Goal: Complete application form: Complete application form

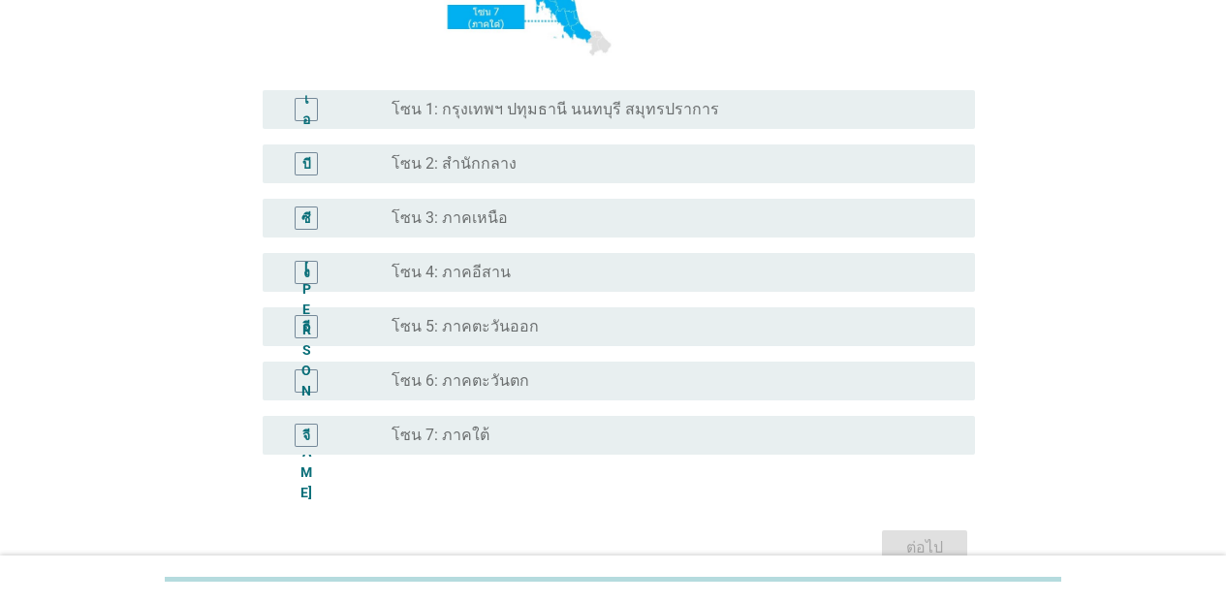
scroll to position [418, 0]
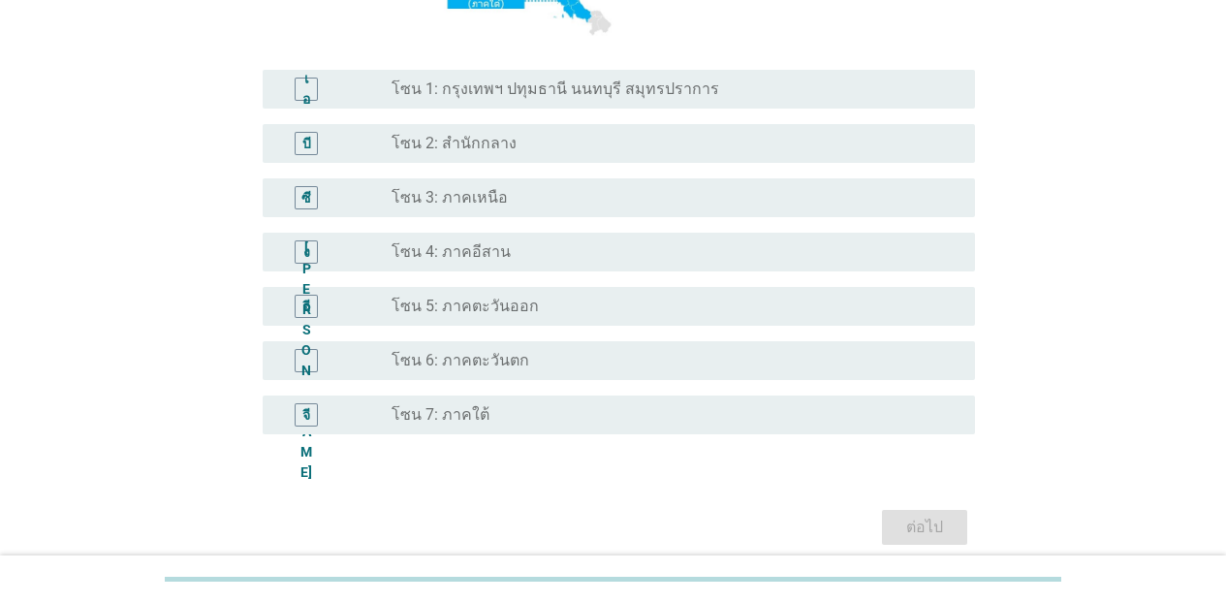
click at [648, 72] on div "เอ ปุ่มวิทยุ[PERSON_NAME]เลือก โซน 1: กรุงเทพฯ ปทุมธานี นนทบุรี สมุทรปราการ" at bounding box center [619, 89] width 713 height 39
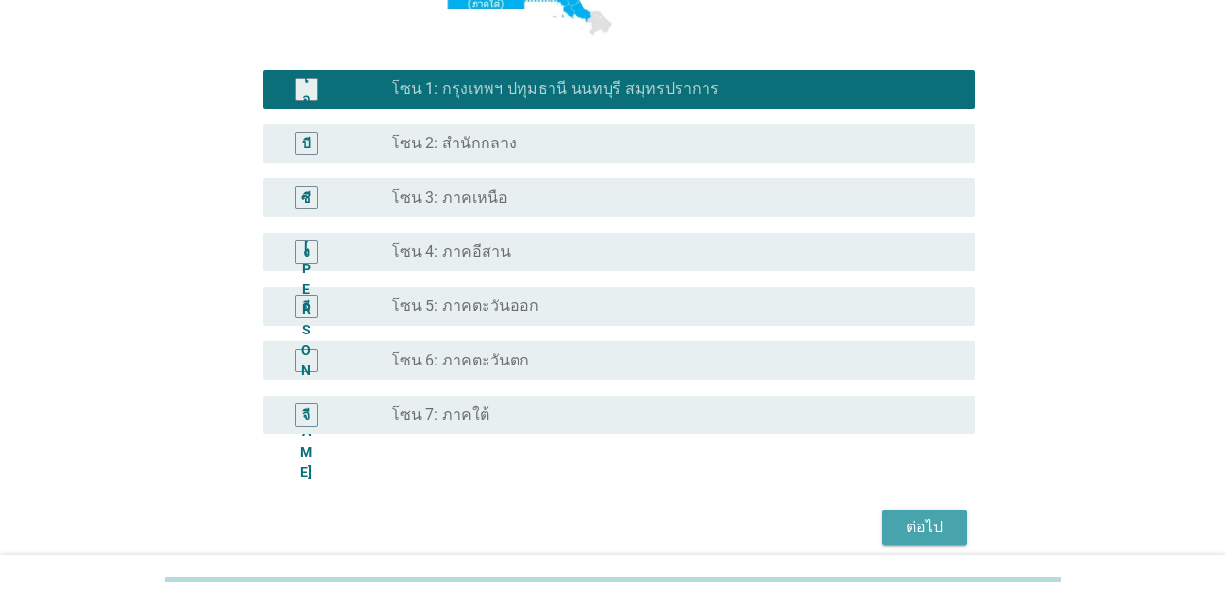
click at [910, 527] on font "ต่อไป" at bounding box center [924, 527] width 37 height 18
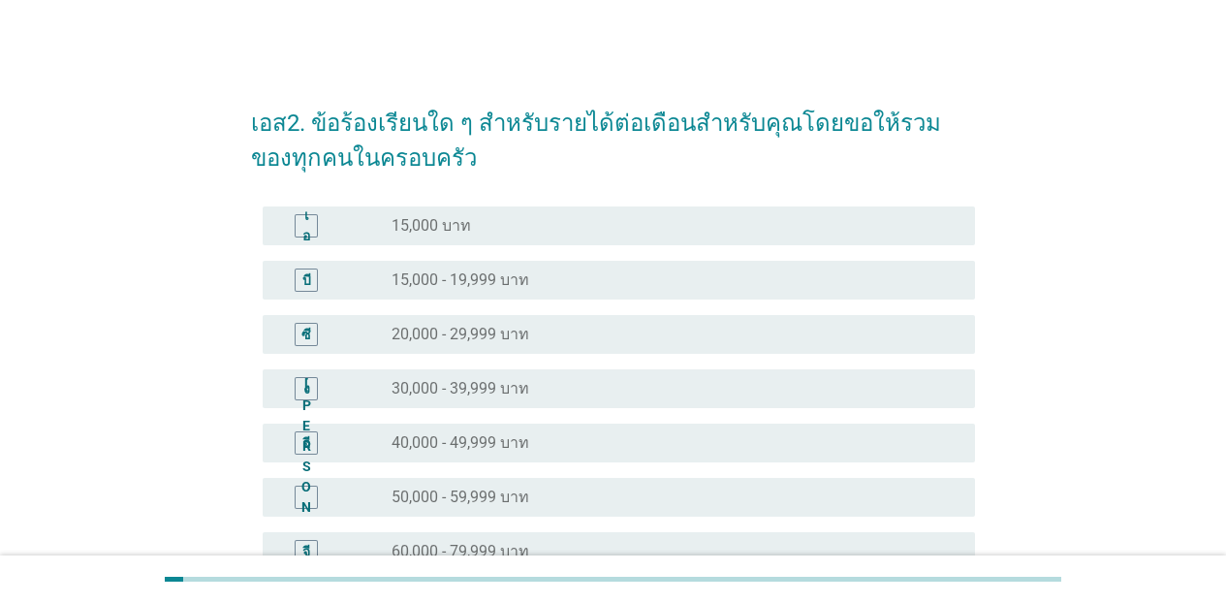
click at [495, 451] on font "40,000 - 49,999 บาท" at bounding box center [461, 442] width 138 height 18
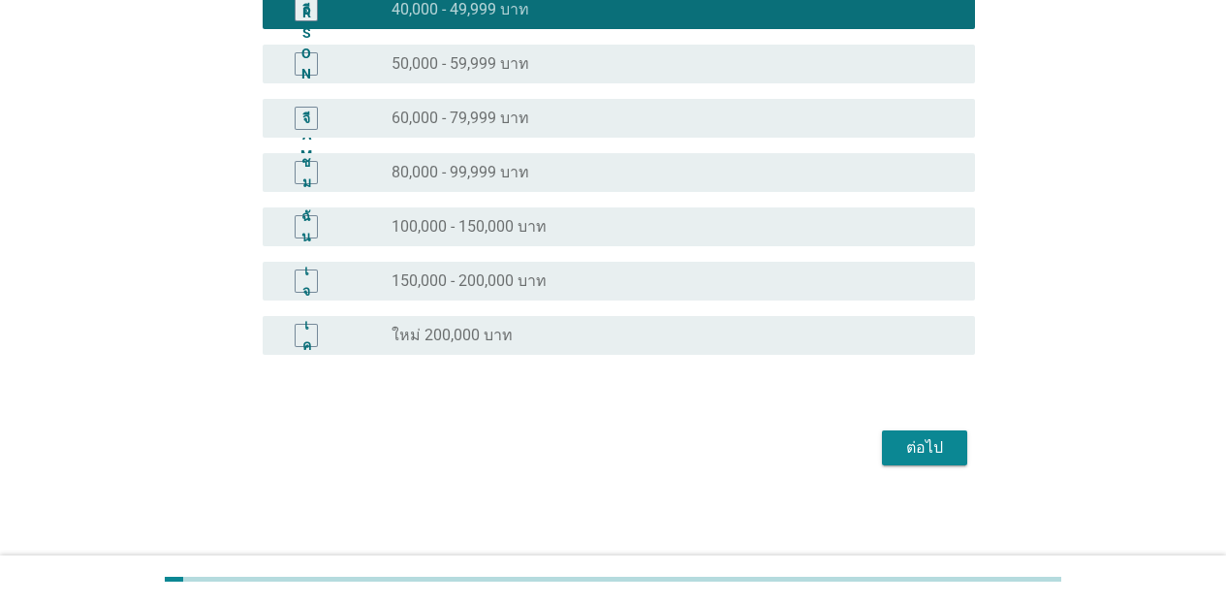
scroll to position [434, 0]
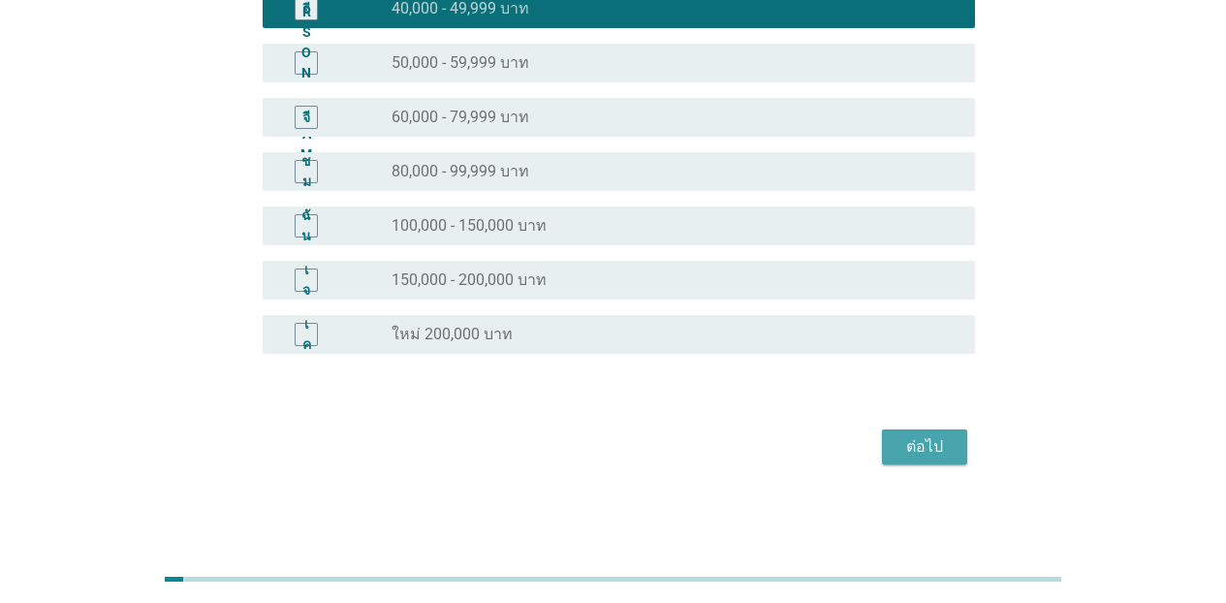
click at [908, 446] on font "ต่อไป" at bounding box center [924, 446] width 37 height 18
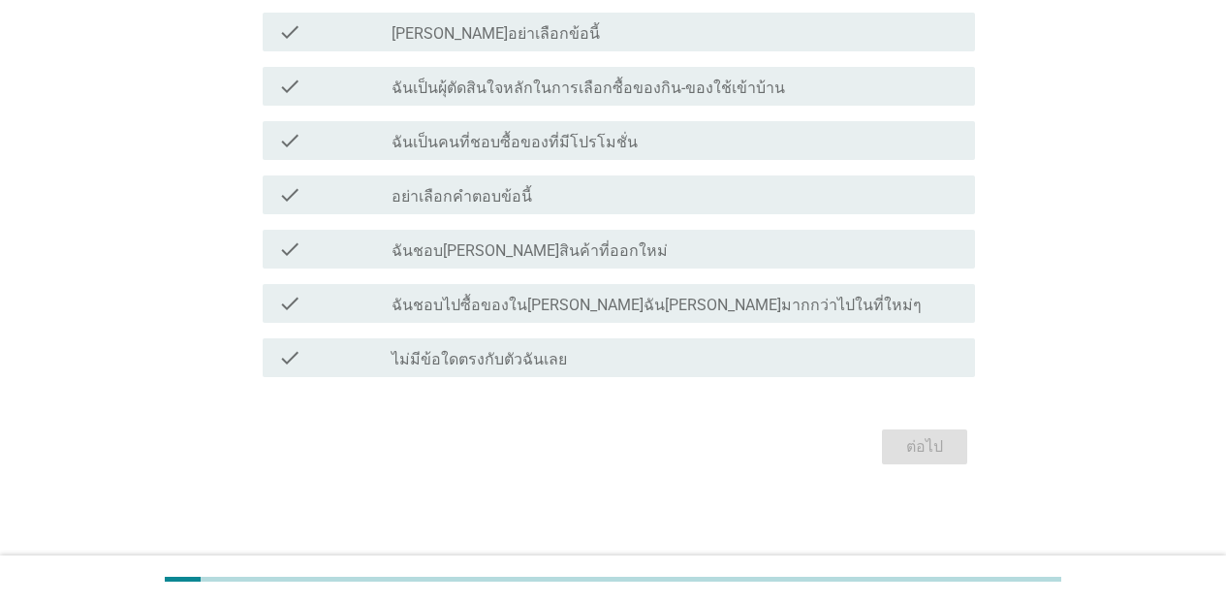
scroll to position [0, 0]
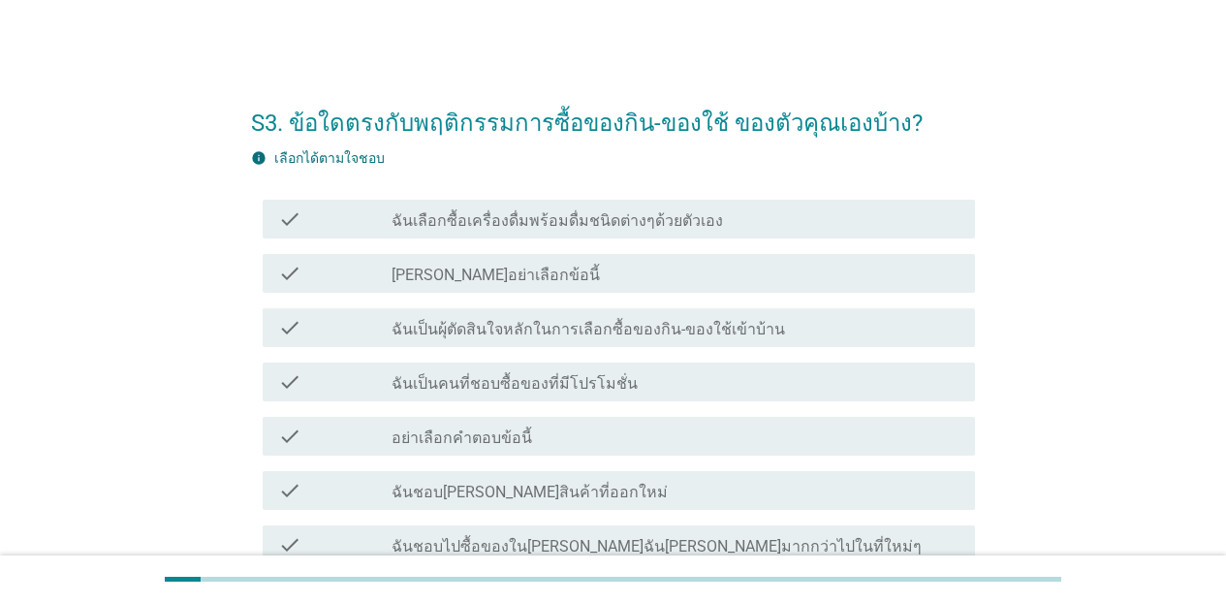
click at [954, 321] on div "S3. ข้อใดตรงกับพฤติกรรมการซื้อของกิน-ของใช้ ของตัวคุณเองบ้าง? info เลือกได้ตามใ…" at bounding box center [613, 399] width 1133 height 656
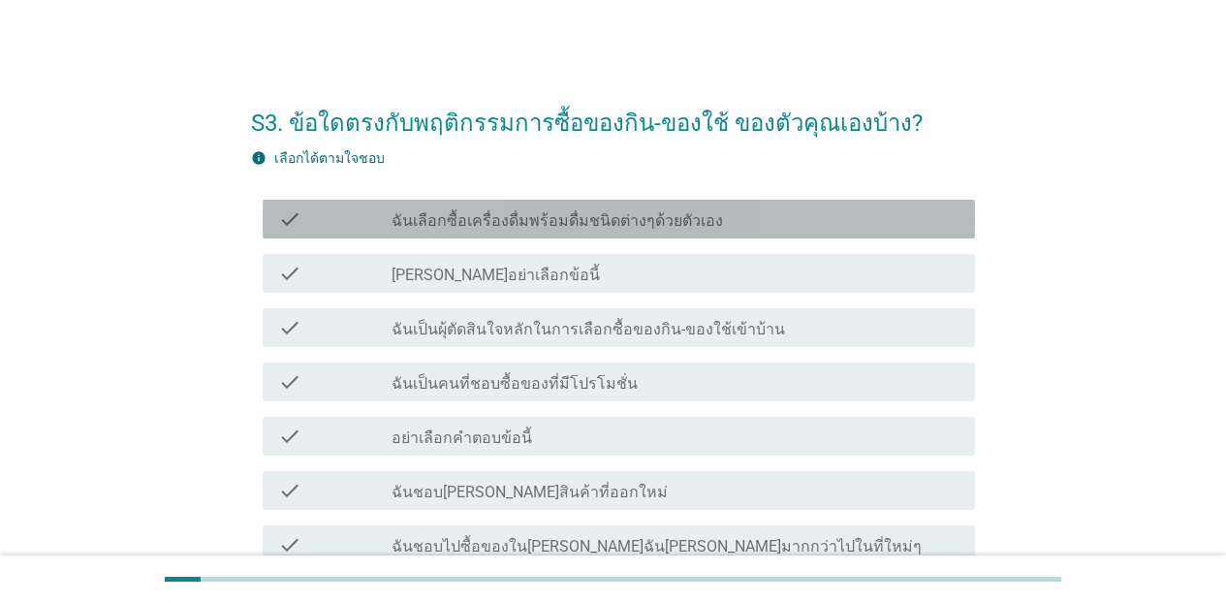
click at [744, 228] on div "check_box_outline_blank ฉันเลือกซื้อเครื่องดื่มพร้อมดื่มชนิดต่างๆด้วยตัวเอง" at bounding box center [676, 218] width 568 height 23
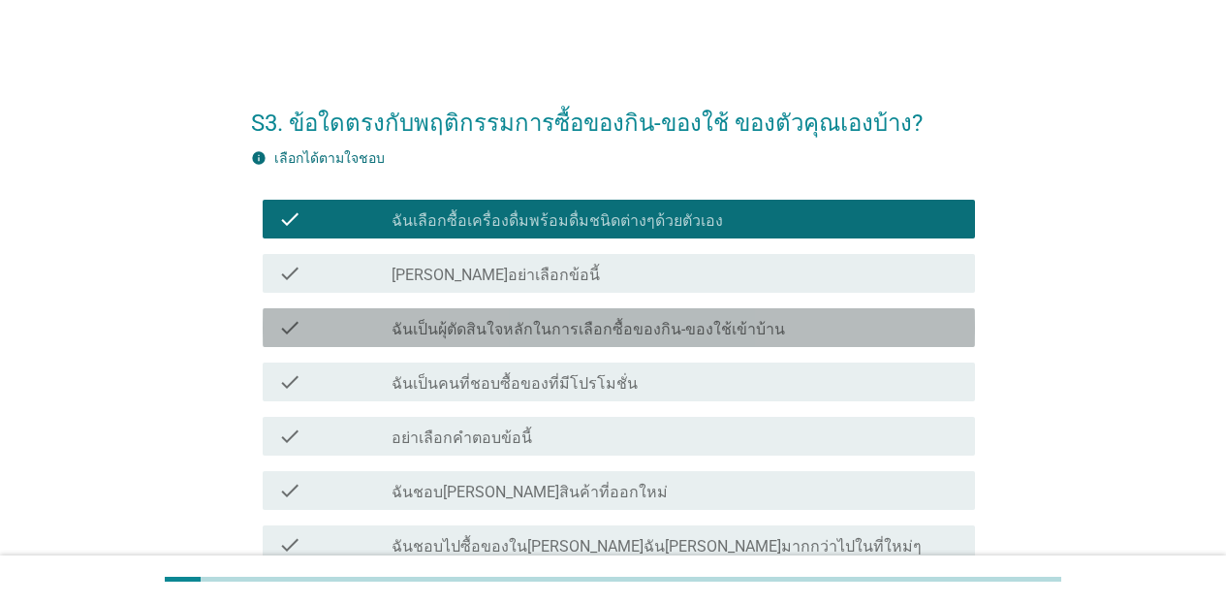
click at [703, 336] on label "ฉันเป็นผุ้ตัดสินใจหลักในการเลือกซื้อของกิน-ของใช้เข้าบ้าน" at bounding box center [589, 329] width 394 height 19
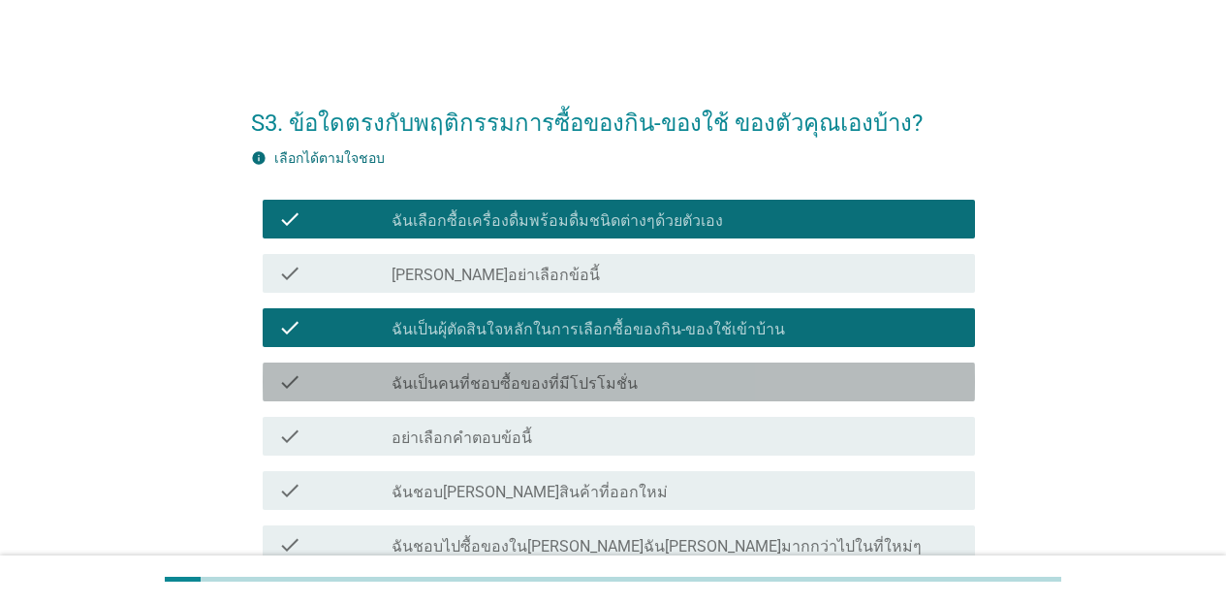
click at [671, 381] on div "check_box_outline_blank ฉันเป็นคนที่ชอบซื้อของที่มีโปรโมชั่น" at bounding box center [676, 381] width 568 height 23
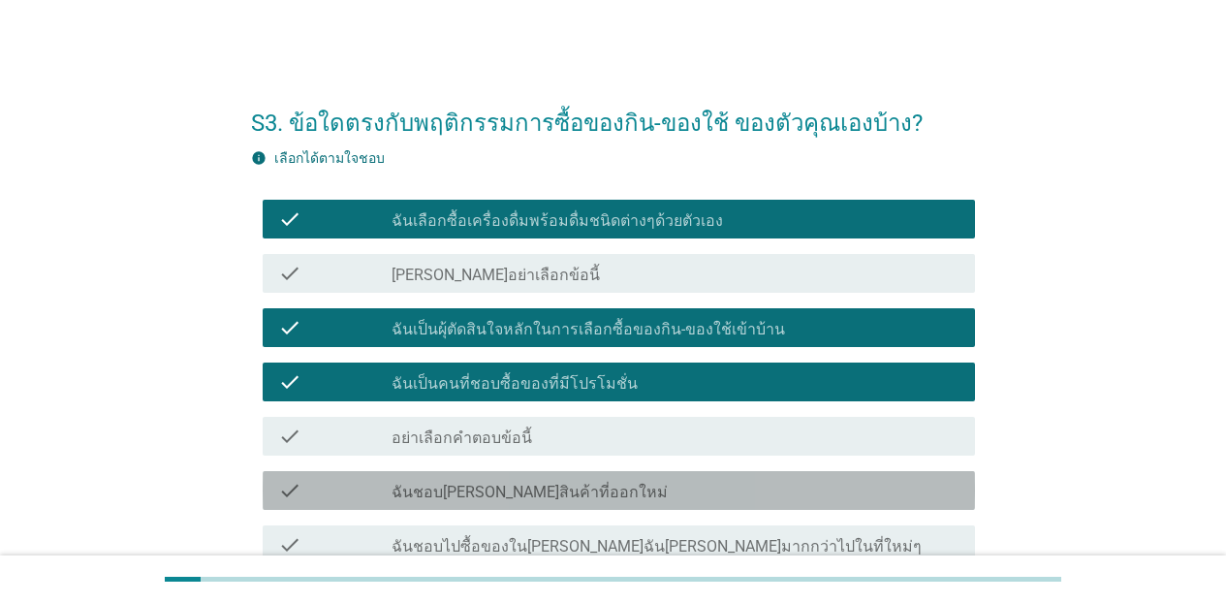
click at [596, 495] on div "check_box_outline_blank ฉันชอบ[PERSON_NAME]สินค้าที่ออกใหม่" at bounding box center [676, 490] width 568 height 23
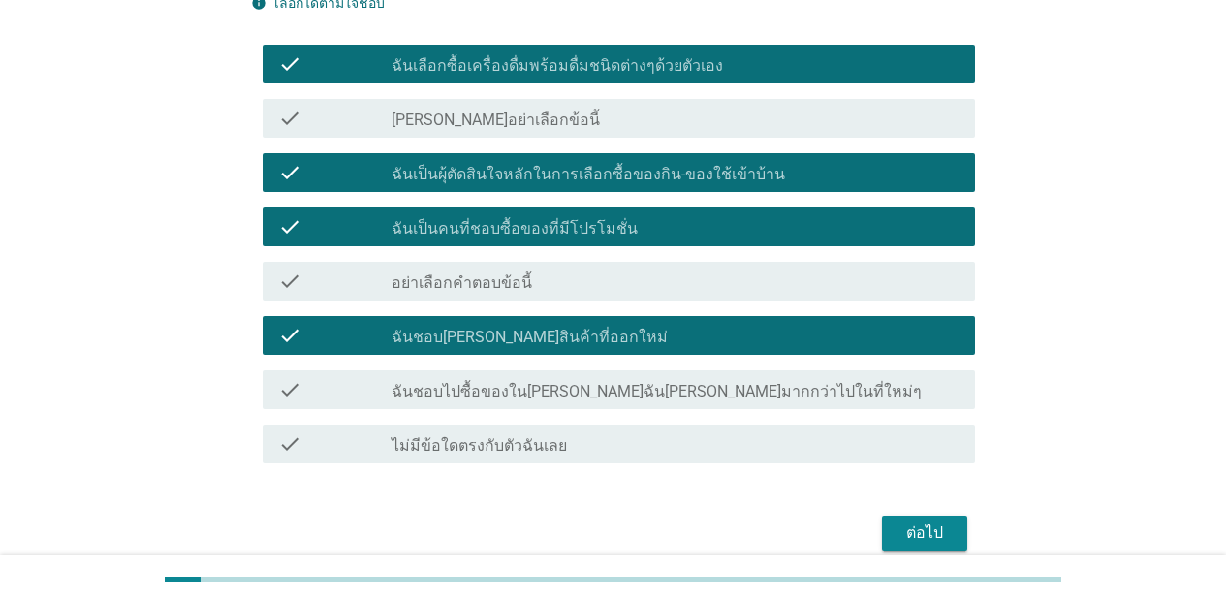
scroll to position [161, 0]
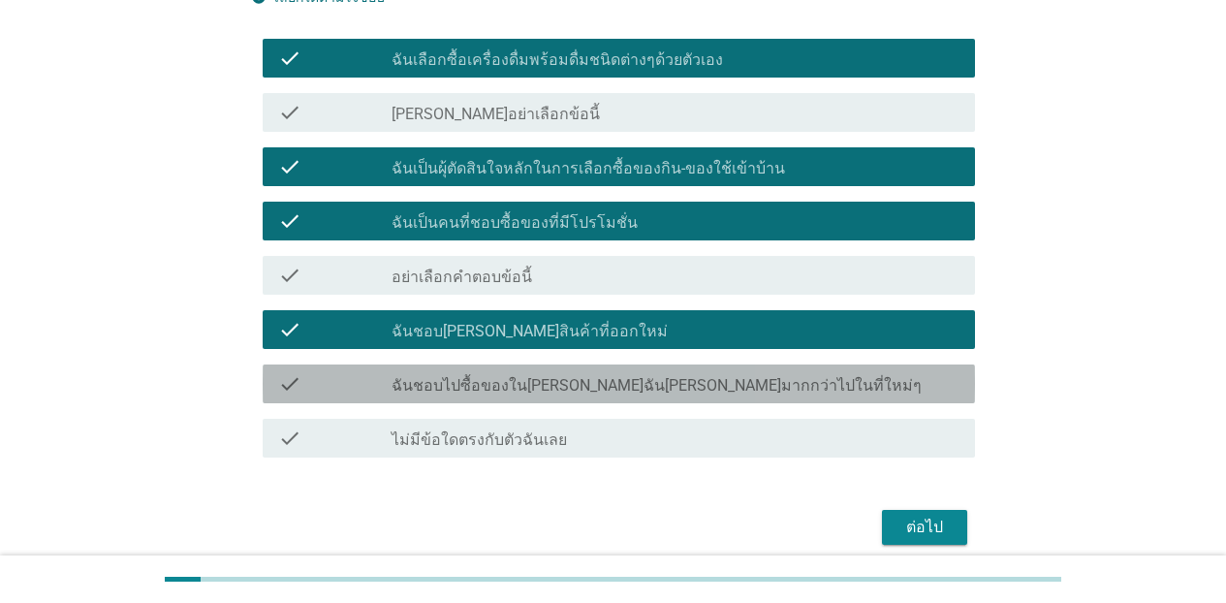
click at [492, 395] on label "ฉันชอบไปซื้อของใน[PERSON_NAME]ฉัน[PERSON_NAME]มากกว่าไปในที่ใหม่ๆ" at bounding box center [657, 385] width 530 height 19
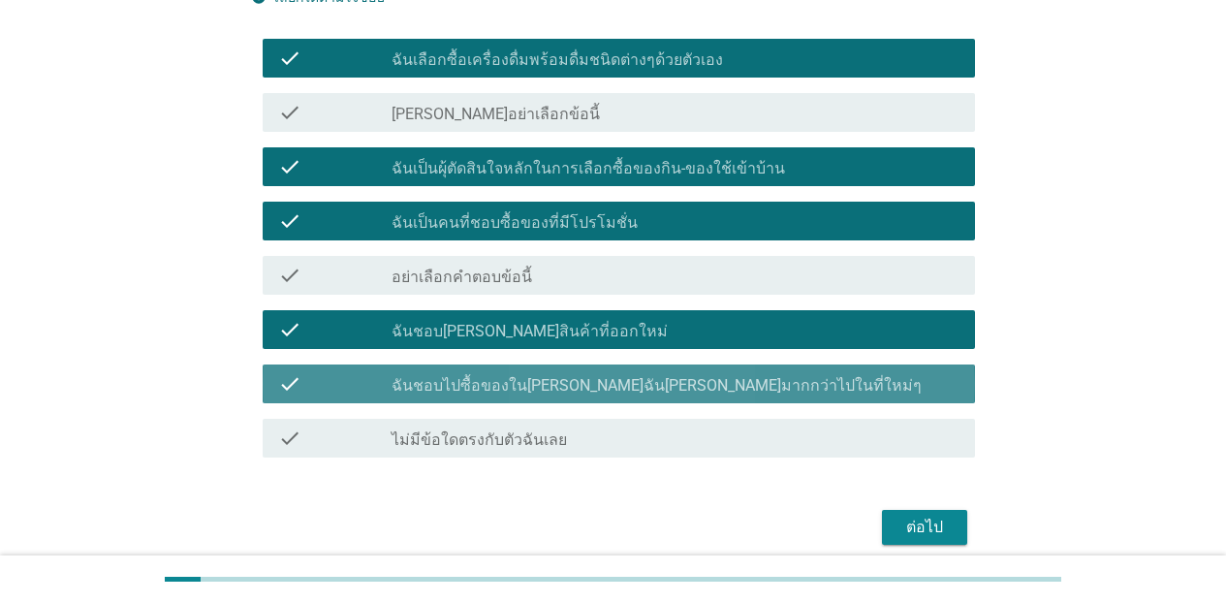
click at [785, 390] on div "check_box ฉันชอบไปซื้อของใน[PERSON_NAME]ฉัน[PERSON_NAME]มากกว่าไปในที่ใหม่ๆ" at bounding box center [676, 383] width 568 height 23
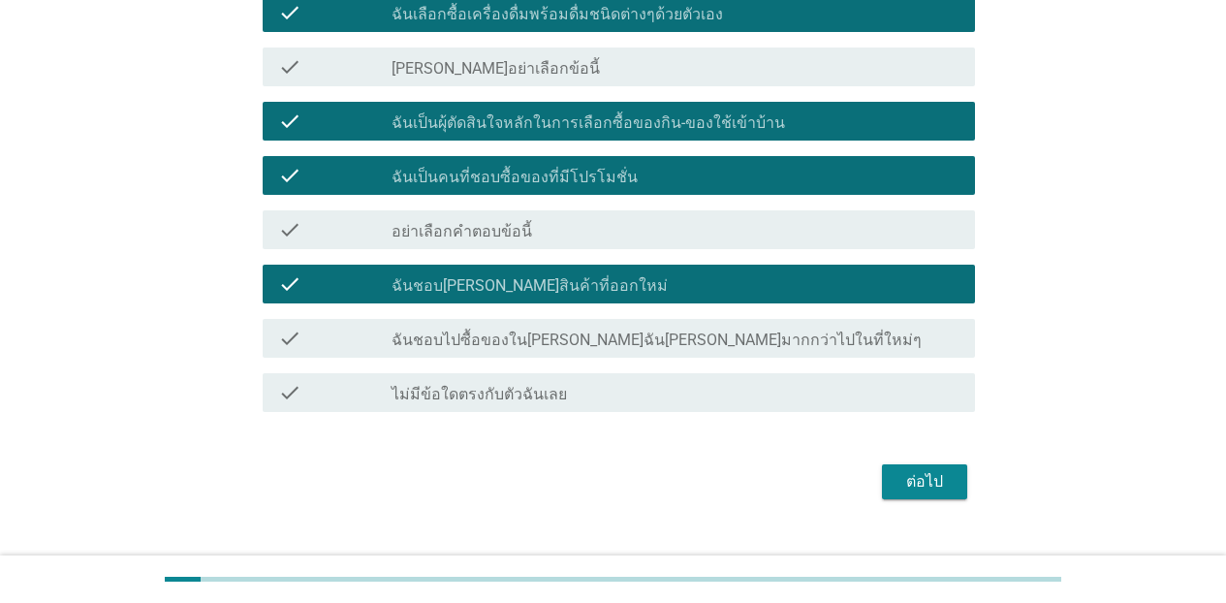
scroll to position [241, 0]
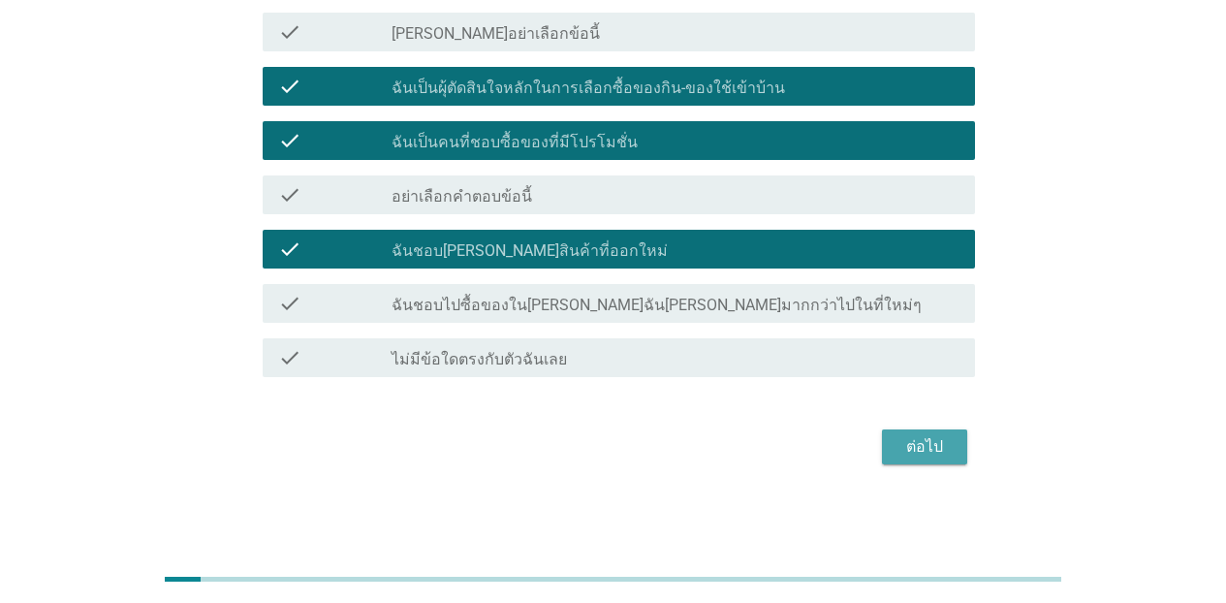
click at [939, 445] on div "ต่อไป" at bounding box center [925, 446] width 54 height 23
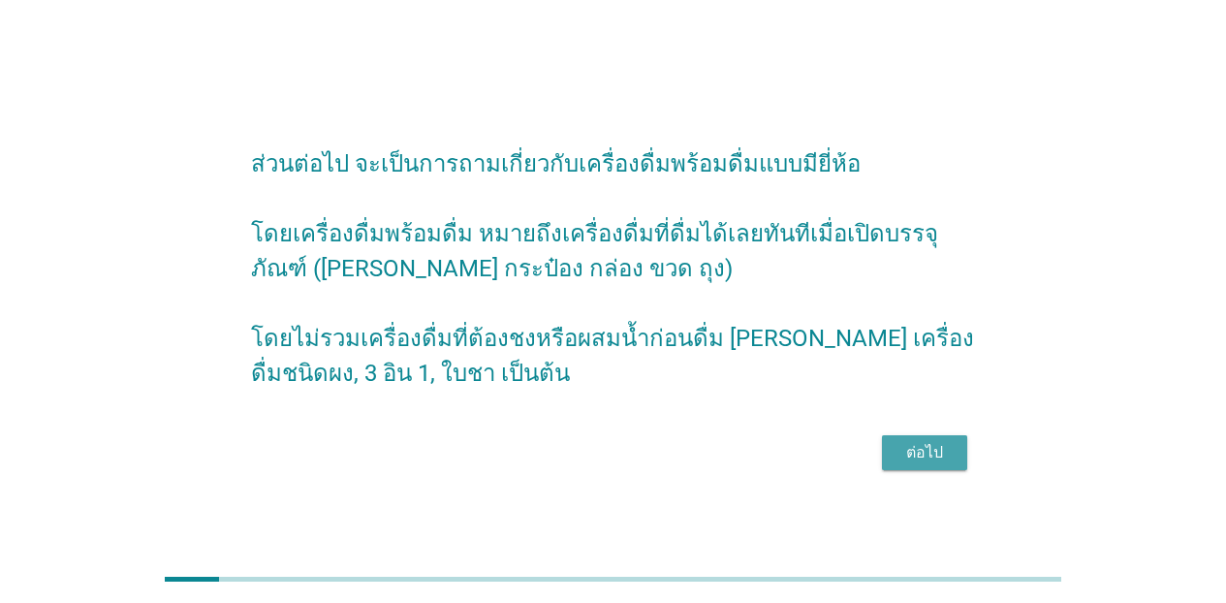
click at [916, 464] on div "ต่อไป" at bounding box center [925, 452] width 54 height 23
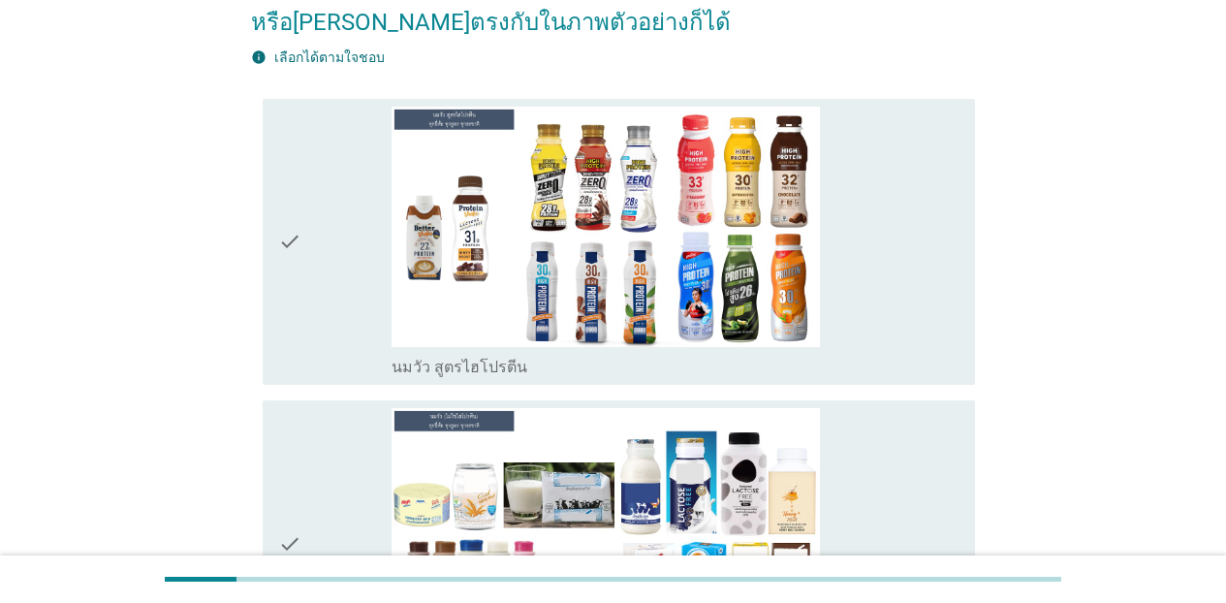
scroll to position [267, 0]
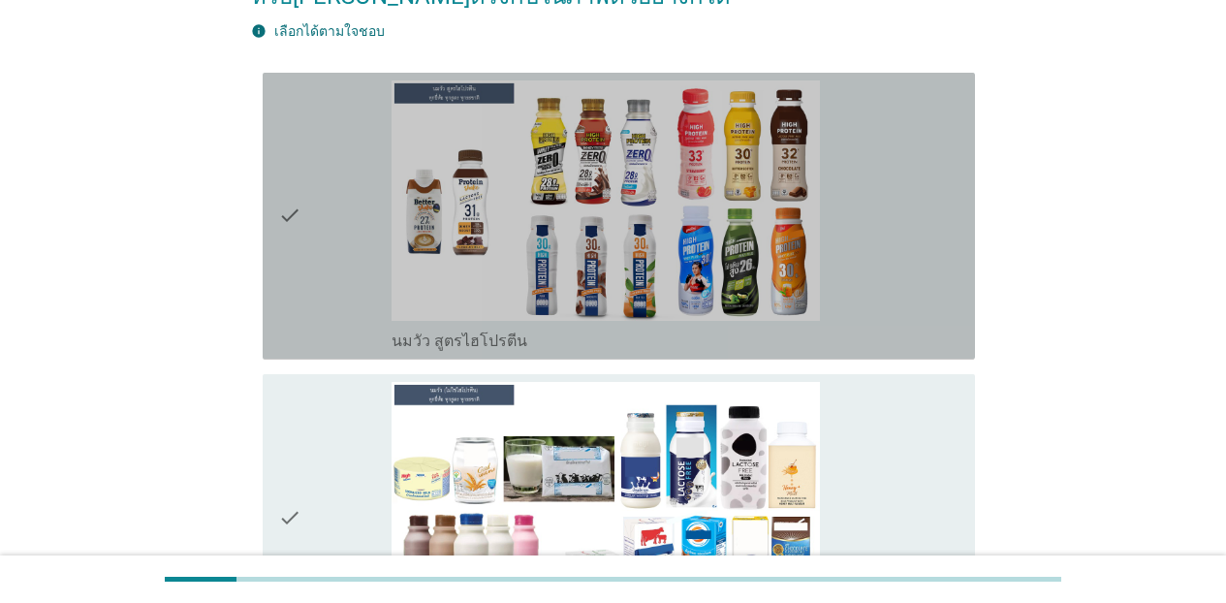
click at [927, 227] on div "check_box_outline_blank นมวัว สูตรไฮโปรตีน" at bounding box center [676, 215] width 568 height 271
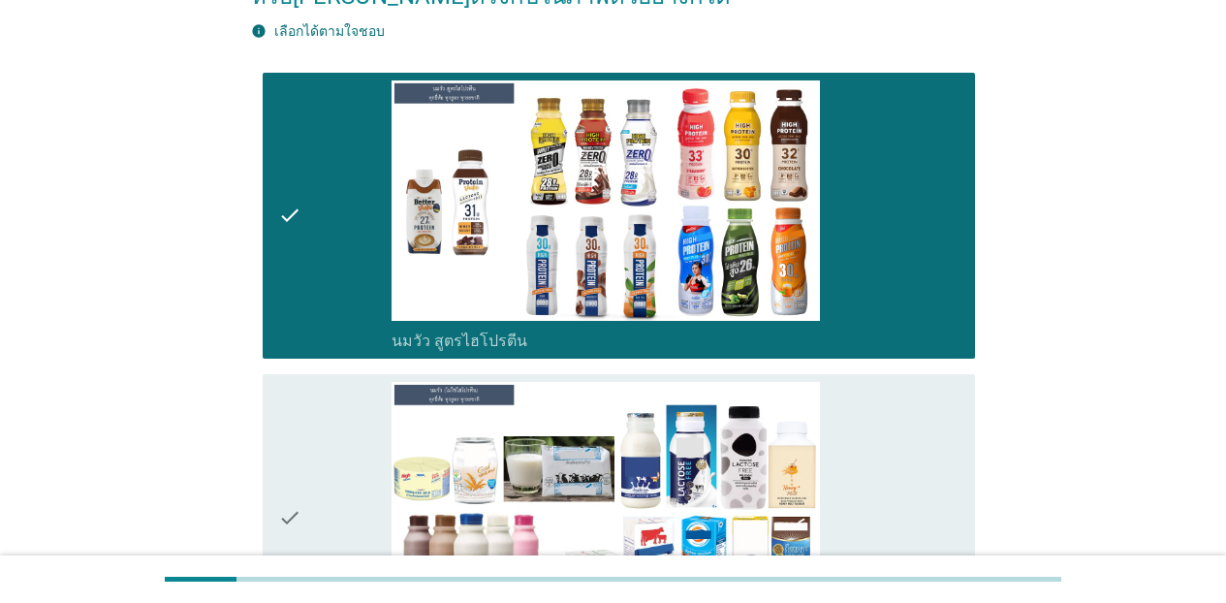
click at [899, 438] on div "check_box_outline_blank นมวัว (ไม่ใช่ไฮโปรตีน)" at bounding box center [676, 517] width 568 height 271
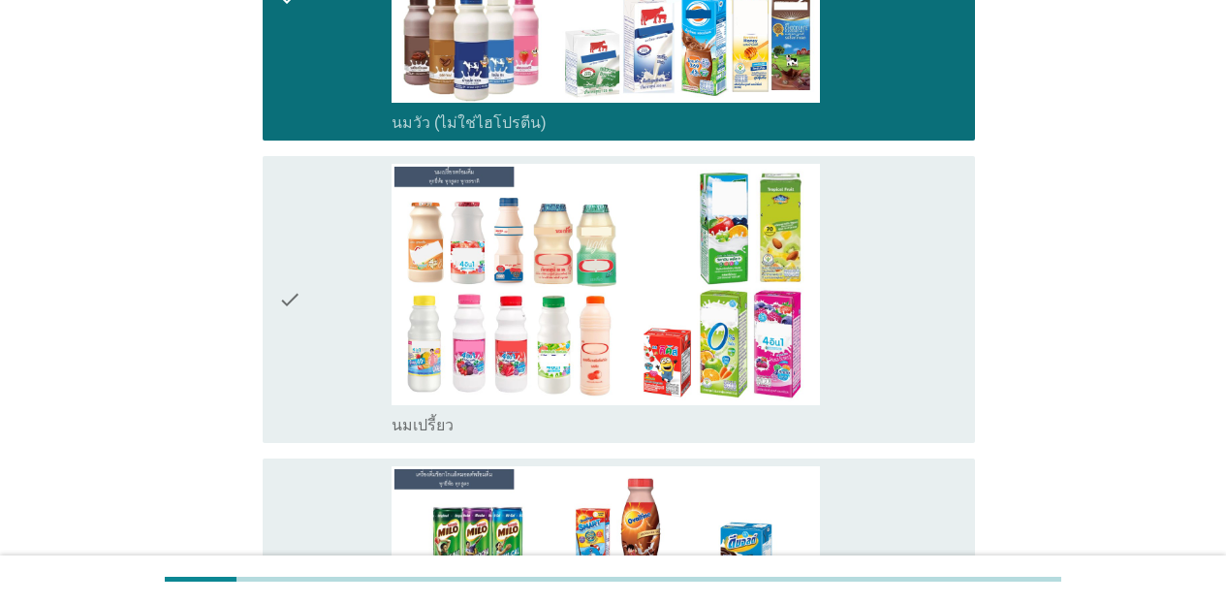
scroll to position [814, 0]
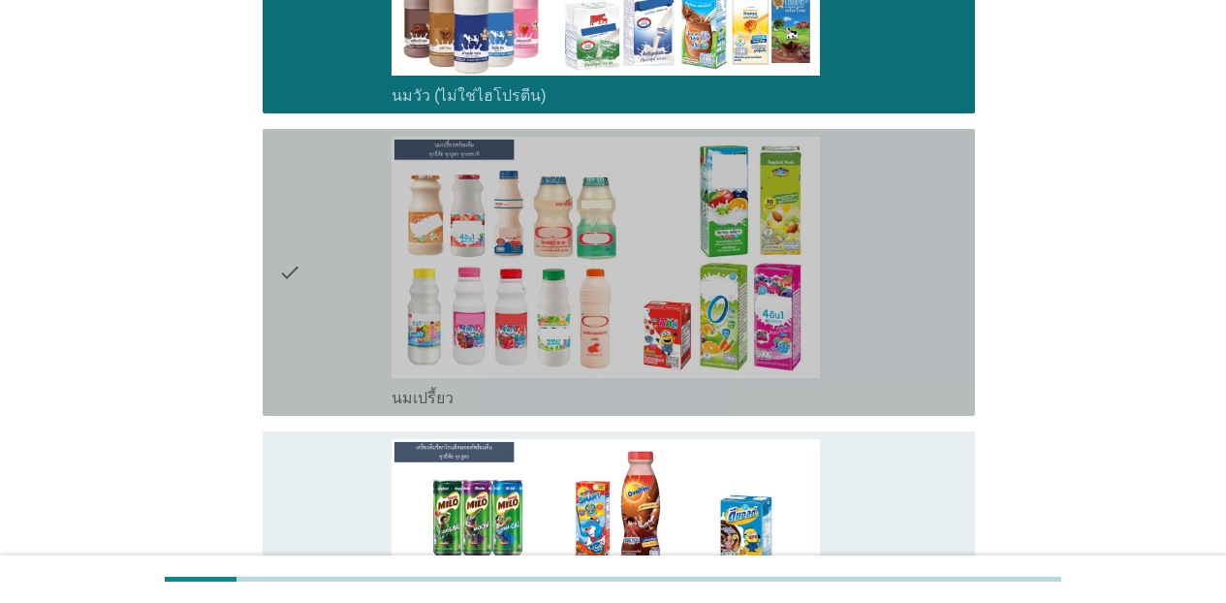
click at [954, 193] on div "check_box_outline_blank นมเปรี้ยว" at bounding box center [676, 272] width 568 height 271
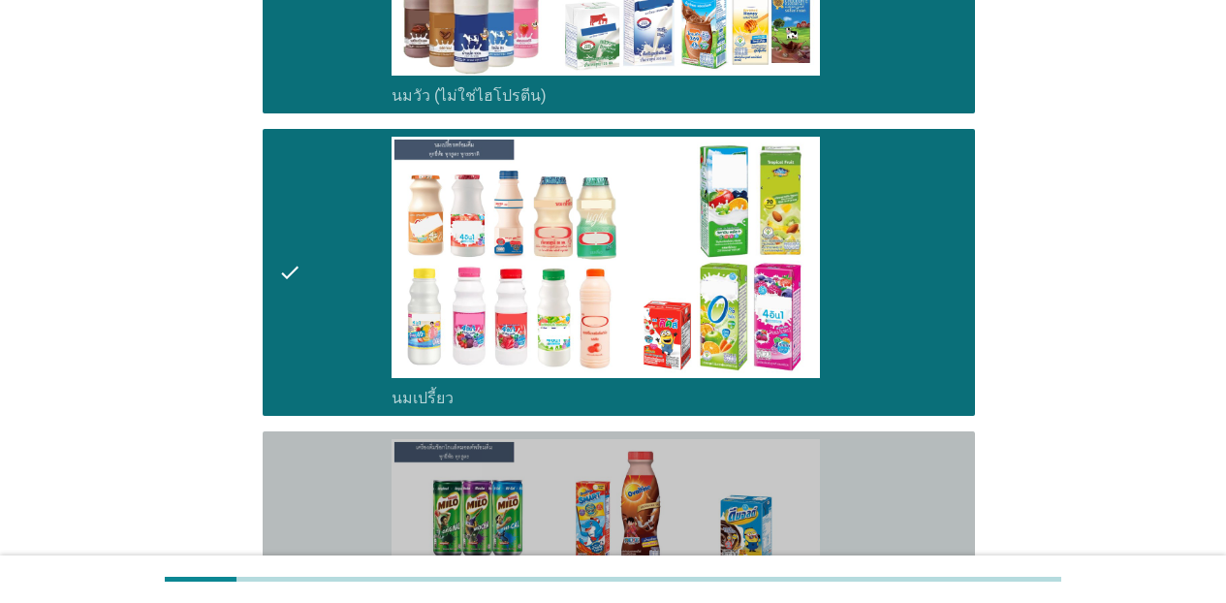
click at [906, 467] on div "check_box_outline_blank เครื่องดื่มช็อกโกแล็ตมอลต์ แบบพร้อมดื่ม" at bounding box center [676, 574] width 568 height 271
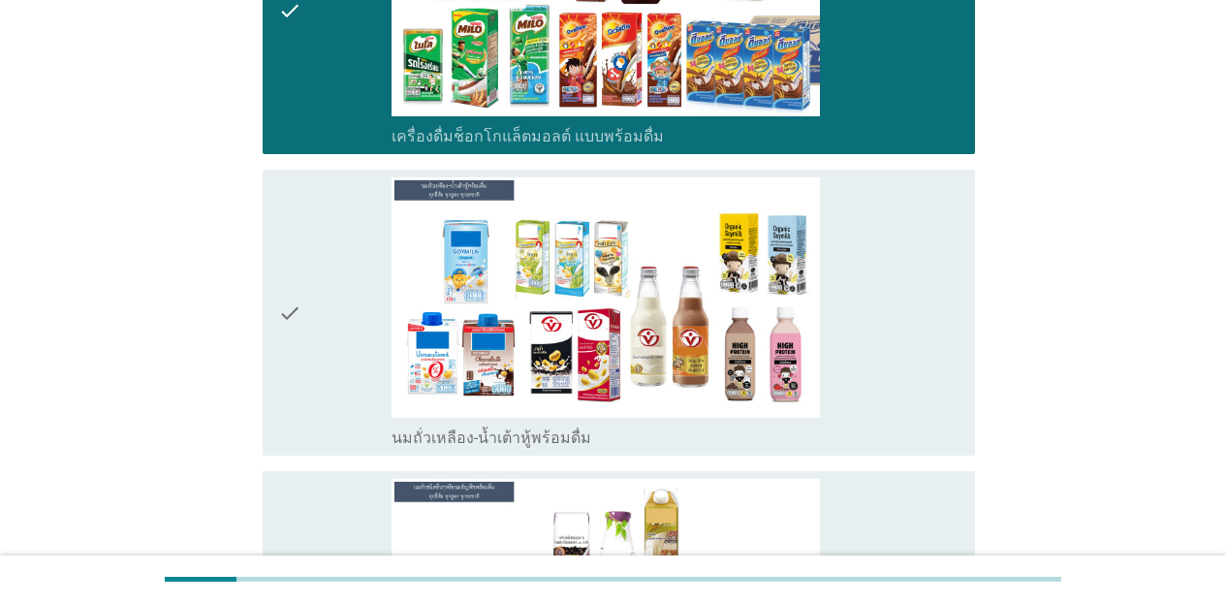
scroll to position [1345, 0]
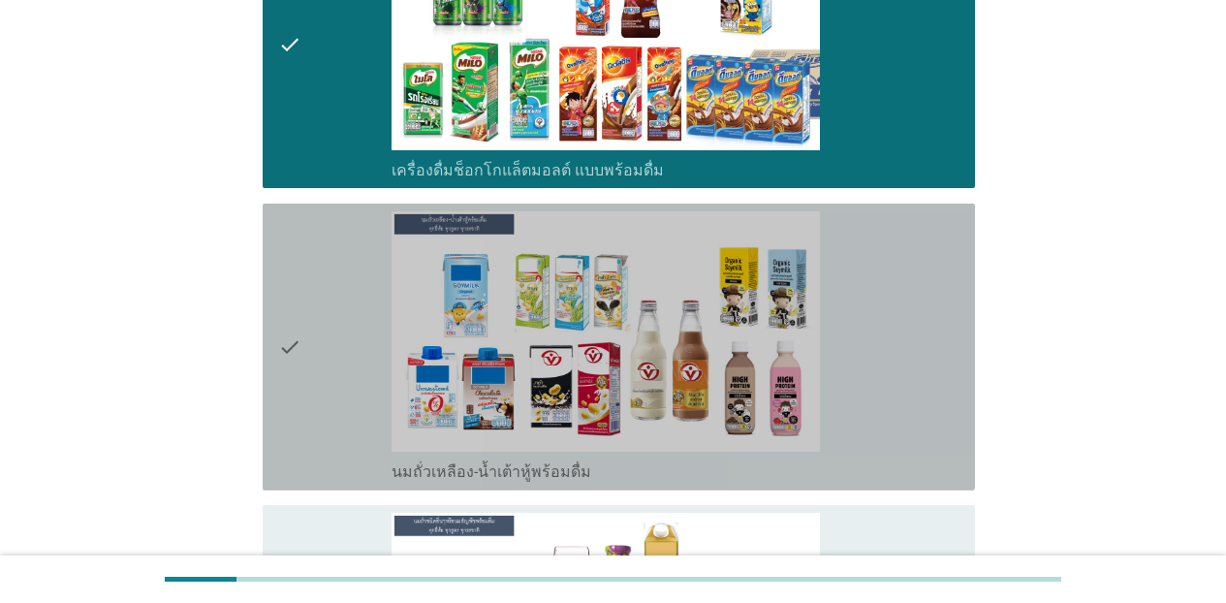
click at [923, 298] on div "check_box_outline_blank นมถั่วเหลือง-น้ำเต้าหู้พร้อมดื่ม" at bounding box center [676, 346] width 568 height 271
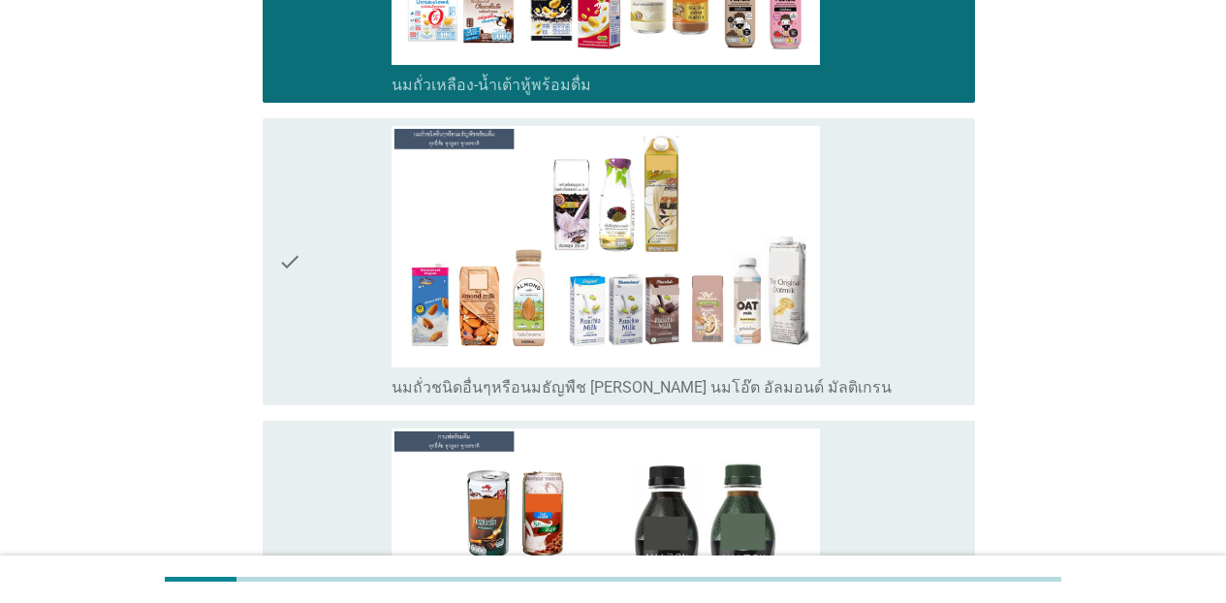
scroll to position [1759, 0]
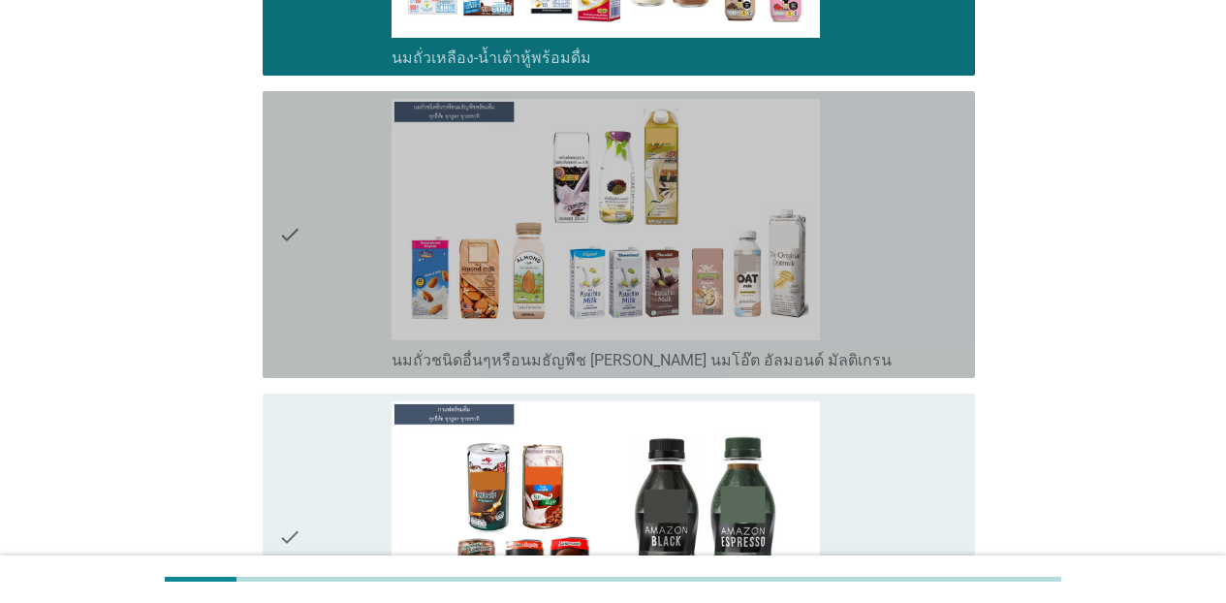
click at [935, 248] on div "check_box_outline_blank นมถั่วชนิดอื่นๆหรือนมธัญพืช [PERSON_NAME] นมโอ๊ต อัลมอน…" at bounding box center [676, 234] width 568 height 271
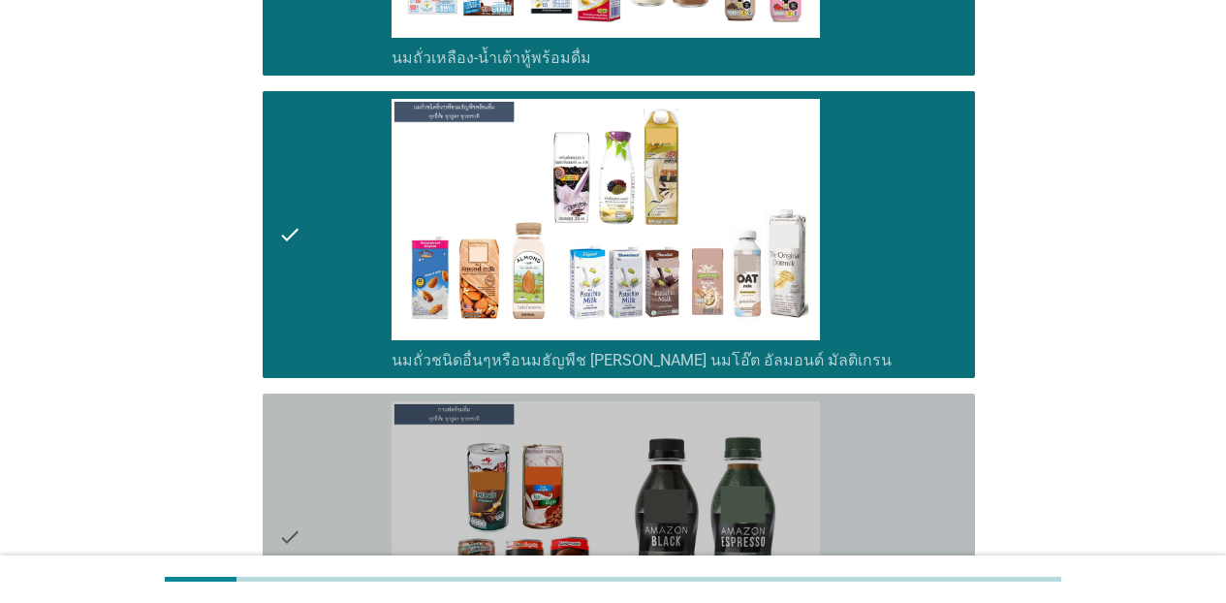
click at [893, 455] on div "check_box_outline_blank กาแฟพร้อมดื่ม" at bounding box center [676, 536] width 568 height 271
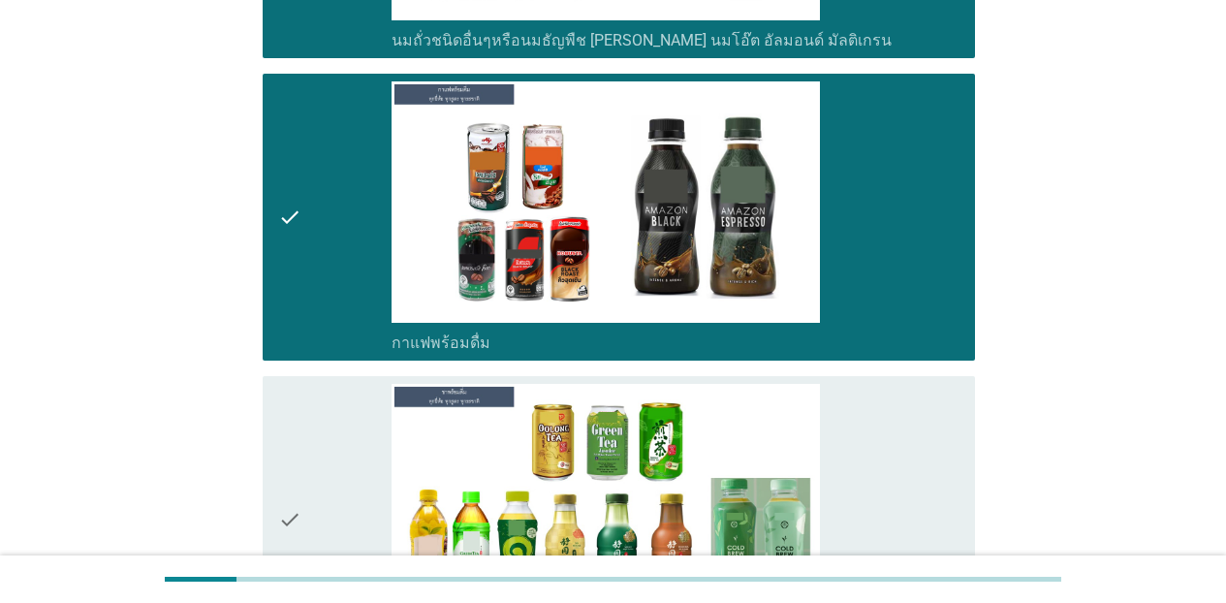
scroll to position [2305, 0]
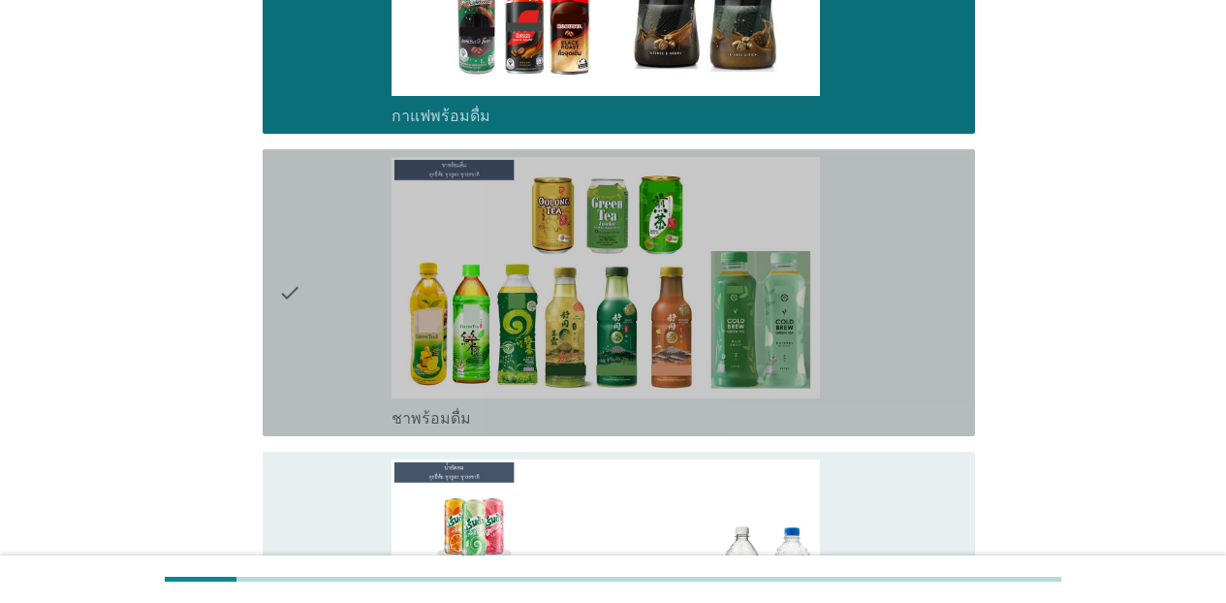
click at [952, 308] on div "check_box_outline_blank ชาพร้อมดื่ม" at bounding box center [676, 292] width 568 height 271
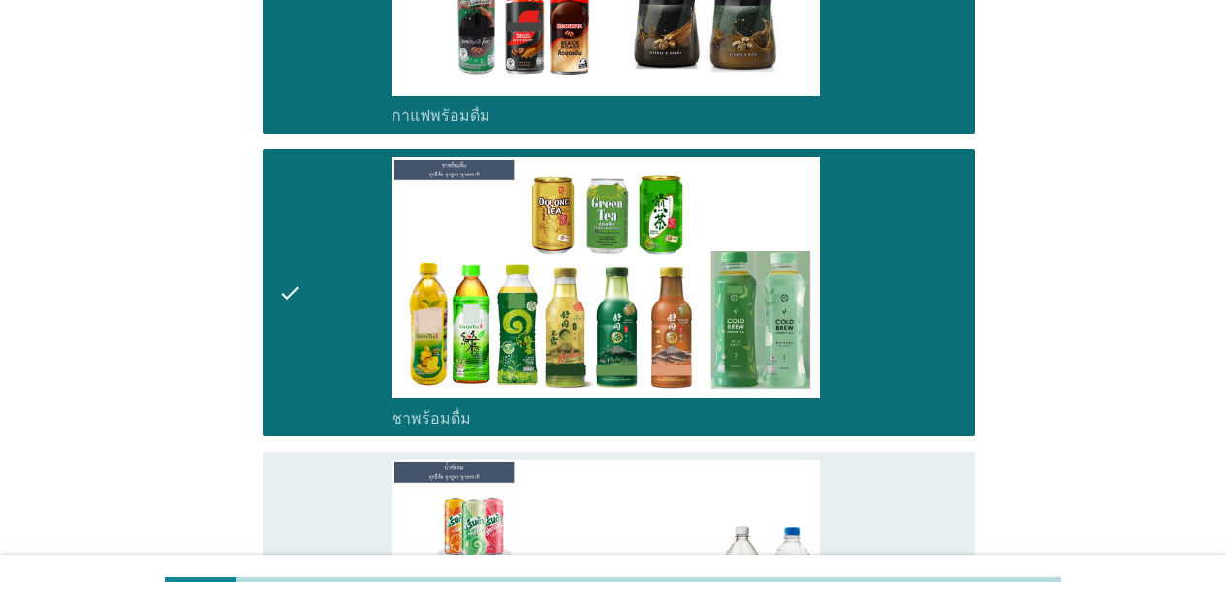
click at [951, 479] on div "check_box_outline_blank น้ำอัดลม" at bounding box center [676, 595] width 568 height 271
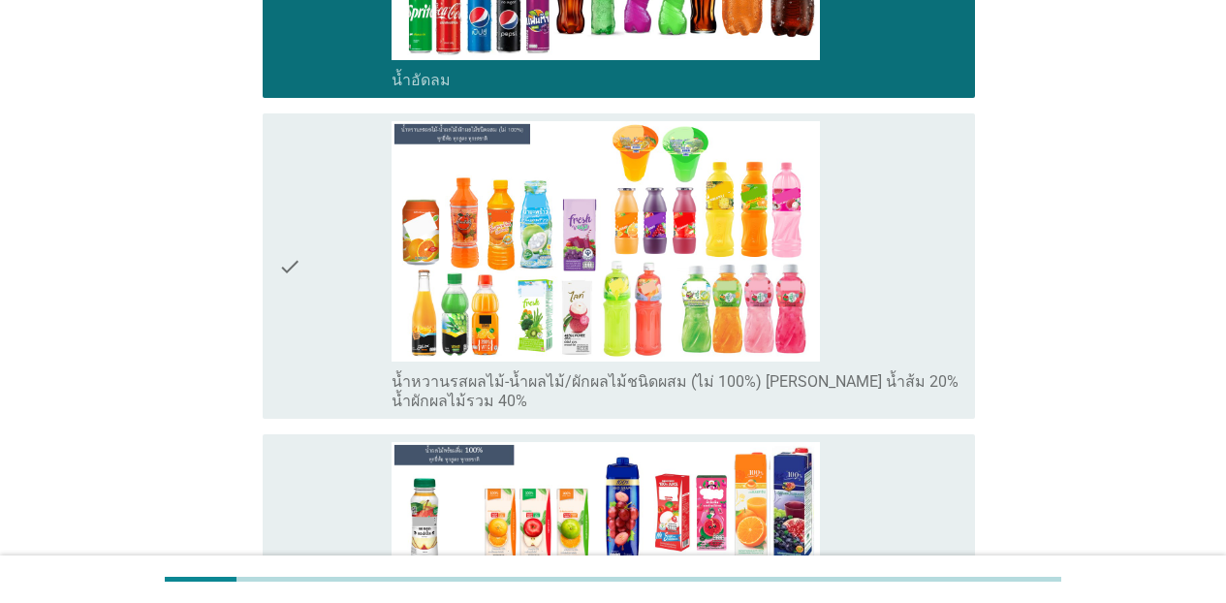
scroll to position [2999, 0]
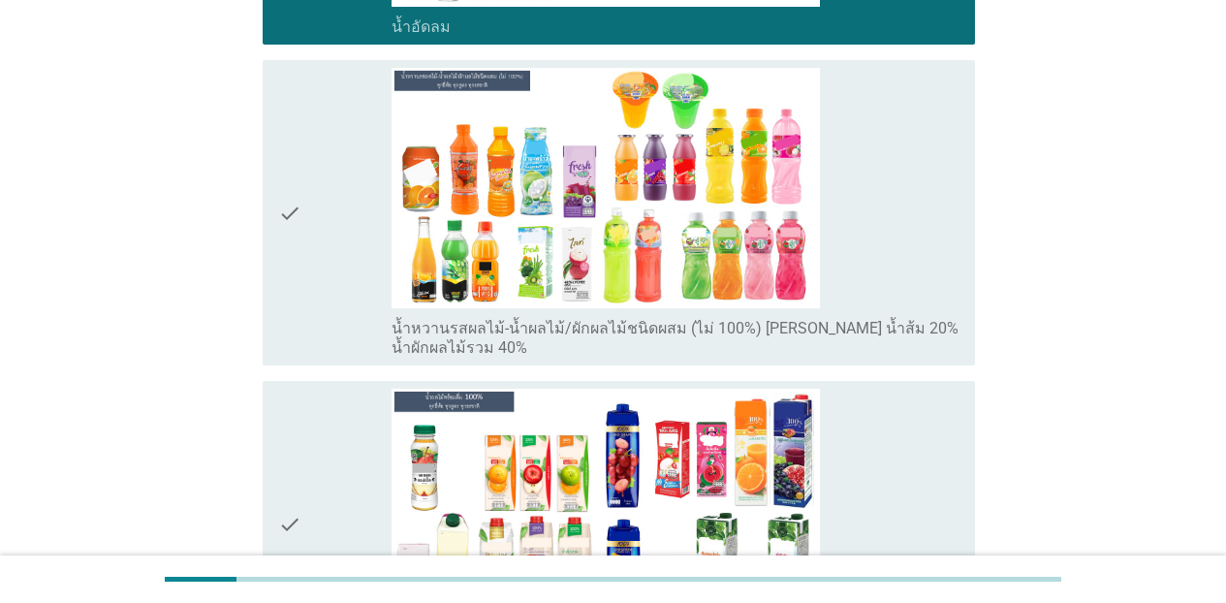
click at [910, 295] on div "check_box_outline_blank น้ำหวานรสผลไม้-น้ำผลไม้/ผักผลไม้ชนิดผสม (ไม่ 100%) [PER…" at bounding box center [676, 213] width 568 height 291
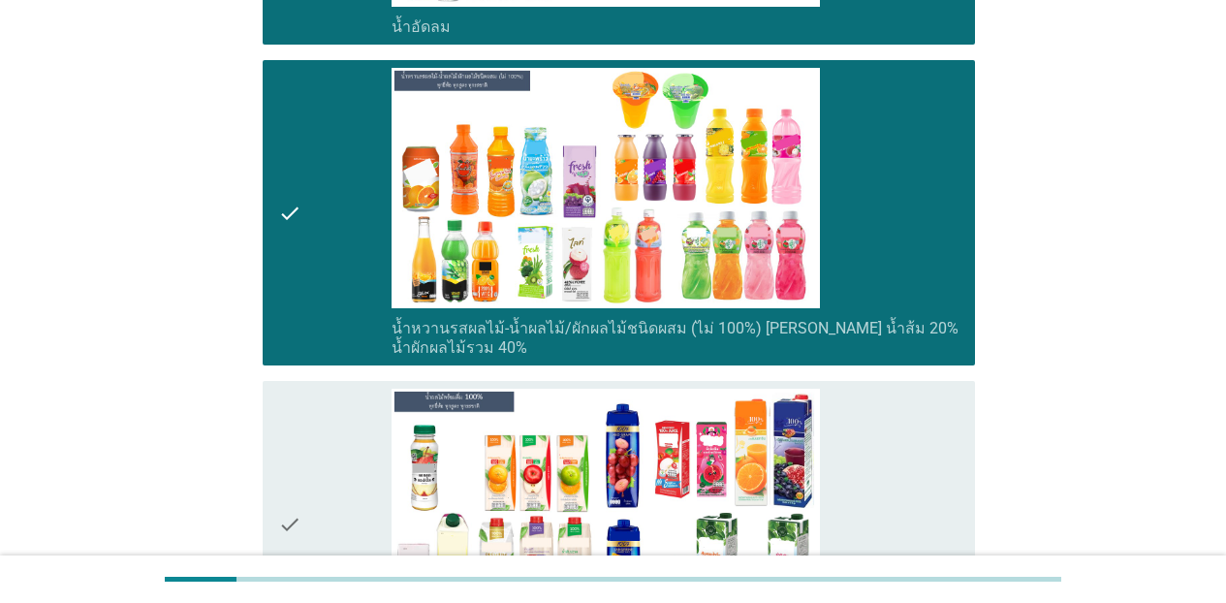
click at [898, 412] on div "check_box_outline_blank น้ำผลไม้ 100% [PERSON_NAME] น้ำส้ม 100%" at bounding box center [676, 524] width 568 height 271
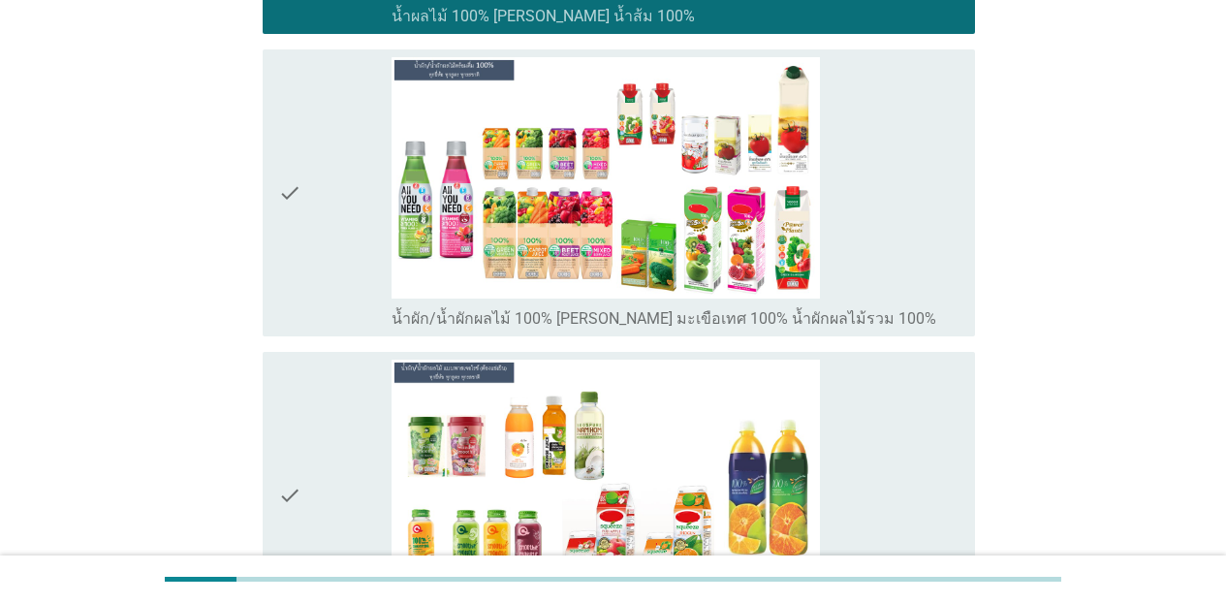
scroll to position [3659, 0]
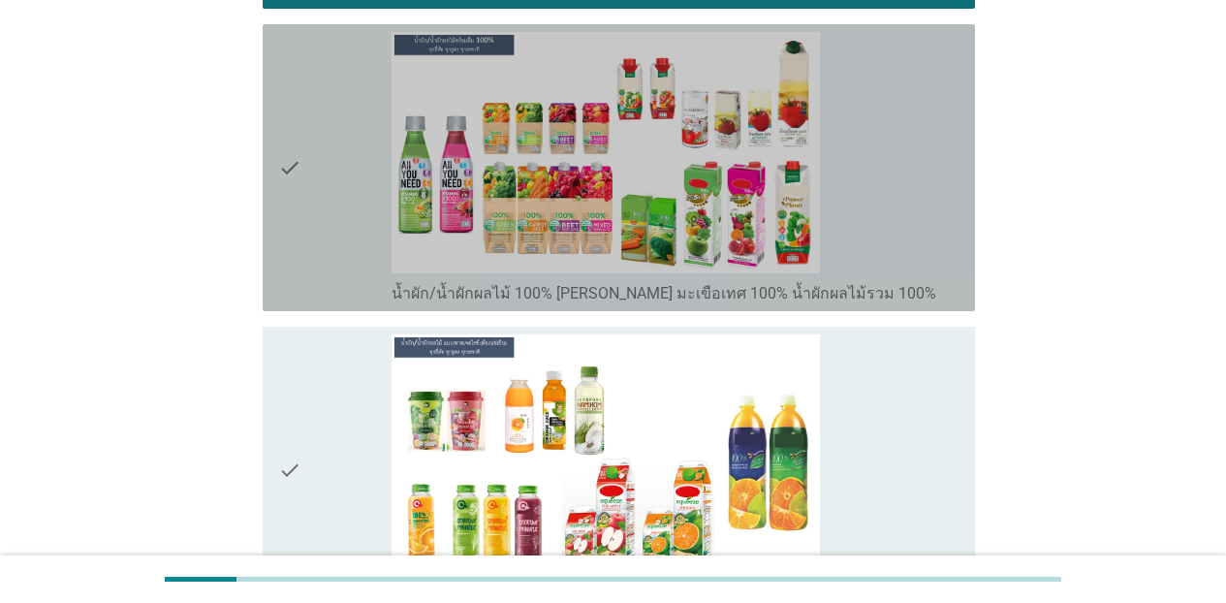
click at [824, 208] on div "check_box_outline_blank น้ำผัก/น้ำผักผลไม้ 100% [PERSON_NAME] มะเขือเทศ 100% น้…" at bounding box center [676, 167] width 568 height 271
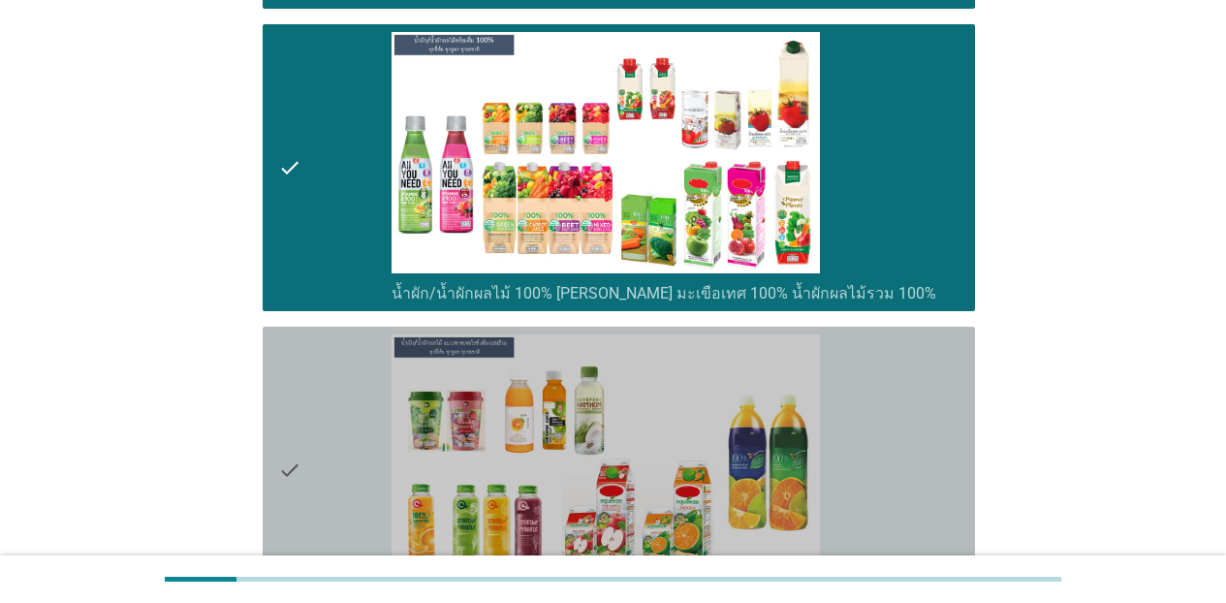
click at [875, 423] on div "check_box_outline_blank น้ำผลไม้/น้ำผักพาสเจอ[PERSON_NAME] (ต้องแช่เย็นตลอดเวลา)" at bounding box center [676, 469] width 568 height 271
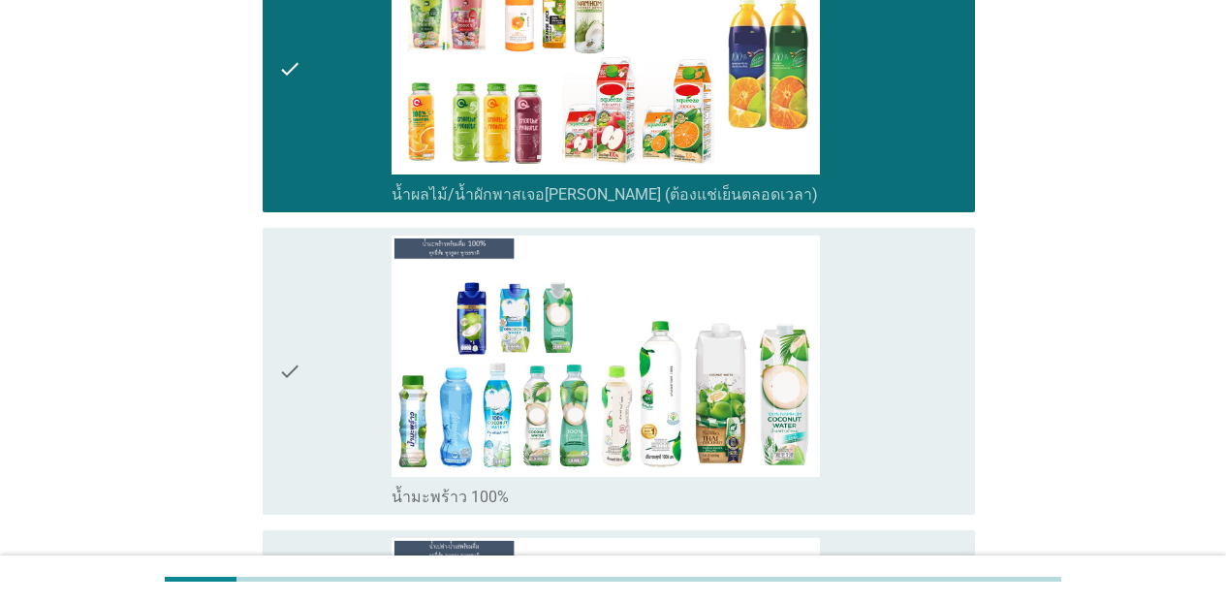
scroll to position [4240, 0]
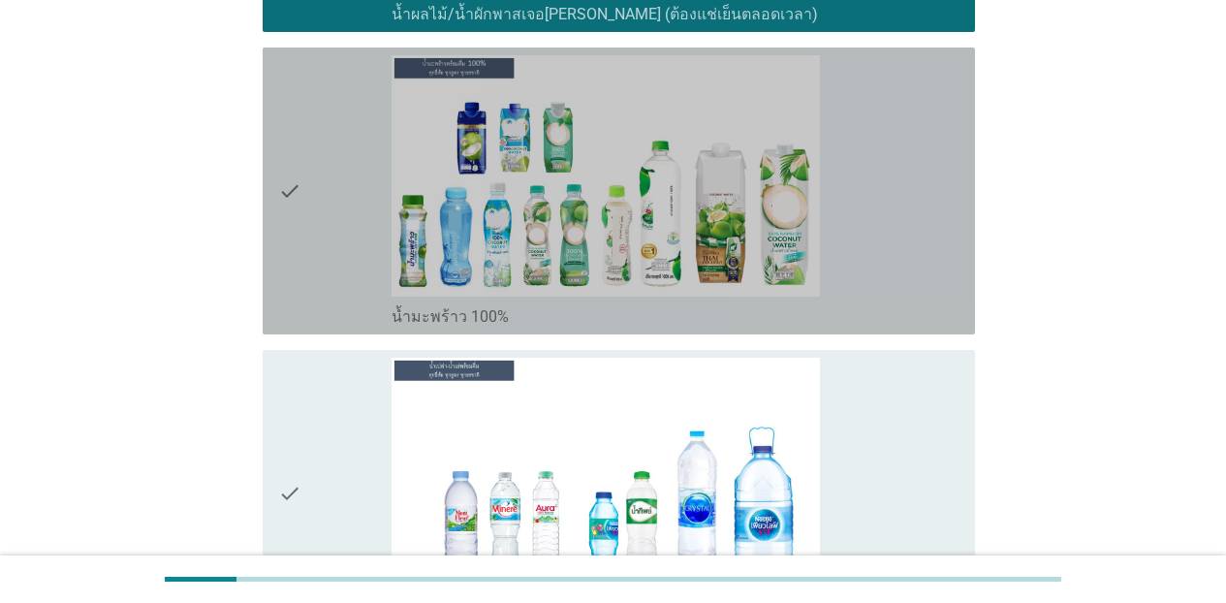
click at [928, 293] on div "check_box_outline_blank น้ำมะพร้าว 100%" at bounding box center [676, 190] width 568 height 271
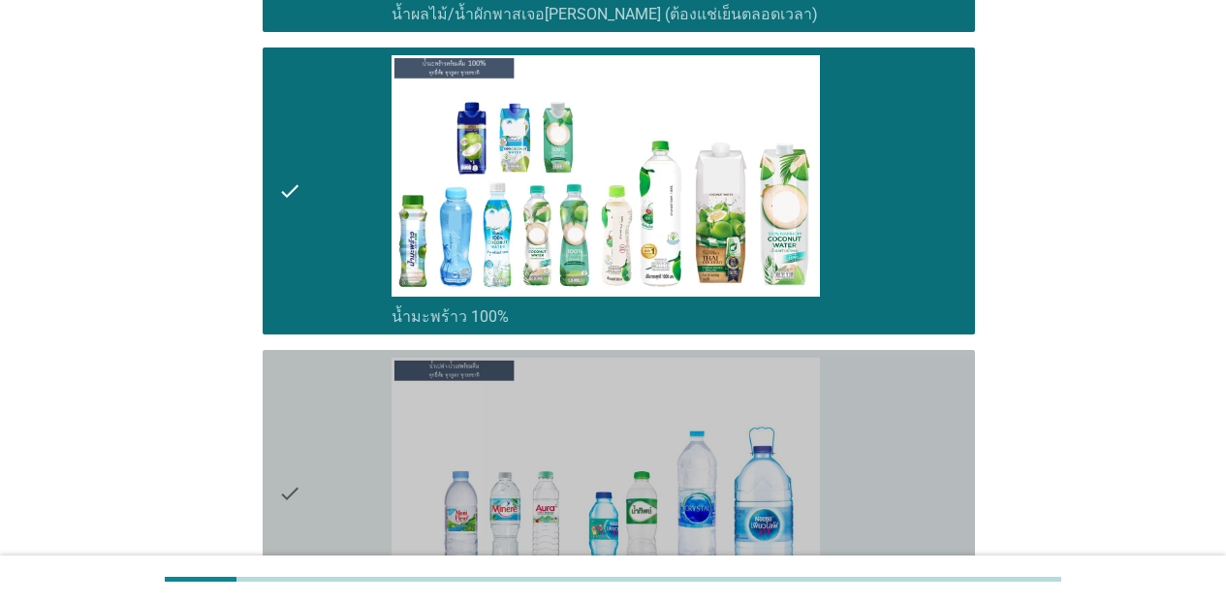
click at [948, 459] on div "check_box_outline_blank น้ำเปล่า-น้ำแร่" at bounding box center [676, 493] width 568 height 271
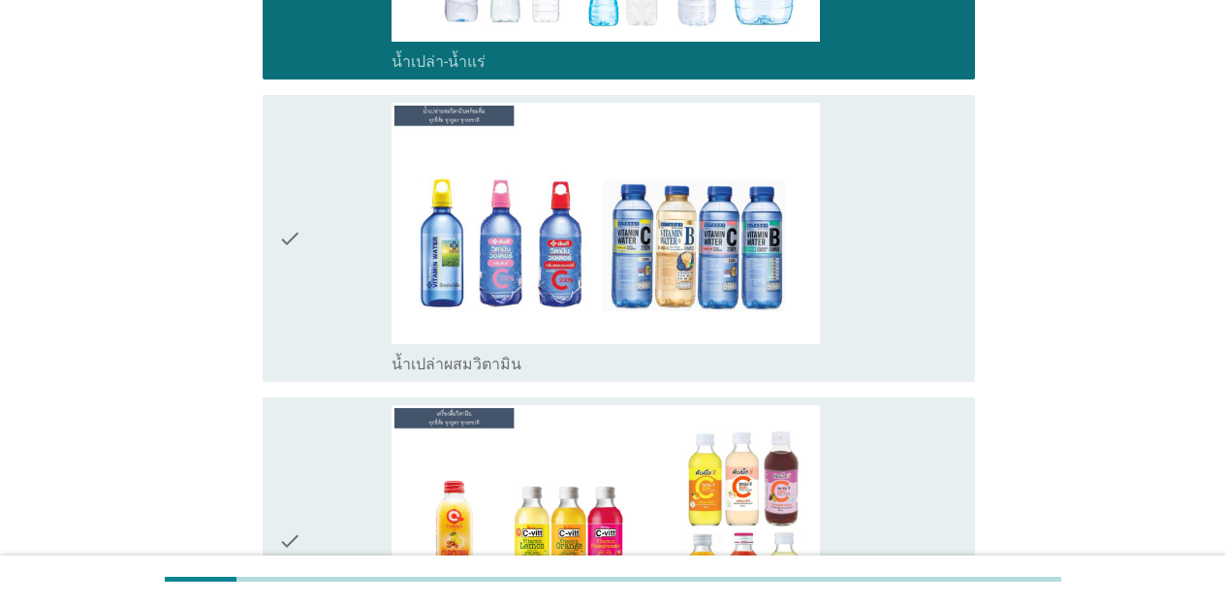
scroll to position [4848, 0]
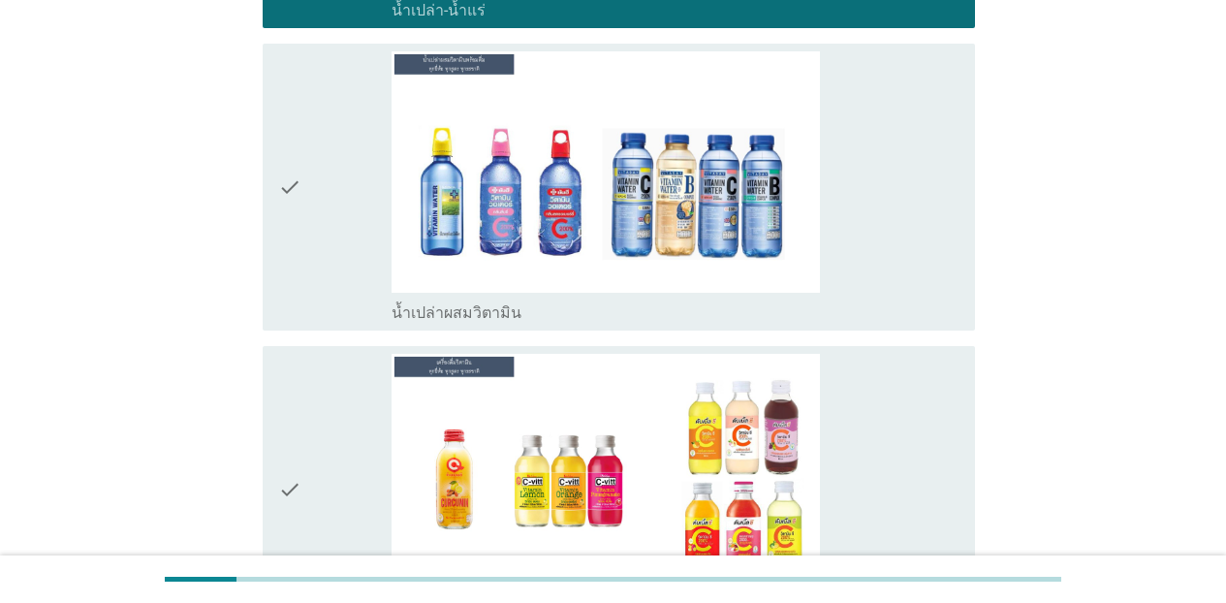
click at [920, 302] on div "check_box_outline_blank น้ำเปล่าผสมวิตามิน" at bounding box center [676, 311] width 568 height 23
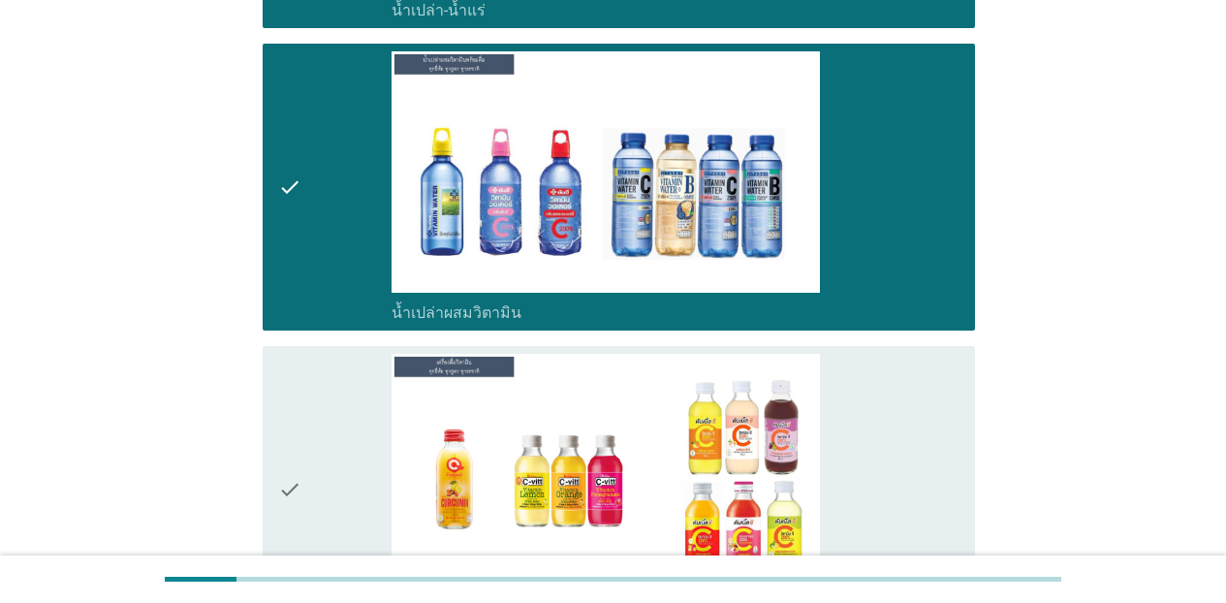
click at [908, 426] on div "check_box_outline_blank เครื่องดื่มวิตามิน" at bounding box center [676, 489] width 568 height 271
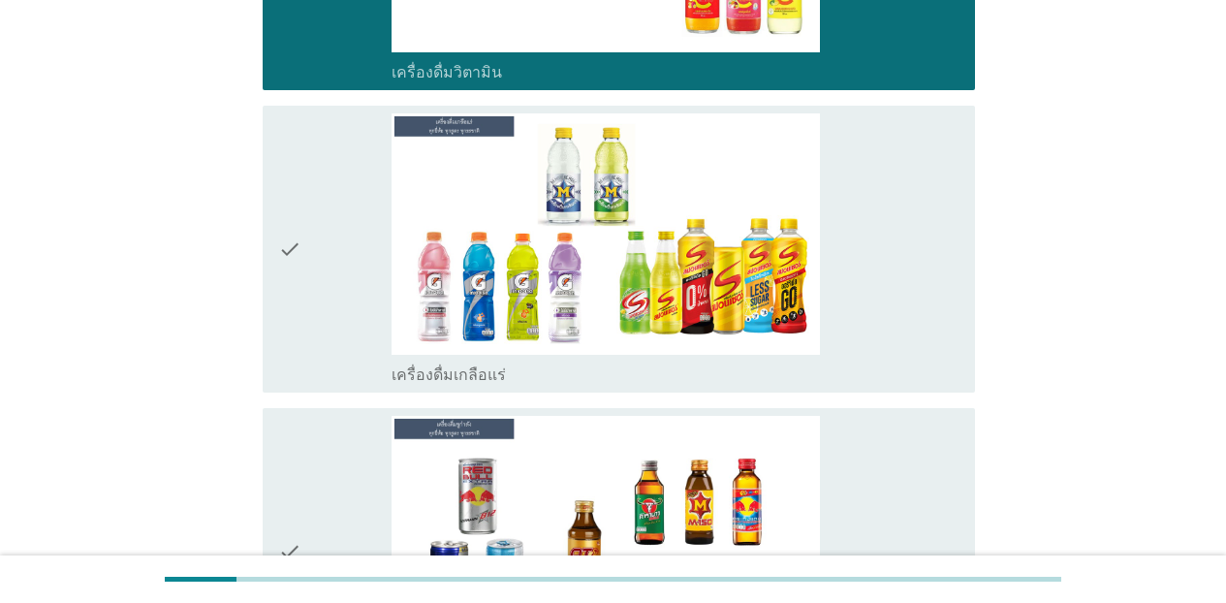
scroll to position [5456, 0]
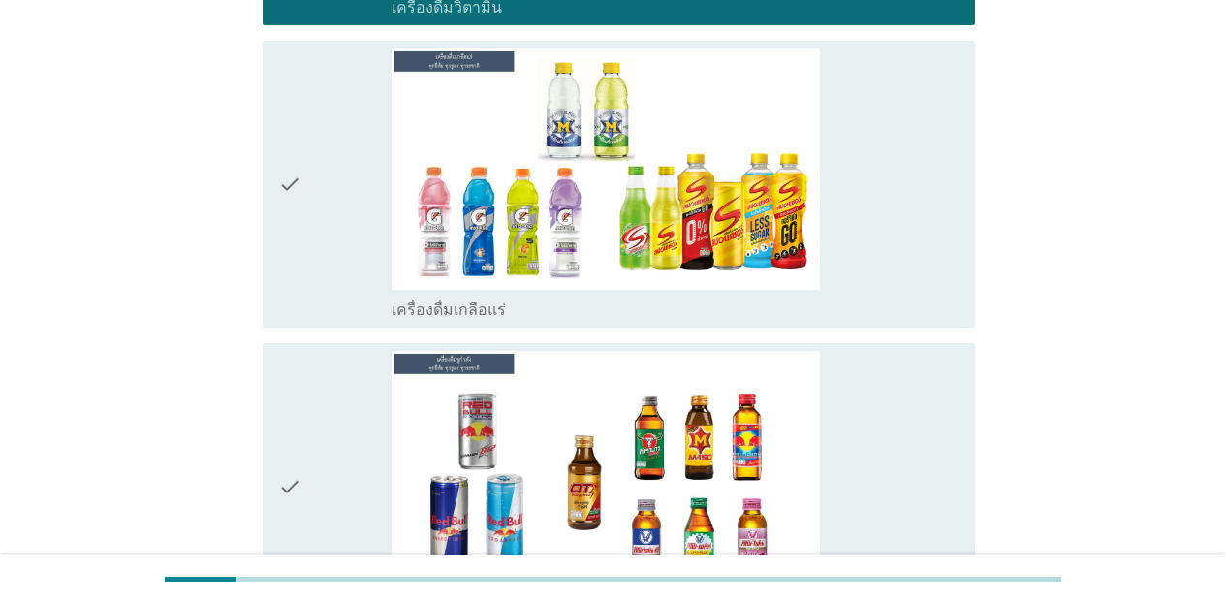
click at [909, 321] on div "check check_box_outline_blank เครื่องดื่มเกลือแร่" at bounding box center [619, 184] width 713 height 287
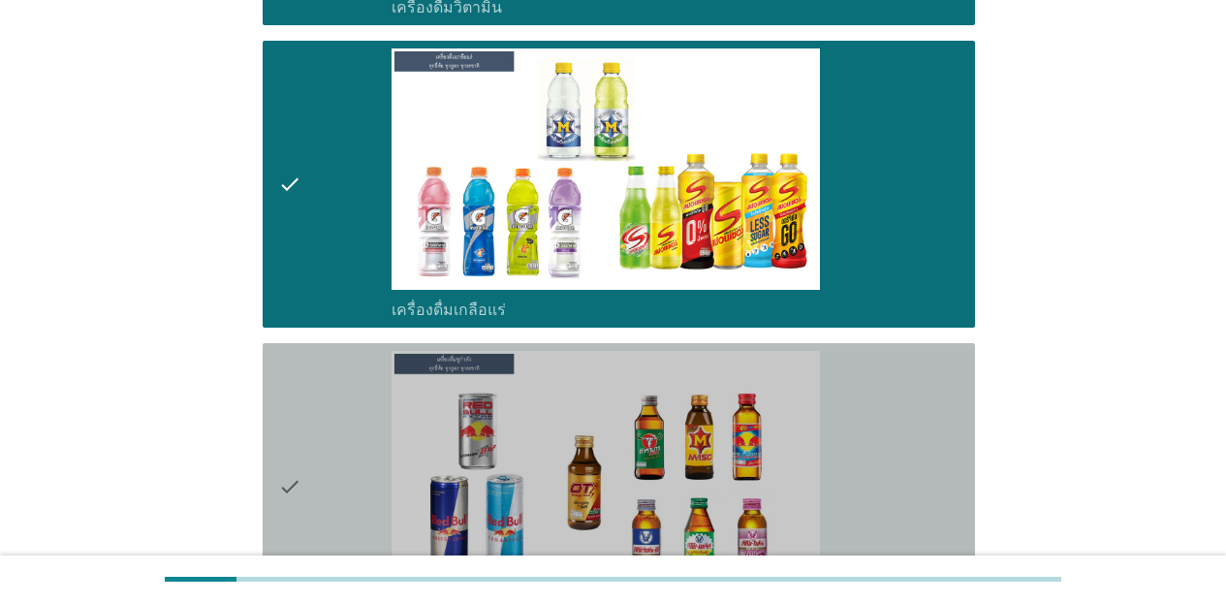
click at [912, 400] on div "check_box_outline_blank เครื่องดื่ม[PERSON_NAME]กำลัง" at bounding box center [676, 486] width 568 height 271
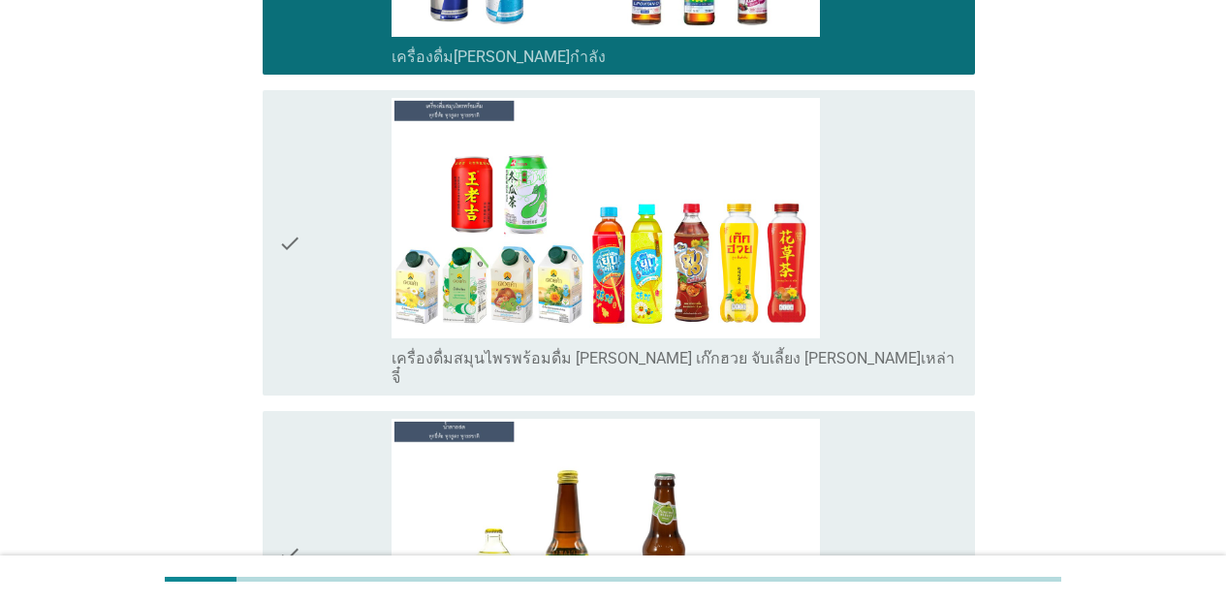
scroll to position [6038, 0]
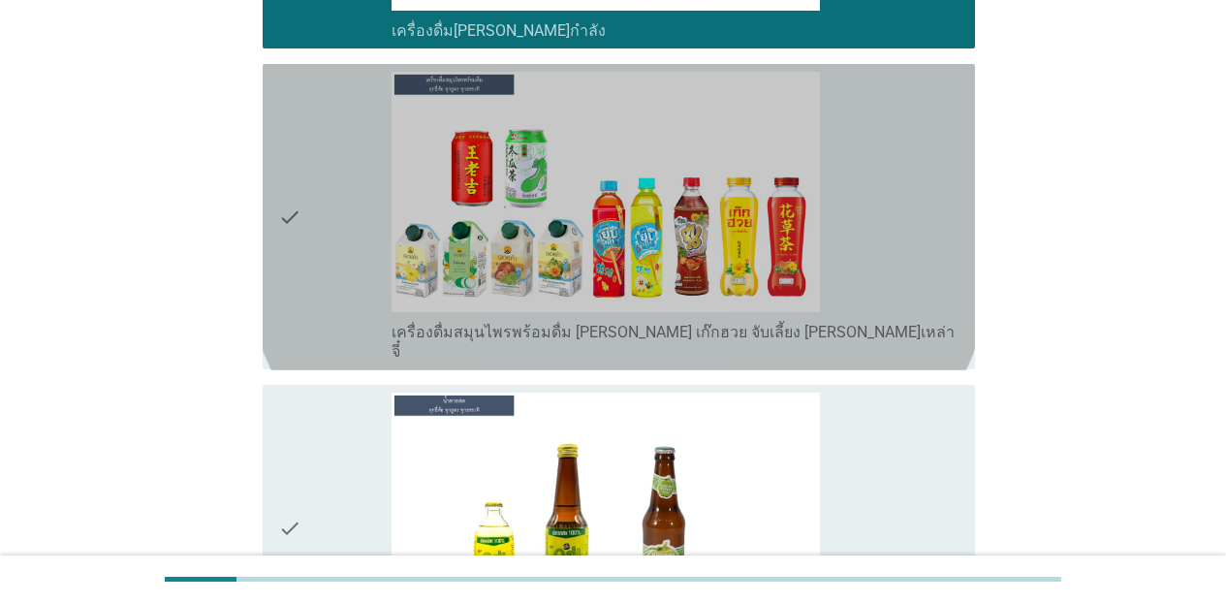
click at [857, 271] on div "check_box_outline_blank เครื่องดื่มสมุนไพรพร้อมดื่ม [PERSON_NAME] เก๊กฮวย จับเล…" at bounding box center [676, 217] width 568 height 291
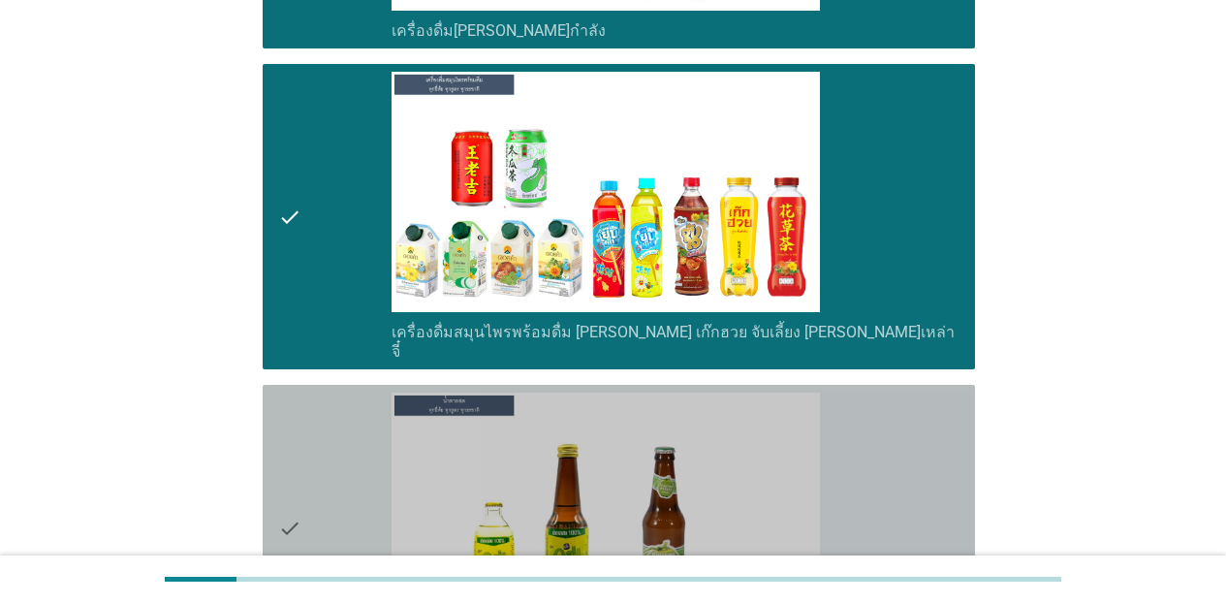
click at [883, 438] on div "check_box_outline_blank น้ำตาลสด" at bounding box center [676, 528] width 568 height 271
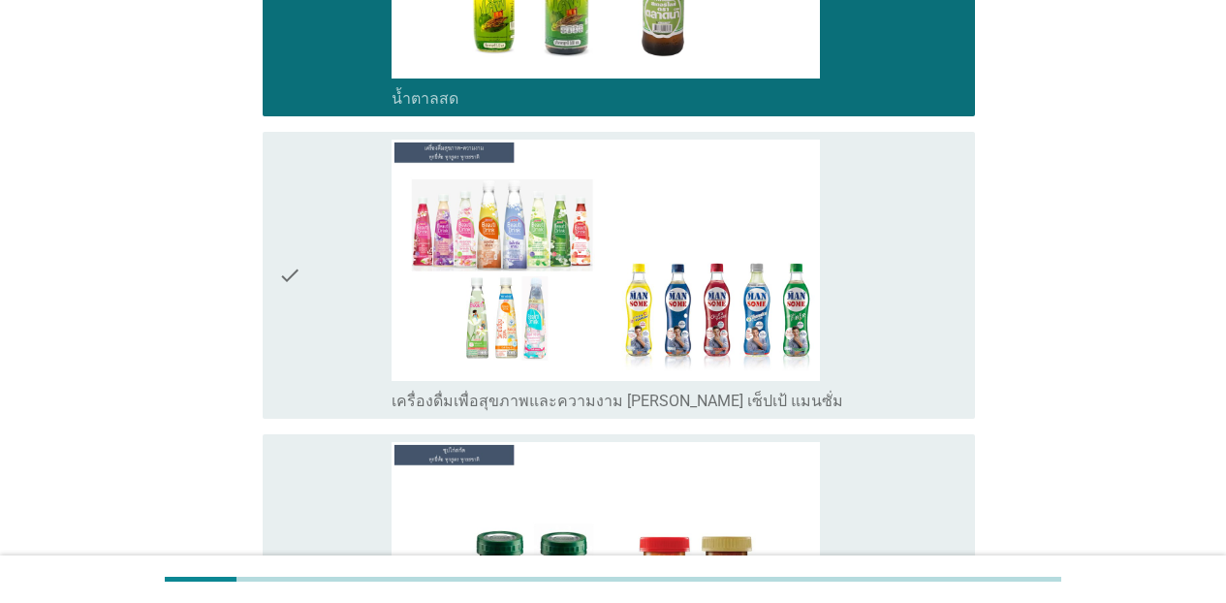
scroll to position [6671, 0]
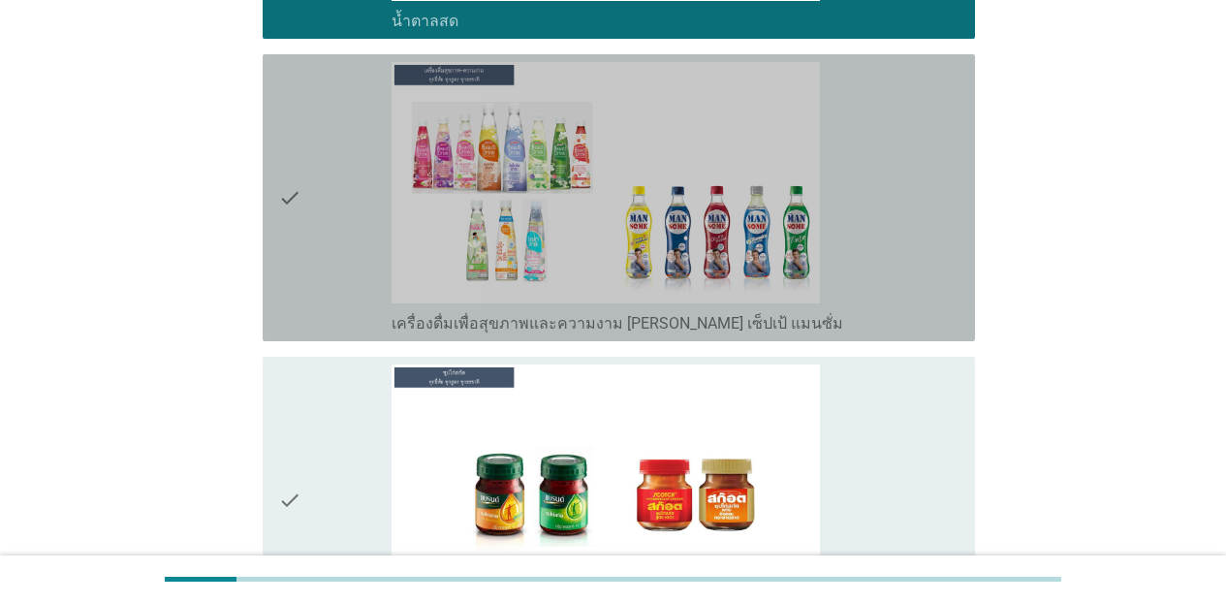
click at [869, 277] on div "check_box_outline_blank เครื่องดื่มเพื่อสุขภาพและความงาม [PERSON_NAME] เซ็ปเป้ …" at bounding box center [676, 197] width 568 height 271
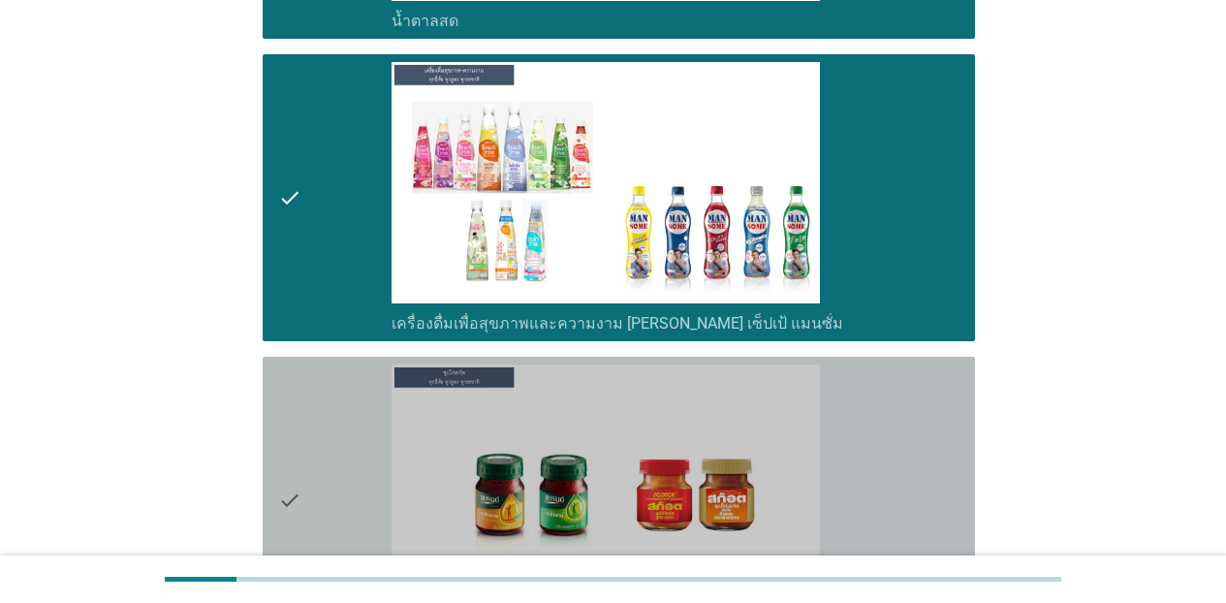
click at [885, 453] on div "check_box_outline_blank ซุปไก่สกัด" at bounding box center [676, 500] width 568 height 271
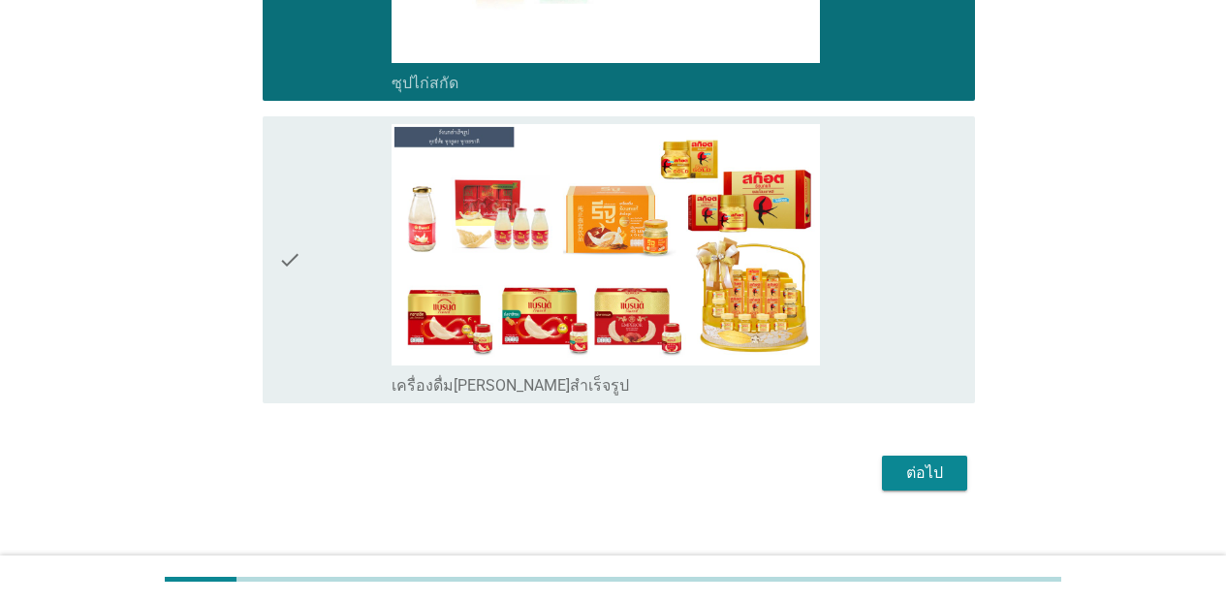
scroll to position [7221, 0]
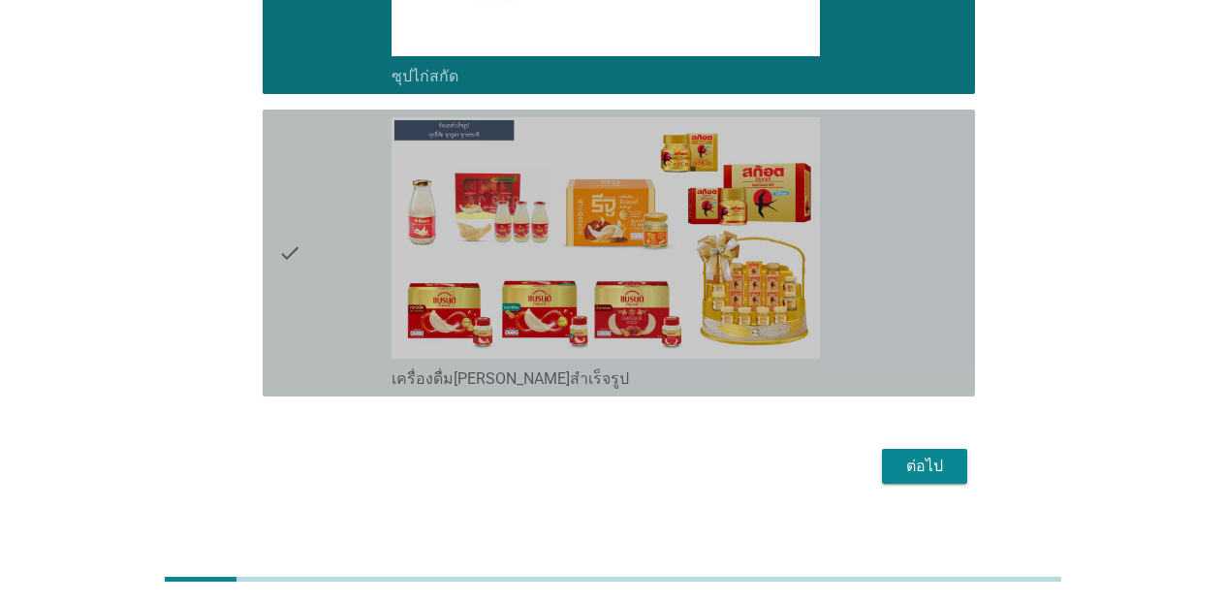
click at [937, 341] on div "check_box_outline_blank เครื่องดื่ม[PERSON_NAME]สำเร็จรูป" at bounding box center [676, 252] width 568 height 271
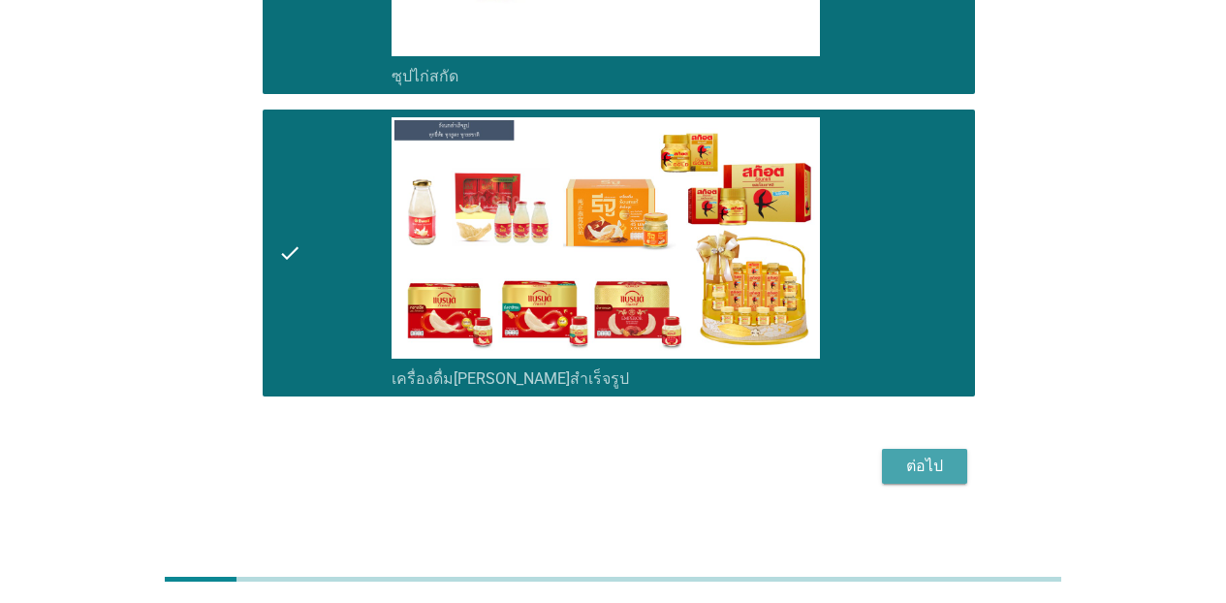
click at [940, 455] on div "ต่อไป" at bounding box center [925, 466] width 54 height 23
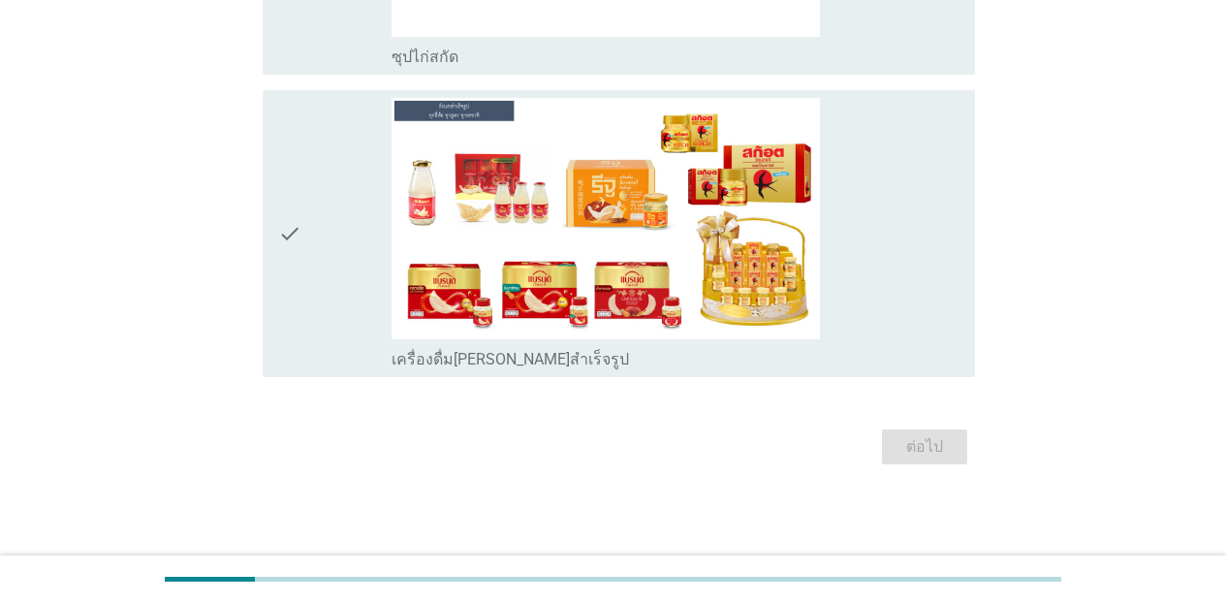
scroll to position [0, 0]
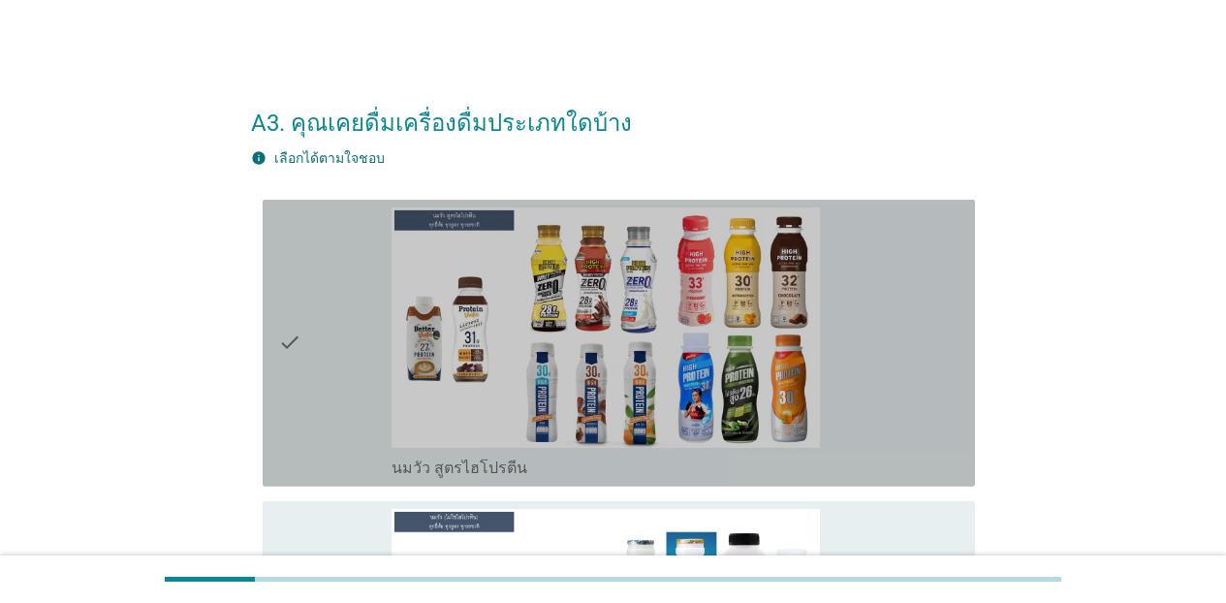
click at [894, 407] on div "check_box_outline_blank นมวัว สูตรไฮโปรตีน" at bounding box center [676, 342] width 568 height 271
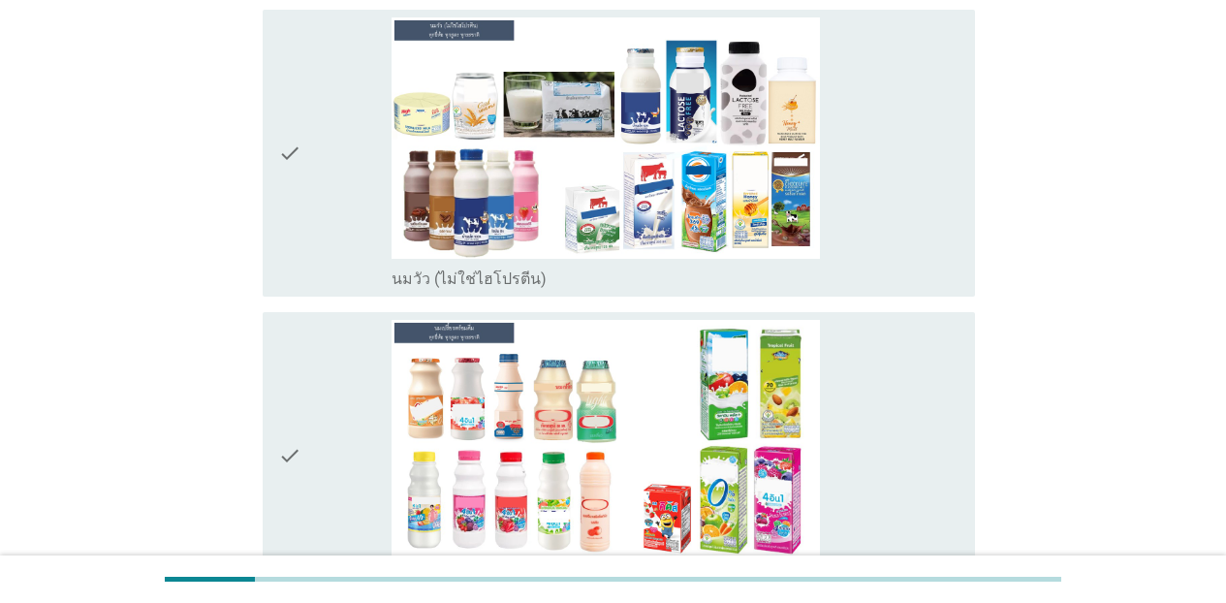
scroll to position [582, 0]
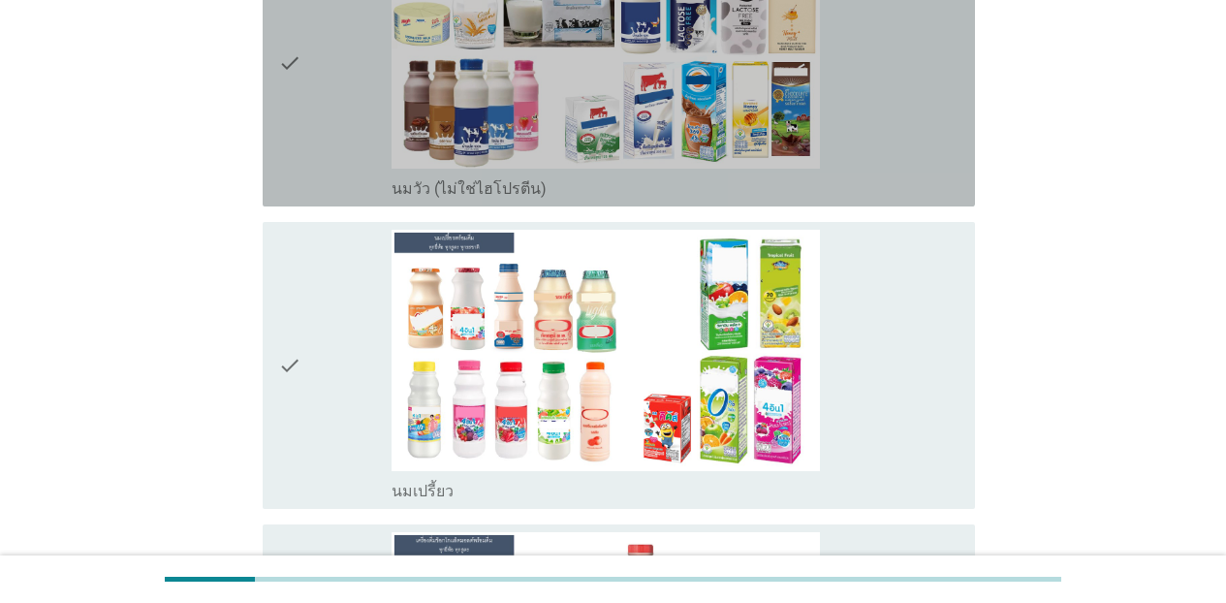
click at [917, 151] on div "check_box_outline_blank นมวัว (ไม่ใช่ไฮโปรตีน)" at bounding box center [676, 62] width 568 height 271
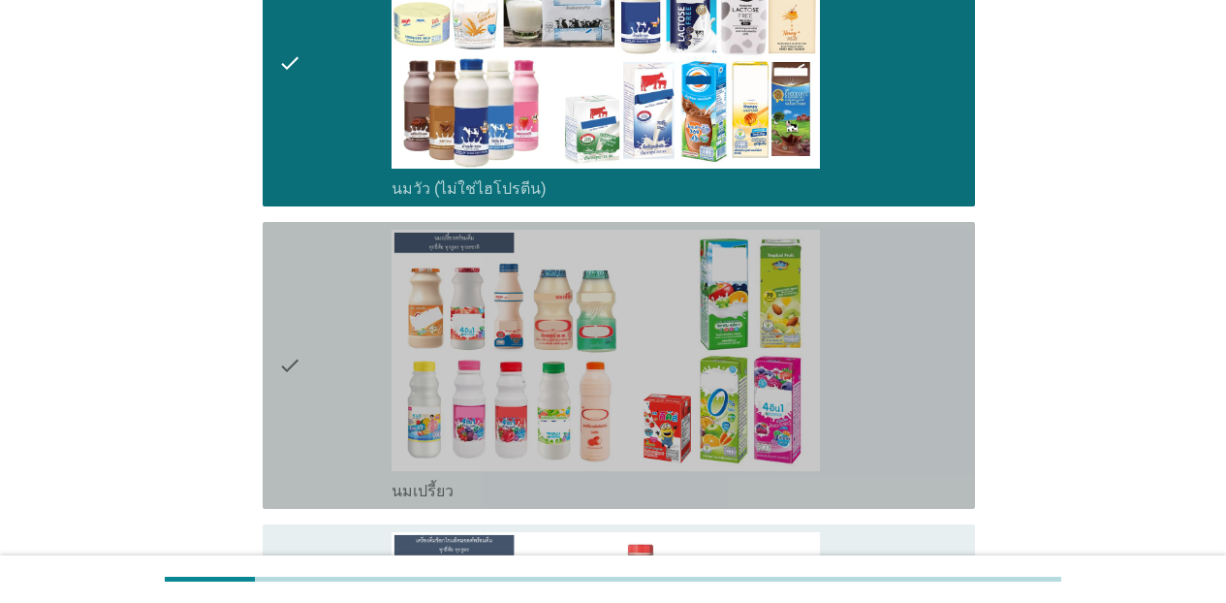
click at [930, 327] on div "check_box_outline_blank นมเปรี้ยว" at bounding box center [676, 365] width 568 height 271
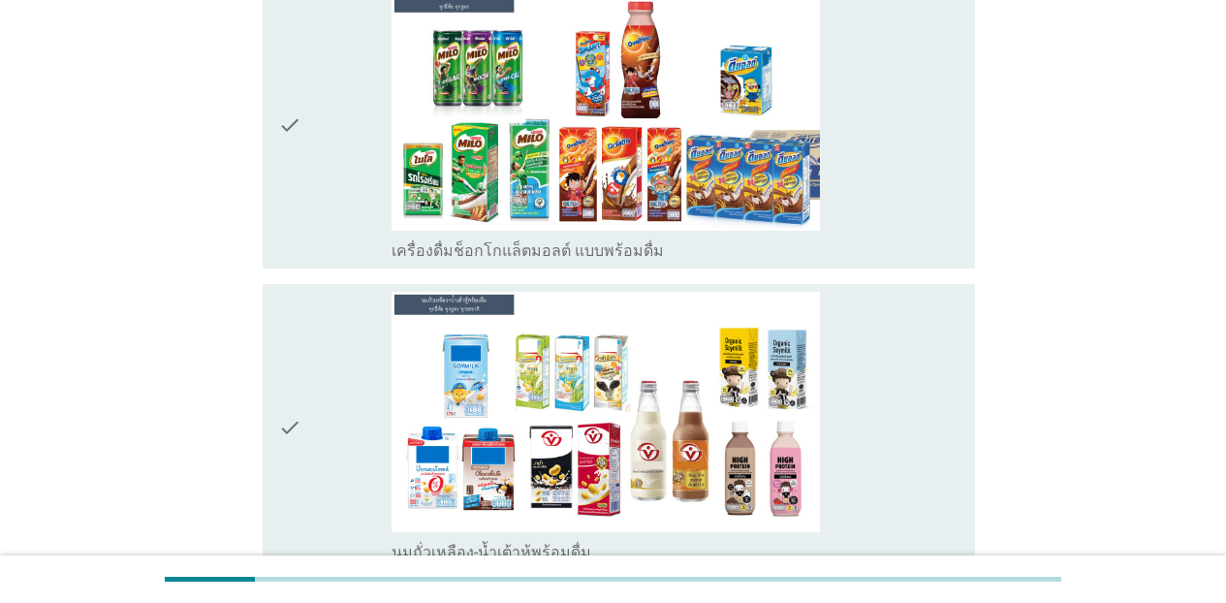
scroll to position [1202, 0]
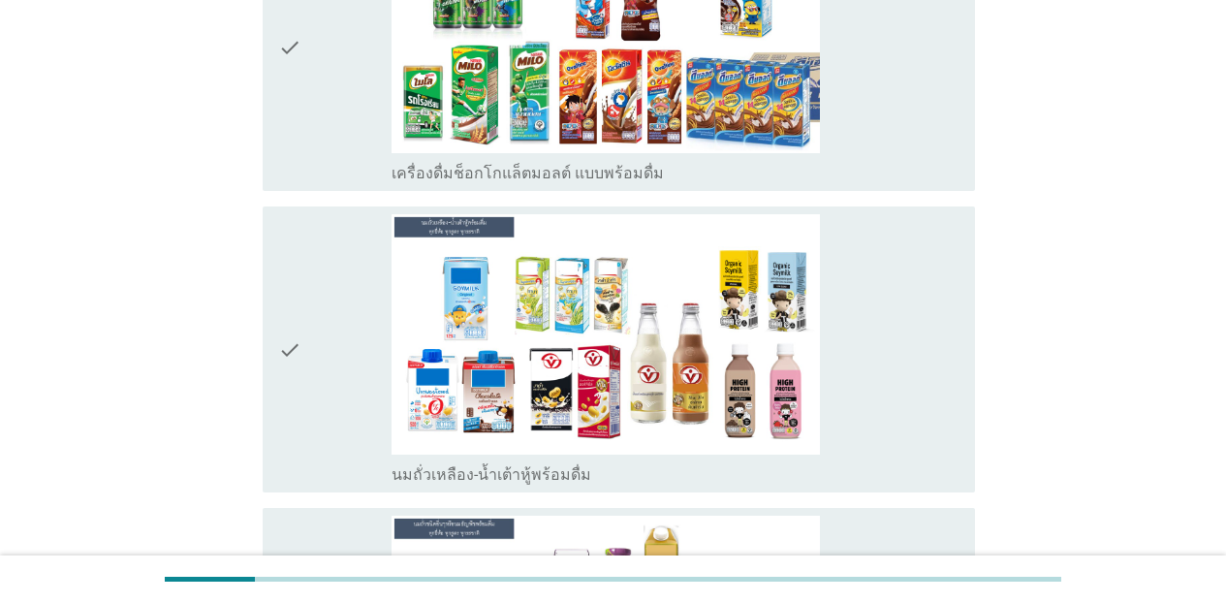
click at [905, 150] on div "check_box_outline_blank เครื่องดื่มช็อกโกแล็ตมอลต์ แบบพร้อมดื่ม" at bounding box center [676, 47] width 568 height 271
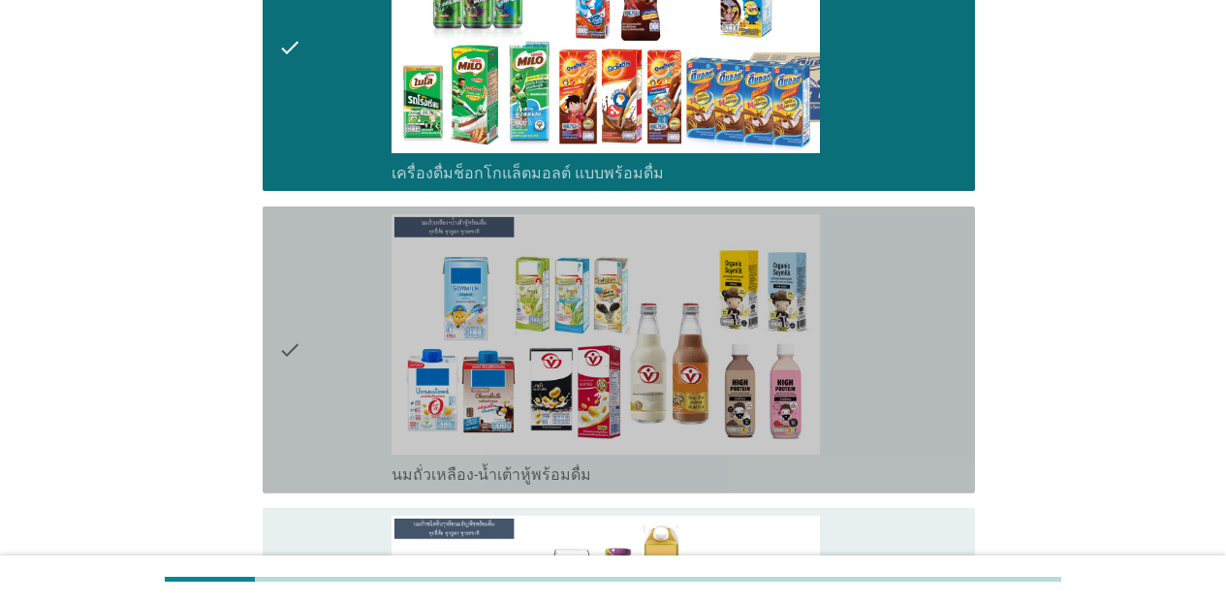
click at [895, 308] on div "check_box_outline_blank นมถั่วเหลือง-น้ำเต้าหู้พร้อมดื่ม" at bounding box center [676, 349] width 568 height 271
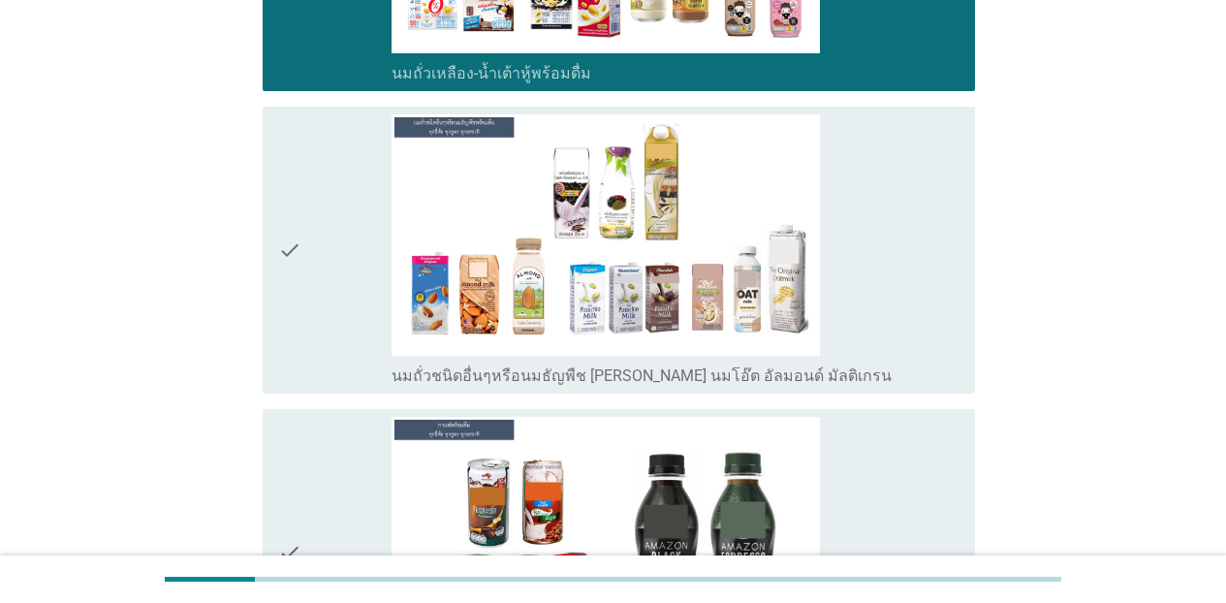
scroll to position [1759, 0]
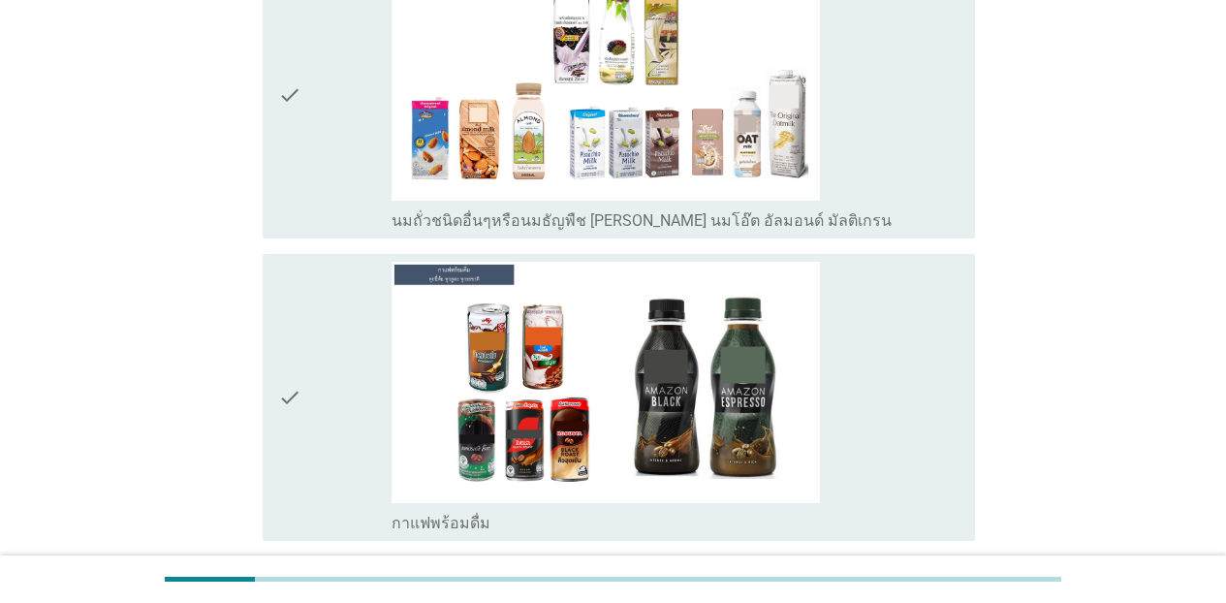
click at [929, 147] on div "check_box_outline_blank นมถั่วชนิดอื่นๆหรือนมธัญพืช [PERSON_NAME] นมโอ๊ต อัลมอน…" at bounding box center [676, 94] width 568 height 271
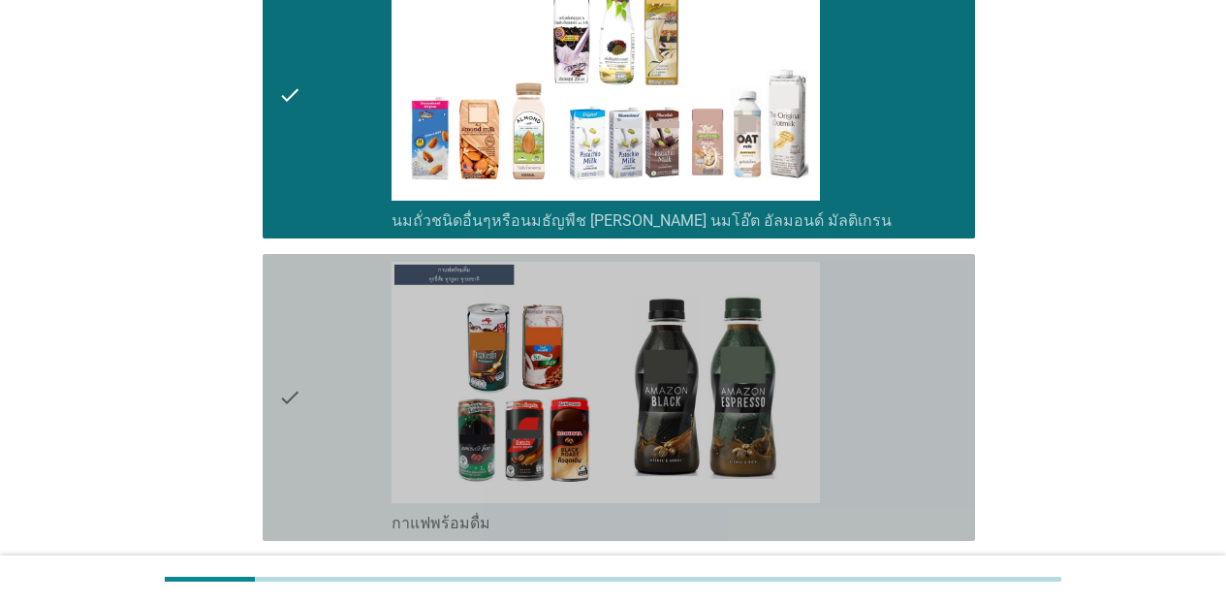
click at [918, 406] on div "check_box_outline_blank กาแฟพร้อมดื่ม" at bounding box center [676, 397] width 568 height 271
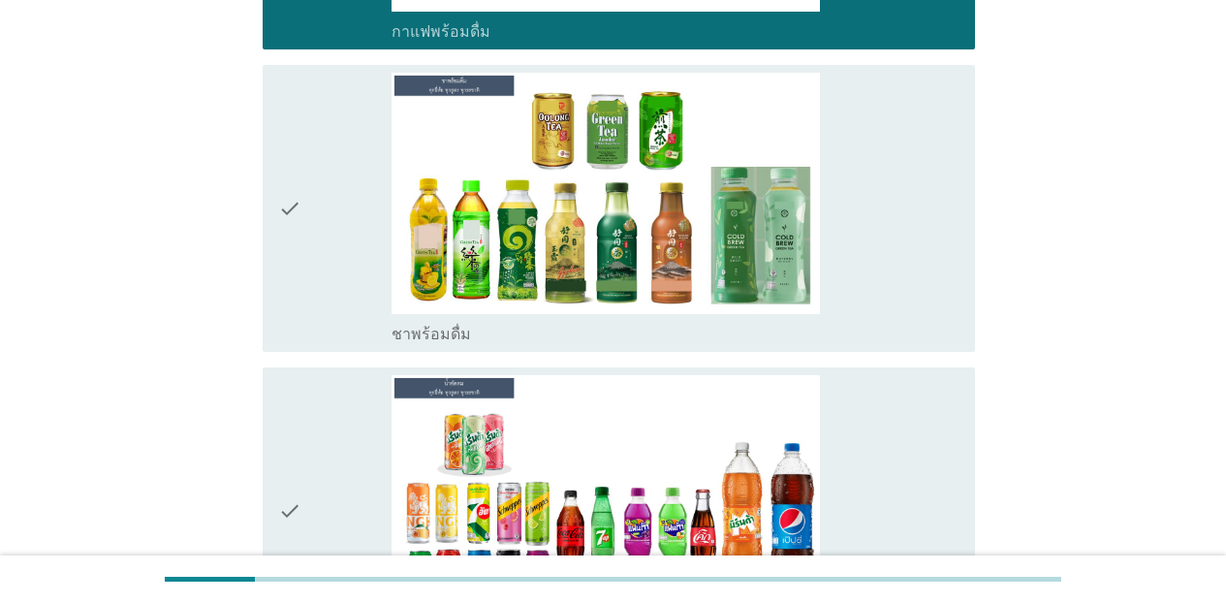
scroll to position [2328, 0]
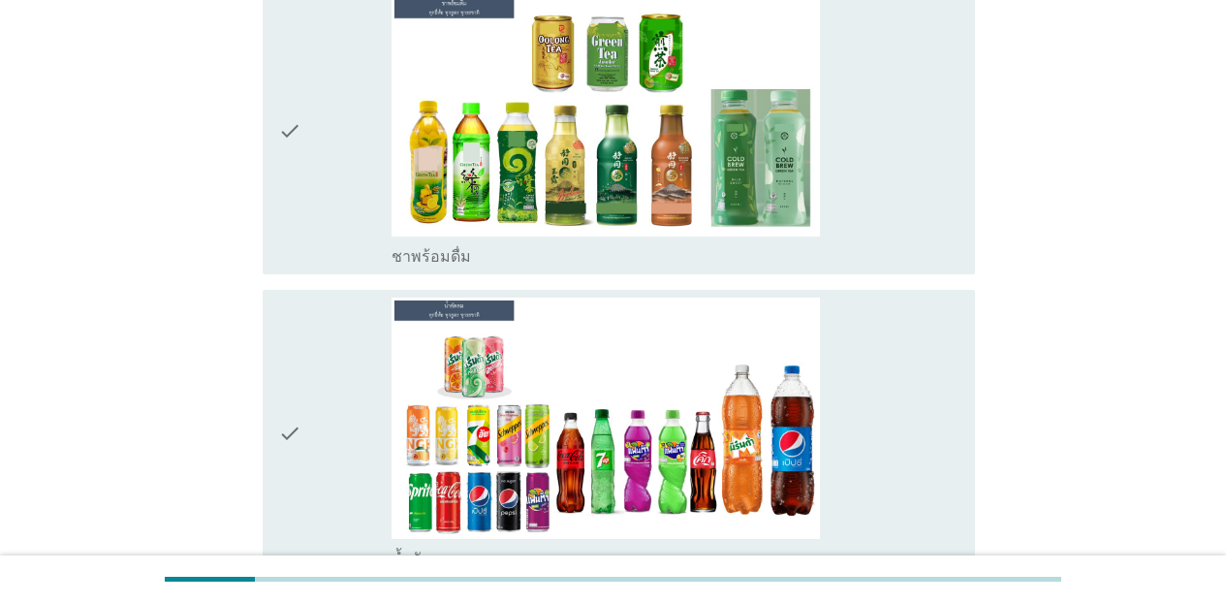
click at [867, 139] on div "check_box_outline_blank ชาพร้อมดื่ม" at bounding box center [676, 130] width 568 height 271
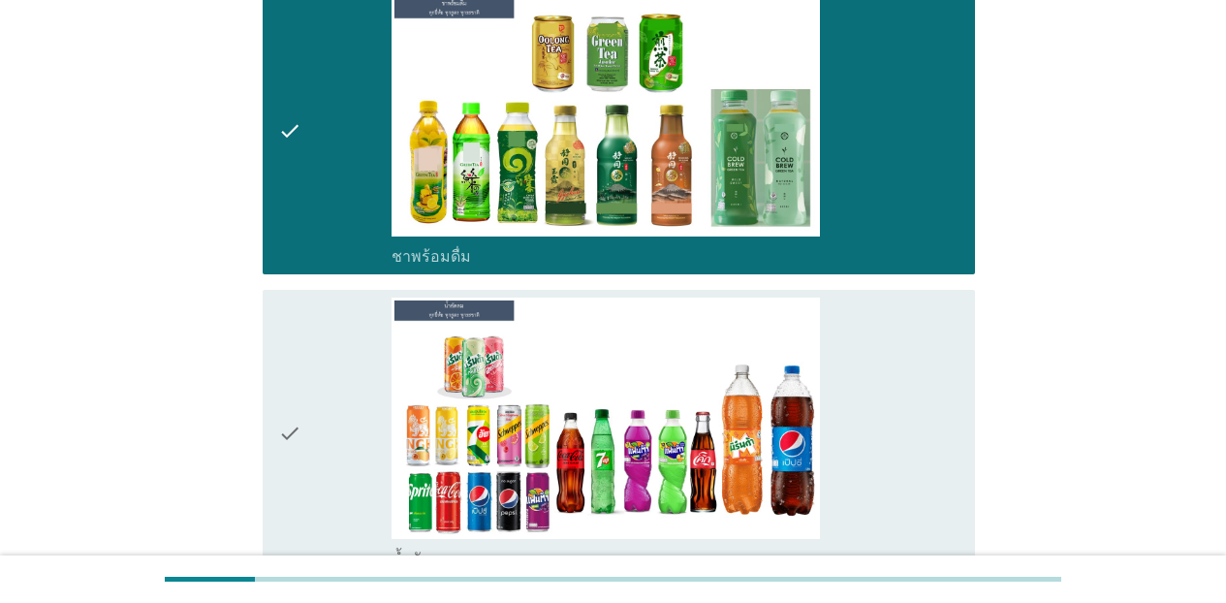
click at [877, 353] on div "check_box_outline_blank น้ำอัดลม" at bounding box center [676, 433] width 568 height 271
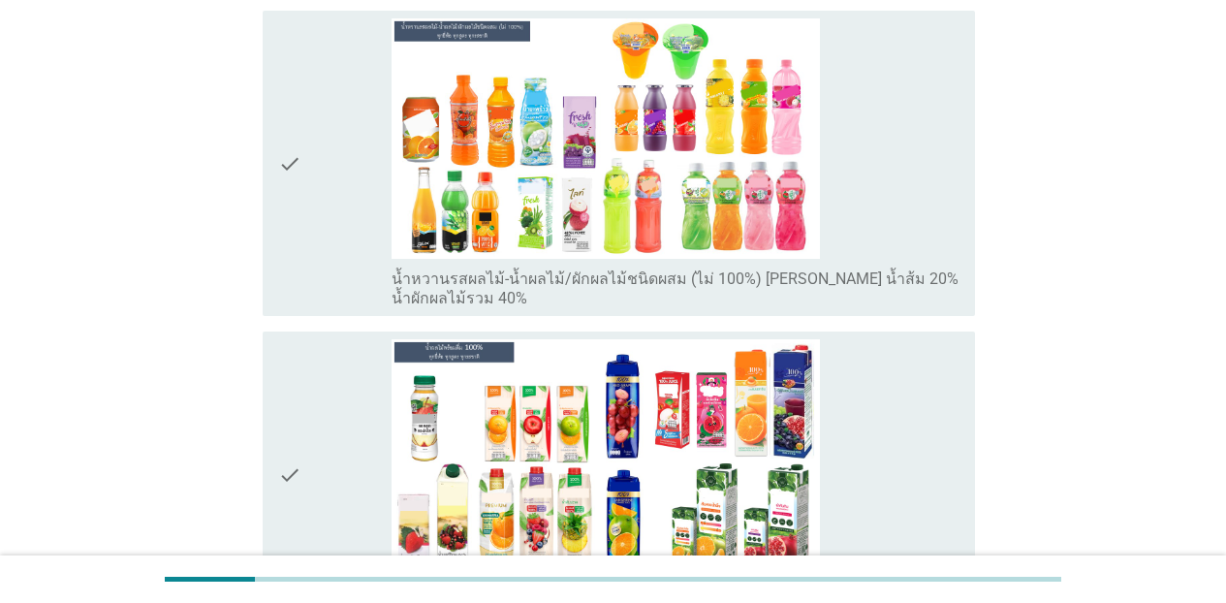
scroll to position [2935, 0]
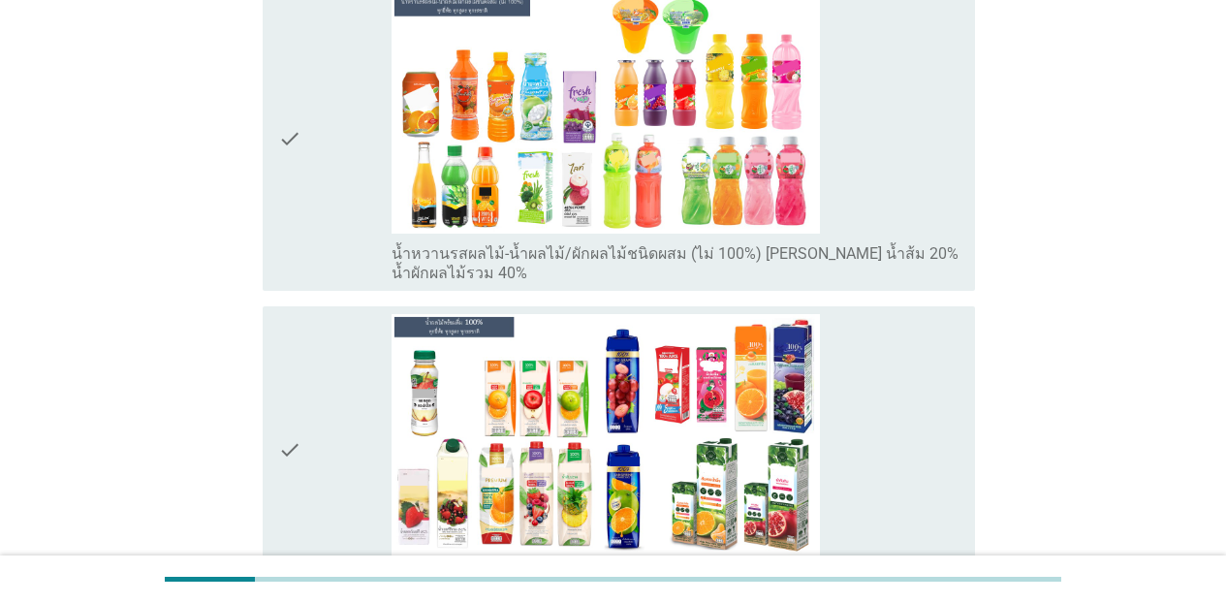
drag, startPoint x: 841, startPoint y: 198, endPoint x: 854, endPoint y: 291, distance: 94.1
click at [841, 198] on div "check_box_outline_blank น้ำหวานรสผลไม้-น้ำผลไม้/ผักผลไม้ชนิดผสม (ไม่ 100%) [PER…" at bounding box center [676, 138] width 568 height 291
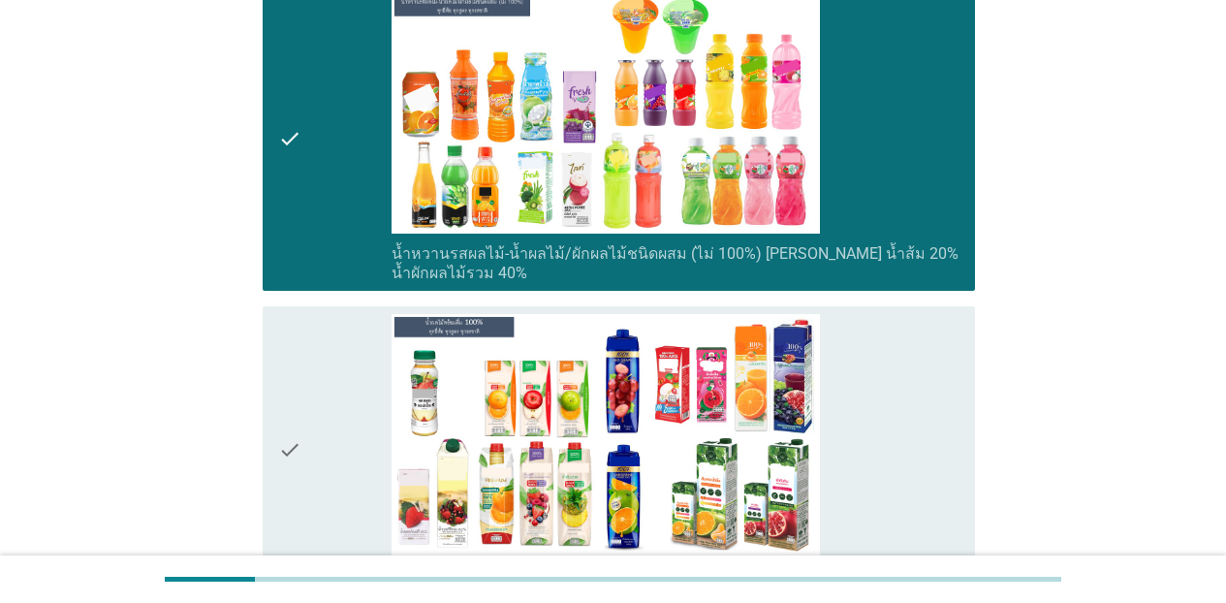
click at [866, 415] on div "check_box_outline_blank น้ำผลไม้ 100% [PERSON_NAME] น้ำส้ม 100%" at bounding box center [676, 449] width 568 height 271
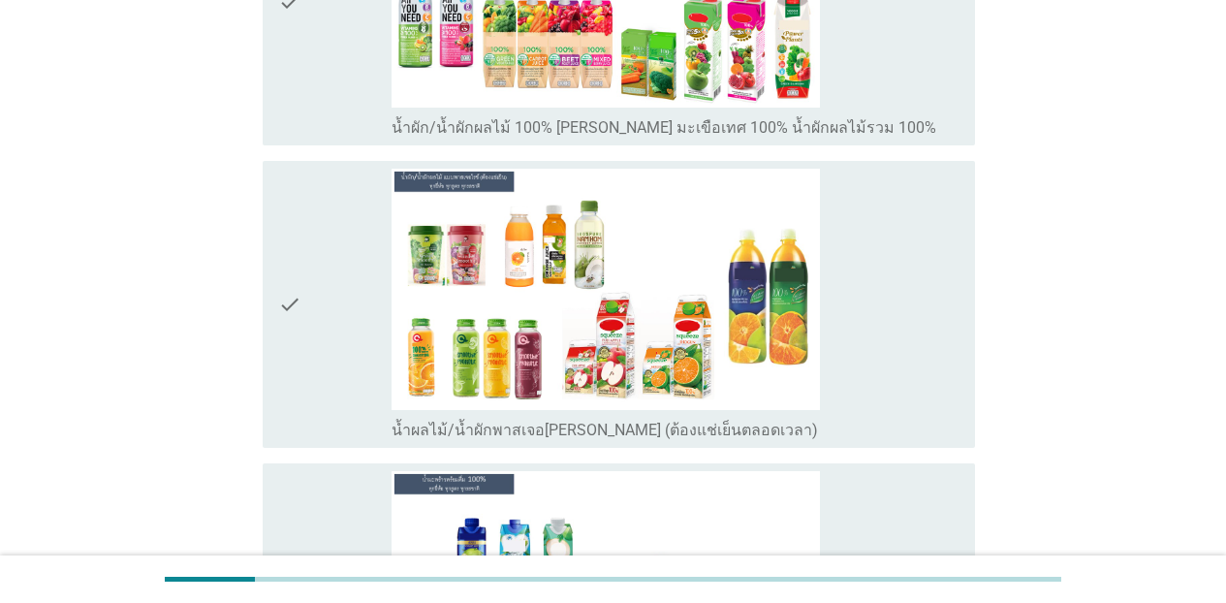
scroll to position [3724, 0]
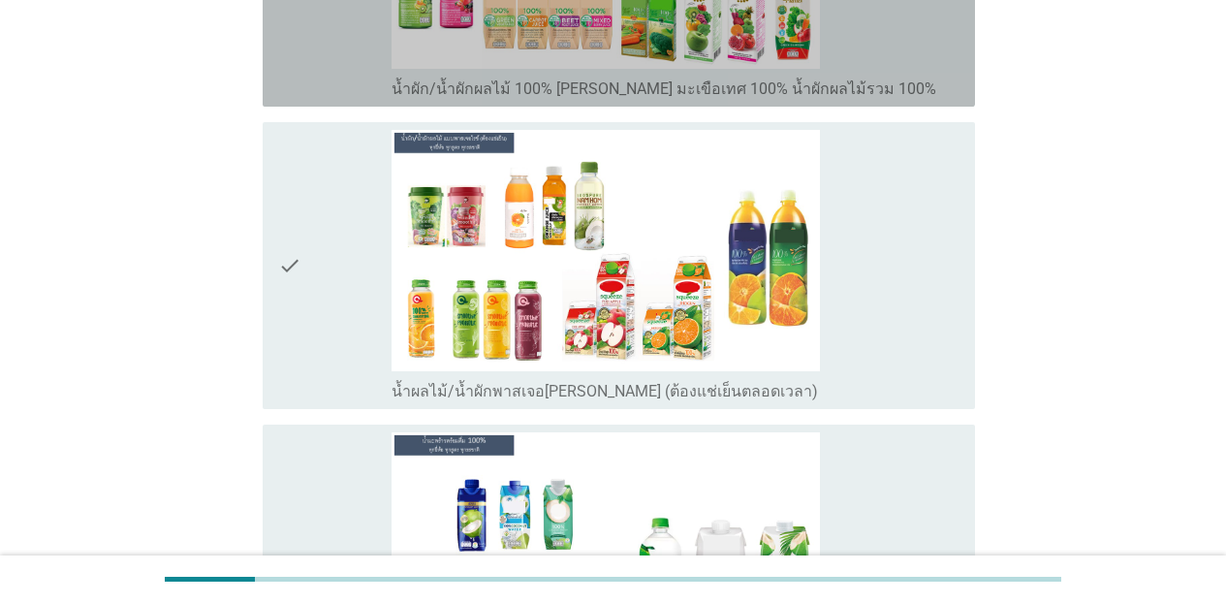
click at [907, 94] on div "check_box_outline_blank น้ำผัก/น้ำผักผลไม้ 100% [PERSON_NAME] มะเขือเทศ 100% น้…" at bounding box center [676, 87] width 568 height 23
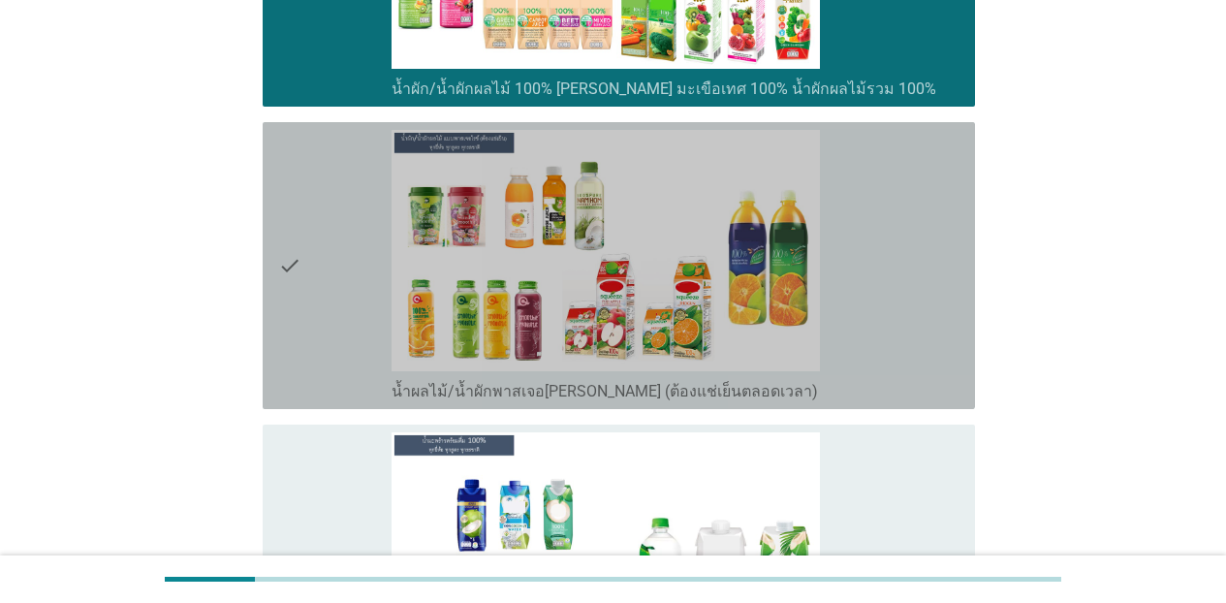
click at [919, 233] on div "check_box_outline_blank น้ำผลไม้/น้ำผักพาสเจอ[PERSON_NAME] (ต้องแช่เย็นตลอดเวลา)" at bounding box center [676, 265] width 568 height 271
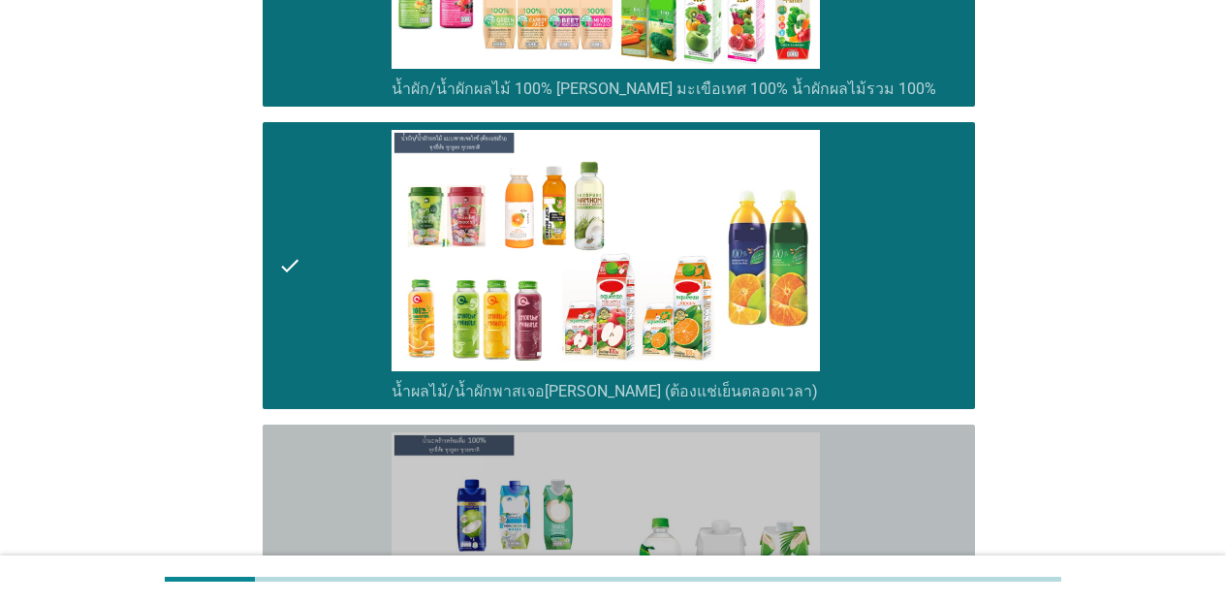
click at [904, 458] on div "check_box_outline_blank น้ำมะพร้าว 100%" at bounding box center [676, 567] width 568 height 271
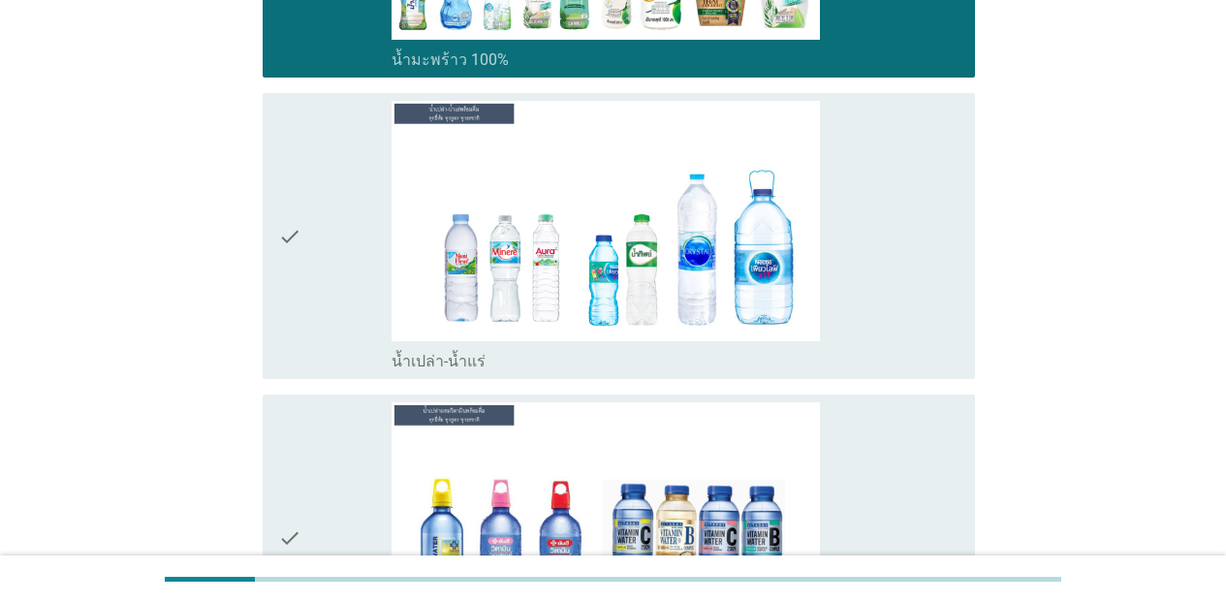
scroll to position [4409, 0]
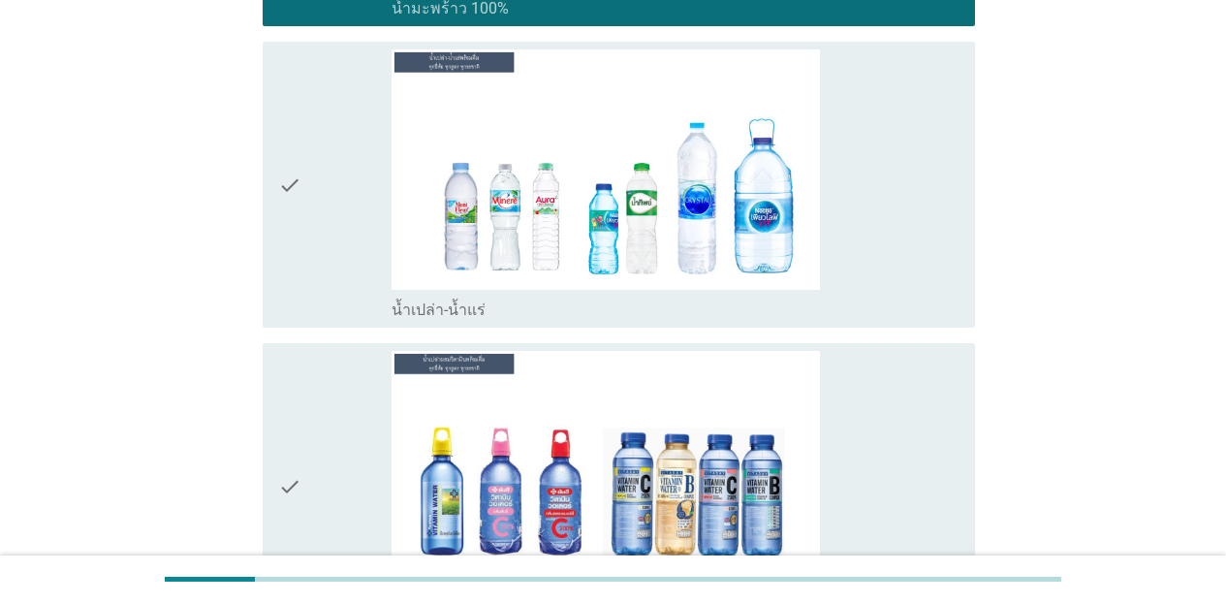
drag, startPoint x: 904, startPoint y: 188, endPoint x: 929, endPoint y: 323, distance: 137.1
click at [905, 189] on div "check_box_outline_blank น้ำเปล่า-น้ำแร่" at bounding box center [676, 184] width 568 height 271
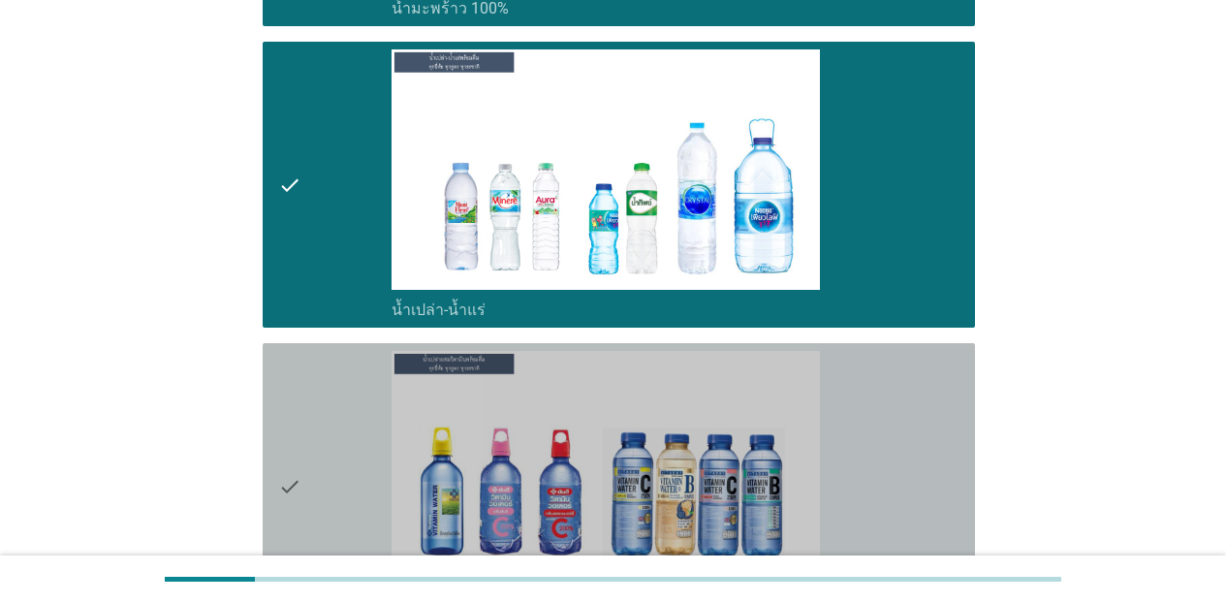
click at [945, 431] on div "check_box_outline_blank น้ำเปล่าผสมวิตามิน" at bounding box center [676, 486] width 568 height 271
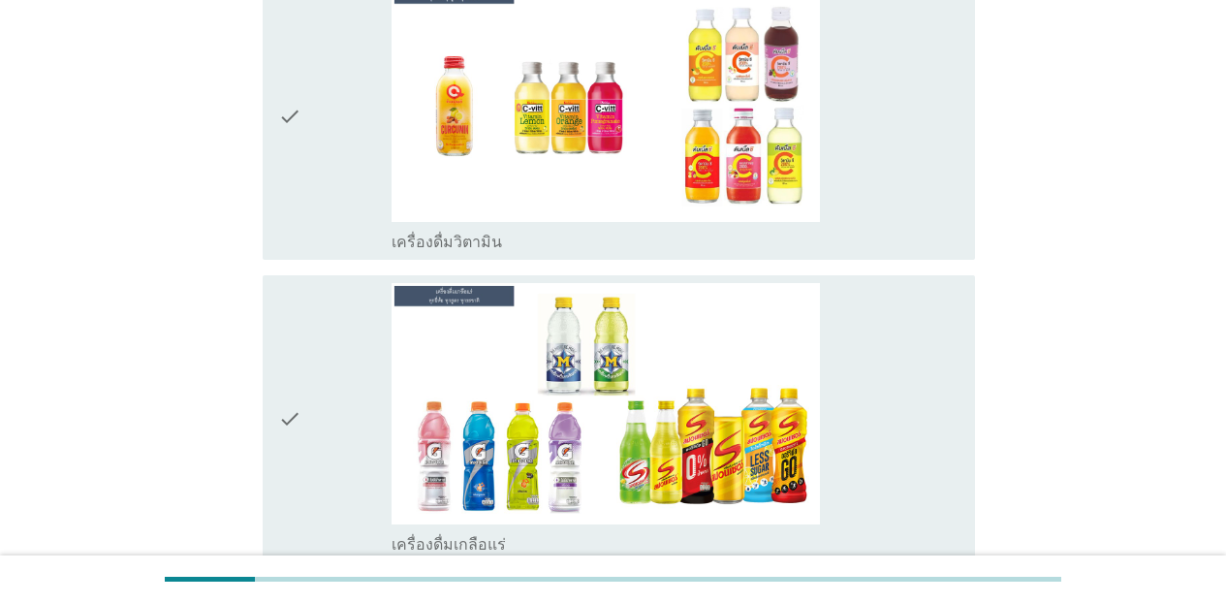
scroll to position [5146, 0]
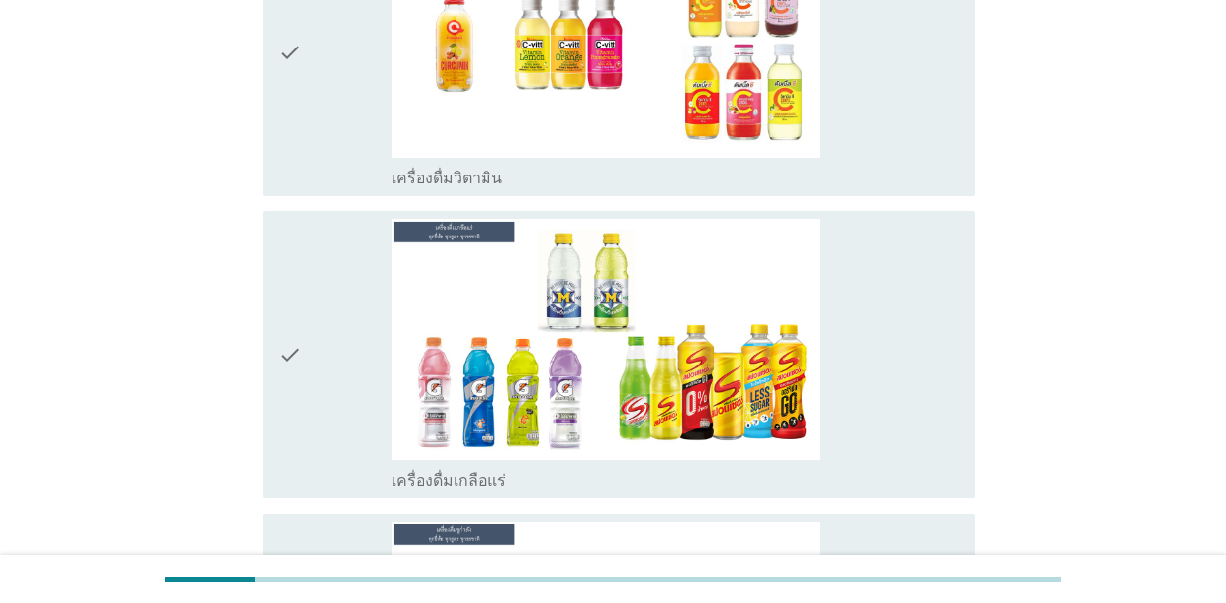
click at [859, 152] on div "check_box_outline_blank เครื่องดื่มวิตามิน" at bounding box center [676, 52] width 568 height 271
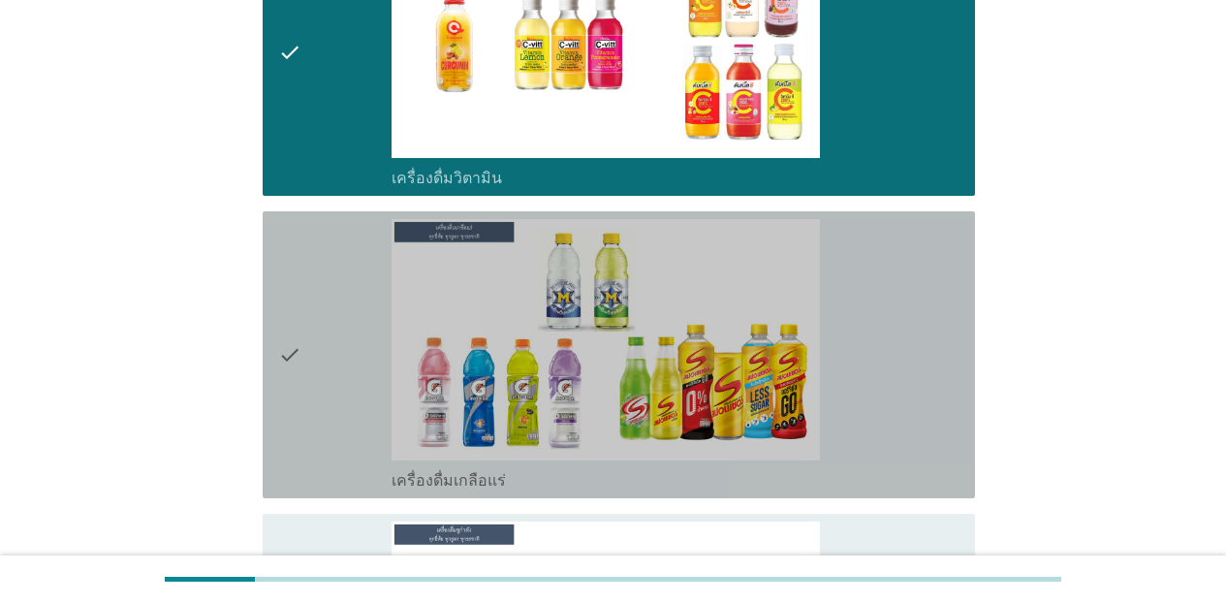
click at [870, 289] on div "check_box_outline_blank เครื่องดื่มเกลือแร่" at bounding box center [676, 354] width 568 height 271
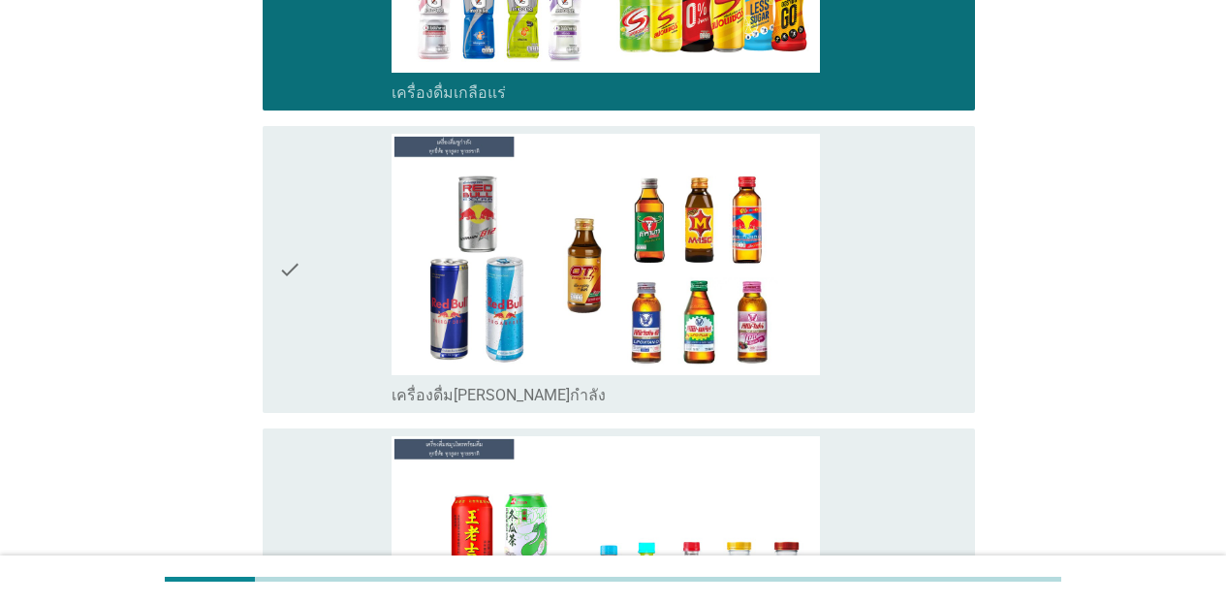
scroll to position [5611, 0]
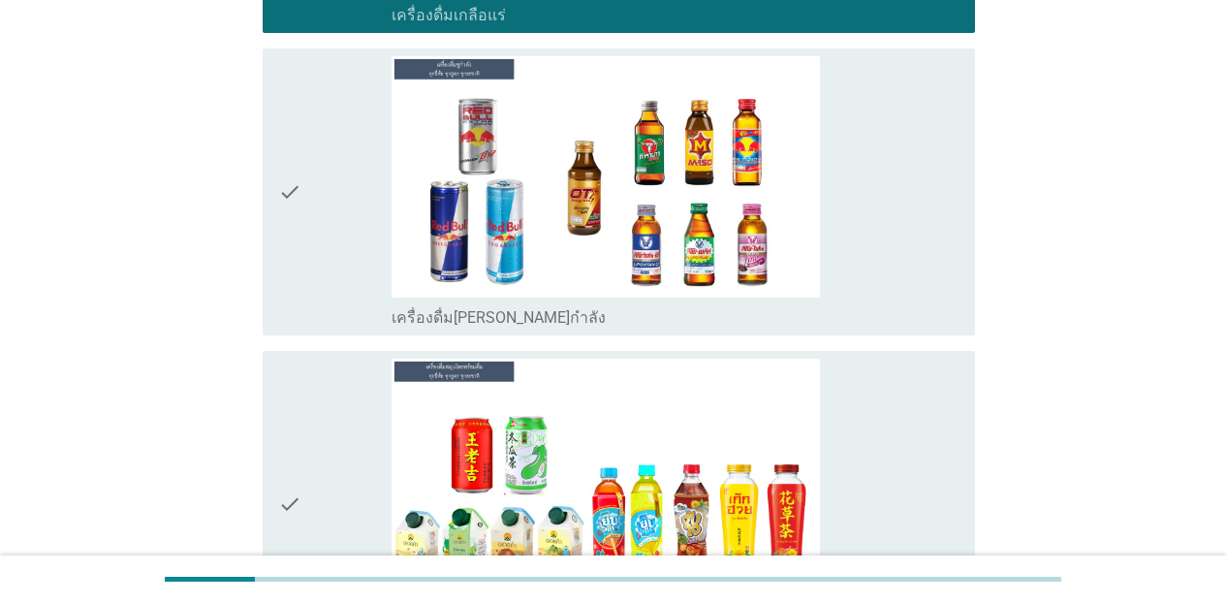
click at [894, 307] on div "check_box_outline_blank เครื่องดื่ม[PERSON_NAME]กำลัง" at bounding box center [676, 315] width 568 height 23
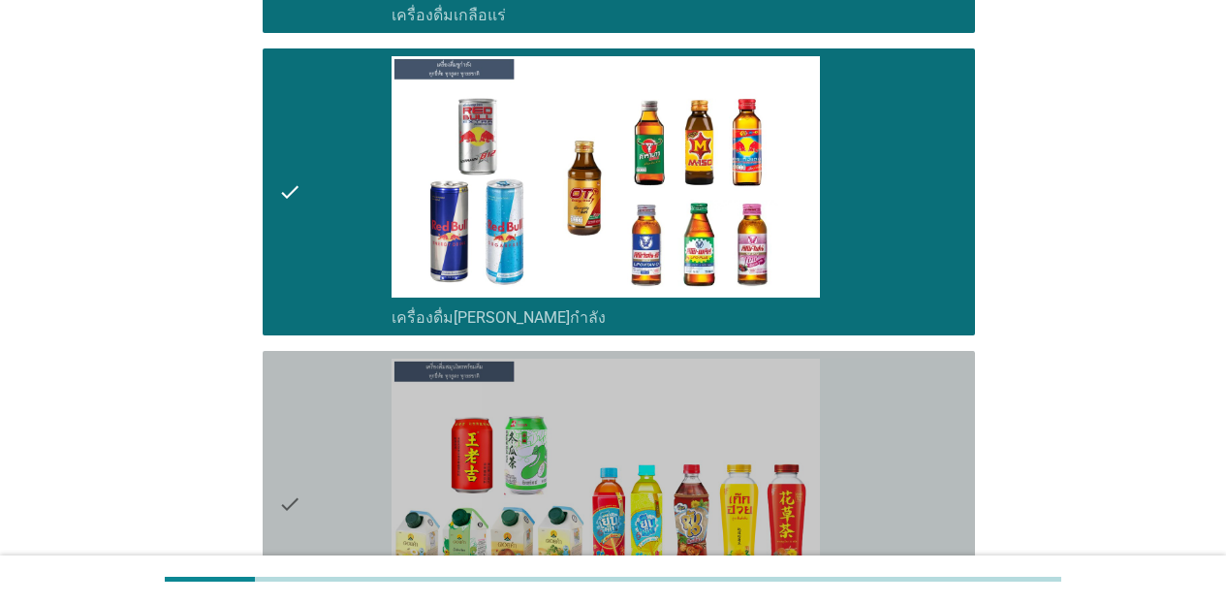
click at [904, 426] on div "check_box_outline_blank เครื่องดื่มสมุนไพรพร้อมดื่ม [PERSON_NAME] เก๊กฮวย จับเล…" at bounding box center [676, 504] width 568 height 291
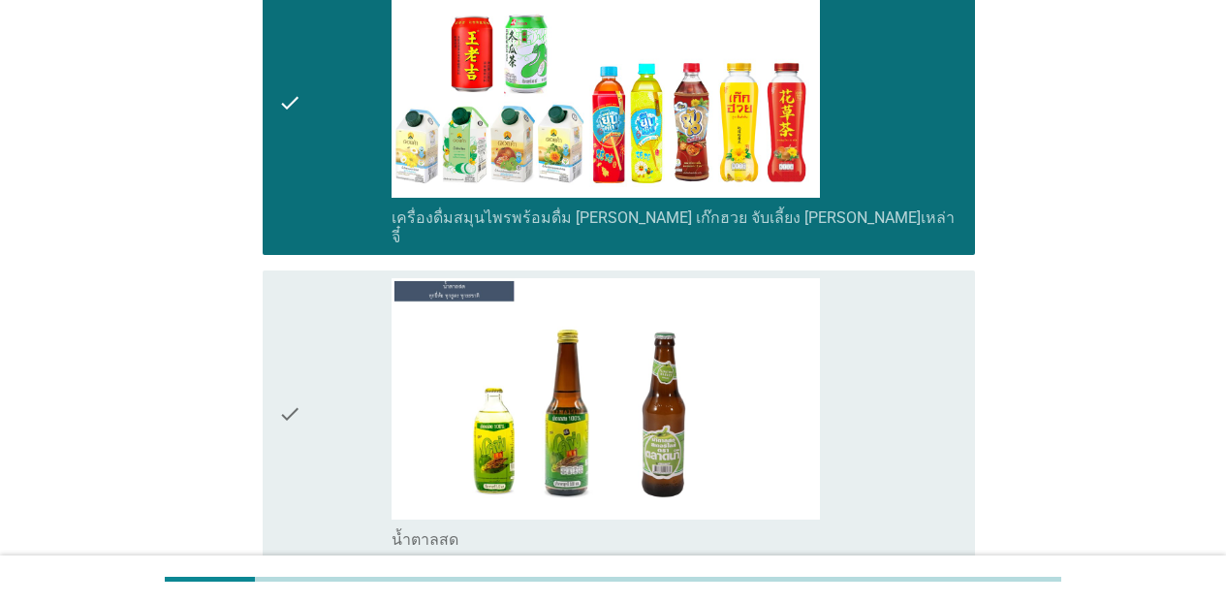
scroll to position [6180, 0]
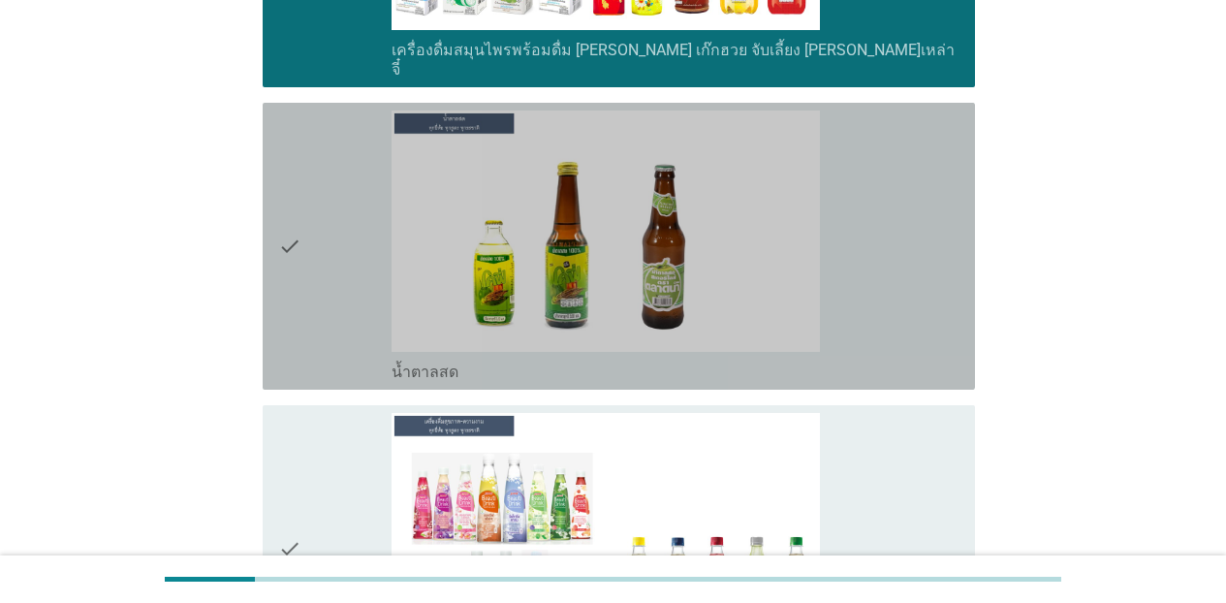
click at [923, 297] on div "check_box_outline_blank น้ำตาลสด" at bounding box center [676, 246] width 568 height 271
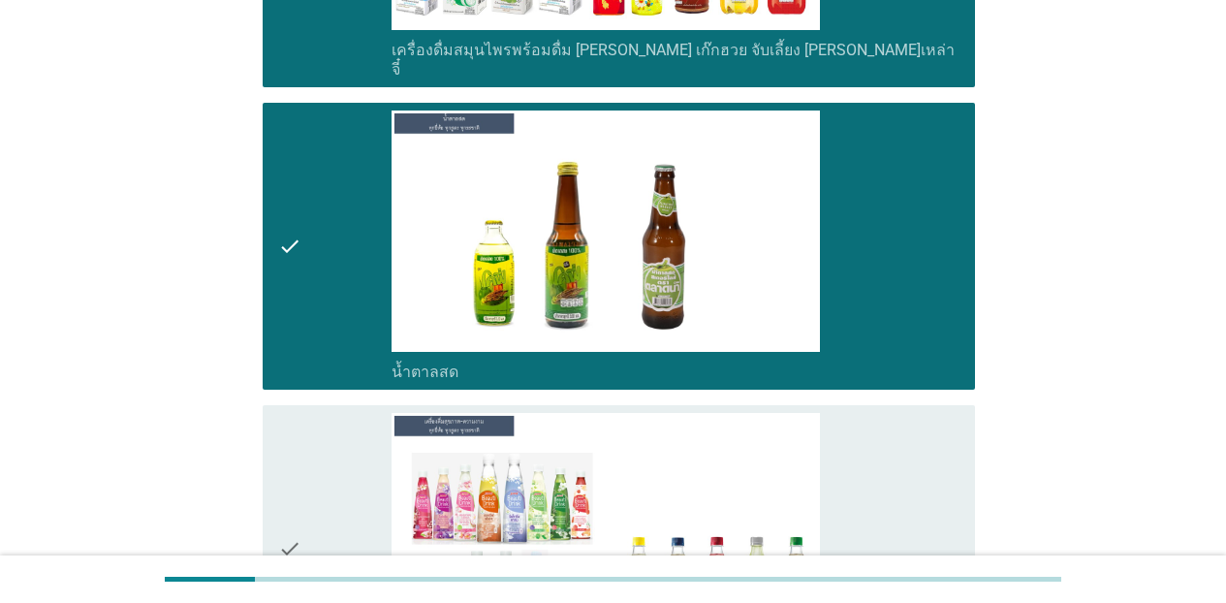
click at [932, 520] on div "check_box_outline_blank เครื่องดื่มเพื่อสุขภาพและความงาม [PERSON_NAME] เซ็ปเป้ …" at bounding box center [676, 548] width 568 height 271
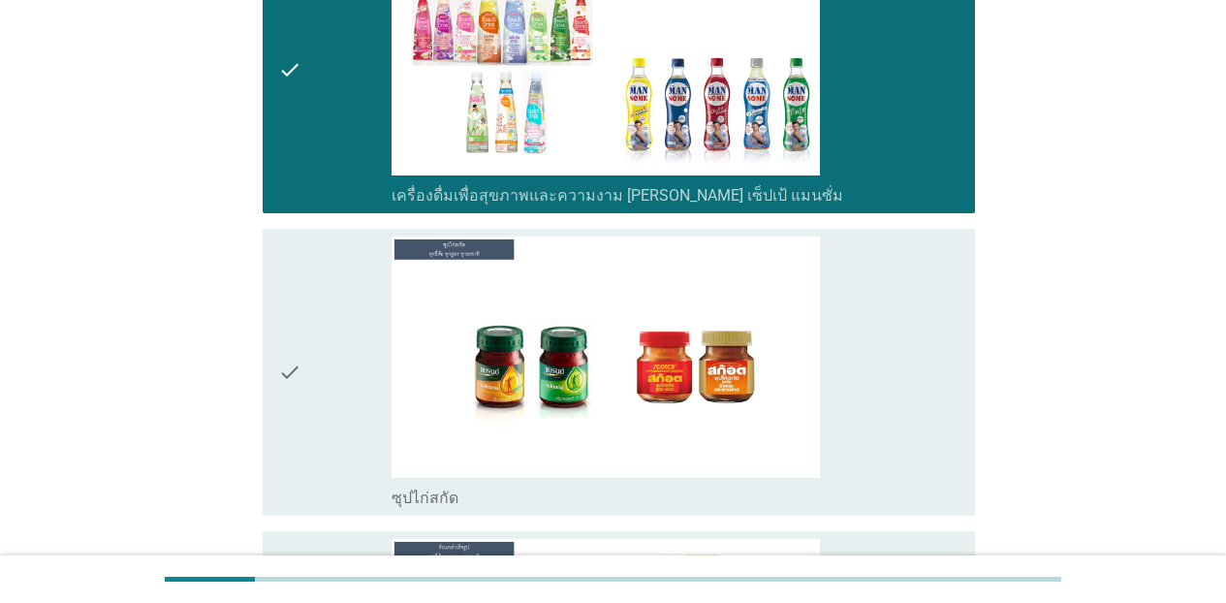
scroll to position [6749, 0]
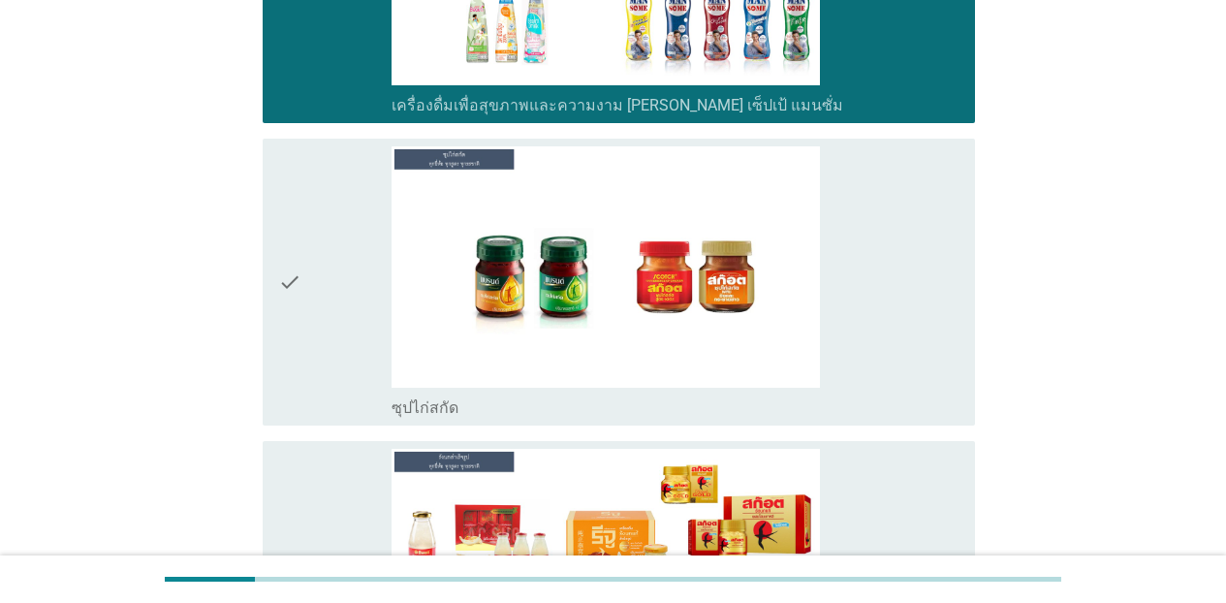
click at [907, 357] on div "check_box_outline_blank ซุปไก่สกัด" at bounding box center [676, 281] width 568 height 271
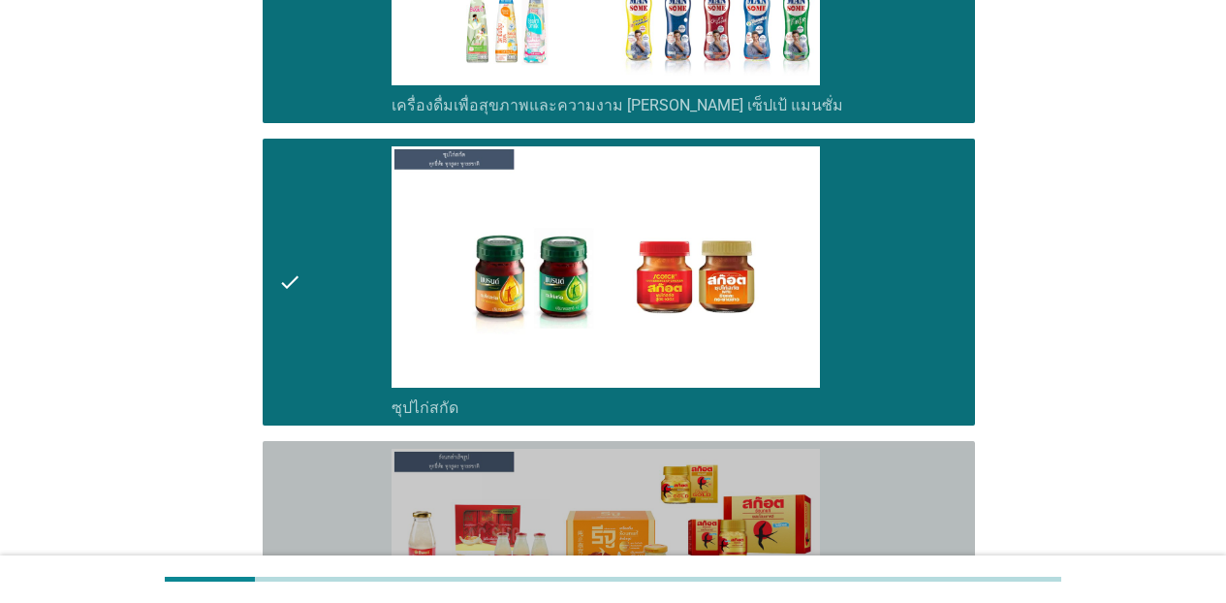
click at [911, 465] on div "check_box_outline_blank เครื่องดื่ม[PERSON_NAME]สำเร็จรูป" at bounding box center [676, 584] width 568 height 271
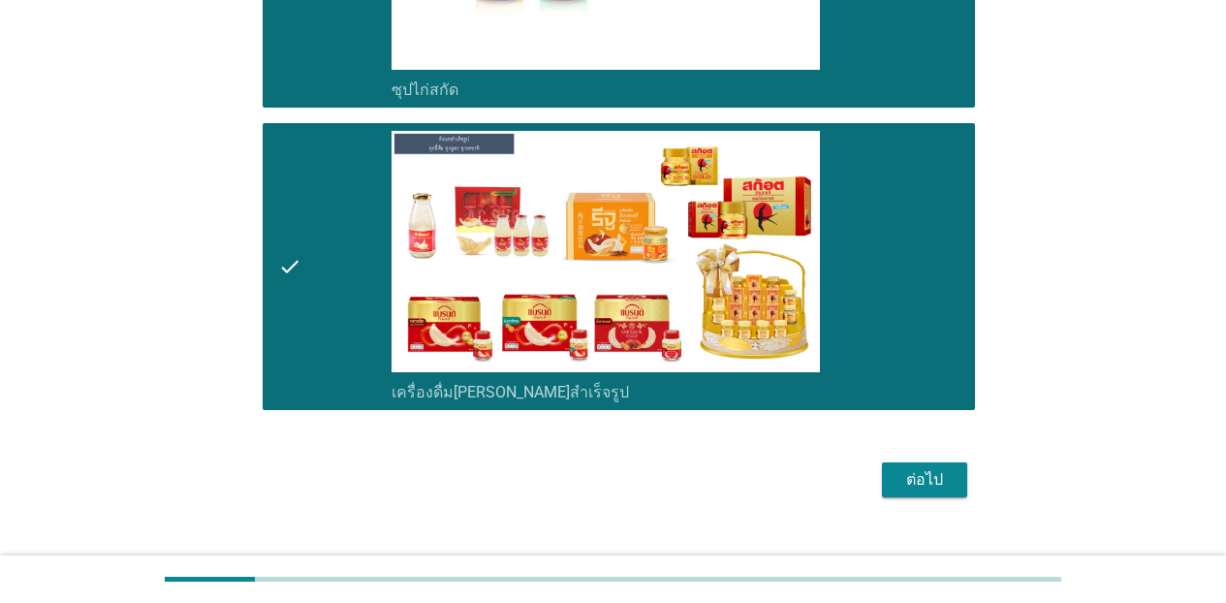
scroll to position [7081, 0]
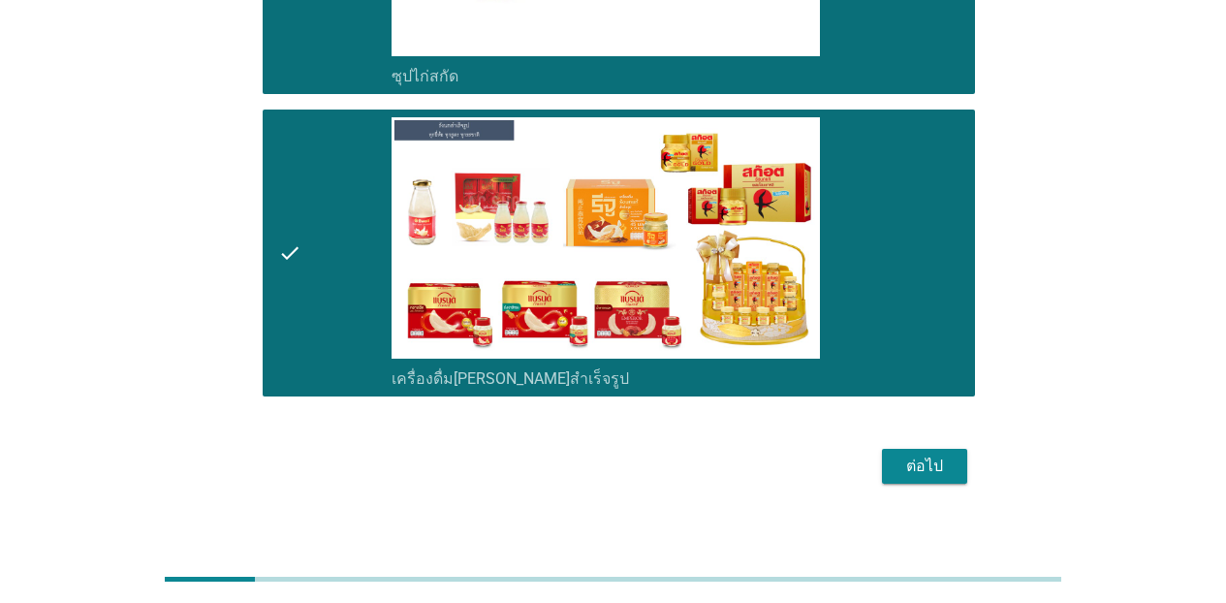
click at [906, 455] on div "ต่อไป" at bounding box center [925, 466] width 54 height 23
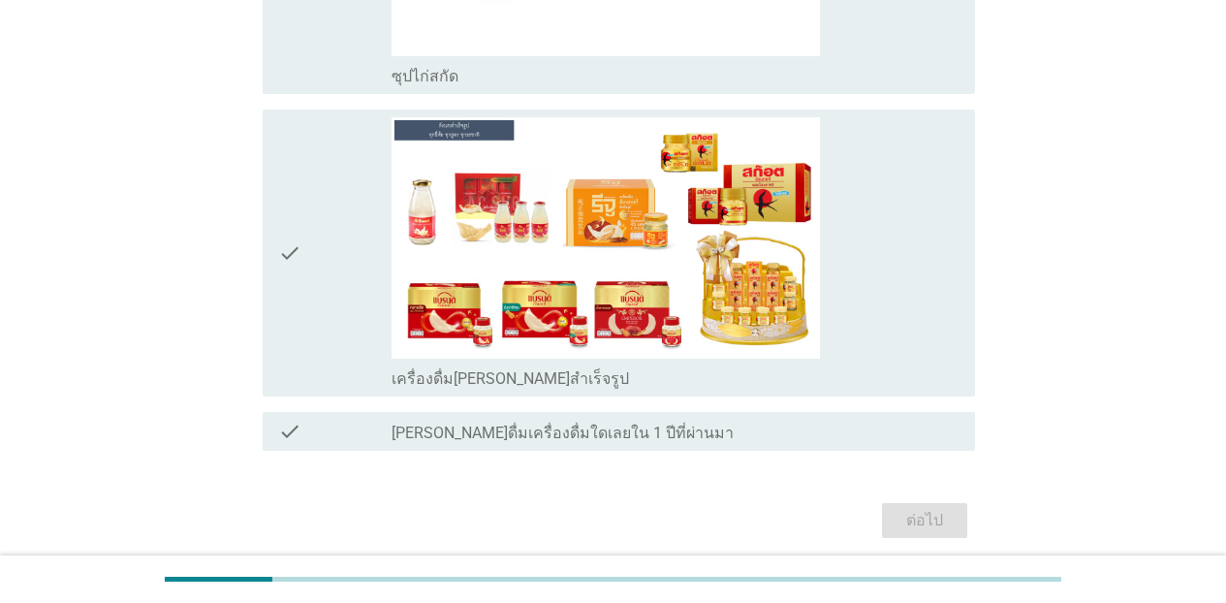
scroll to position [0, 0]
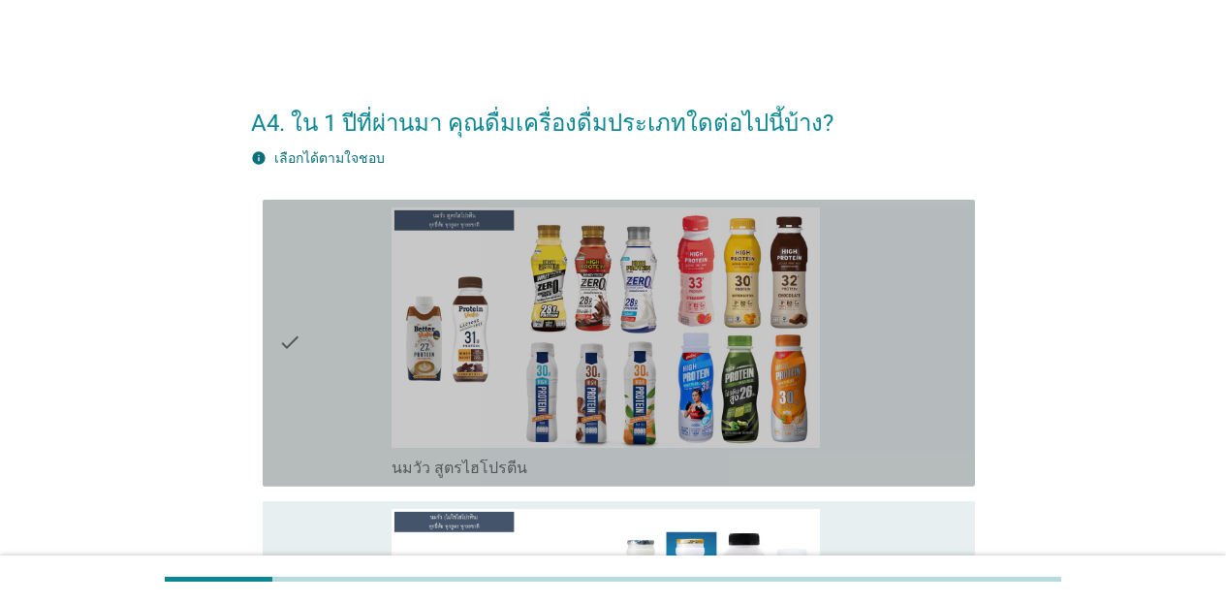
click at [871, 387] on div "check_box_outline_blank นมวัว สูตรไฮโปรตีน" at bounding box center [676, 342] width 568 height 271
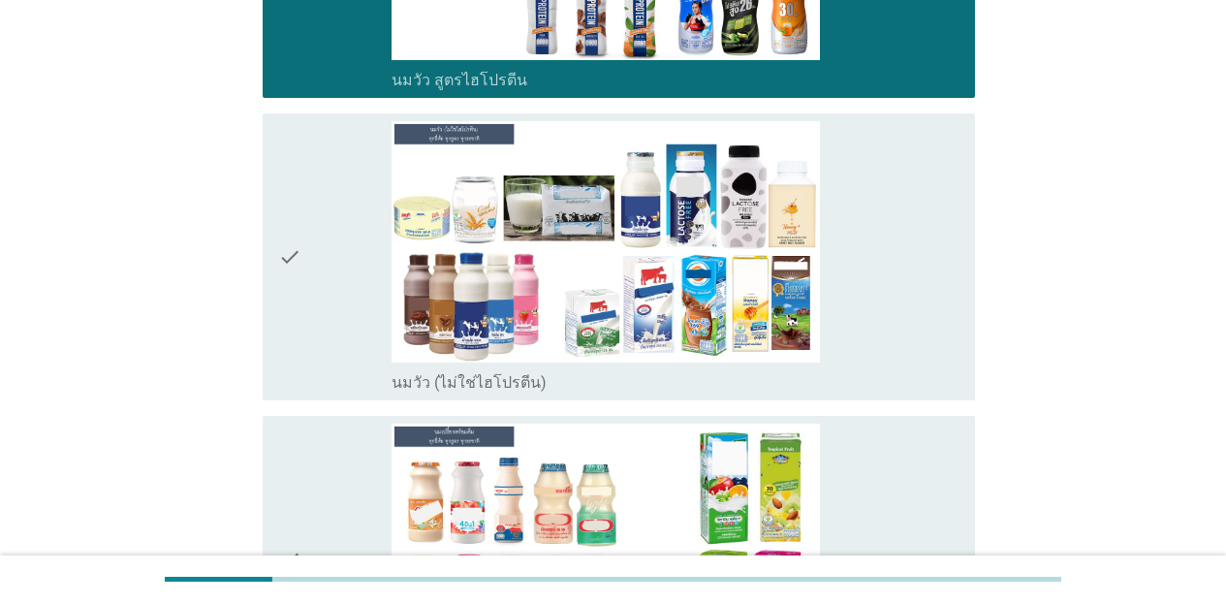
scroll to position [492, 0]
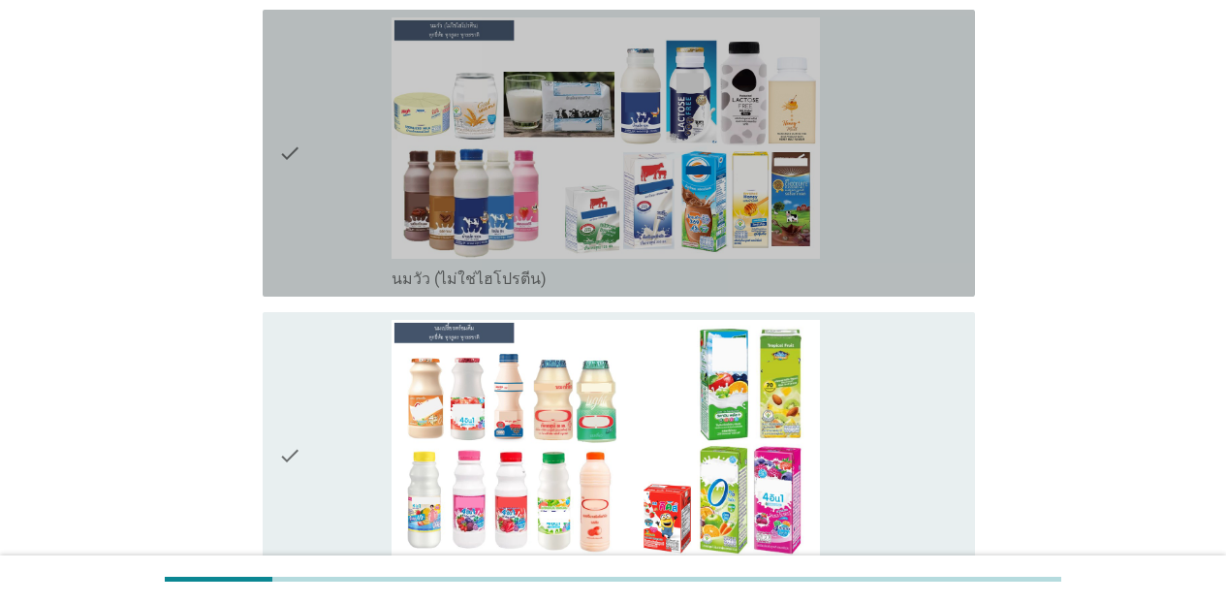
click at [936, 240] on div "check_box_outline_blank นมวัว (ไม่ใช่ไฮโปรตีน)" at bounding box center [676, 152] width 568 height 271
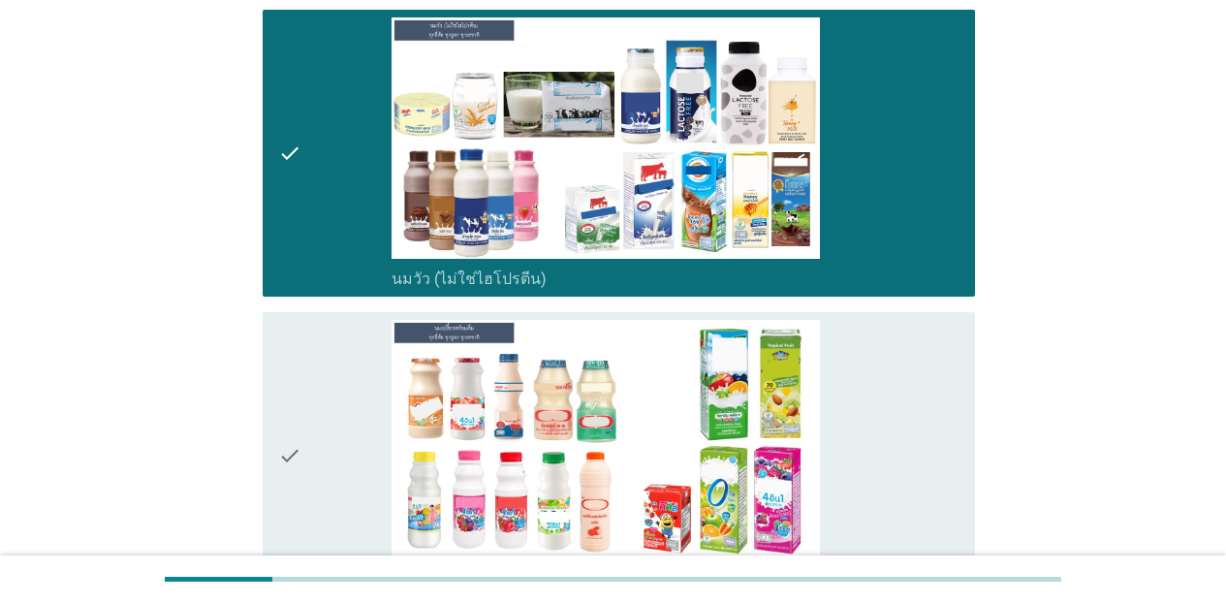
click at [869, 413] on div "check_box_outline_blank นมเปรี้ยว" at bounding box center [676, 455] width 568 height 271
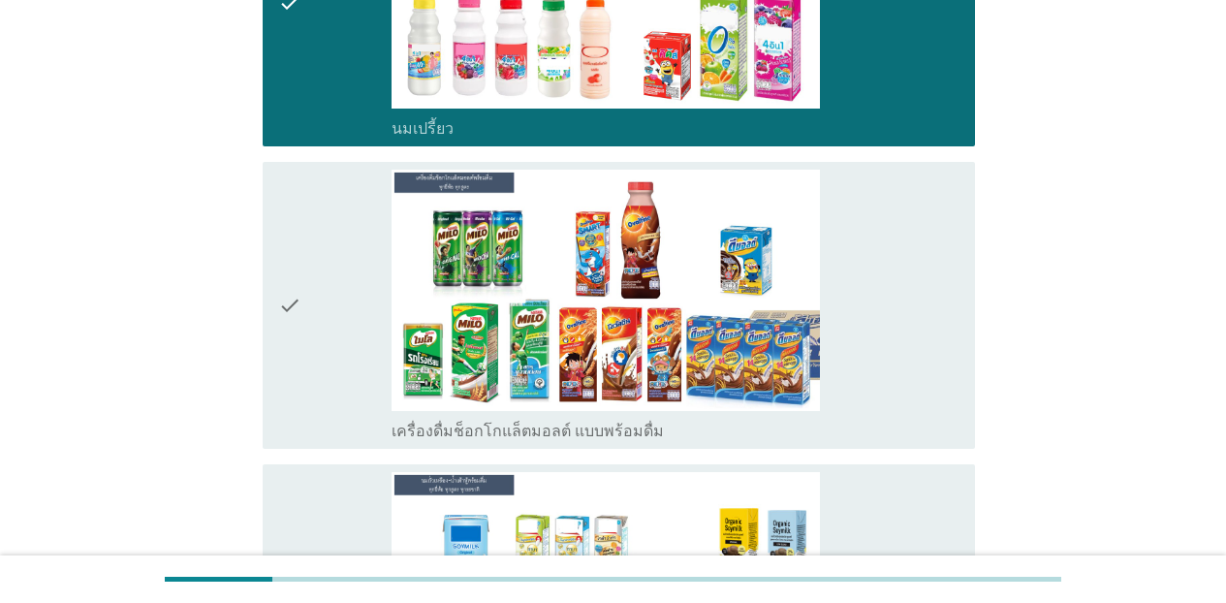
scroll to position [1034, 0]
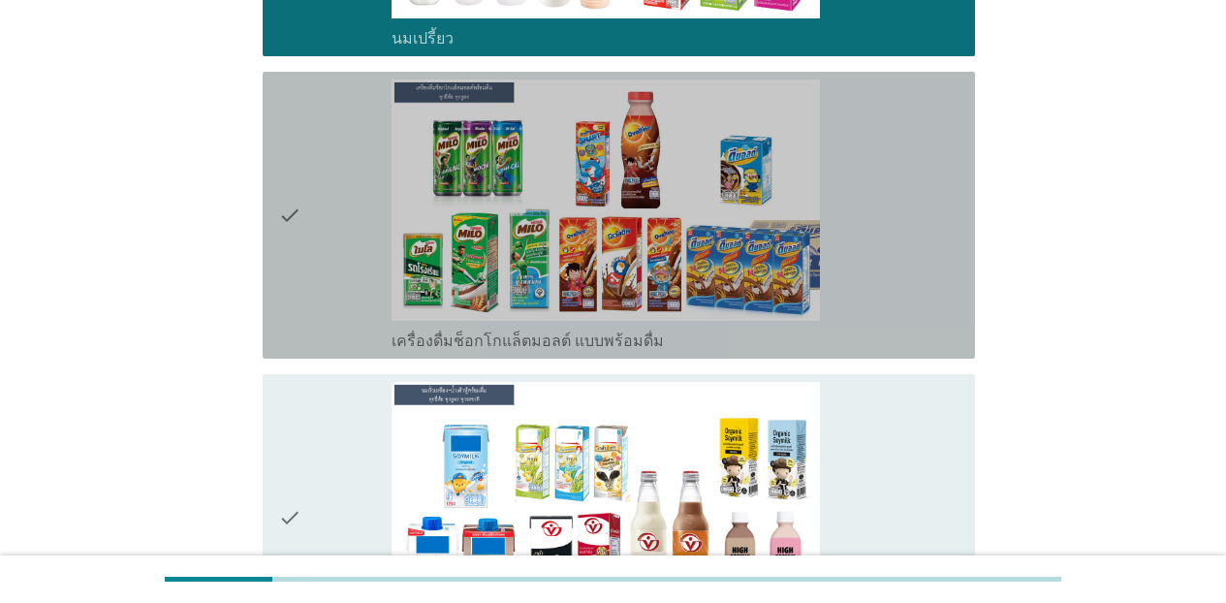
click at [929, 347] on div "check_box_outline_blank เครื่องดื่มช็อกโกแล็ตมอลต์ แบบพร้อมดื่ม" at bounding box center [676, 339] width 568 height 23
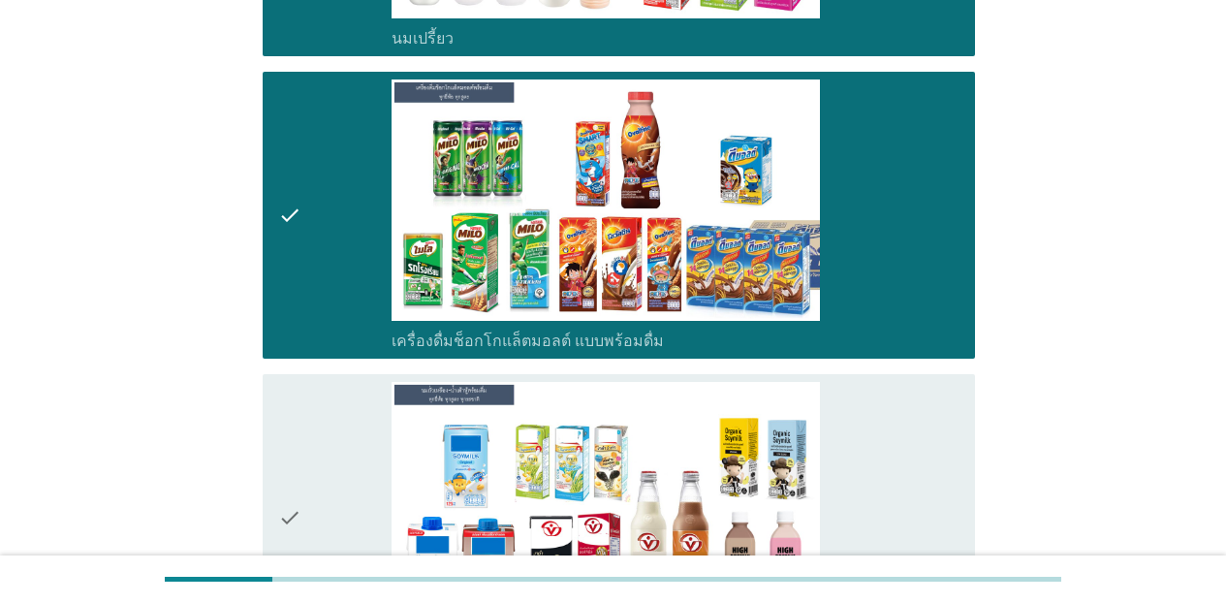
click at [926, 428] on div "check_box_outline_blank นมถั่วเหลือง-น้ำเต้าหู้พร้อมดื่ม" at bounding box center [676, 517] width 568 height 271
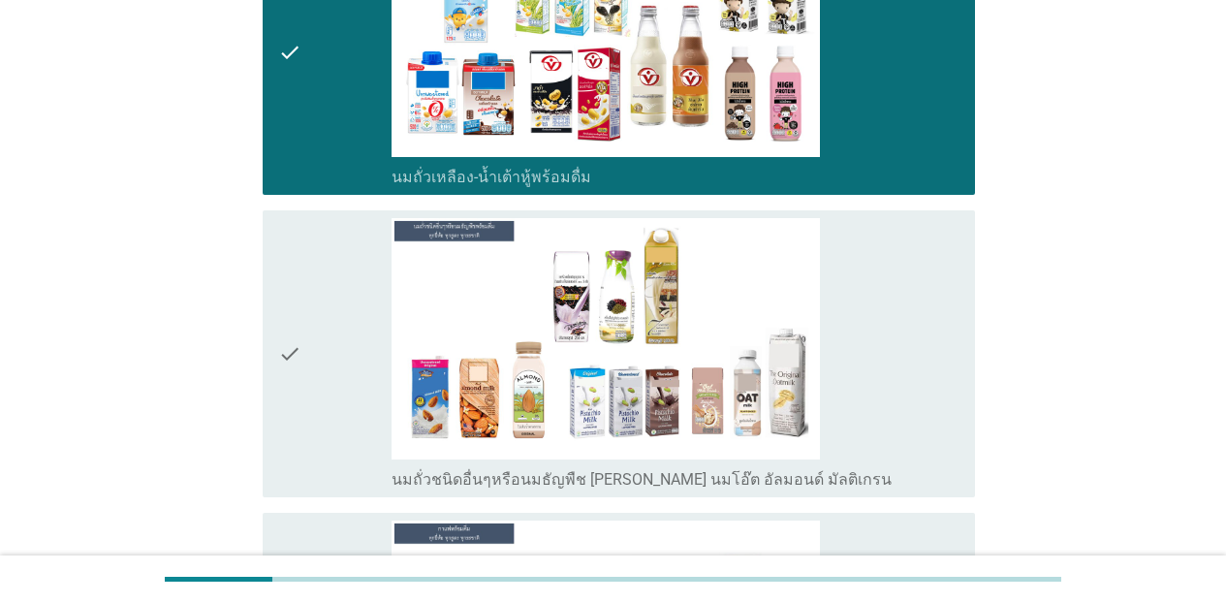
scroll to position [1539, 0]
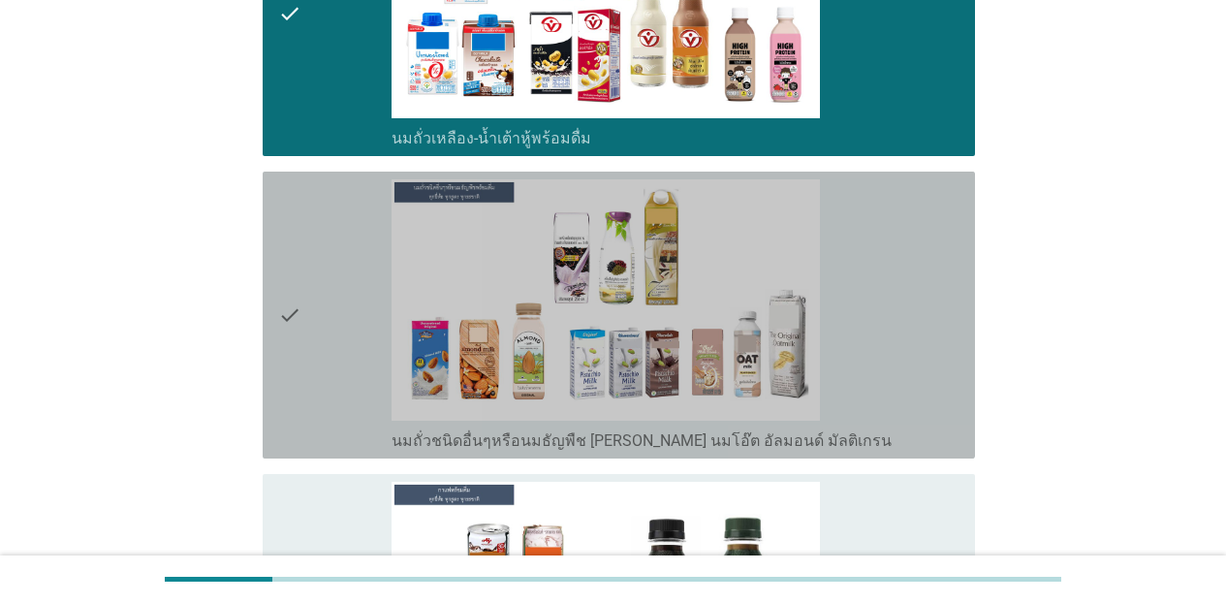
click at [939, 366] on div "check_box_outline_blank นมถั่วชนิดอื่นๆหรือนมธัญพืช [PERSON_NAME] นมโอ๊ต อัลมอน…" at bounding box center [676, 314] width 568 height 271
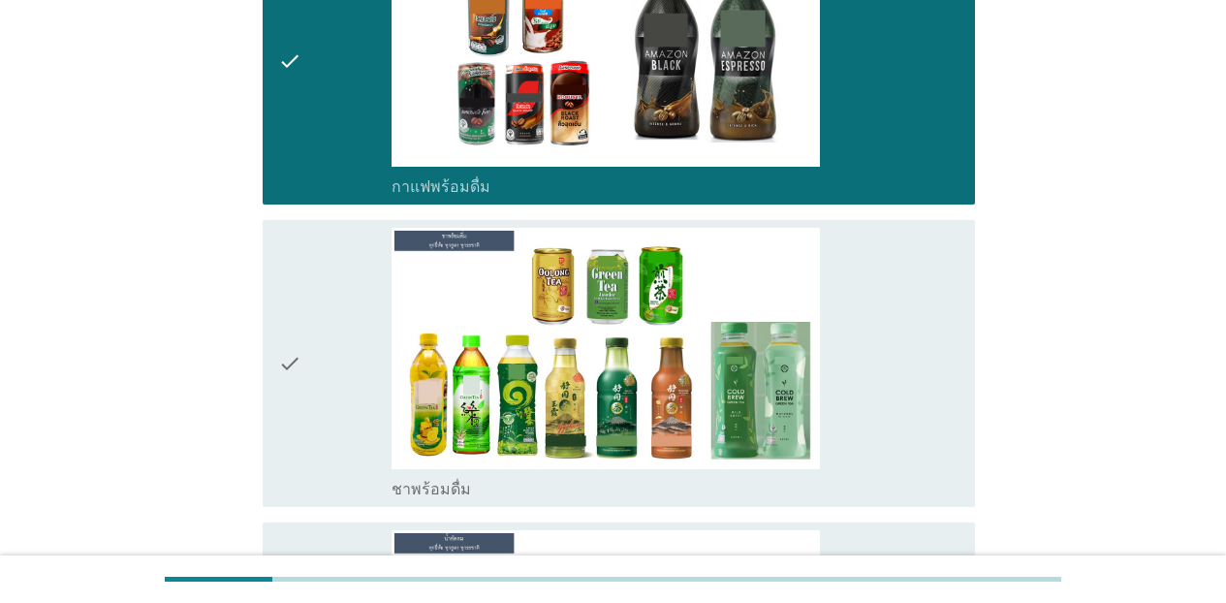
scroll to position [2108, 0]
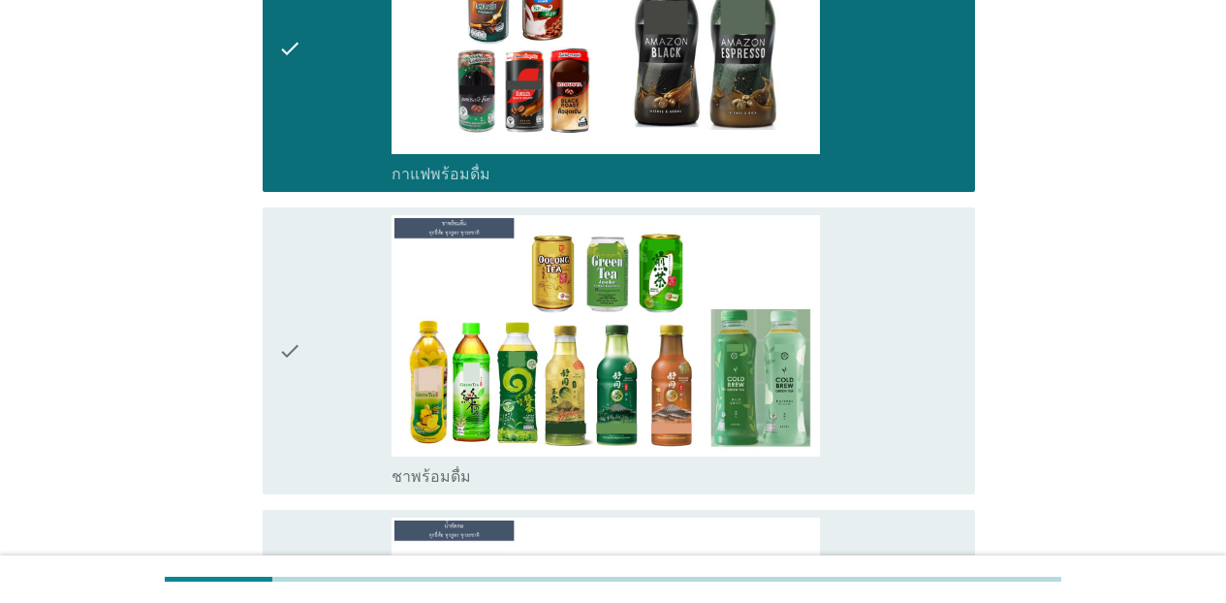
click at [899, 336] on div "check_box_outline_blank ชาพร้อมดื่ม" at bounding box center [676, 350] width 568 height 271
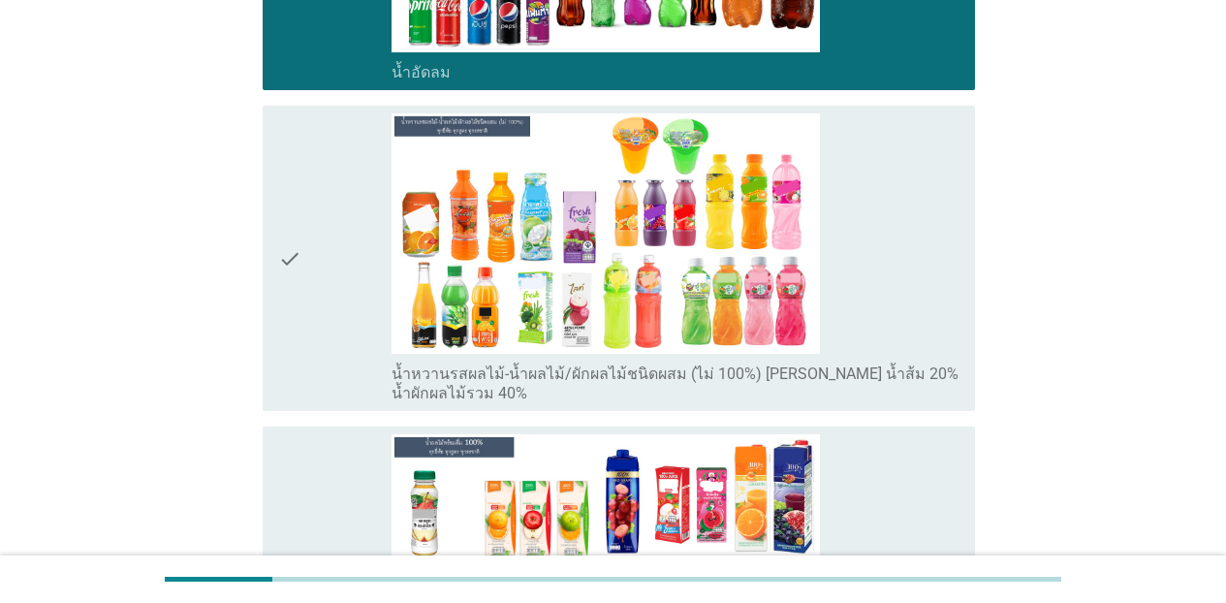
scroll to position [2819, 0]
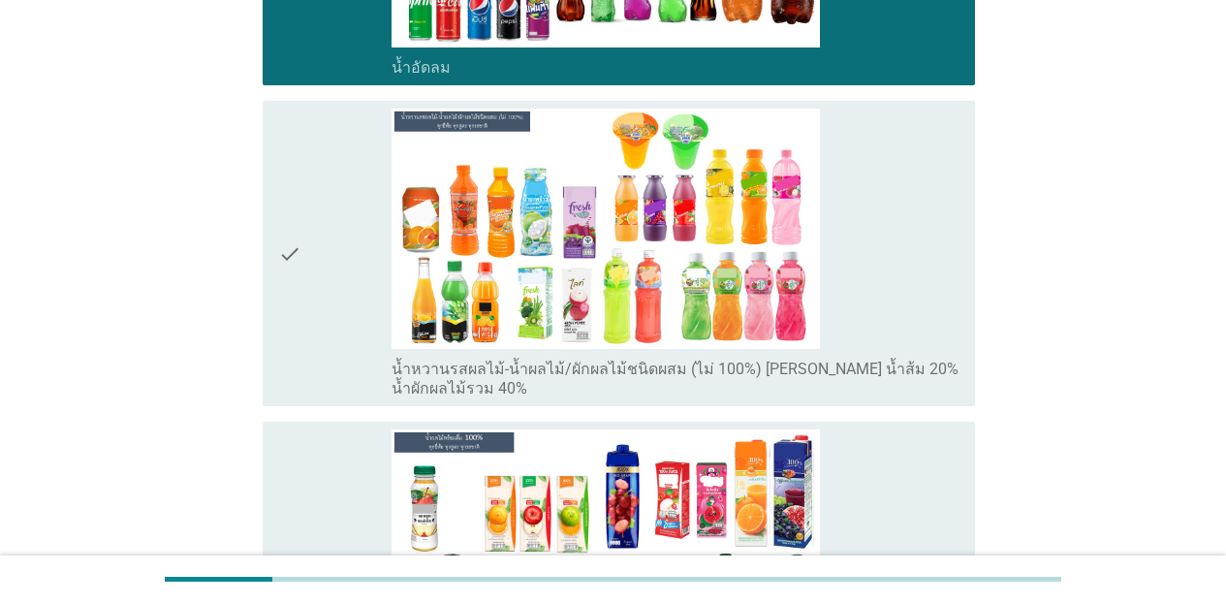
click at [917, 347] on div "check_box_outline_blank น้ำหวานรสผลไม้-น้ำผลไม้/ผักผลไม้ชนิดผสม (ไม่ 100%) [PER…" at bounding box center [676, 254] width 568 height 291
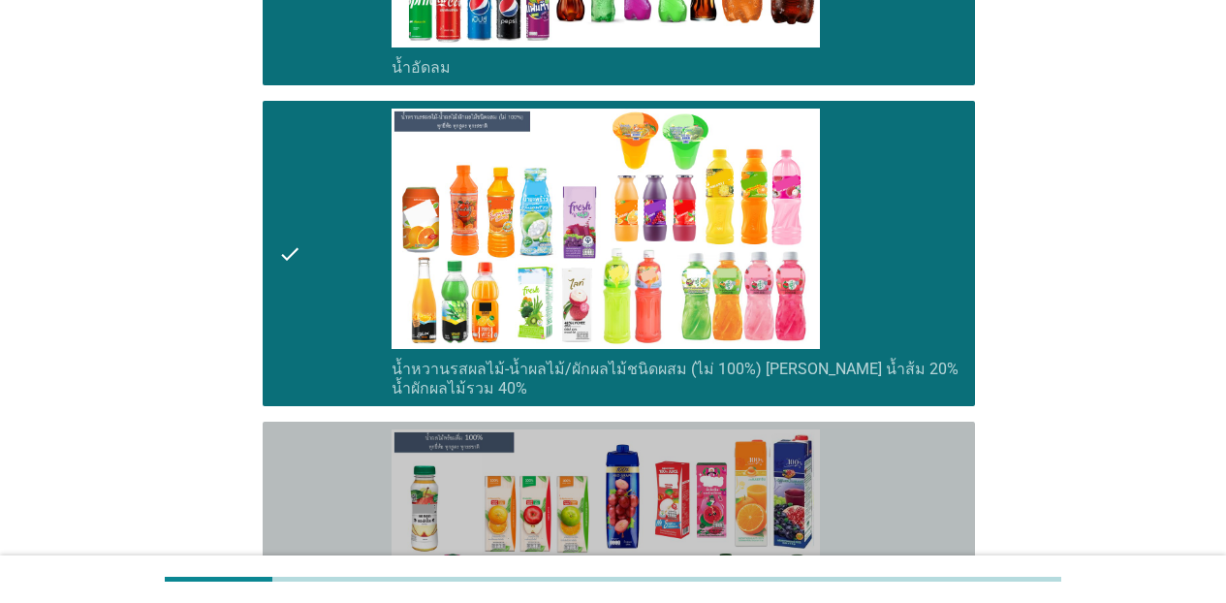
click at [905, 452] on div "check_box_outline_blank น้ำผลไม้ 100% [PERSON_NAME] น้ำส้ม 100%" at bounding box center [676, 564] width 568 height 271
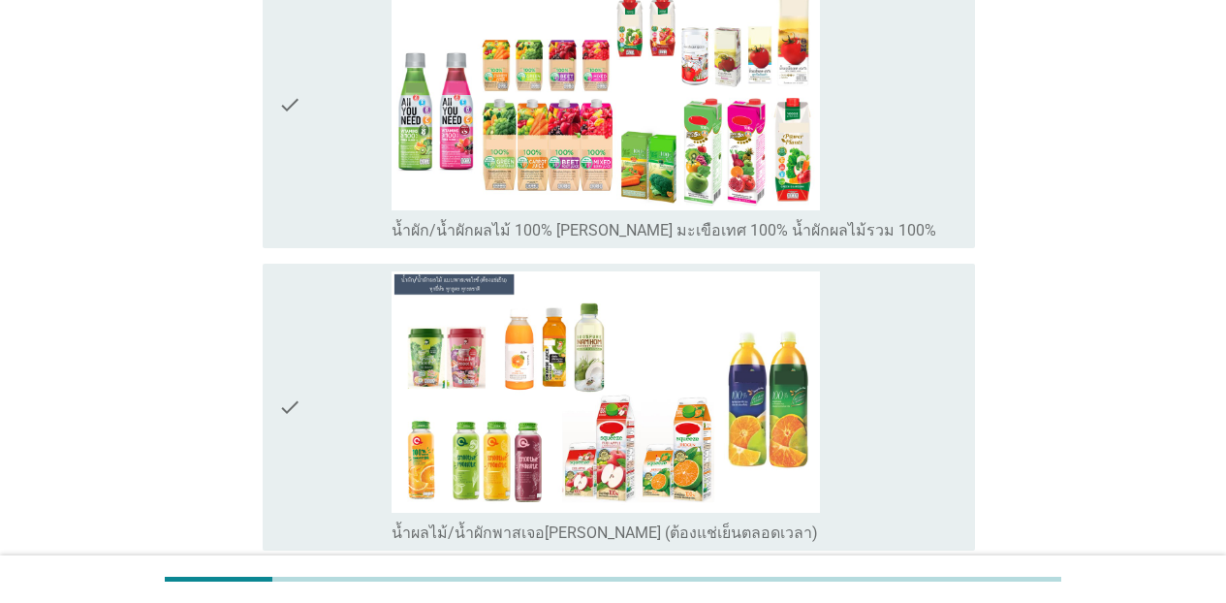
scroll to position [3647, 0]
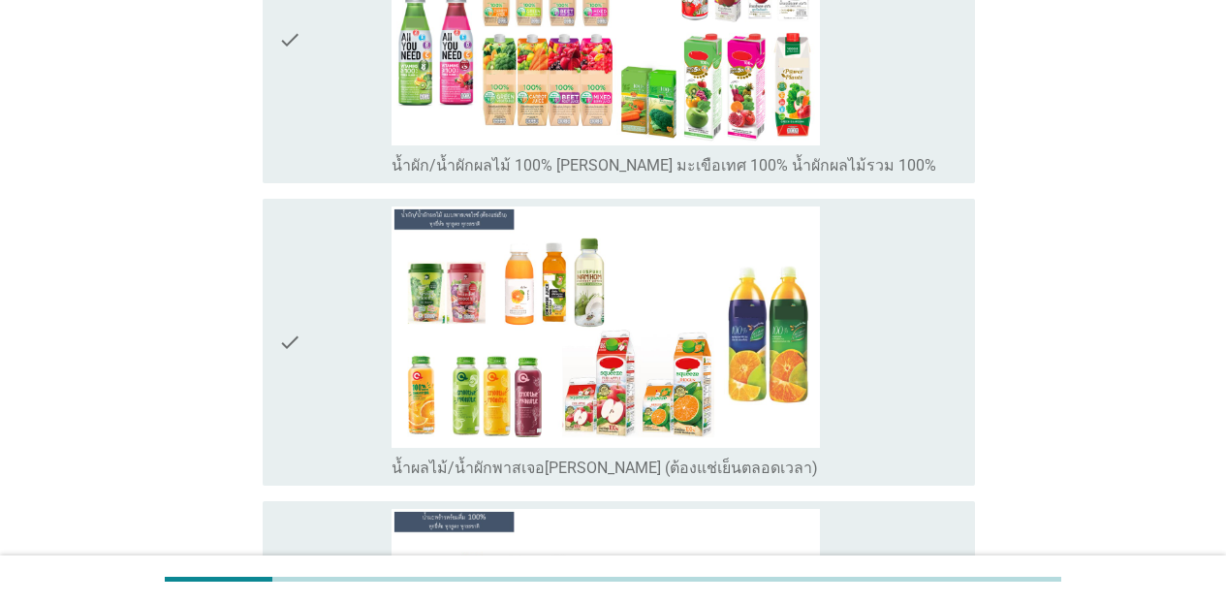
click at [874, 183] on div "check check_box_outline_blank น้ำผัก/น้ำผักผลไม้ 100% [PERSON_NAME] มะเขือเทศ 1…" at bounding box center [619, 39] width 713 height 287
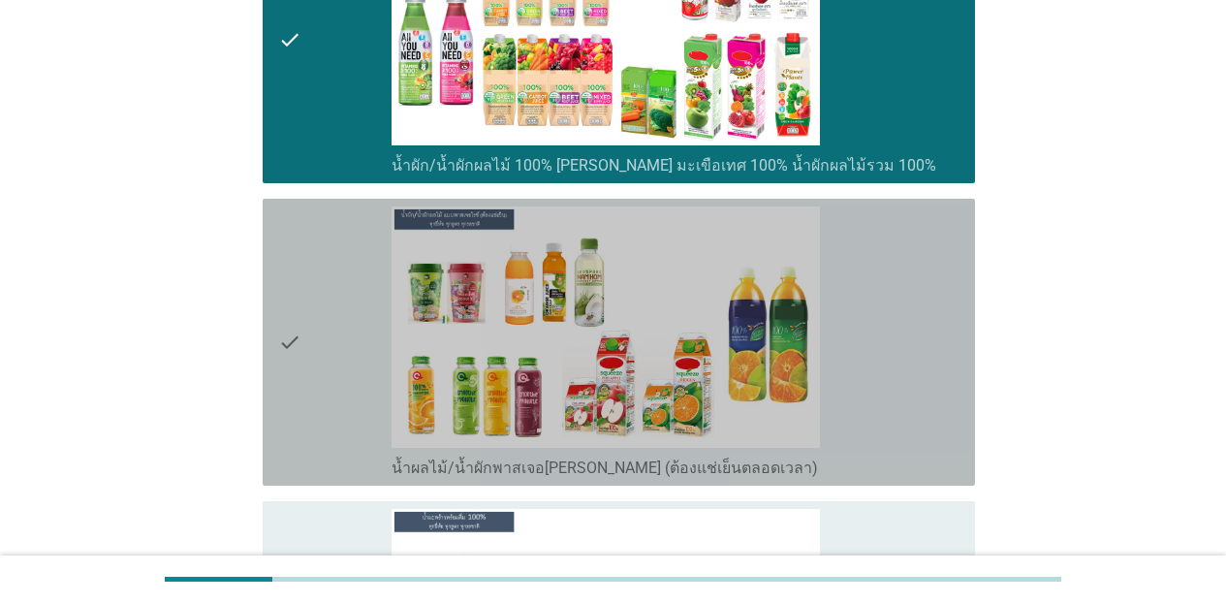
click at [869, 248] on div "check_box_outline_blank น้ำผลไม้/น้ำผักพาสเจอ[PERSON_NAME] (ต้องแช่เย็นตลอดเวลา)" at bounding box center [676, 341] width 568 height 271
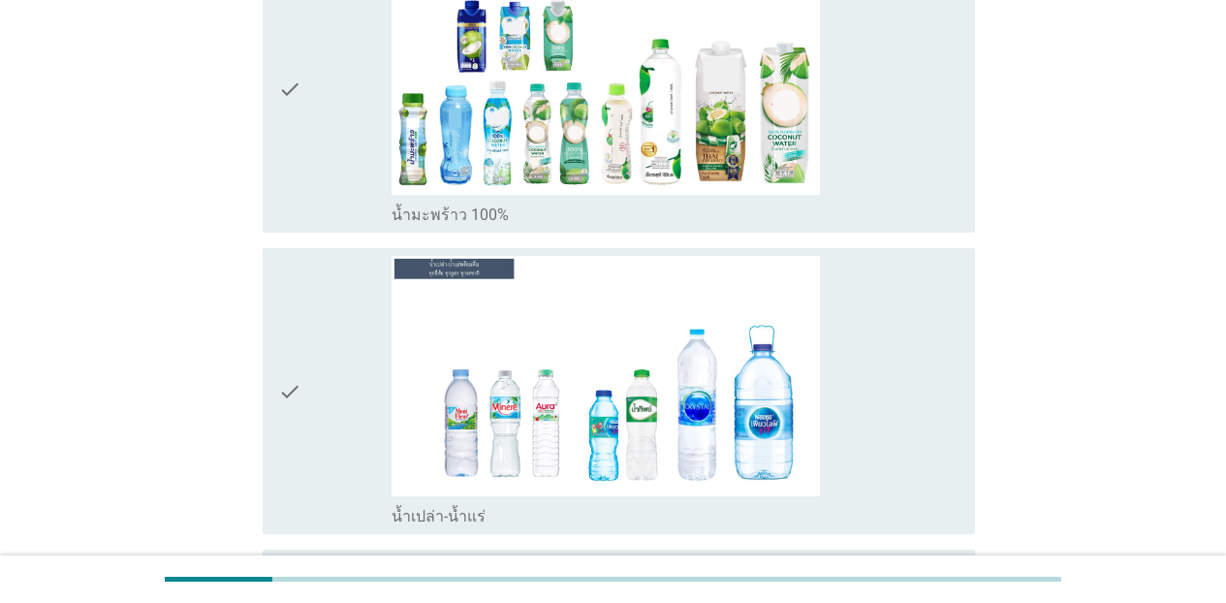
scroll to position [4241, 0]
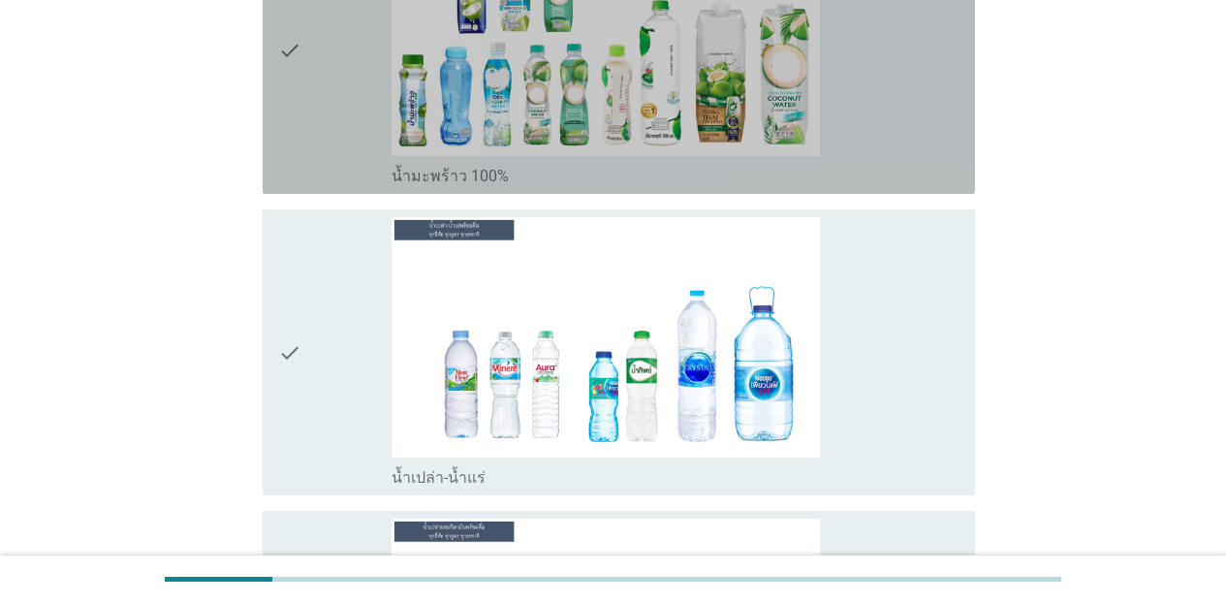
click at [855, 41] on div "check_box_outline_blank น้ำมะพร้าว 100%" at bounding box center [676, 50] width 568 height 271
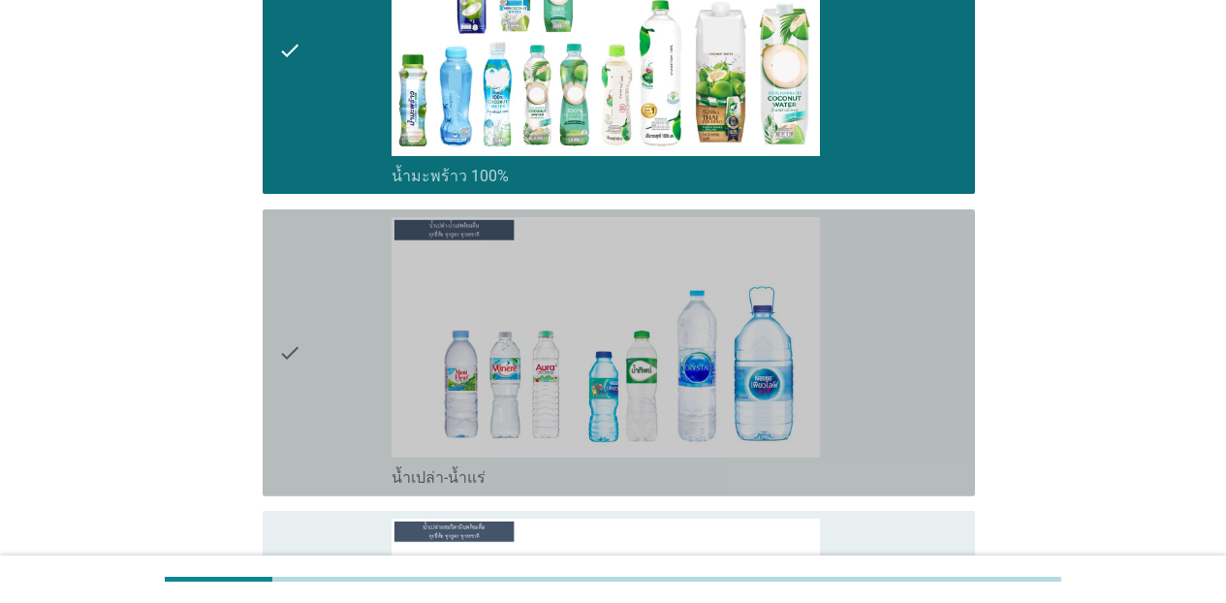
click at [873, 291] on div "check_box_outline_blank น้ำเปล่า-น้ำแร่" at bounding box center [676, 352] width 568 height 271
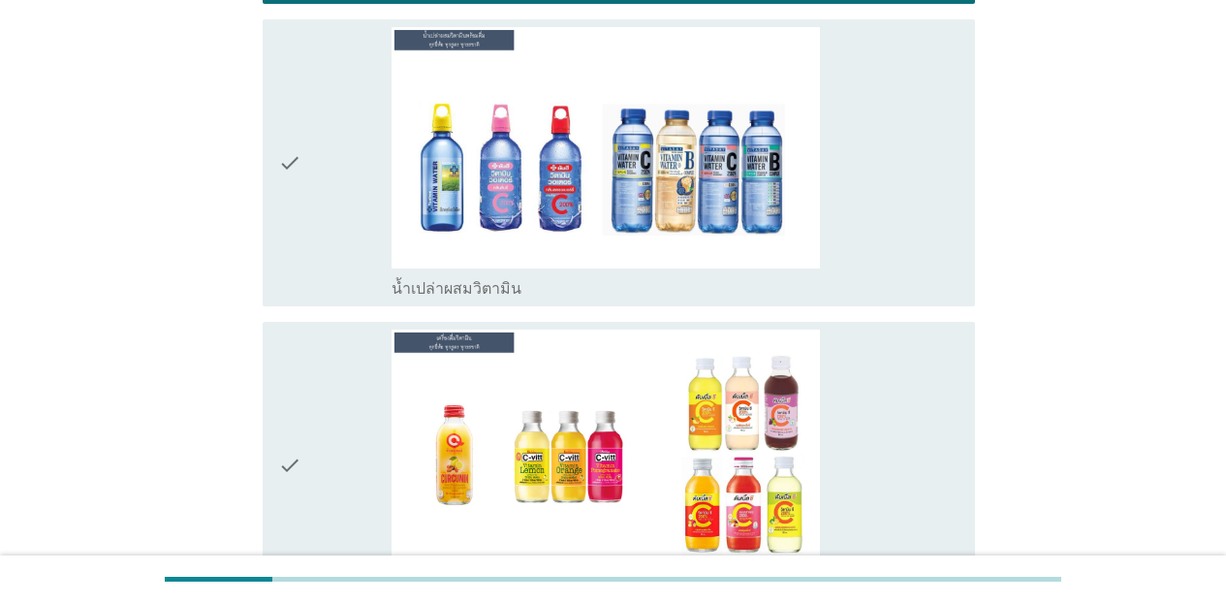
scroll to position [4798, 0]
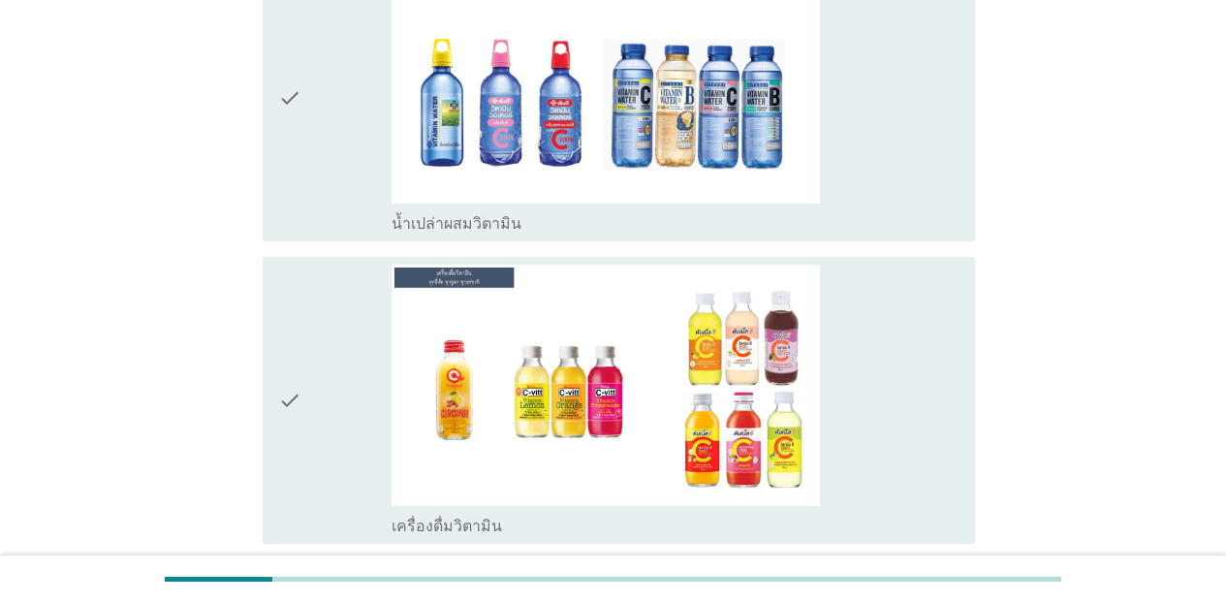
click at [870, 147] on div "check_box_outline_blank น้ำเปล่าผสมวิตามิน" at bounding box center [676, 97] width 568 height 271
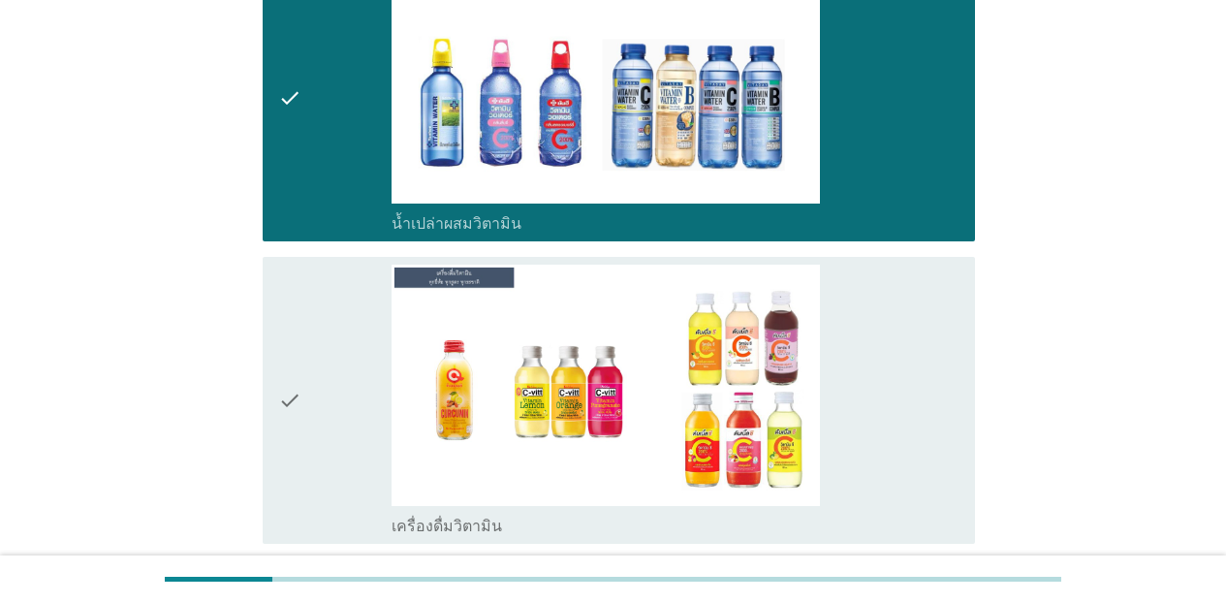
click at [873, 356] on div "check_box_outline_blank เครื่องดื่มวิตามิน" at bounding box center [676, 400] width 568 height 271
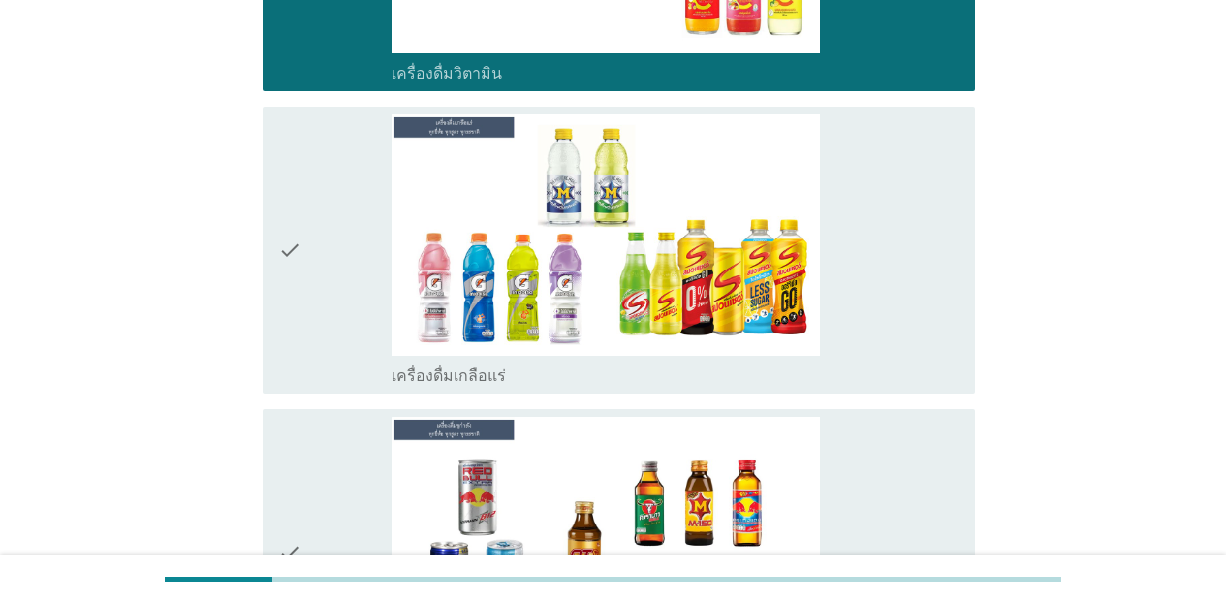
scroll to position [5431, 0]
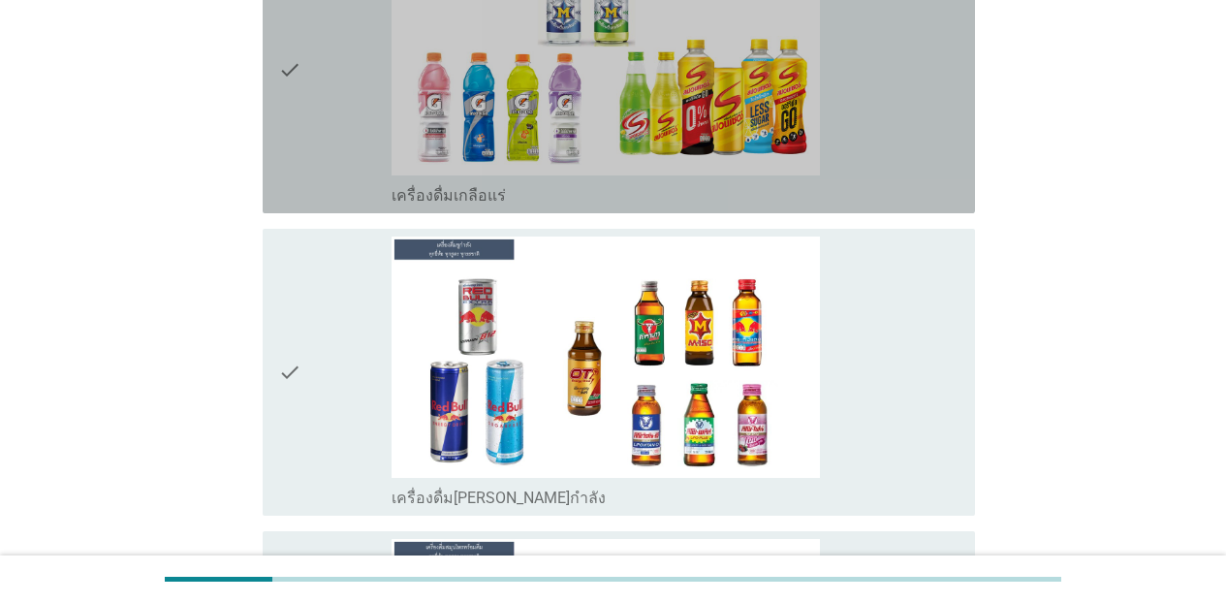
click at [870, 104] on div "check_box_outline_blank เครื่องดื่มเกลือแร่" at bounding box center [676, 69] width 568 height 271
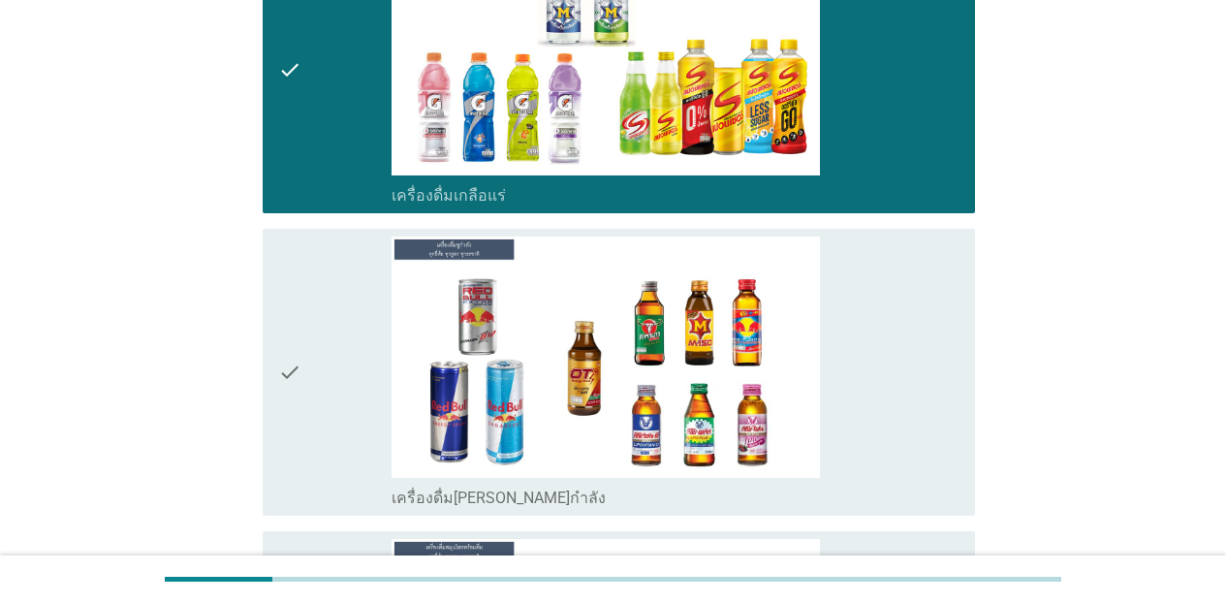
click at [870, 296] on div "check_box_outline_blank เครื่องดื่ม[PERSON_NAME]กำลัง" at bounding box center [676, 372] width 568 height 271
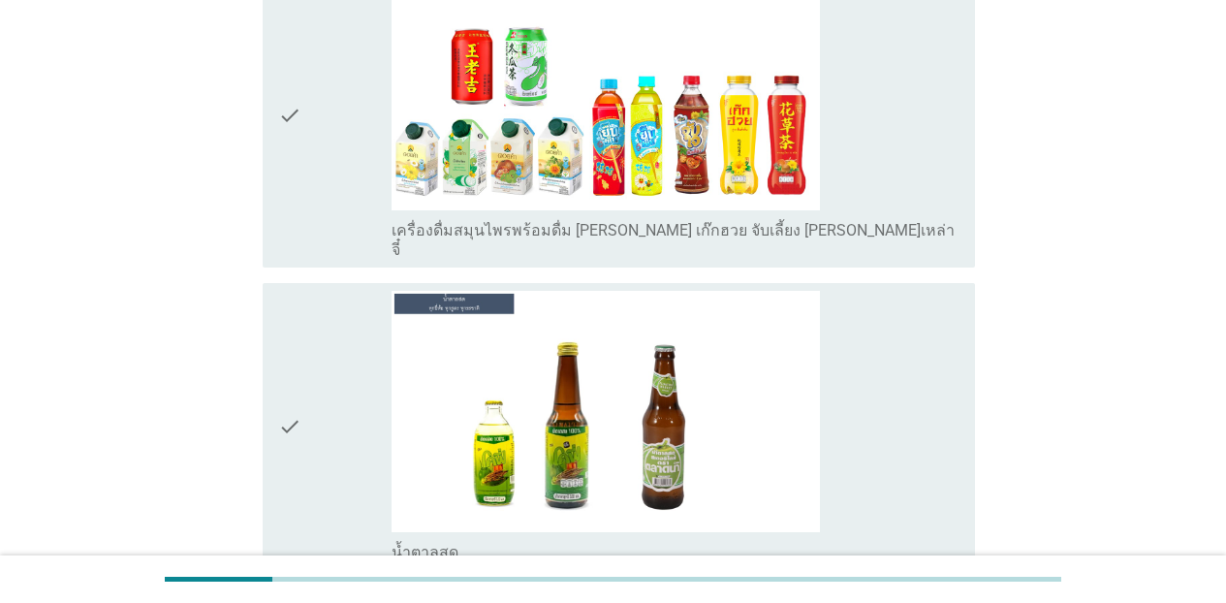
scroll to position [6039, 0]
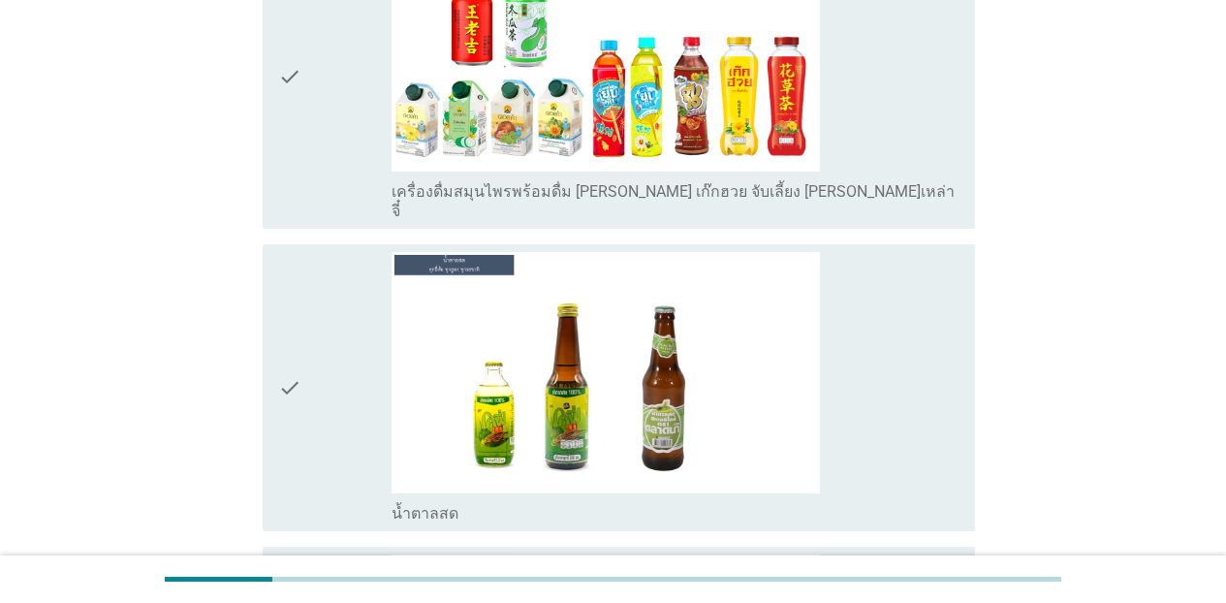
click at [894, 158] on div "check_box_outline_blank เครื่องดื่มสมุนไพรพร้อมดื่ม [PERSON_NAME] เก๊กฮวย จับเล…" at bounding box center [676, 76] width 568 height 291
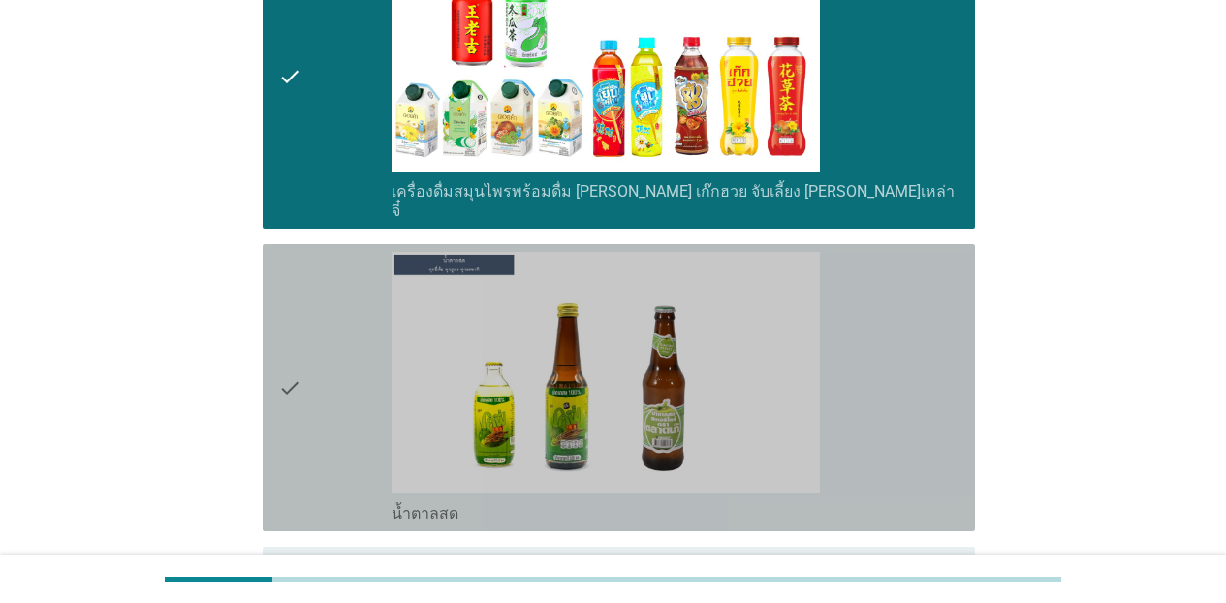
click at [905, 353] on div "check_box_outline_blank น้ำตาลสด" at bounding box center [676, 387] width 568 height 271
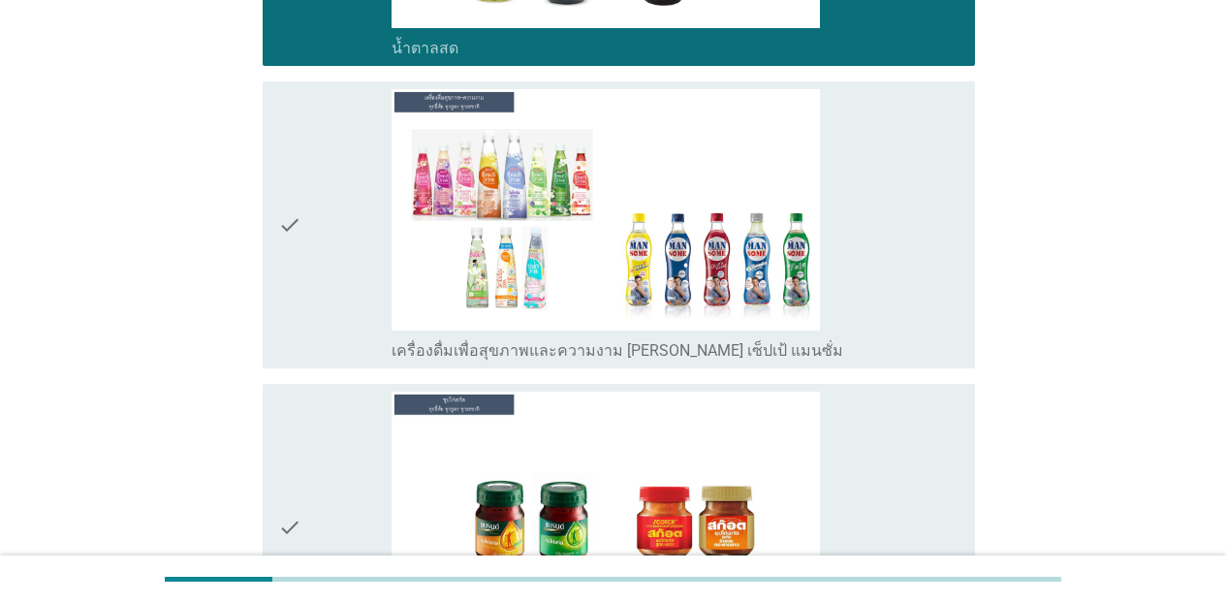
scroll to position [6517, 0]
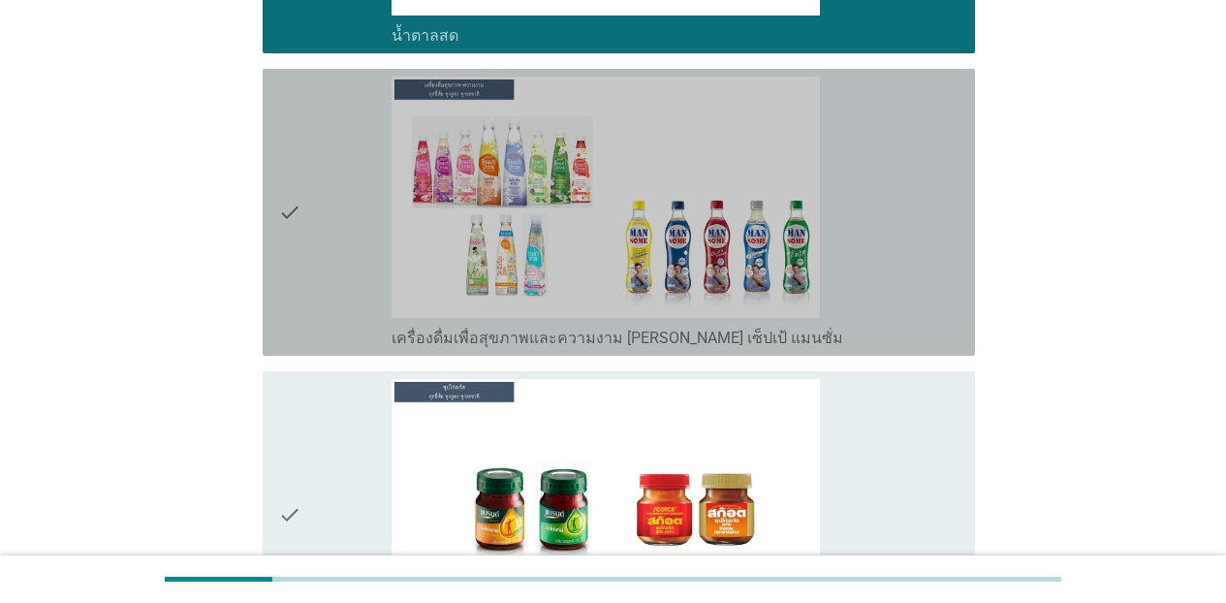
click at [865, 286] on div "check_box_outline_blank เครื่องดื่มเพื่อสุขภาพและความงาม [PERSON_NAME] เซ็ปเป้ …" at bounding box center [676, 212] width 568 height 271
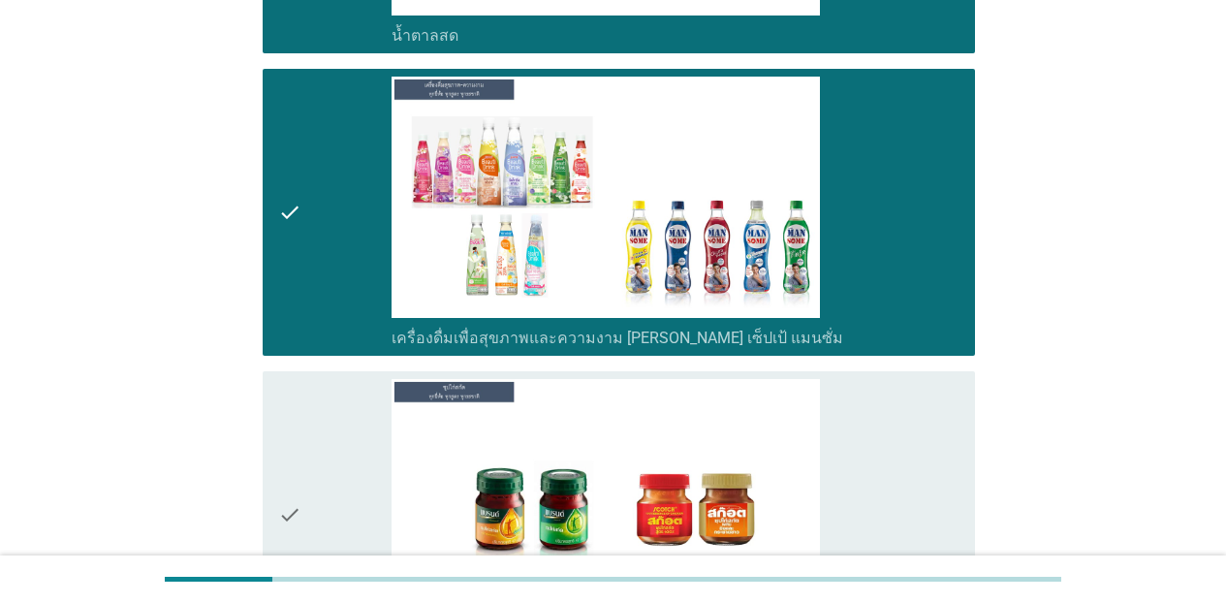
click at [865, 457] on div "check_box_outline_blank ซุปไก่สกัด" at bounding box center [676, 514] width 568 height 271
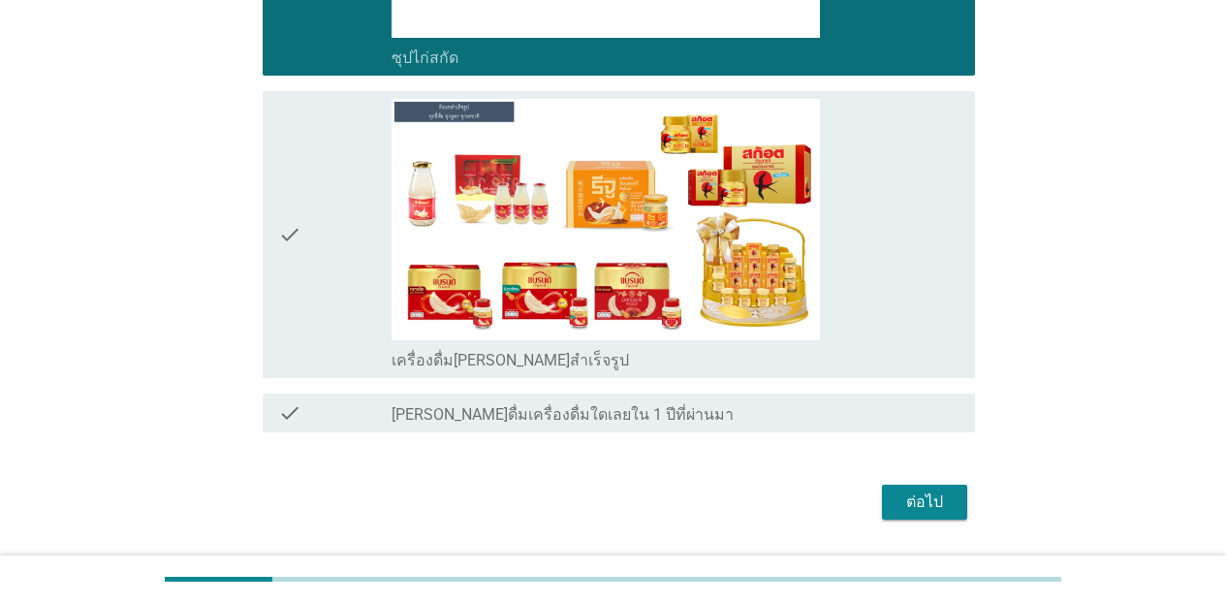
scroll to position [7135, 0]
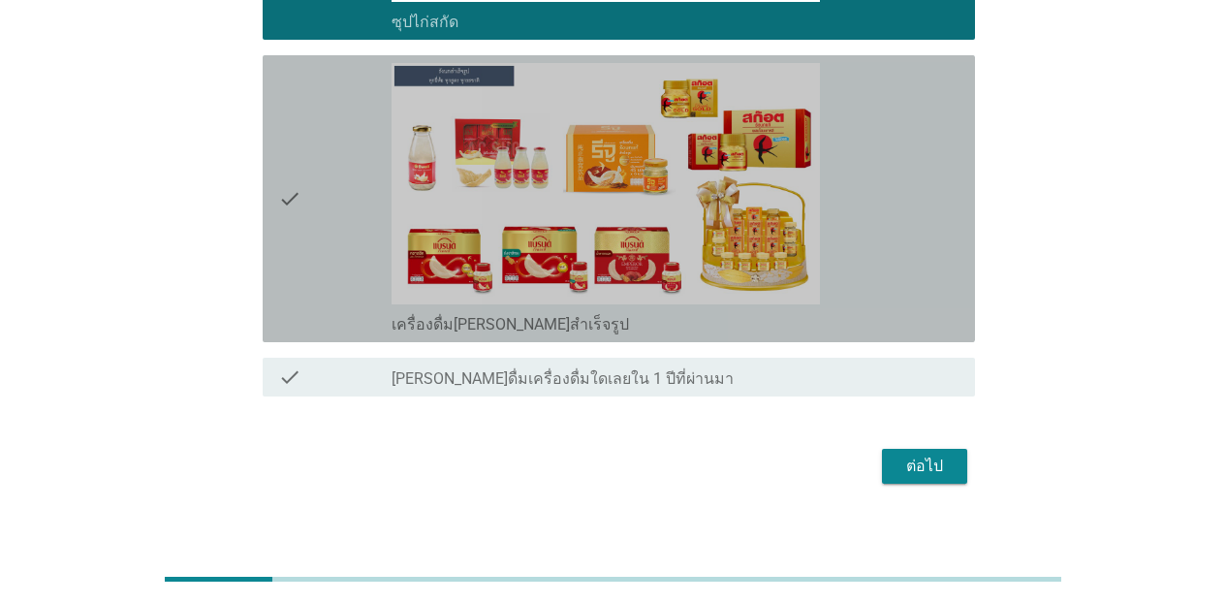
click at [905, 272] on div "check_box_outline_blank เครื่องดื่ม[PERSON_NAME]สำเร็จรูป" at bounding box center [676, 198] width 568 height 271
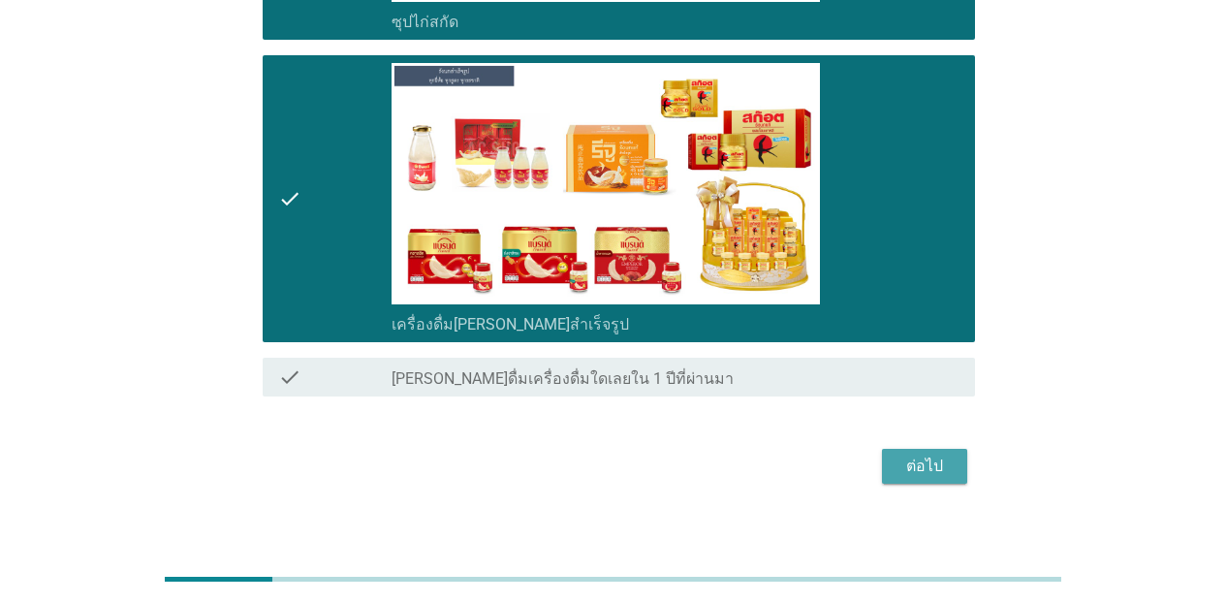
click at [954, 449] on button "ต่อไป" at bounding box center [924, 466] width 85 height 35
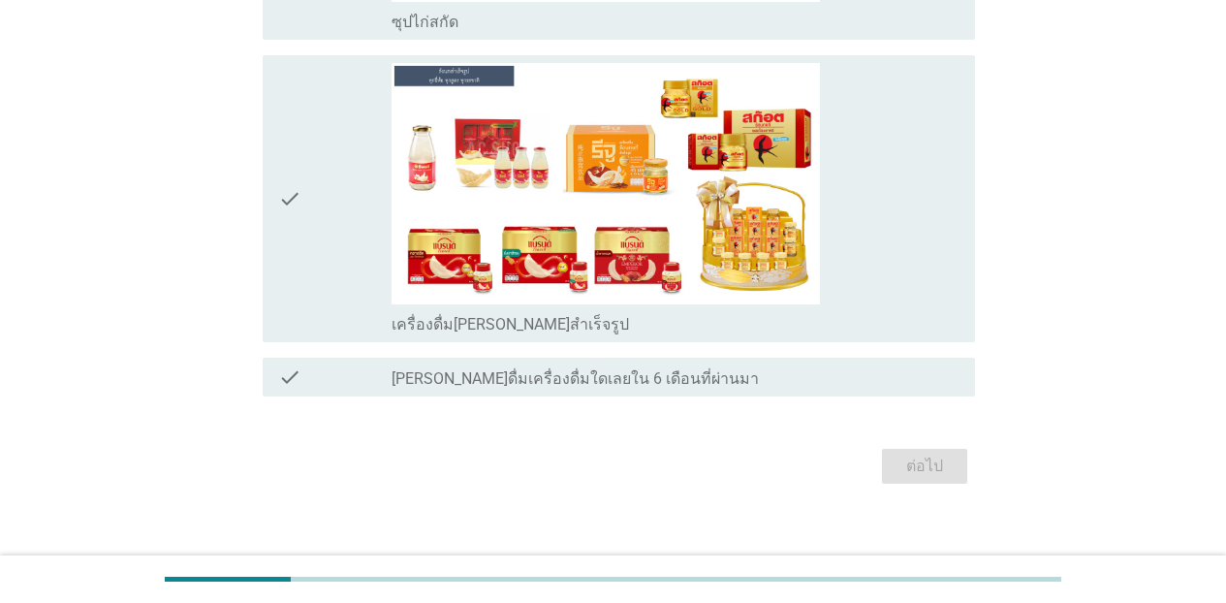
scroll to position [0, 0]
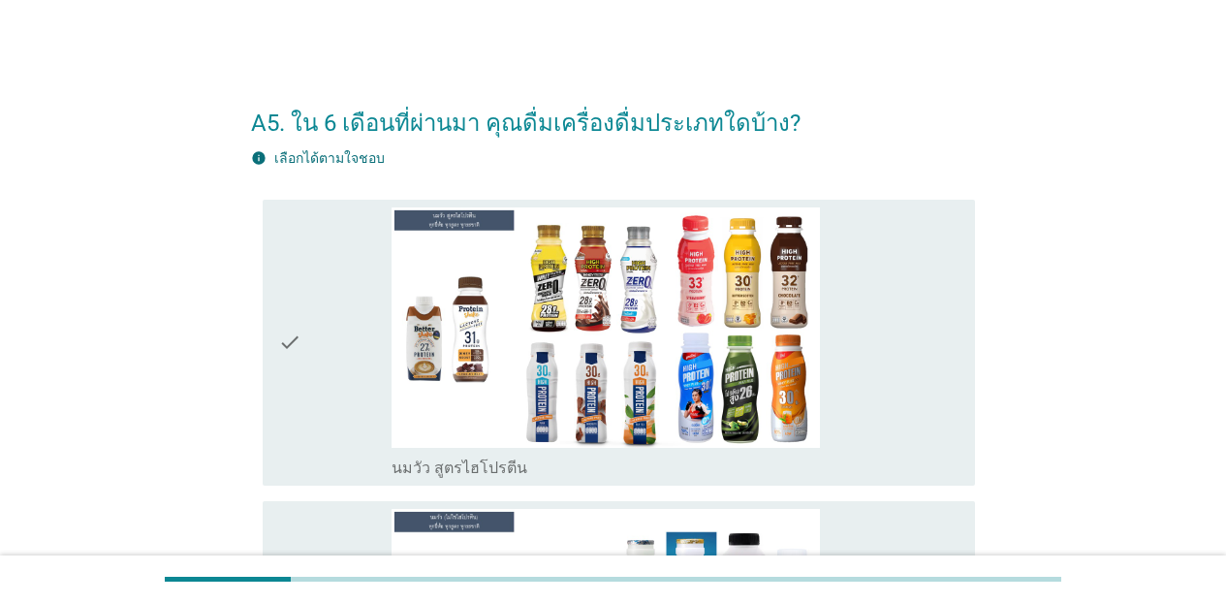
click at [877, 427] on div "check_box_outline_blank นมวัว สูตรไฮโปรตีน" at bounding box center [676, 342] width 568 height 271
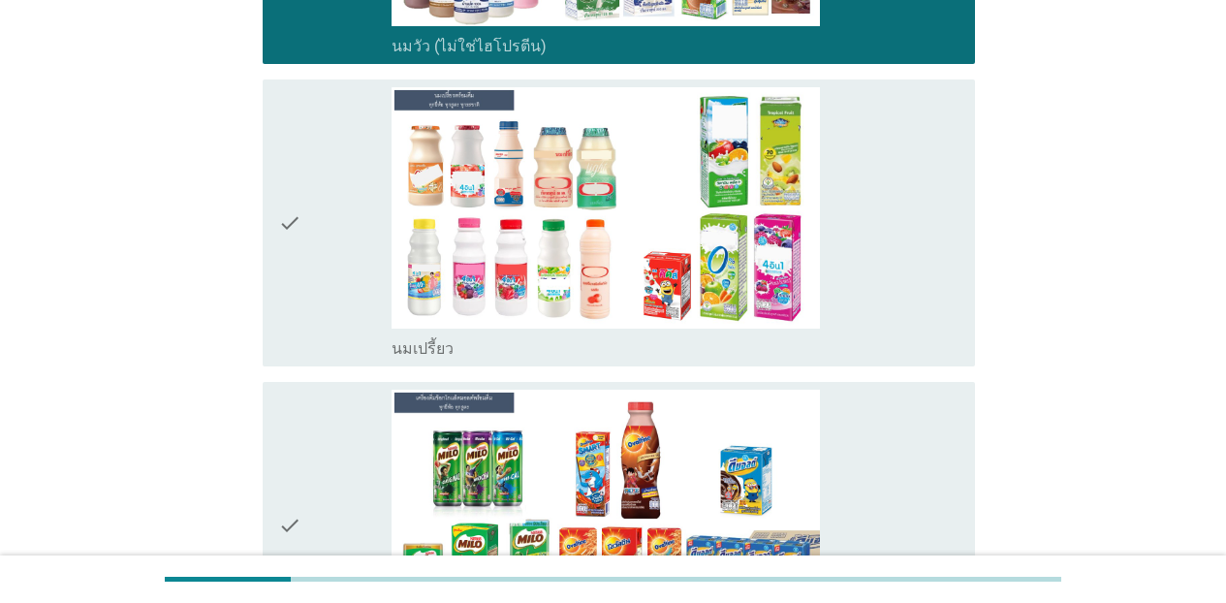
scroll to position [737, 0]
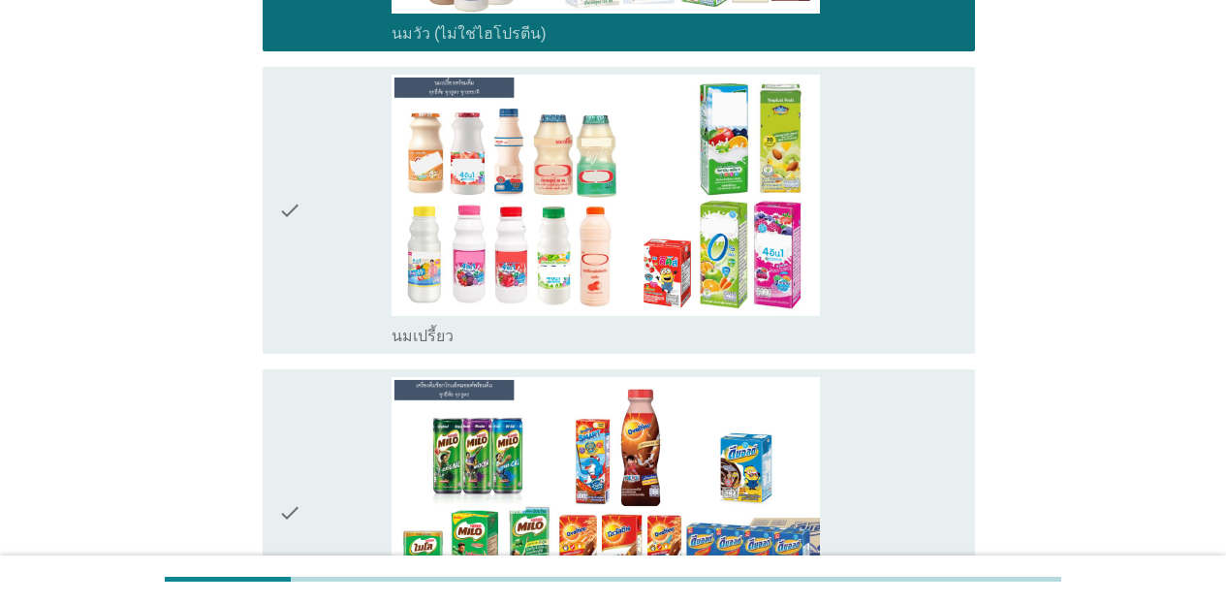
click at [873, 300] on div "check_box_outline_blank นมเปรี้ยว" at bounding box center [676, 210] width 568 height 271
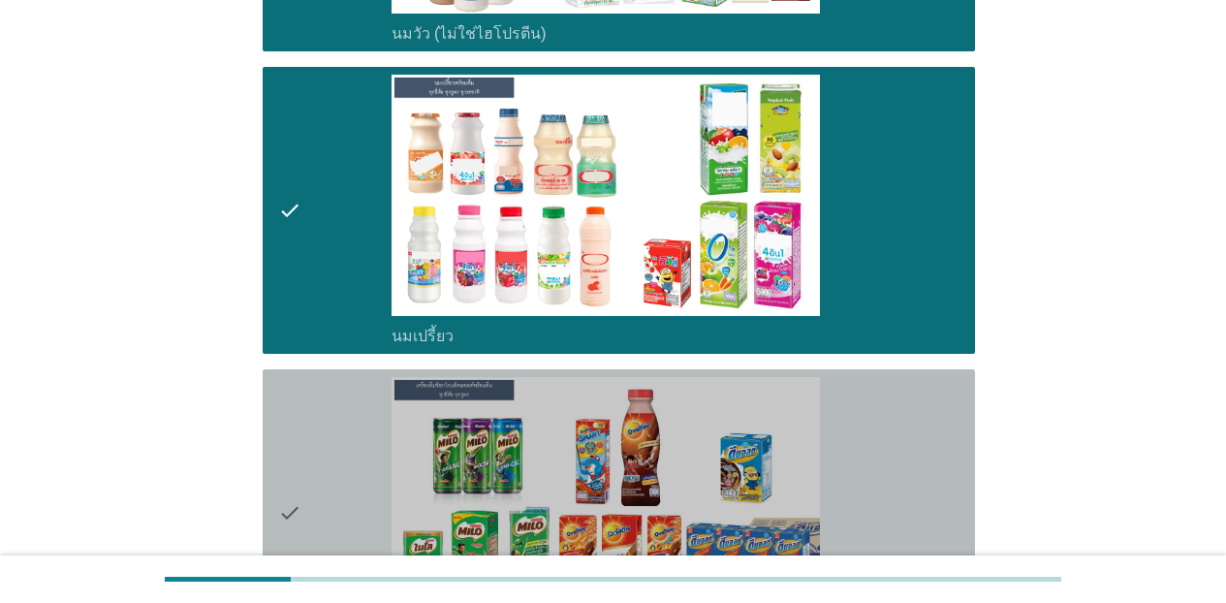
click at [904, 417] on div "check_box_outline_blank เครื่องดื่มช็อกโกแล็ตมอลต์ แบบพร้อมดื่ม" at bounding box center [676, 512] width 568 height 271
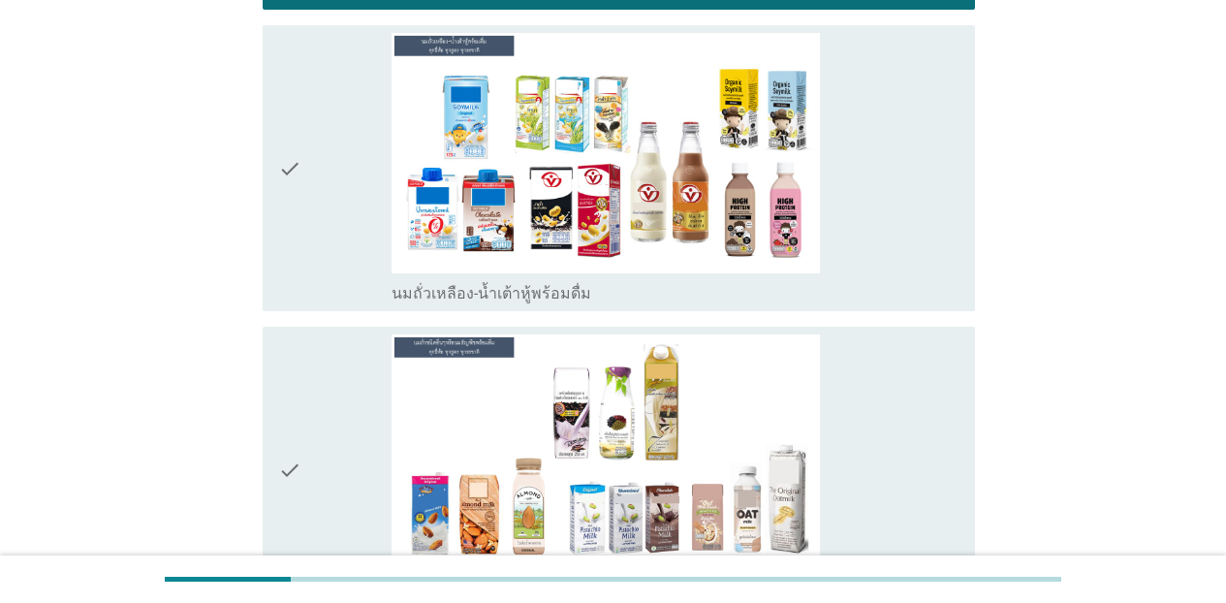
scroll to position [1461, 0]
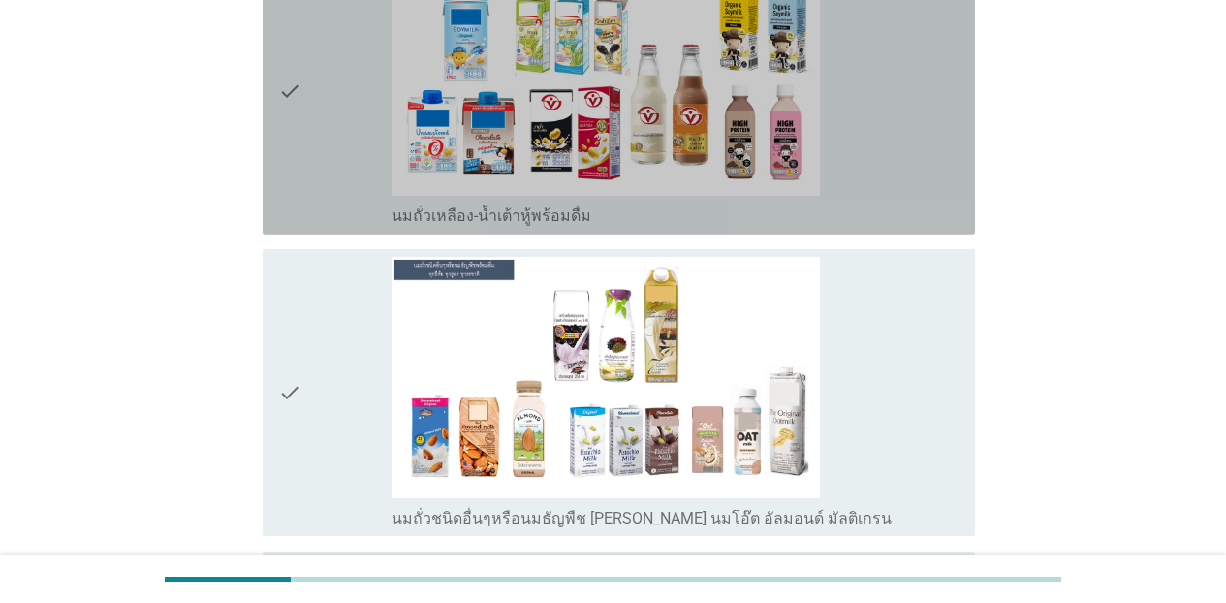
click at [901, 137] on div "check_box_outline_blank นมถั่วเหลือง-น้ำเต้าหู้พร้อมดื่ม" at bounding box center [676, 90] width 568 height 271
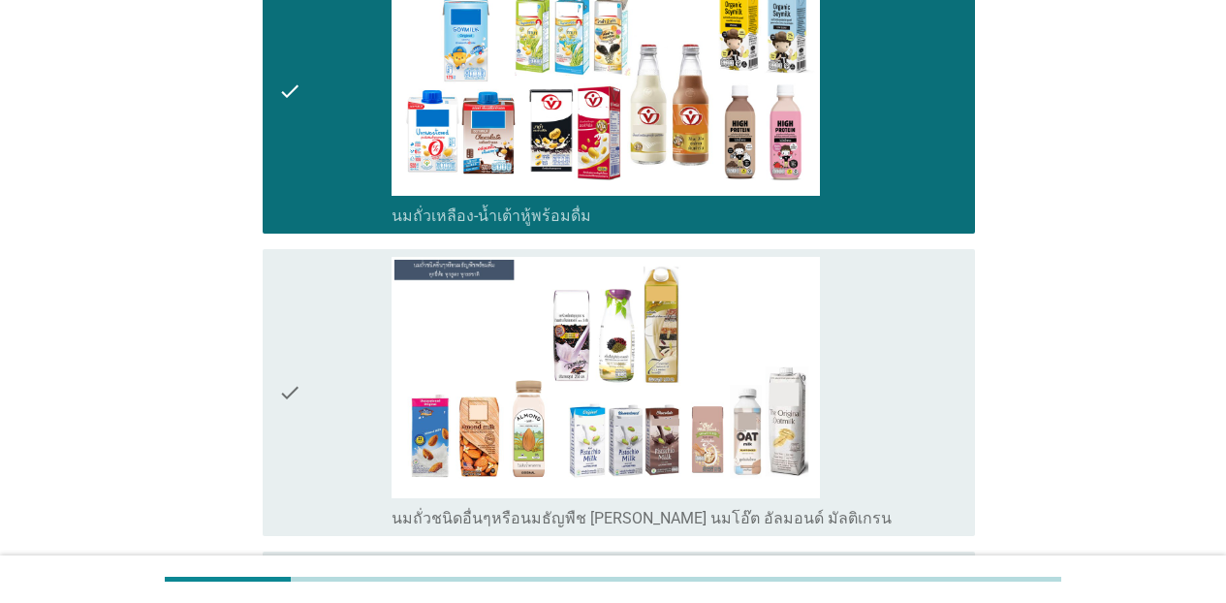
drag, startPoint x: 890, startPoint y: 333, endPoint x: 902, endPoint y: 351, distance: 21.0
click at [890, 334] on div "check_box_outline_blank นมถั่วชนิดอื่นๆหรือนมธัญพืช [PERSON_NAME] นมโอ๊ต อัลมอน…" at bounding box center [676, 392] width 568 height 271
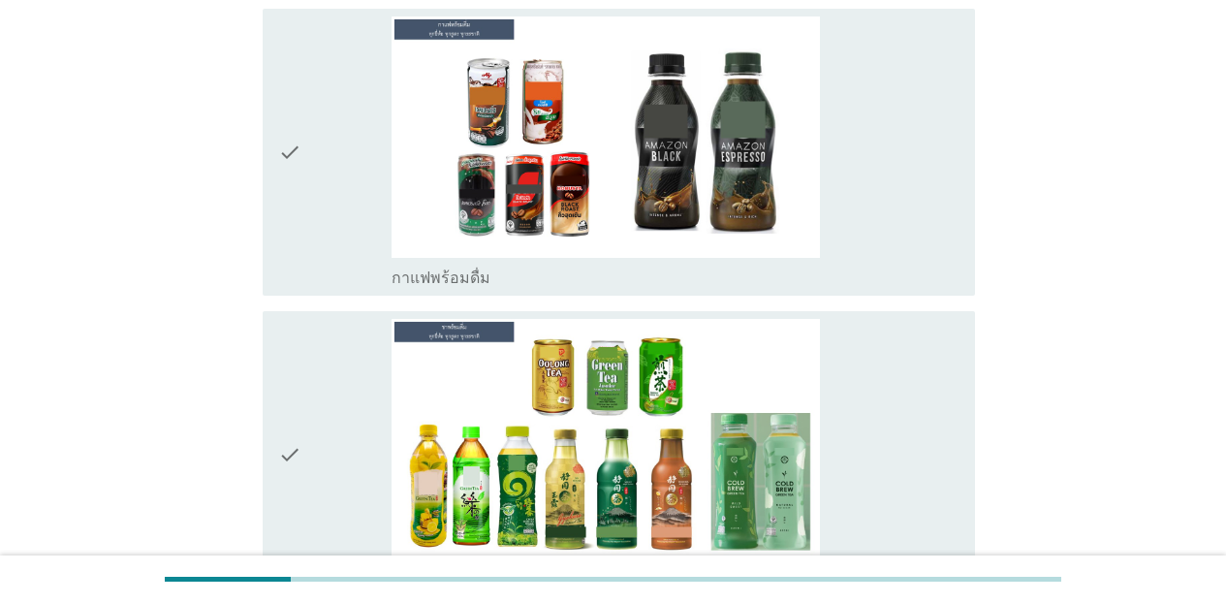
scroll to position [2094, 0]
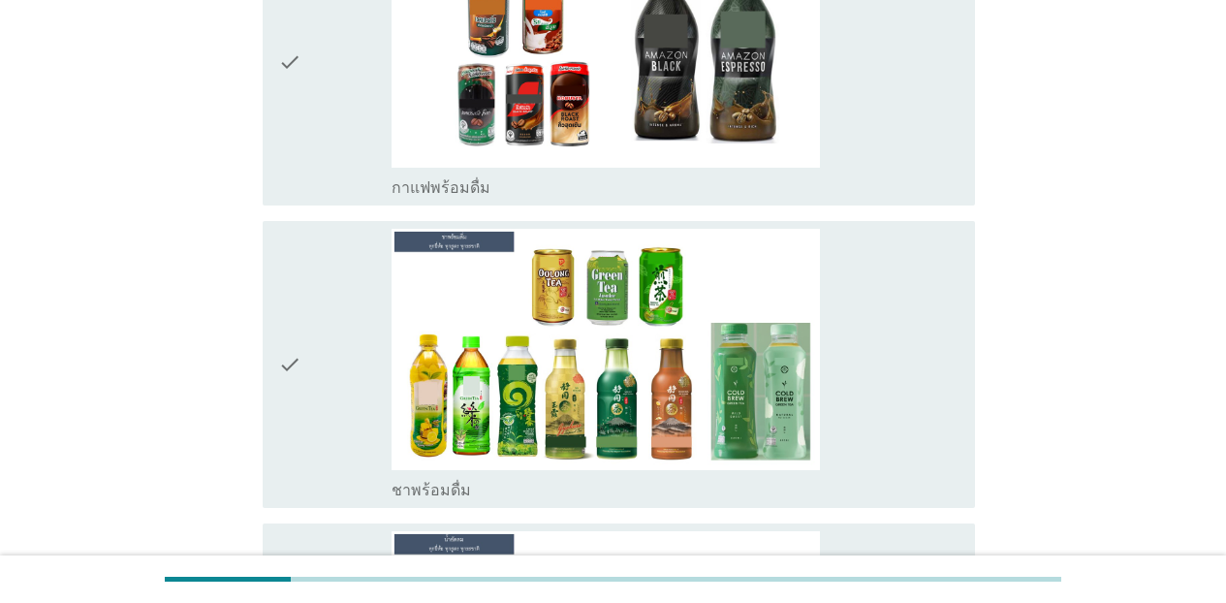
drag, startPoint x: 908, startPoint y: 175, endPoint x: 898, endPoint y: 250, distance: 76.4
click at [909, 175] on div "check_box_outline_blank กาแฟพร้อมดื่ม" at bounding box center [676, 186] width 568 height 23
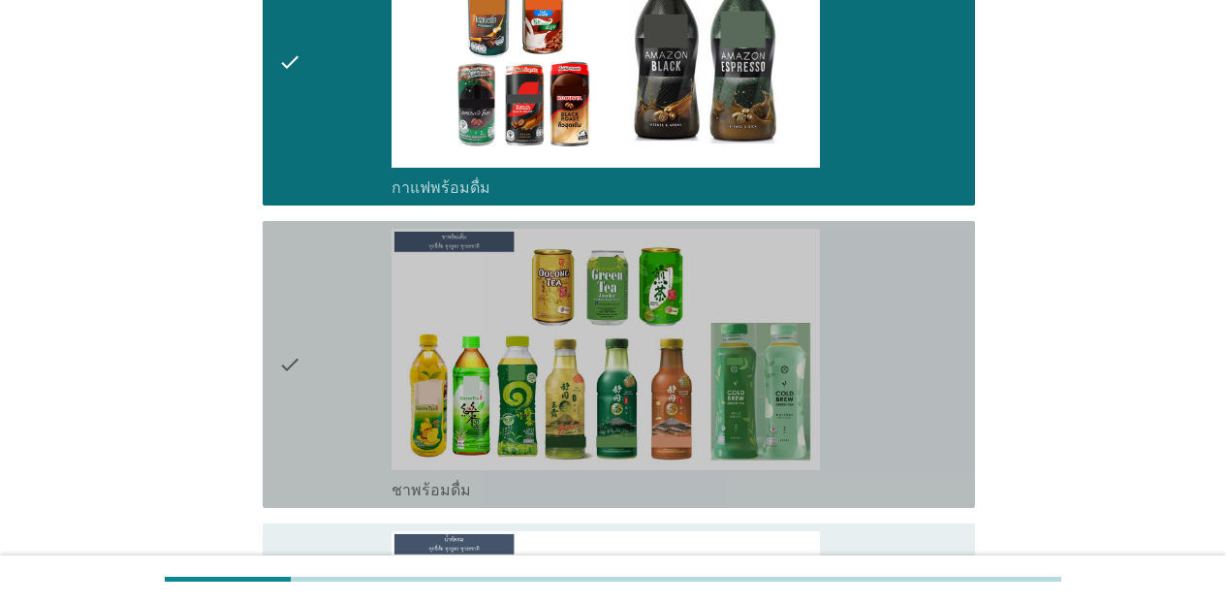
click at [887, 285] on div "check_box_outline_blank ชาพร้อมดื่ม" at bounding box center [676, 364] width 568 height 271
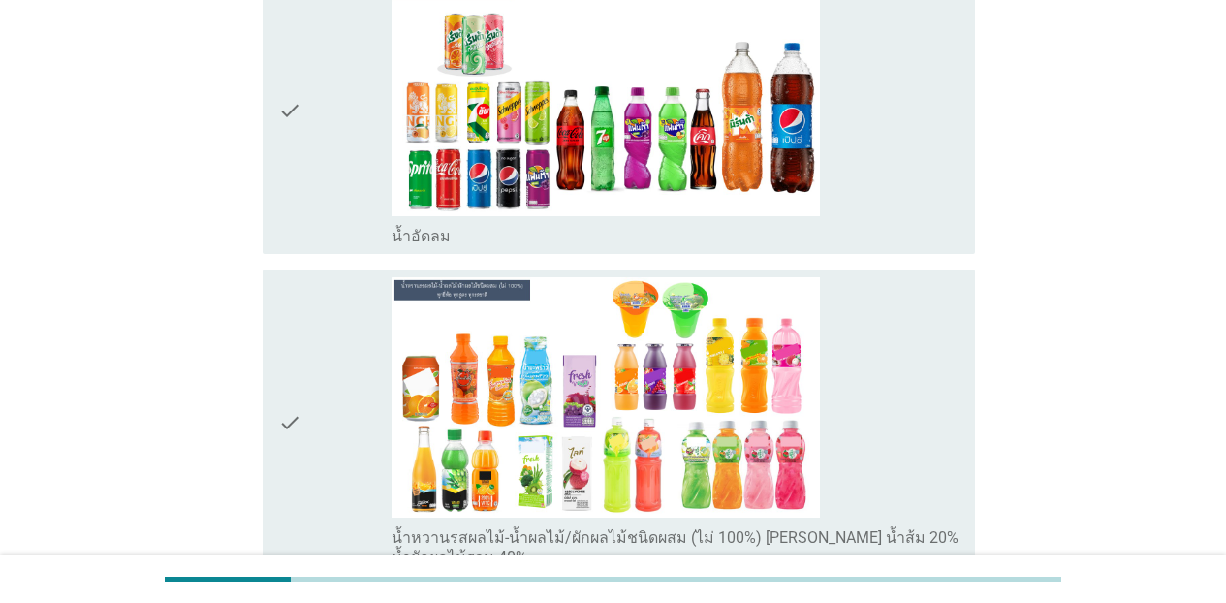
scroll to position [2677, 0]
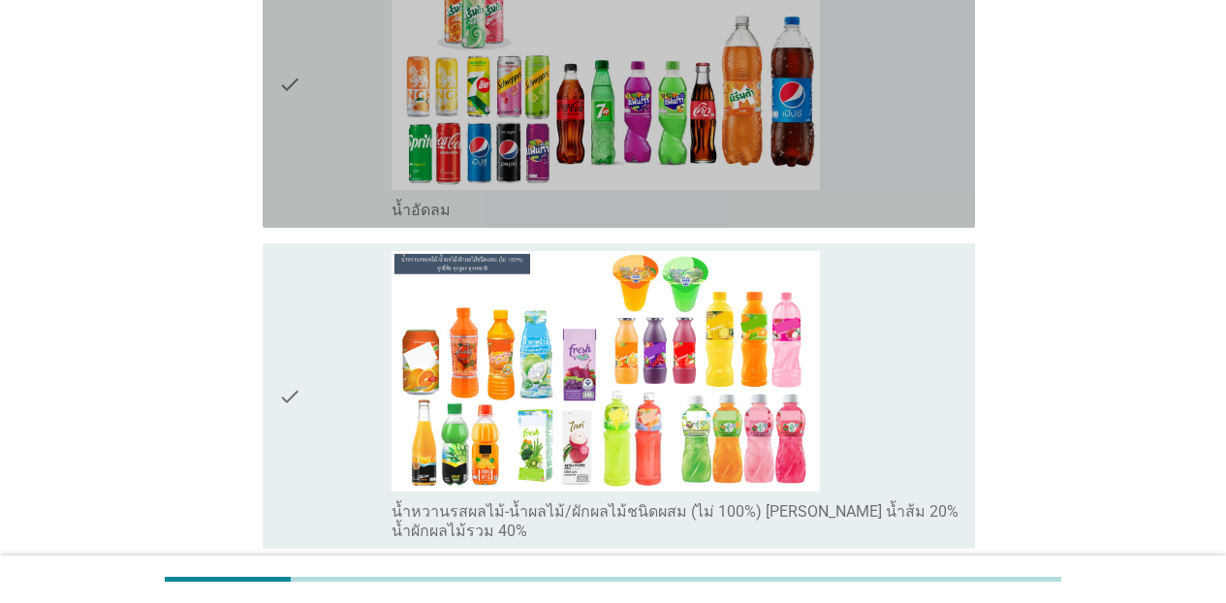
click at [932, 195] on div "check_box_outline_blank น้ำอัดลม" at bounding box center [676, 84] width 568 height 271
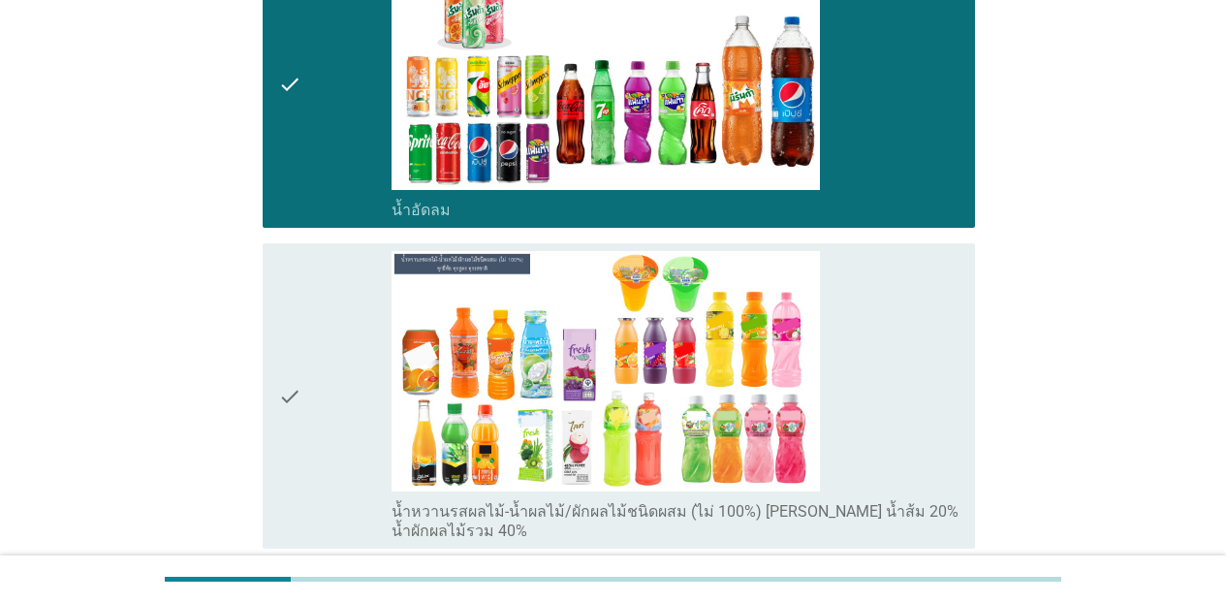
click at [910, 318] on div "check_box_outline_blank น้ำหวานรสผลไม้-น้ำผลไม้/ผักผลไม้ชนิดผสม (ไม่ 100%) [PER…" at bounding box center [676, 396] width 568 height 291
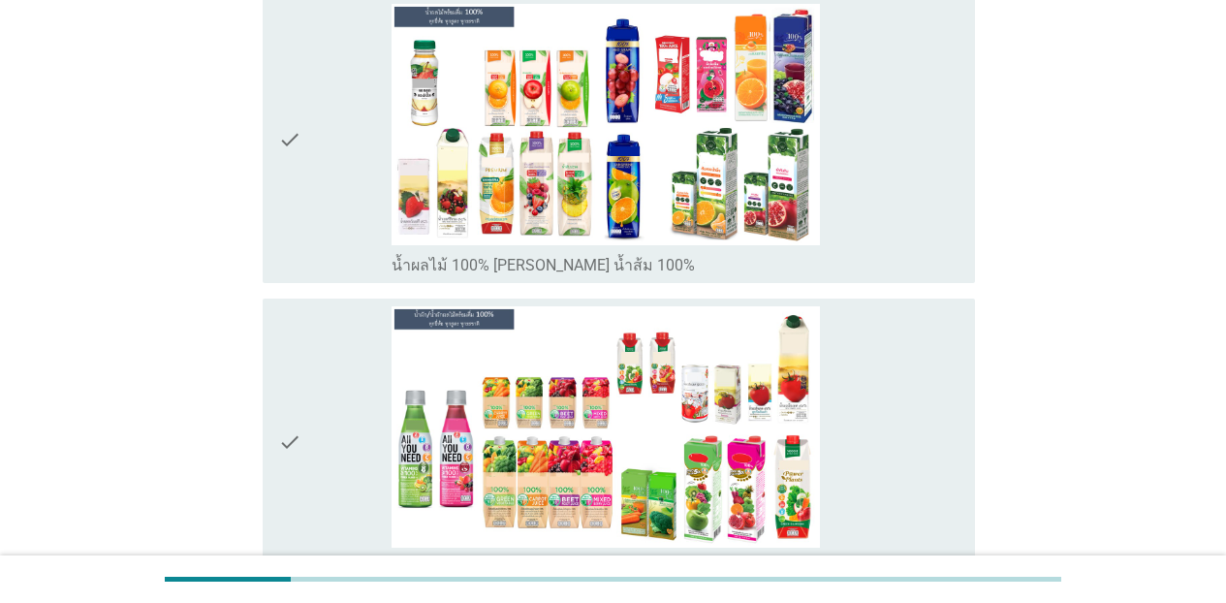
scroll to position [3271, 0]
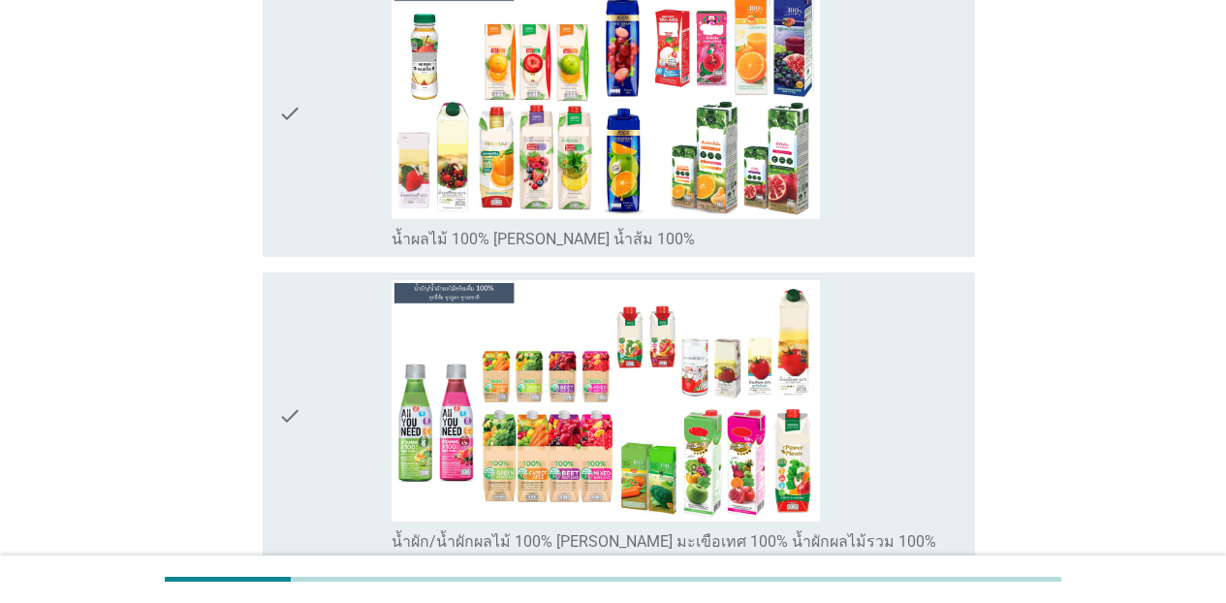
click at [847, 215] on div "check_box_outline_blank น้ำผลไม้ 100% [PERSON_NAME] น้ำส้ม 100%" at bounding box center [676, 113] width 568 height 271
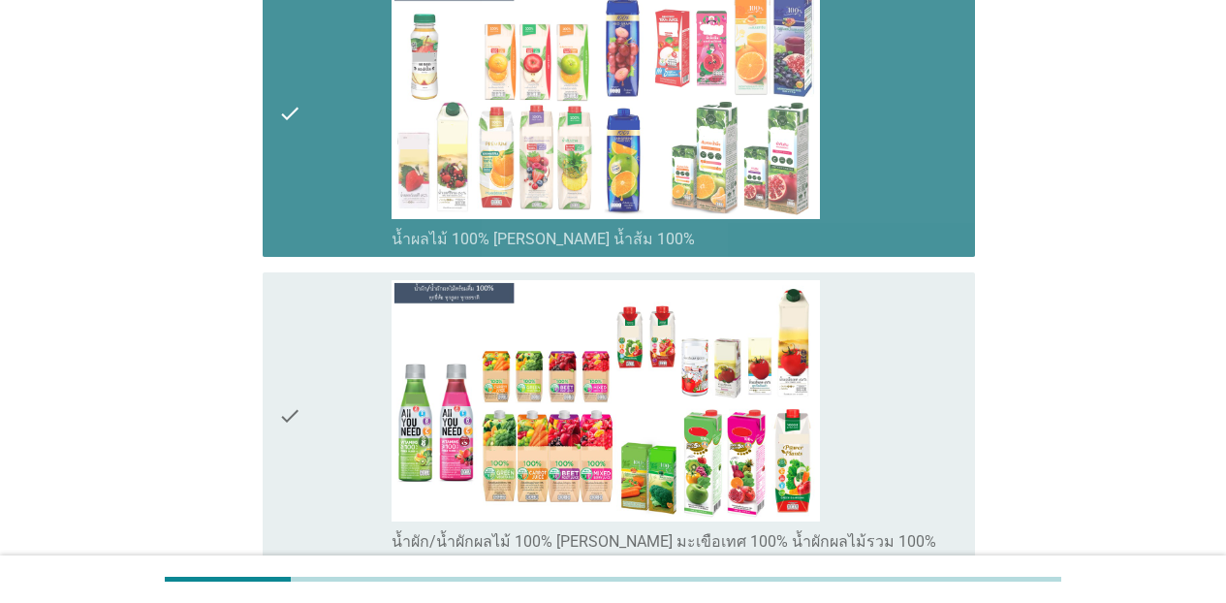
drag, startPoint x: 855, startPoint y: 323, endPoint x: 969, endPoint y: 395, distance: 135.0
click at [857, 327] on div "check_box_outline_blank น้ำผัก/น้ำผักผลไม้ 100% [PERSON_NAME] มะเขือเทศ 100% น้…" at bounding box center [676, 415] width 568 height 271
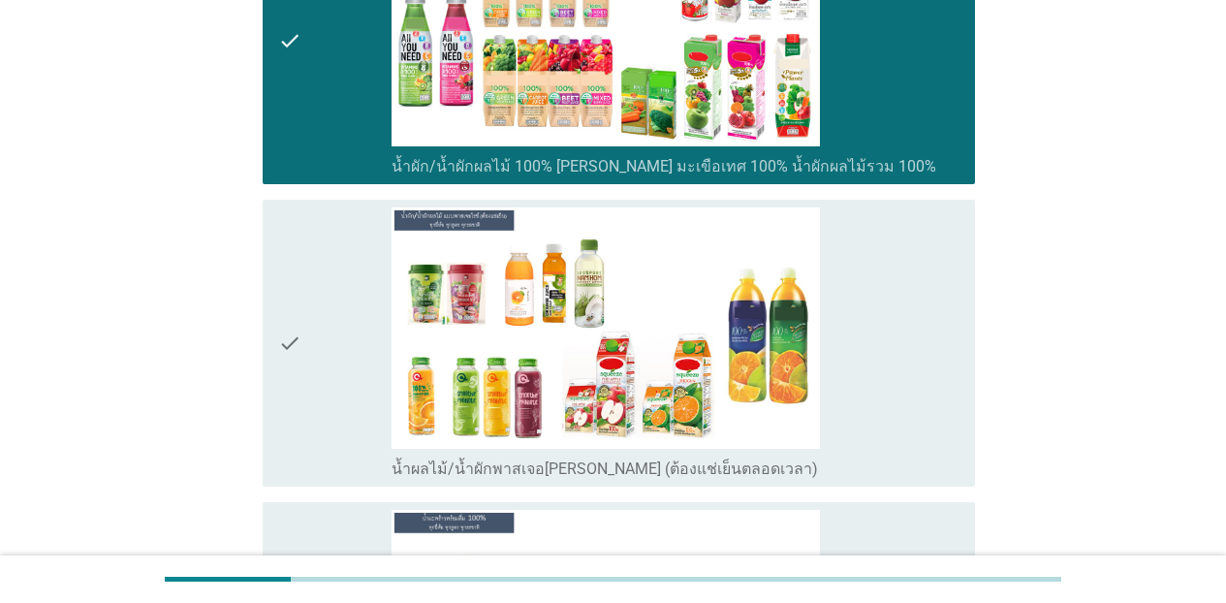
scroll to position [3814, 0]
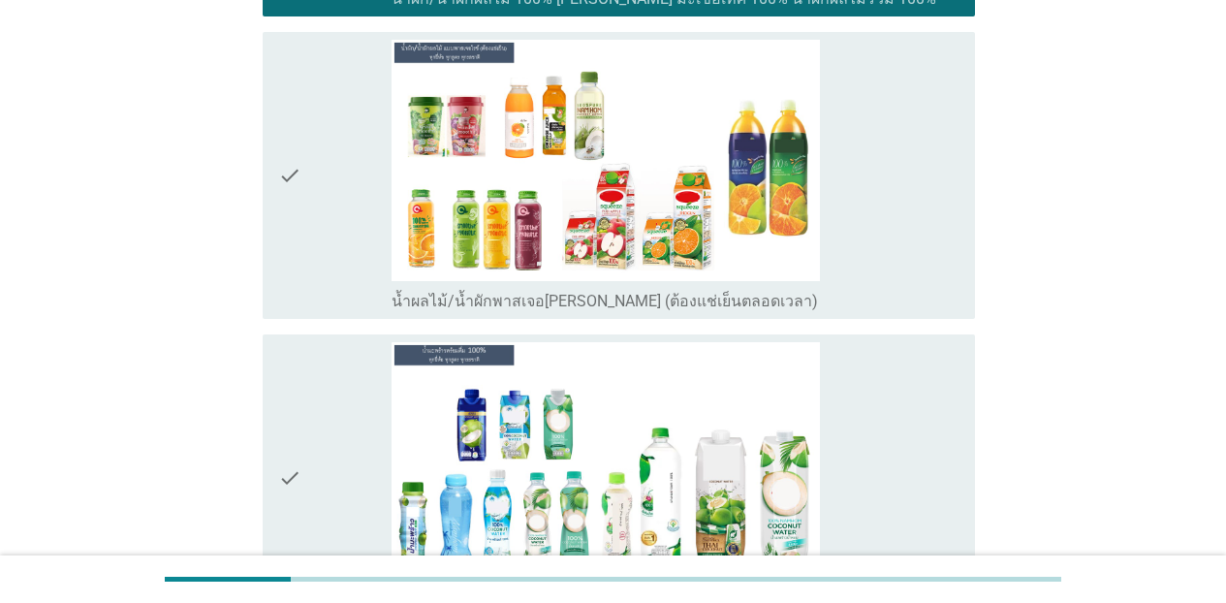
click at [924, 227] on div "check_box_outline_blank น้ำผลไม้/น้ำผักพาสเจอ[PERSON_NAME] (ต้องแช่เย็นตลอดเวลา)" at bounding box center [676, 175] width 568 height 271
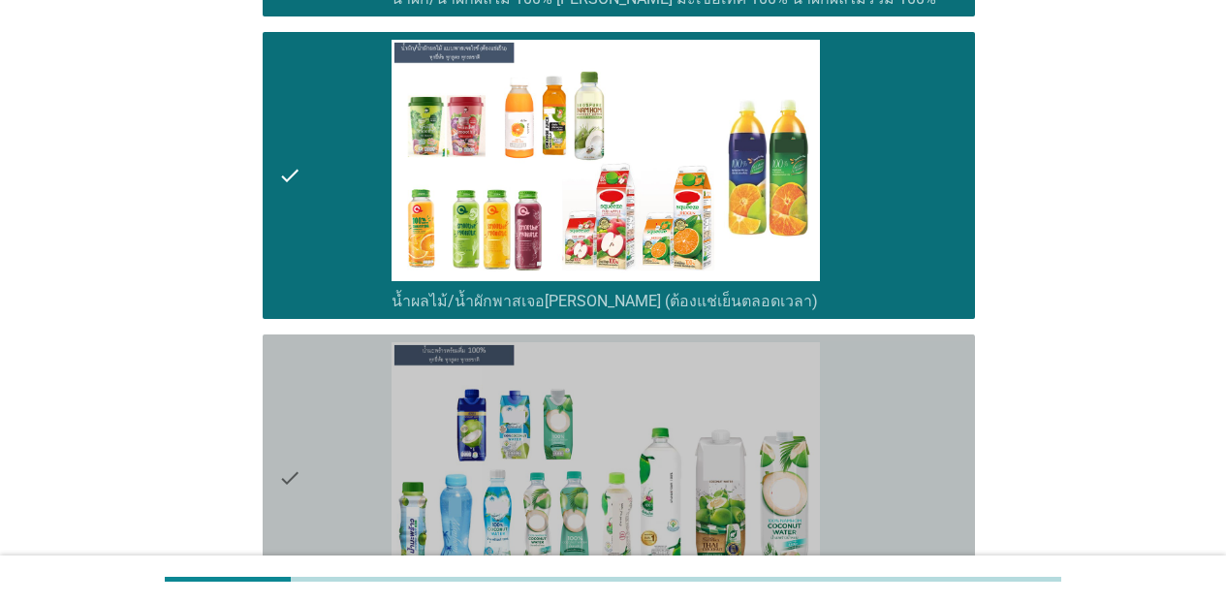
click at [914, 434] on div "check_box_outline_blank น้ำมะพร้าว 100%" at bounding box center [676, 477] width 568 height 271
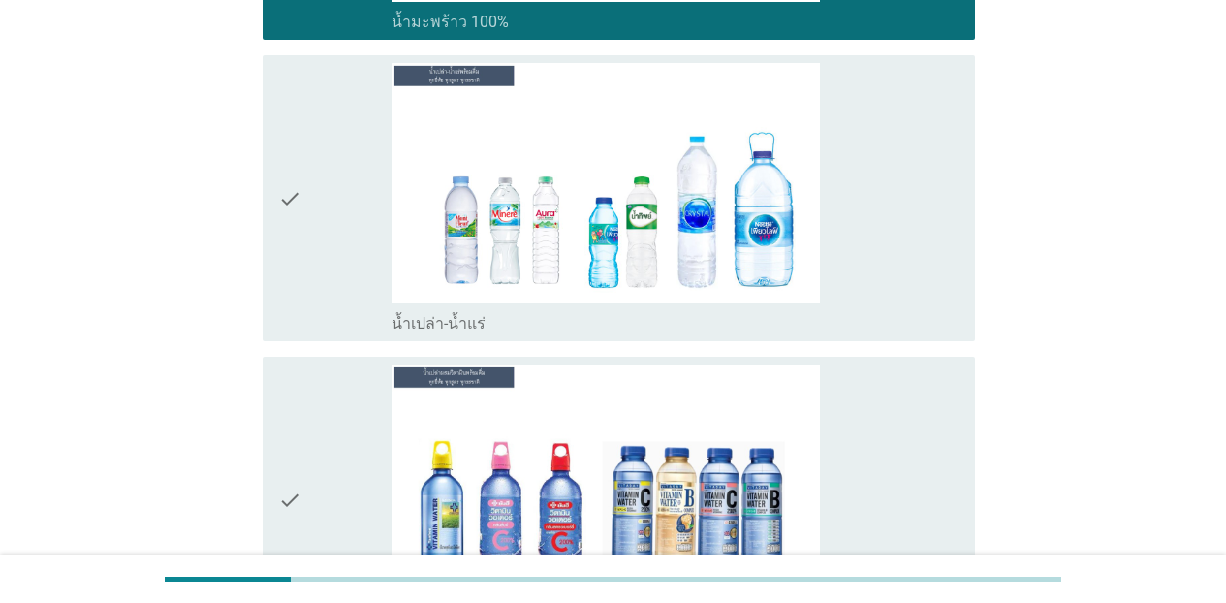
scroll to position [4513, 0]
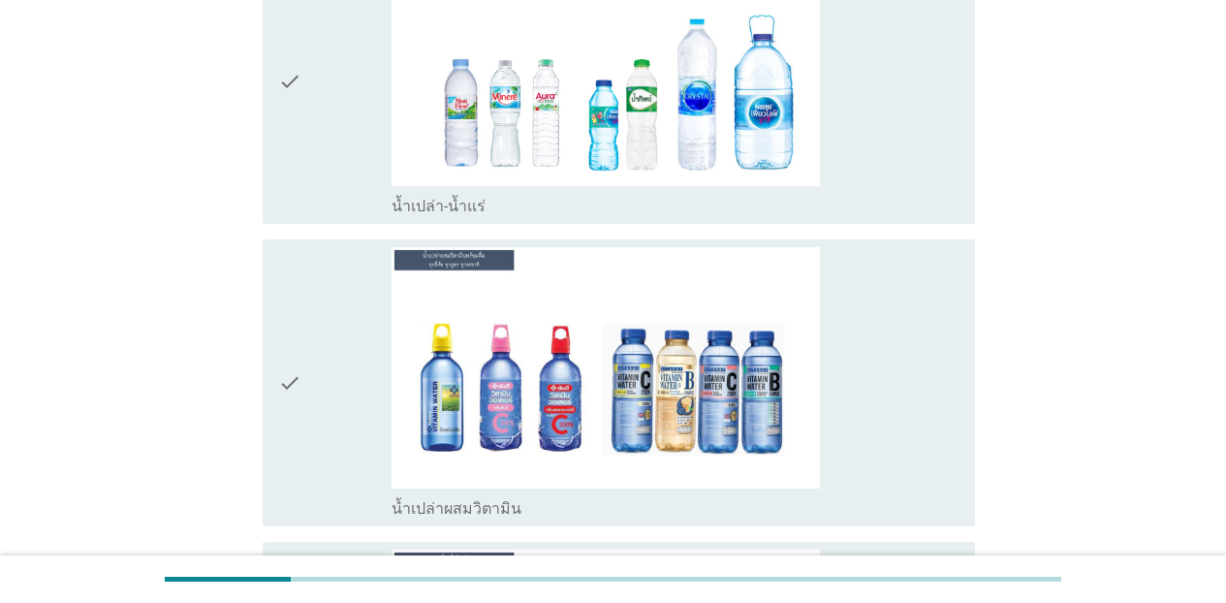
drag, startPoint x: 887, startPoint y: 200, endPoint x: 890, endPoint y: 309, distance: 109.6
click at [887, 200] on div "check_box_outline_blank น้ำเปล่า-น้ำแร่" at bounding box center [676, 204] width 568 height 23
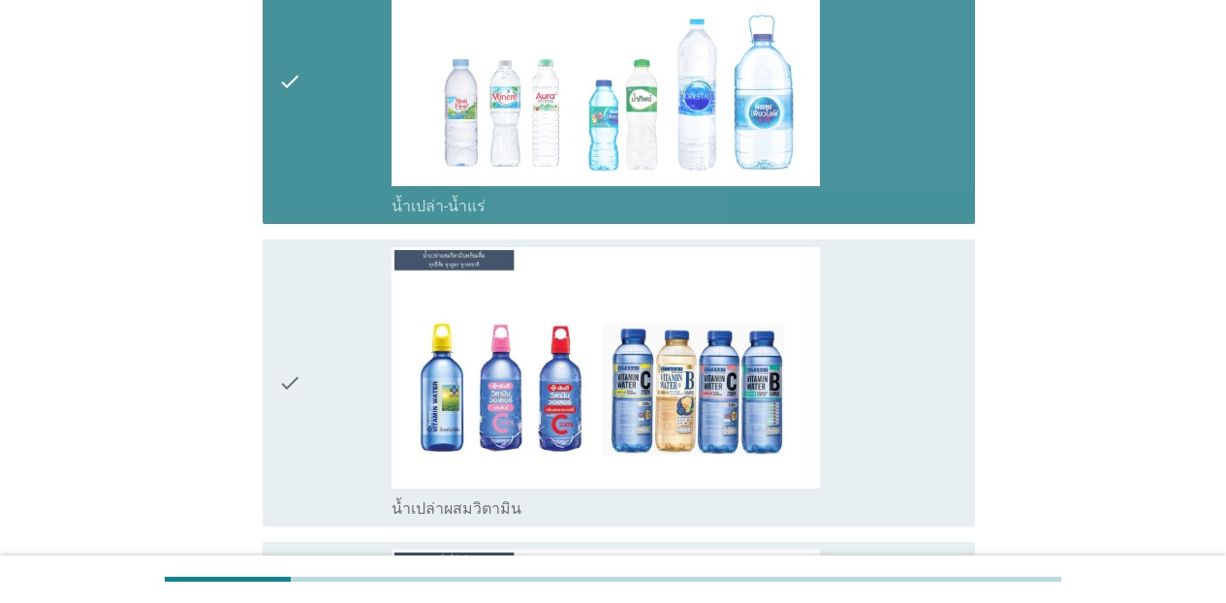
drag, startPoint x: 890, startPoint y: 320, endPoint x: 1000, endPoint y: 407, distance: 140.0
click at [891, 323] on div "check_box_outline_blank น้ำเปล่าผสมวิตามิน" at bounding box center [676, 382] width 568 height 271
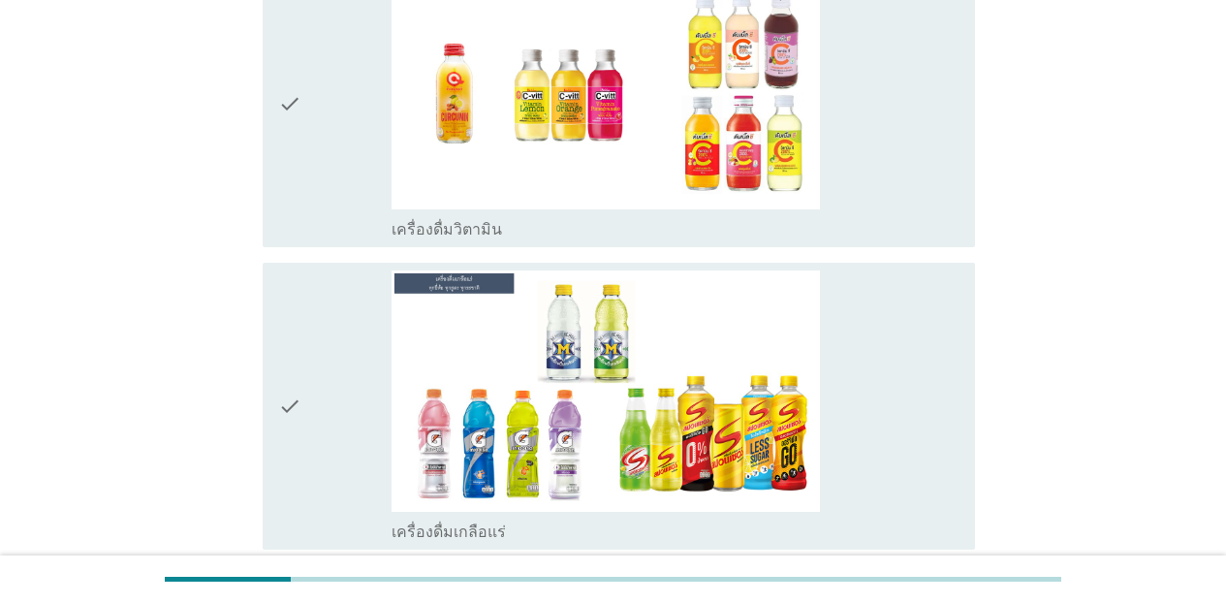
scroll to position [5120, 0]
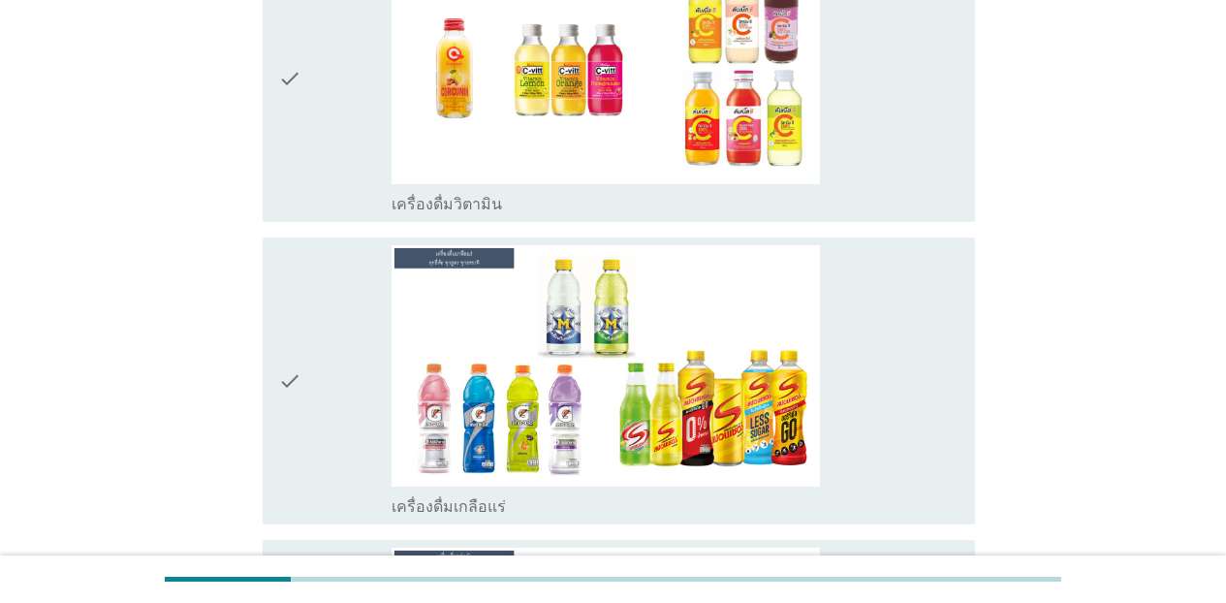
drag, startPoint x: 913, startPoint y: 191, endPoint x: 941, endPoint y: 255, distance: 69.9
click at [918, 207] on div "check_box_outline_blank เครื่องดื่มวิตามิน" at bounding box center [676, 202] width 568 height 23
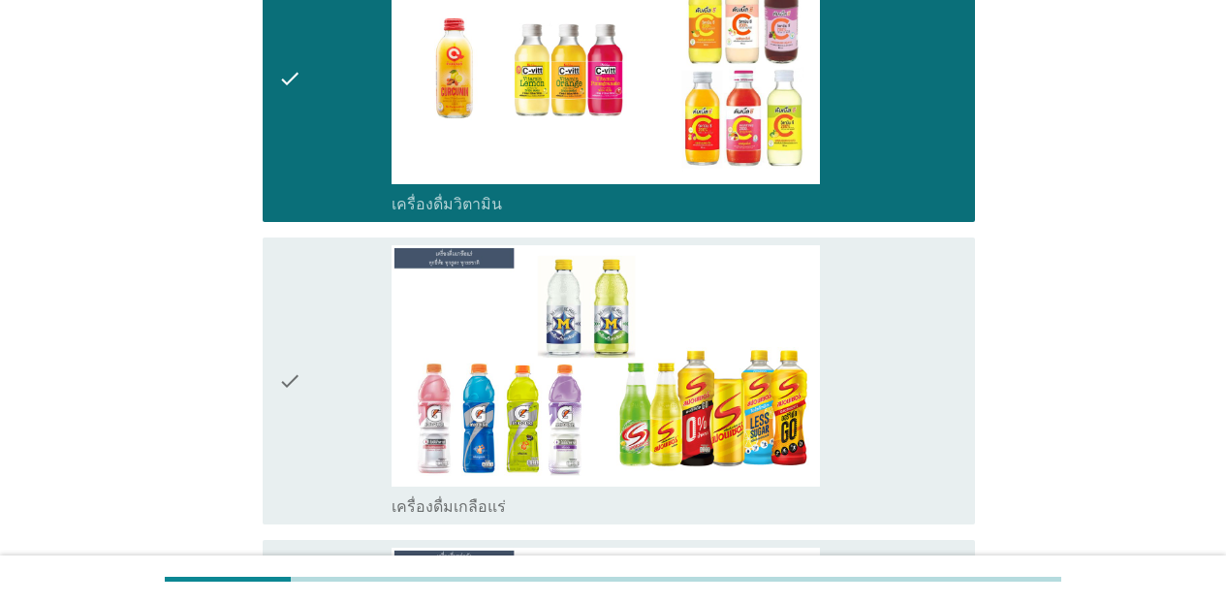
click at [954, 392] on div "check check_box_outline_blank เครื่องดื่มเกลือแร่" at bounding box center [619, 381] width 713 height 287
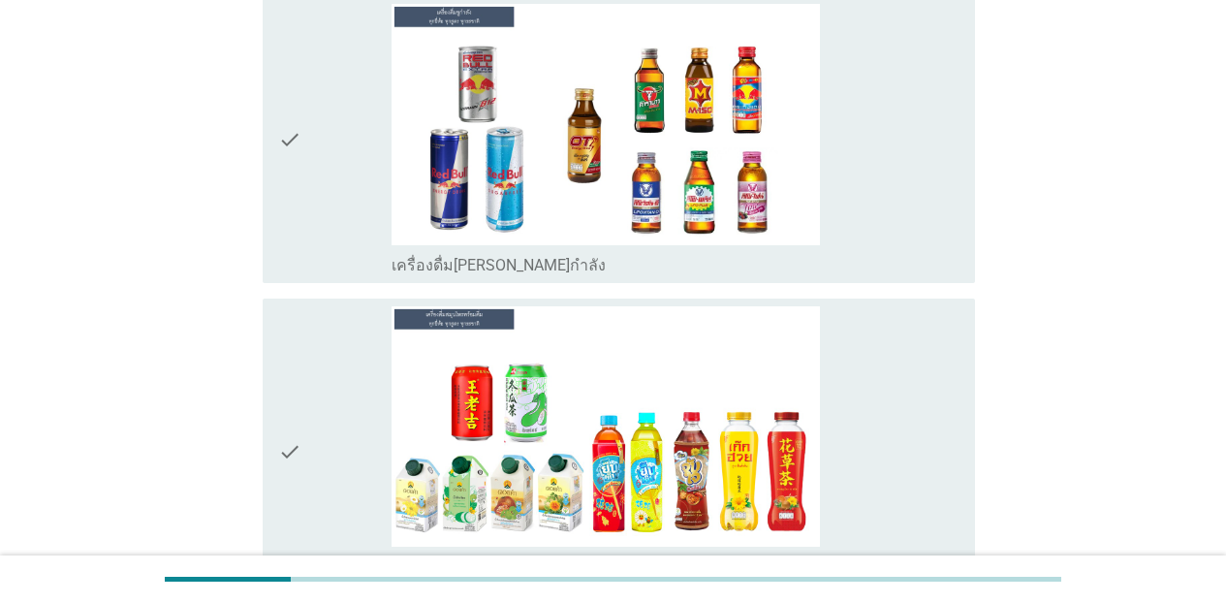
scroll to position [5728, 0]
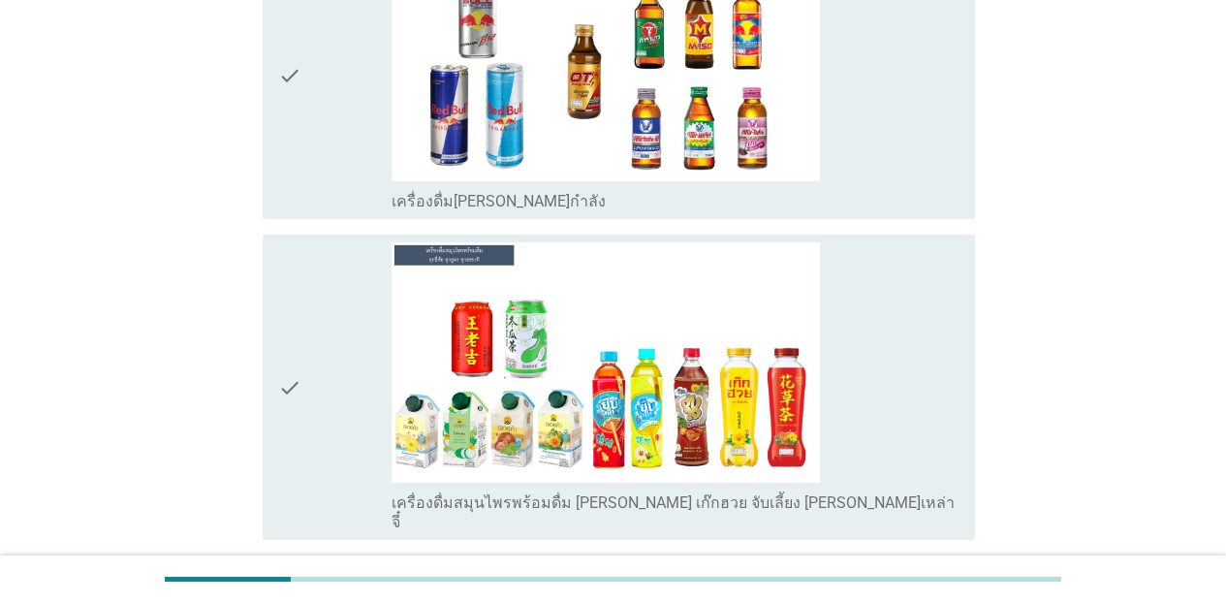
click at [926, 184] on div "check_box_outline_blank เครื่องดื่ม[PERSON_NAME]กำลัง" at bounding box center [676, 75] width 568 height 271
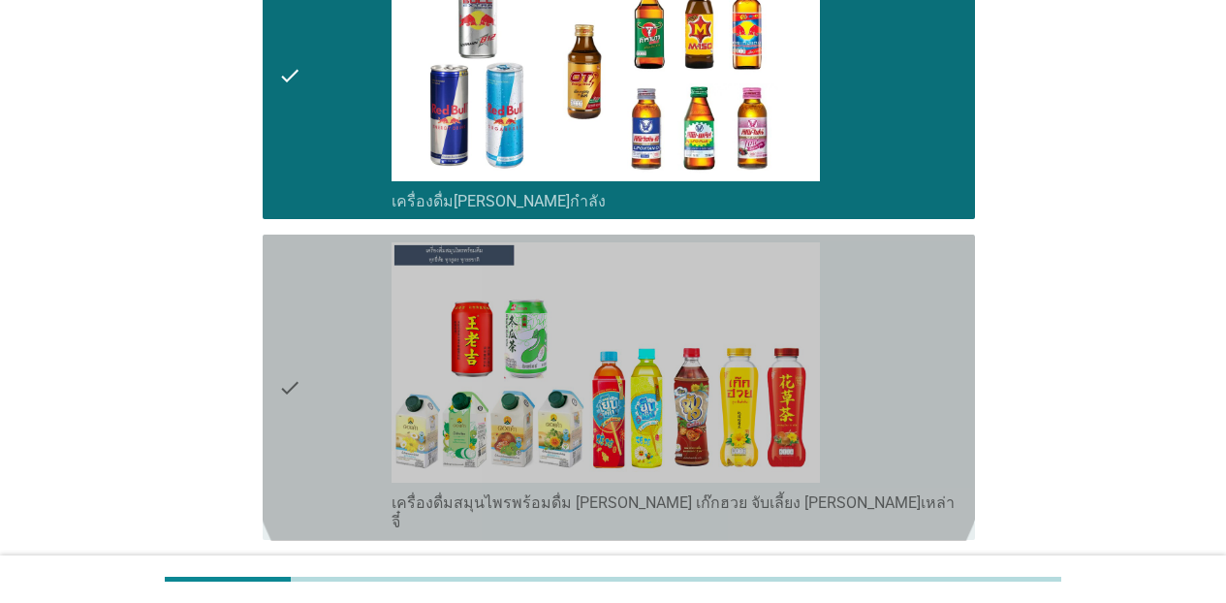
click at [934, 310] on div "check_box_outline_blank เครื่องดื่มสมุนไพรพร้อมดื่ม [PERSON_NAME] เก๊กฮวย จับเล…" at bounding box center [676, 387] width 568 height 291
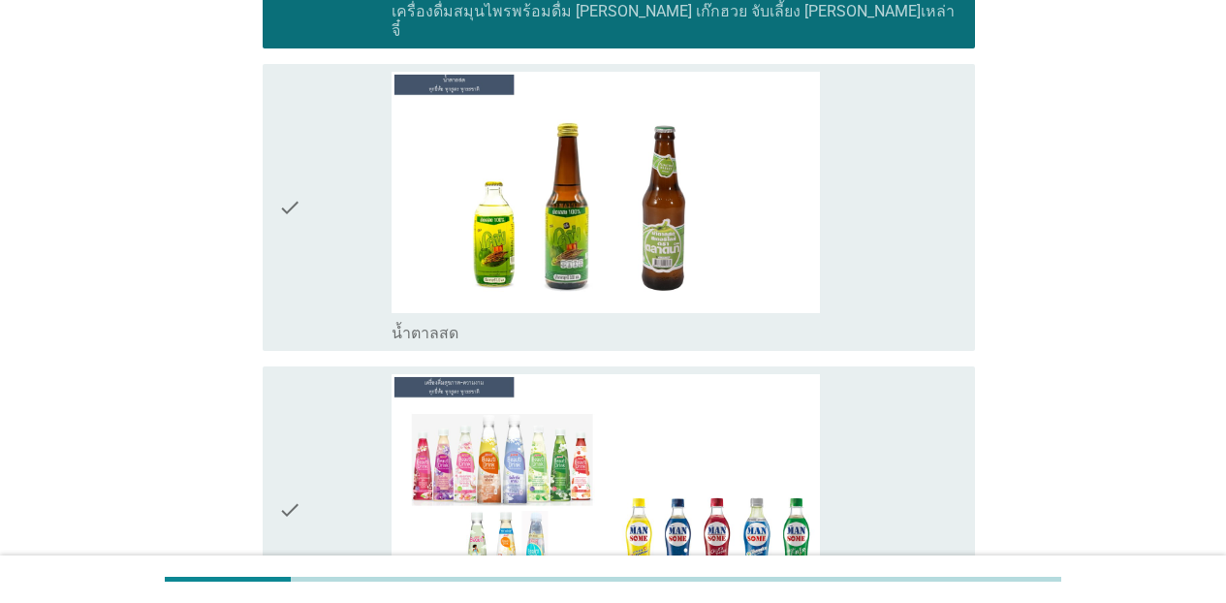
scroll to position [6297, 0]
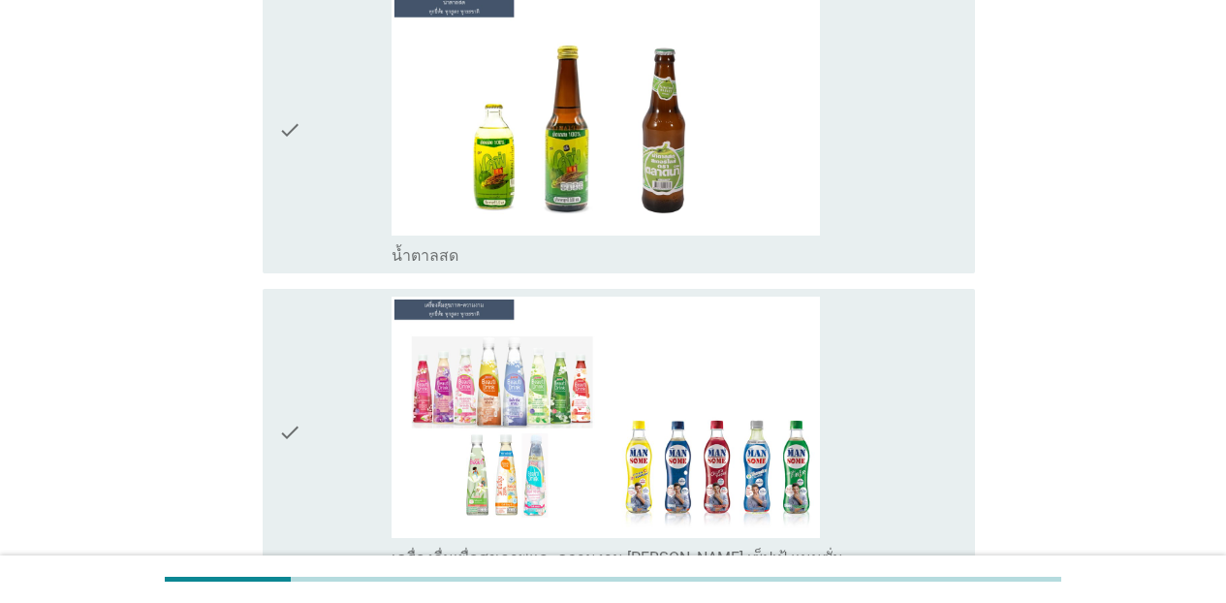
click at [823, 122] on div "check_box_outline_blank น้ำตาลสด" at bounding box center [676, 129] width 568 height 271
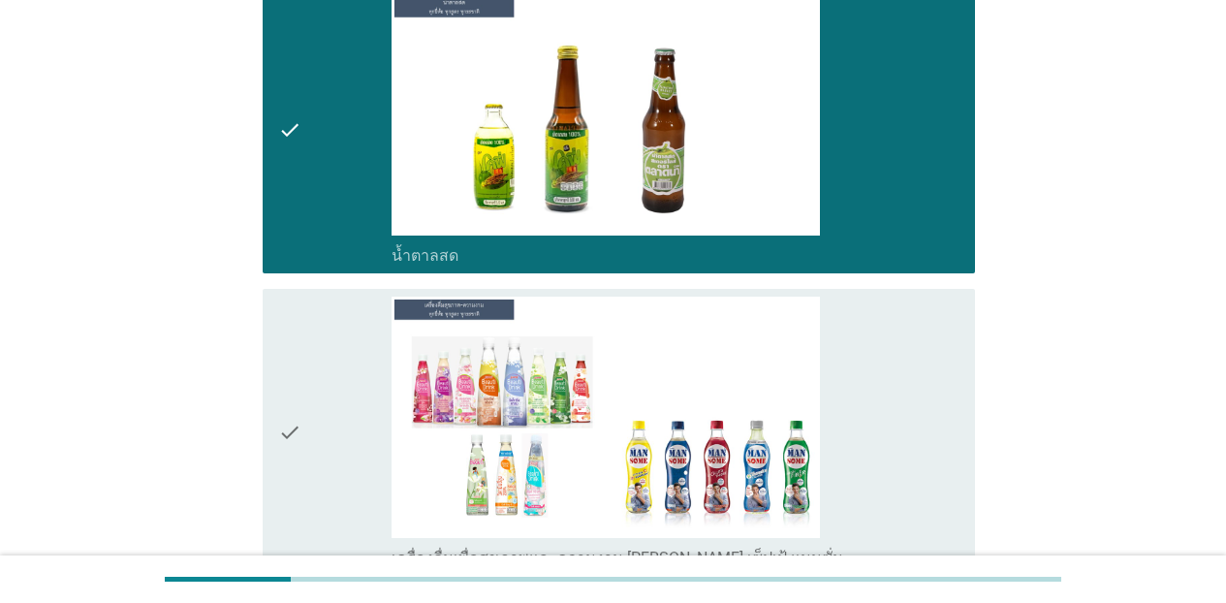
click at [871, 321] on div "check_box_outline_blank เครื่องดื่มเพื่อสุขภาพและความงาม [PERSON_NAME] เซ็ปเป้ …" at bounding box center [676, 432] width 568 height 271
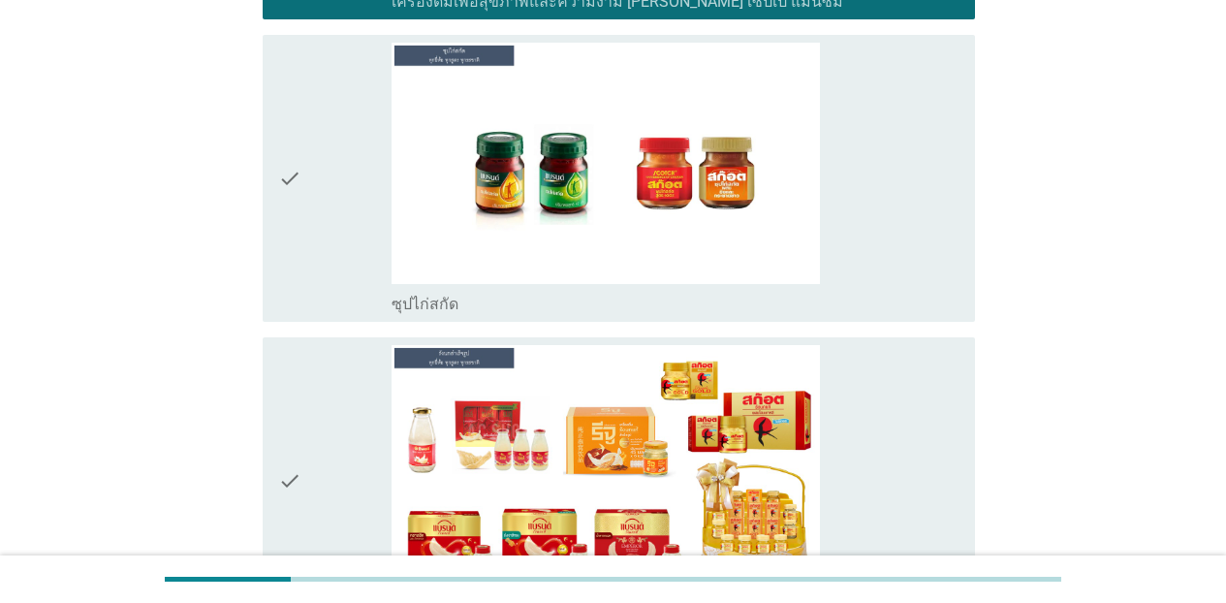
scroll to position [7008, 0]
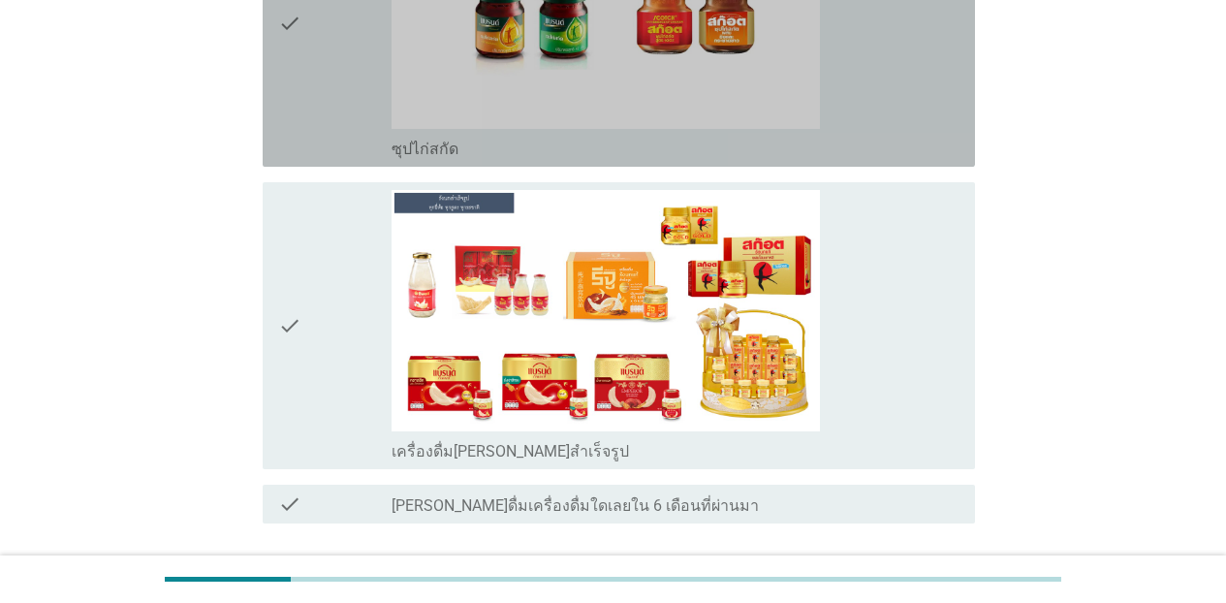
click at [880, 69] on div "check_box_outline_blank ซุปไก่สกัด" at bounding box center [676, 23] width 568 height 271
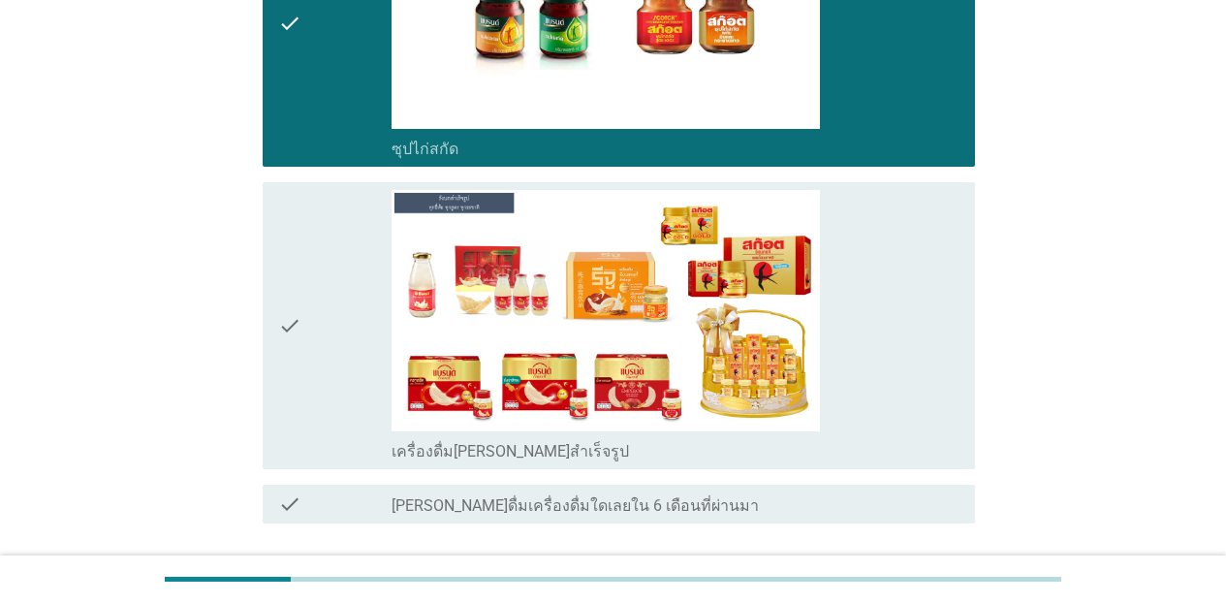
click at [877, 359] on div "check_box_outline_blank เครื่องดื่ม[PERSON_NAME]สำเร็จรูป" at bounding box center [676, 325] width 568 height 271
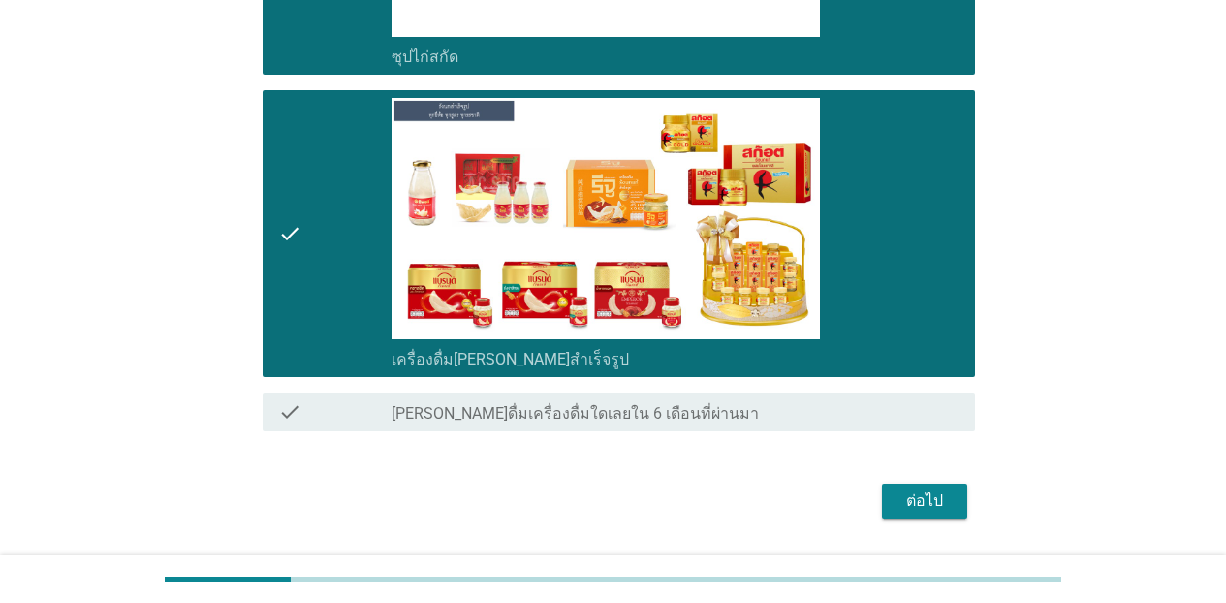
scroll to position [7135, 0]
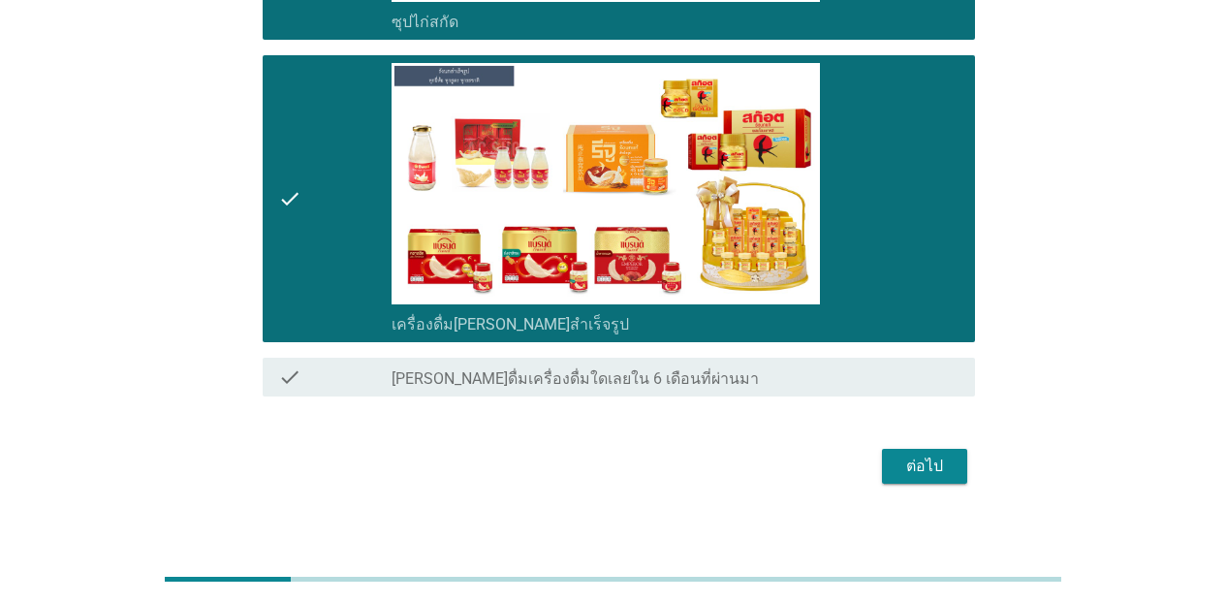
click at [936, 455] on div "ต่อไป" at bounding box center [925, 466] width 54 height 23
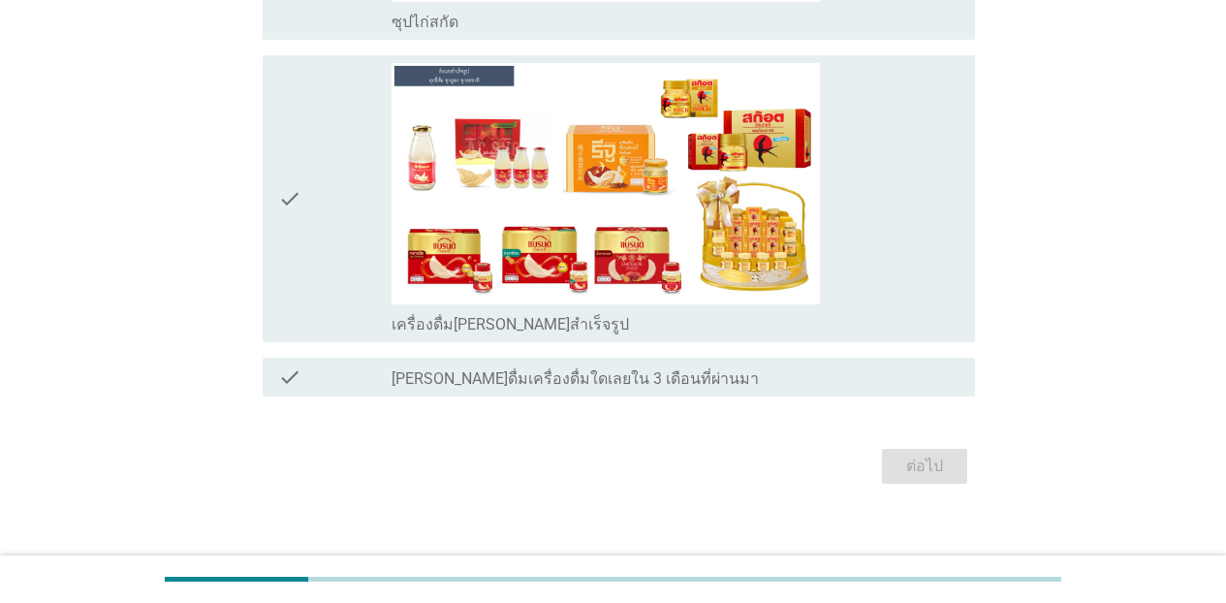
scroll to position [0, 0]
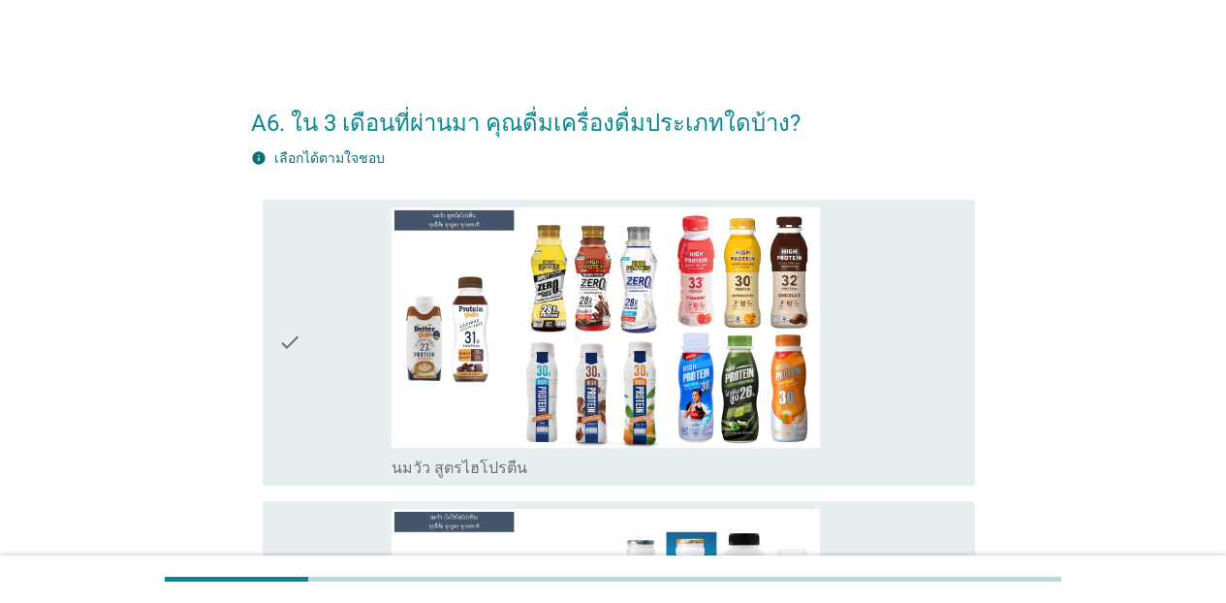
click at [907, 429] on div "check_box_outline_blank นมวัว สูตรไฮโปรตีน" at bounding box center [676, 342] width 568 height 271
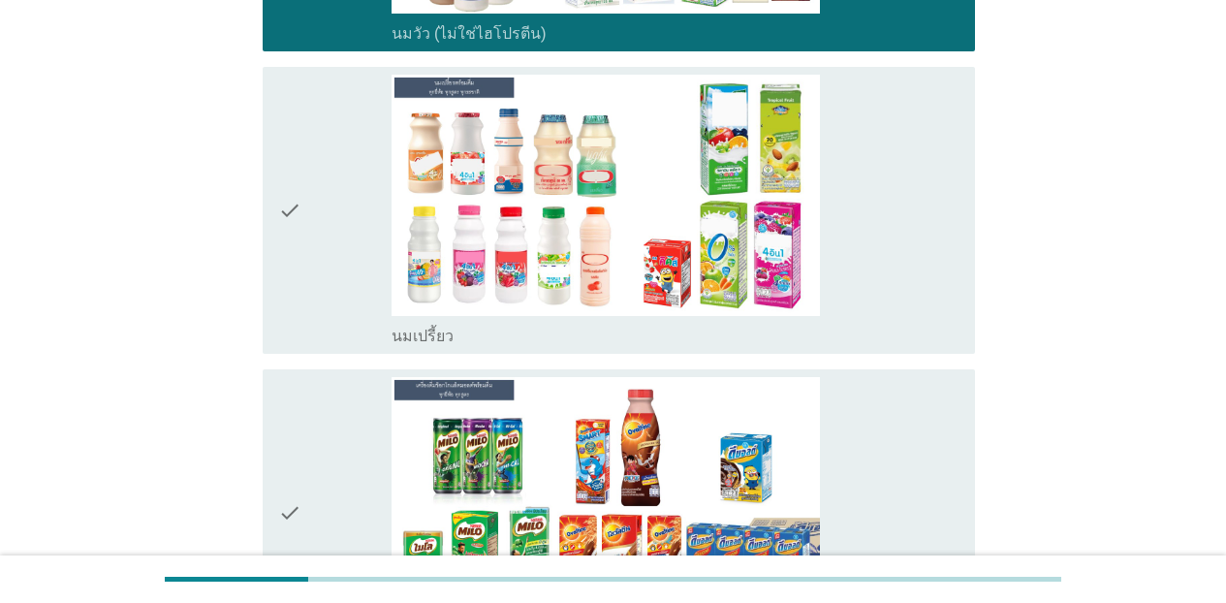
scroll to position [750, 0]
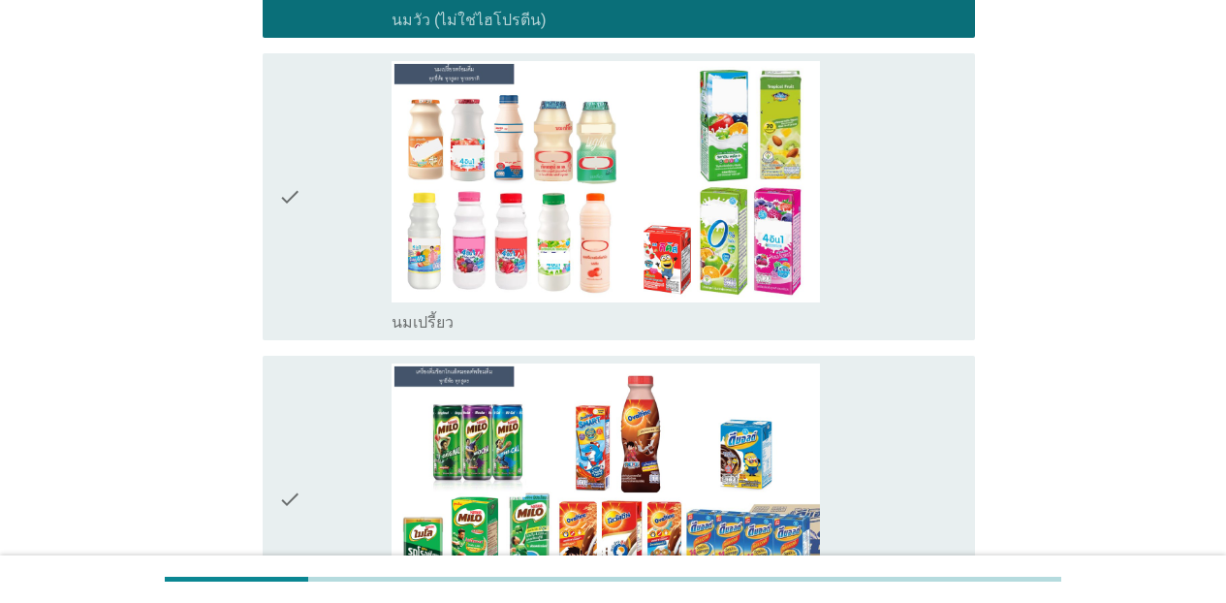
click at [944, 301] on div "check_box_outline_blank นมเปรี้ยว" at bounding box center [676, 196] width 568 height 271
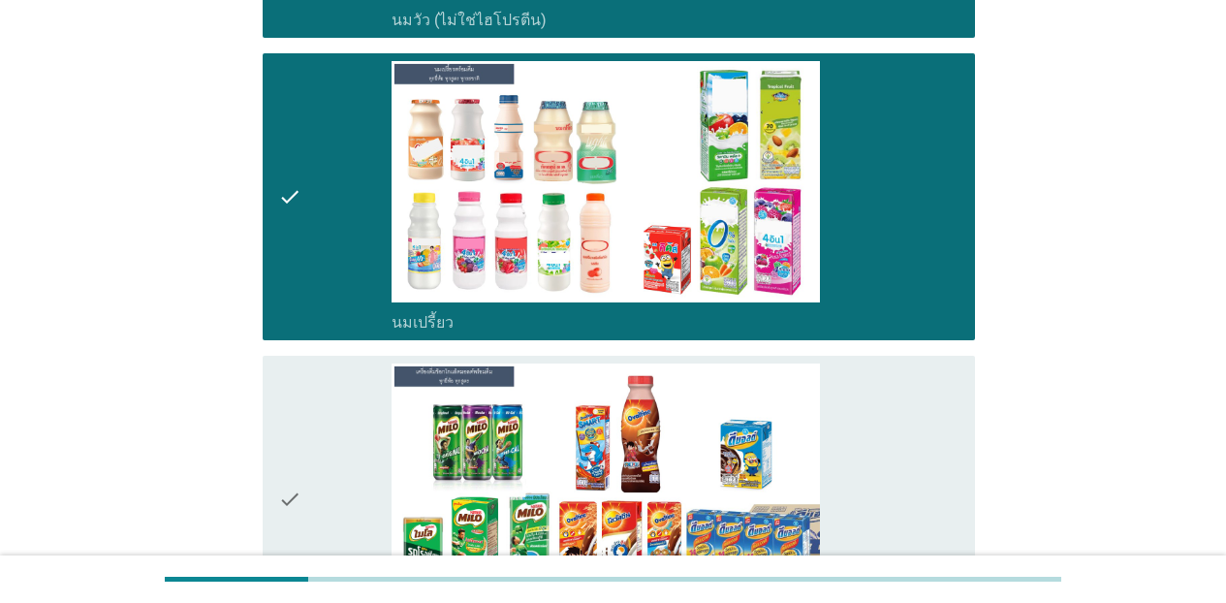
click at [930, 430] on div "check_box_outline_blank เครื่องดื่มช็อกโกแล็ตมอลต์ แบบพร้อมดื่ม" at bounding box center [676, 499] width 568 height 271
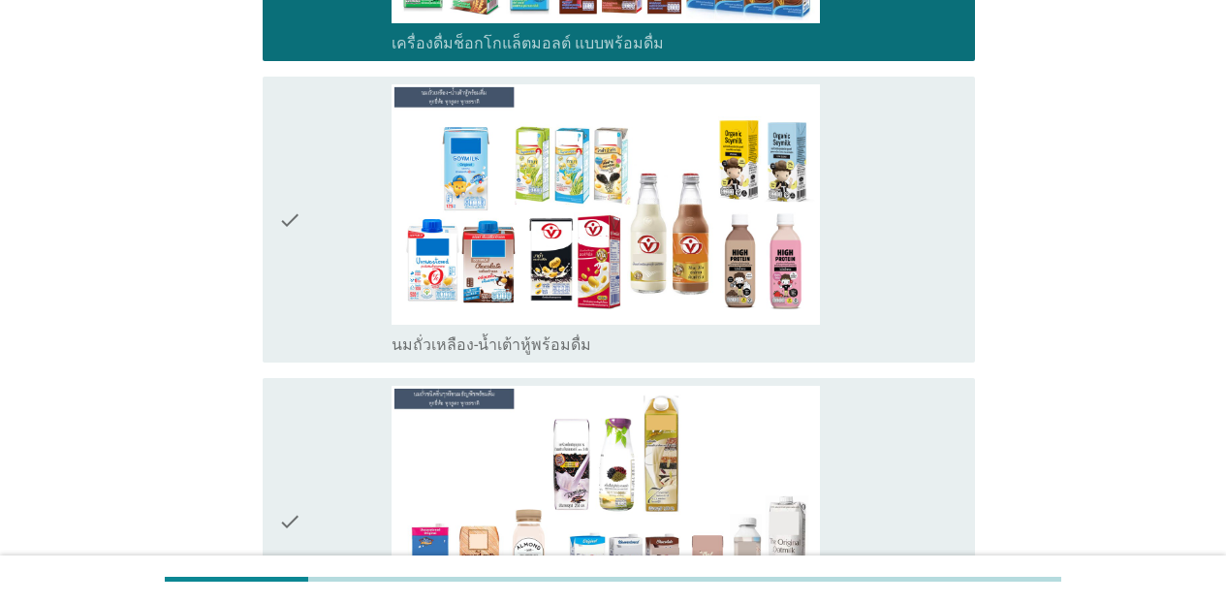
scroll to position [1357, 0]
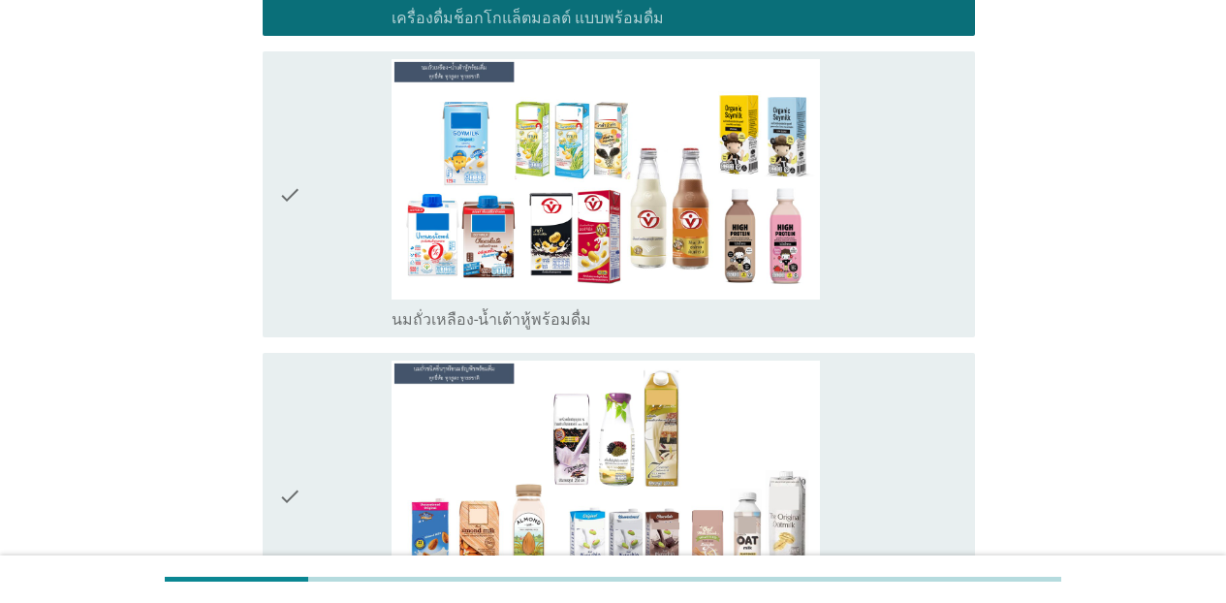
click at [871, 269] on div "check_box_outline_blank นมถั่วเหลือง-น้ำเต้าหู้พร้อมดื่ม" at bounding box center [676, 194] width 568 height 271
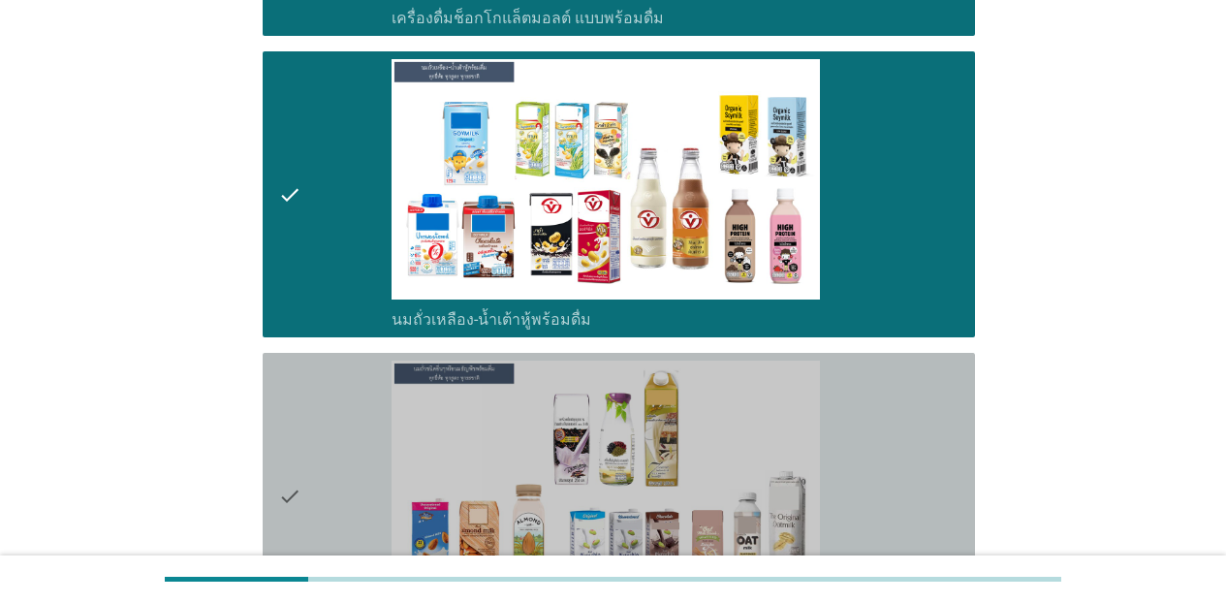
click at [896, 436] on div "check_box_outline_blank นมถั่วชนิดอื่นๆหรือนมธัญพืช [PERSON_NAME] นมโอ๊ต อัลมอน…" at bounding box center [676, 496] width 568 height 271
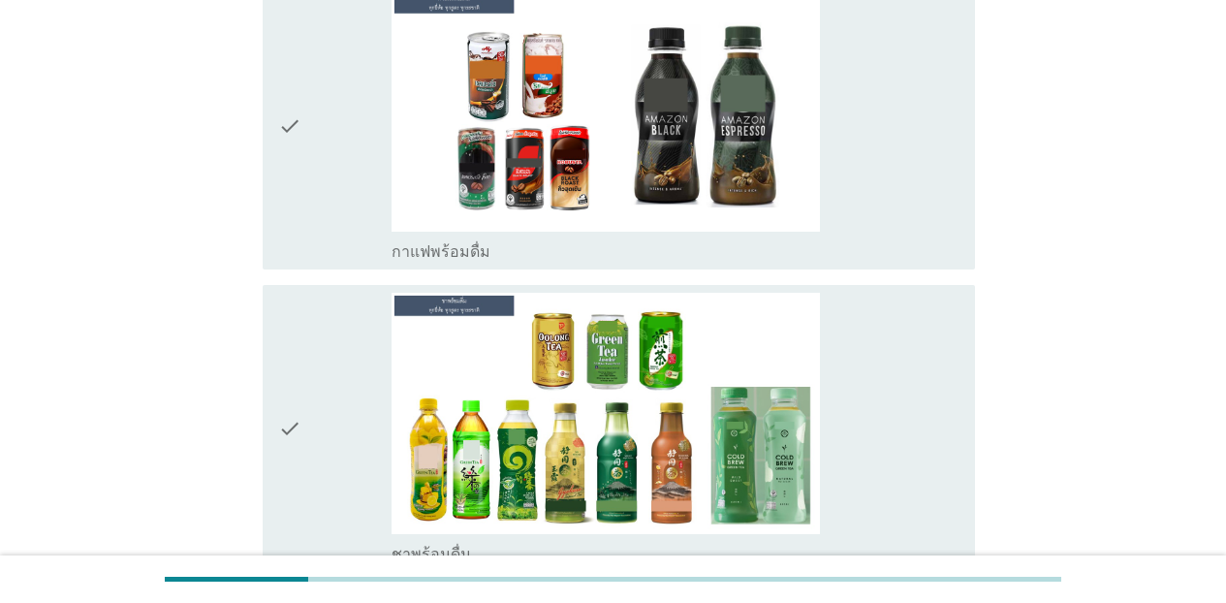
scroll to position [2043, 0]
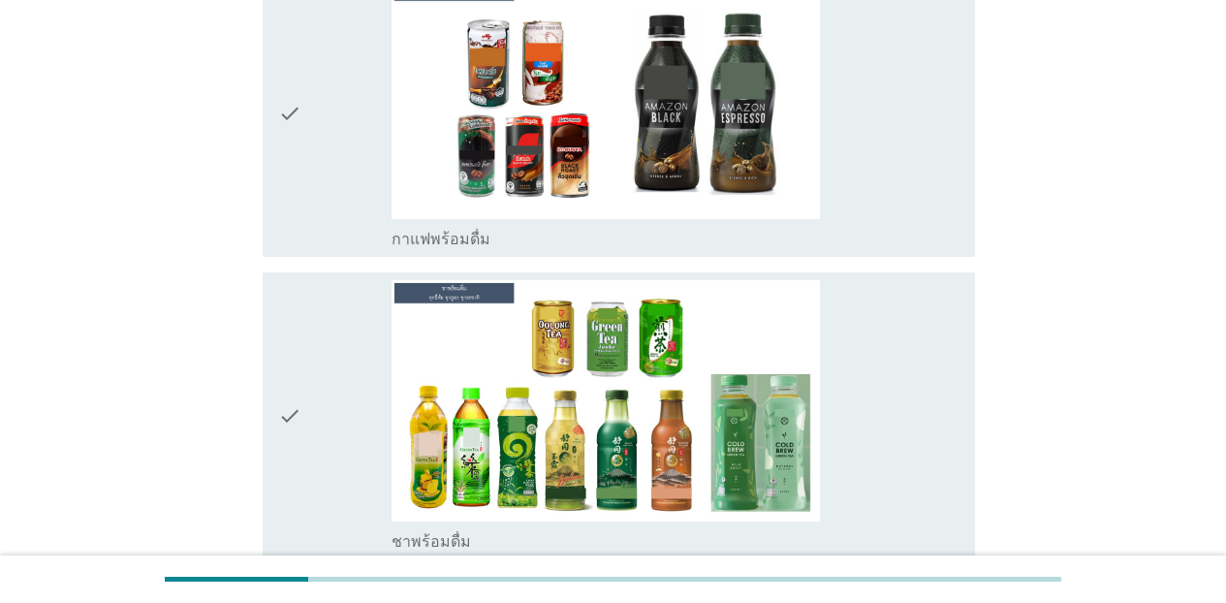
click at [954, 204] on div "check_box_outline_blank กาแฟพร้อมดื่ม" at bounding box center [676, 113] width 568 height 271
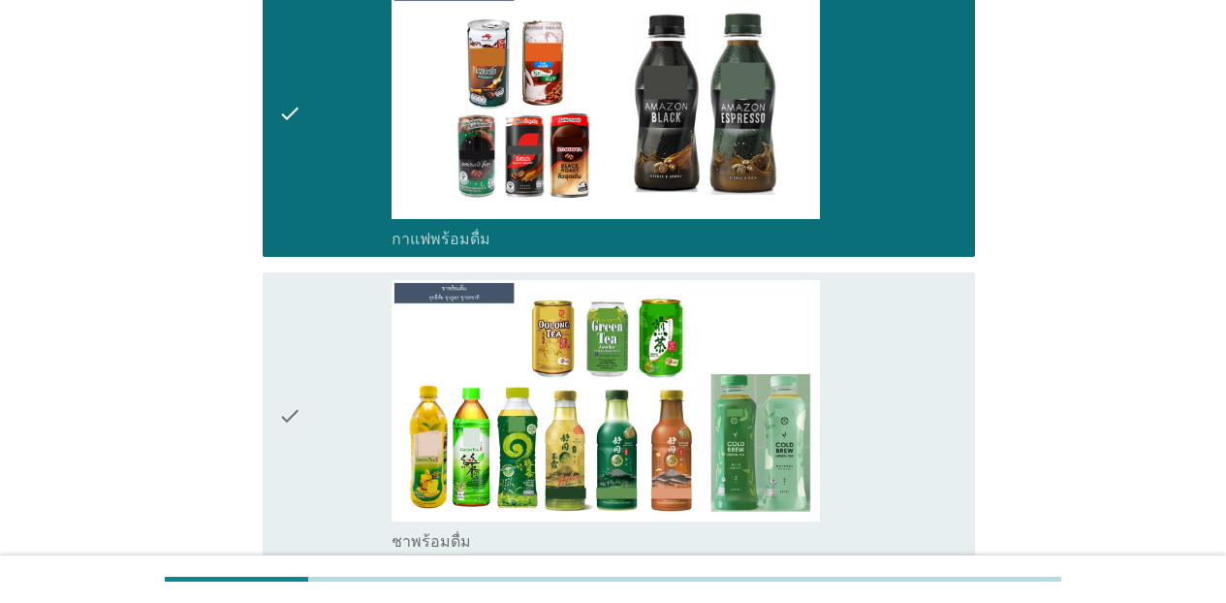
click at [935, 384] on div "check_box_outline_blank ชาพร้อมดื่ม" at bounding box center [676, 415] width 568 height 271
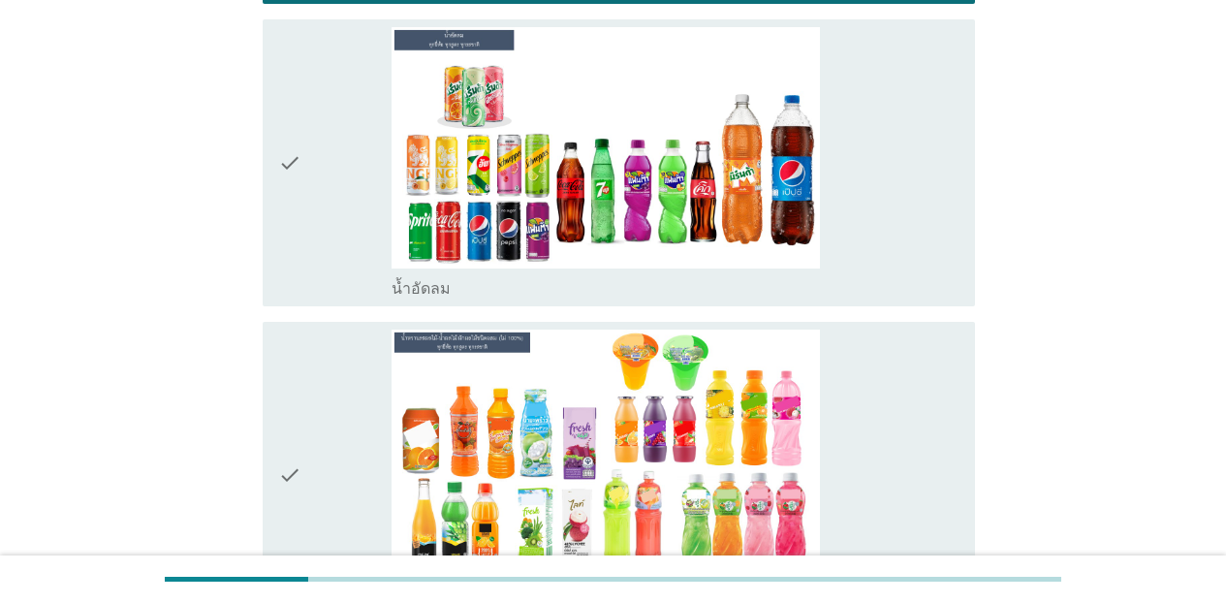
scroll to position [2637, 0]
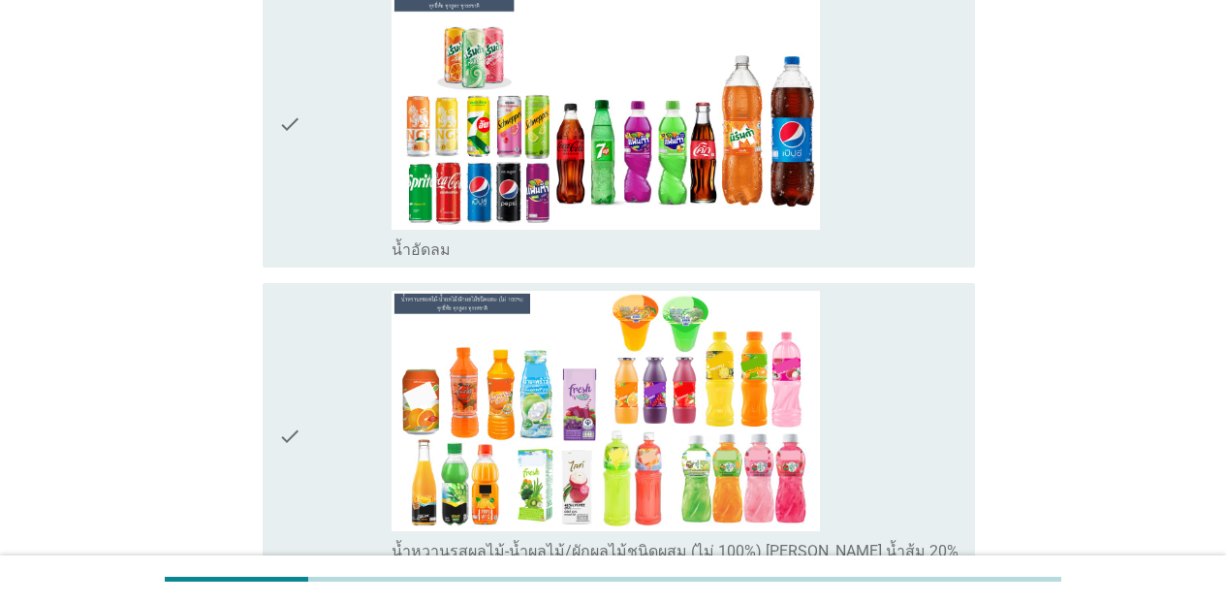
click at [926, 224] on div "check_box_outline_blank น้ำอัดลม" at bounding box center [676, 123] width 568 height 271
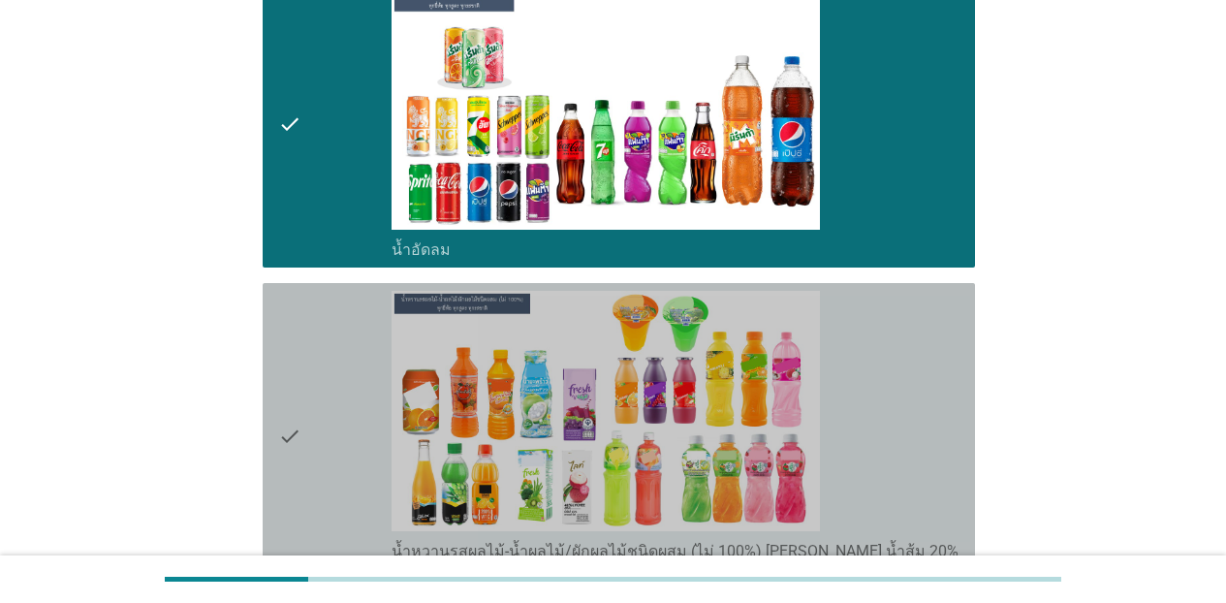
click at [931, 377] on div "check_box_outline_blank น้ำหวานรสผลไม้-น้ำผลไม้/ผักผลไม้ชนิดผสม (ไม่ 100%) [PER…" at bounding box center [676, 436] width 568 height 291
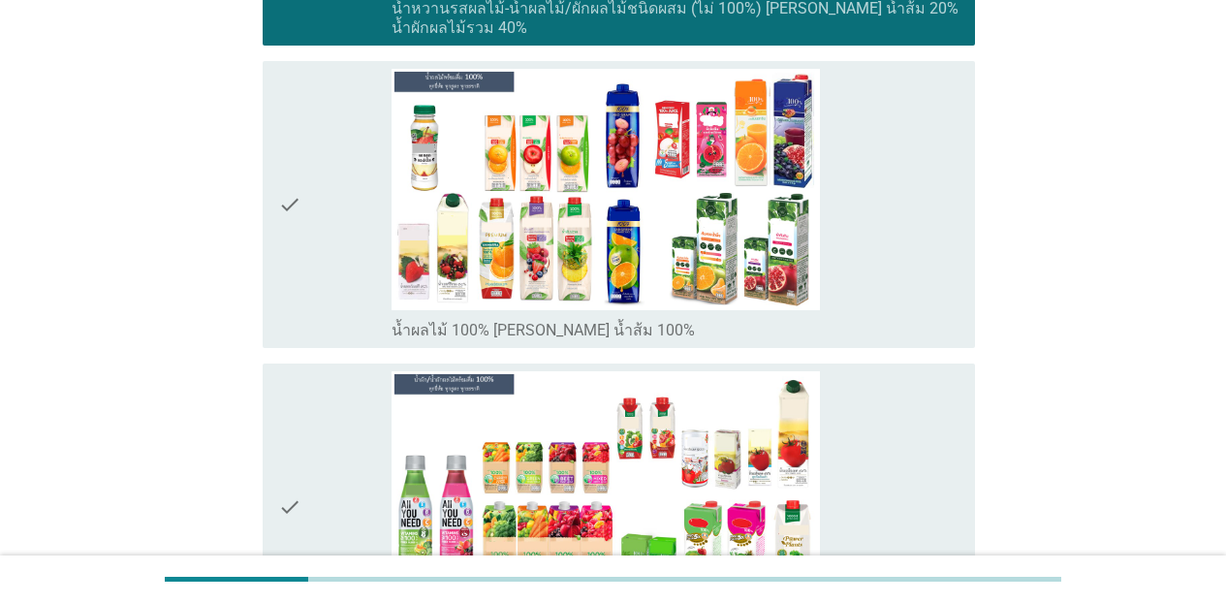
scroll to position [3257, 0]
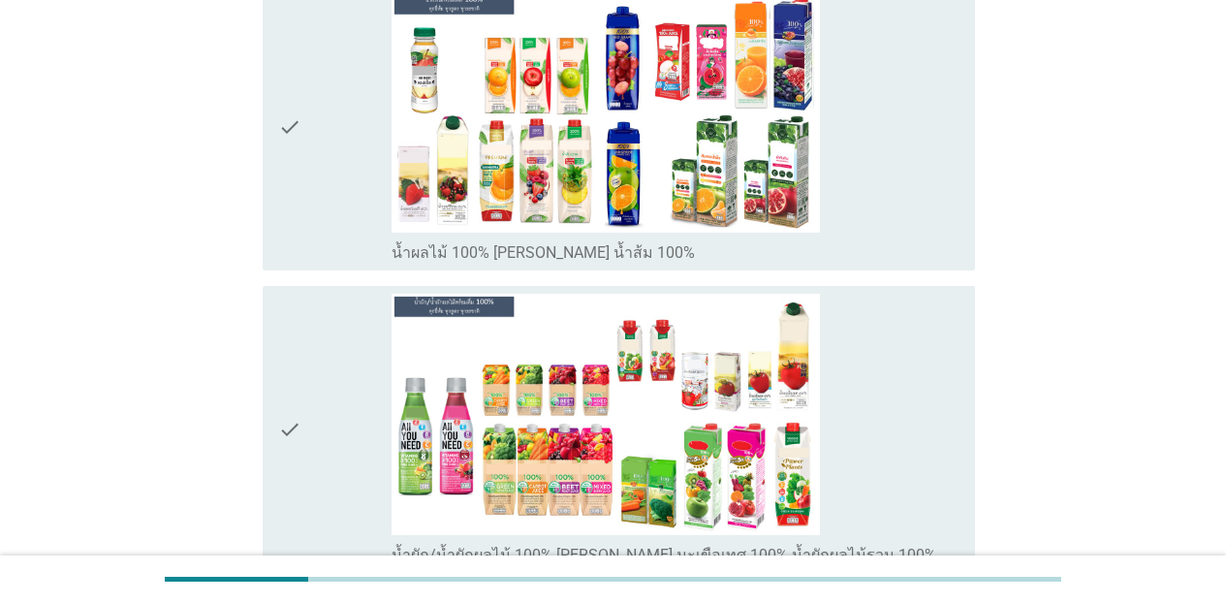
drag, startPoint x: 930, startPoint y: 209, endPoint x: 930, endPoint y: 268, distance: 58.2
click at [930, 212] on div "check_box_outline_blank น้ำผลไม้ 100% [PERSON_NAME] น้ำส้ม 100%" at bounding box center [676, 126] width 568 height 271
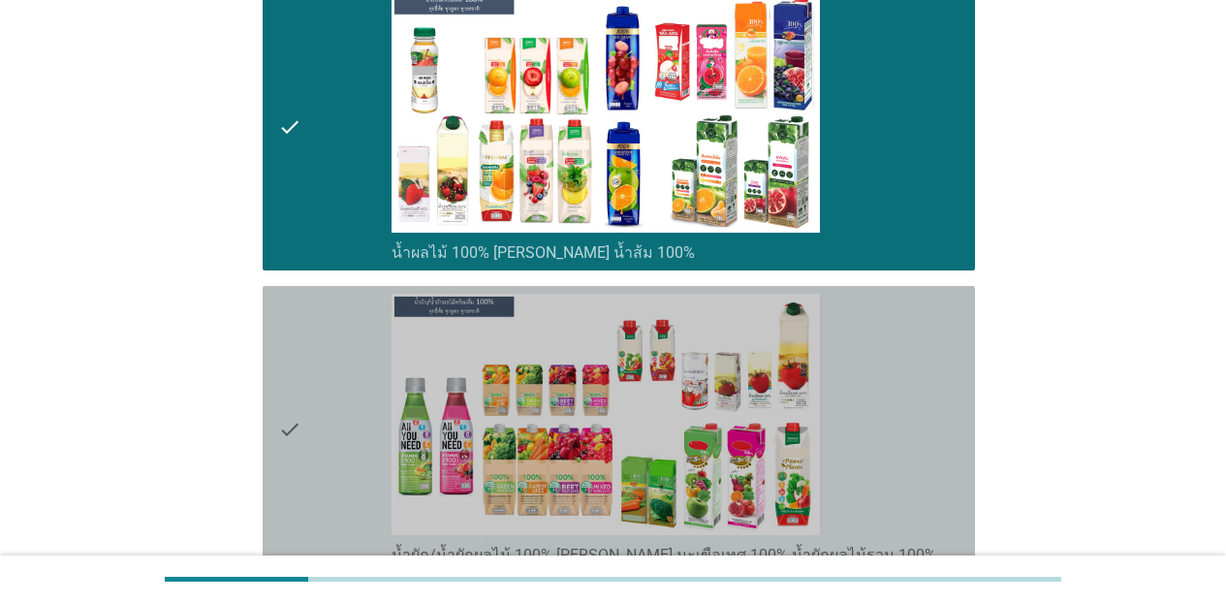
click at [930, 363] on div "check_box_outline_blank น้ำผัก/น้ำผักผลไม้ 100% [PERSON_NAME] มะเขือเทศ 100% น้…" at bounding box center [676, 429] width 568 height 271
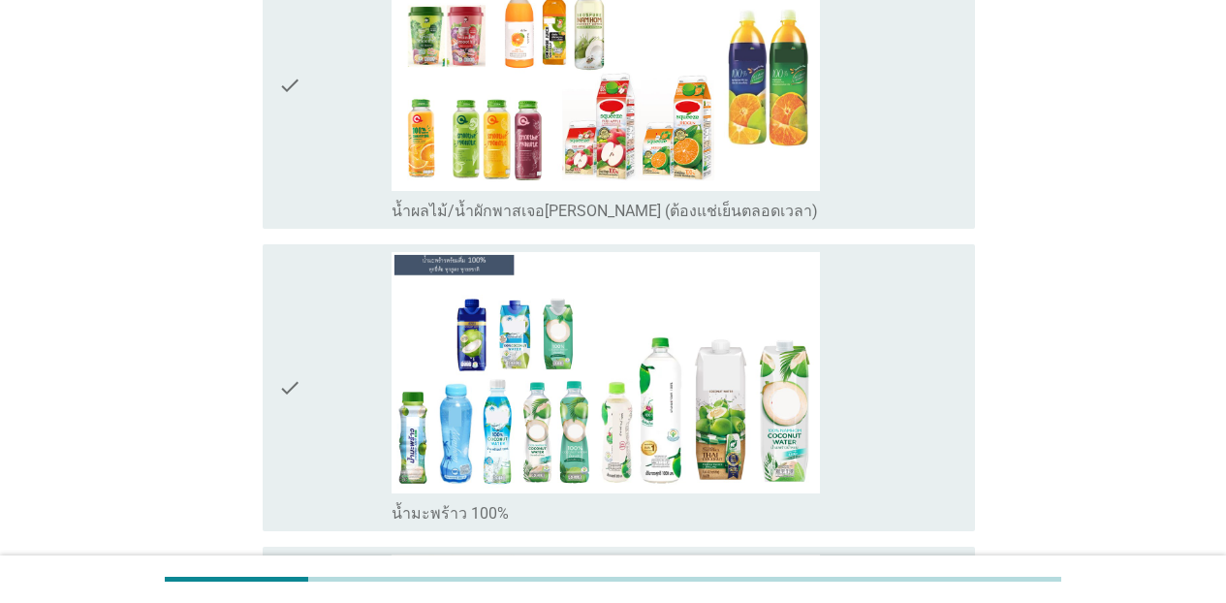
scroll to position [3969, 0]
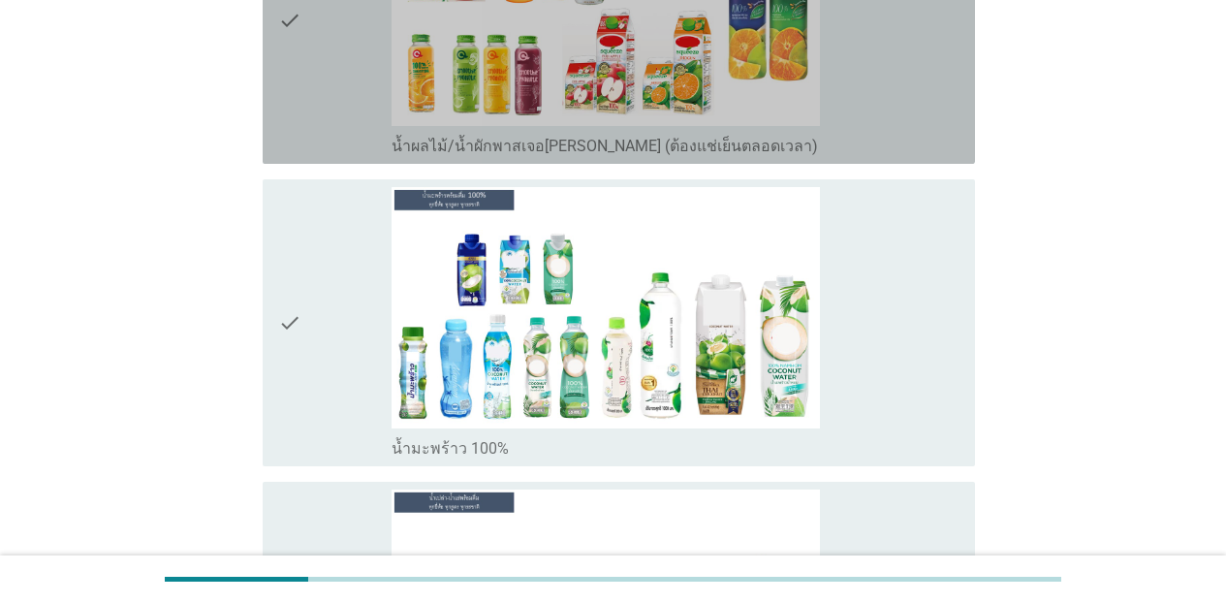
click at [923, 139] on div "check_box_outline_blank น้ำผลไม้/น้ำผักพาสเจอ[PERSON_NAME] (ต้องแช่เย็นตลอดเวลา)" at bounding box center [676, 144] width 568 height 23
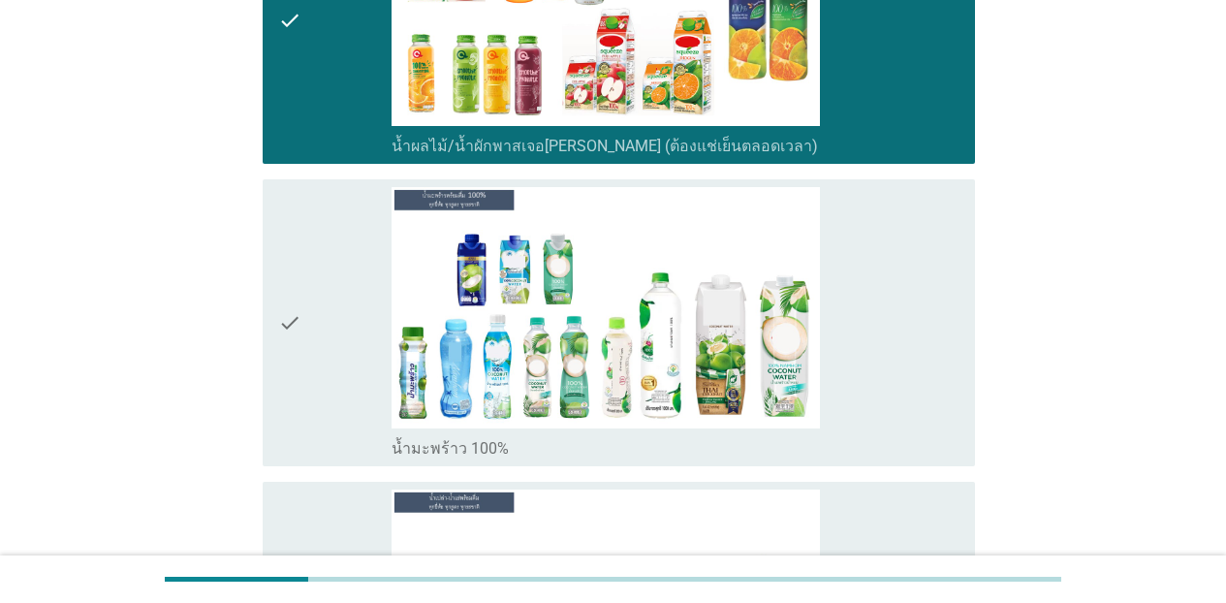
click at [918, 294] on div "check_box_outline_blank น้ำมะพร้าว 100%" at bounding box center [676, 322] width 568 height 271
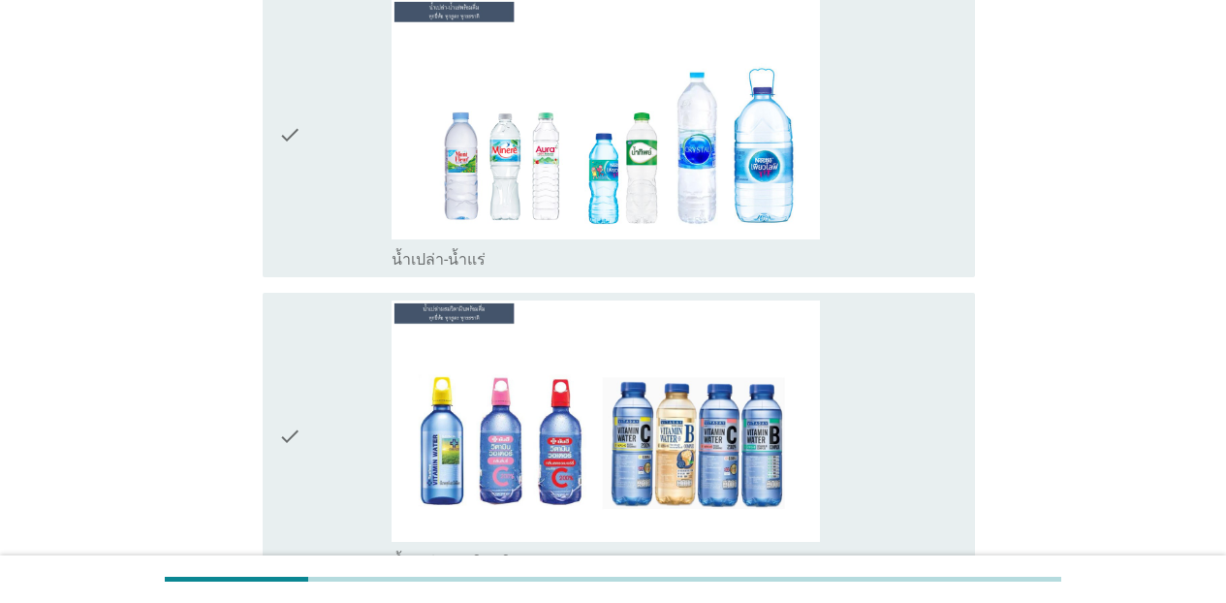
scroll to position [4512, 0]
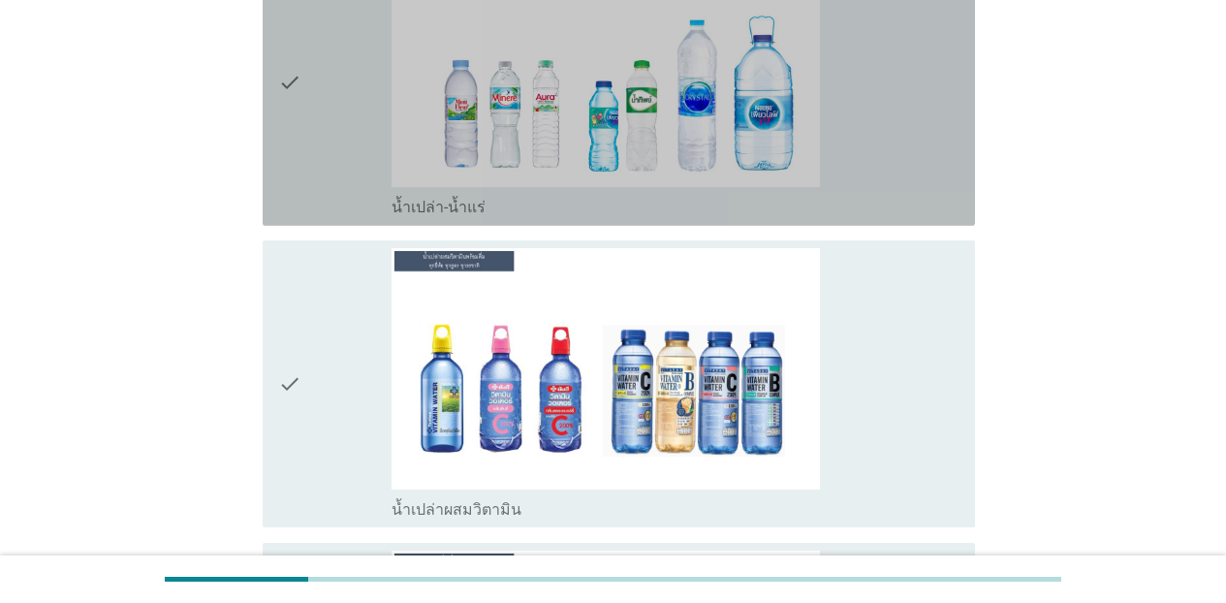
click at [888, 185] on div "check_box_outline_blank น้ำเปล่า-น้ำแร่" at bounding box center [676, 82] width 568 height 271
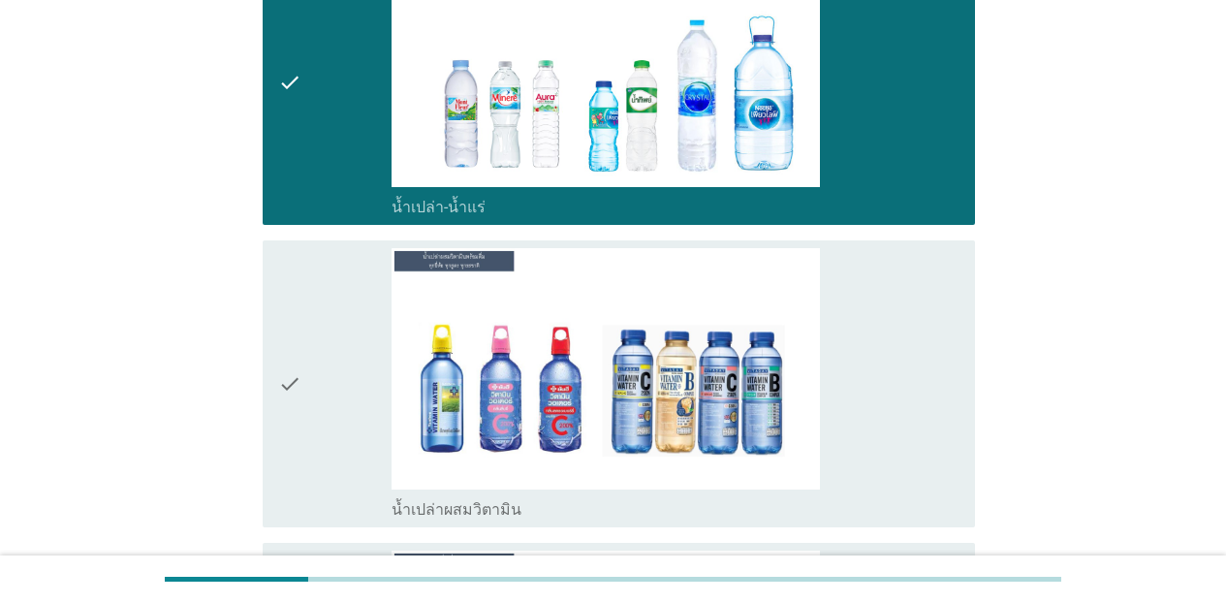
click at [905, 315] on div "check_box_outline_blank น้ำเปล่าผสมวิตามิน" at bounding box center [676, 383] width 568 height 271
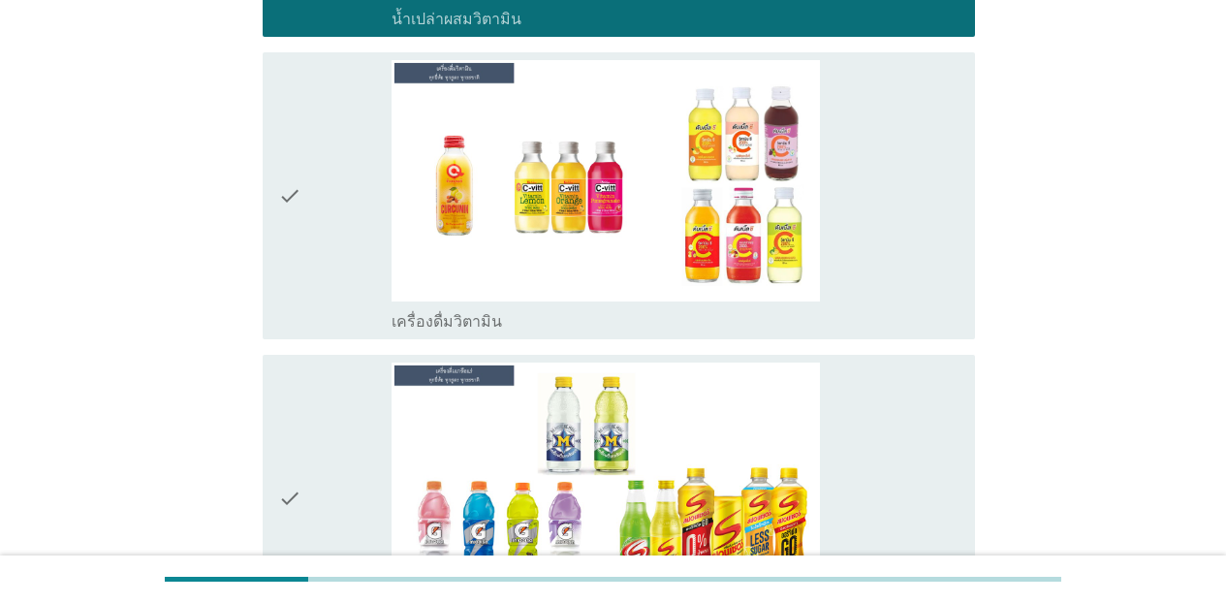
scroll to position [5041, 0]
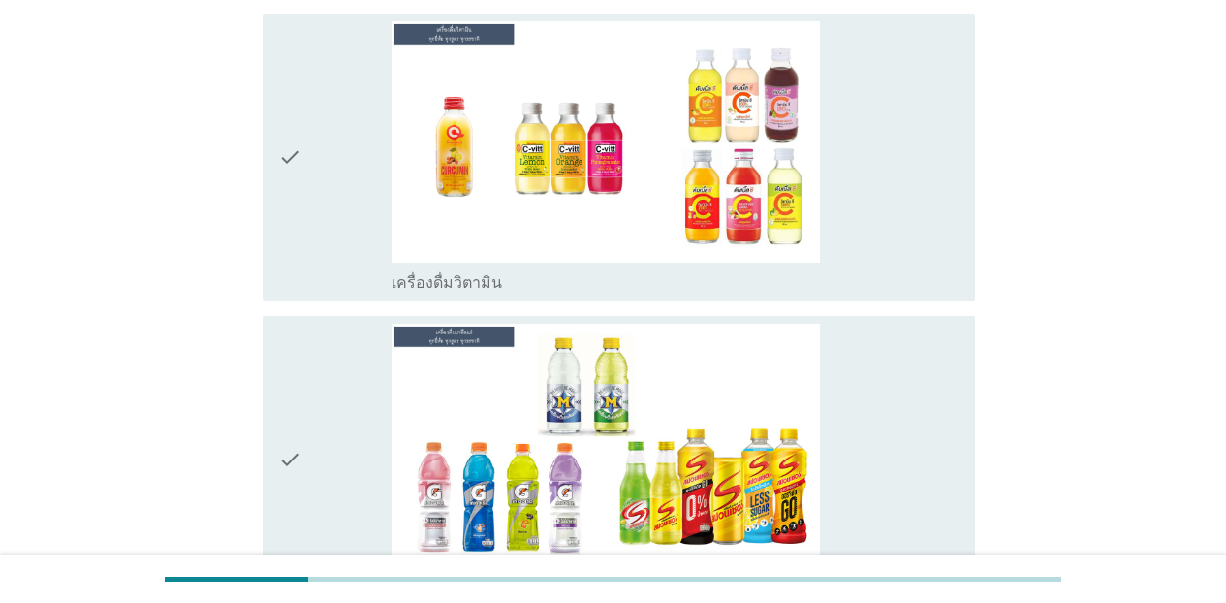
drag, startPoint x: 936, startPoint y: 180, endPoint x: 948, endPoint y: 408, distance: 228.2
click at [936, 213] on div "check_box_outline_blank เครื่องดื่มวิตามิน" at bounding box center [676, 156] width 568 height 271
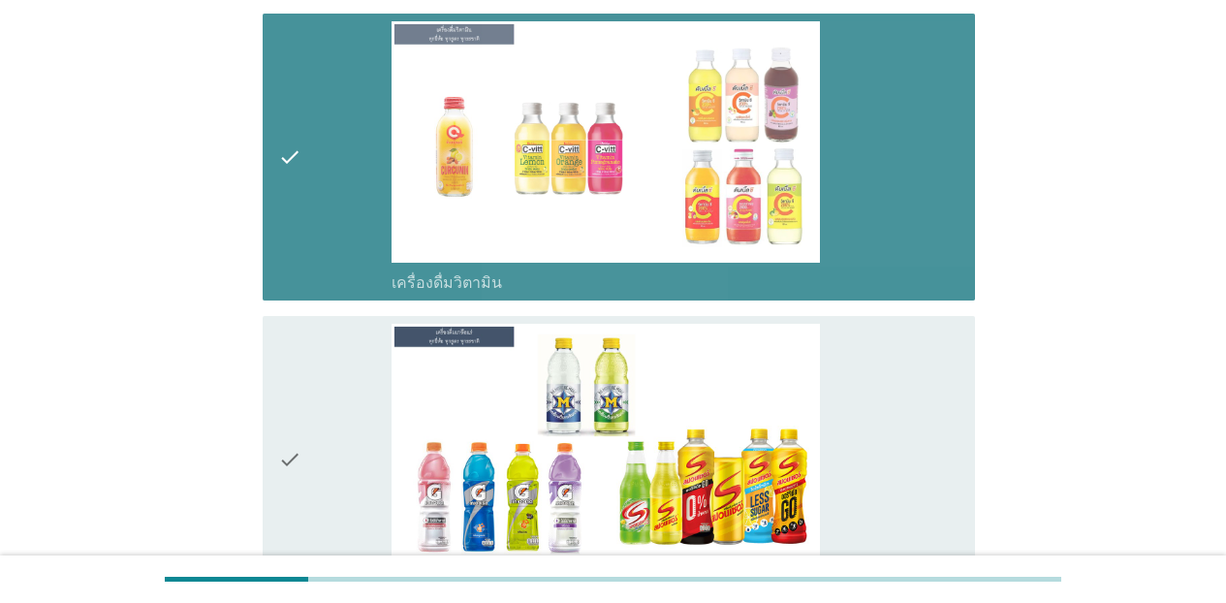
click at [948, 413] on div "check_box_outline_blank เครื่องดื่มเกลือแร่" at bounding box center [676, 459] width 568 height 271
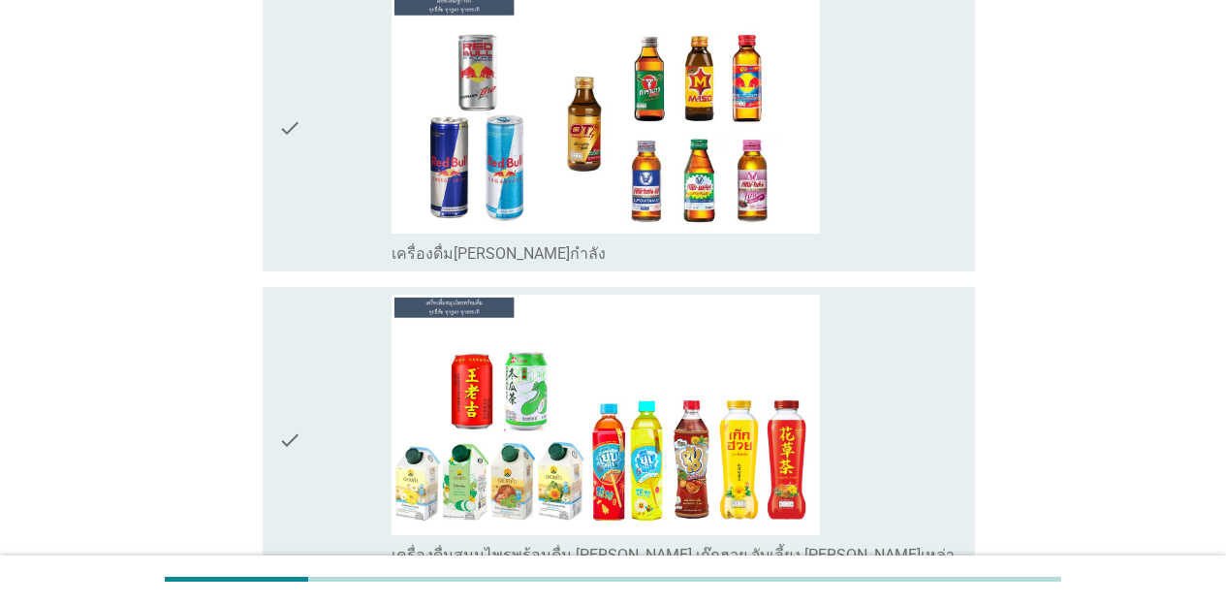
scroll to position [5739, 0]
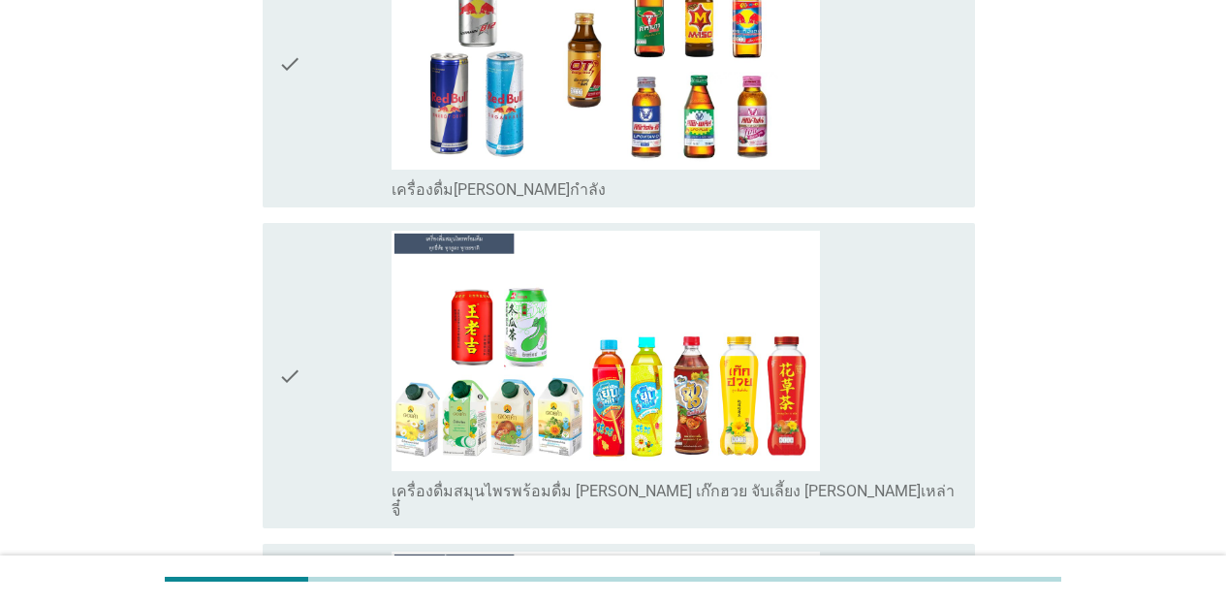
drag, startPoint x: 915, startPoint y: 136, endPoint x: 909, endPoint y: 288, distance: 152.3
click at [915, 145] on div "check_box_outline_blank เครื่องดื่ม[PERSON_NAME]กำลัง" at bounding box center [676, 63] width 568 height 271
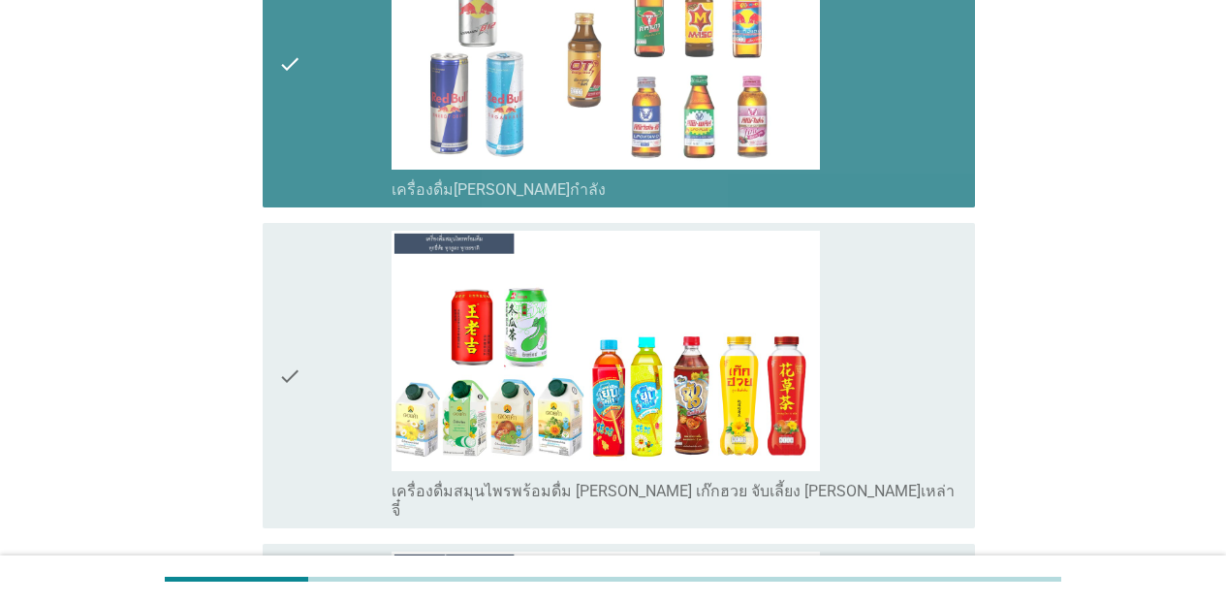
click at [909, 294] on div "check_box_outline_blank เครื่องดื่มสมุนไพรพร้อมดื่ม [PERSON_NAME] เก๊กฮวย จับเล…" at bounding box center [676, 376] width 568 height 291
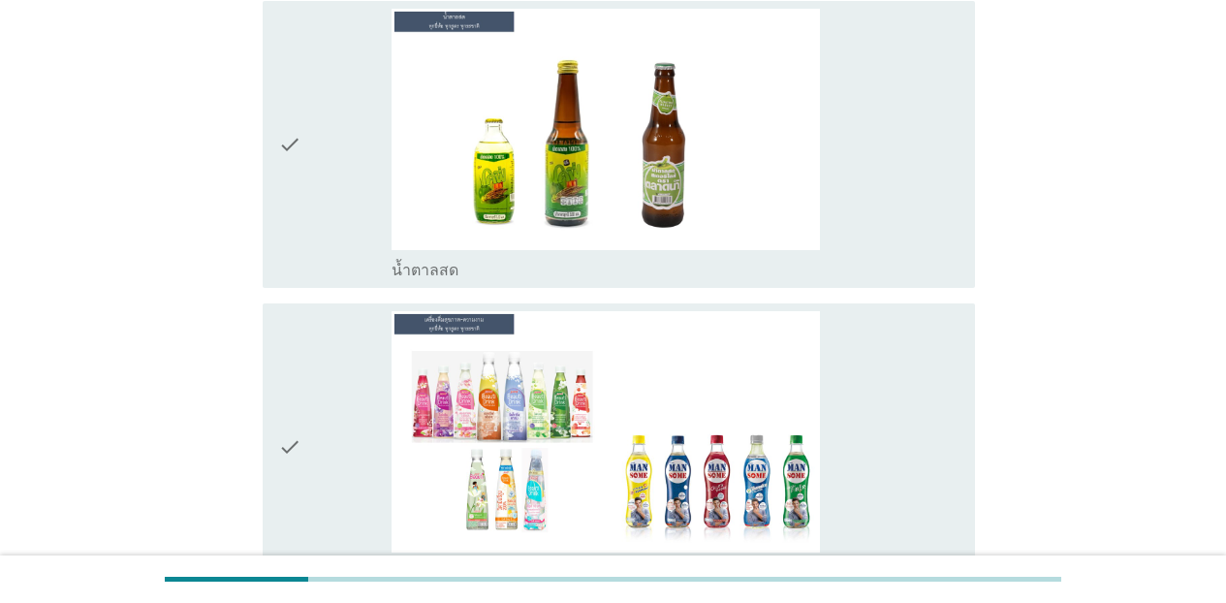
scroll to position [6296, 0]
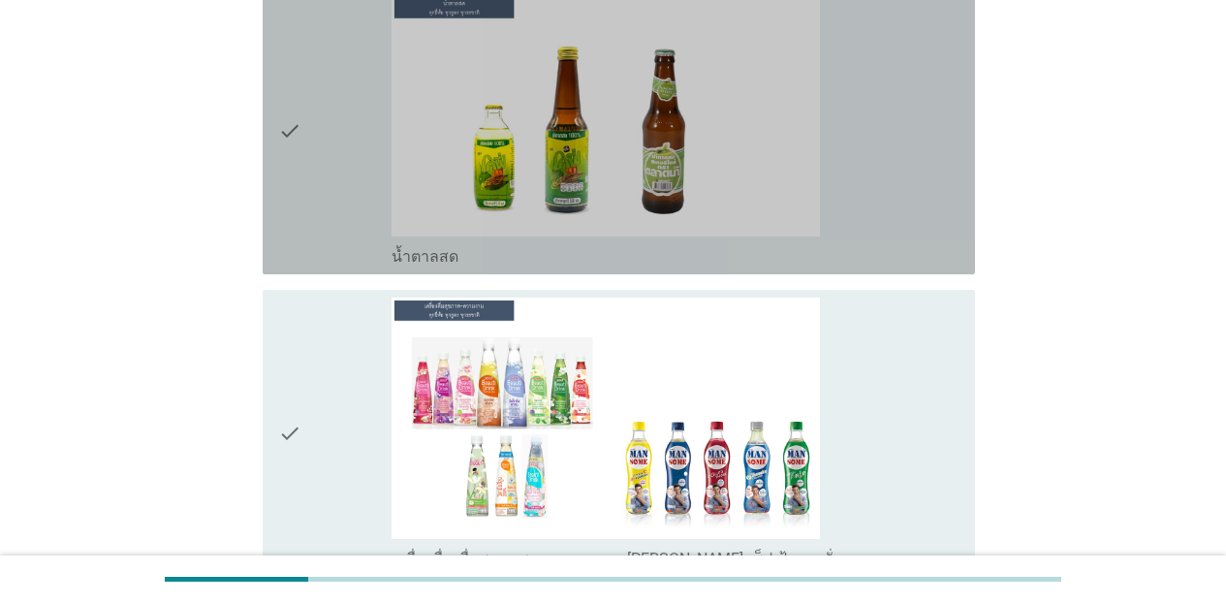
drag, startPoint x: 936, startPoint y: 163, endPoint x: 936, endPoint y: 337, distance: 174.5
click at [936, 173] on div "check_box_outline_blank น้ำตาลสด" at bounding box center [676, 130] width 568 height 271
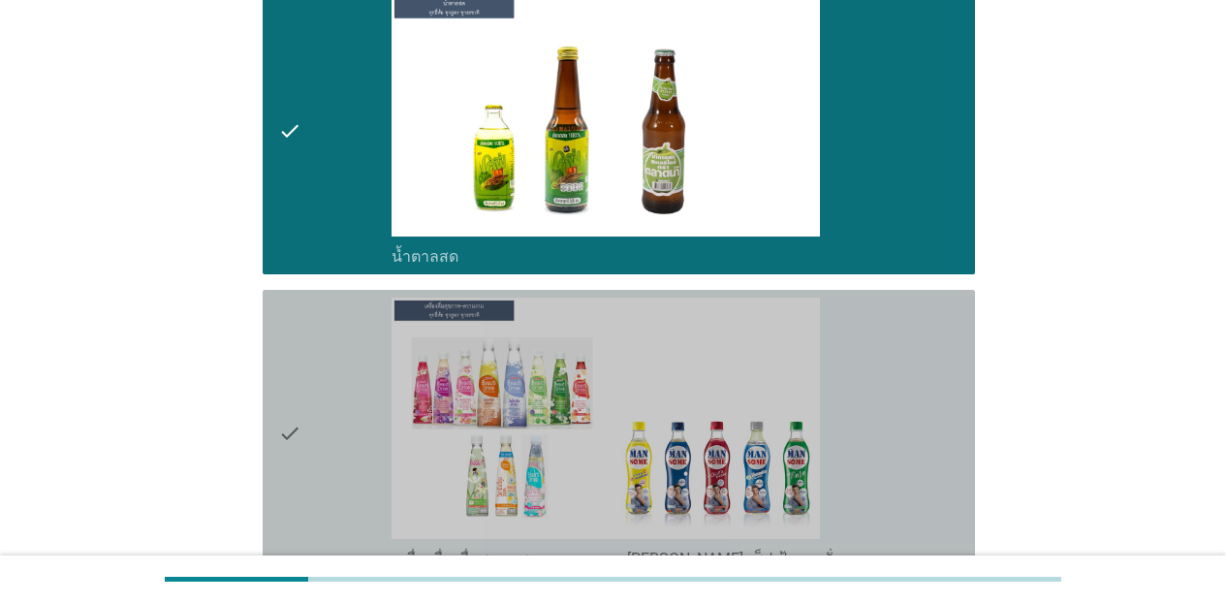
drag, startPoint x: 936, startPoint y: 340, endPoint x: 1031, endPoint y: 426, distance: 127.0
click at [936, 342] on div "check_box_outline_blank เครื่องดื่มเพื่อสุขภาพและความงาม [PERSON_NAME] เซ็ปเป้ …" at bounding box center [676, 433] width 568 height 271
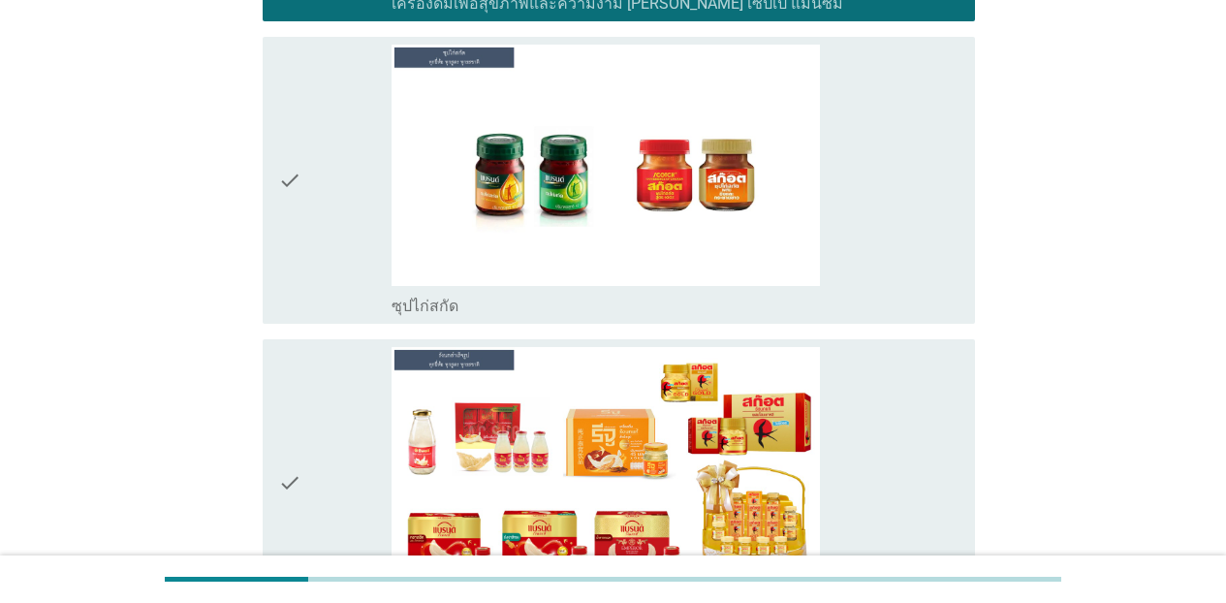
scroll to position [6929, 0]
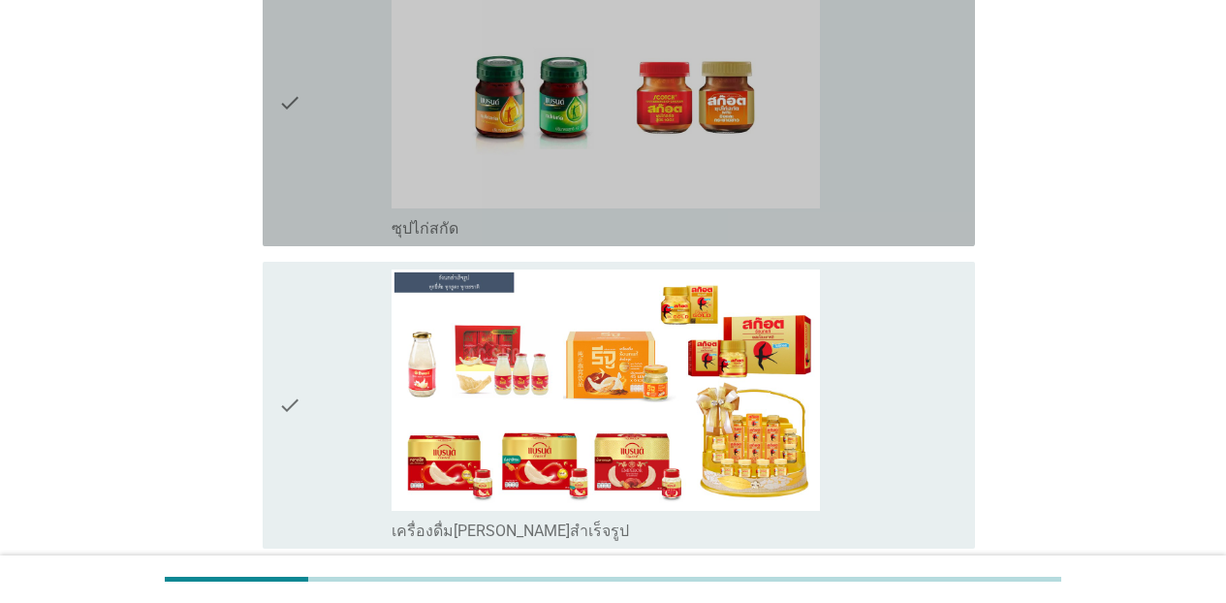
drag, startPoint x: 901, startPoint y: 165, endPoint x: 903, endPoint y: 351, distance: 186.1
click at [900, 165] on div "check_box_outline_blank ซุปไก่สกัด" at bounding box center [676, 102] width 568 height 271
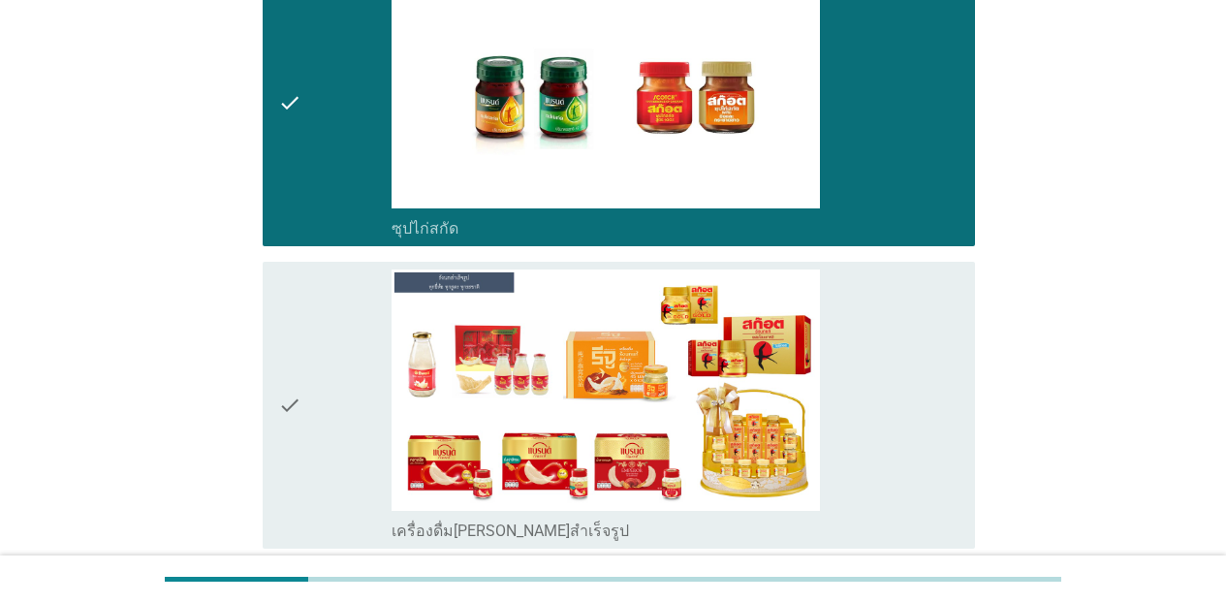
click at [907, 359] on div "check_box_outline_blank เครื่องดื่ม[PERSON_NAME]สำเร็จรูป" at bounding box center [676, 405] width 568 height 271
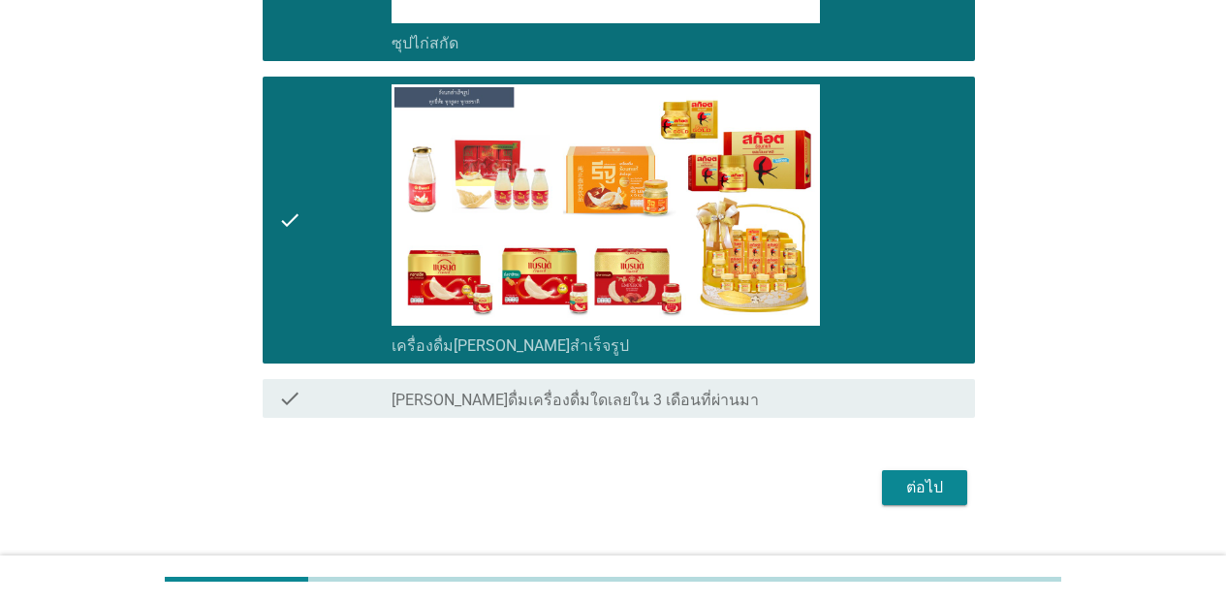
scroll to position [7135, 0]
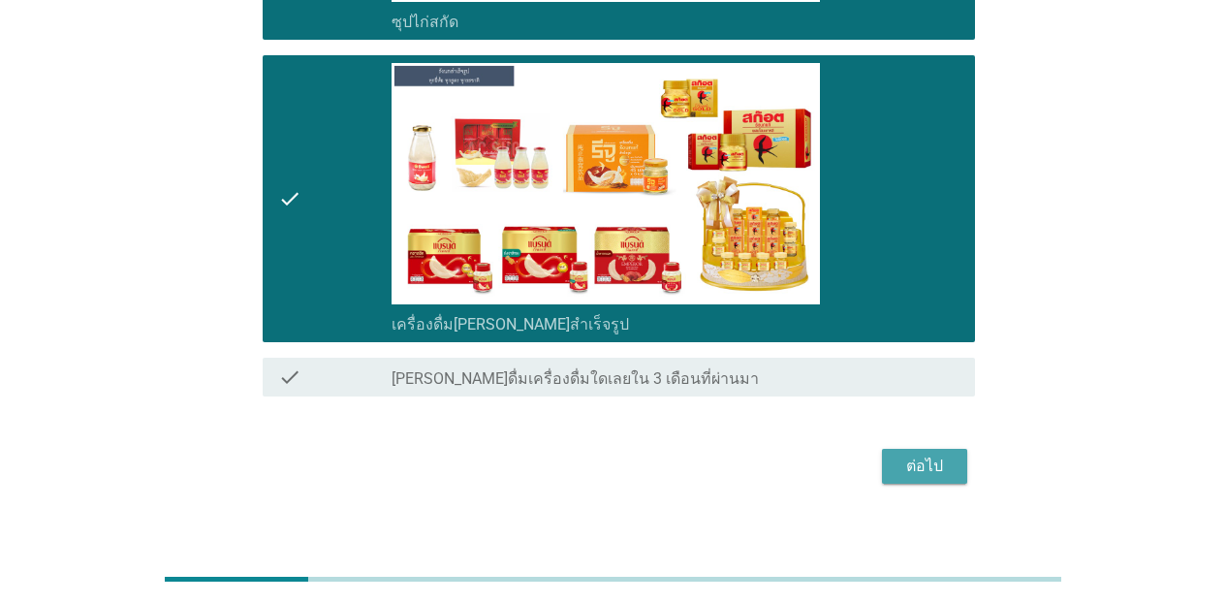
click at [941, 455] on div "ต่อไป" at bounding box center [925, 466] width 54 height 23
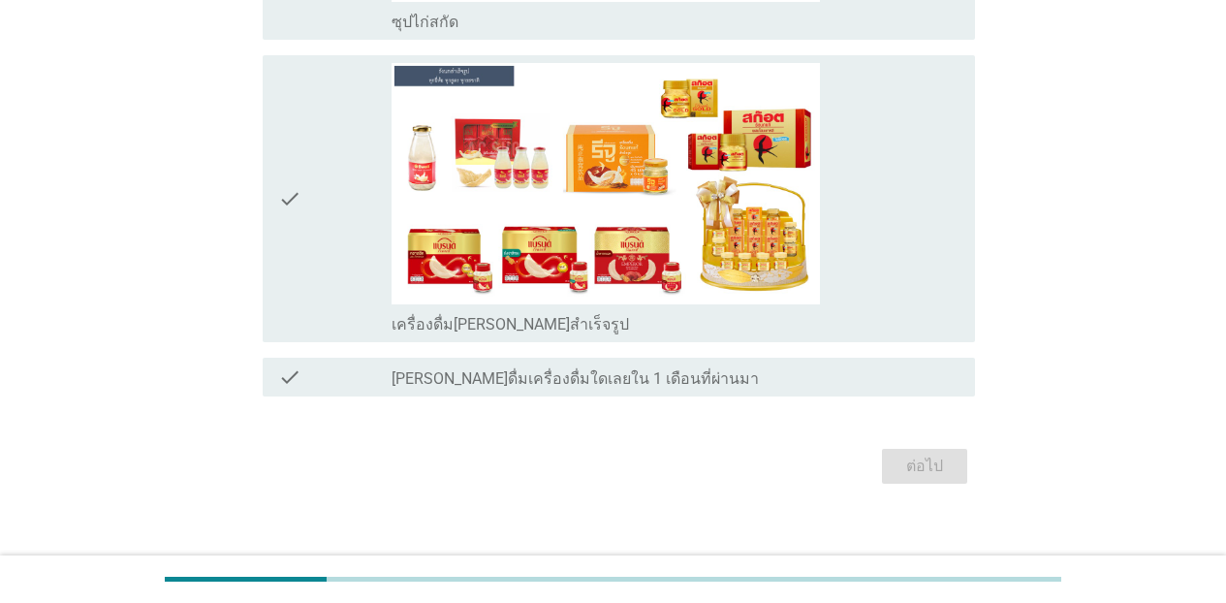
scroll to position [0, 0]
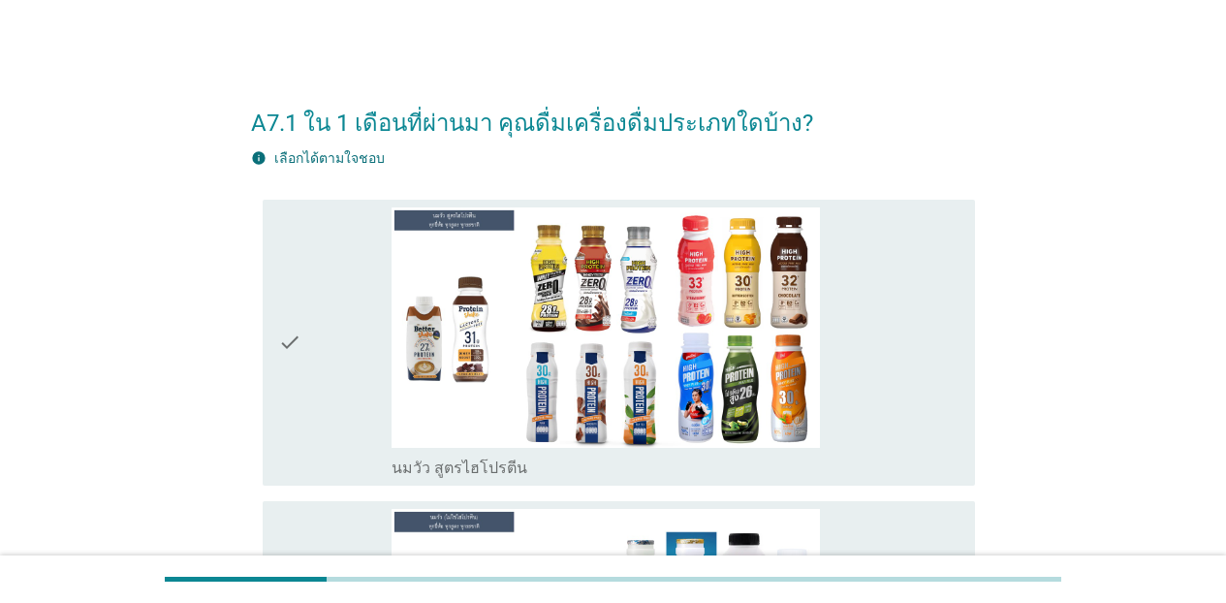
click at [924, 452] on div "check_box_outline_blank นมวัว สูตรไฮโปรตีน" at bounding box center [676, 342] width 568 height 271
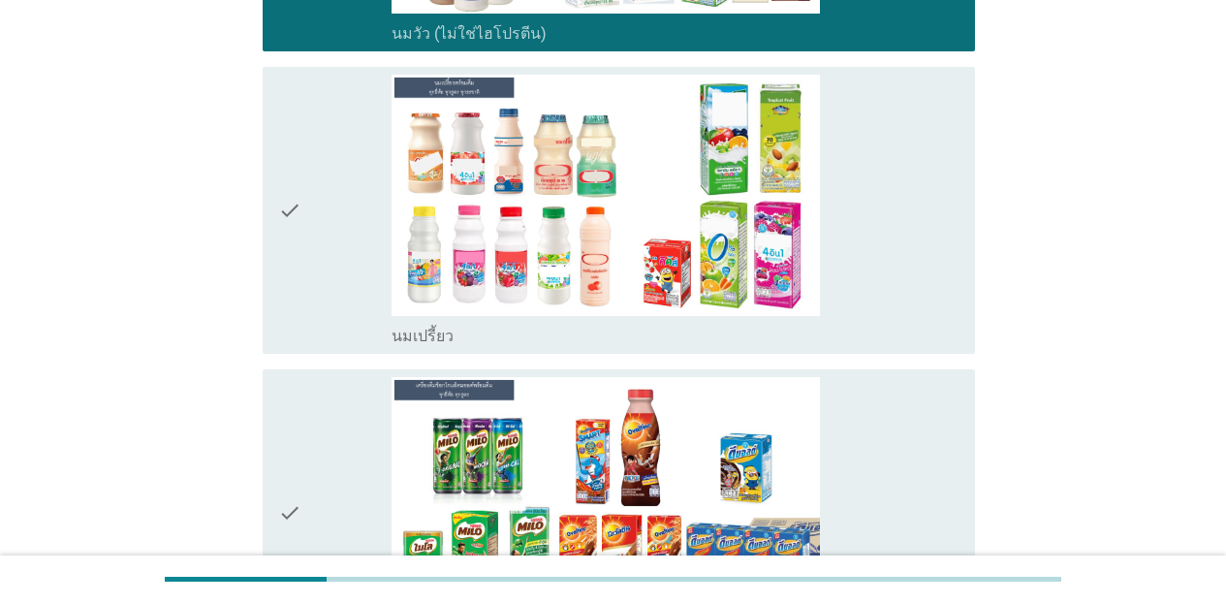
scroll to position [776, 0]
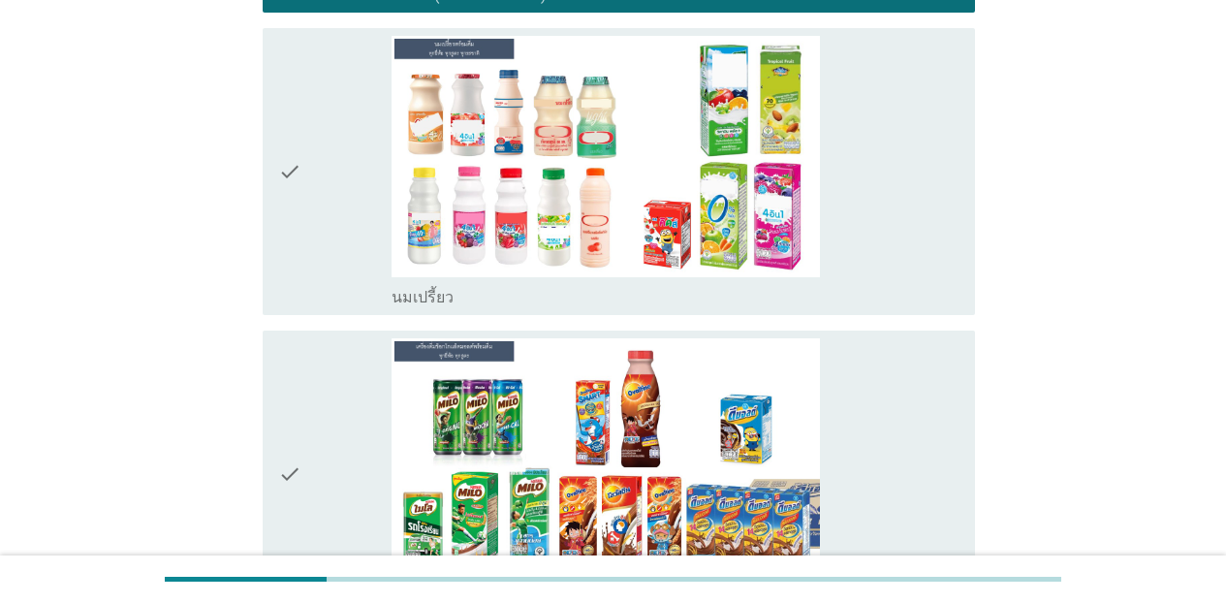
drag, startPoint x: 963, startPoint y: 244, endPoint x: 960, endPoint y: 276, distance: 32.1
click at [954, 246] on div "check check_box_outline_blank นมเปรี้ยว" at bounding box center [619, 171] width 713 height 287
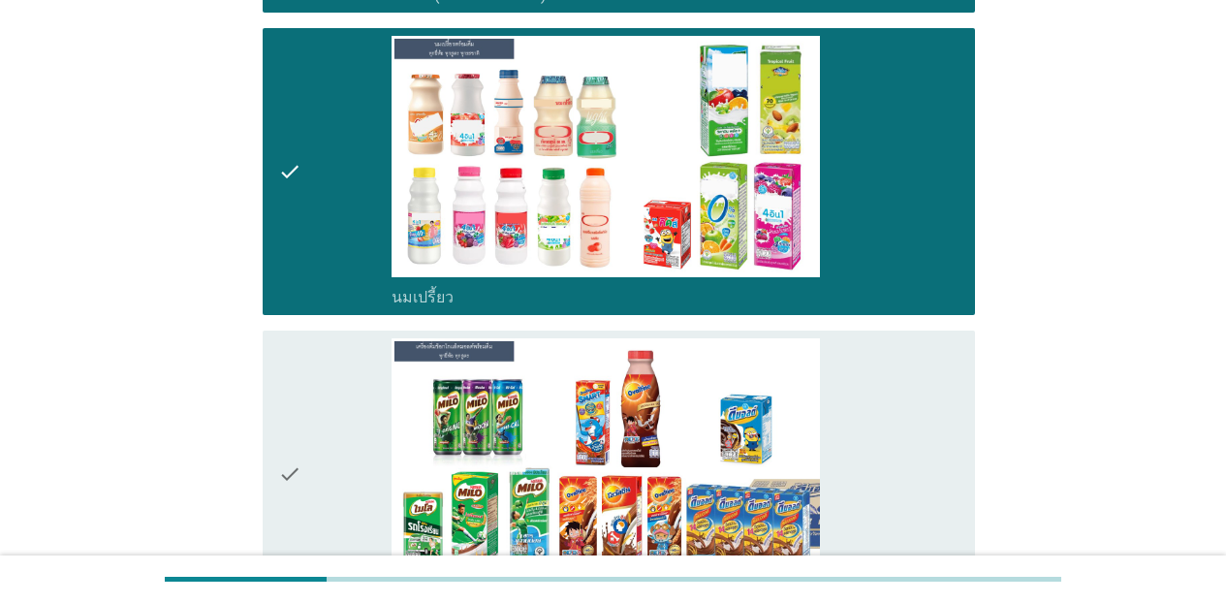
click at [946, 409] on div "check_box_outline_blank เครื่องดื่มช็อกโกแล็ตมอลต์ แบบพร้อมดื่ม" at bounding box center [676, 473] width 568 height 271
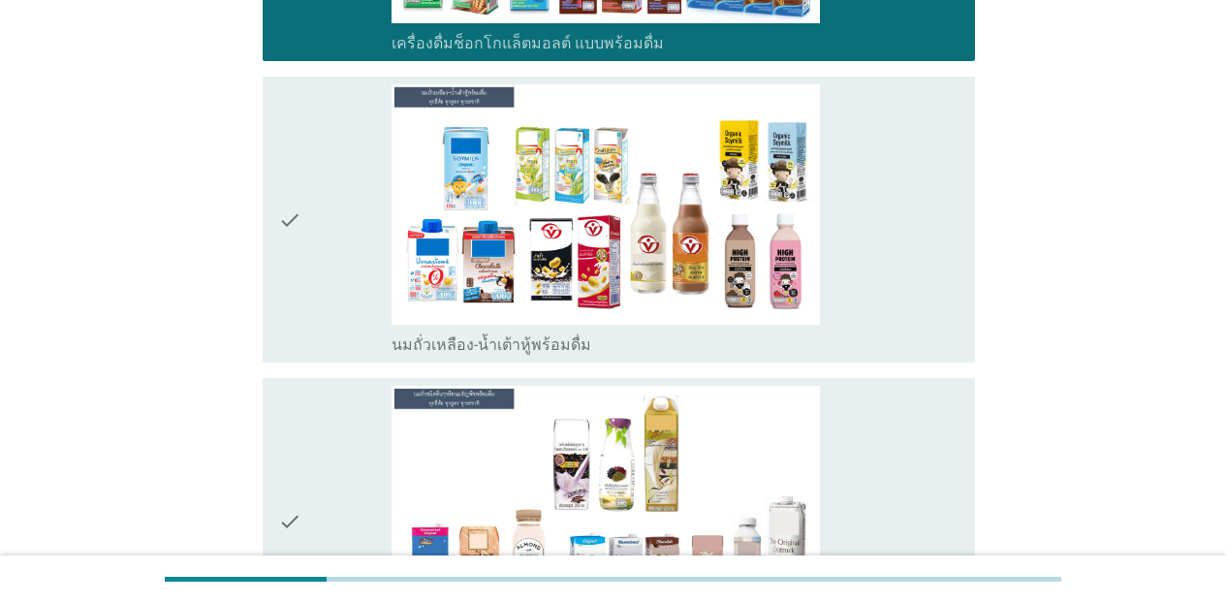
scroll to position [1436, 0]
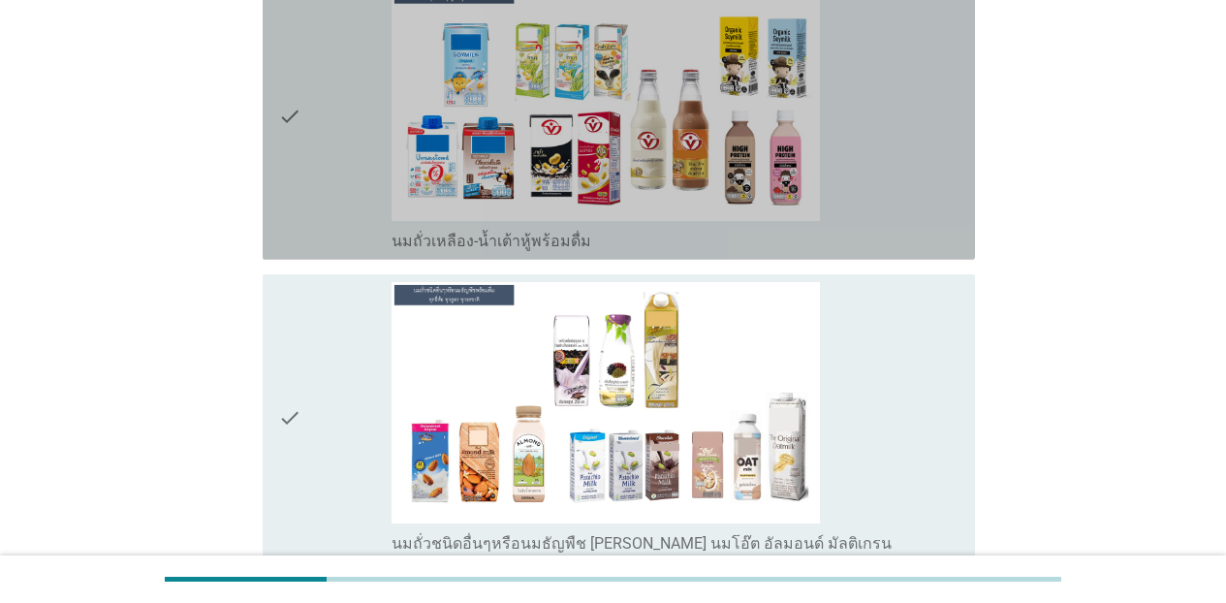
drag, startPoint x: 846, startPoint y: 231, endPoint x: 846, endPoint y: 341, distance: 110.5
click at [846, 236] on div "check_box_outline_blank นมถั่วเหลือง-น้ำเต้าหู้พร้อมดื่ม" at bounding box center [676, 239] width 568 height 23
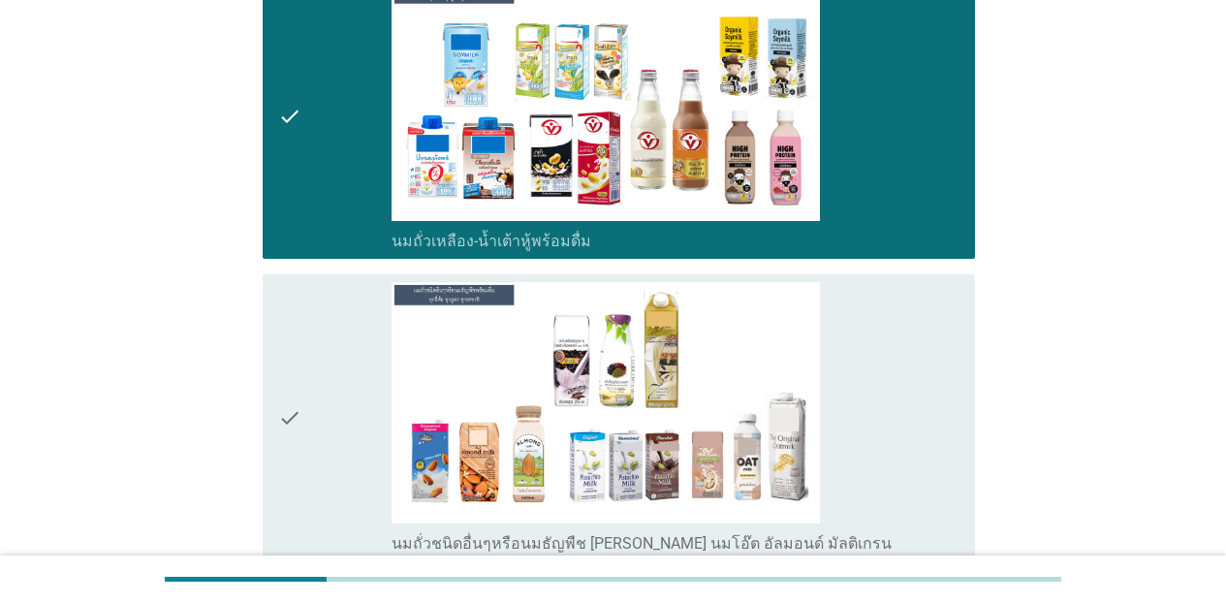
click at [846, 400] on div "check_box_outline_blank นมถั่วชนิดอื่นๆหรือนมธัญพืช [PERSON_NAME] นมโอ๊ต อัลมอน…" at bounding box center [676, 417] width 568 height 271
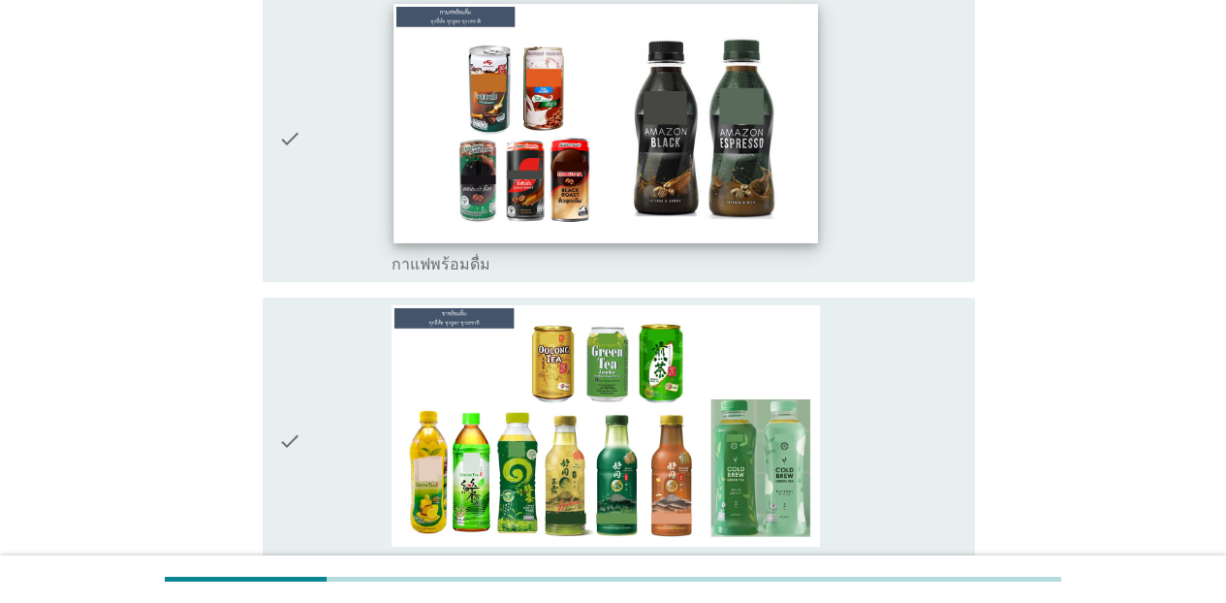
scroll to position [2056, 0]
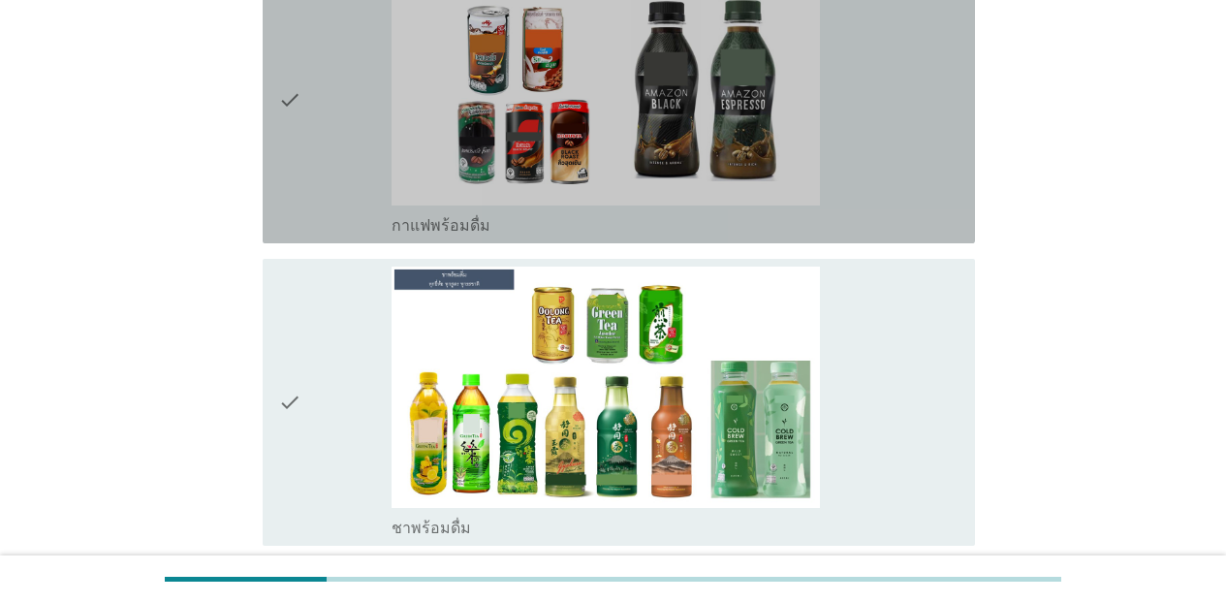
drag, startPoint x: 842, startPoint y: 194, endPoint x: 905, endPoint y: 286, distance: 111.6
click at [844, 195] on div "check_box_outline_blank กาแฟพร้อมดื่ม" at bounding box center [676, 99] width 568 height 271
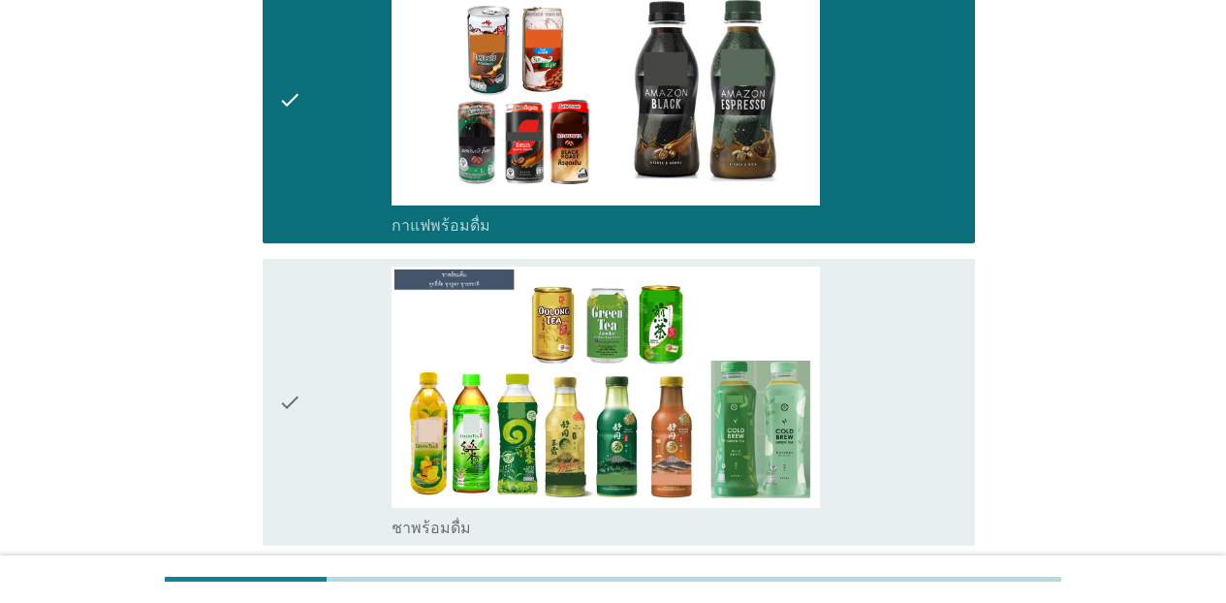
drag, startPoint x: 921, startPoint y: 362, endPoint x: 955, endPoint y: 407, distance: 56.8
click at [922, 363] on div "check_box_outline_blank ชาพร้อมดื่ม" at bounding box center [676, 402] width 568 height 271
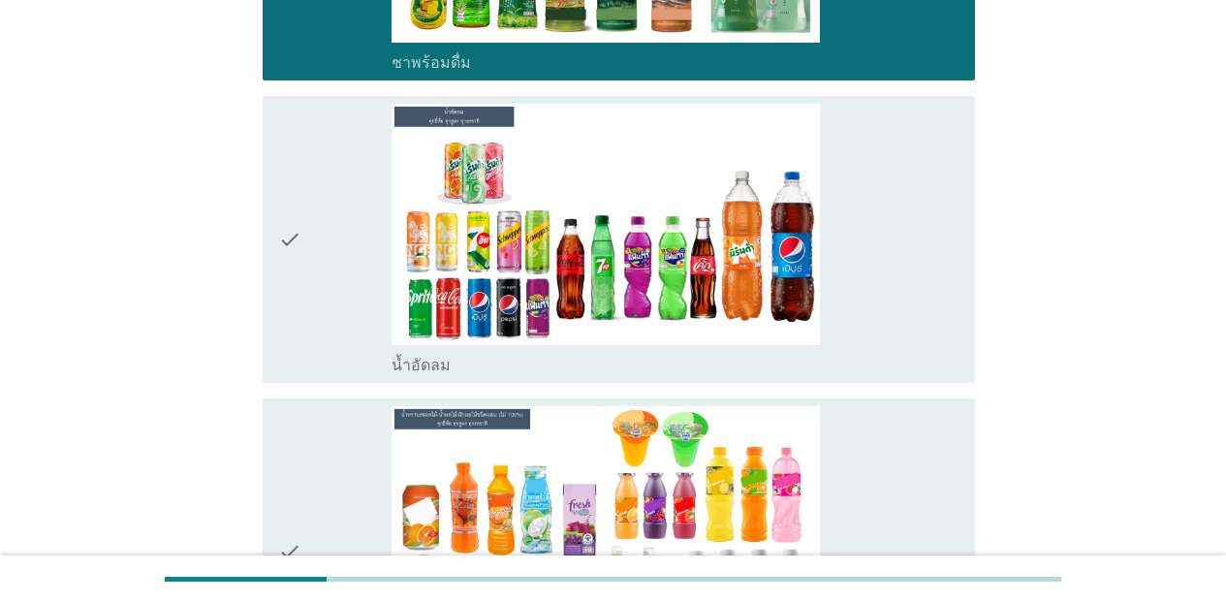
scroll to position [2599, 0]
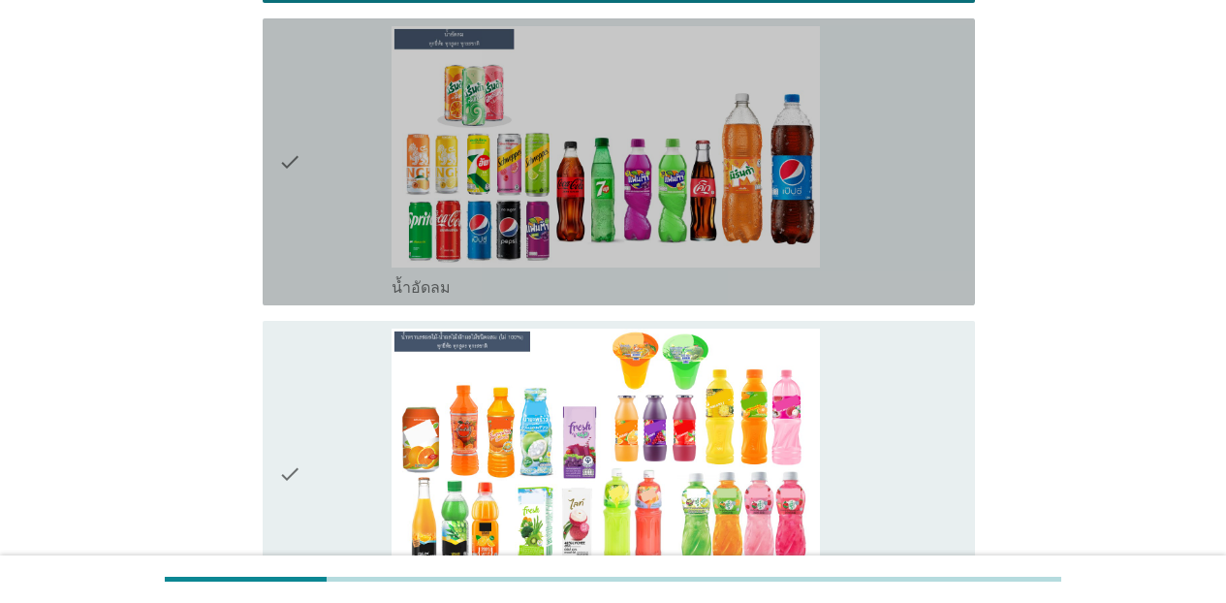
click at [853, 277] on div "check_box_outline_blank น้ำอัดลม" at bounding box center [676, 285] width 568 height 23
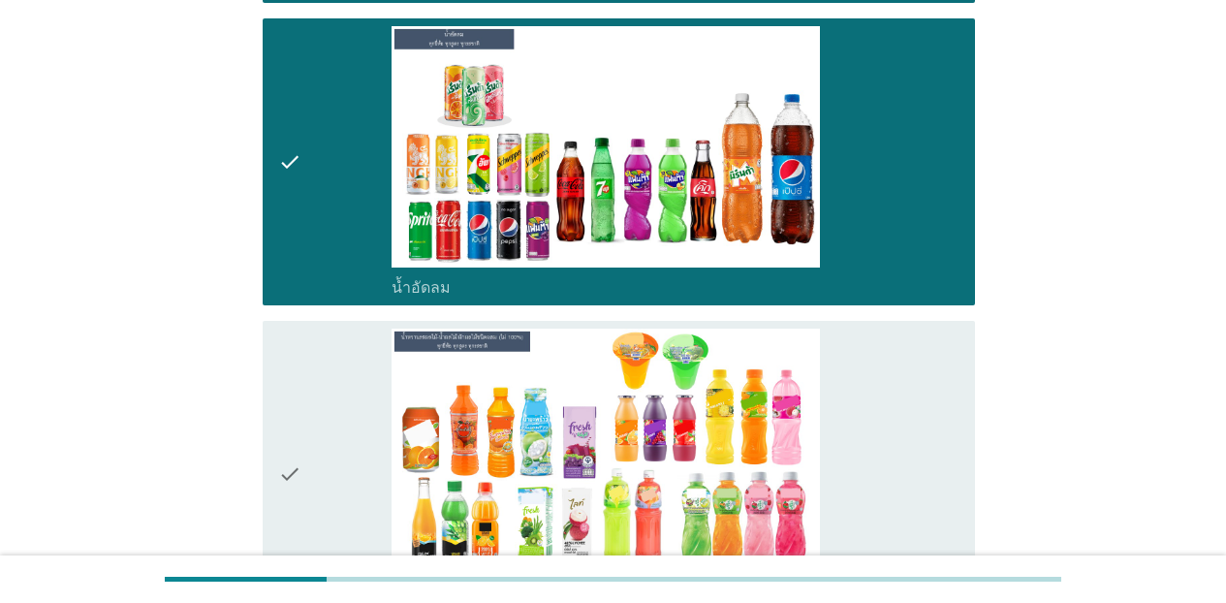
click at [877, 402] on div "check_box_outline_blank น้ำหวานรสผลไม้-น้ำผลไม้/ผักผลไม้ชนิดผสม (ไม่ 100%) [PER…" at bounding box center [676, 474] width 568 height 291
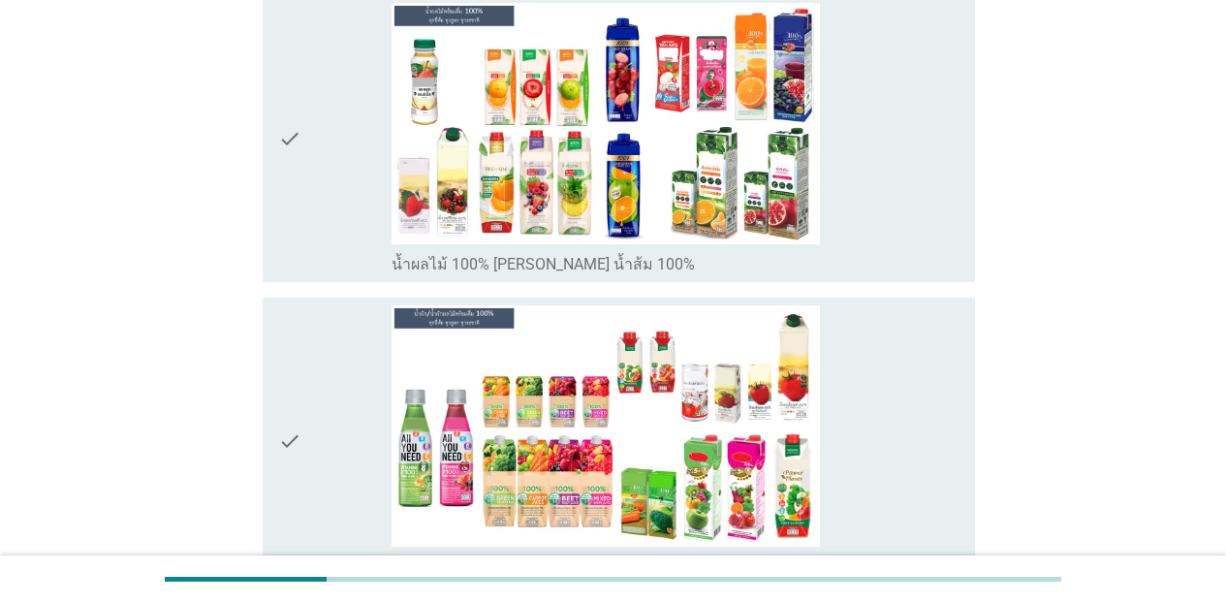
scroll to position [3258, 0]
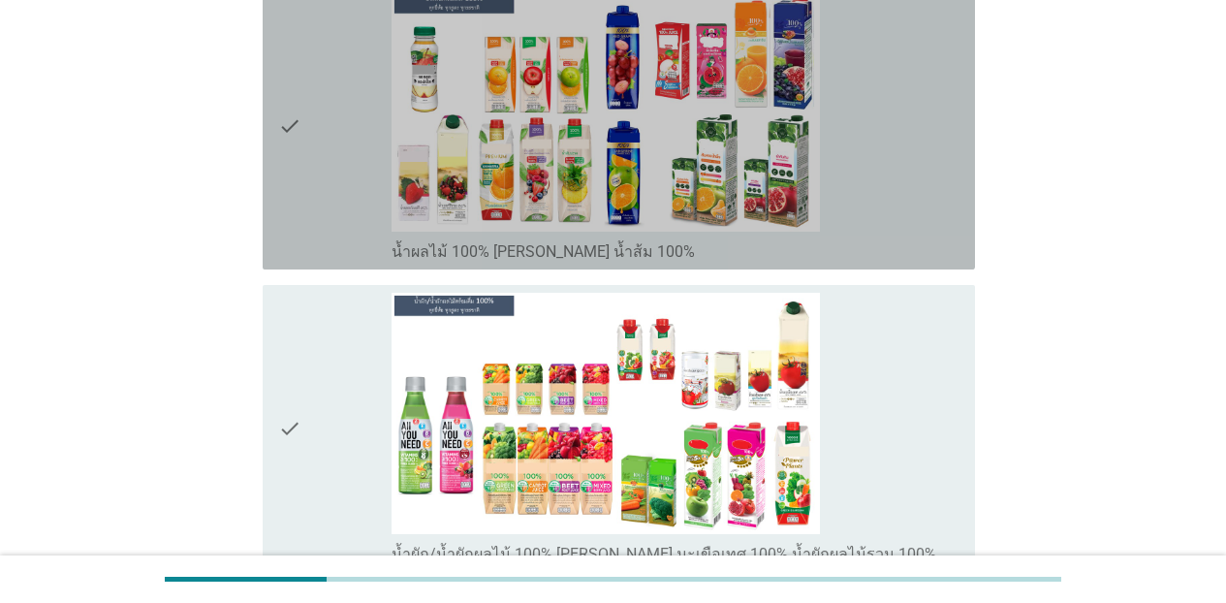
click at [871, 191] on div "check_box_outline_blank น้ำผลไม้ 100% [PERSON_NAME] น้ำส้ม 100%" at bounding box center [676, 125] width 568 height 271
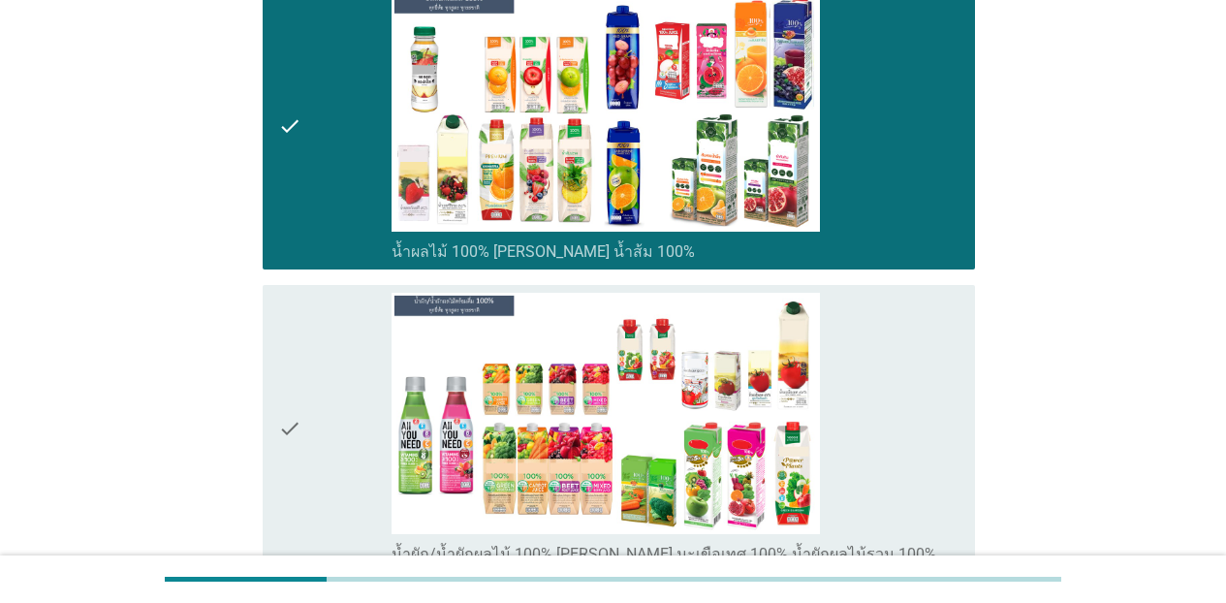
click at [944, 413] on div "check_box_outline_blank น้ำผัก/น้ำผักผลไม้ 100% [PERSON_NAME] มะเขือเทศ 100% น้…" at bounding box center [676, 428] width 568 height 271
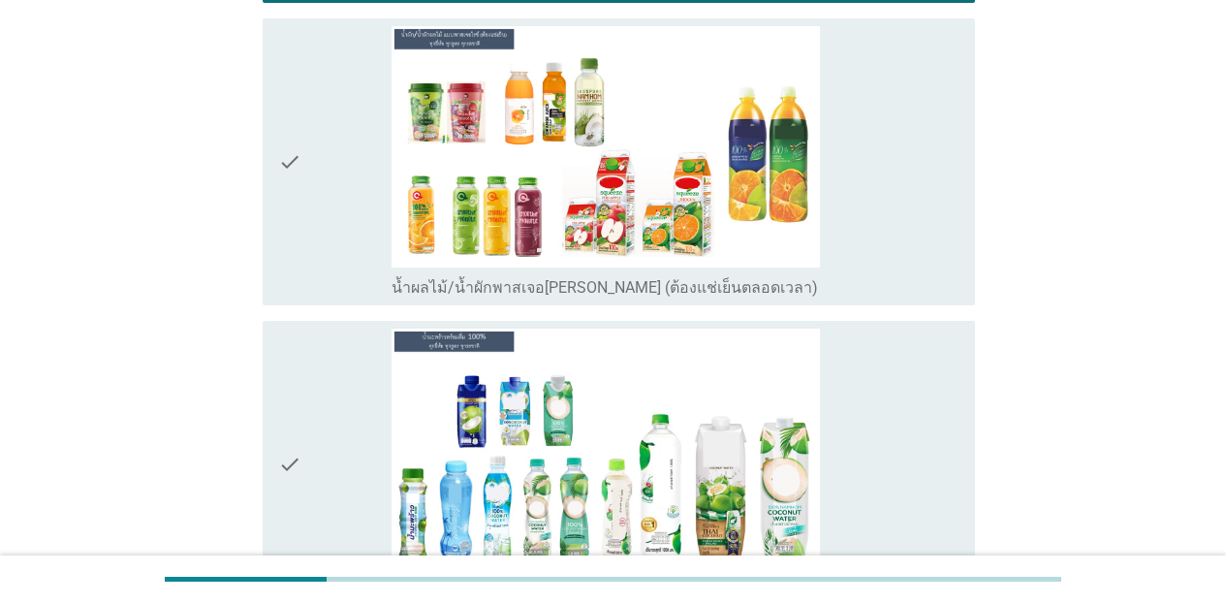
scroll to position [3879, 0]
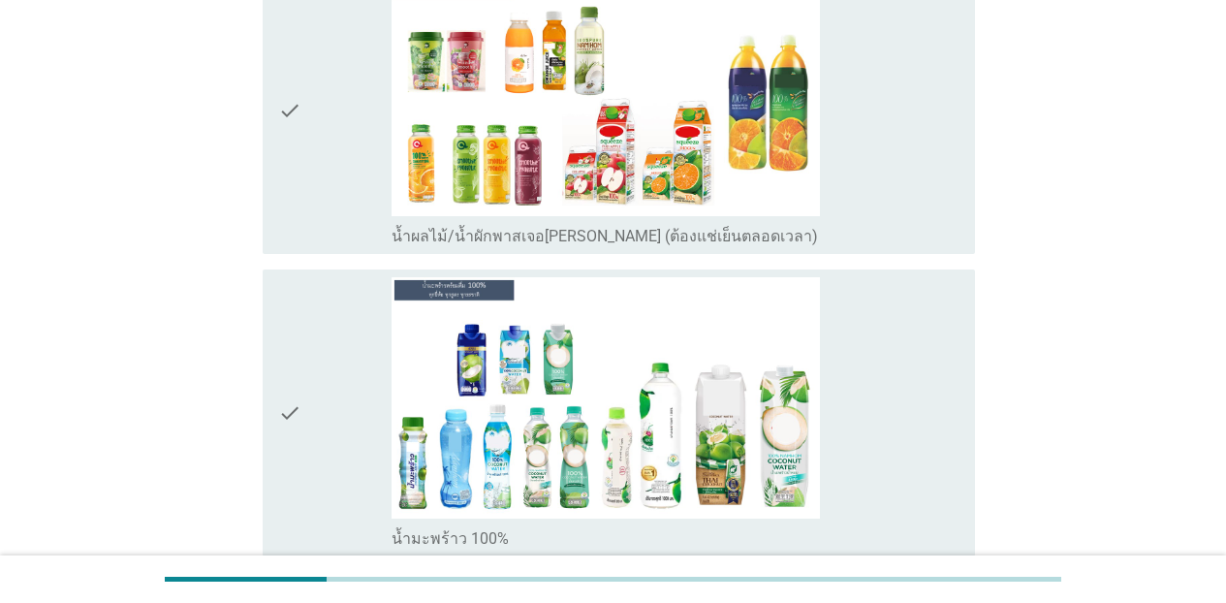
click at [932, 217] on div "check_box_outline_blank น้ำผลไม้/น้ำผักพาสเจอ[PERSON_NAME] (ต้องแช่เย็นตลอดเวลา)" at bounding box center [676, 110] width 568 height 271
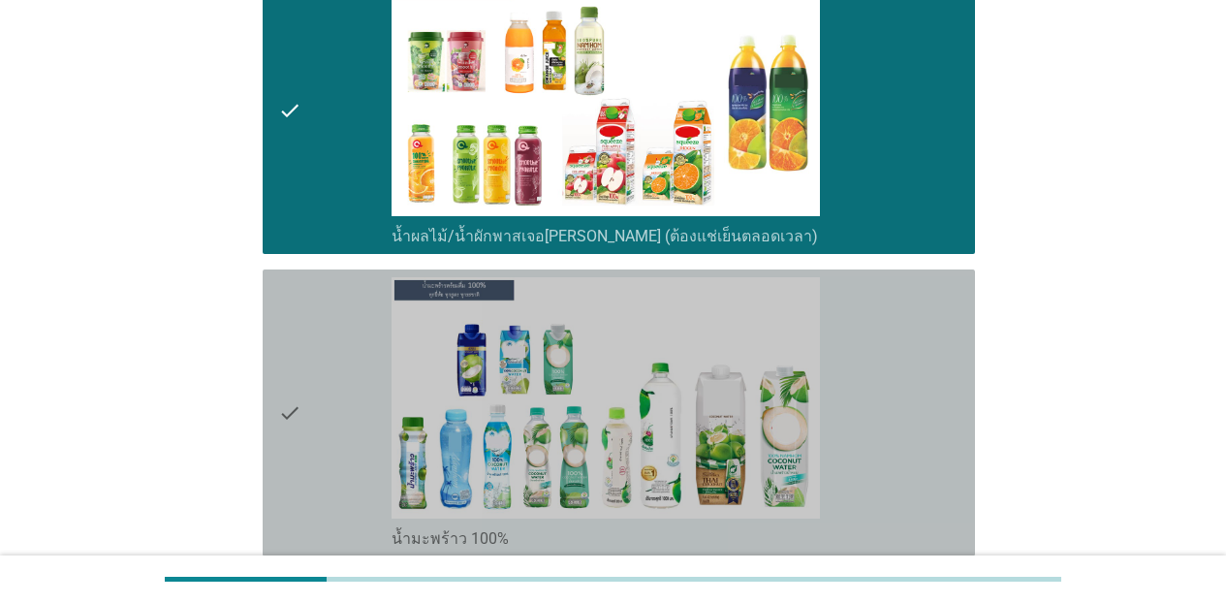
click at [954, 383] on div "check check_box_outline_blank น้ำมะพร้าว 100%" at bounding box center [619, 413] width 713 height 287
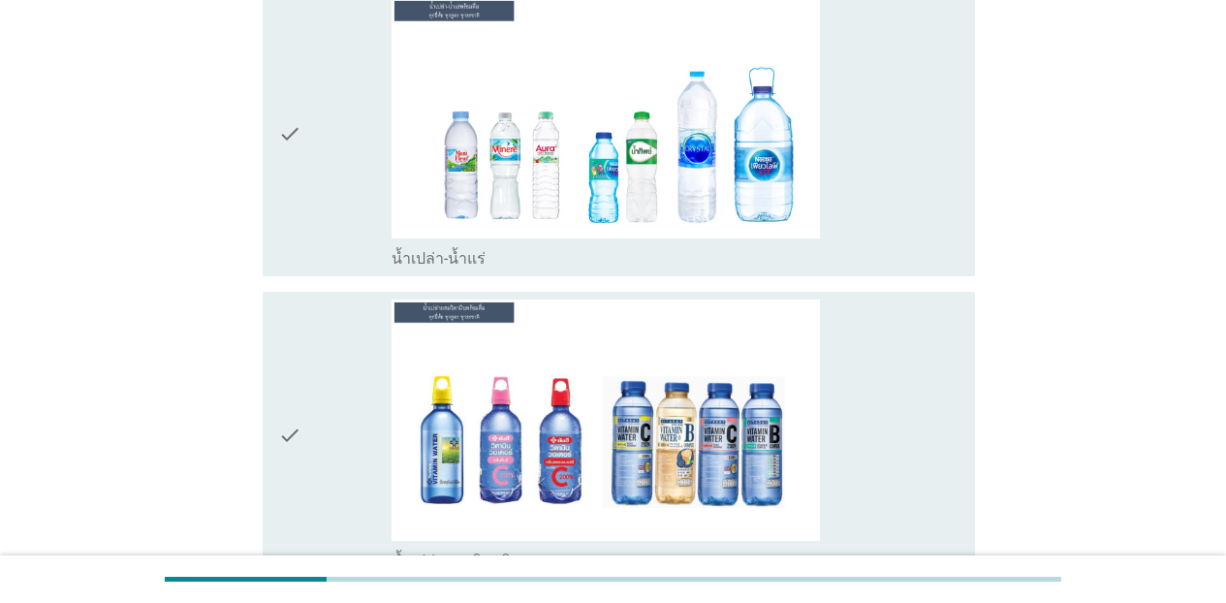
scroll to position [4474, 0]
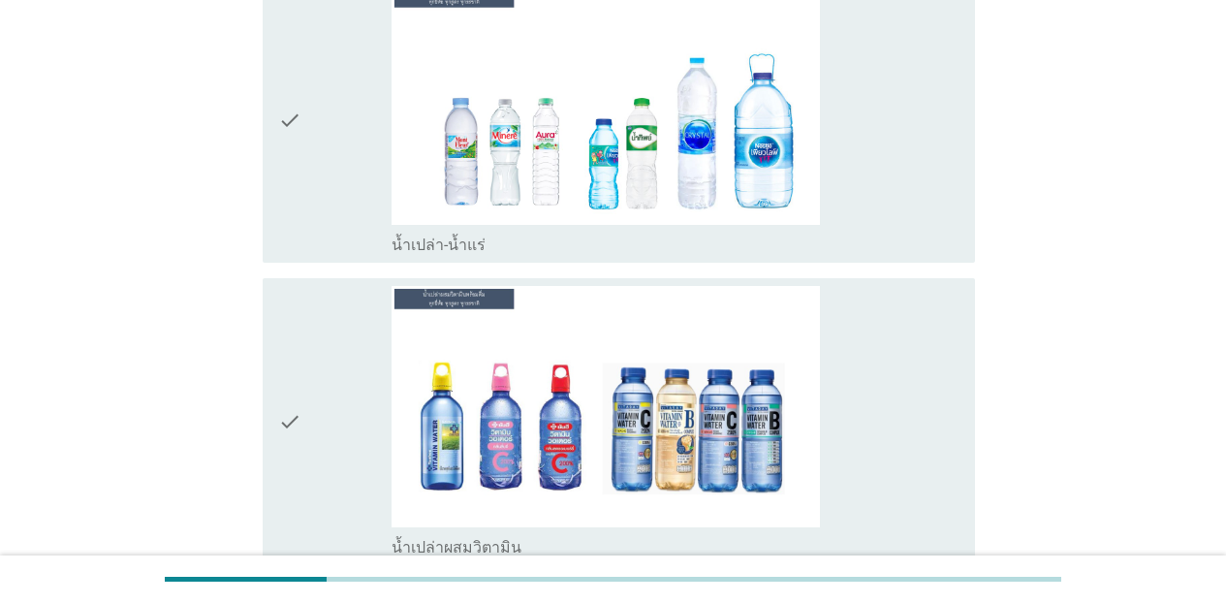
drag, startPoint x: 944, startPoint y: 238, endPoint x: 931, endPoint y: 283, distance: 47.5
click at [943, 238] on div "check_box_outline_blank น้ำเปล่า-น้ำแร่" at bounding box center [676, 243] width 568 height 23
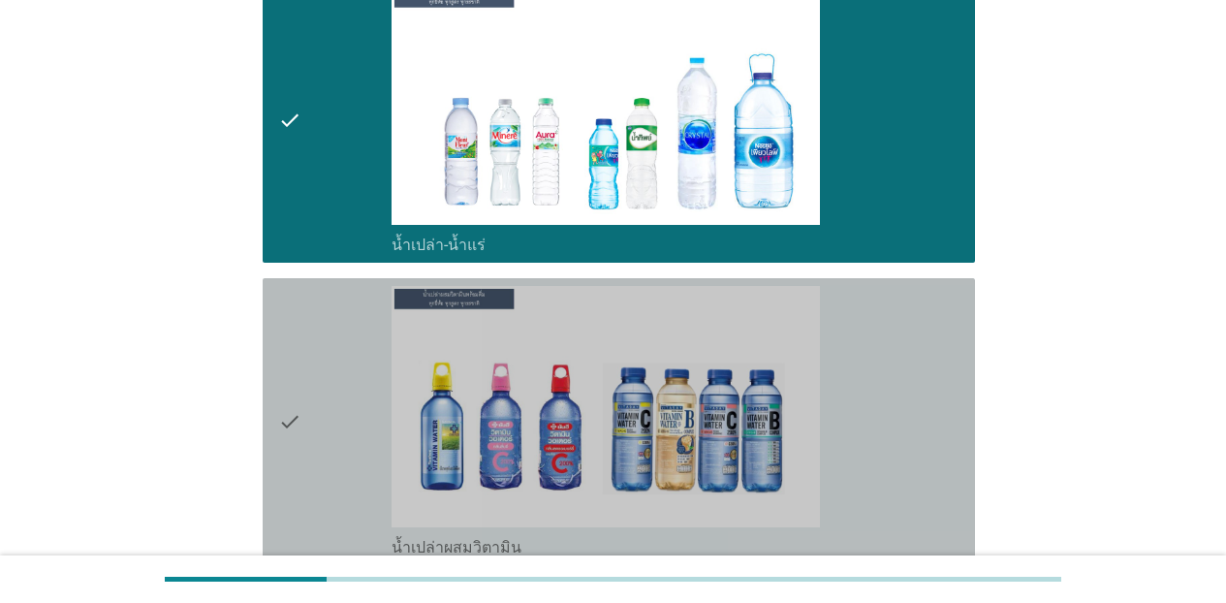
drag, startPoint x: 928, startPoint y: 305, endPoint x: 1008, endPoint y: 351, distance: 92.5
click at [928, 306] on div "check_box_outline_blank น้ำเปล่าผสมวิตามิน" at bounding box center [676, 421] width 568 height 271
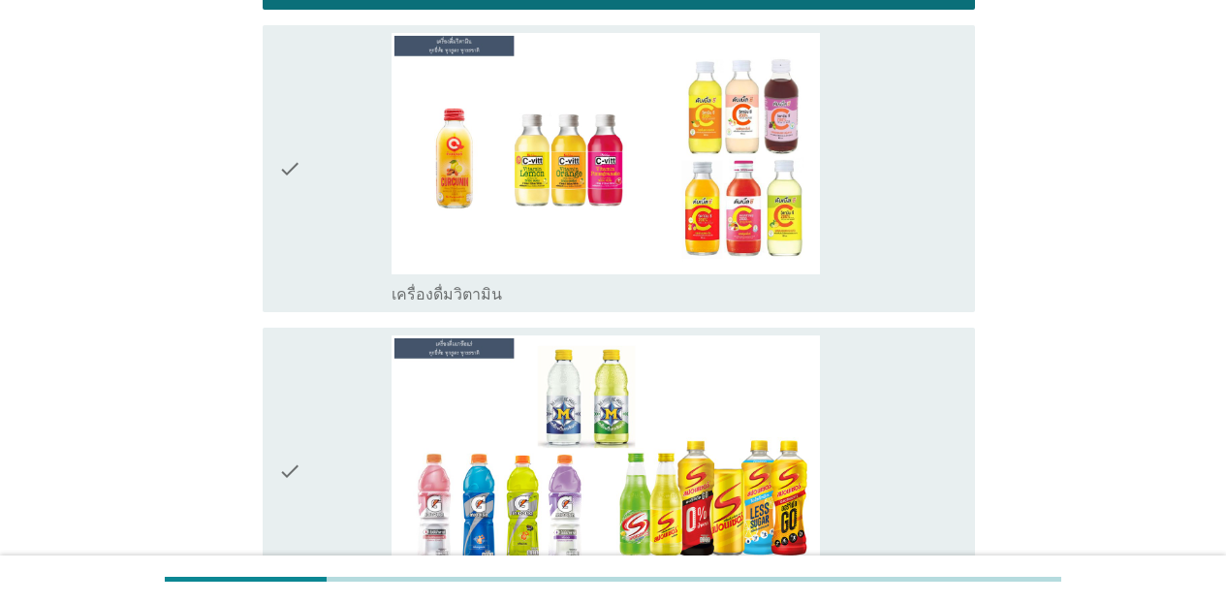
scroll to position [5056, 0]
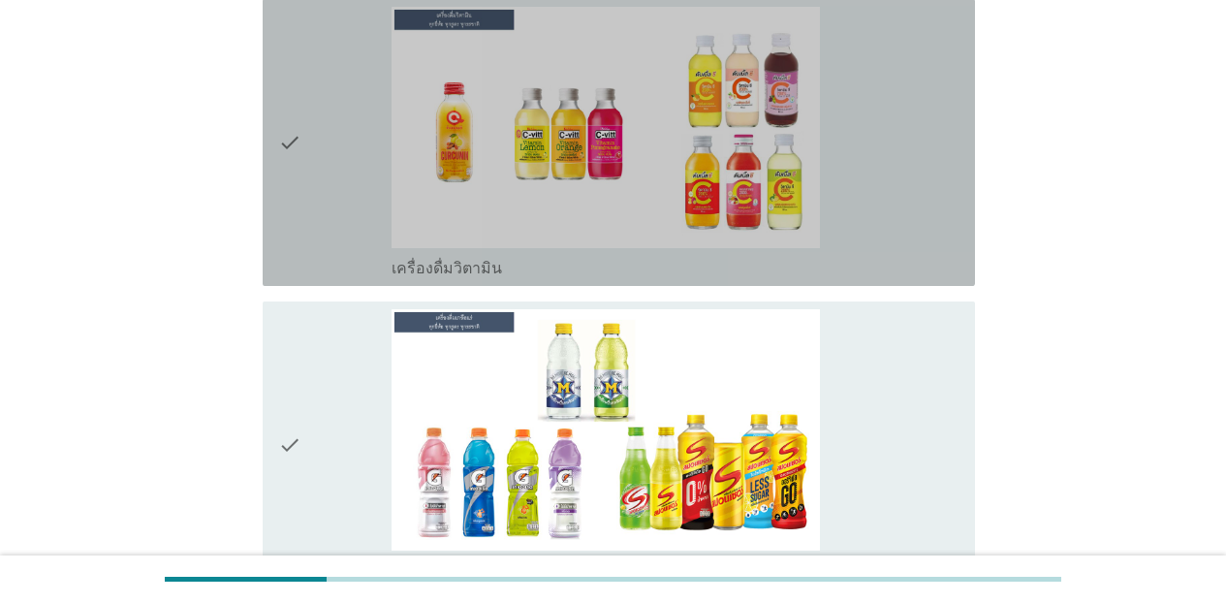
click at [927, 259] on div "check_box_outline_blank เครื่องดื่มวิตามิน" at bounding box center [676, 266] width 568 height 23
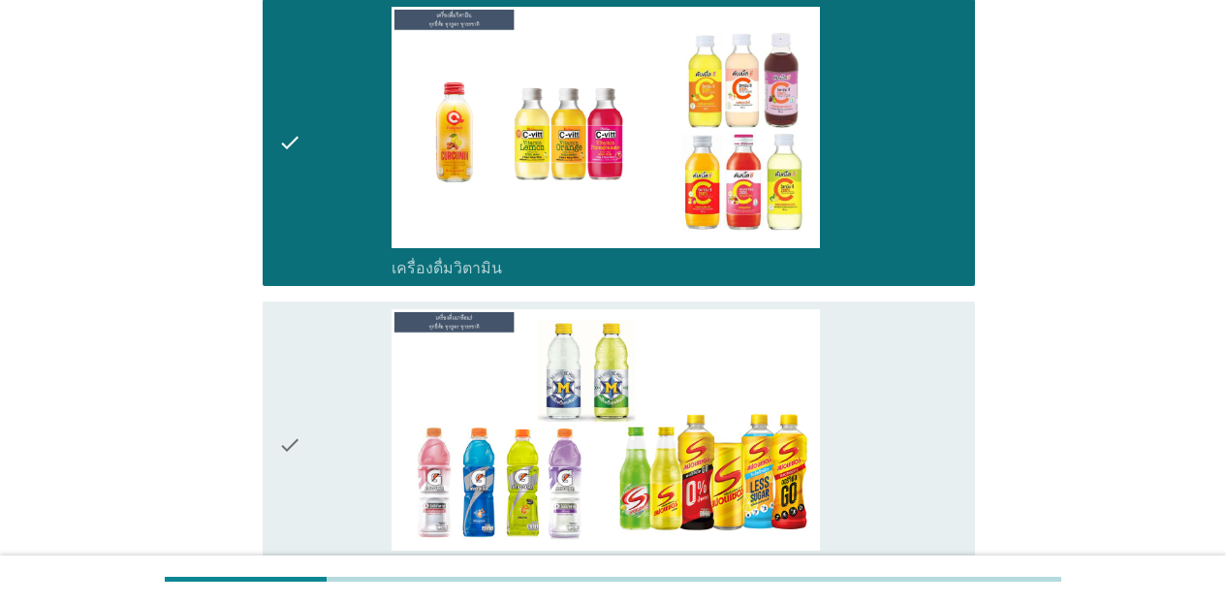
click at [929, 377] on div "check_box_outline_blank เครื่องดื่มเกลือแร่" at bounding box center [676, 444] width 568 height 271
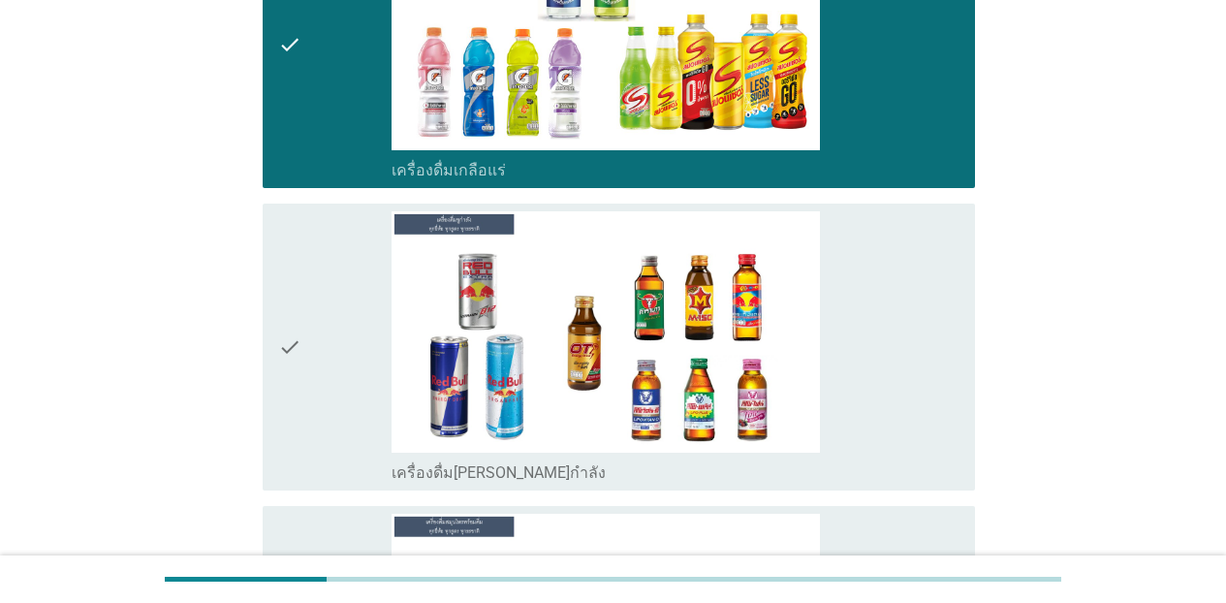
scroll to position [5611, 0]
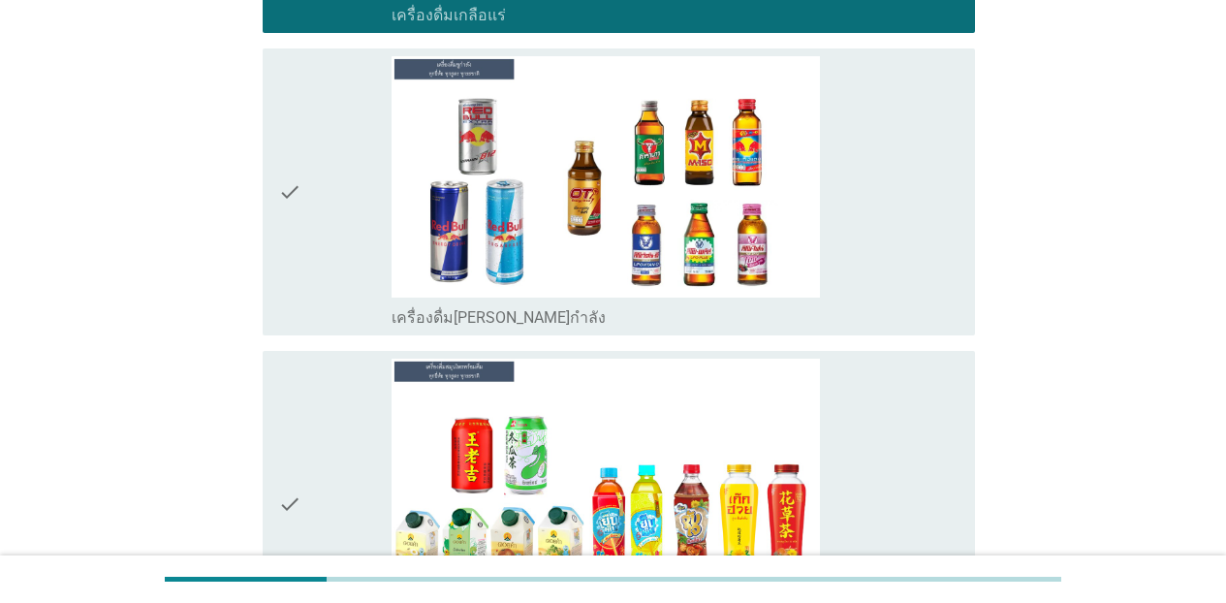
click at [922, 299] on div "check_box_outline_blank เครื่องดื่ม[PERSON_NAME]กำลัง" at bounding box center [676, 191] width 568 height 271
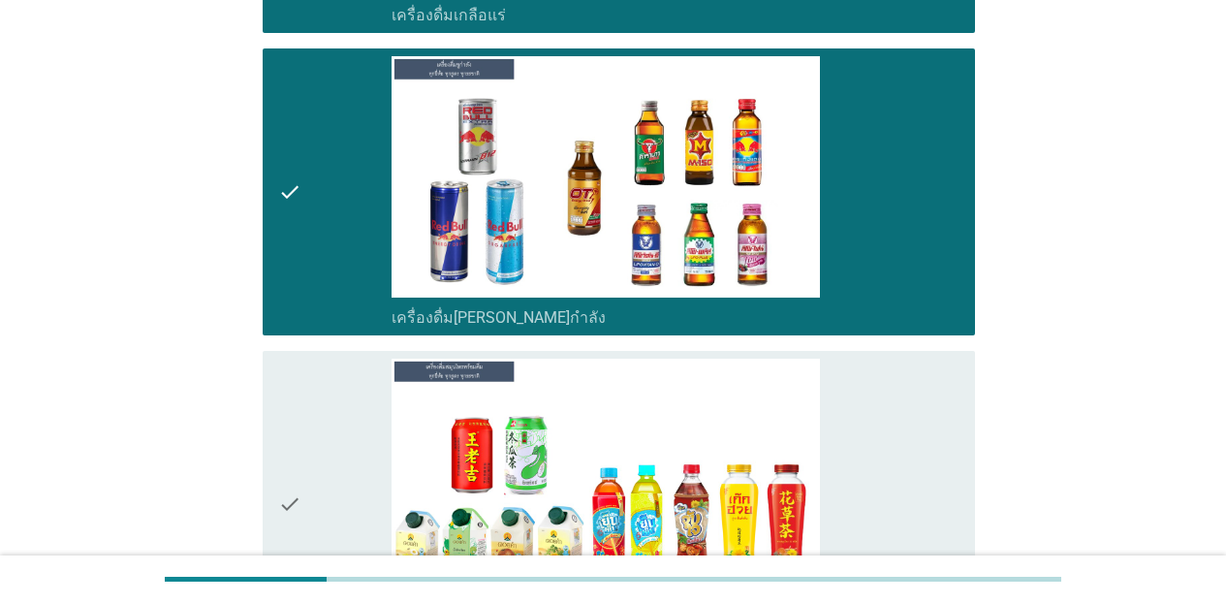
click at [917, 402] on div "check_box_outline_blank เครื่องดื่มสมุนไพรพร้อมดื่ม [PERSON_NAME] เก๊กฮวย จับเล…" at bounding box center [676, 504] width 568 height 291
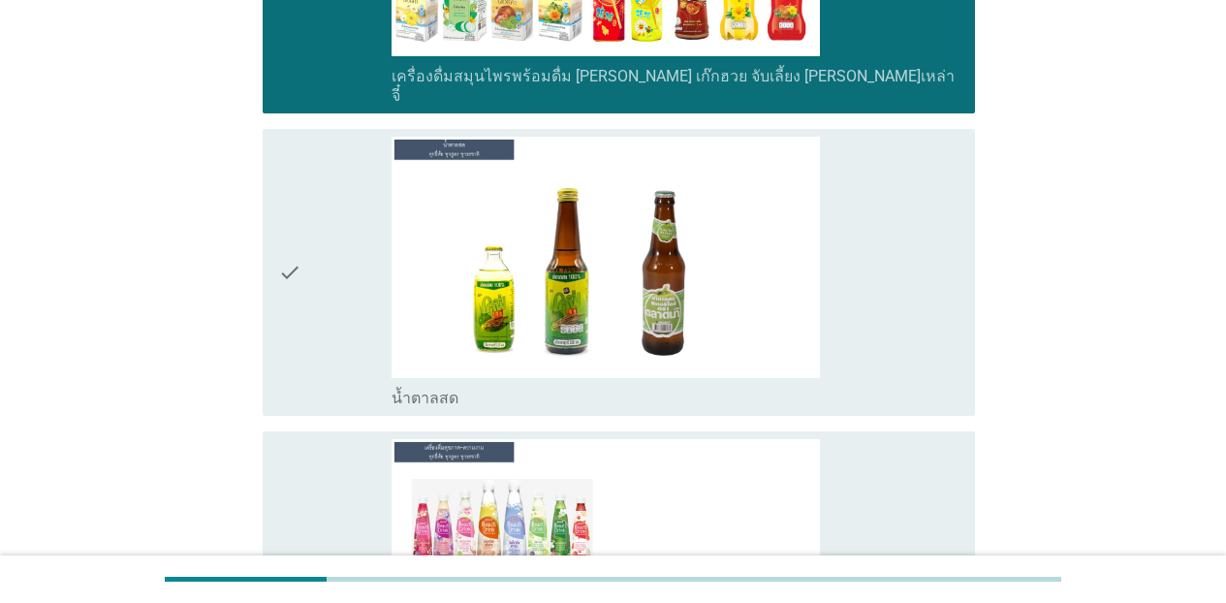
scroll to position [6232, 0]
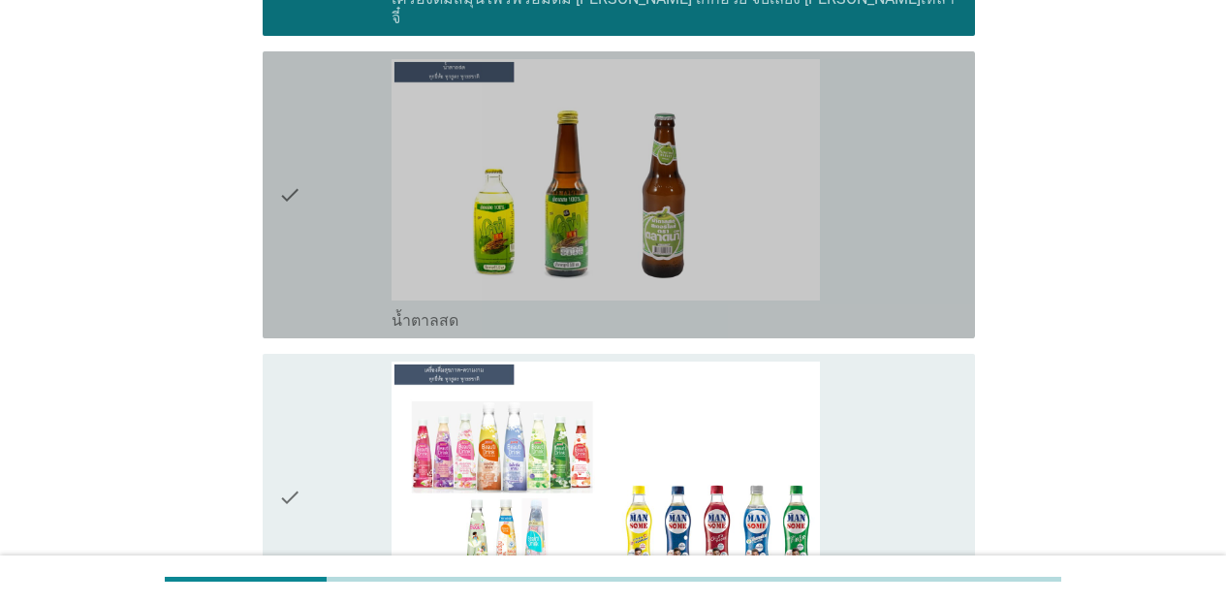
click at [939, 283] on div "check_box_outline_blank น้ำตาลสด" at bounding box center [676, 194] width 568 height 271
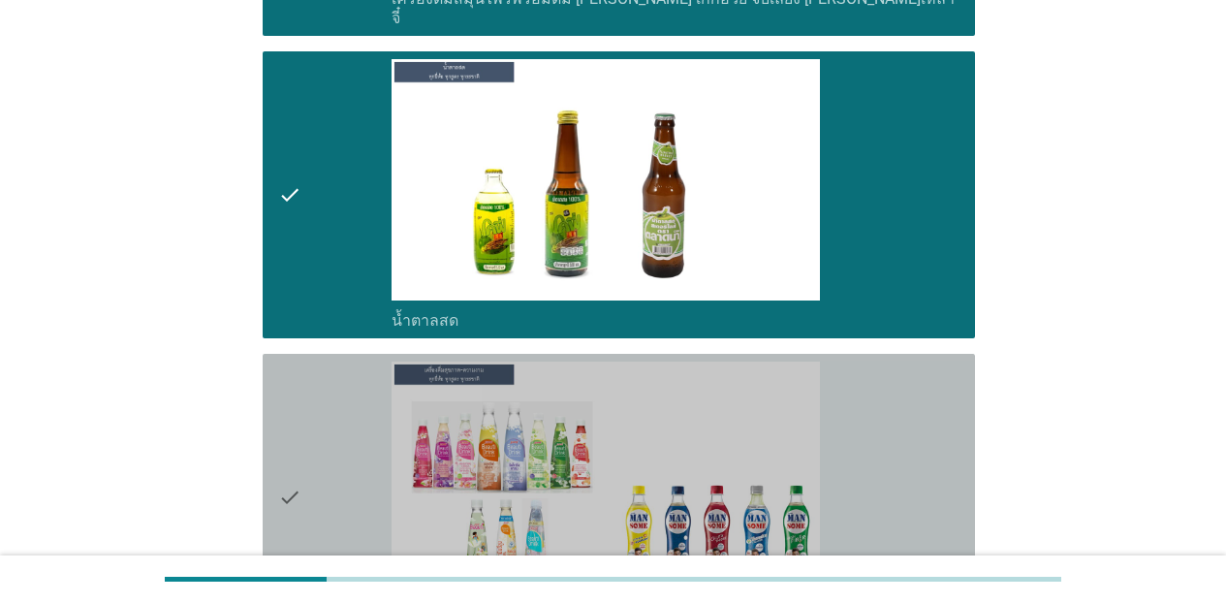
click at [933, 397] on div "check_box_outline_blank เครื่องดื่มเพื่อสุขภาพและความงาม [PERSON_NAME] เซ็ปเป้ …" at bounding box center [676, 497] width 568 height 271
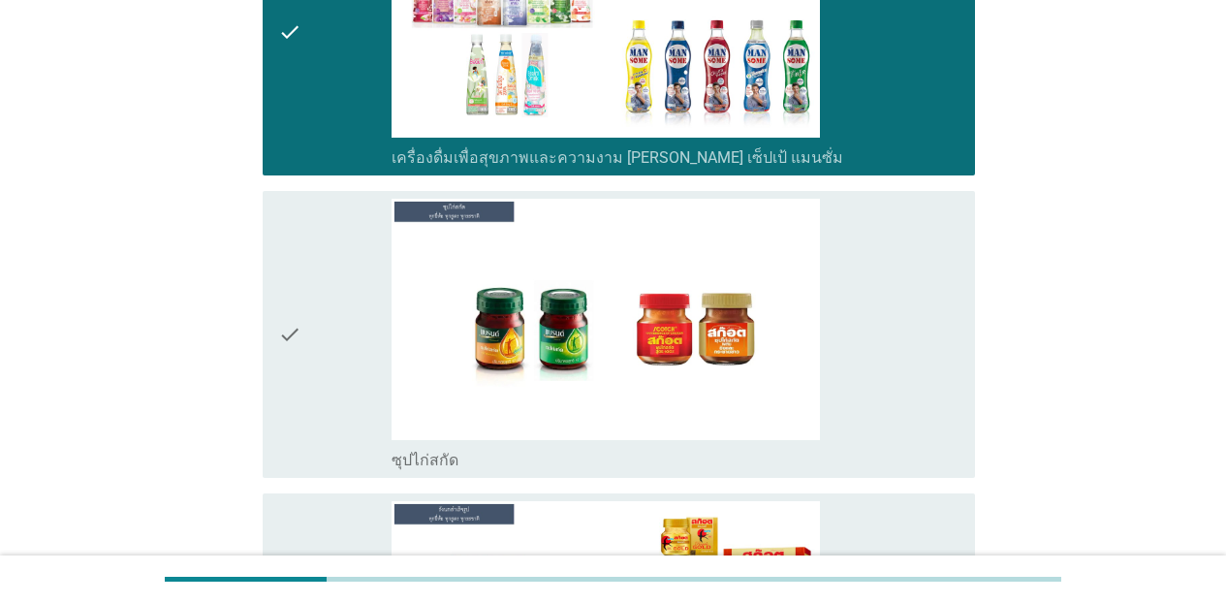
scroll to position [6813, 0]
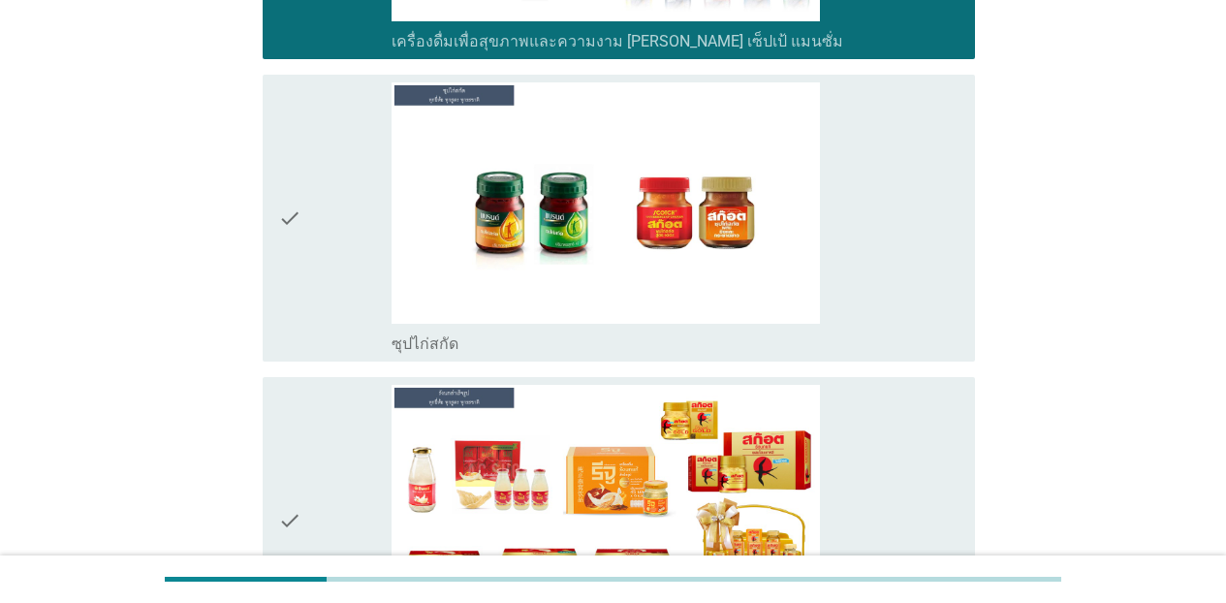
click at [917, 331] on div "check_box_outline_blank ซุปไก่สกัด" at bounding box center [676, 342] width 568 height 23
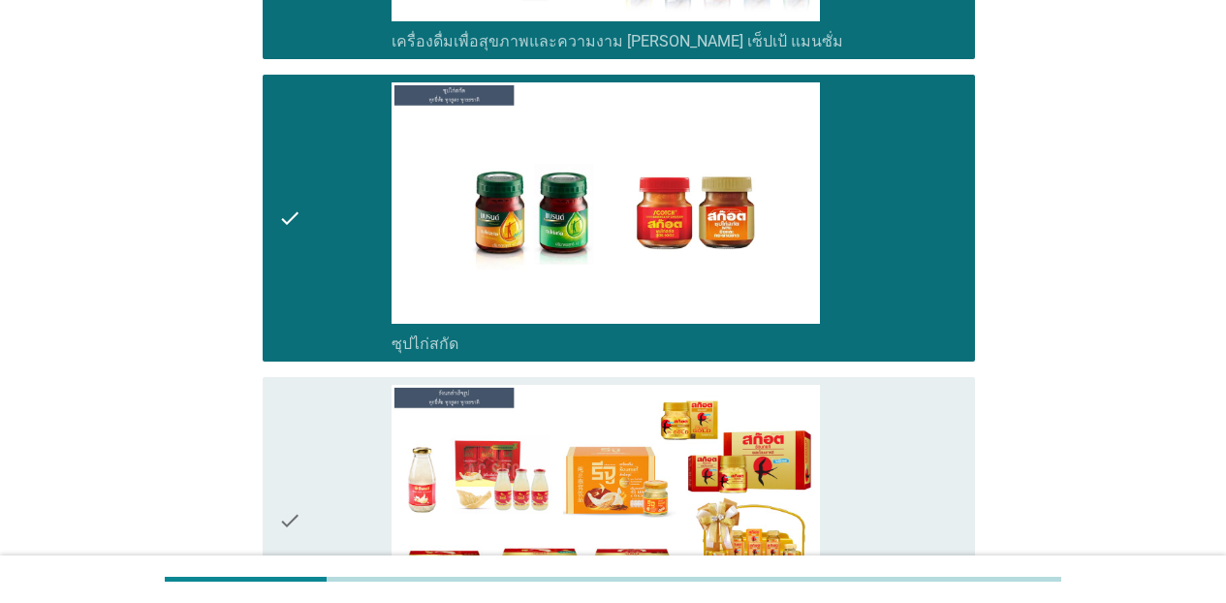
click at [907, 421] on div "check_box_outline_blank เครื่องดื่ม[PERSON_NAME]สำเร็จรูป" at bounding box center [676, 520] width 568 height 271
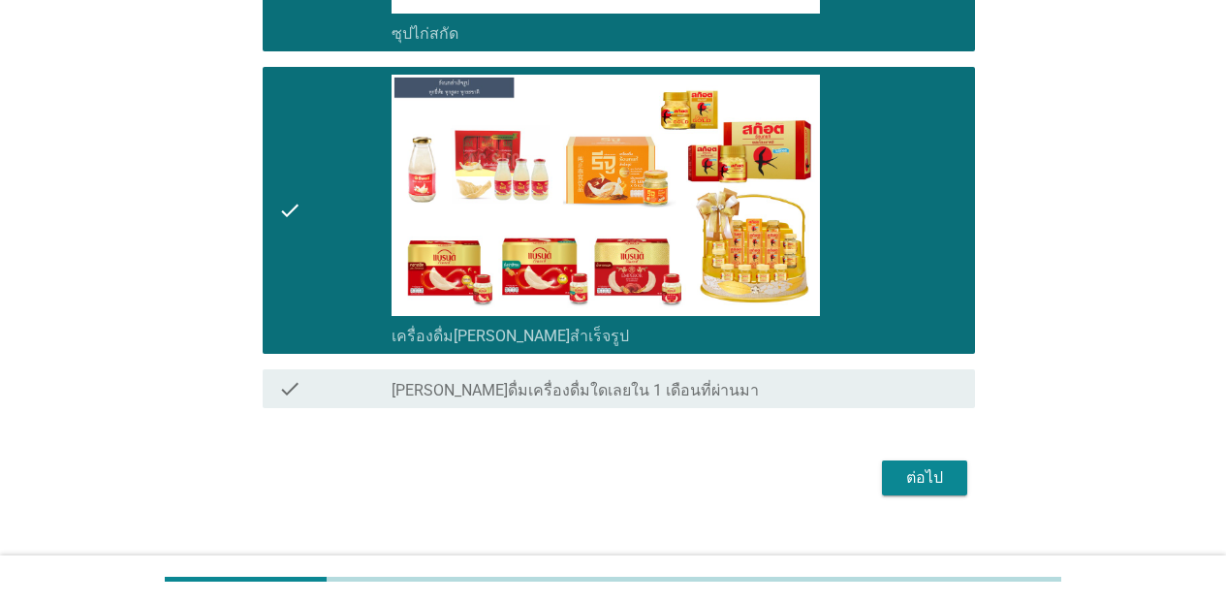
scroll to position [7135, 0]
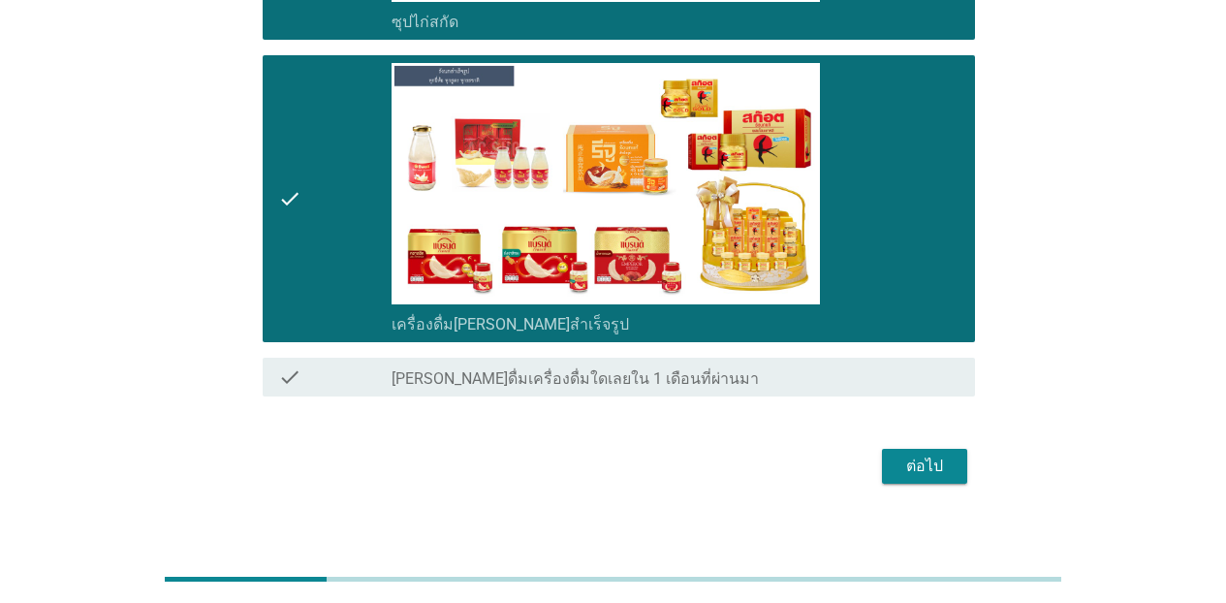
click at [932, 455] on div "ต่อไป" at bounding box center [925, 466] width 54 height 23
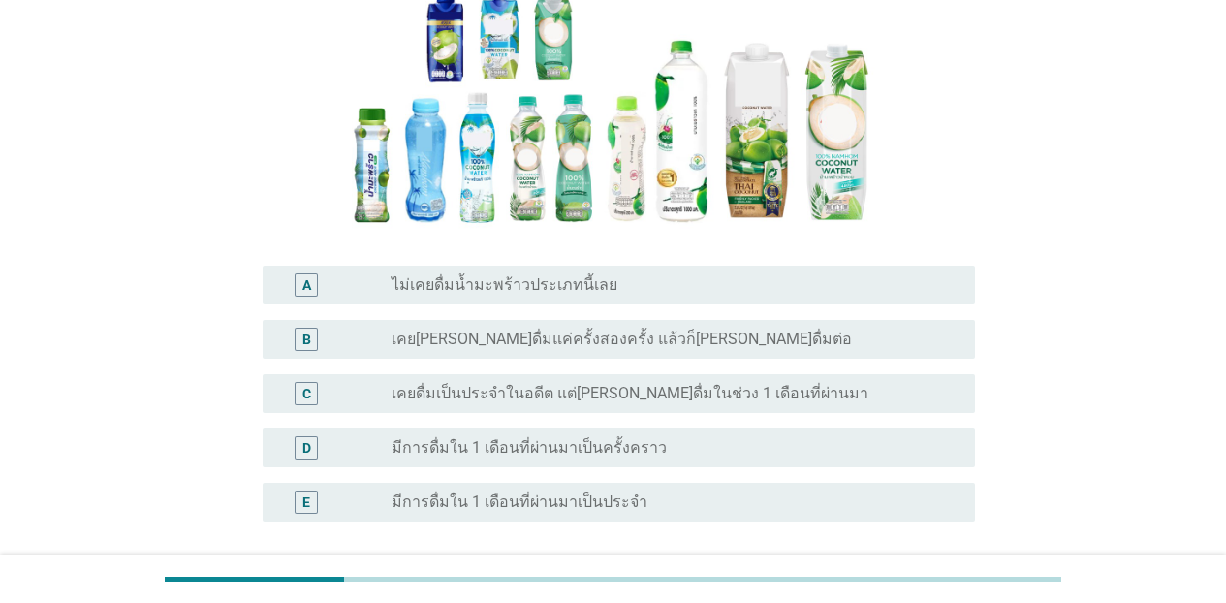
scroll to position [313, 0]
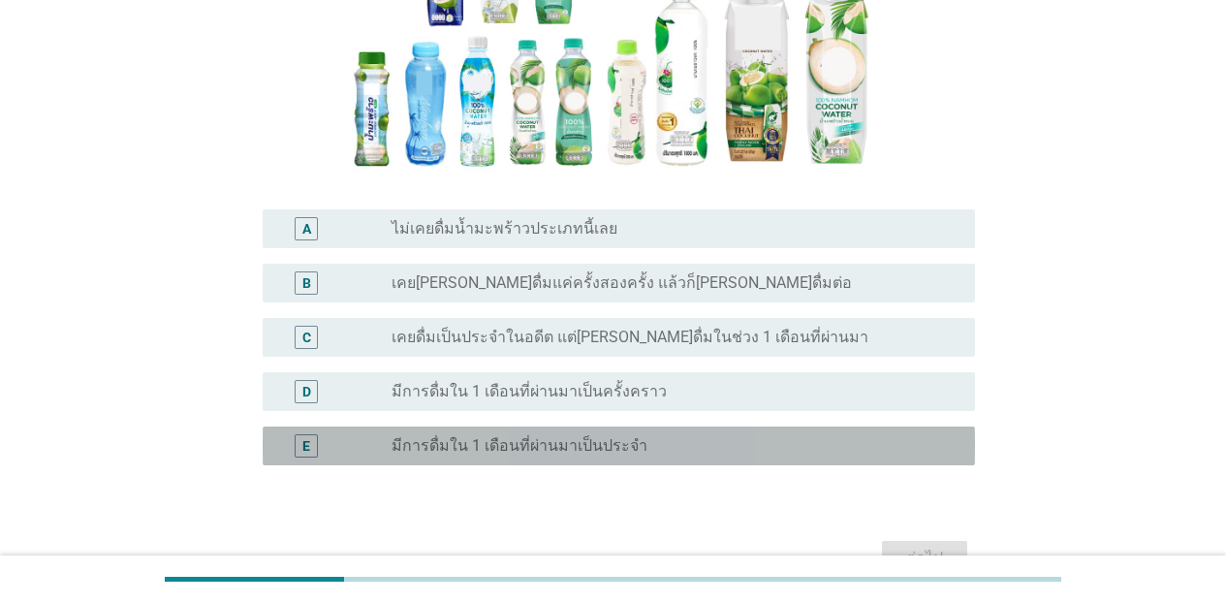
click at [662, 456] on div "radio_button_unchecked มีการดื่มใน 1 เดือนที่ผ่านมาเป็นประจำ" at bounding box center [668, 445] width 553 height 19
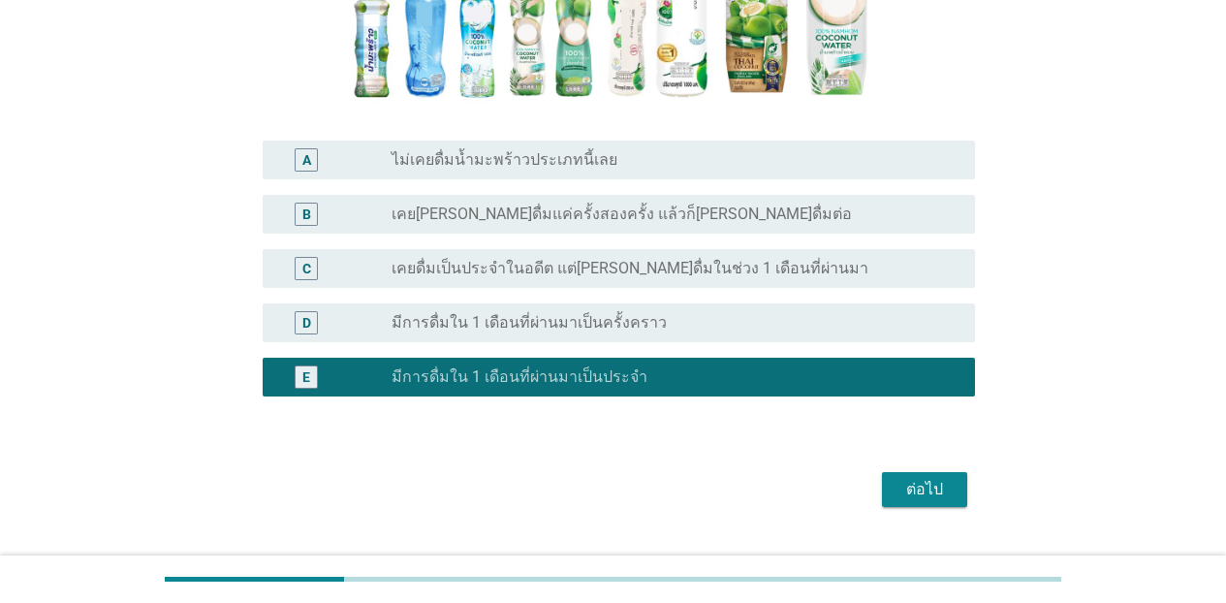
scroll to position [426, 0]
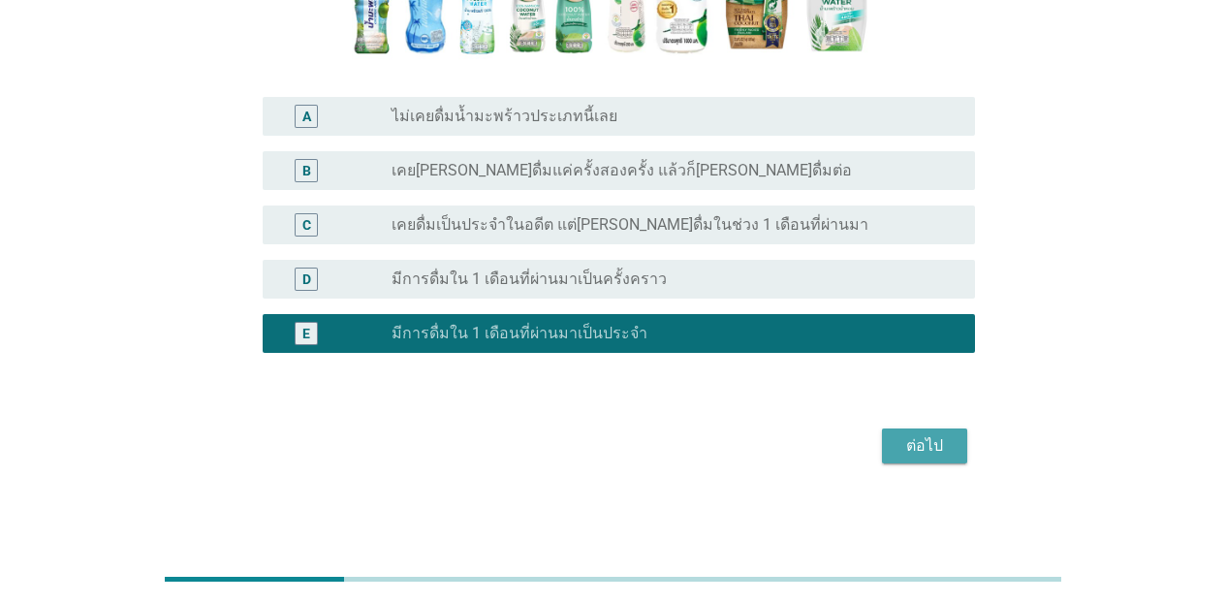
click at [903, 450] on div "ต่อไป" at bounding box center [925, 445] width 54 height 23
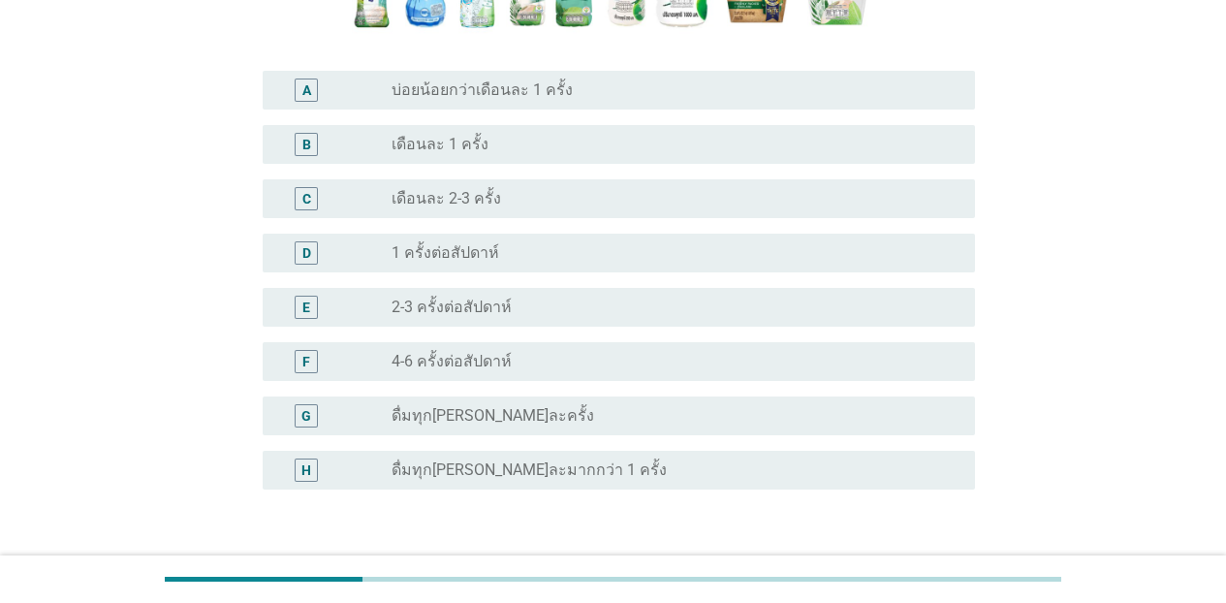
scroll to position [421, 0]
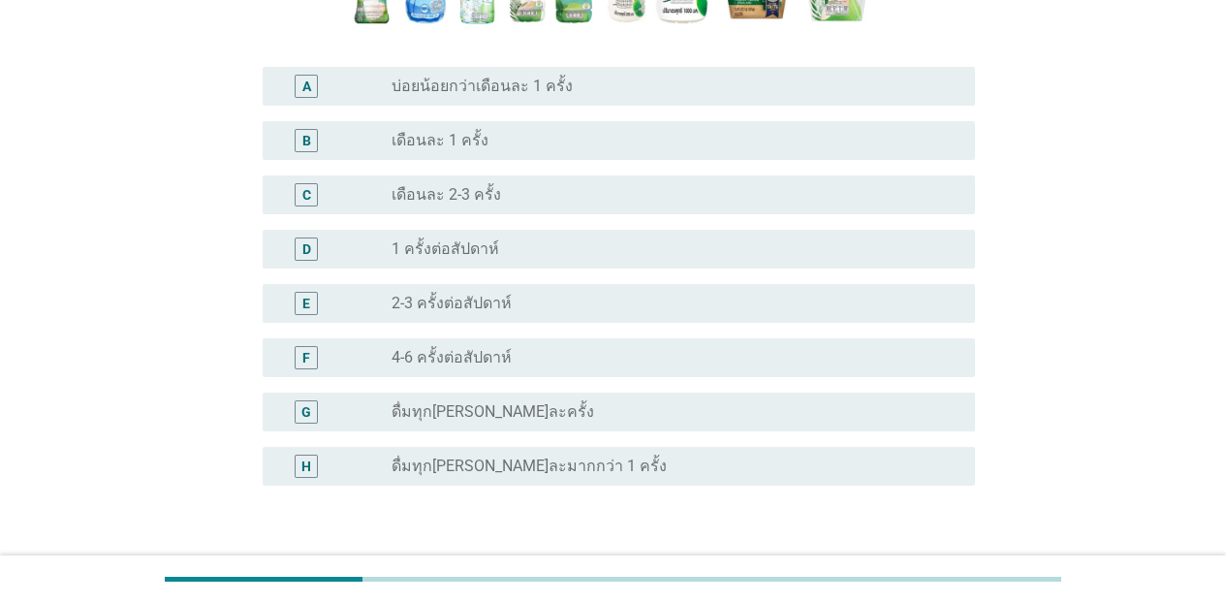
click at [561, 426] on div "G radio_button_unchecked ดื่มทุก[PERSON_NAME]ละครั้ง" at bounding box center [619, 412] width 713 height 39
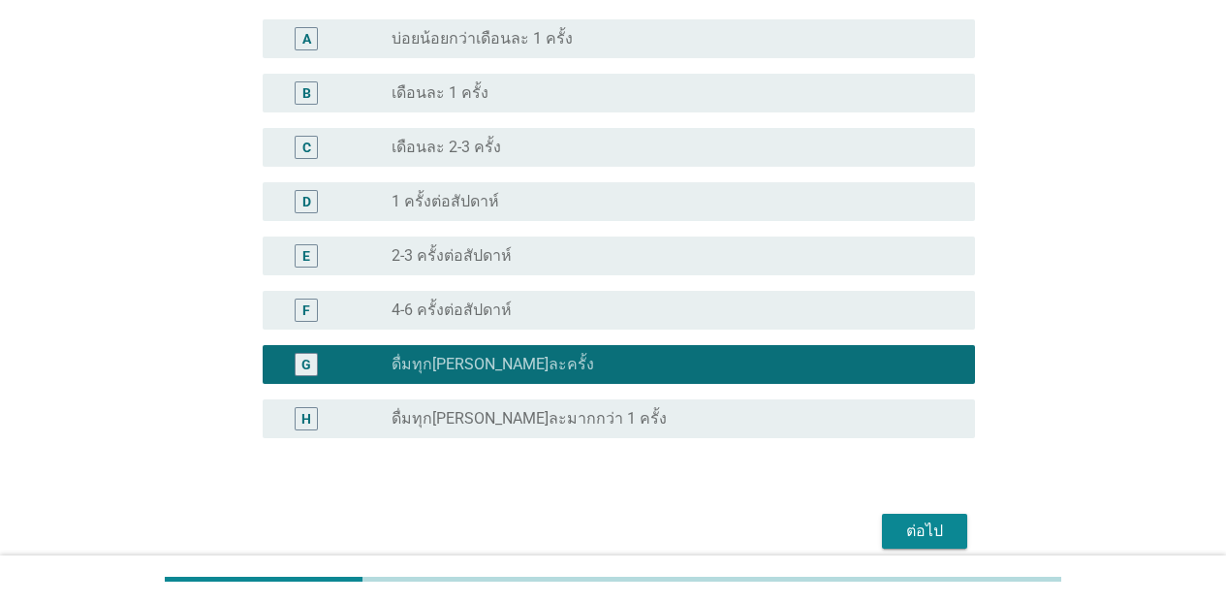
scroll to position [554, 0]
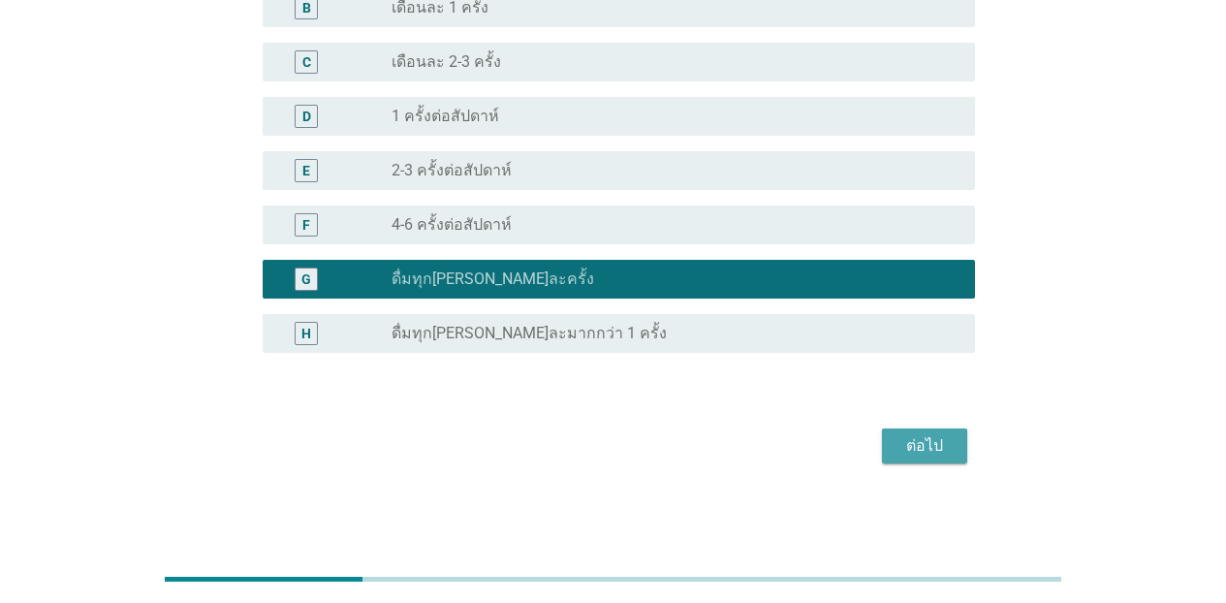
click at [911, 445] on div "ต่อไป" at bounding box center [925, 445] width 54 height 23
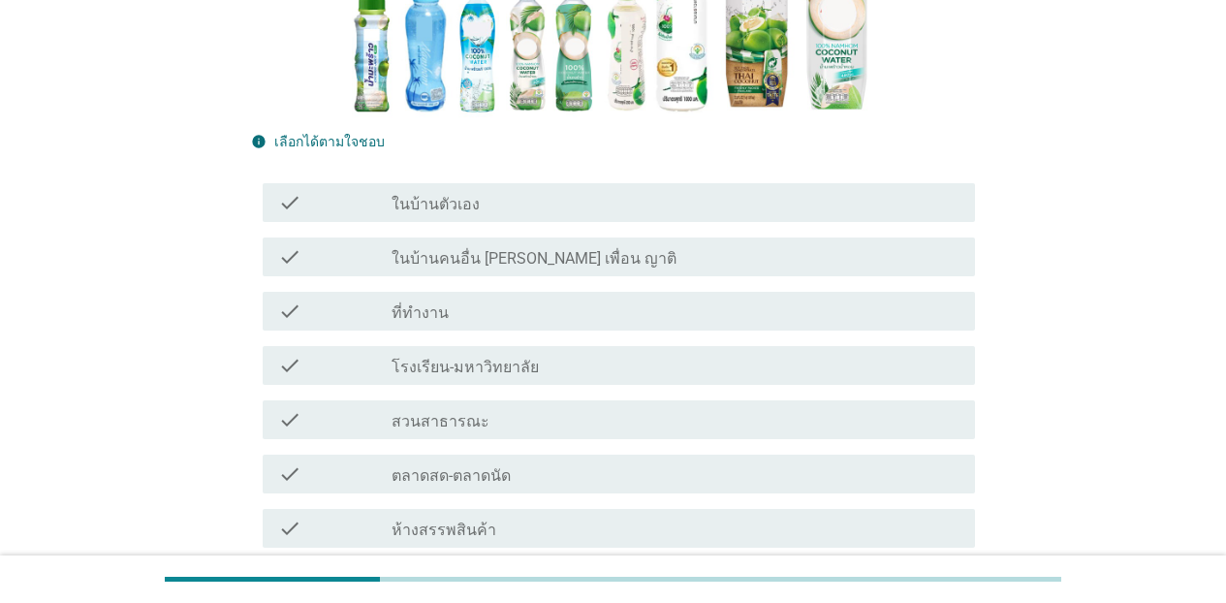
scroll to position [363, 0]
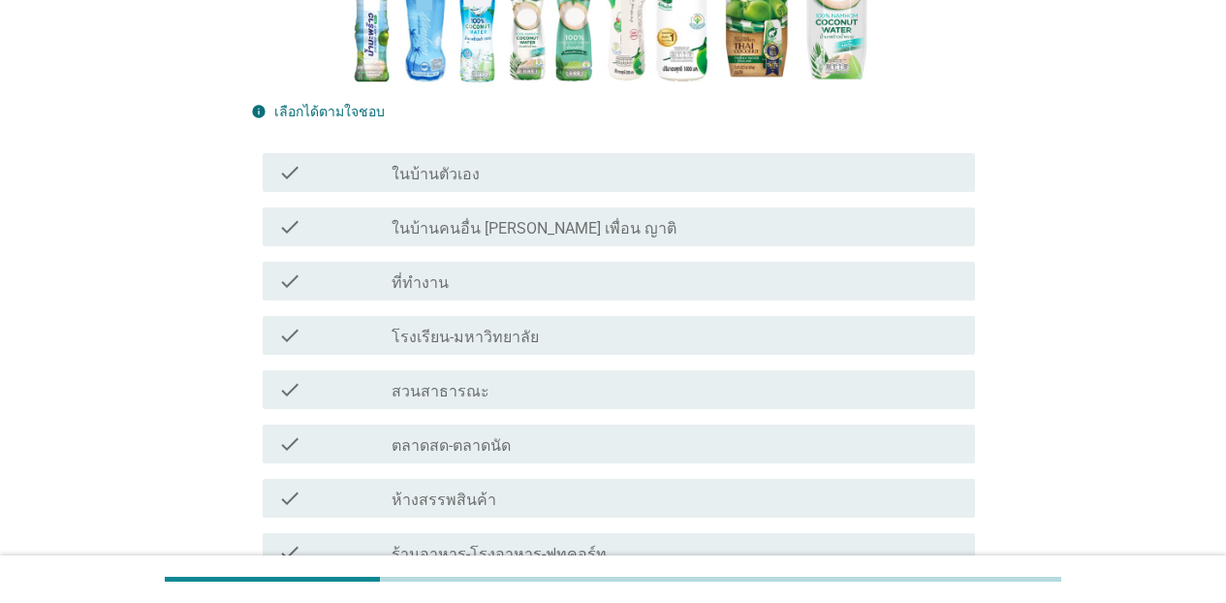
click at [569, 202] on div "check check_box_outline_blank ในบ้านคนอื่น [PERSON_NAME] เพื่อน ญาติ" at bounding box center [613, 227] width 724 height 54
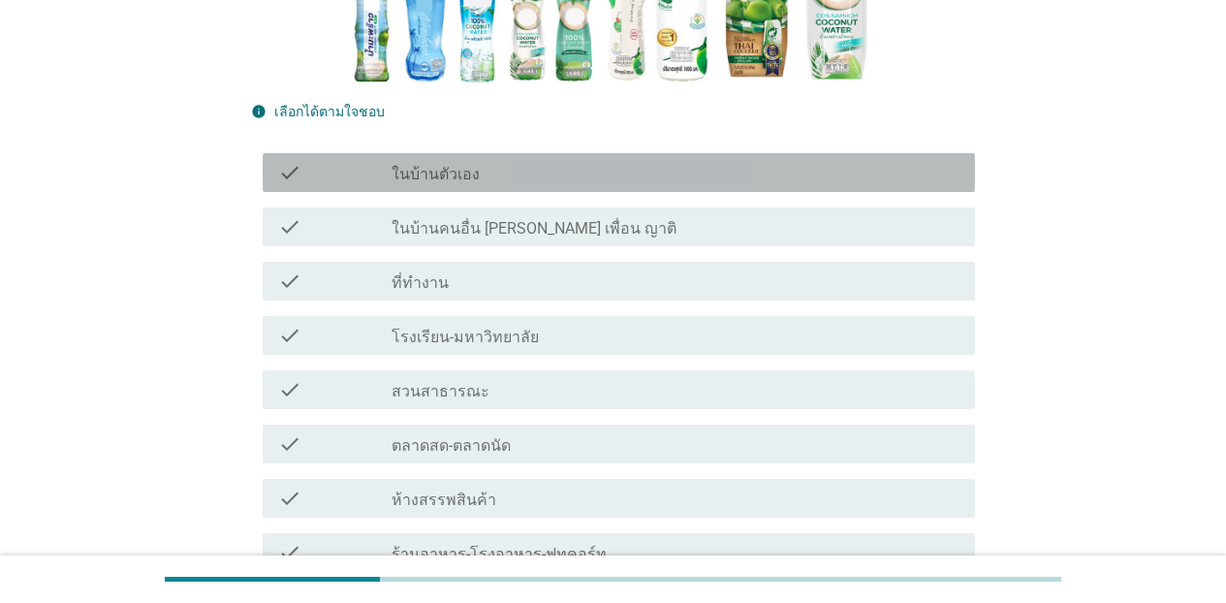
click at [571, 176] on div "check_box_outline_blank ในบ้านตัวเอง" at bounding box center [676, 172] width 568 height 23
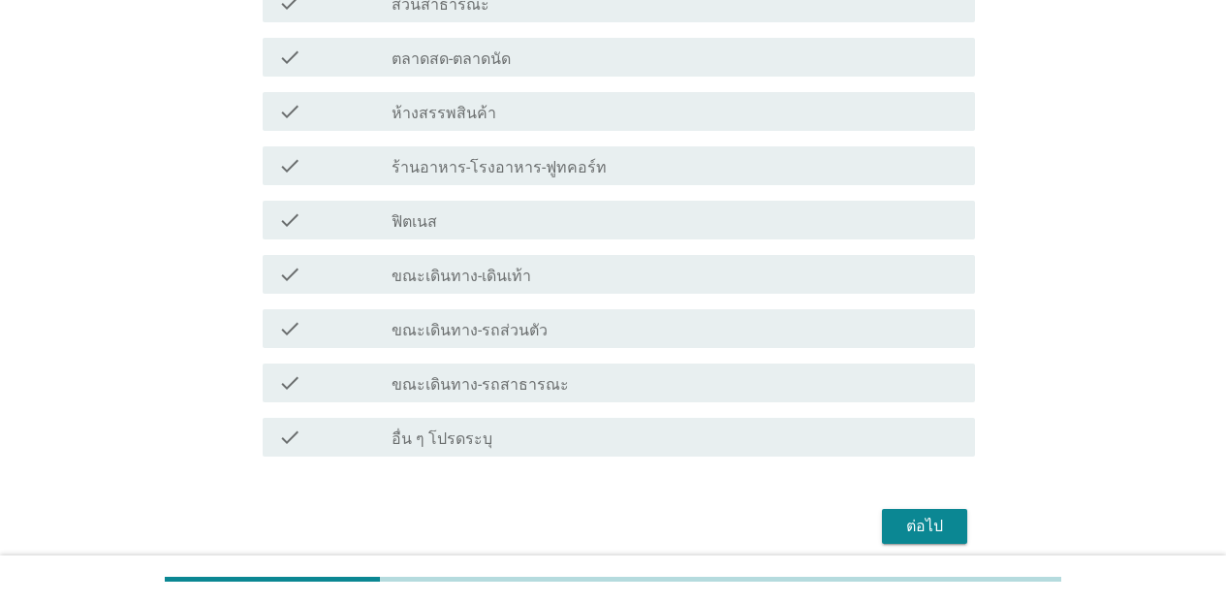
scroll to position [808, 0]
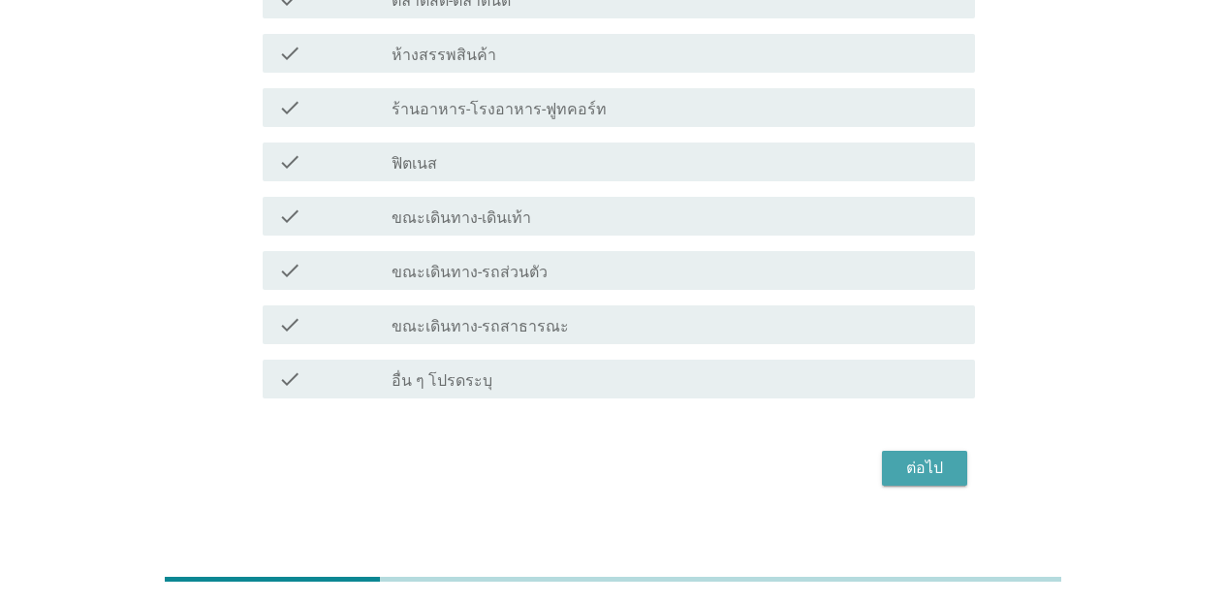
click at [918, 465] on div "ต่อไป" at bounding box center [925, 468] width 54 height 23
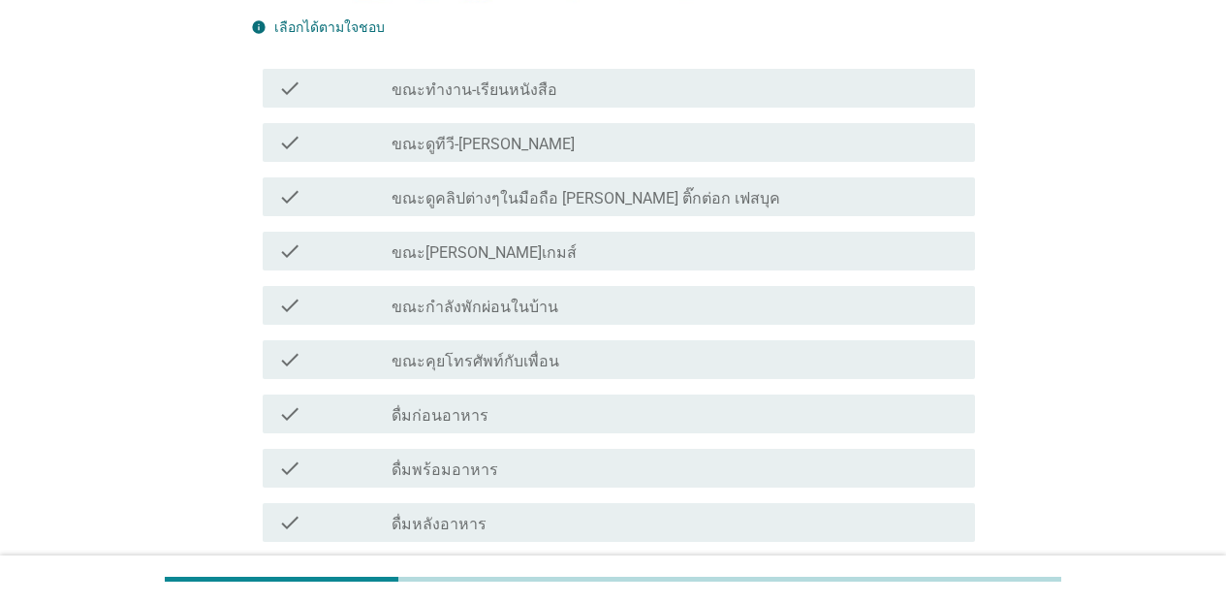
scroll to position [450, 0]
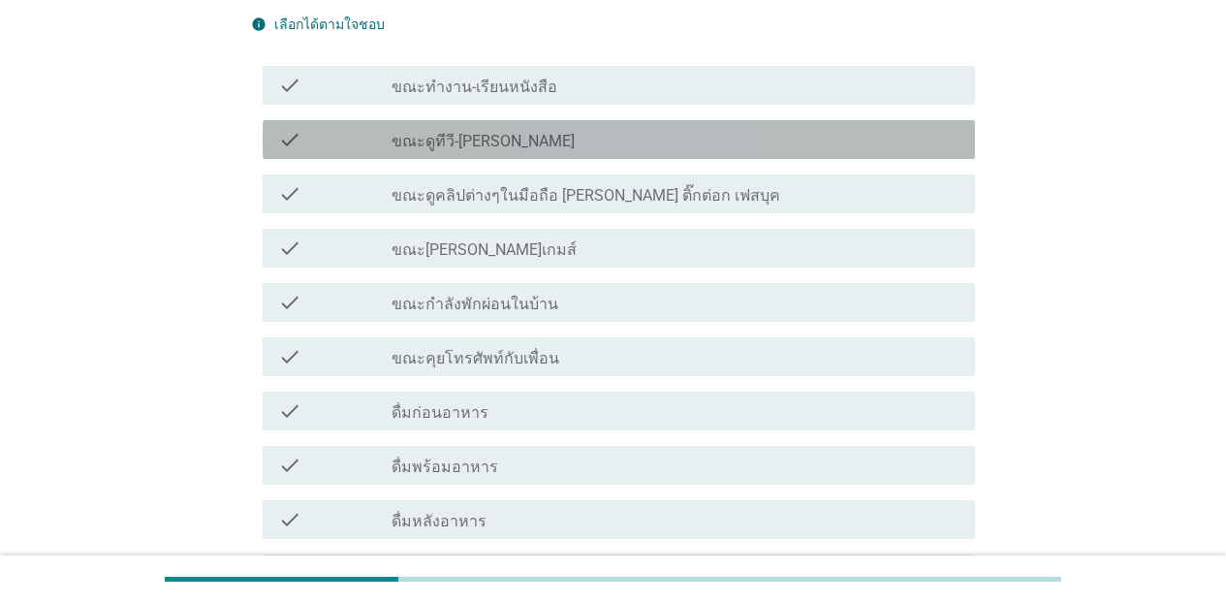
click at [610, 154] on div "check check_box_outline_blank ขณะดูทีวี-[PERSON_NAME]" at bounding box center [619, 139] width 713 height 39
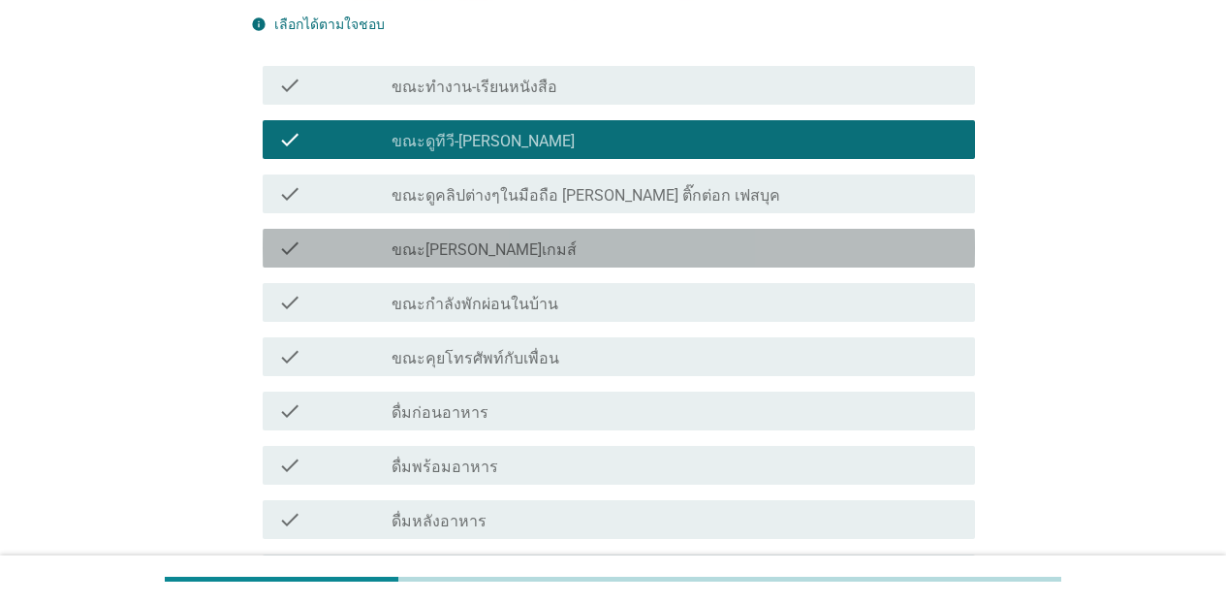
click at [521, 255] on div "check_box_outline_blank ขณะ[PERSON_NAME]เกมส์" at bounding box center [676, 248] width 568 height 23
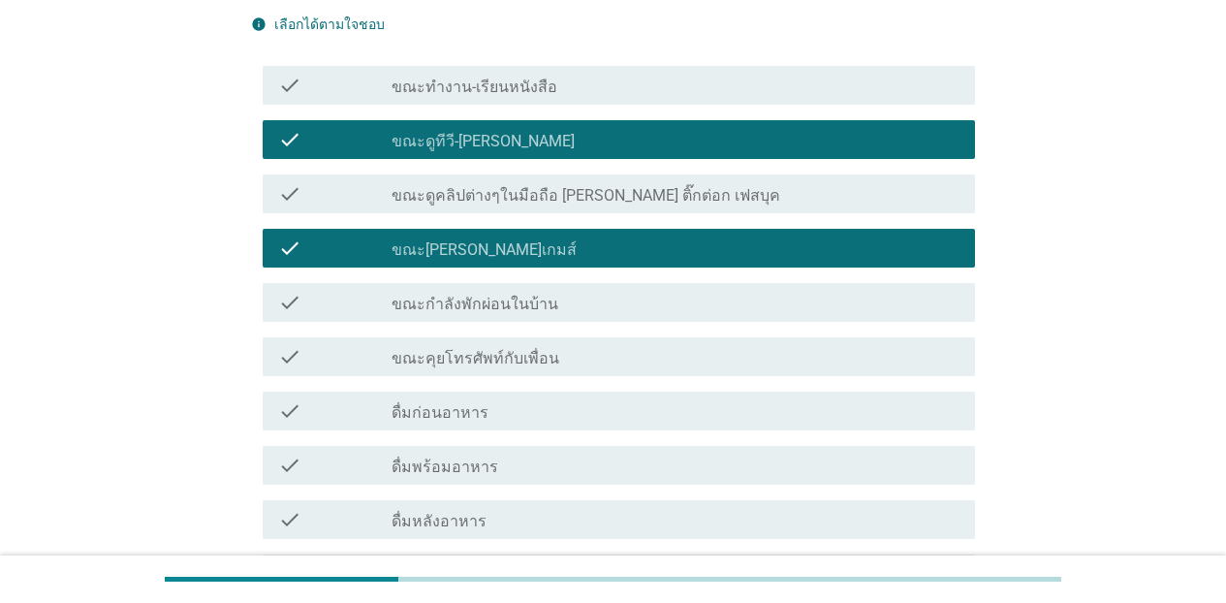
click at [751, 192] on div "check_box_outline_blank ขณะดูคลิปต่างๆในมือถือ [PERSON_NAME] ติ๊กต่อก เฟสบุค" at bounding box center [676, 193] width 568 height 23
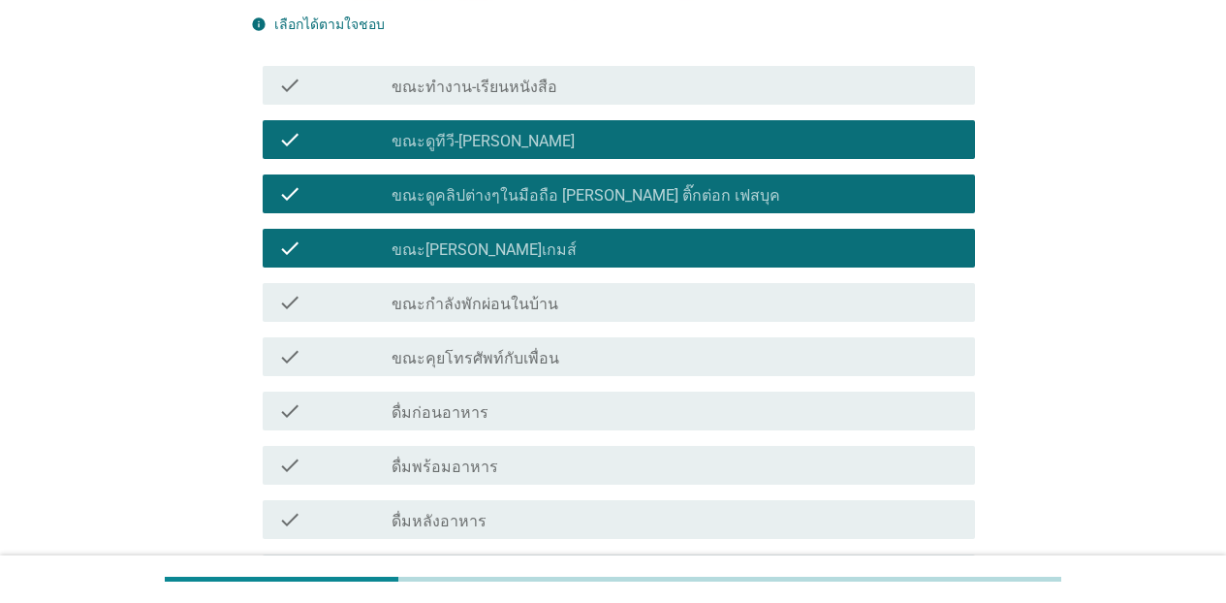
click at [711, 84] on div "check_box_outline_blank ขณะทำงาน-เรียนหนังสือ" at bounding box center [676, 85] width 568 height 23
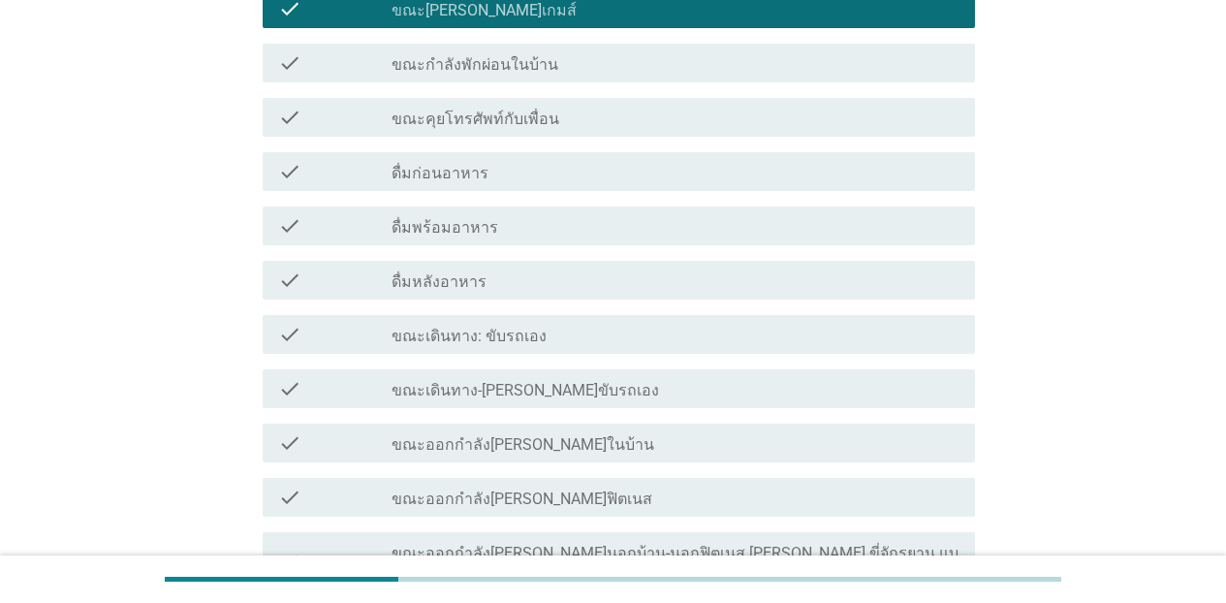
scroll to position [938, 0]
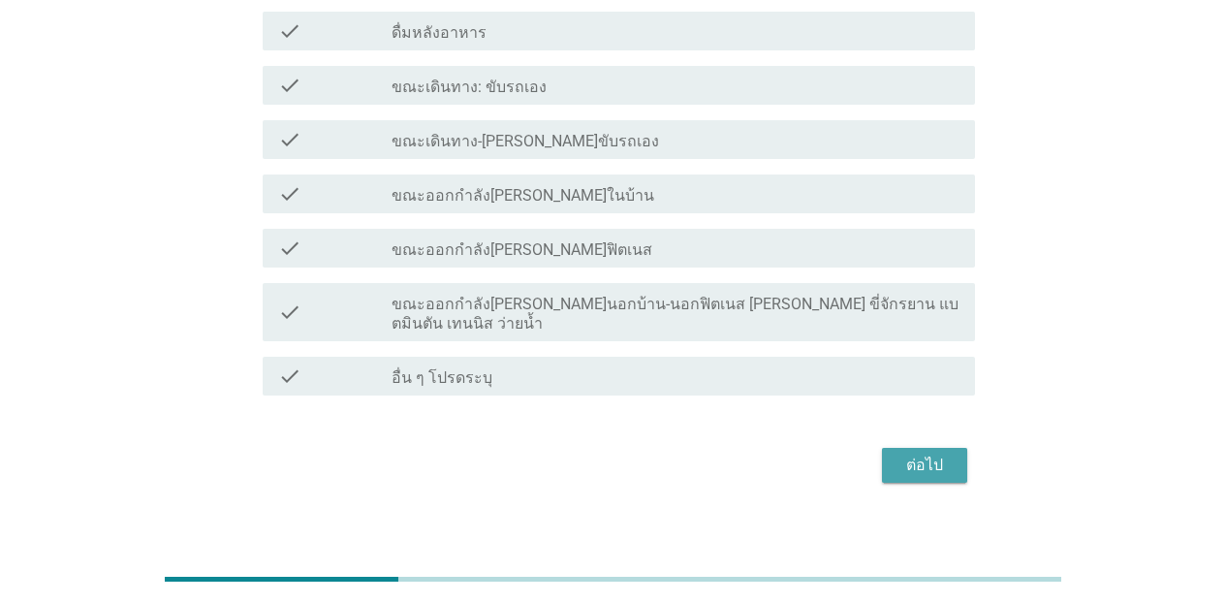
click at [931, 454] on div "ต่อไป" at bounding box center [925, 465] width 54 height 23
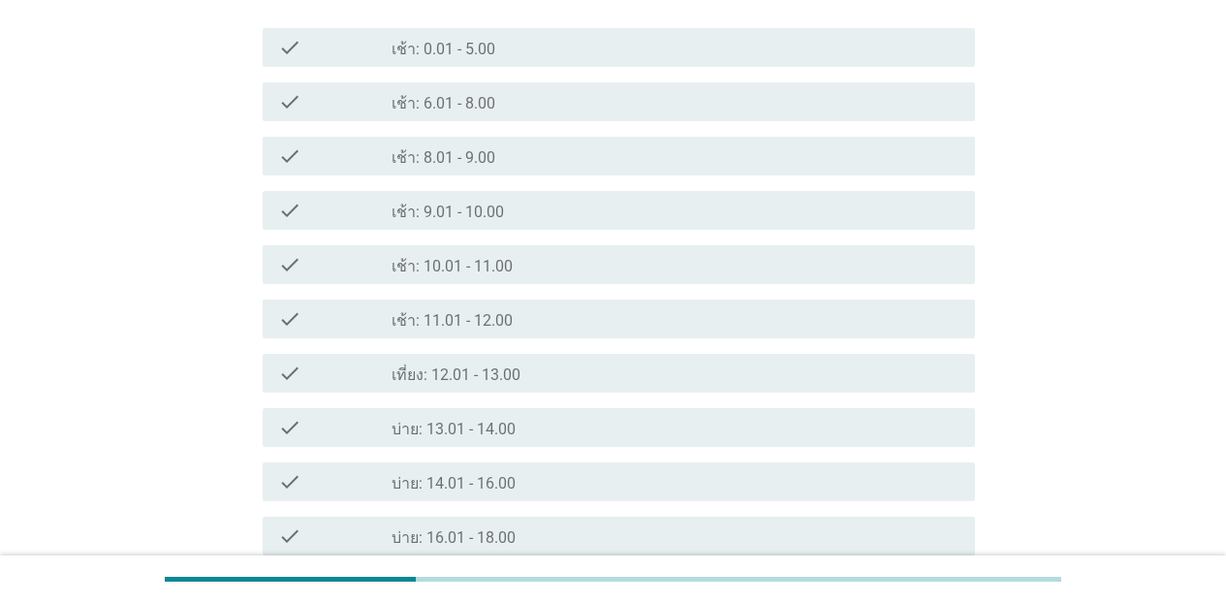
scroll to position [498, 0]
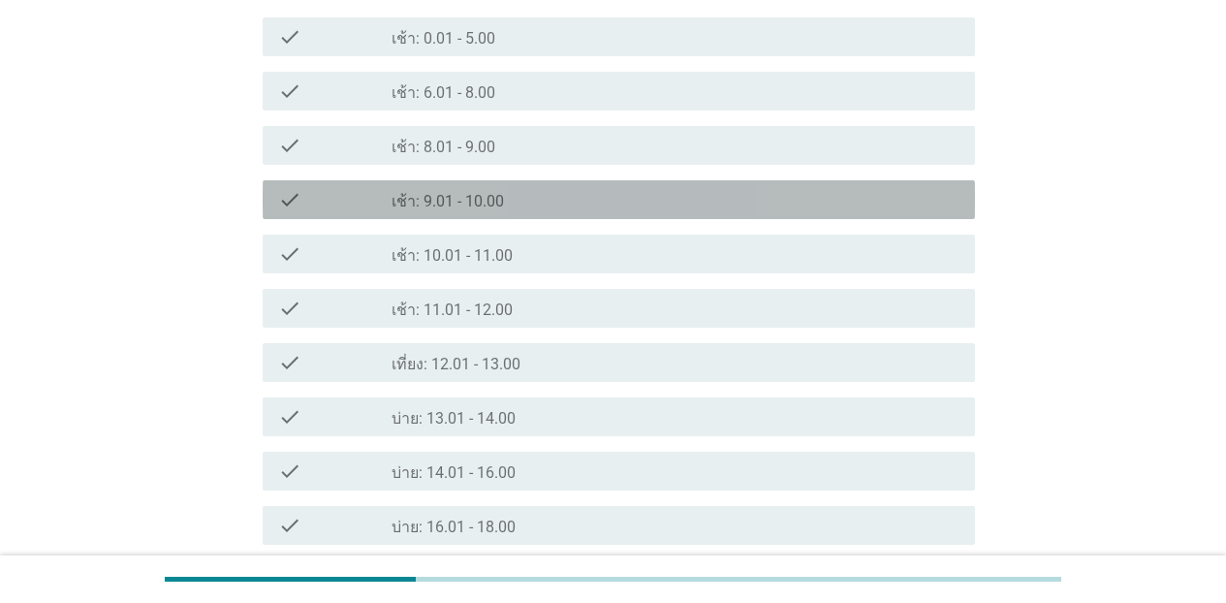
click at [508, 196] on div "check_box_outline_blank เช้า: 9.01 - 10.00" at bounding box center [676, 199] width 568 height 23
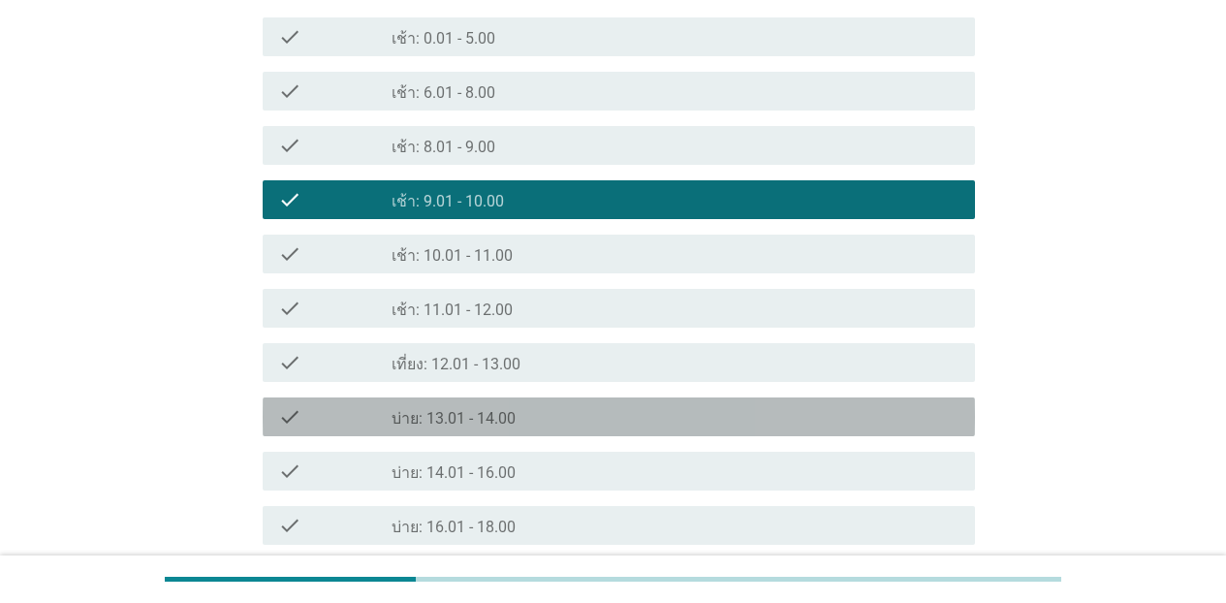
click at [570, 421] on div "check_box_outline_blank บ่าย: 13.01 - 14.00" at bounding box center [676, 416] width 568 height 23
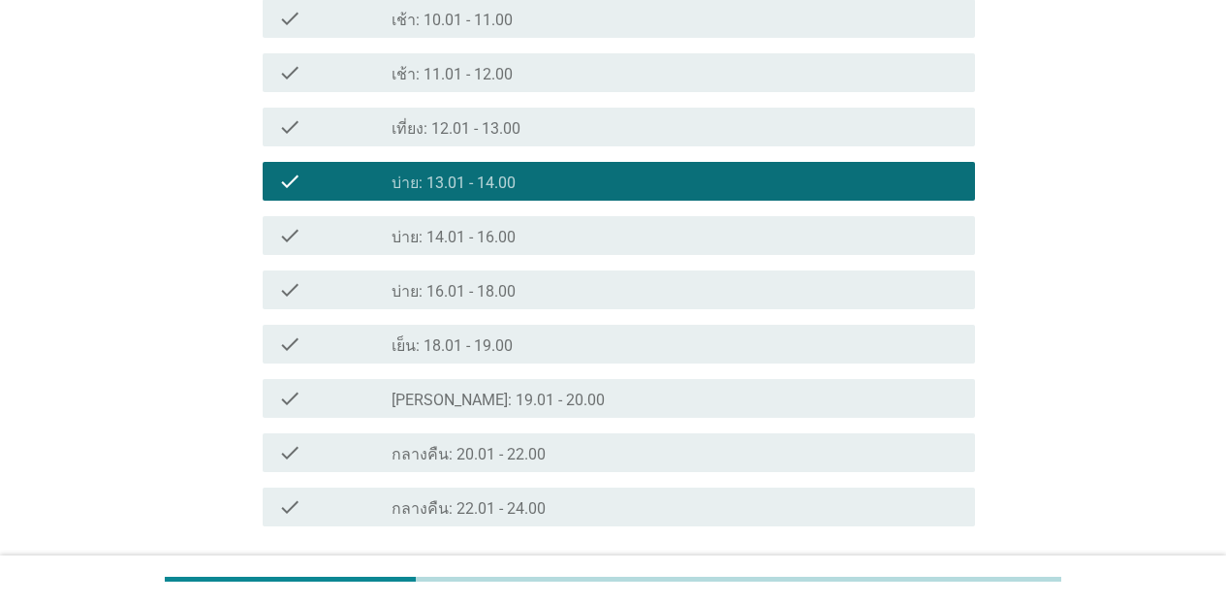
scroll to position [884, 0]
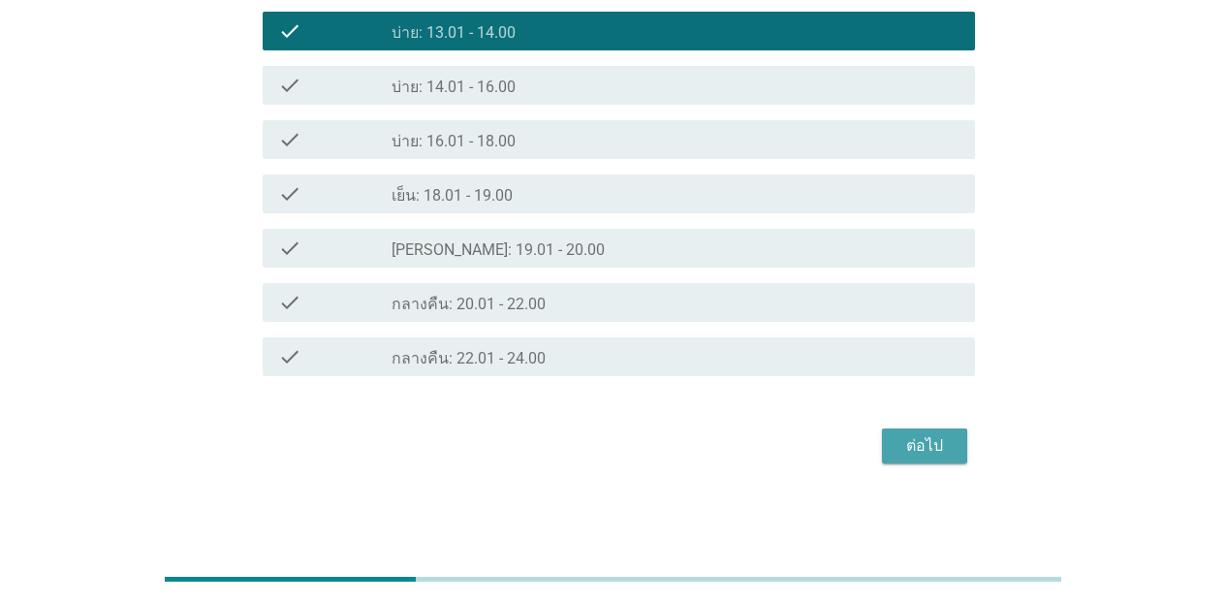
click at [917, 450] on div "ต่อไป" at bounding box center [925, 445] width 54 height 23
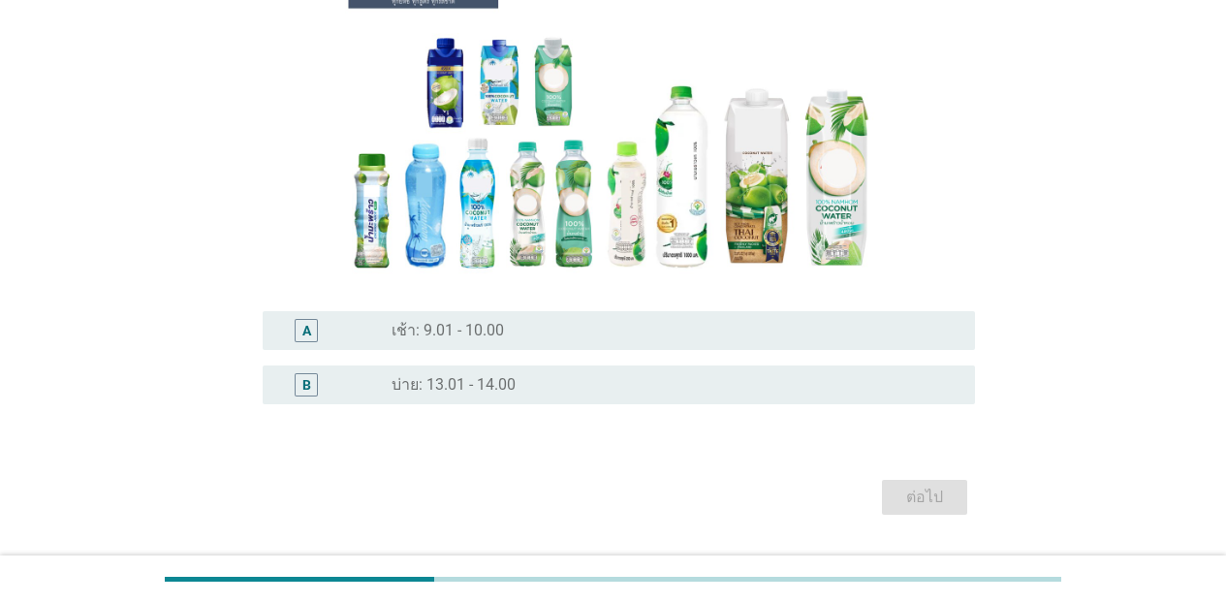
scroll to position [228, 0]
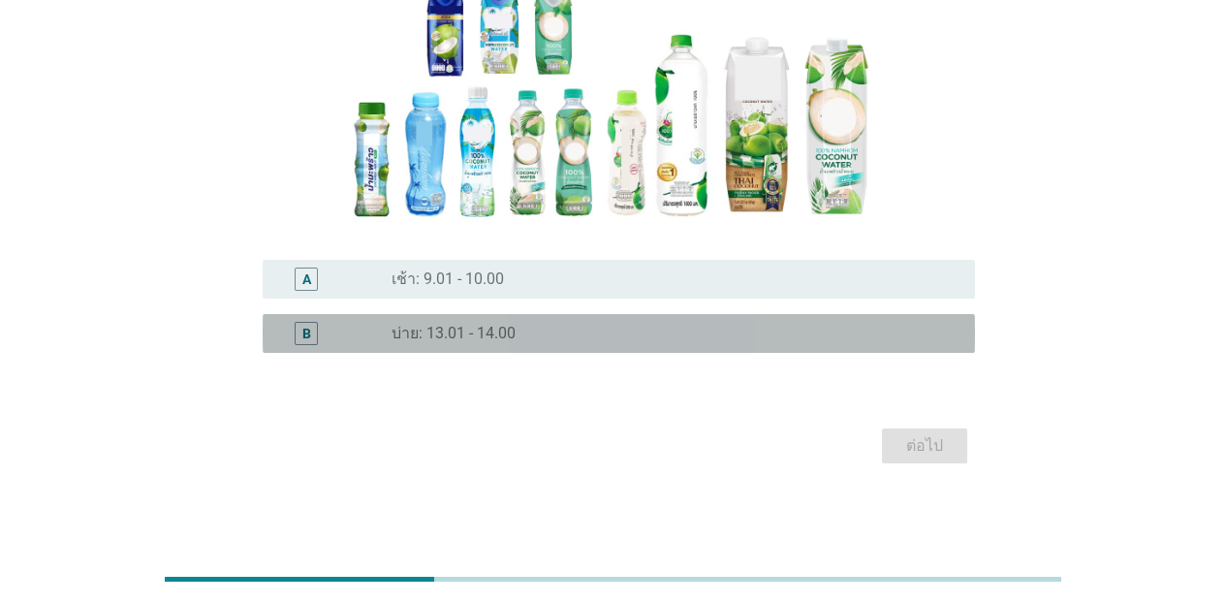
drag, startPoint x: 567, startPoint y: 333, endPoint x: 701, endPoint y: 368, distance: 138.5
click at [573, 336] on div "radio_button_unchecked บ่าย: 13.01 - 14.00" at bounding box center [668, 333] width 553 height 19
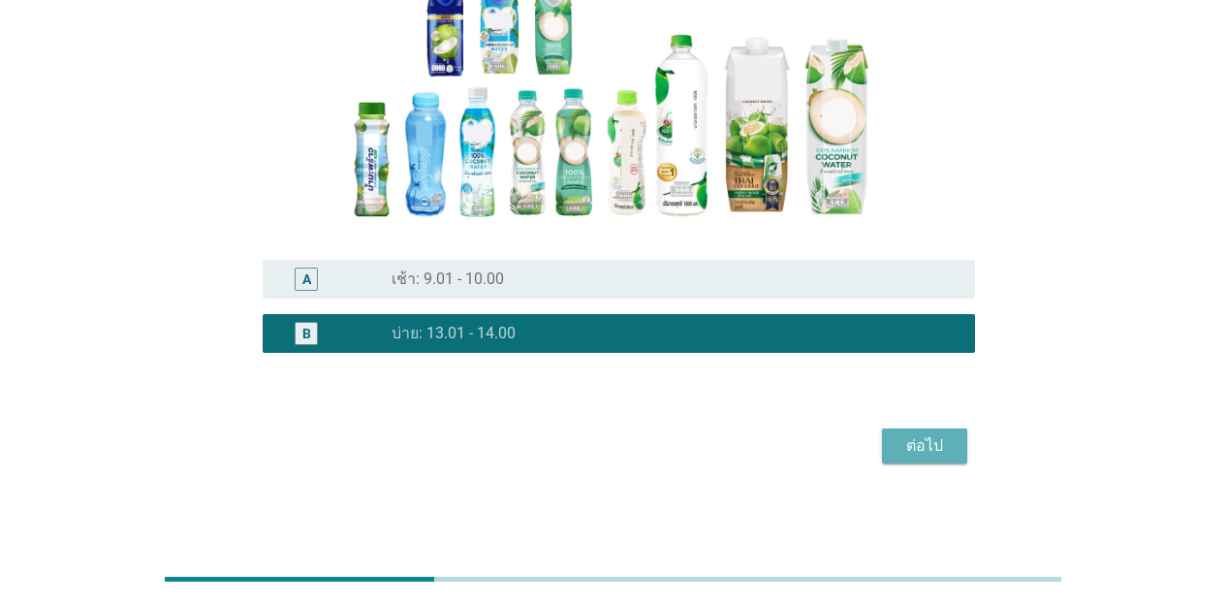
click at [902, 452] on div "ต่อไป" at bounding box center [925, 445] width 54 height 23
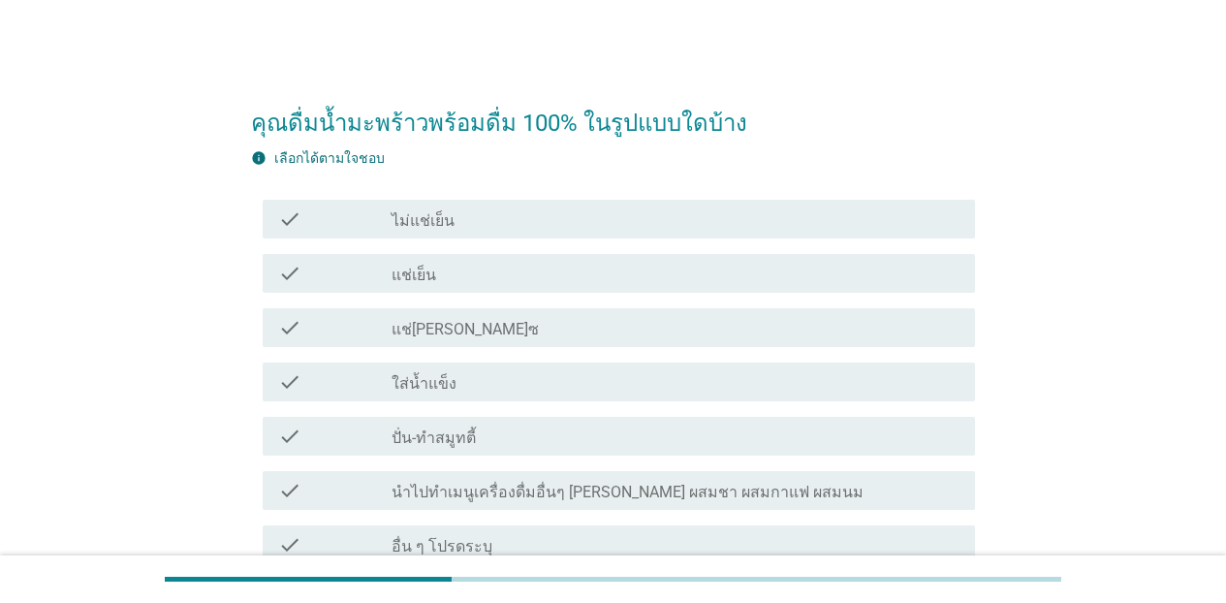
click at [466, 280] on div "check_box_outline_blank แช่เย็น" at bounding box center [676, 273] width 568 height 23
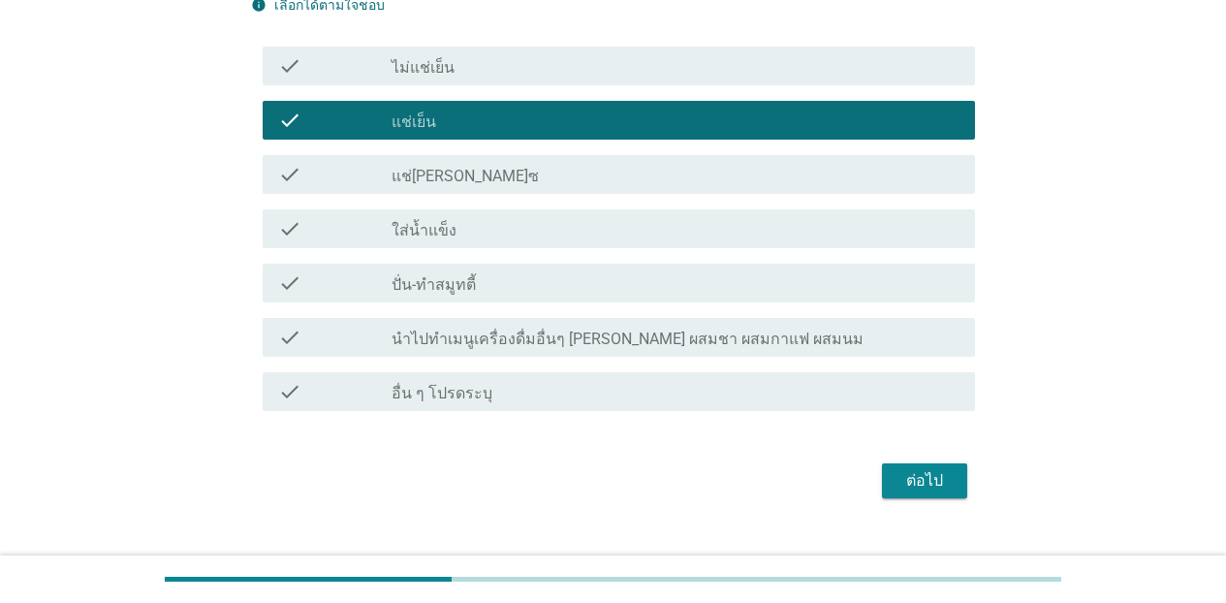
scroll to position [187, 0]
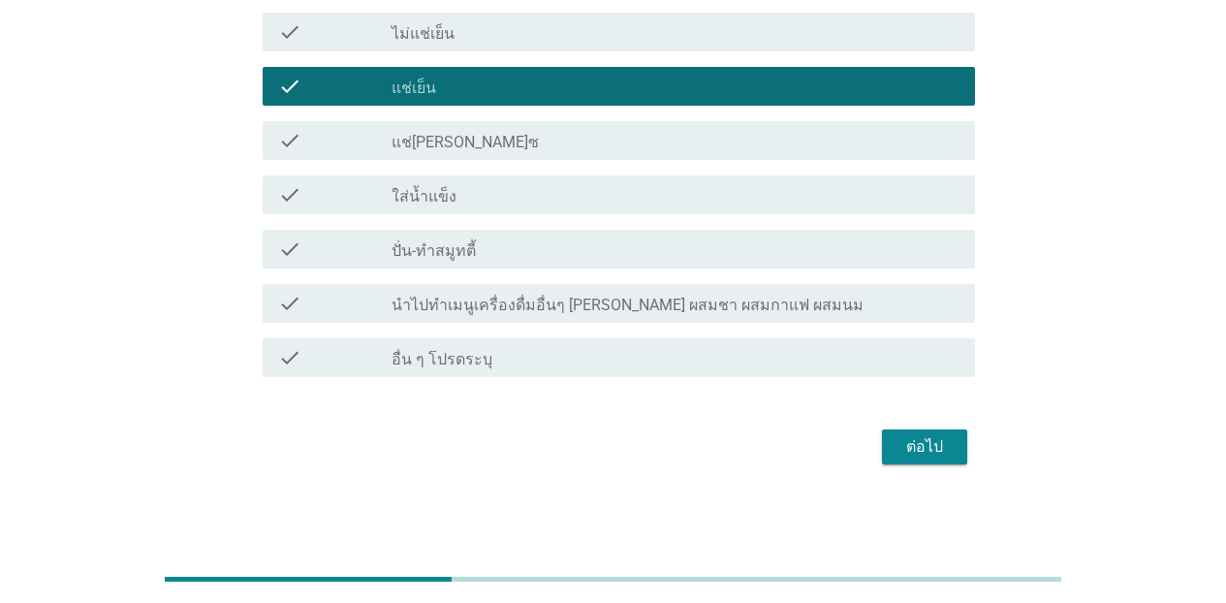
click at [950, 441] on div "ต่อไป" at bounding box center [925, 446] width 54 height 23
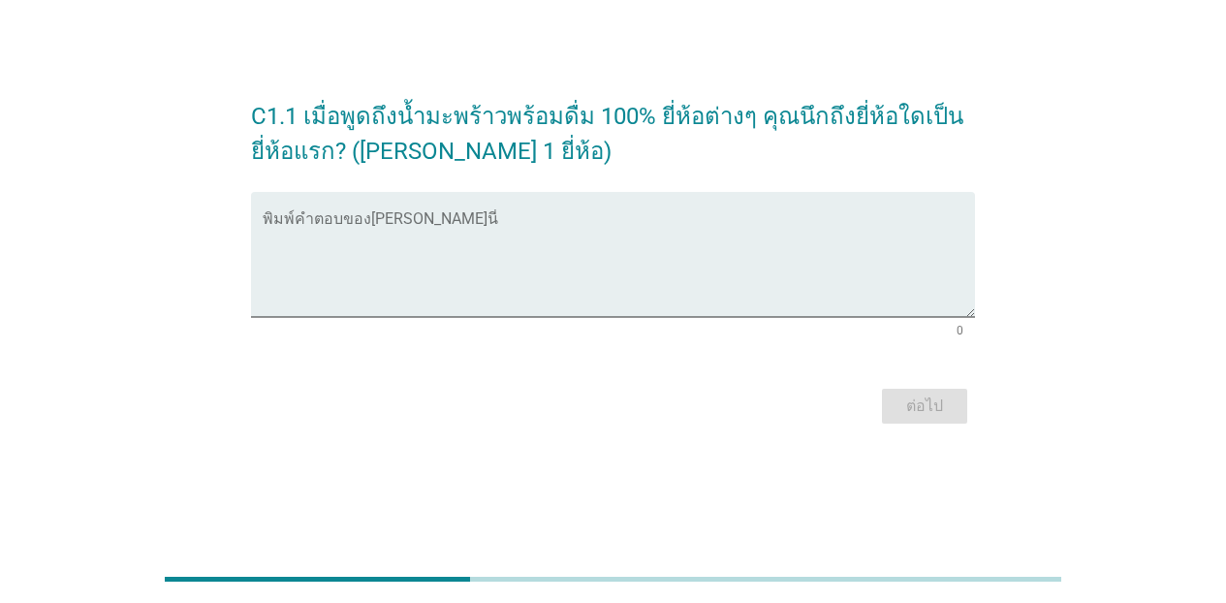
scroll to position [0, 0]
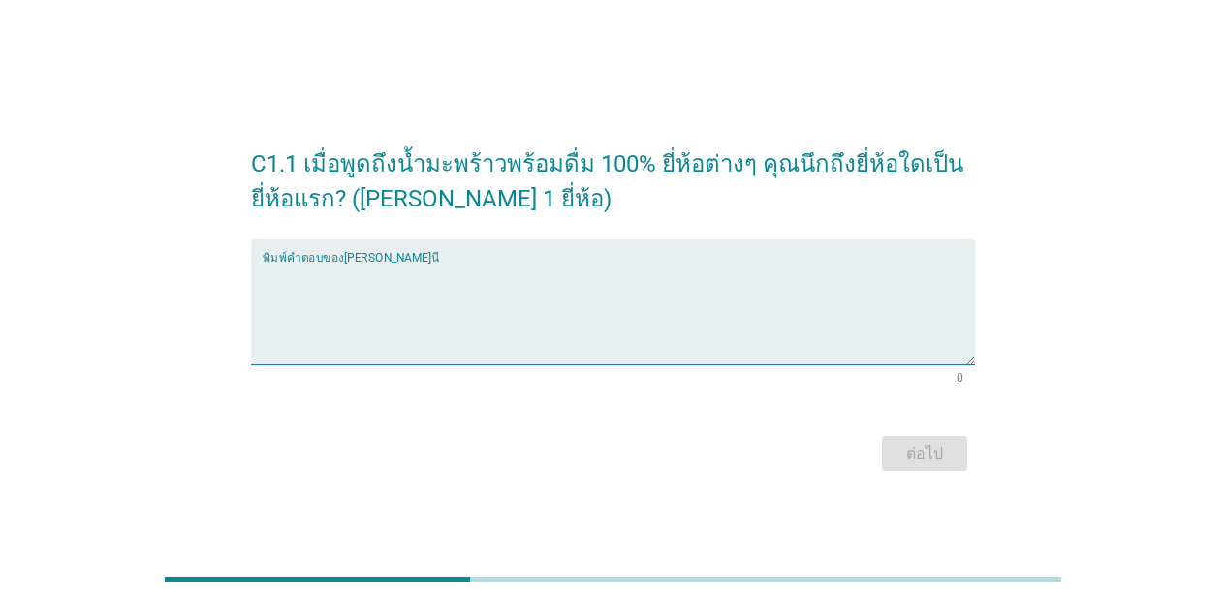
click at [480, 287] on textarea "พิมพ์คำตอบของคุณ ที่นี่" at bounding box center [619, 314] width 713 height 102
type textarea "[PERSON_NAME]"
click at [898, 461] on div "ต่อไป" at bounding box center [925, 453] width 54 height 23
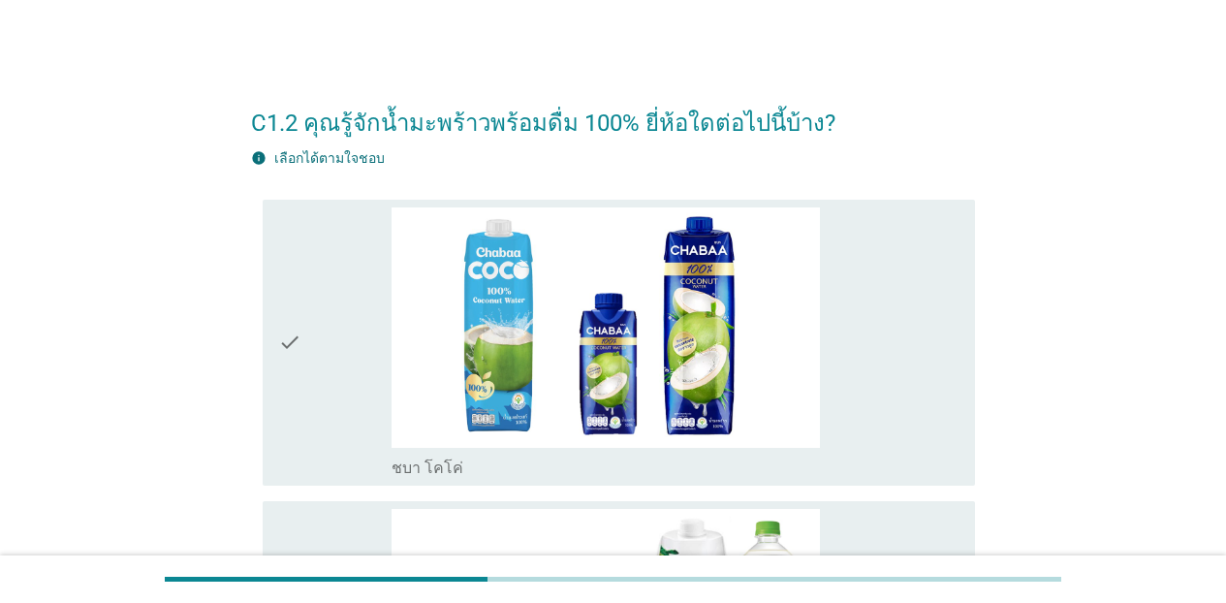
click at [856, 361] on div "check_box_outline_blank ชบา โคโค่" at bounding box center [676, 342] width 568 height 271
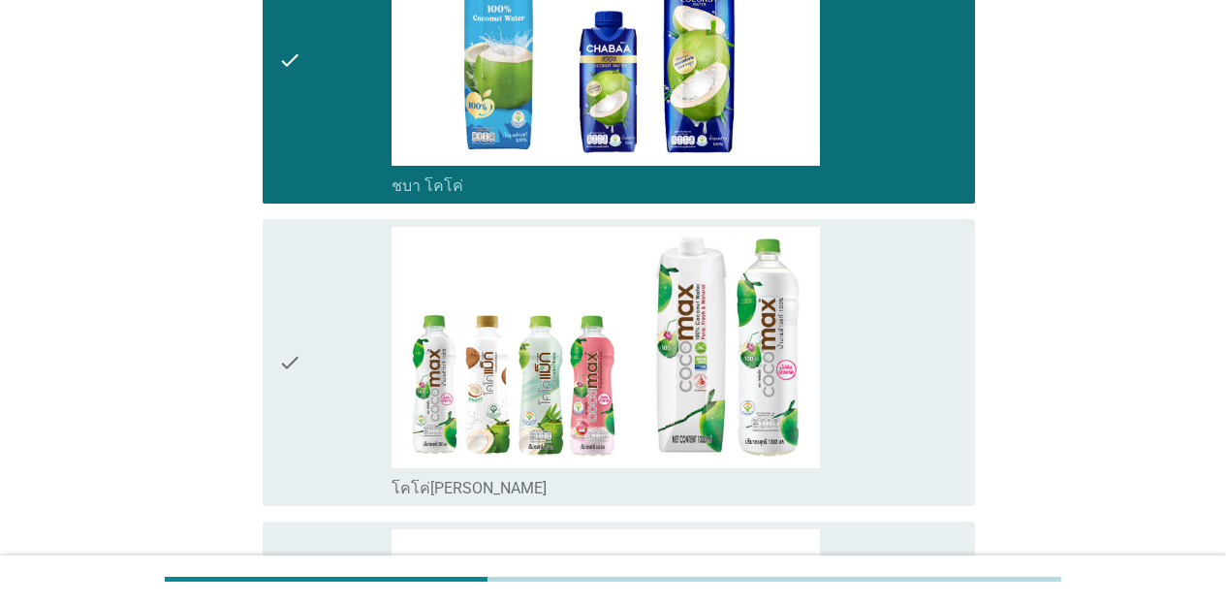
scroll to position [435, 0]
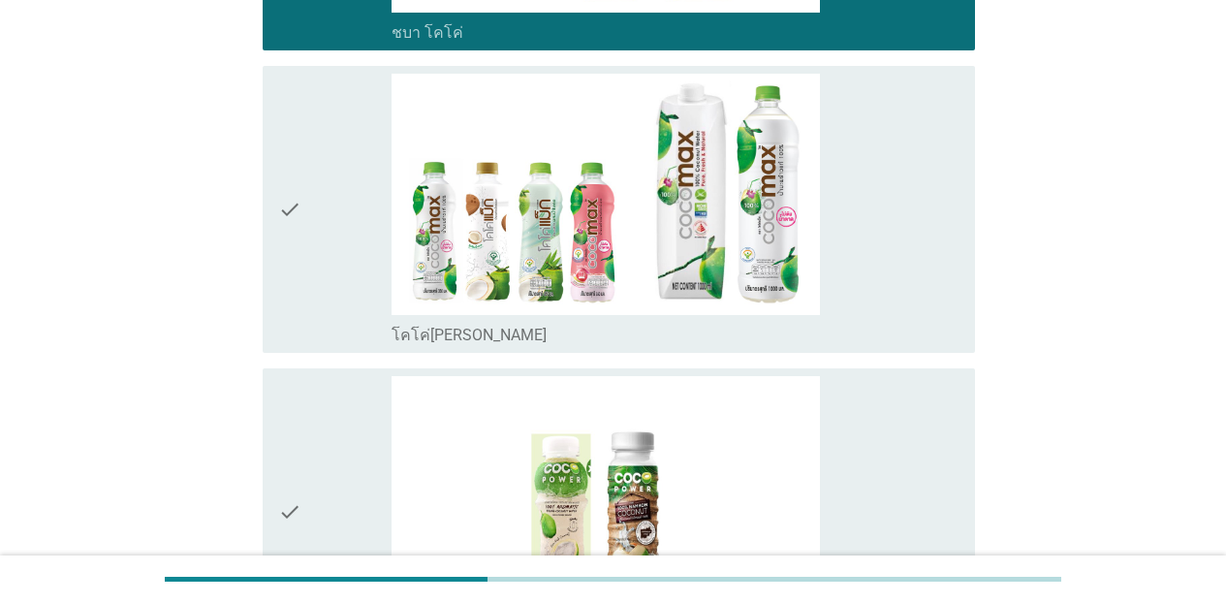
click at [897, 222] on div "check_box_outline_blank โคโค่[PERSON_NAME]" at bounding box center [676, 209] width 568 height 271
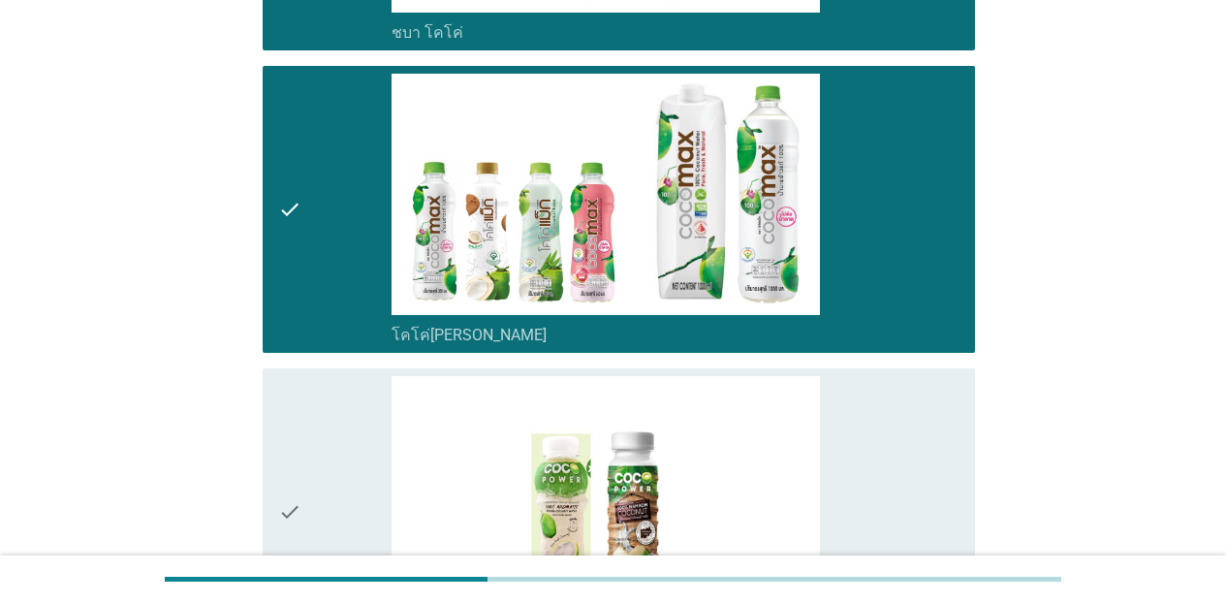
click at [879, 433] on div "check_box_outline_blank โคโค่ พาวเวอร์" at bounding box center [676, 511] width 568 height 271
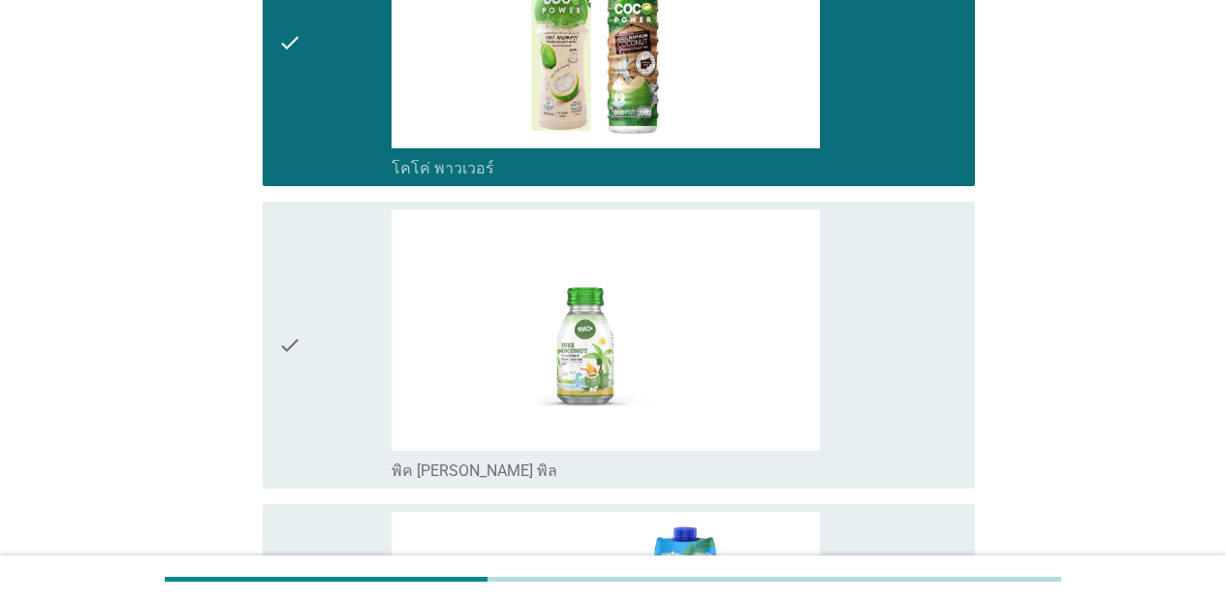
scroll to position [922, 0]
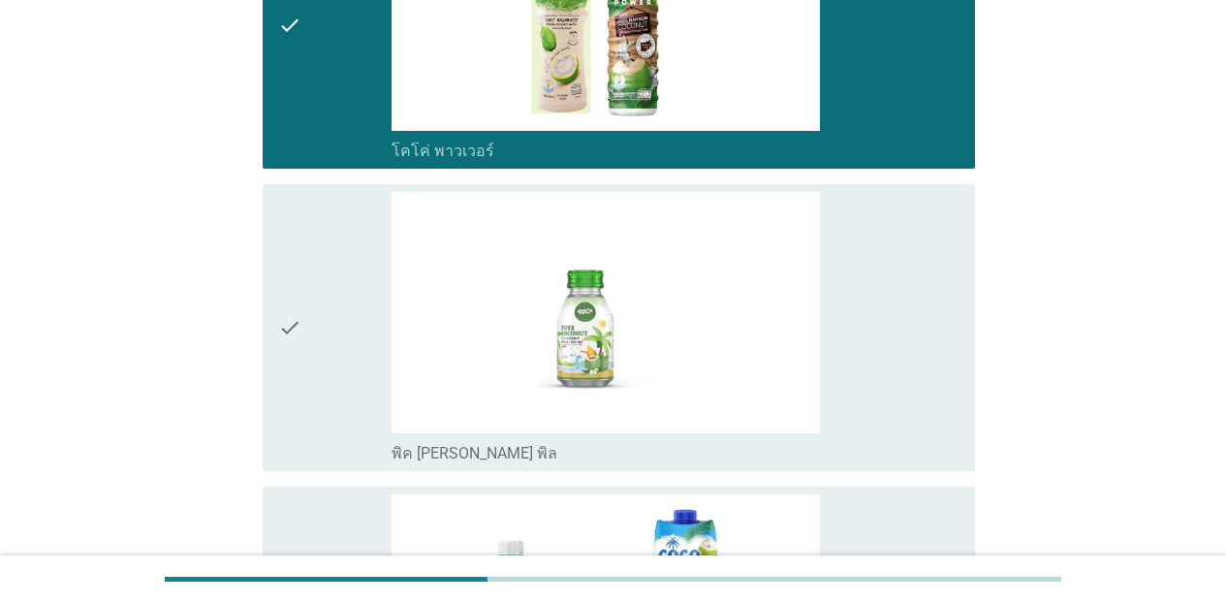
click at [892, 266] on div "check_box_outline_blank พิค [PERSON_NAME] พิล" at bounding box center [676, 327] width 568 height 271
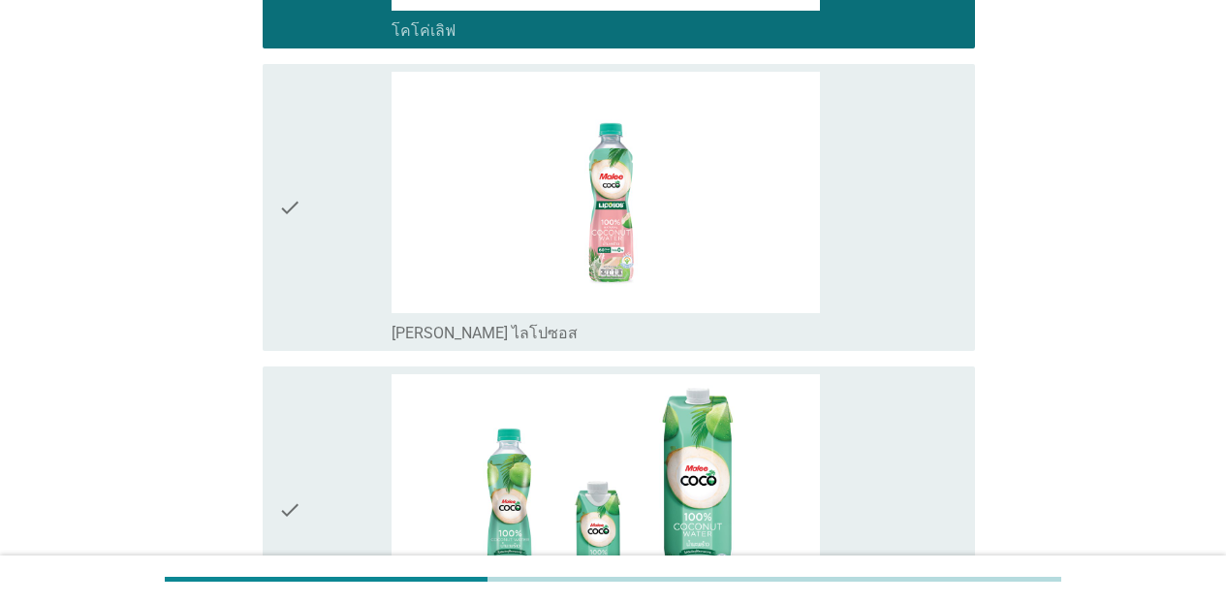
scroll to position [1671, 0]
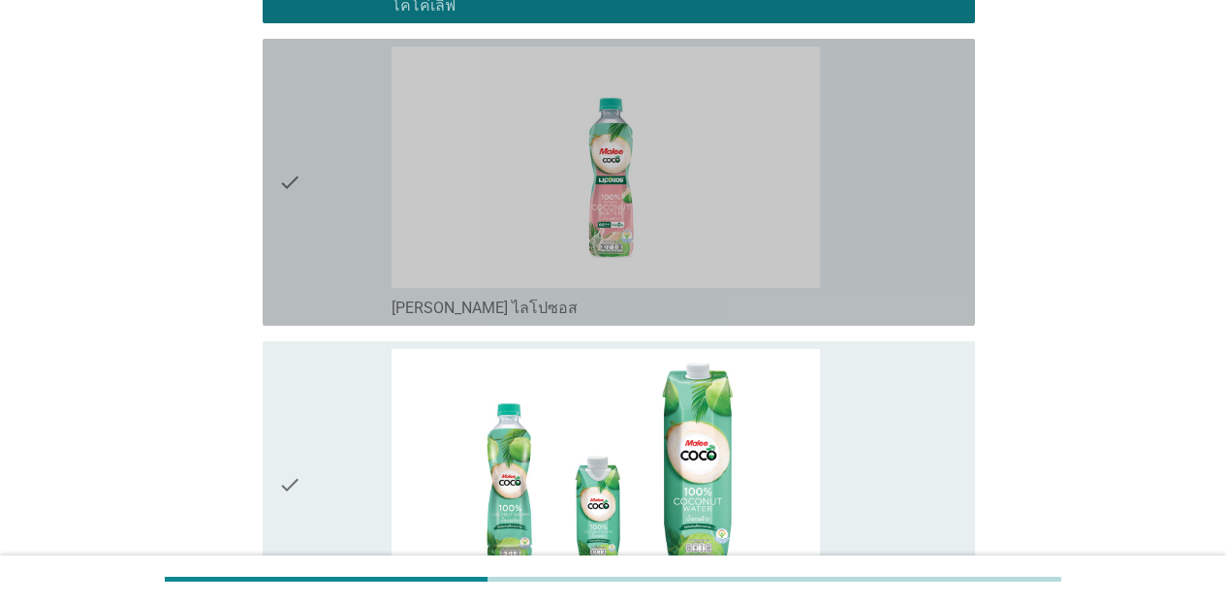
click at [899, 250] on div "check_box_outline_blank [PERSON_NAME] ไลโปซอส" at bounding box center [676, 182] width 568 height 271
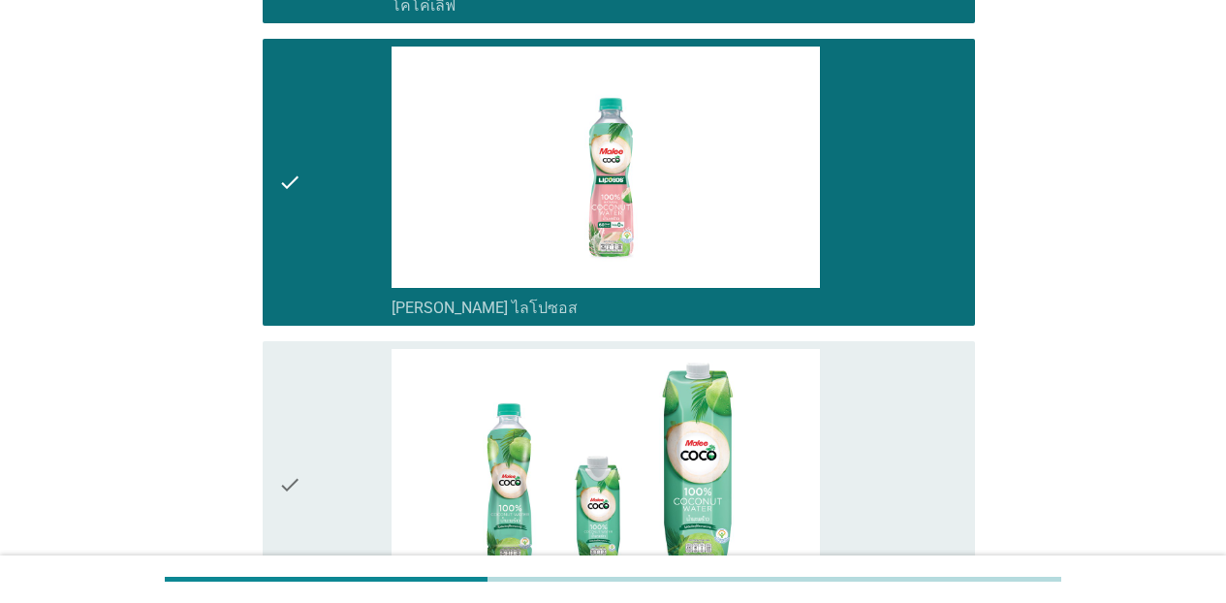
click at [888, 458] on div "check_box_outline_blank [PERSON_NAME]" at bounding box center [676, 484] width 568 height 271
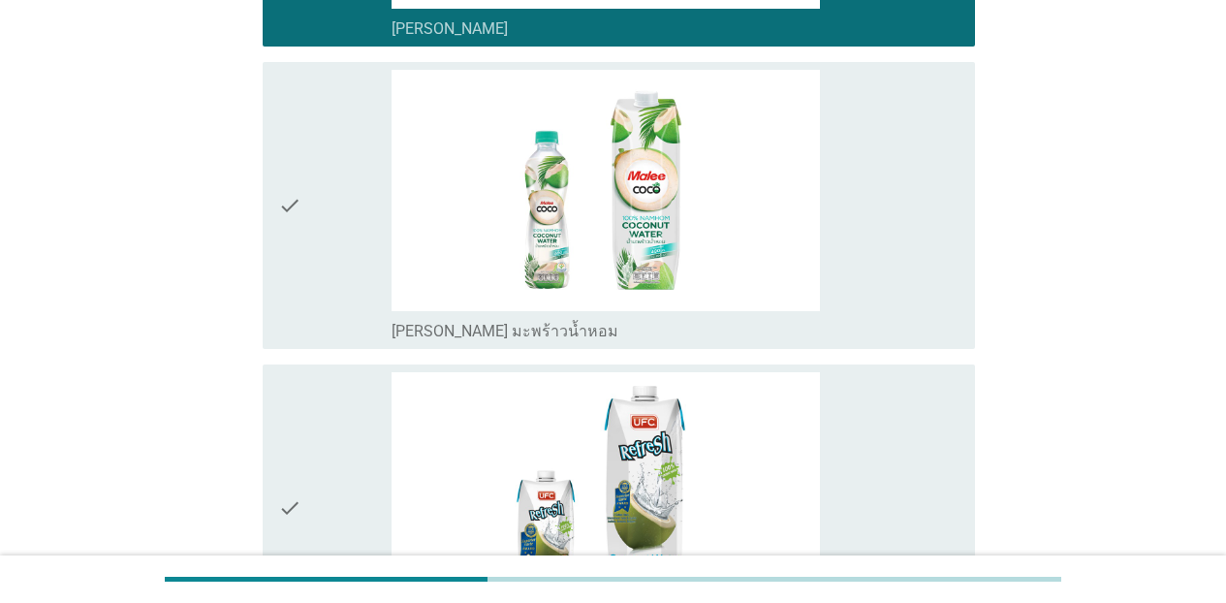
scroll to position [2305, 0]
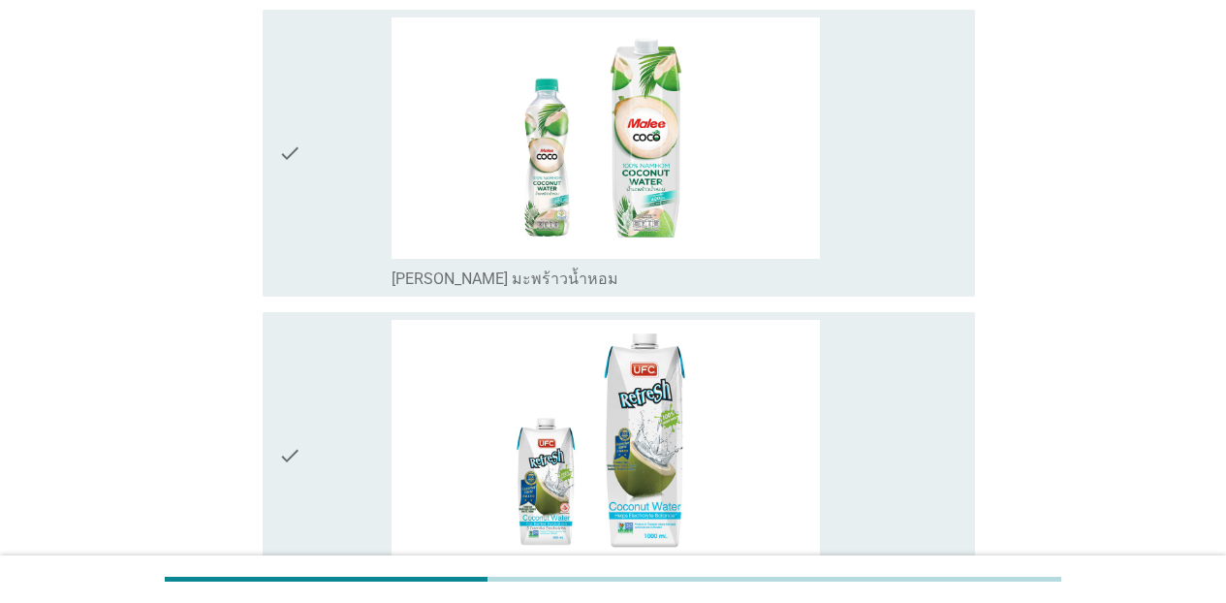
click at [903, 266] on div "check_box_outline_blank [PERSON_NAME] มะพร้าวน้ำหอม" at bounding box center [676, 277] width 568 height 23
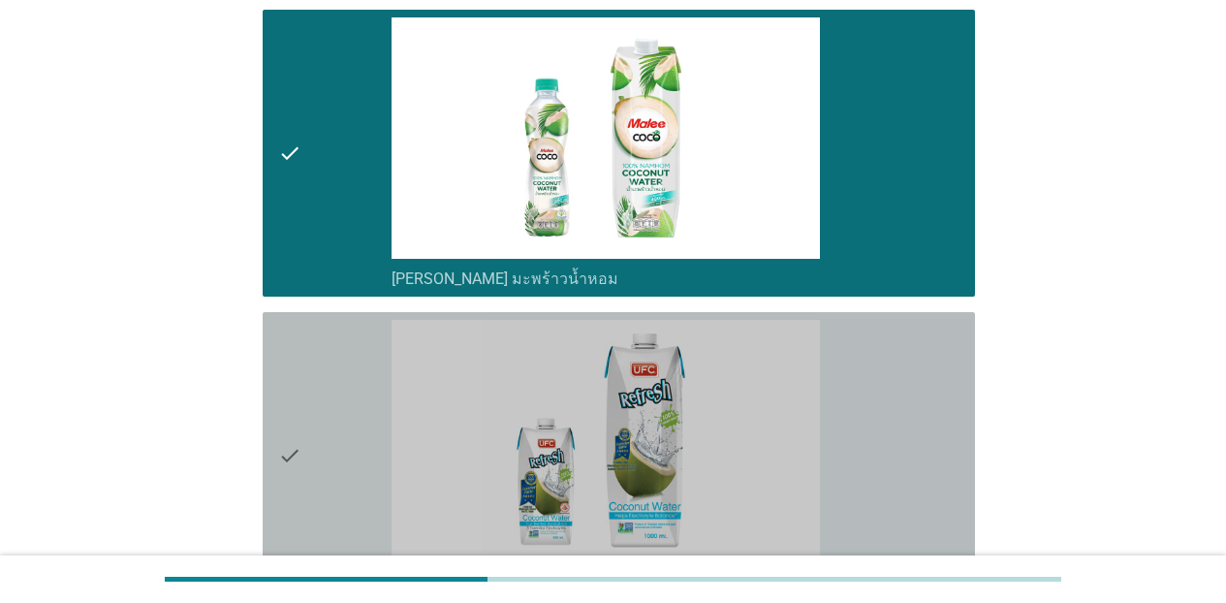
click at [894, 424] on div "check_box_outline_blank [PERSON_NAME]ซี (รีเฟรช)" at bounding box center [676, 455] width 568 height 271
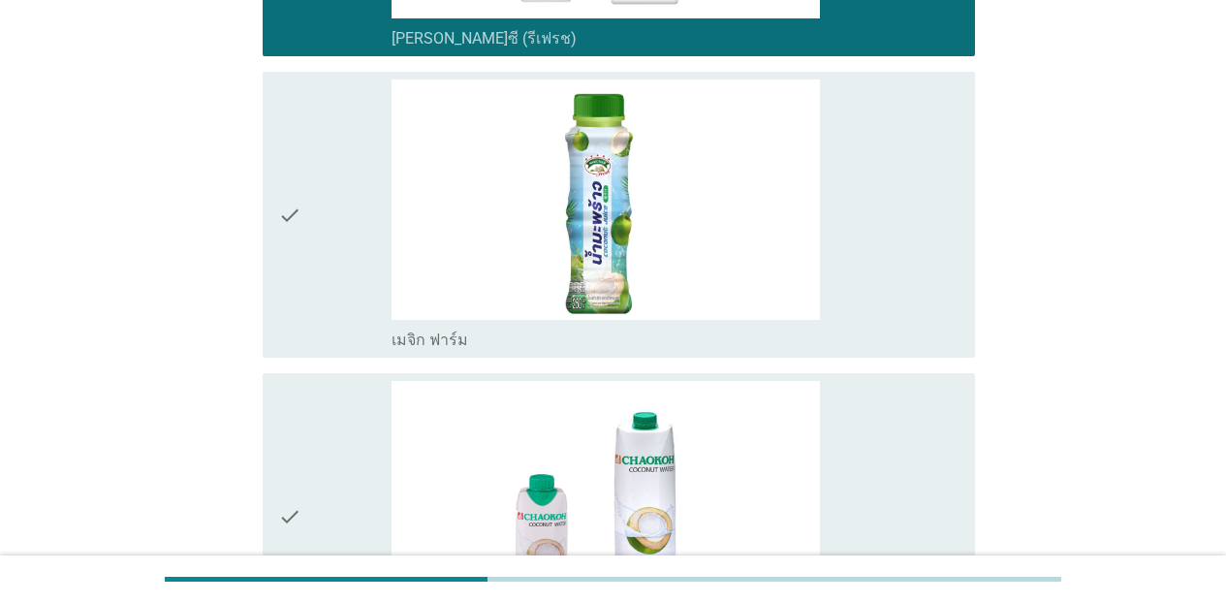
scroll to position [2926, 0]
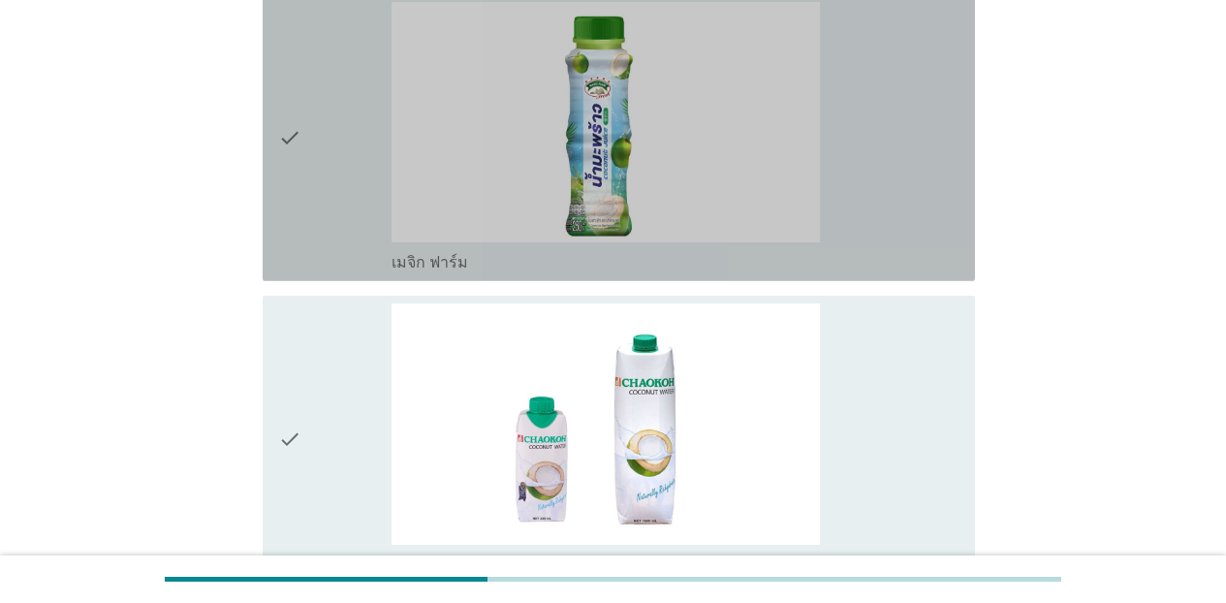
click at [954, 223] on div "check check_box_outline_blank เมจิก ฟาร์ม" at bounding box center [619, 137] width 713 height 287
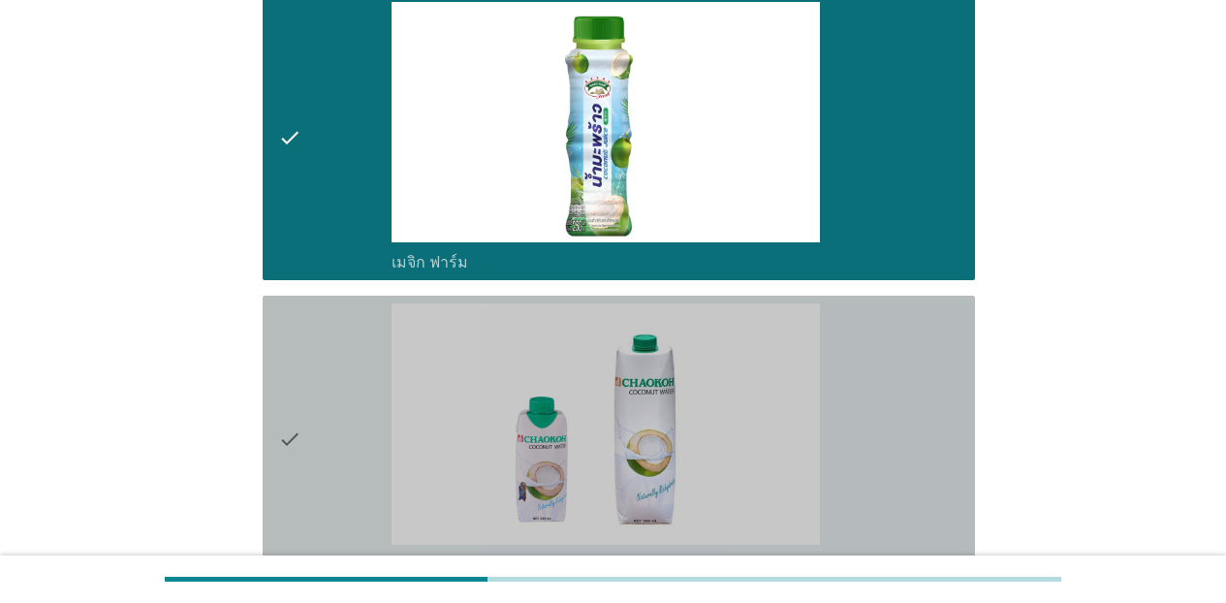
click at [933, 391] on div "check_box_outline_blank ชาวเกาะ" at bounding box center [676, 438] width 568 height 271
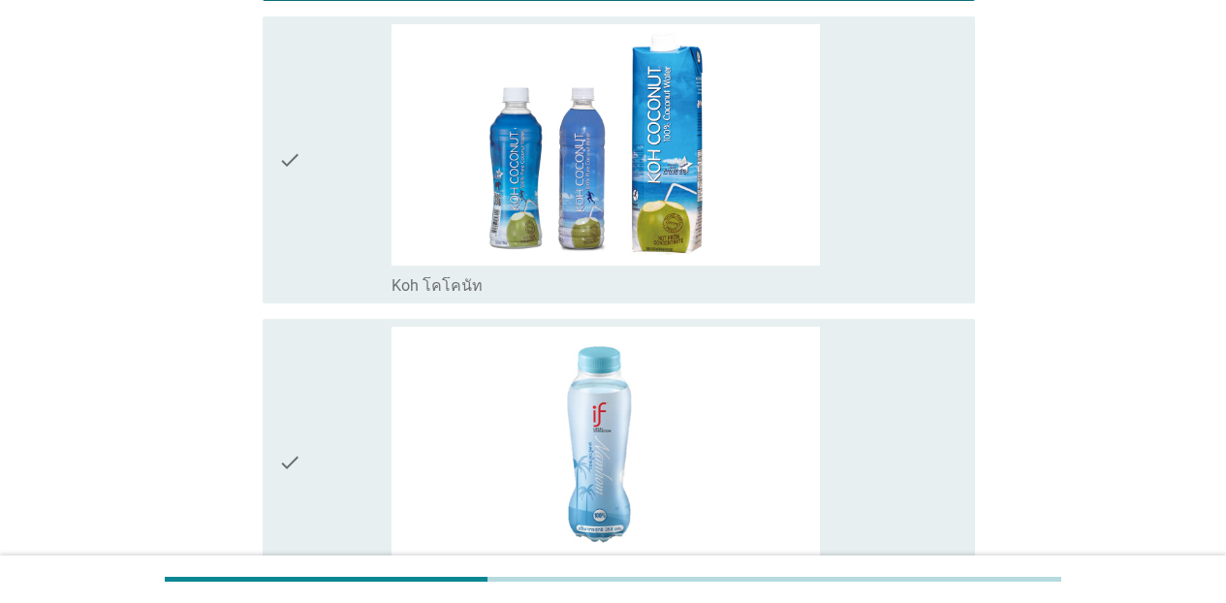
scroll to position [3572, 0]
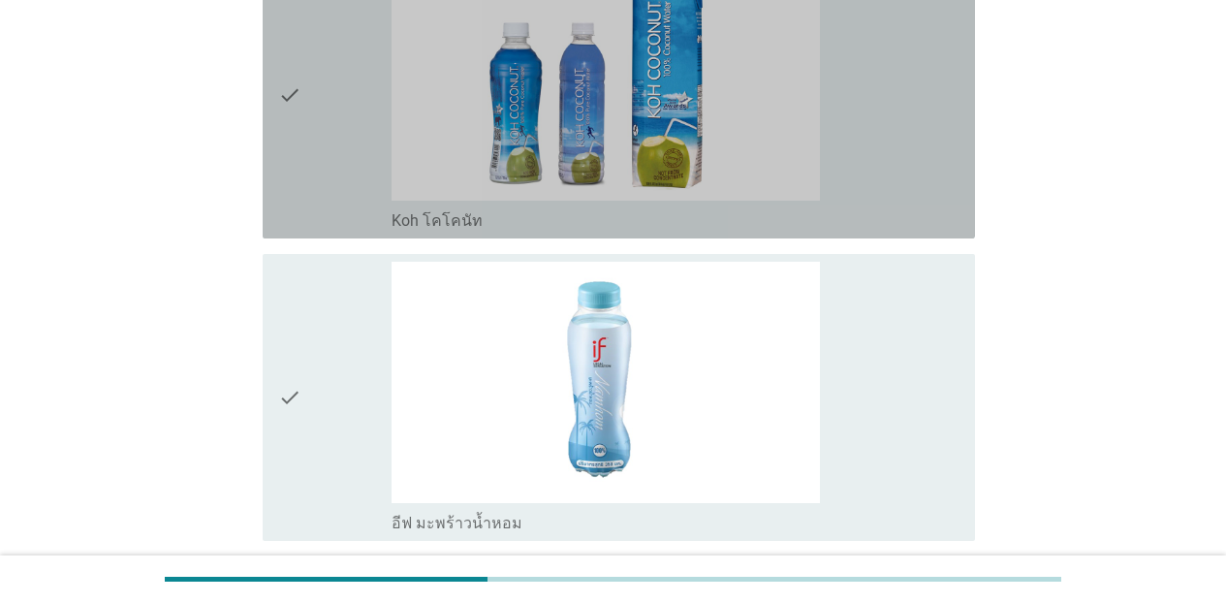
click at [905, 174] on div "check_box_outline_blank Koh โคโคนัท" at bounding box center [676, 94] width 568 height 271
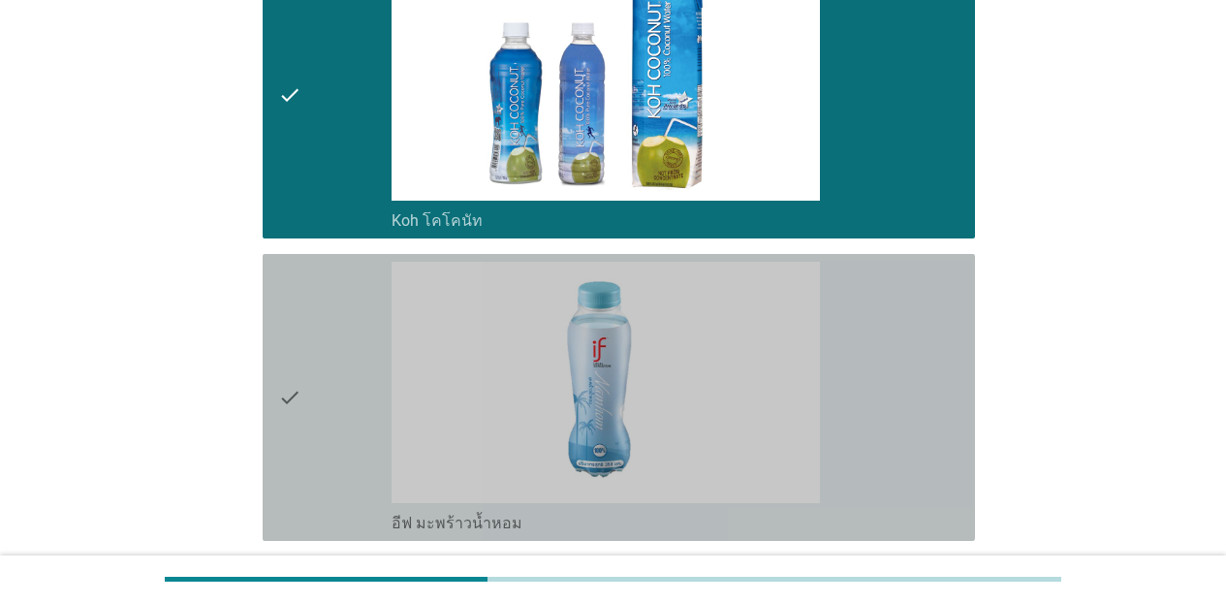
click at [891, 301] on div "check_box_outline_blank อีฟ มะพร้าวน้ำหอม" at bounding box center [676, 397] width 568 height 271
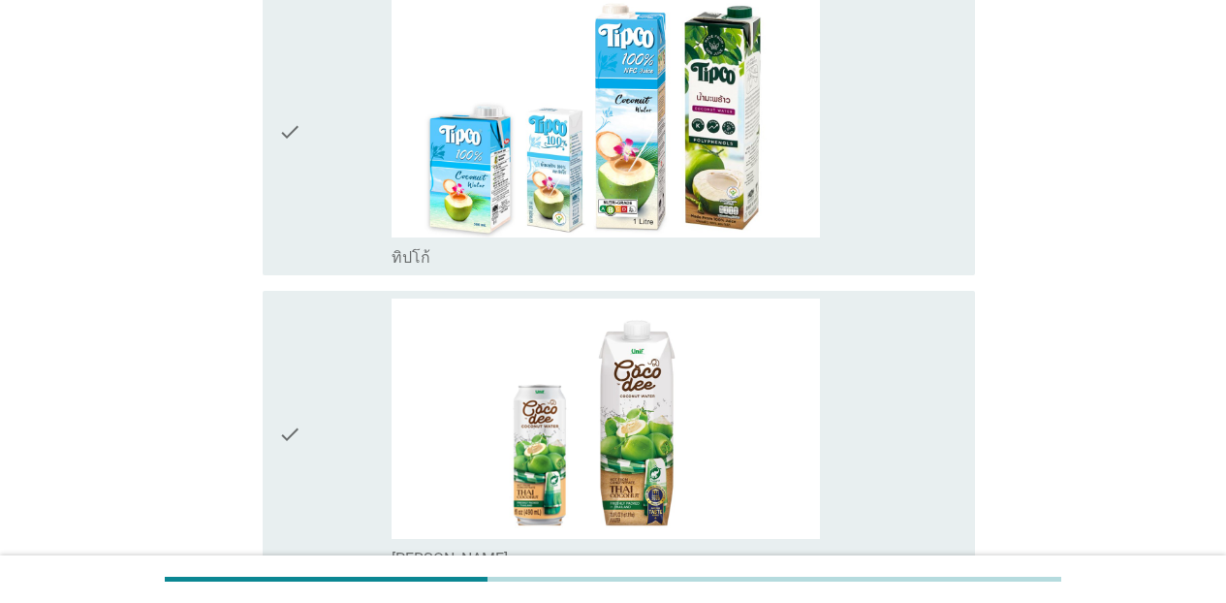
scroll to position [4154, 0]
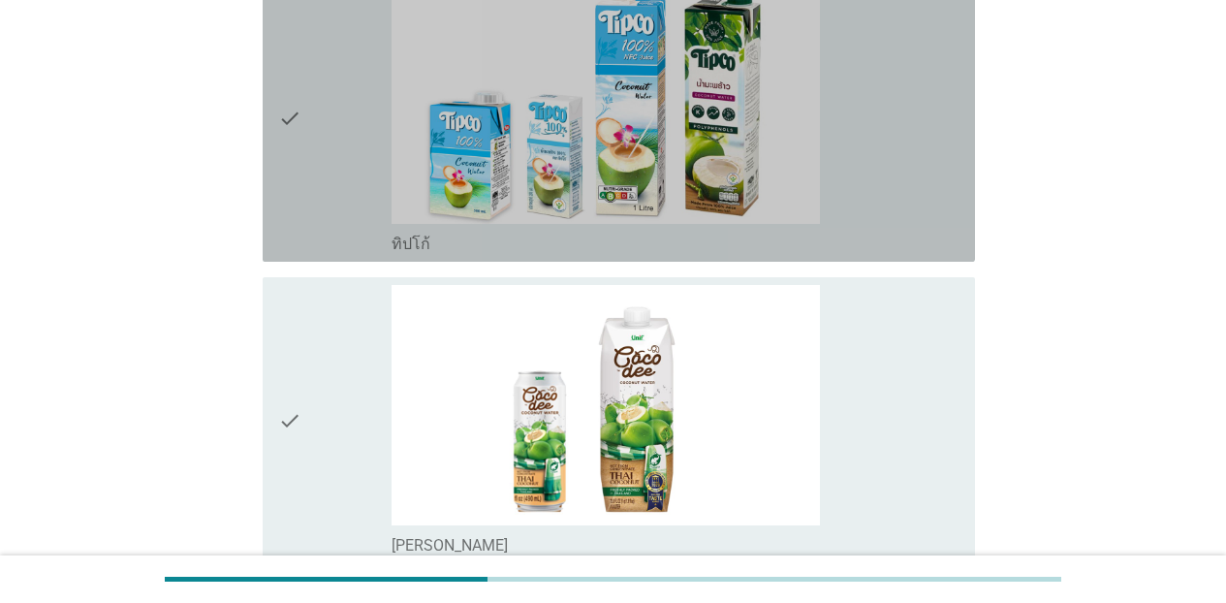
click at [883, 186] on div "check_box_outline_blank ทิปโก้" at bounding box center [676, 118] width 568 height 271
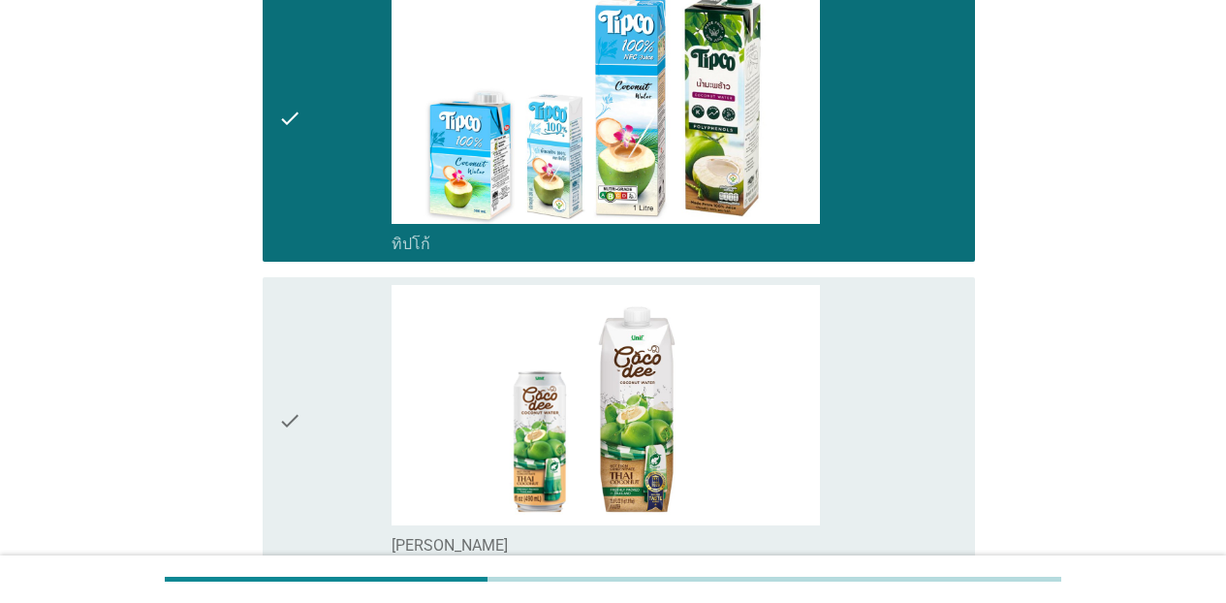
click at [899, 315] on div "check_box_outline_blank [PERSON_NAME]" at bounding box center [676, 420] width 568 height 271
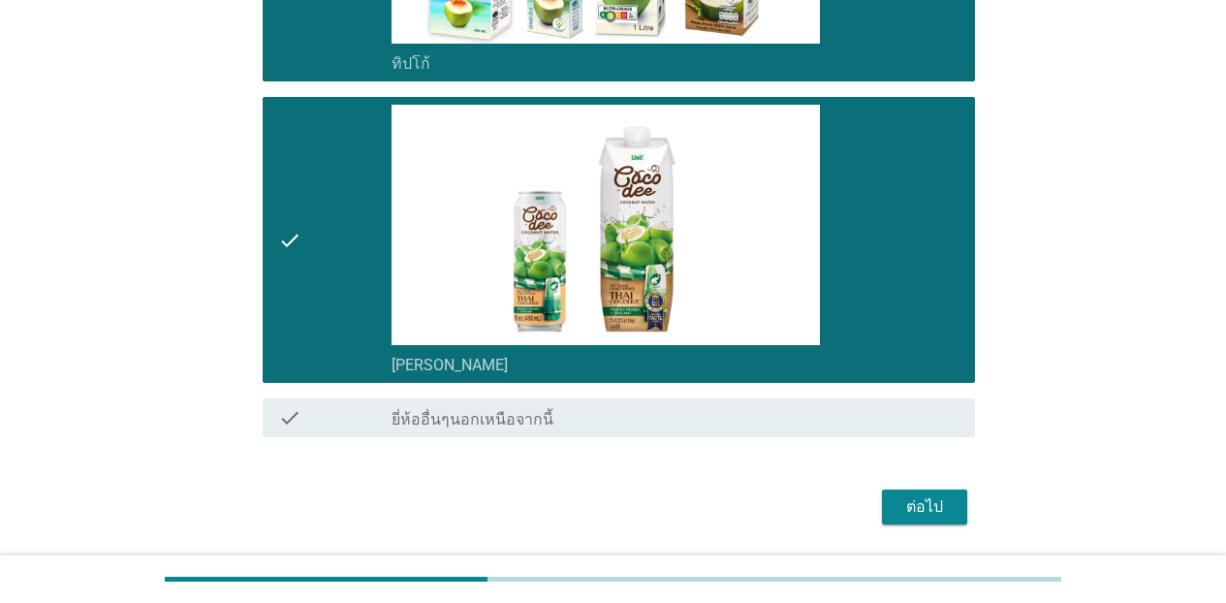
scroll to position [4396, 0]
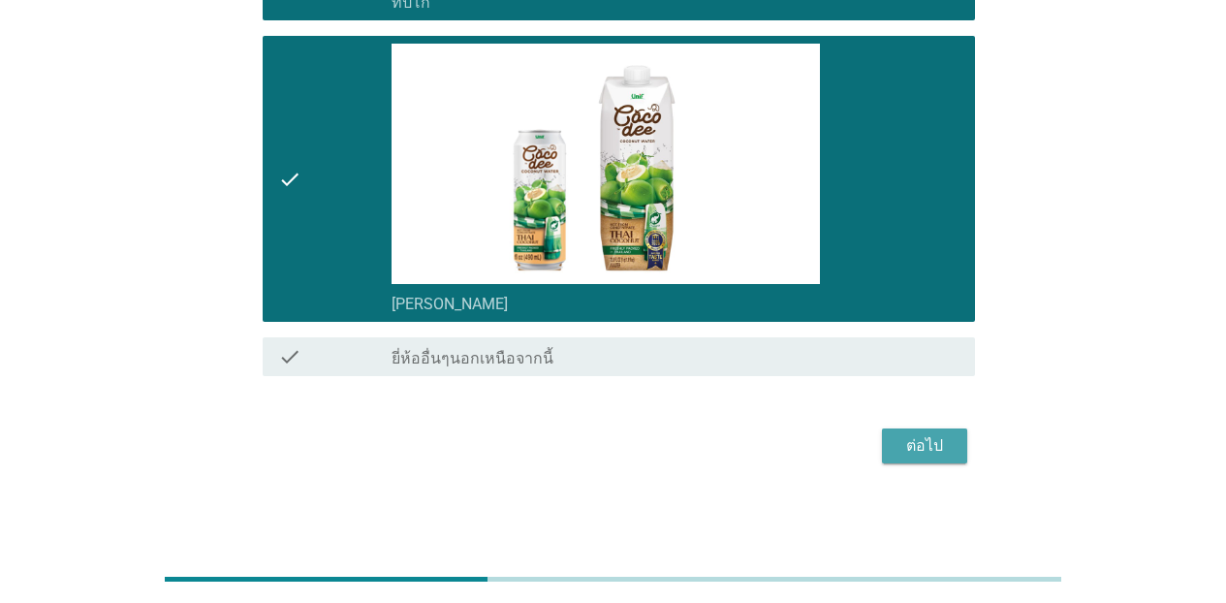
click at [923, 438] on div "ต่อไป" at bounding box center [925, 445] width 54 height 23
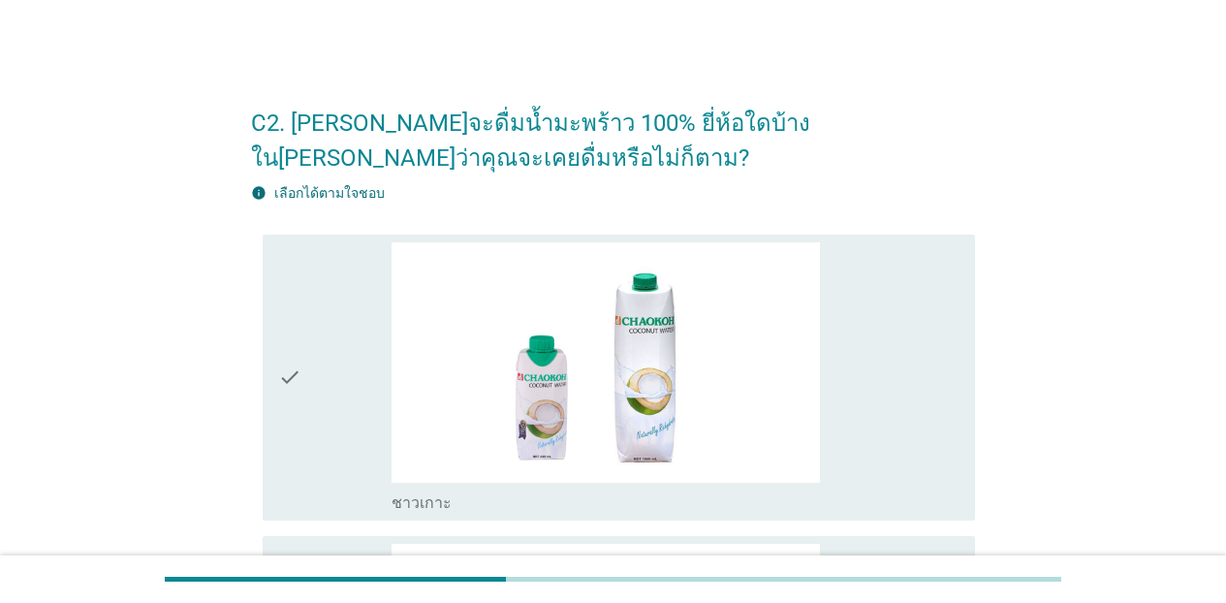
click at [931, 367] on div "check_box_outline_blank ชาวเกาะ" at bounding box center [676, 377] width 568 height 271
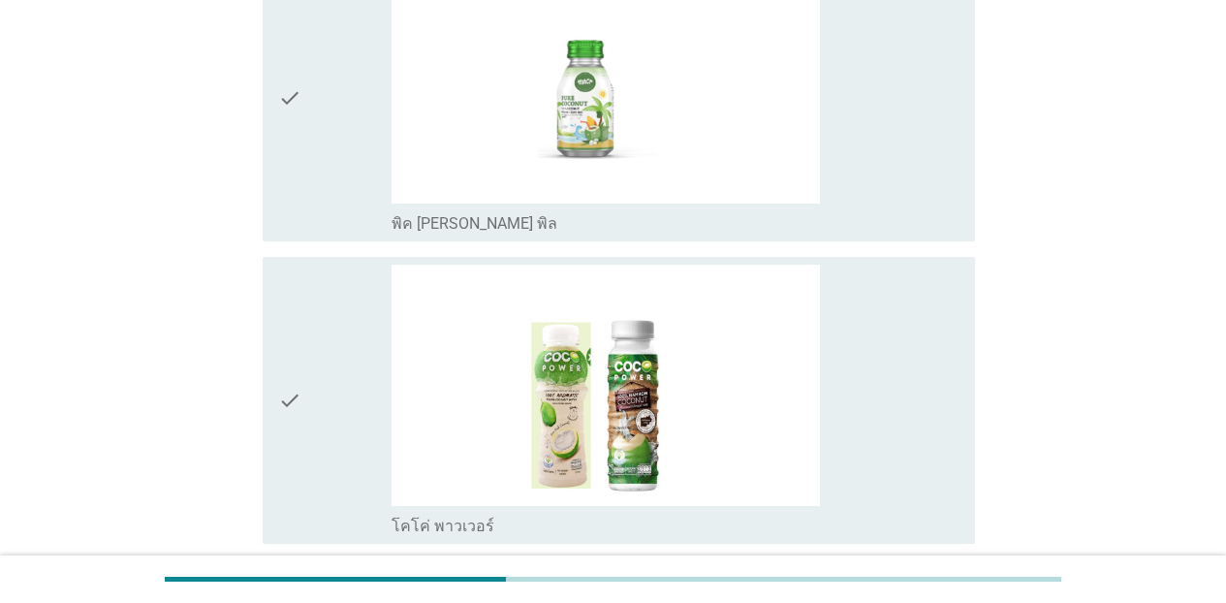
scroll to position [608, 0]
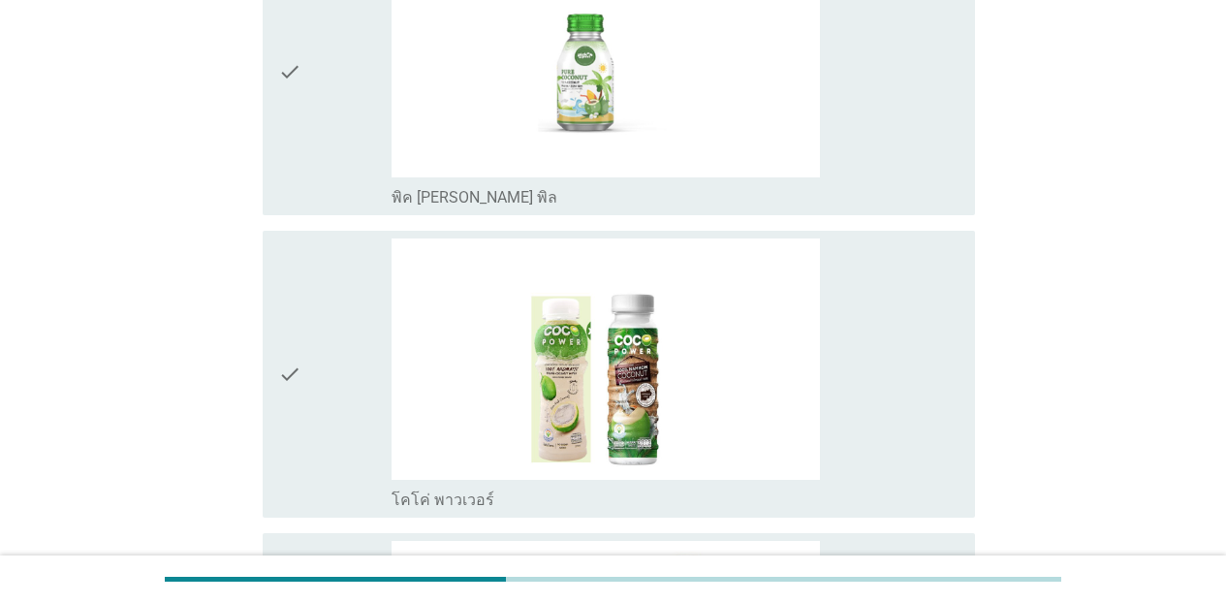
drag, startPoint x: 851, startPoint y: 141, endPoint x: 899, endPoint y: 333, distance: 197.7
click at [851, 142] on div "check_box_outline_blank พิค [PERSON_NAME] พิล" at bounding box center [676, 71] width 568 height 271
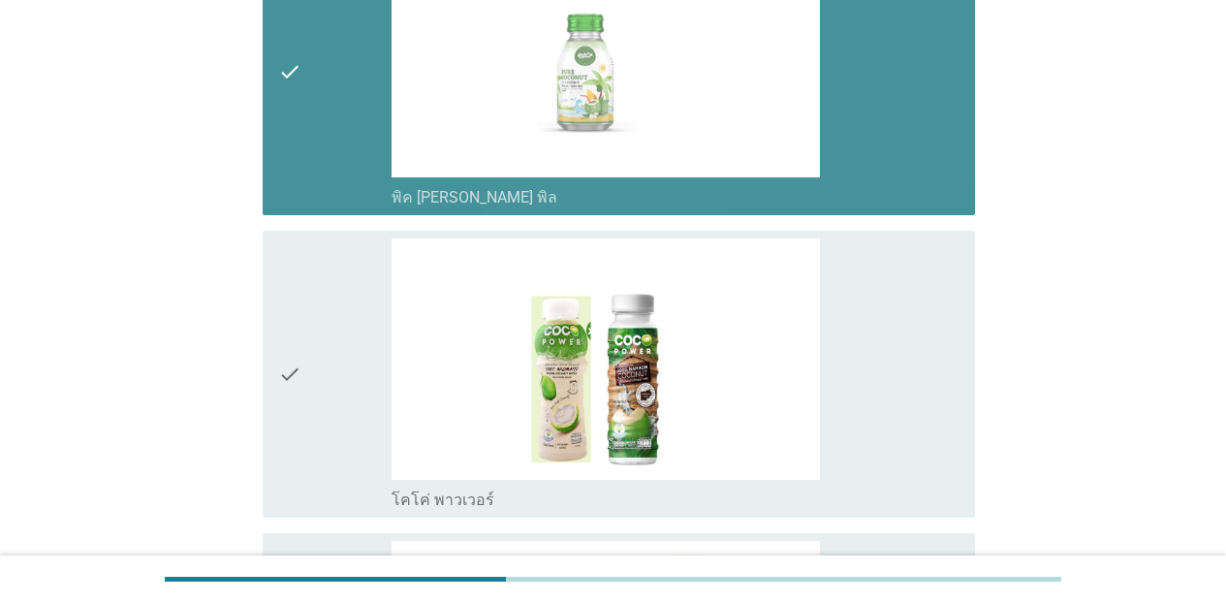
click at [899, 379] on div "check_box_outline_blank โคโค่ พาวเวอร์" at bounding box center [676, 373] width 568 height 271
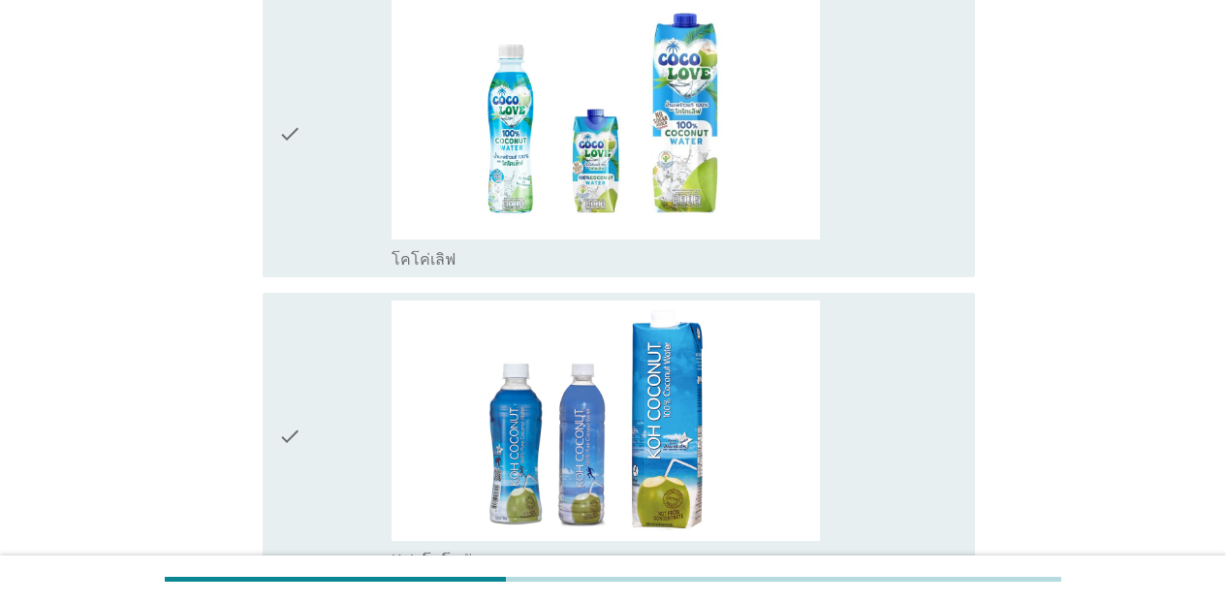
scroll to position [1163, 0]
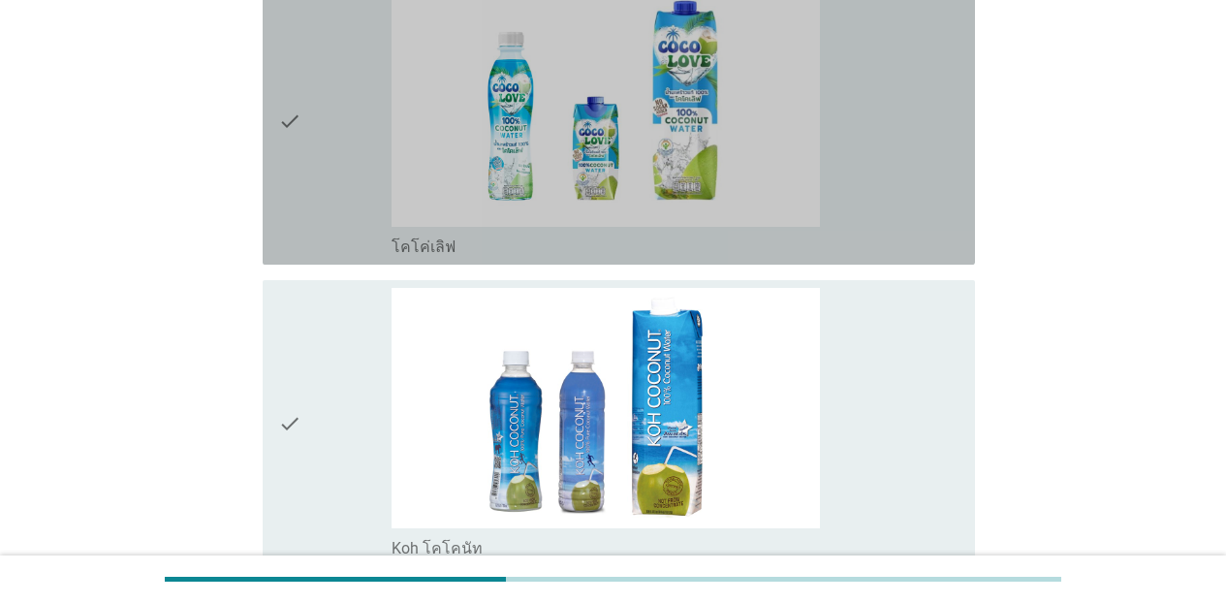
click at [844, 192] on div "check_box_outline_blank โคโค่เลิฟ" at bounding box center [676, 120] width 568 height 271
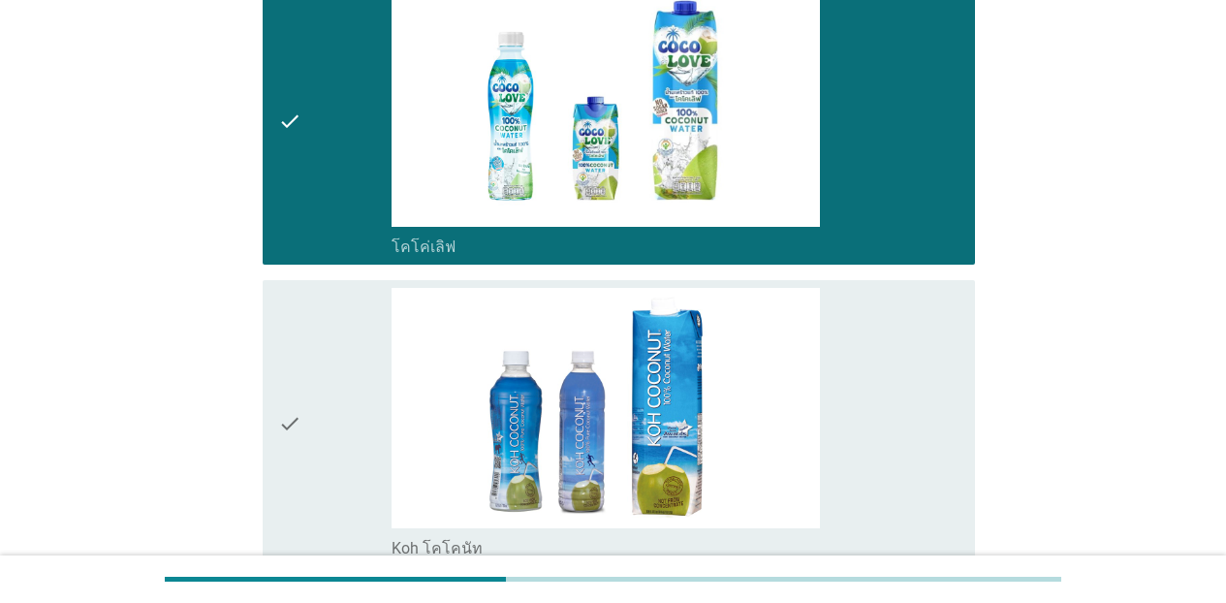
click at [858, 361] on div "check_box_outline_blank Koh โคโคนัท" at bounding box center [676, 423] width 568 height 271
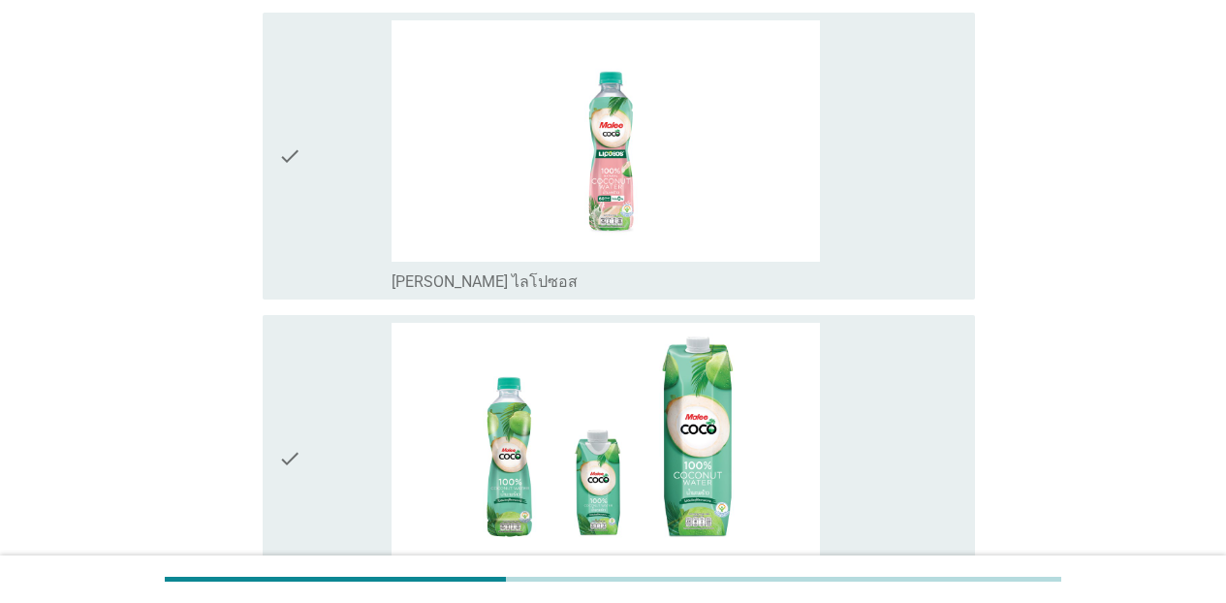
scroll to position [1824, 0]
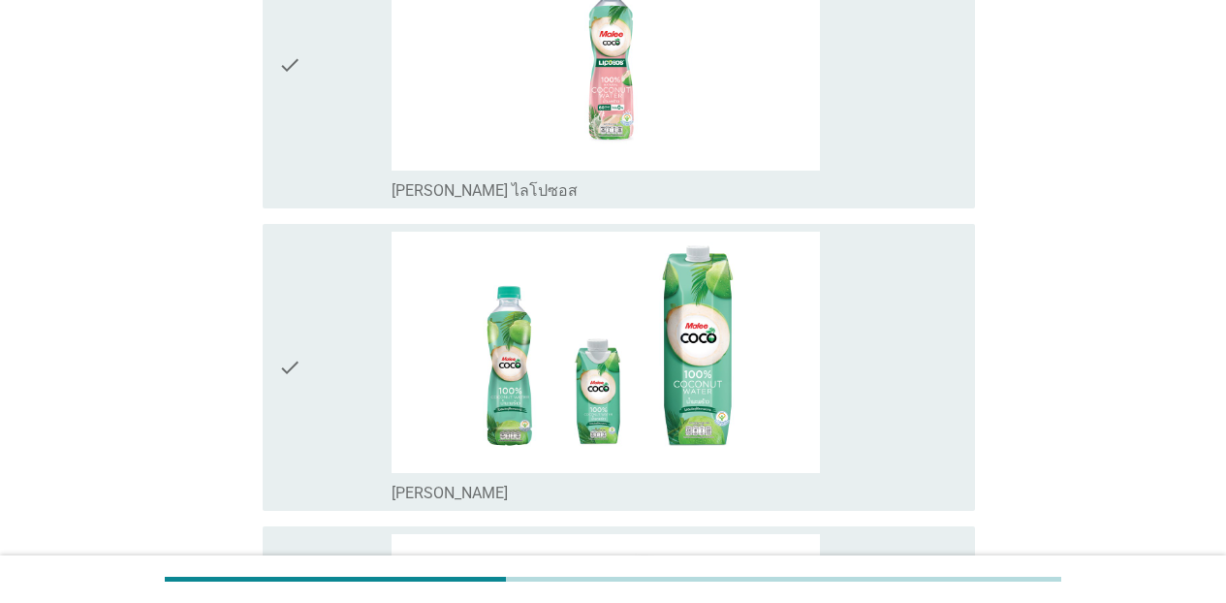
drag, startPoint x: 954, startPoint y: 153, endPoint x: 938, endPoint y: 286, distance: 133.7
click at [954, 158] on div "check_box_outline_blank [PERSON_NAME] ไลโปซอส" at bounding box center [676, 64] width 568 height 271
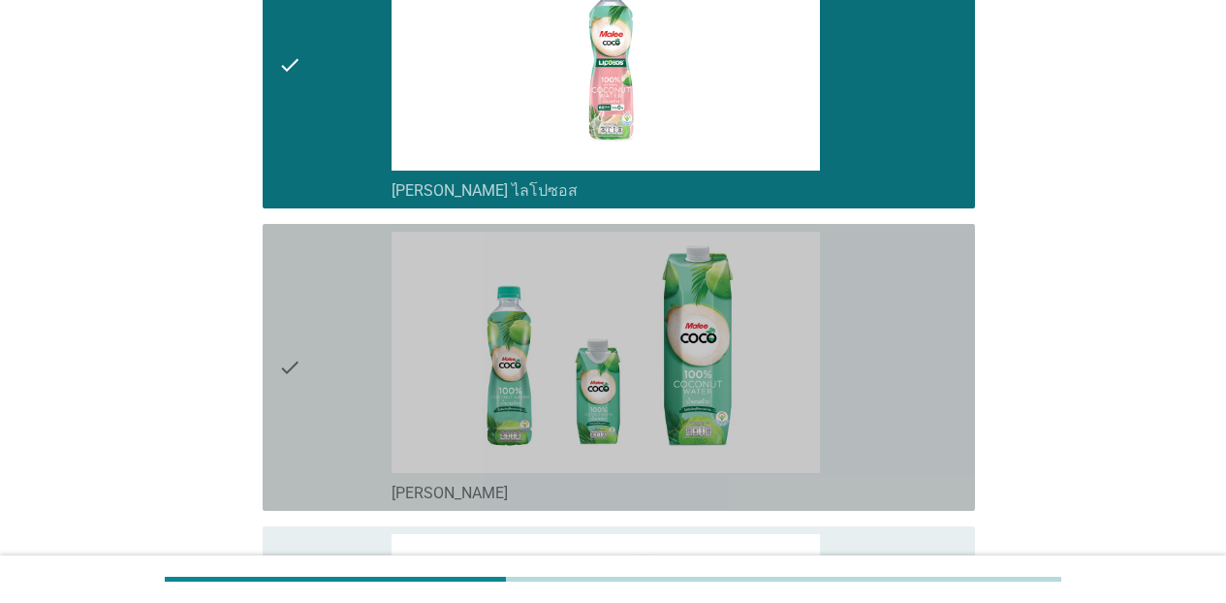
click at [931, 333] on div "check_box_outline_blank [PERSON_NAME]" at bounding box center [676, 367] width 568 height 271
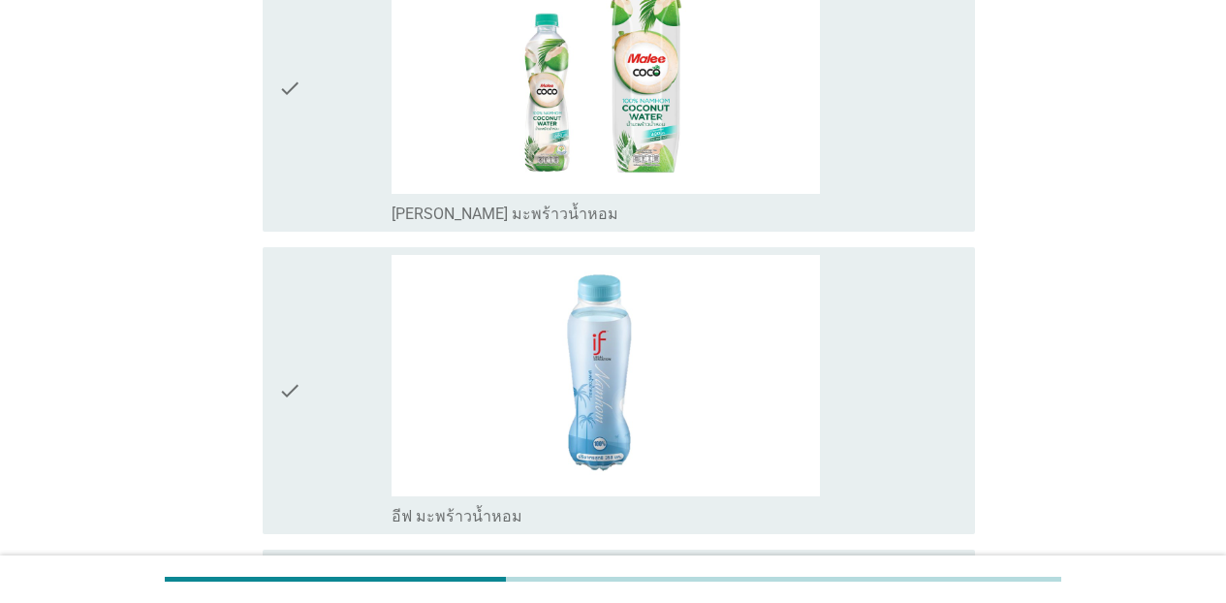
scroll to position [2418, 0]
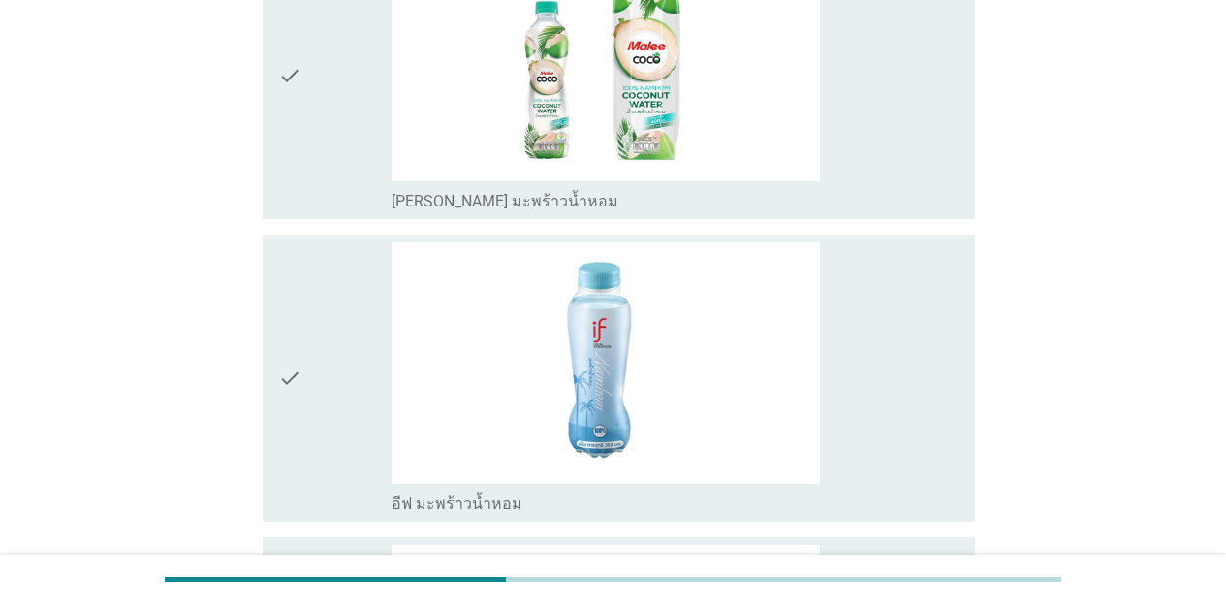
click at [890, 130] on div "check_box_outline_blank [PERSON_NAME] มะพร้าวน้ำหอม" at bounding box center [676, 75] width 568 height 271
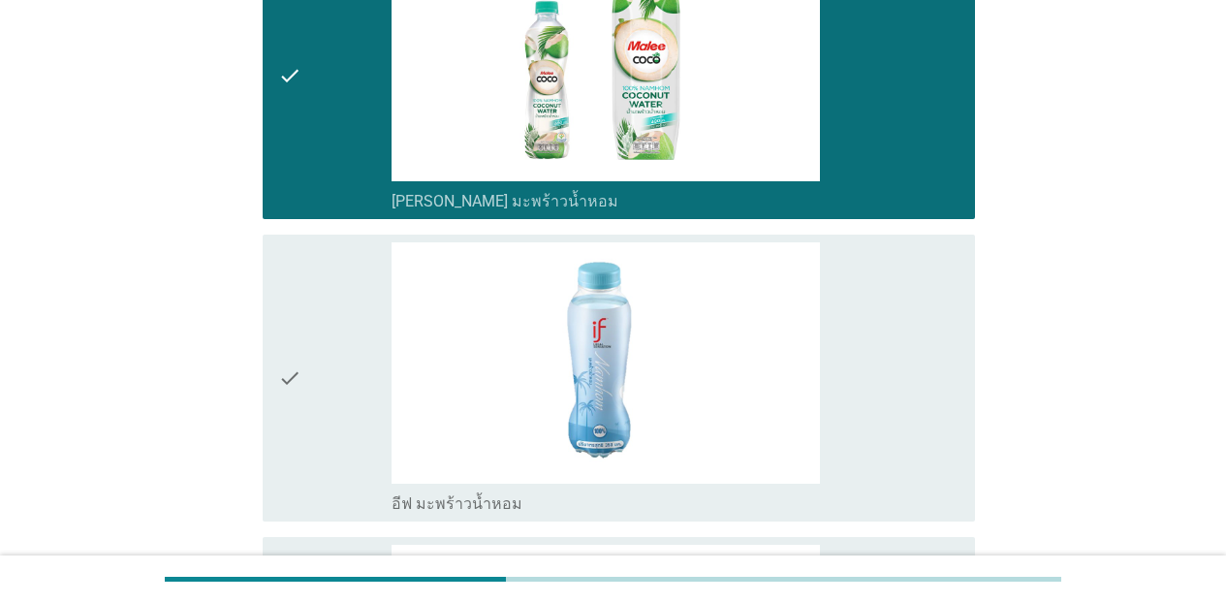
click at [897, 377] on div "check_box_outline_blank อีฟ มะพร้าวน้ำหอม" at bounding box center [676, 377] width 568 height 271
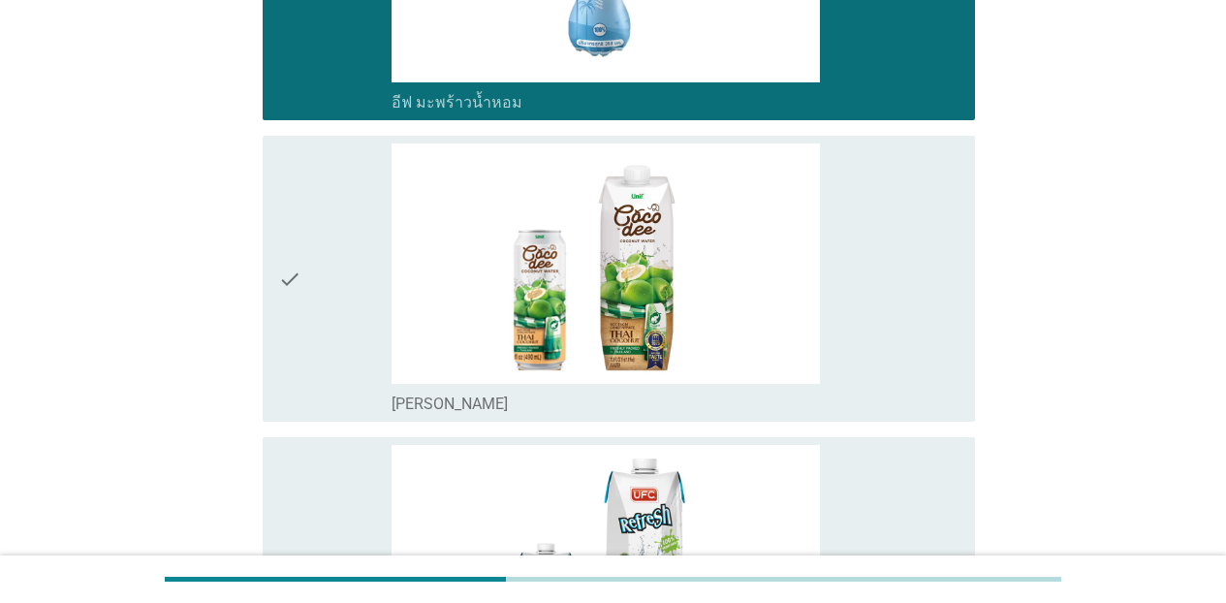
scroll to position [2897, 0]
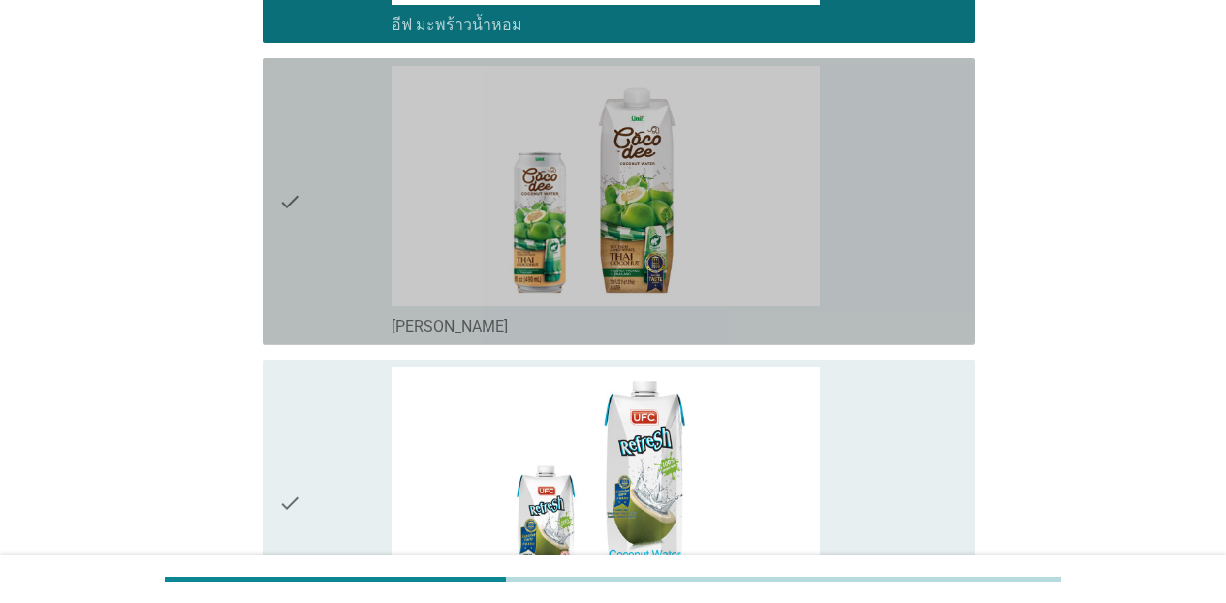
click at [927, 260] on div "check_box_outline_blank [PERSON_NAME]" at bounding box center [676, 201] width 568 height 271
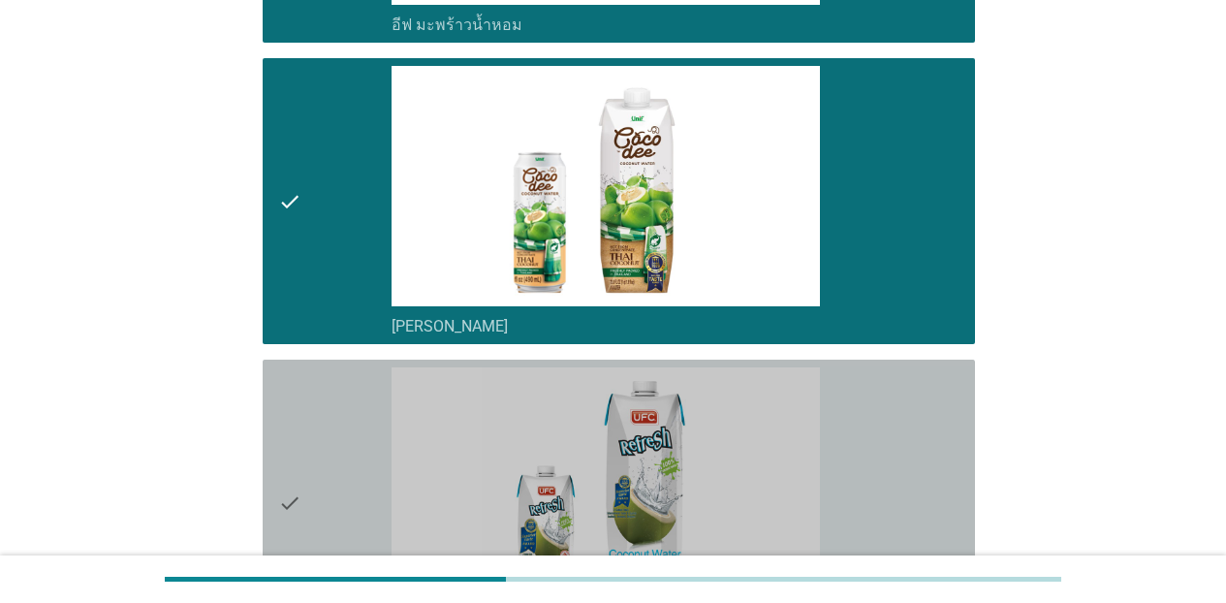
click at [949, 428] on div "check_box_outline_blank [PERSON_NAME]ซี (รีเฟรช)" at bounding box center [676, 502] width 568 height 271
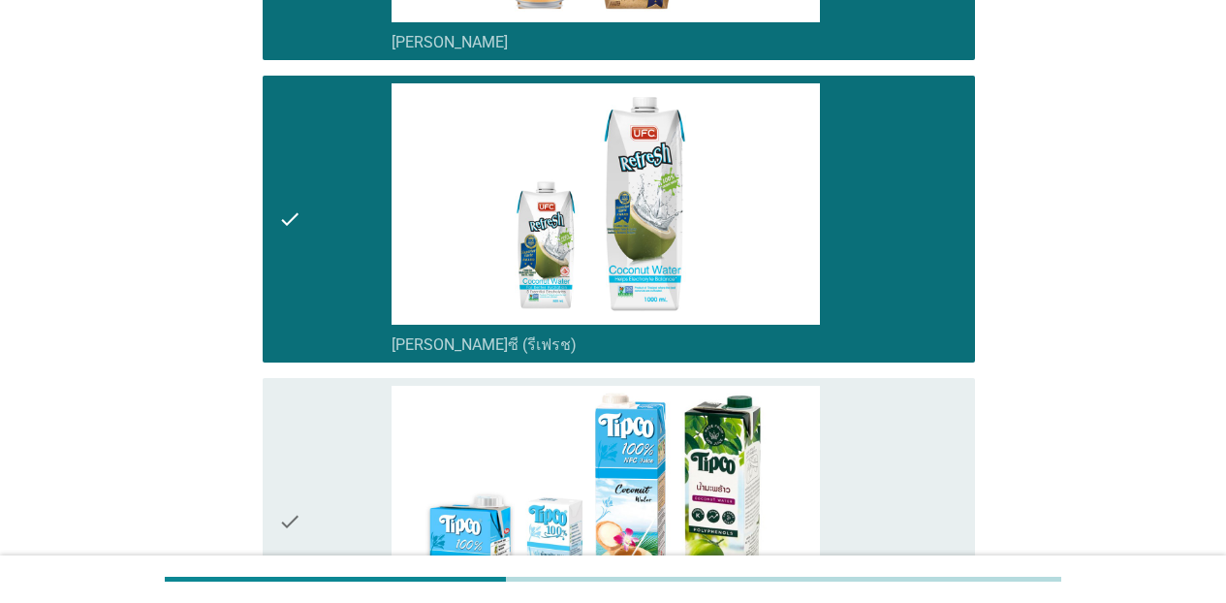
scroll to position [3285, 0]
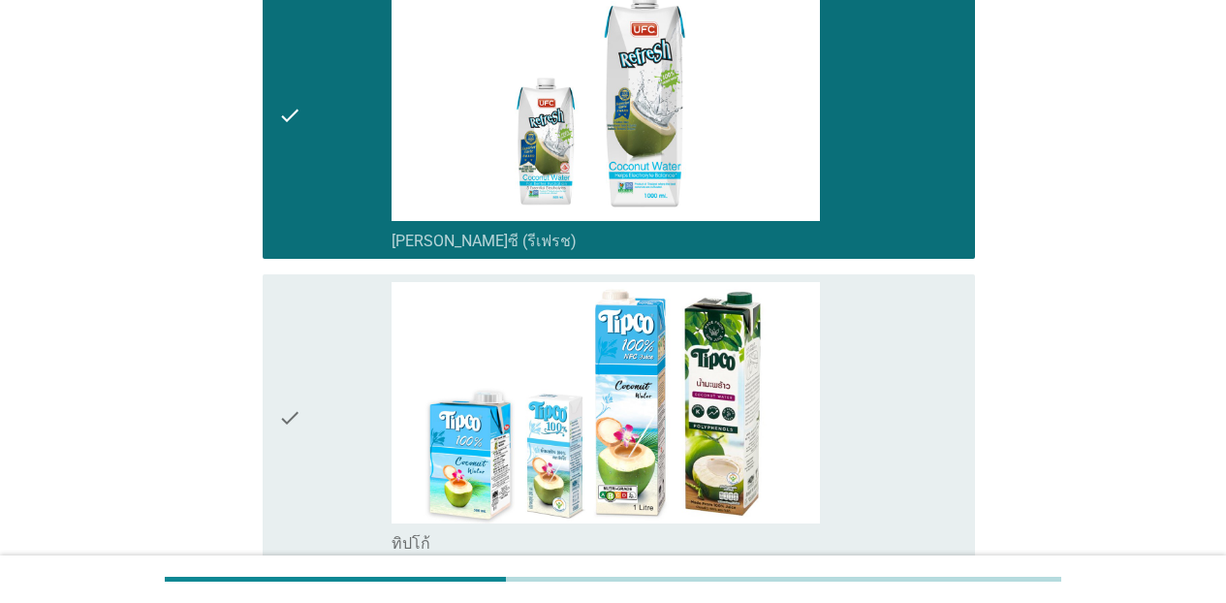
click at [859, 460] on div "check_box_outline_blank ทิปโก้" at bounding box center [676, 417] width 568 height 271
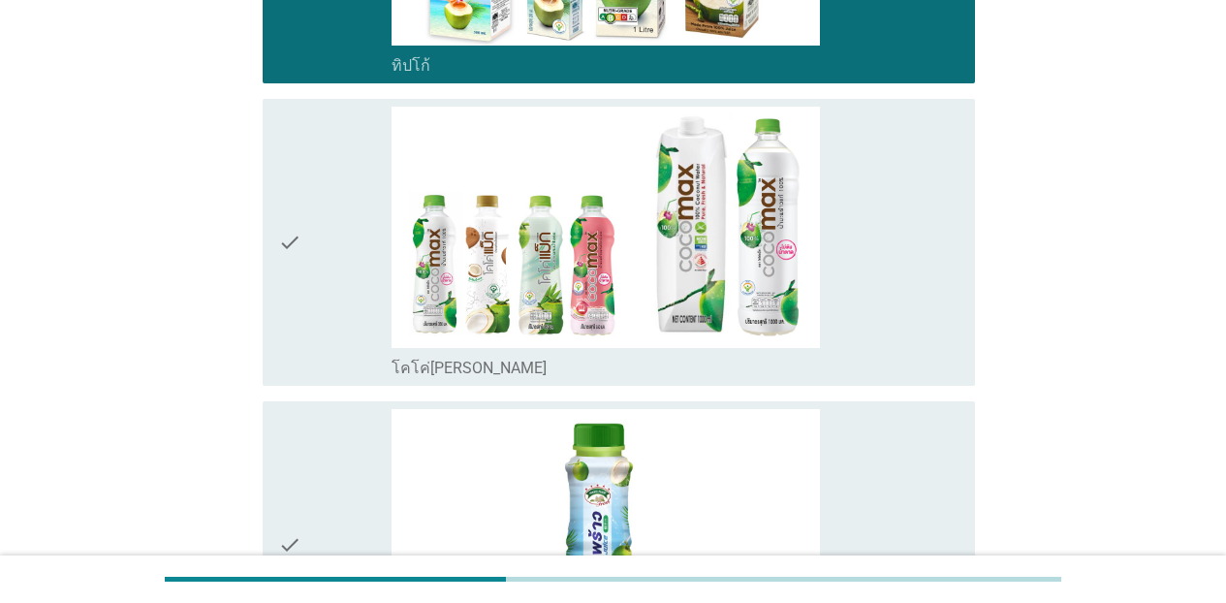
scroll to position [3827, 0]
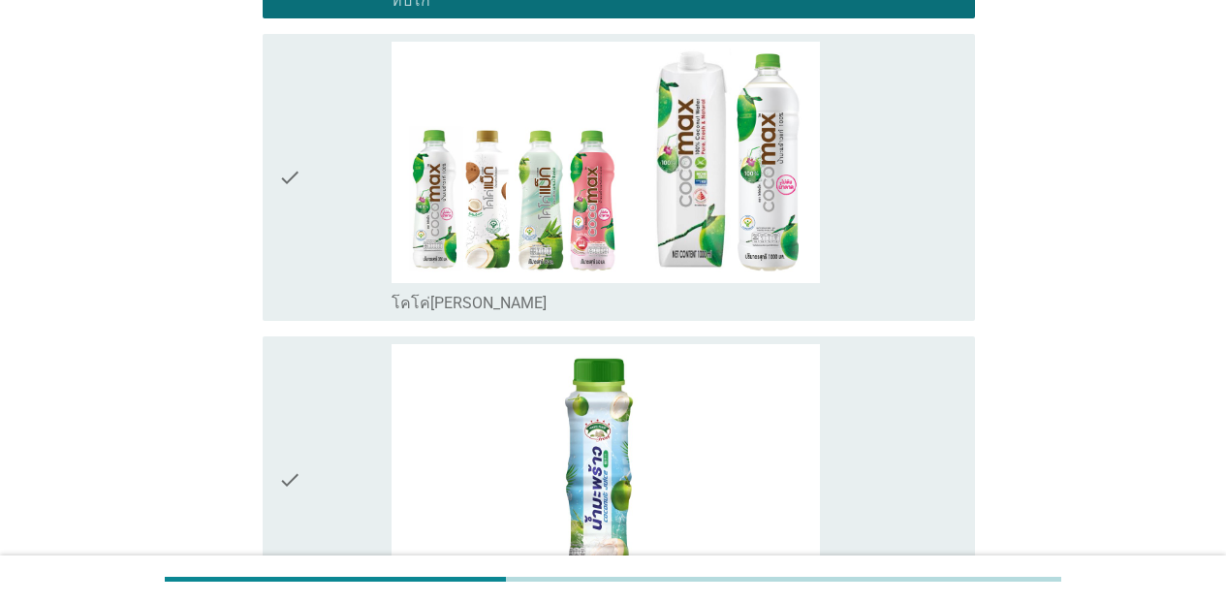
click at [934, 281] on div "check_box_outline_blank โคโค่[PERSON_NAME]" at bounding box center [676, 177] width 568 height 271
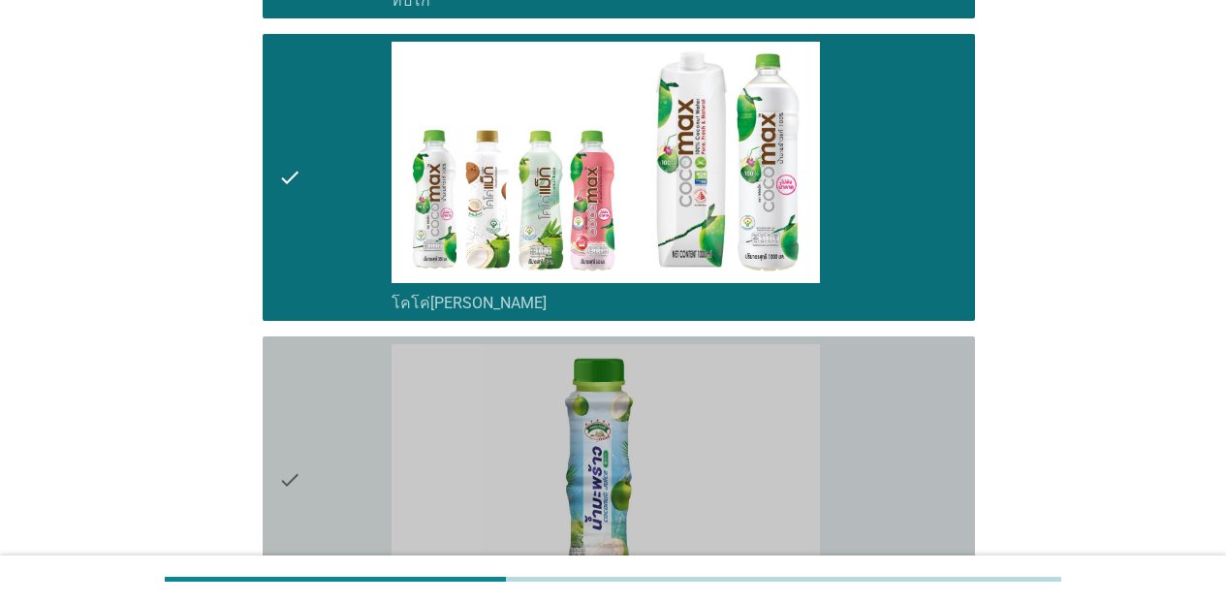
click at [938, 378] on div "check_box_outline_blank เมจิก ฟาร์ม" at bounding box center [676, 479] width 568 height 271
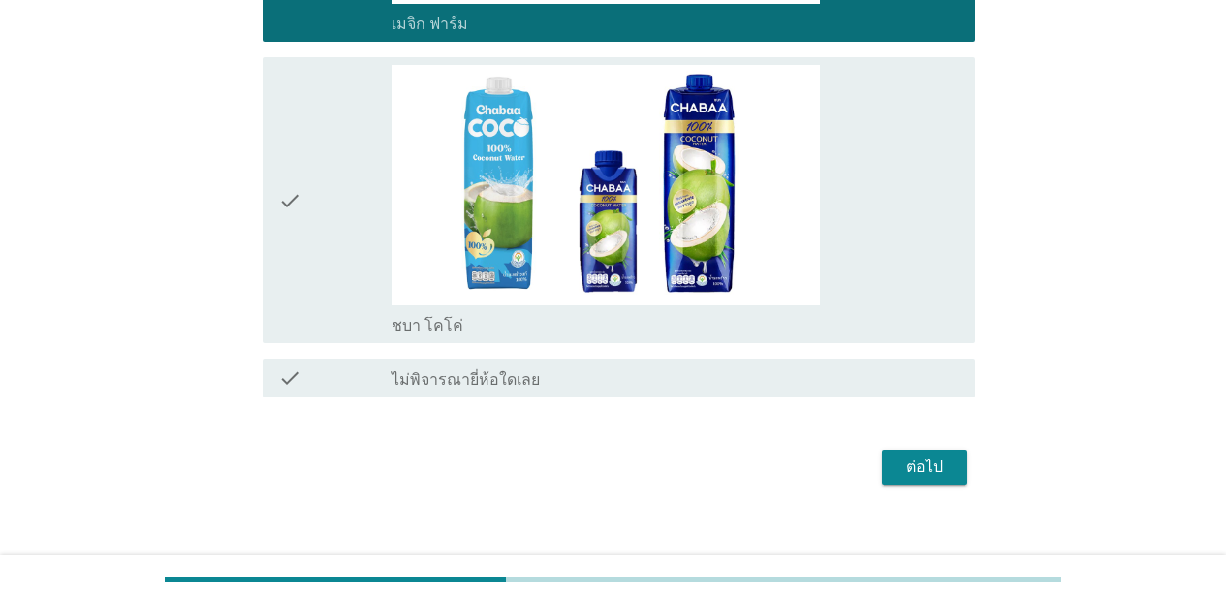
scroll to position [4430, 0]
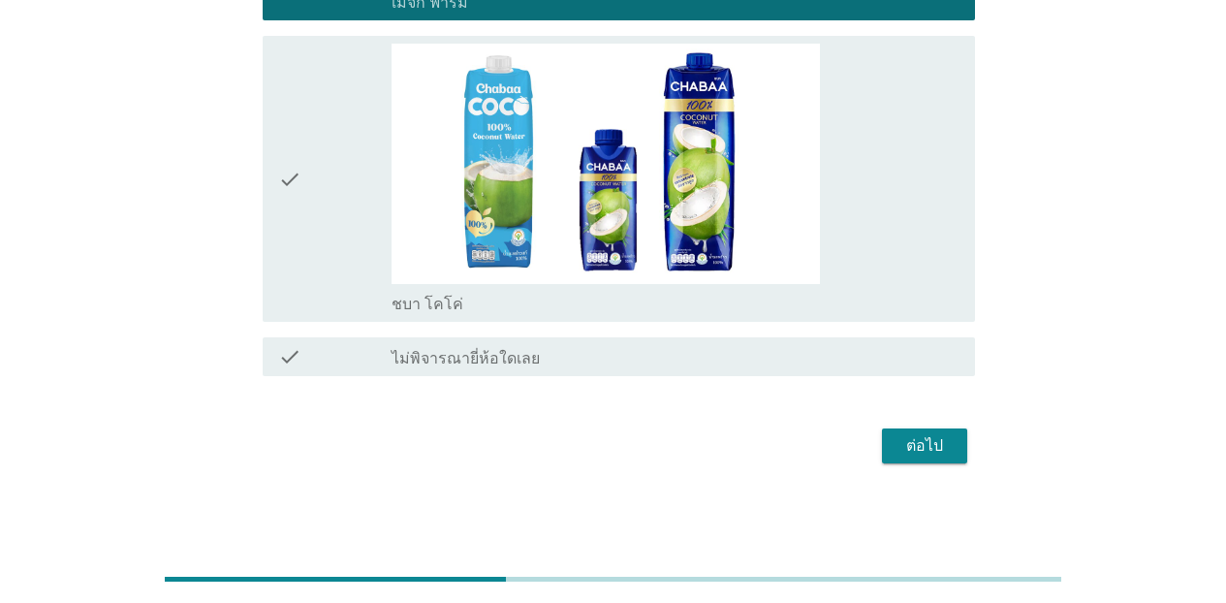
click at [894, 257] on div "check_box_outline_blank ชบา โคโค่" at bounding box center [676, 179] width 568 height 271
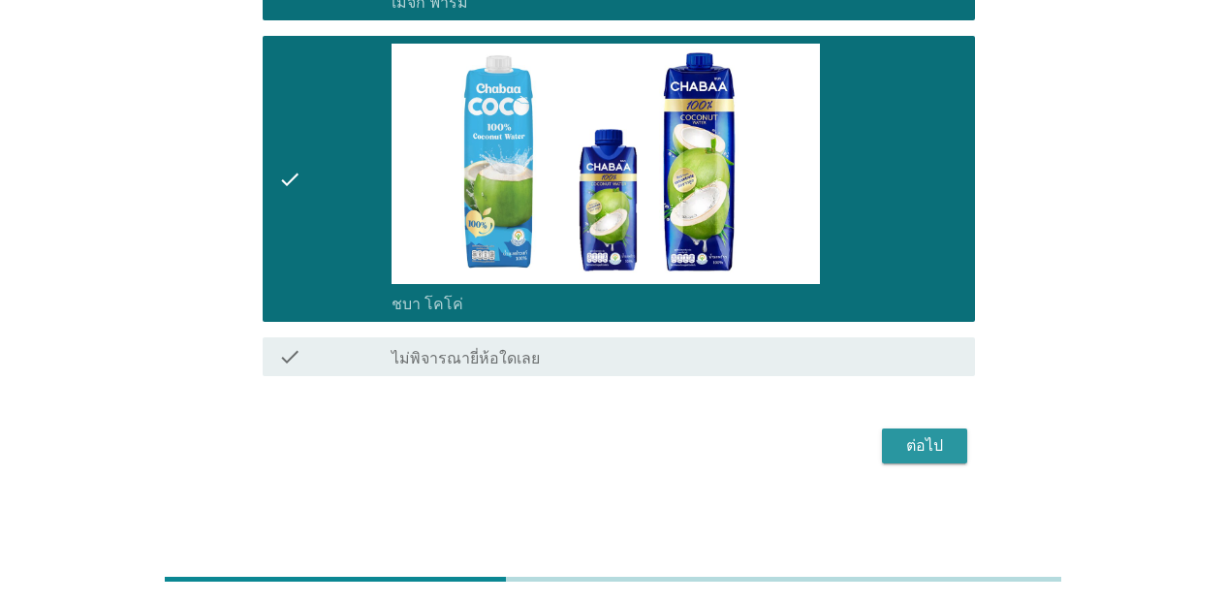
click at [930, 434] on button "ต่อไป" at bounding box center [924, 445] width 85 height 35
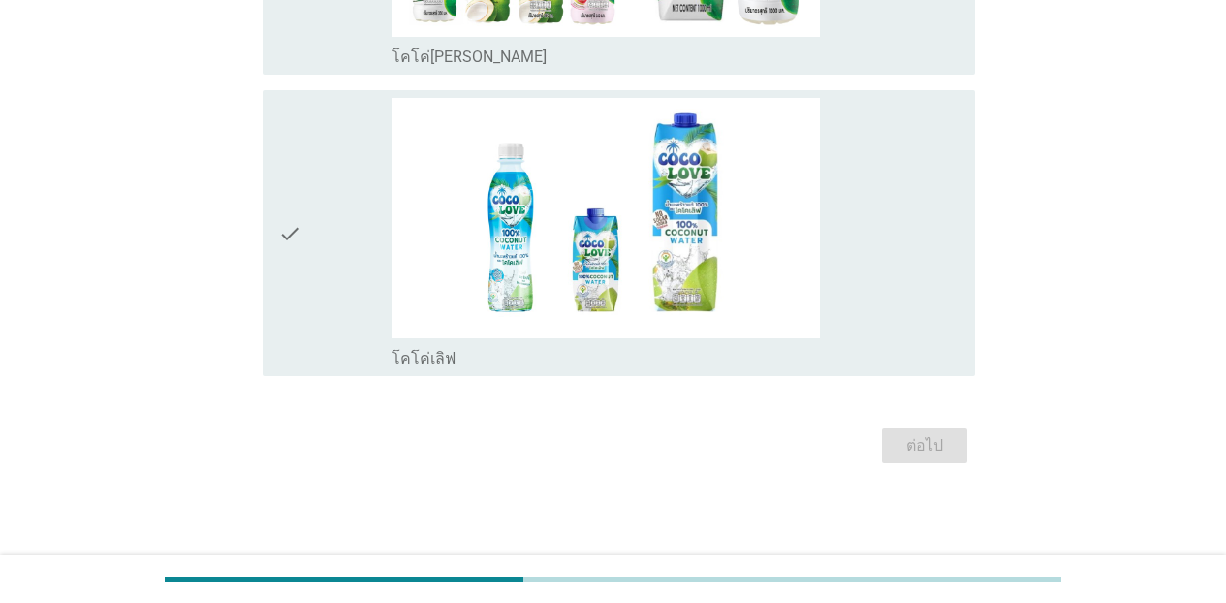
scroll to position [0, 0]
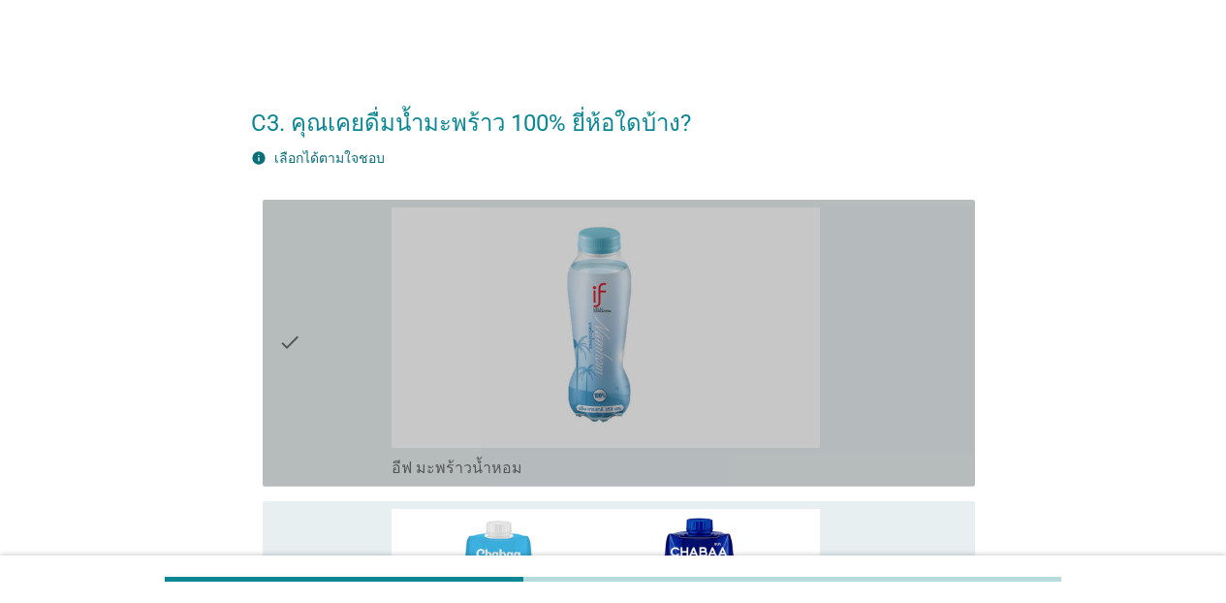
click at [882, 363] on div "check_box อีฟ มะพร้าวน้ำหอม" at bounding box center [676, 342] width 568 height 271
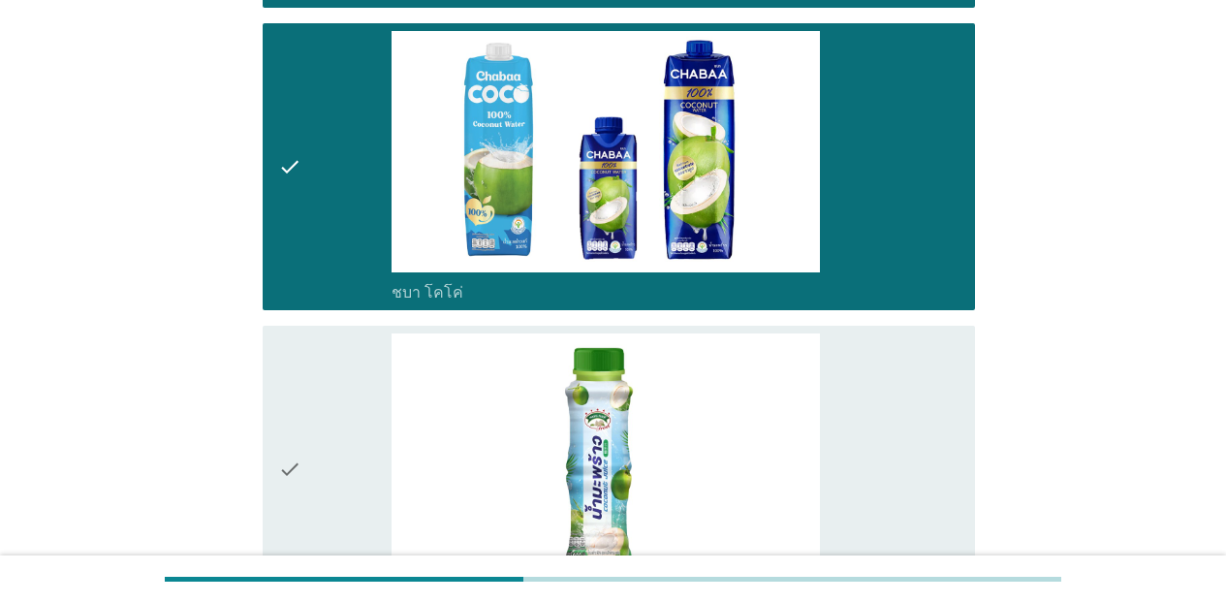
scroll to position [543, 0]
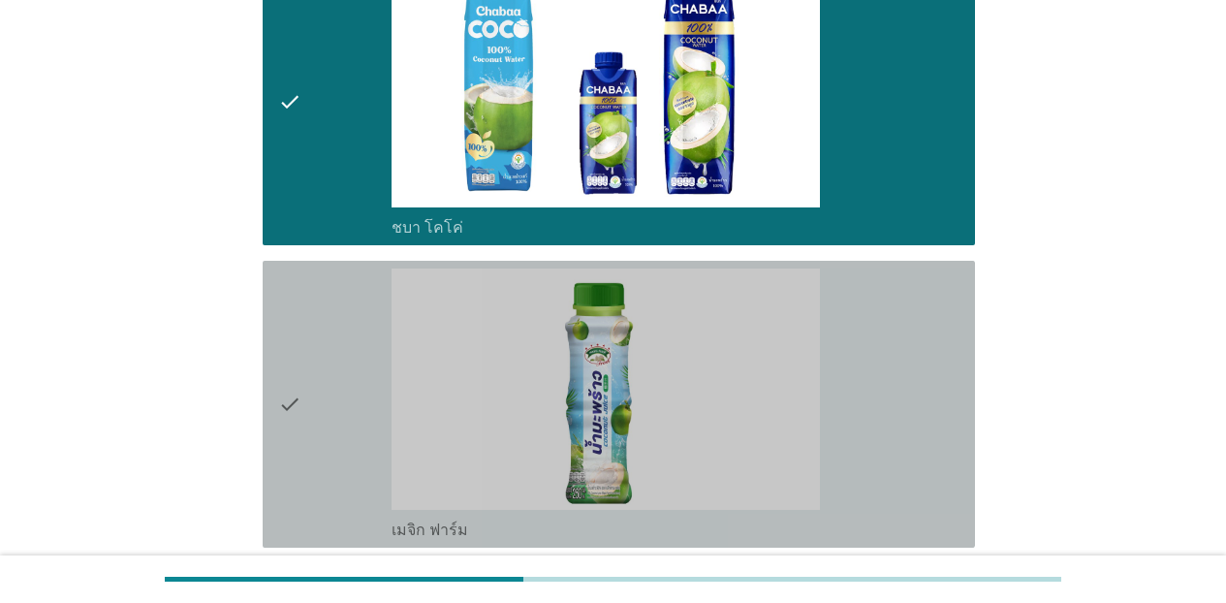
drag, startPoint x: 887, startPoint y: 423, endPoint x: 1080, endPoint y: 550, distance: 231.0
click at [888, 426] on div "check_box เมจิก ฟาร์ม" at bounding box center [676, 404] width 568 height 271
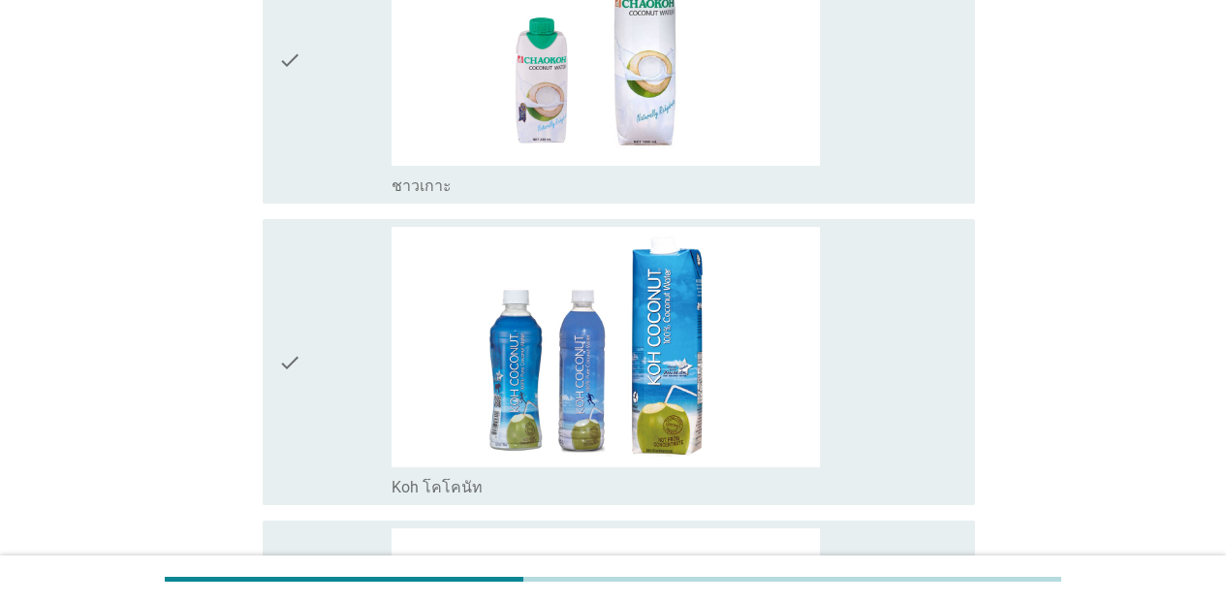
scroll to position [1215, 0]
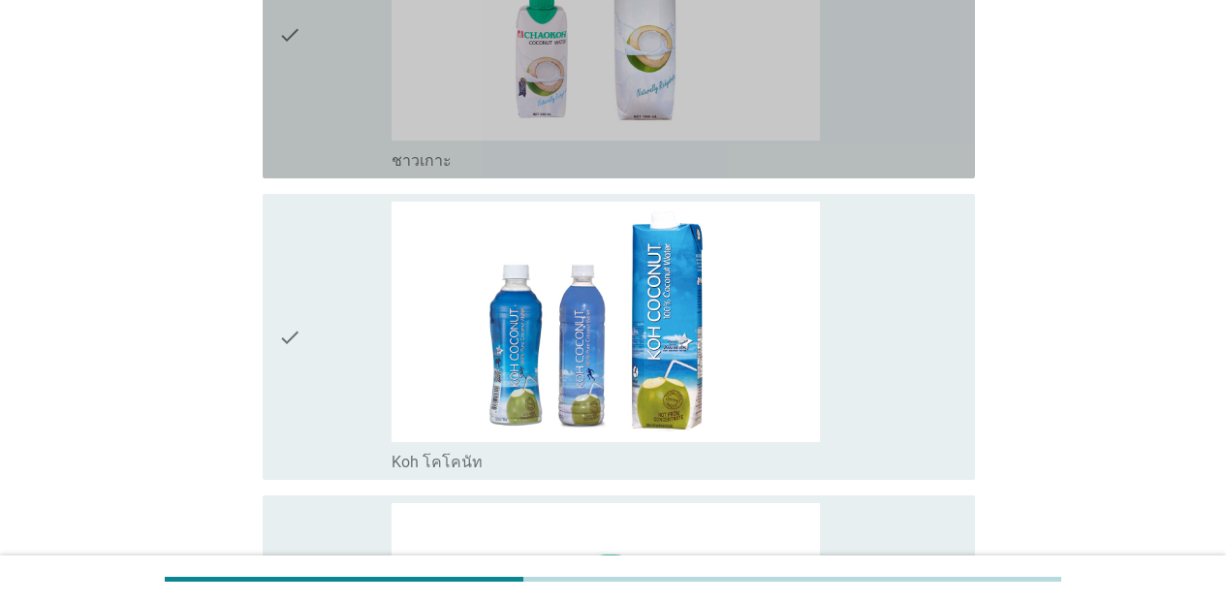
click at [863, 134] on div "check_box ชาวเกาะ" at bounding box center [676, 34] width 568 height 271
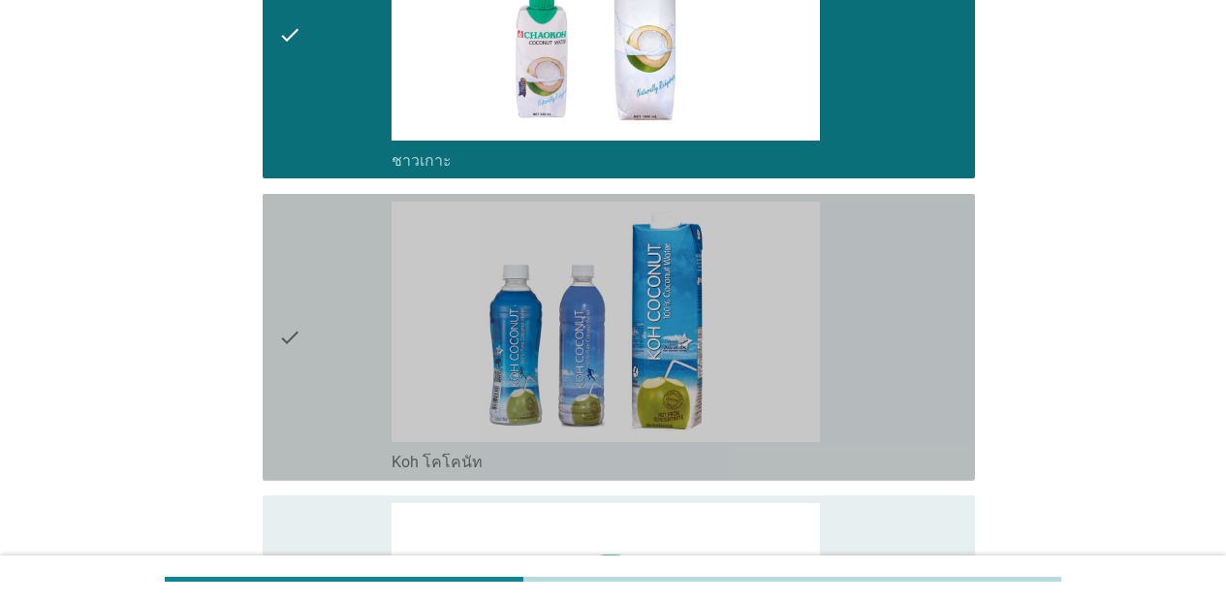
click at [877, 304] on div "check_box_outline_blank Koh โคโคนัท" at bounding box center [676, 337] width 568 height 271
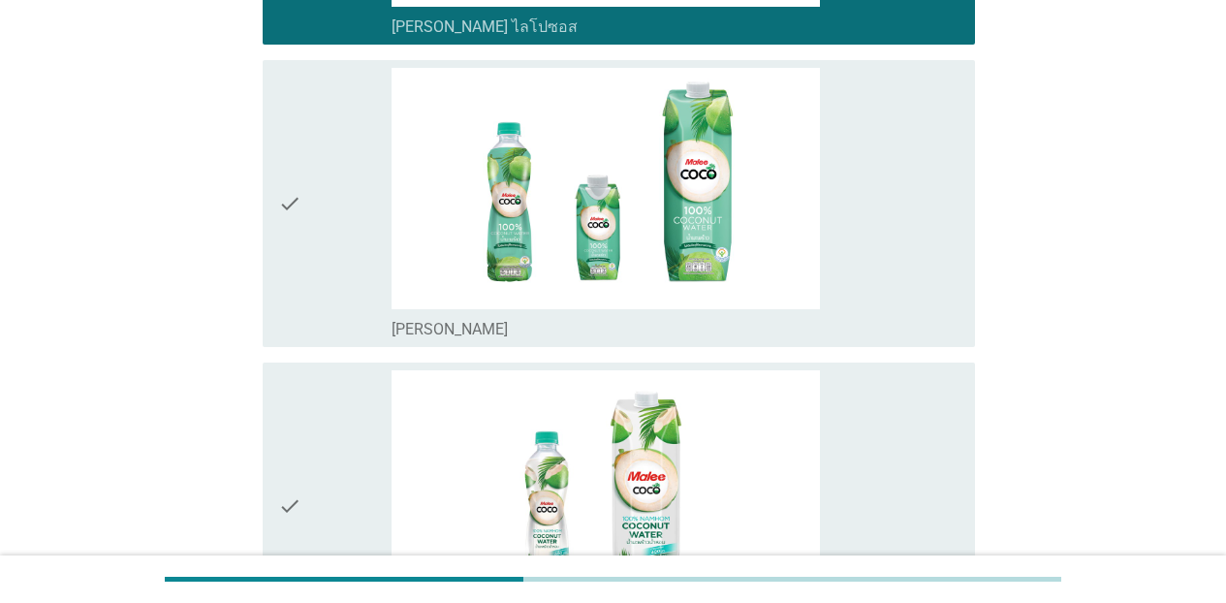
scroll to position [1965, 0]
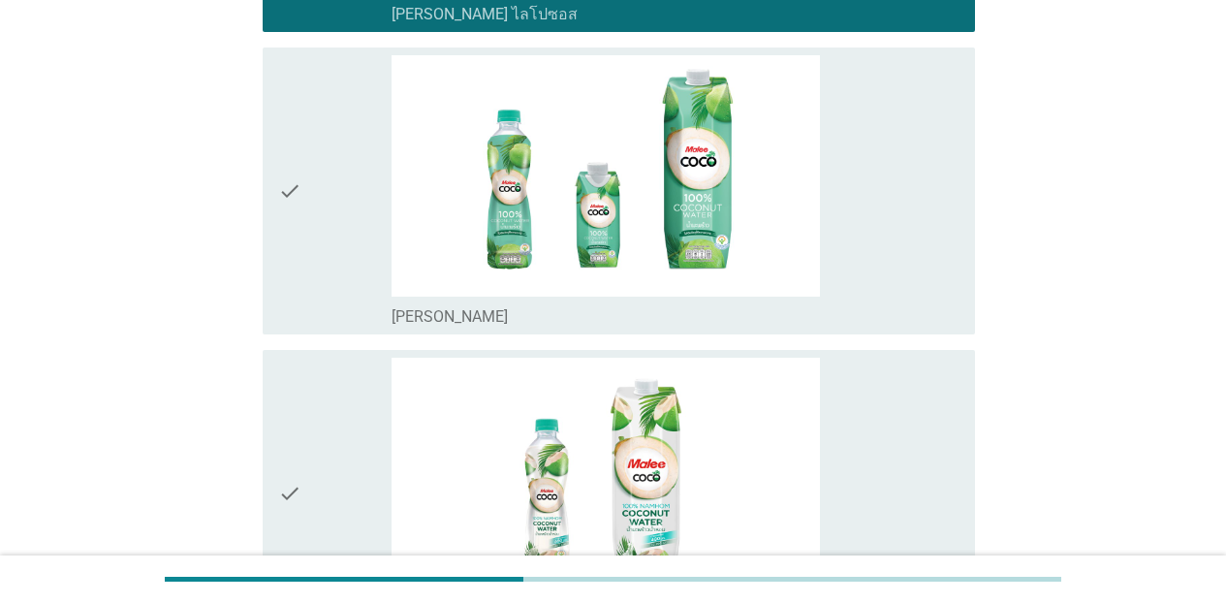
click at [880, 274] on div "check_box_outline_blank [PERSON_NAME]" at bounding box center [676, 190] width 568 height 271
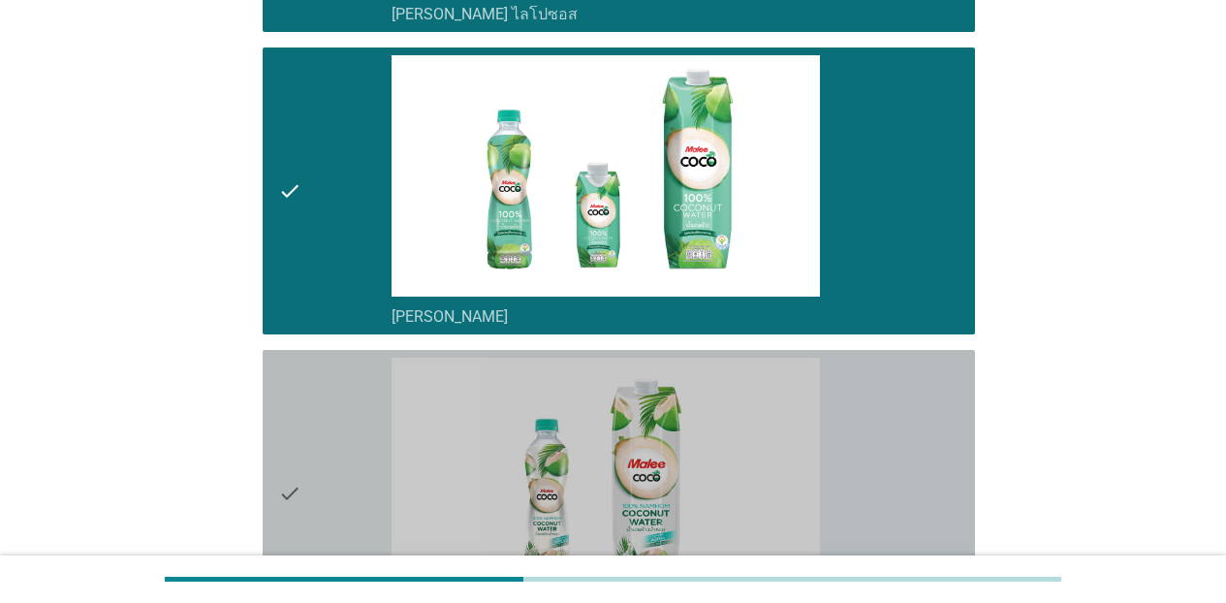
click at [877, 439] on div "check_box_outline_blank [PERSON_NAME] มะพร้าวน้ำหอม" at bounding box center [676, 493] width 568 height 271
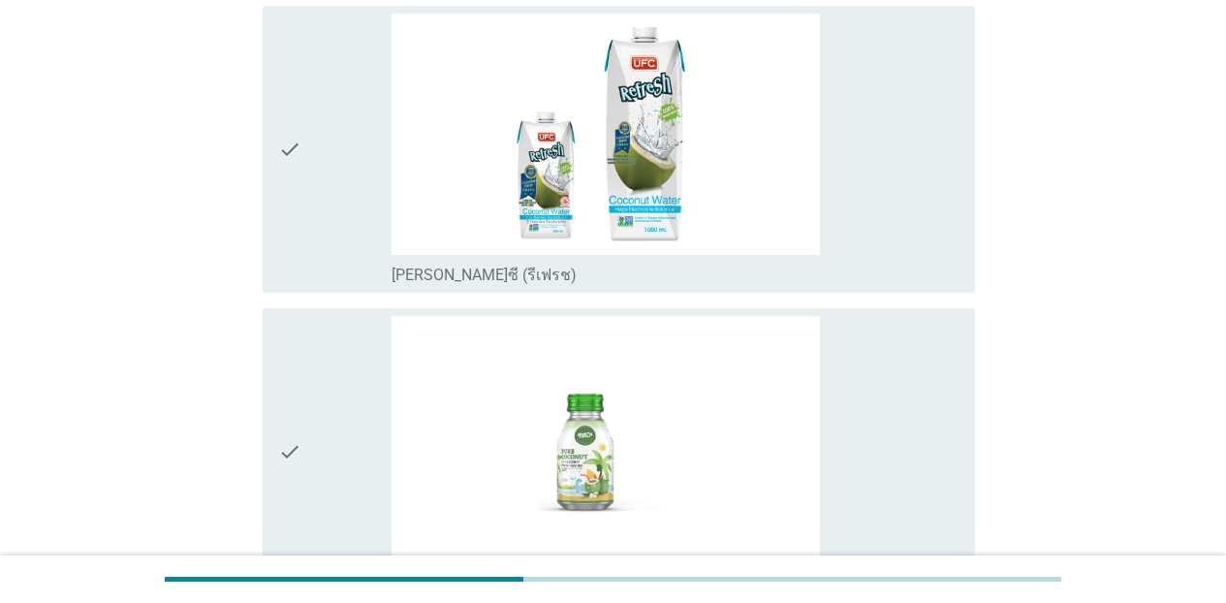
scroll to position [2650, 0]
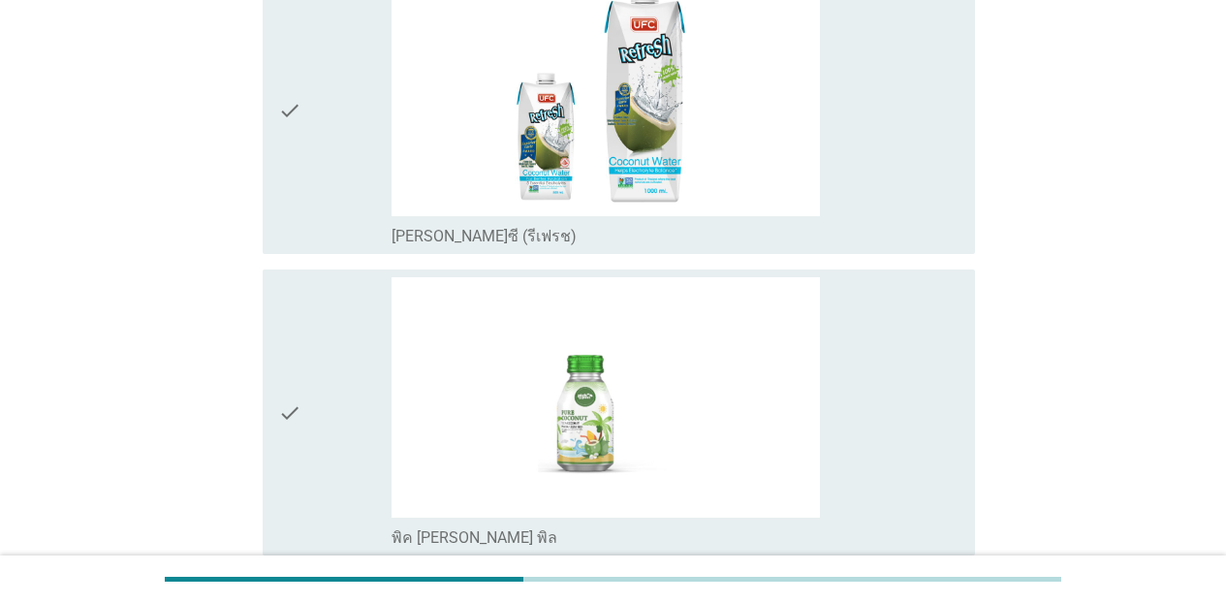
click at [886, 225] on div "check_box [PERSON_NAME]ซี (รีเฟรช)" at bounding box center [676, 234] width 568 height 23
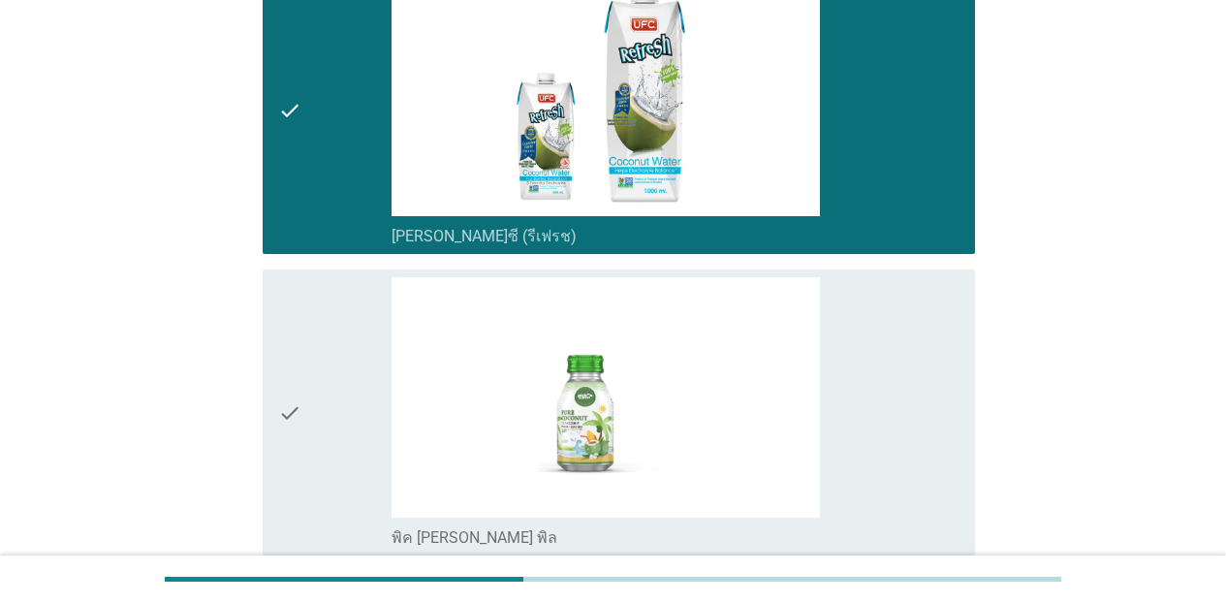
click at [903, 345] on div "check_box พิค [PERSON_NAME] พิล" at bounding box center [676, 412] width 568 height 271
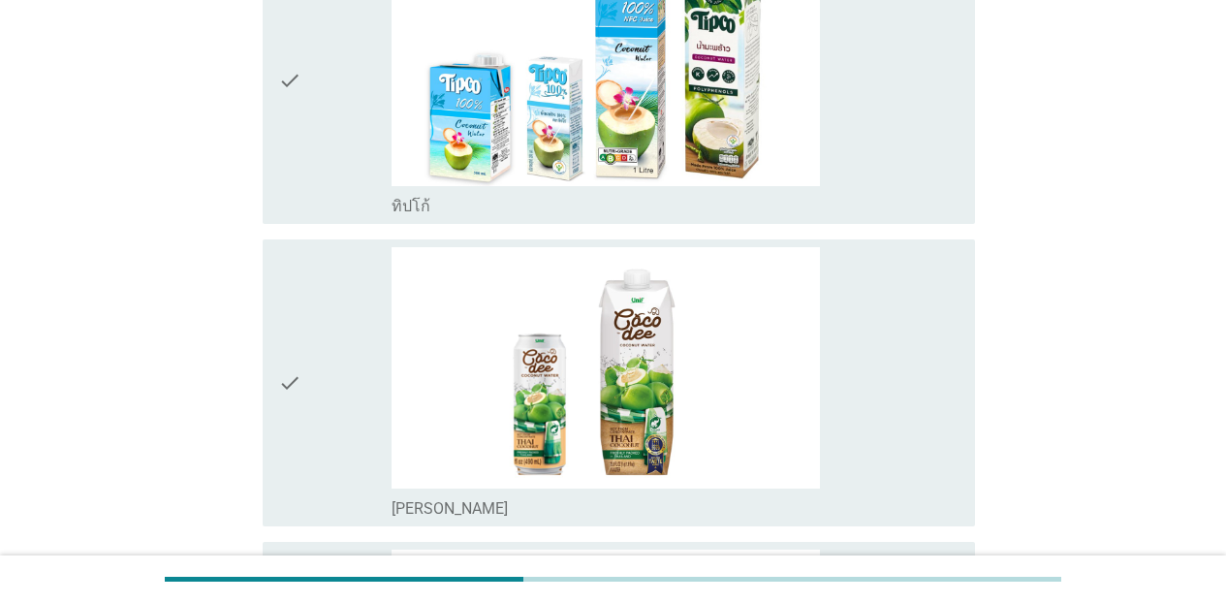
scroll to position [3336, 0]
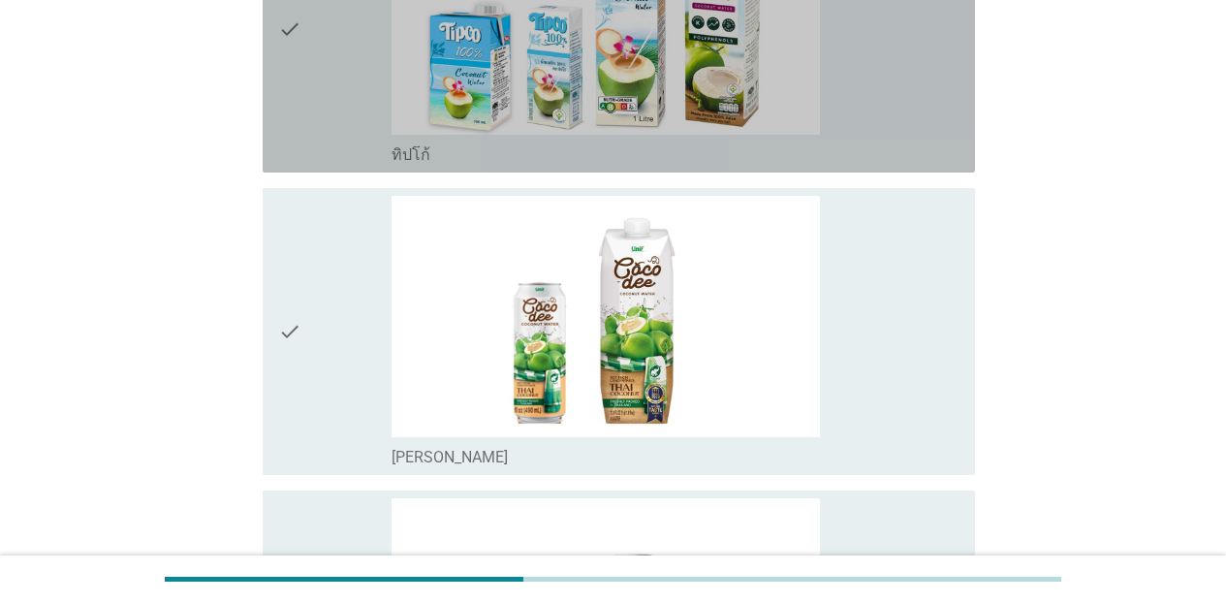
click at [908, 138] on div "check_box ทิปโก้" at bounding box center [676, 28] width 568 height 271
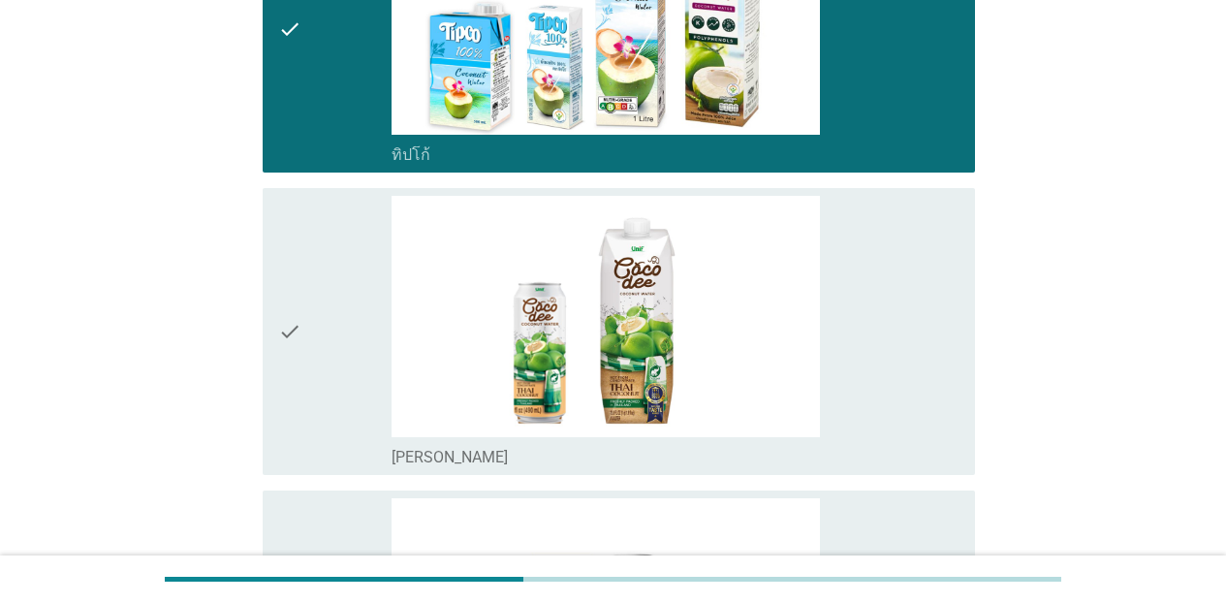
click at [927, 316] on div "check_box [PERSON_NAME]" at bounding box center [676, 331] width 568 height 271
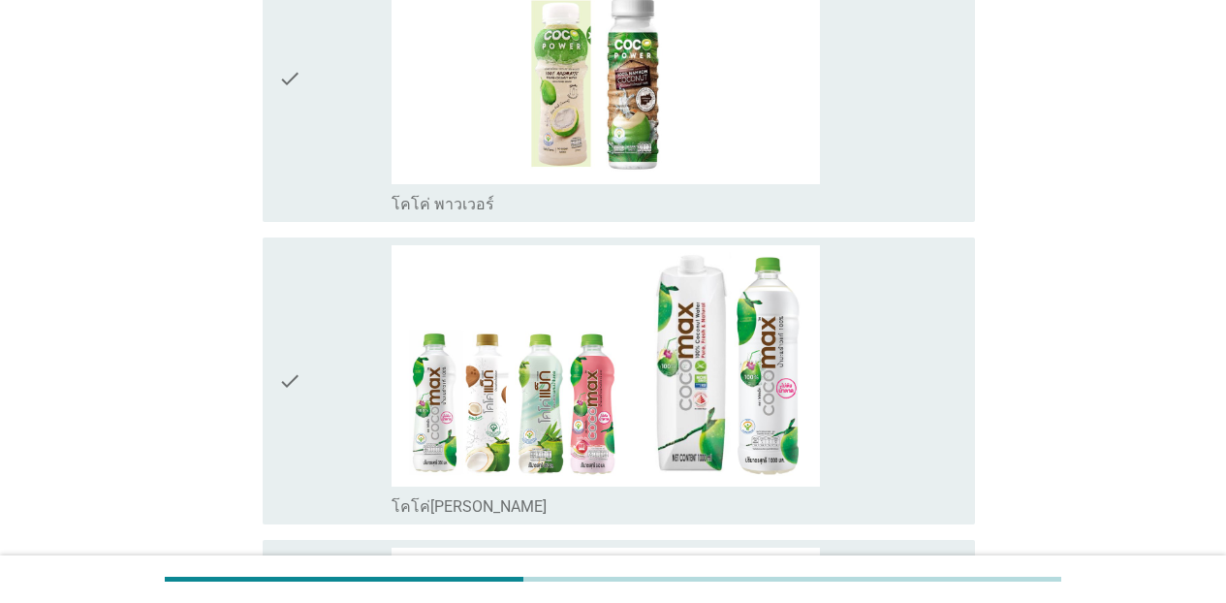
scroll to position [3944, 0]
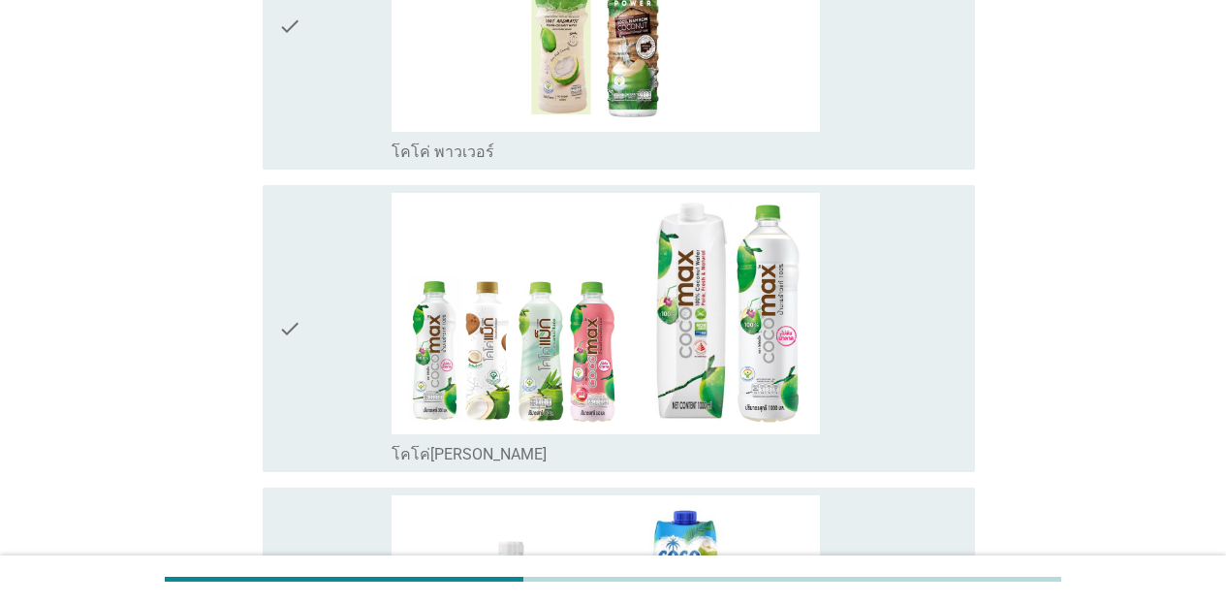
click at [894, 146] on div "check_box โคโค่ พาวเวอร์" at bounding box center [676, 150] width 568 height 23
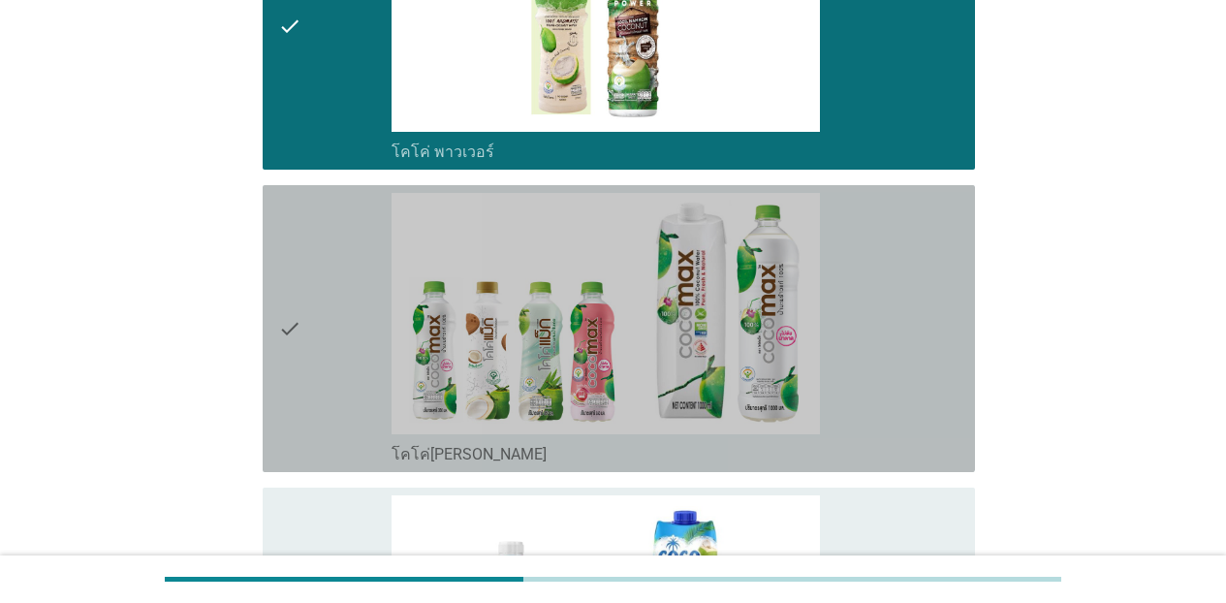
click at [901, 323] on div "check_box โคโค่[PERSON_NAME]" at bounding box center [676, 328] width 568 height 271
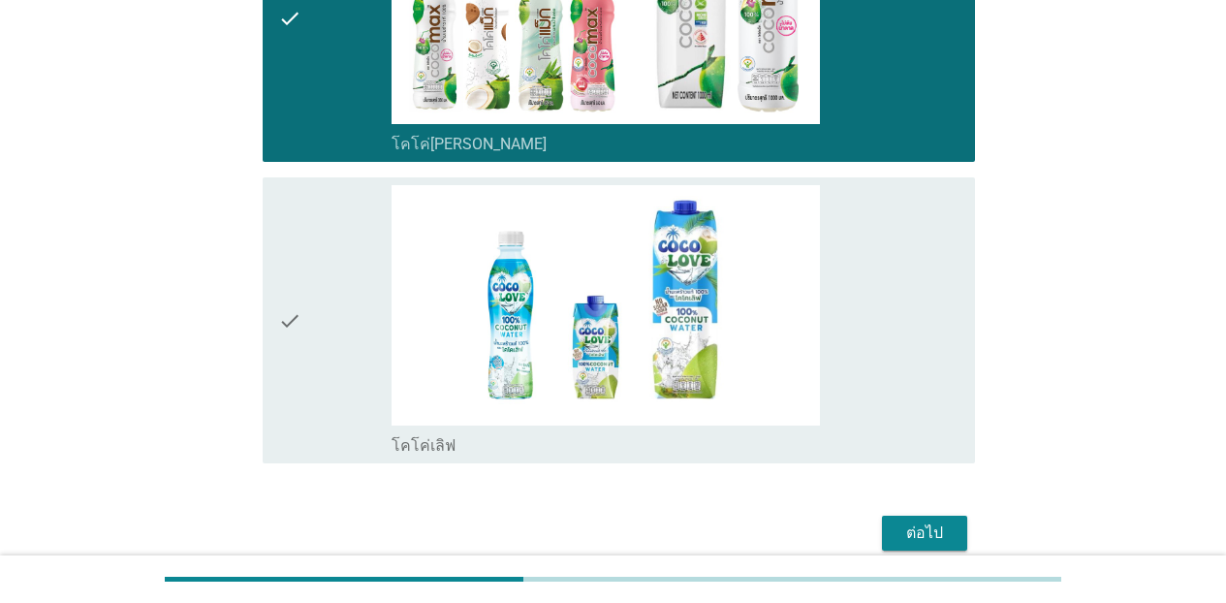
scroll to position [4341, 0]
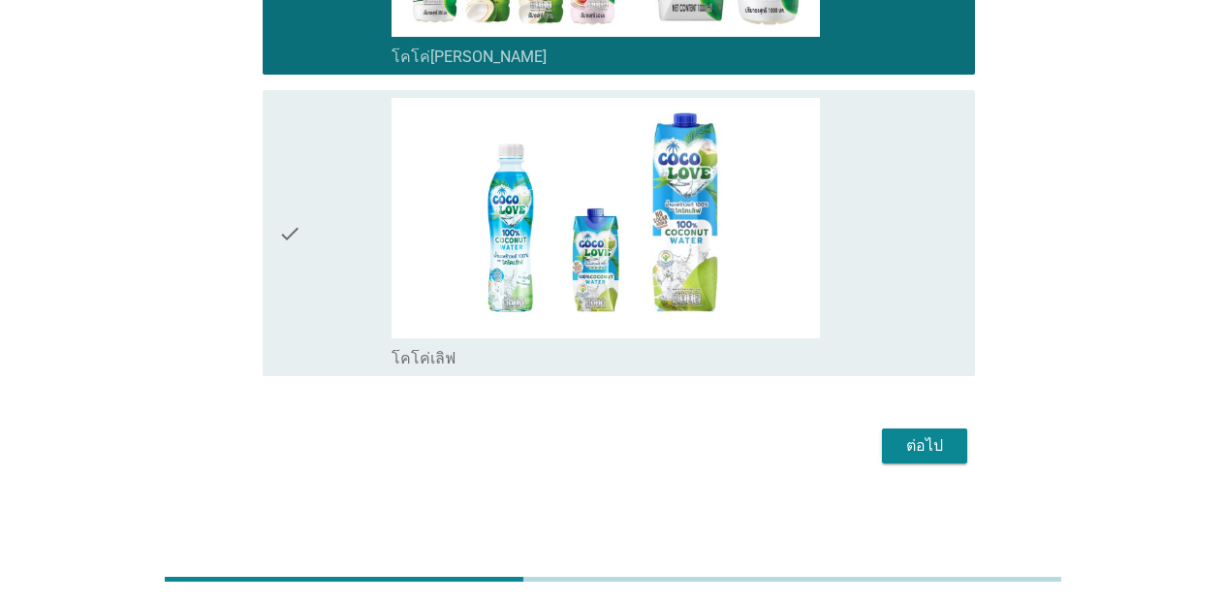
click at [883, 322] on div "check_box โคโค่เลิฟ" at bounding box center [676, 233] width 568 height 271
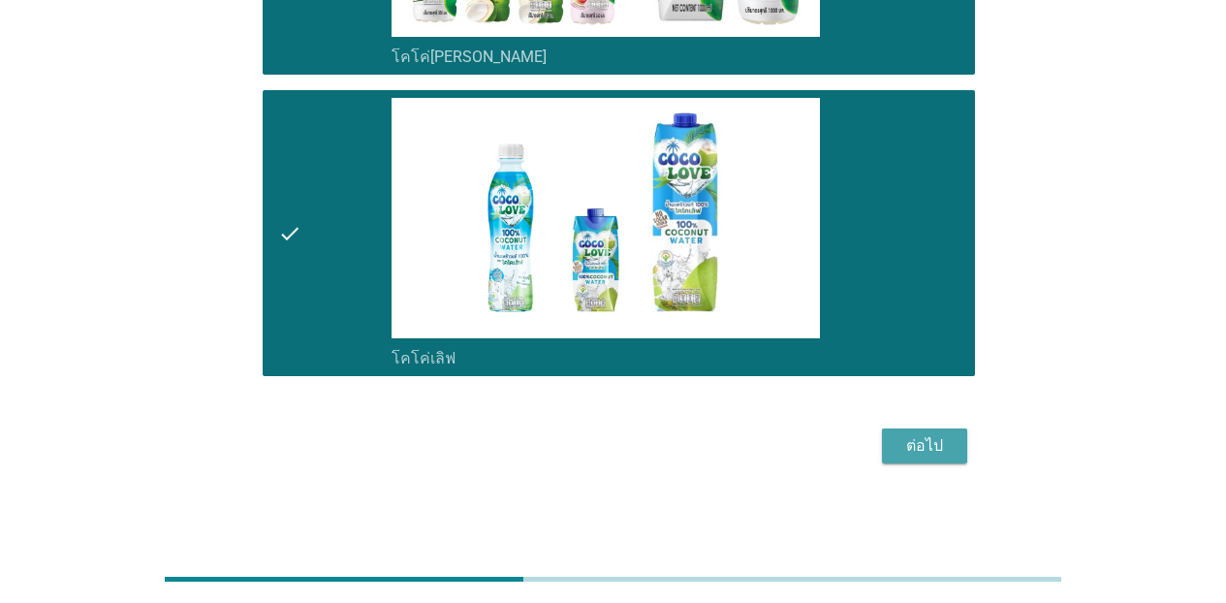
click at [927, 448] on div "ต่อไป" at bounding box center [925, 445] width 54 height 23
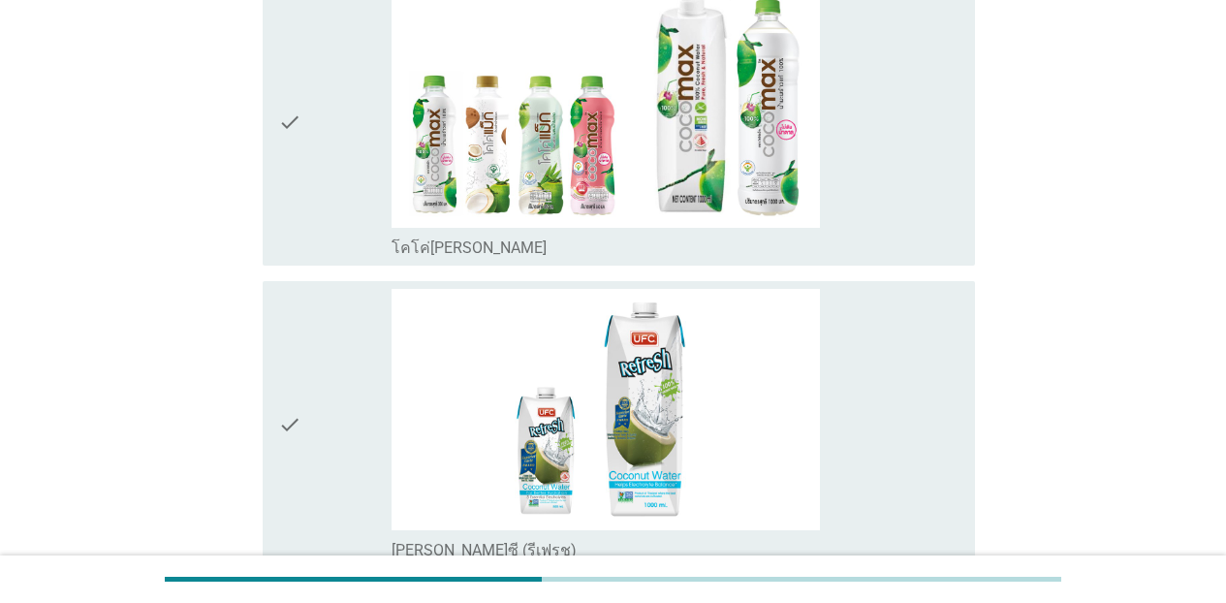
scroll to position [336, 0]
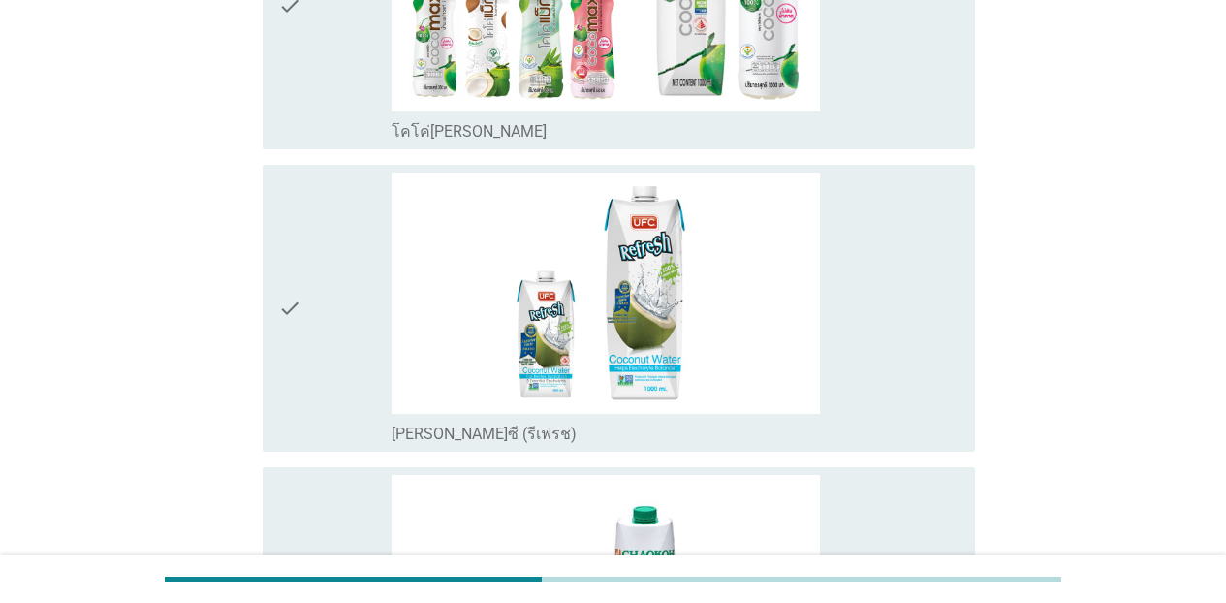
drag, startPoint x: 878, startPoint y: 98, endPoint x: 879, endPoint y: 164, distance: 65.9
click at [879, 103] on div "check_box โคโค่[PERSON_NAME]" at bounding box center [676, 6] width 568 height 271
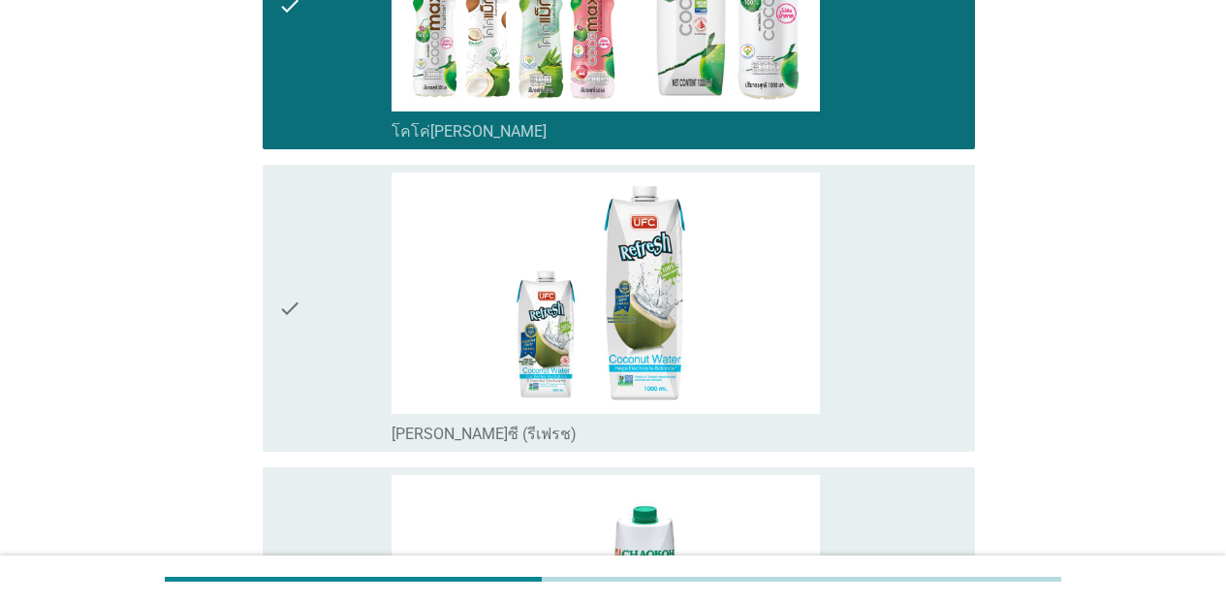
click at [876, 320] on div "check_box [PERSON_NAME]ซี (รีเฟรช)" at bounding box center [676, 308] width 568 height 271
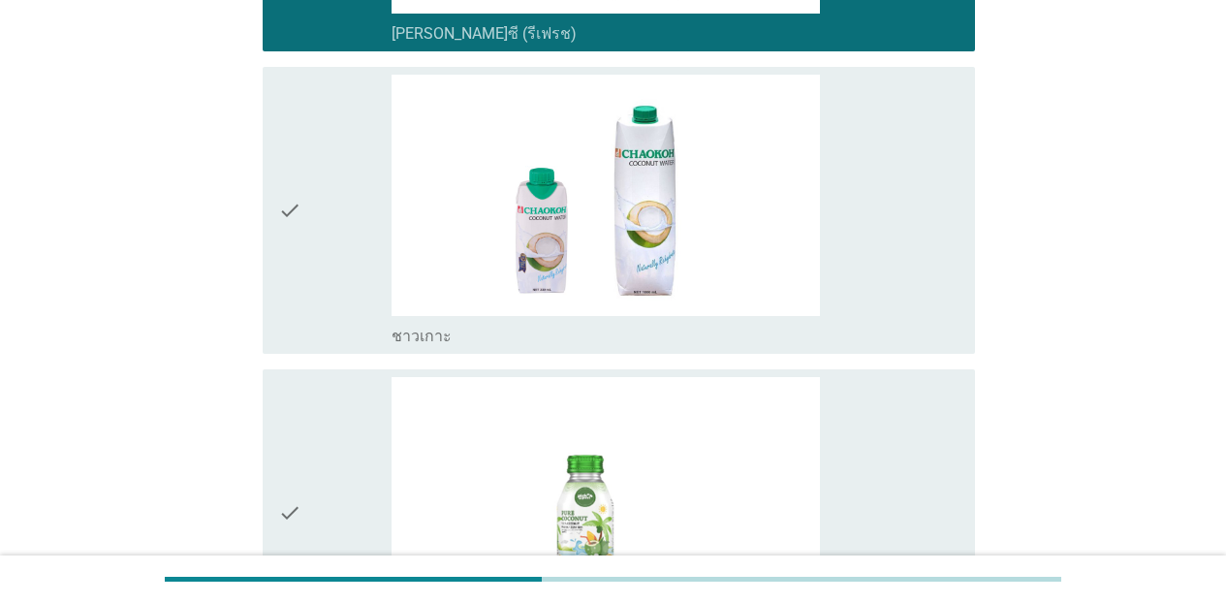
scroll to position [788, 0]
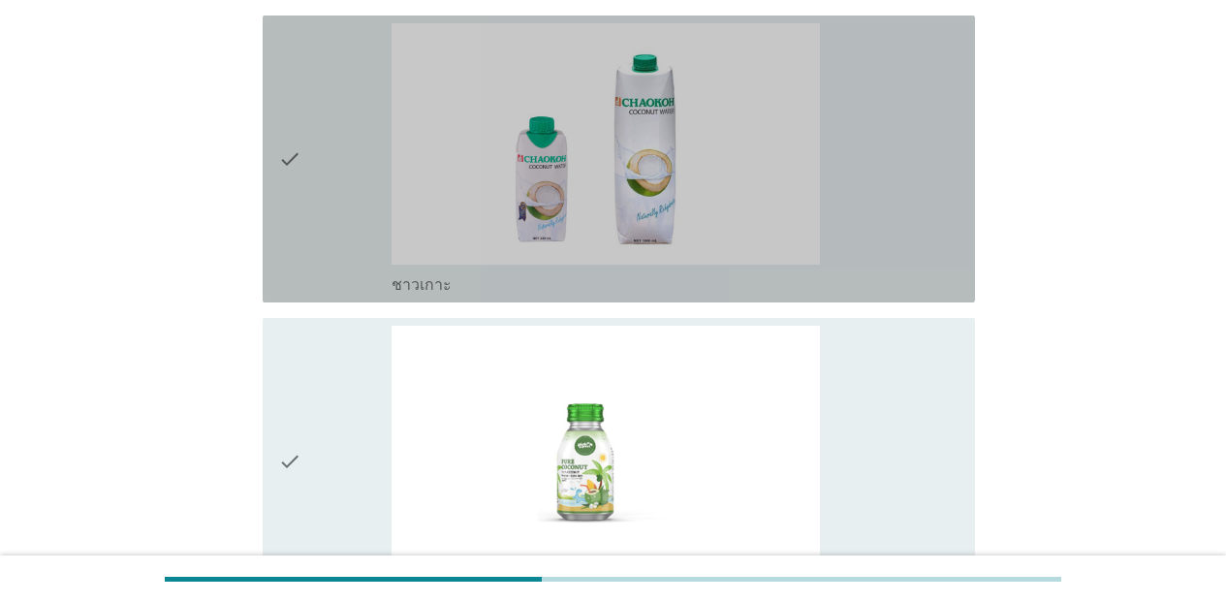
click at [865, 180] on div "check_box ชาวเกาะ" at bounding box center [676, 158] width 568 height 271
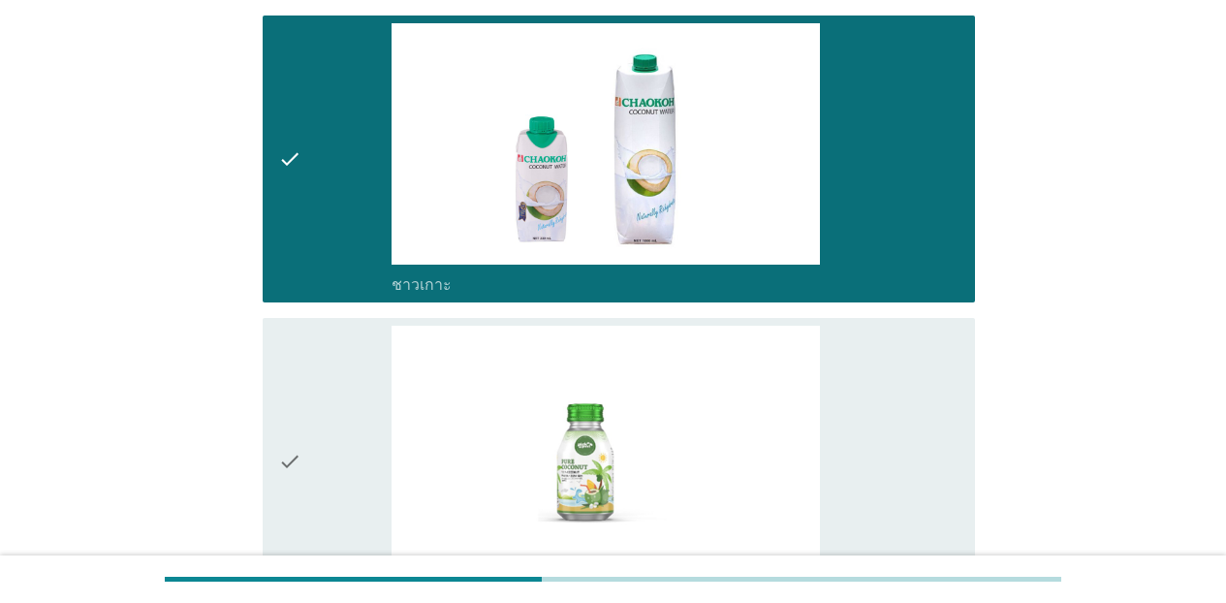
click at [941, 416] on div "check_box พิค [PERSON_NAME] พิล" at bounding box center [676, 461] width 568 height 271
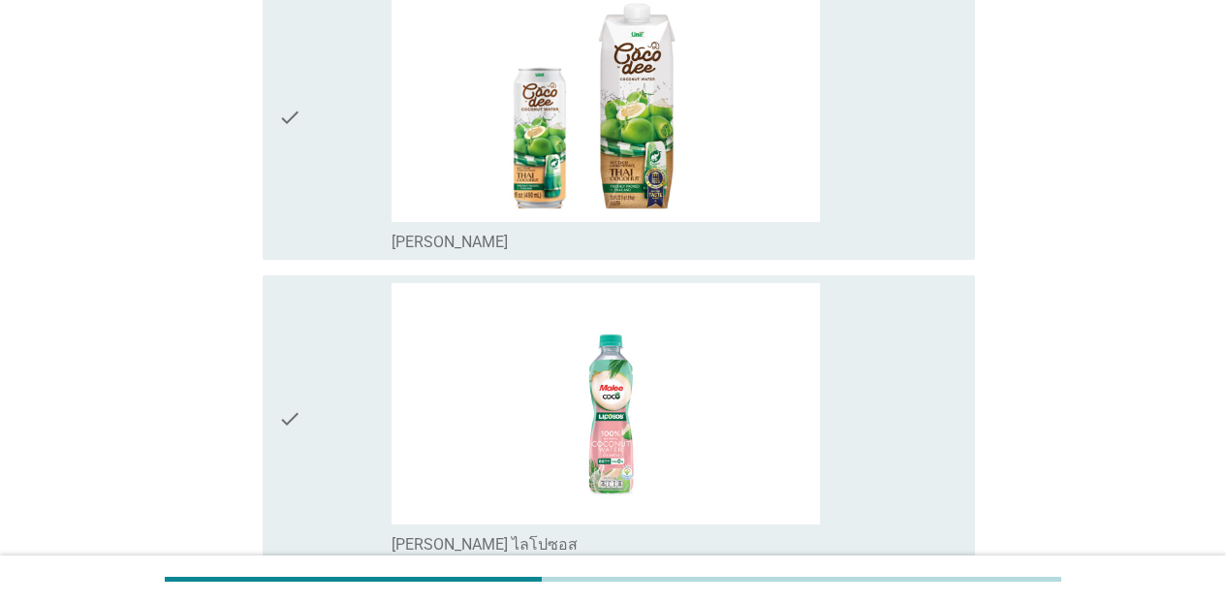
scroll to position [1461, 0]
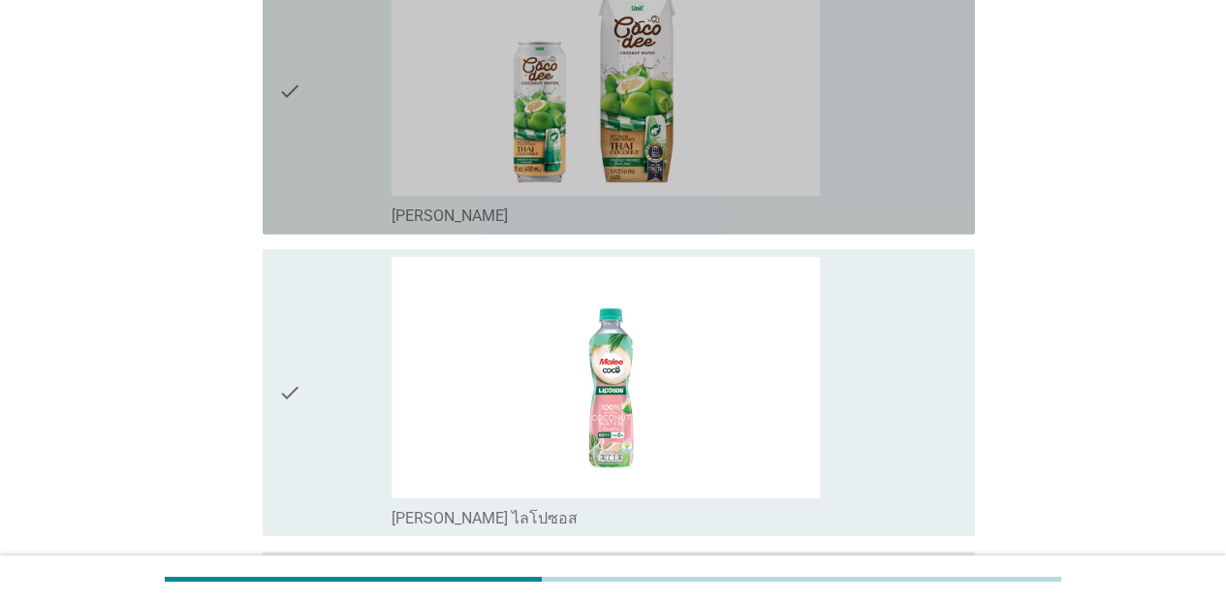
click at [922, 192] on div "check_box [PERSON_NAME]" at bounding box center [676, 90] width 568 height 271
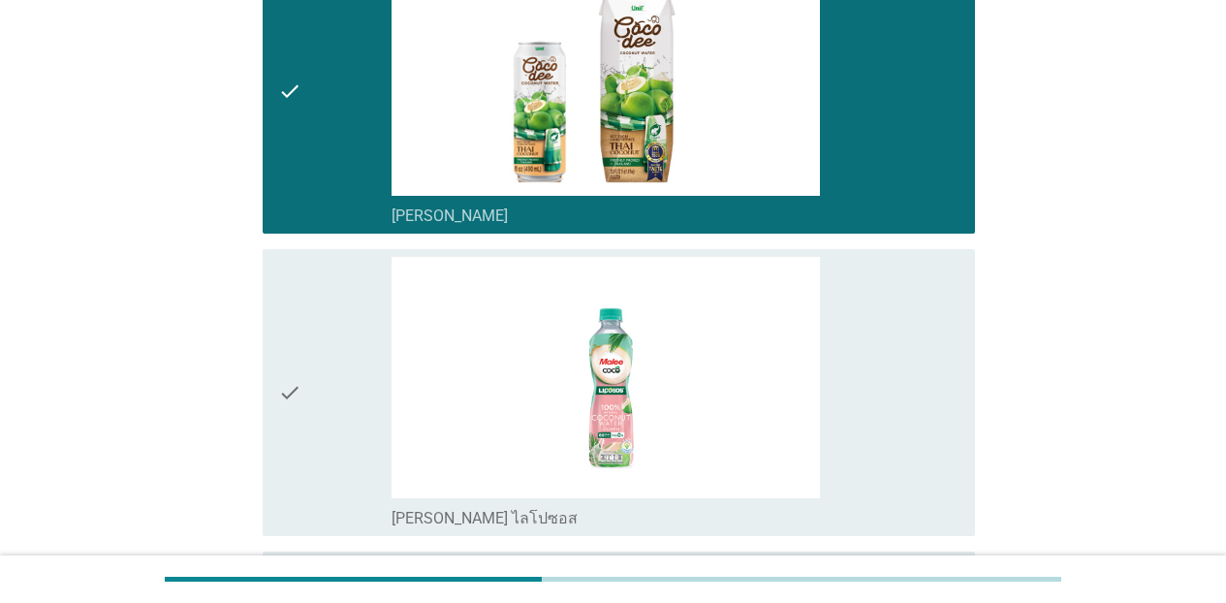
drag, startPoint x: 913, startPoint y: 312, endPoint x: 927, endPoint y: 339, distance: 30.3
click at [913, 314] on div "check_box_outline_blank [PERSON_NAME] ไลโปซอส" at bounding box center [676, 392] width 568 height 271
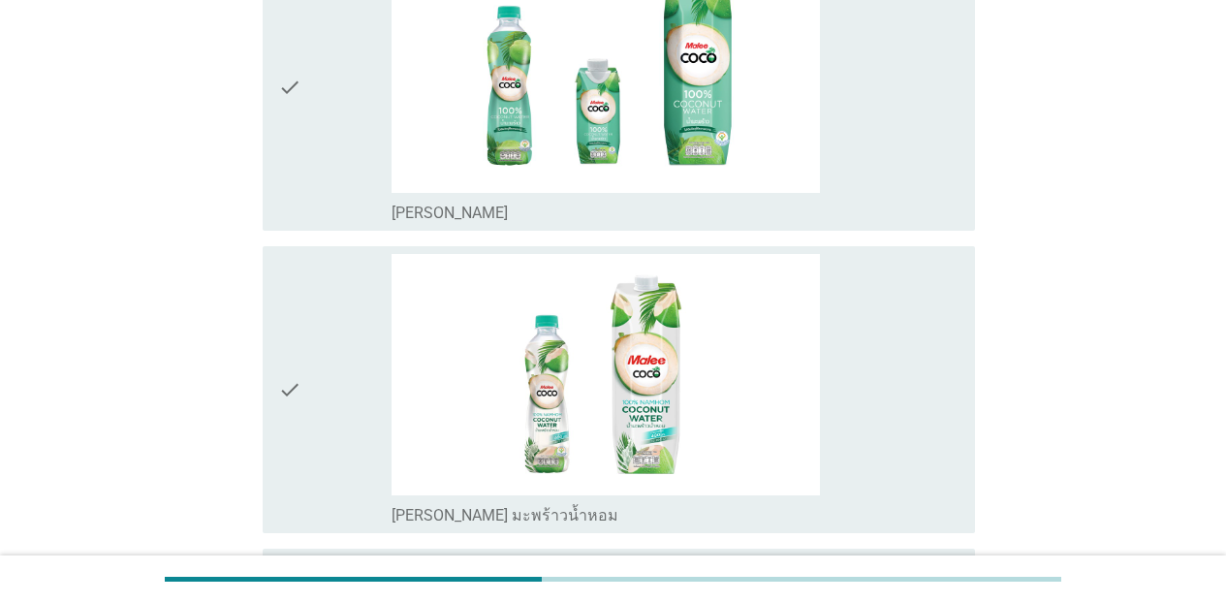
drag, startPoint x: 1225, startPoint y: 592, endPoint x: 1211, endPoint y: 561, distance: 34.3
click at [954, 578] on div at bounding box center [613, 579] width 1226 height 48
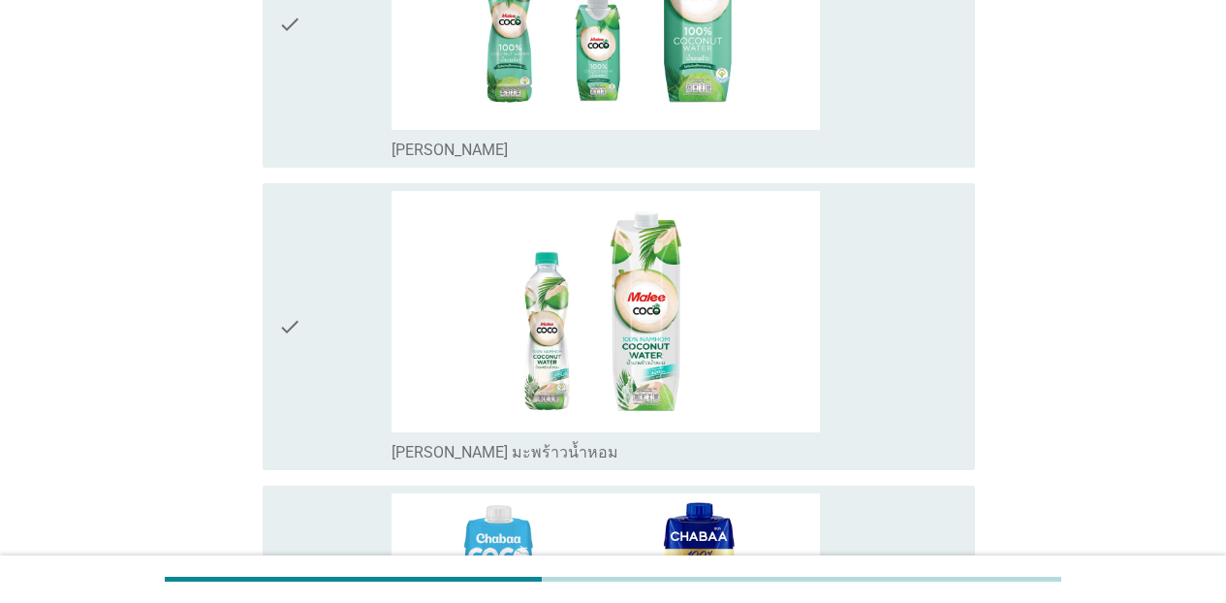
drag, startPoint x: 873, startPoint y: 120, endPoint x: 886, endPoint y: 210, distance: 91.0
click at [873, 125] on div "check_box_outline_blank [PERSON_NAME]" at bounding box center [676, 24] width 568 height 271
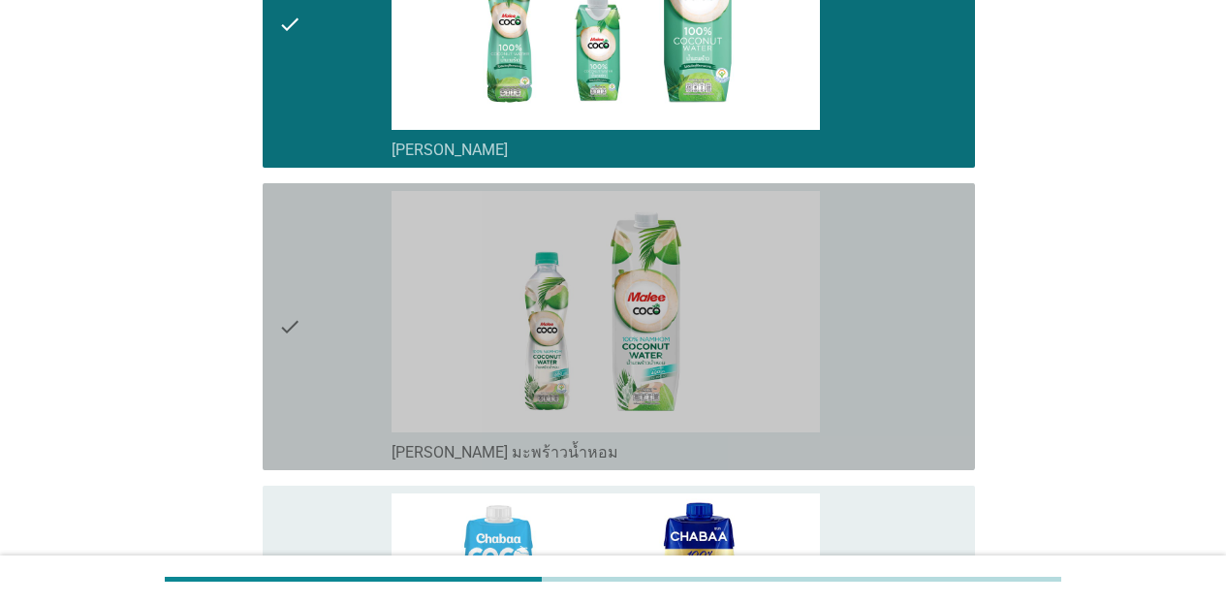
drag, startPoint x: 882, startPoint y: 318, endPoint x: 888, endPoint y: 464, distance: 146.5
click at [882, 319] on div "check_box_outline_blank [PERSON_NAME] มะพร้าวน้ำหอม" at bounding box center [676, 326] width 568 height 271
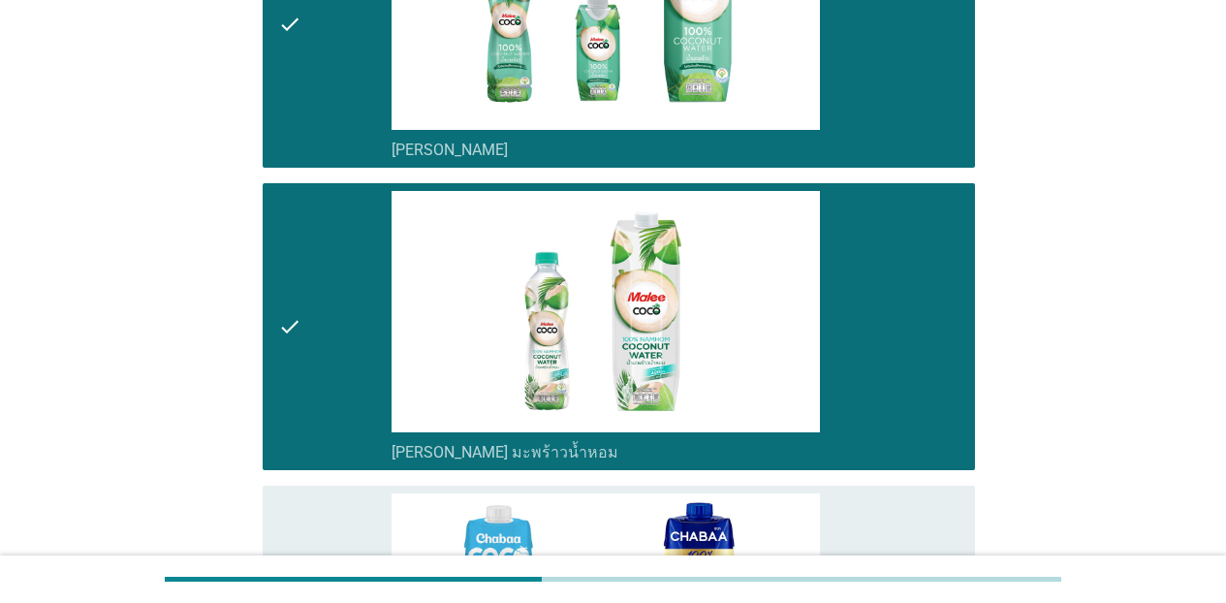
click at [886, 466] on div "check check_box_outline_blank [PERSON_NAME] มะพร้าวน้ำหอม" at bounding box center [619, 326] width 713 height 287
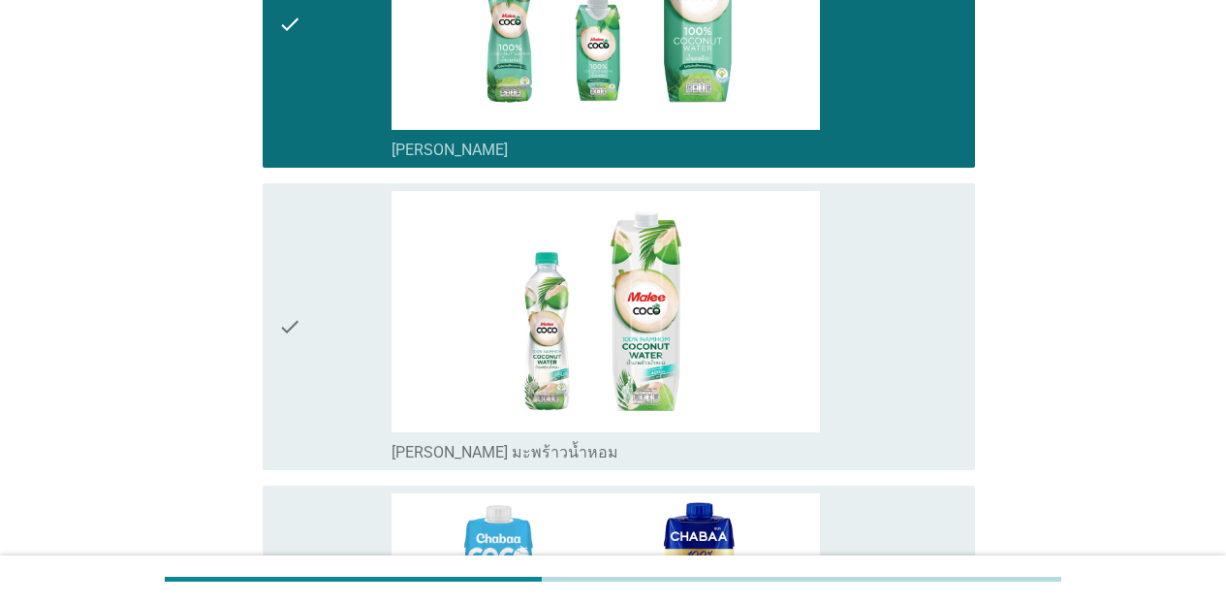
click at [881, 416] on div "check_box_outline_blank [PERSON_NAME] มะพร้าวน้ำหอม" at bounding box center [676, 326] width 568 height 271
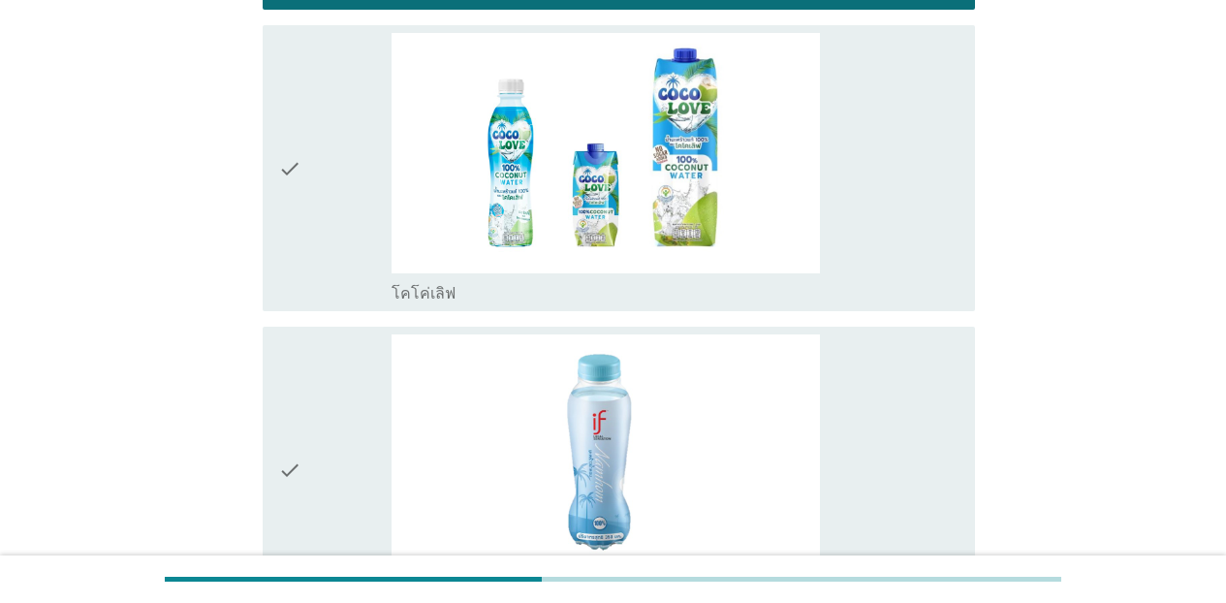
scroll to position [2972, 0]
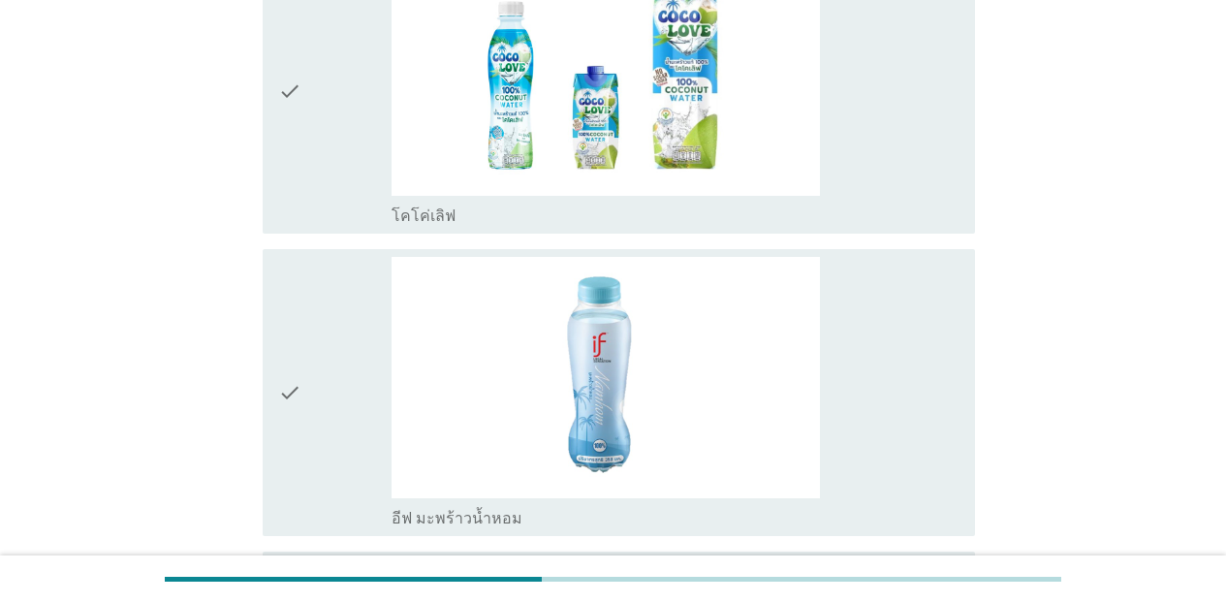
click at [853, 185] on div "check_box โคโค่เลิฟ" at bounding box center [676, 90] width 568 height 271
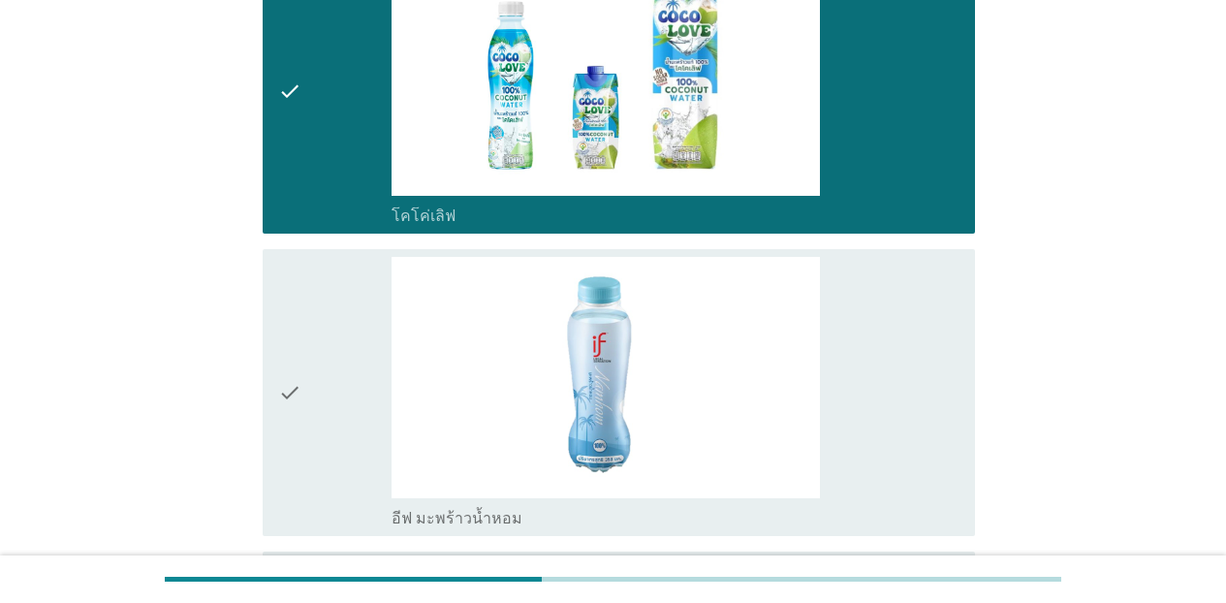
drag, startPoint x: 866, startPoint y: 277, endPoint x: 914, endPoint y: 318, distance: 63.3
click at [869, 282] on div "check_box อีฟ มะพร้าวน้ำหอม" at bounding box center [676, 392] width 568 height 271
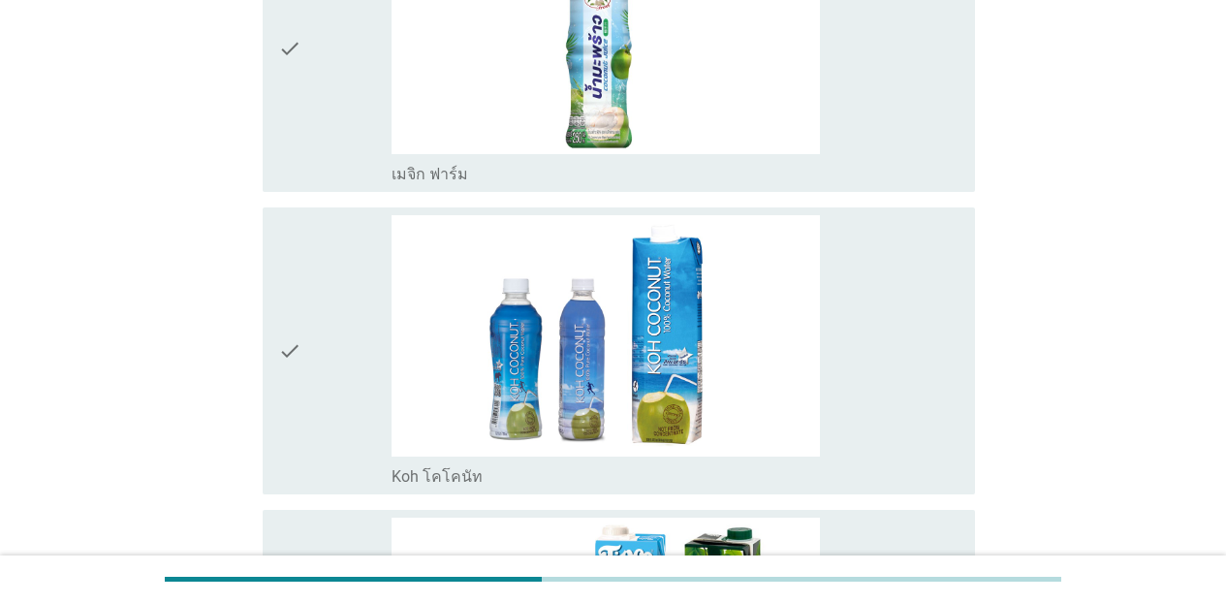
scroll to position [3670, 0]
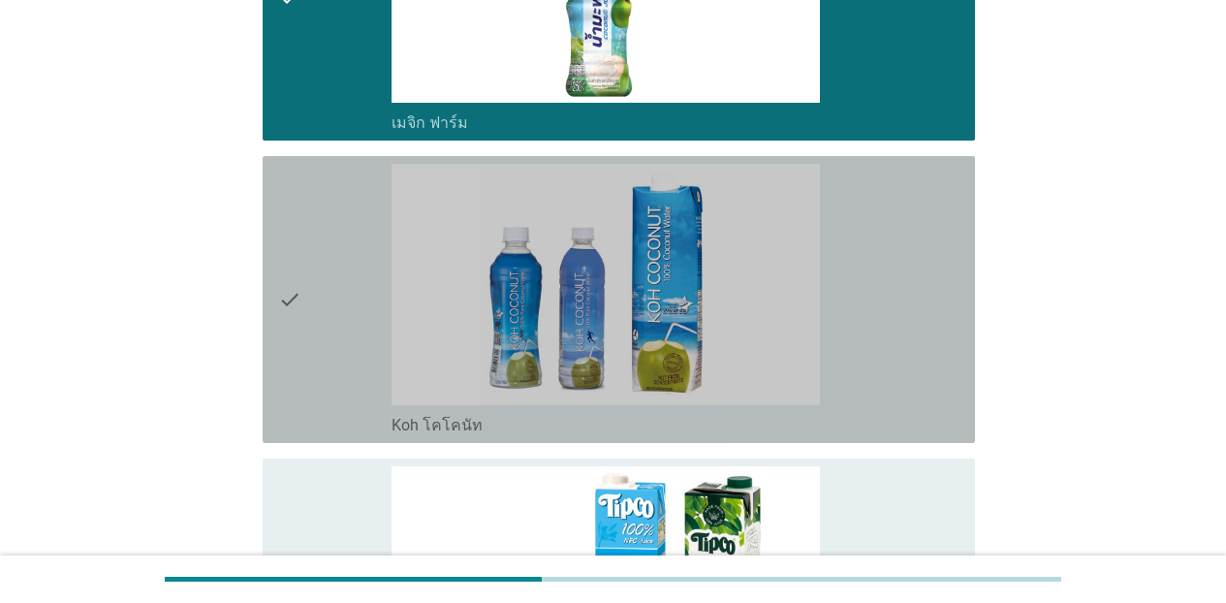
drag, startPoint x: 898, startPoint y: 214, endPoint x: 876, endPoint y: 436, distance: 223.0
click at [898, 215] on div "check_box Koh โคโคนัท" at bounding box center [676, 299] width 568 height 271
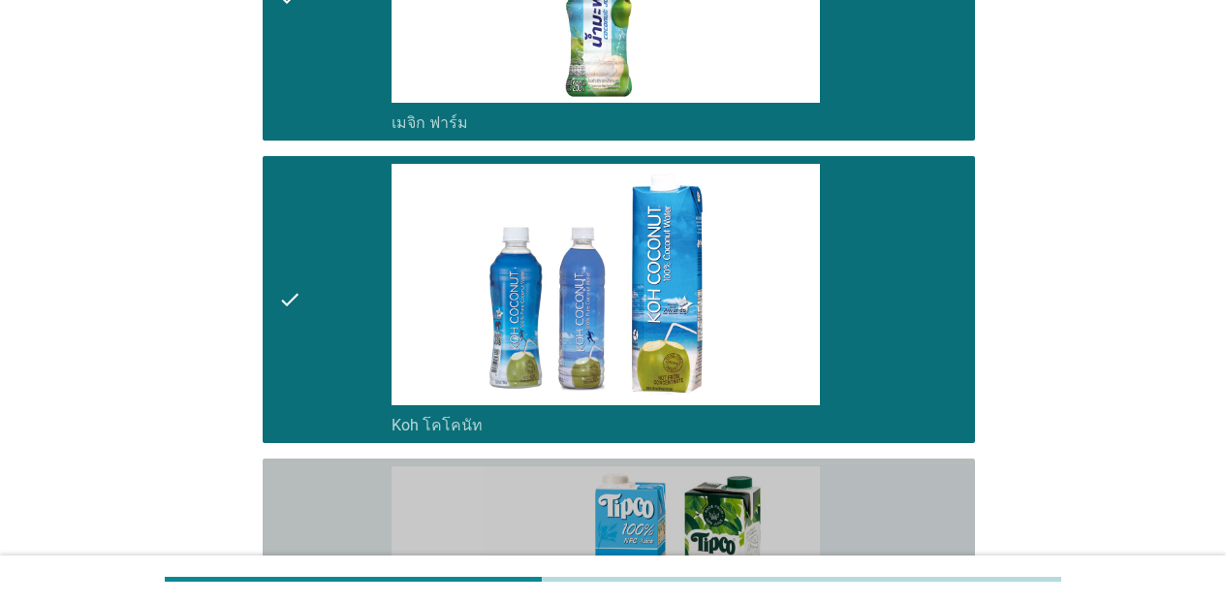
click at [868, 464] on div "check check_box ทิปโก้" at bounding box center [619, 602] width 713 height 287
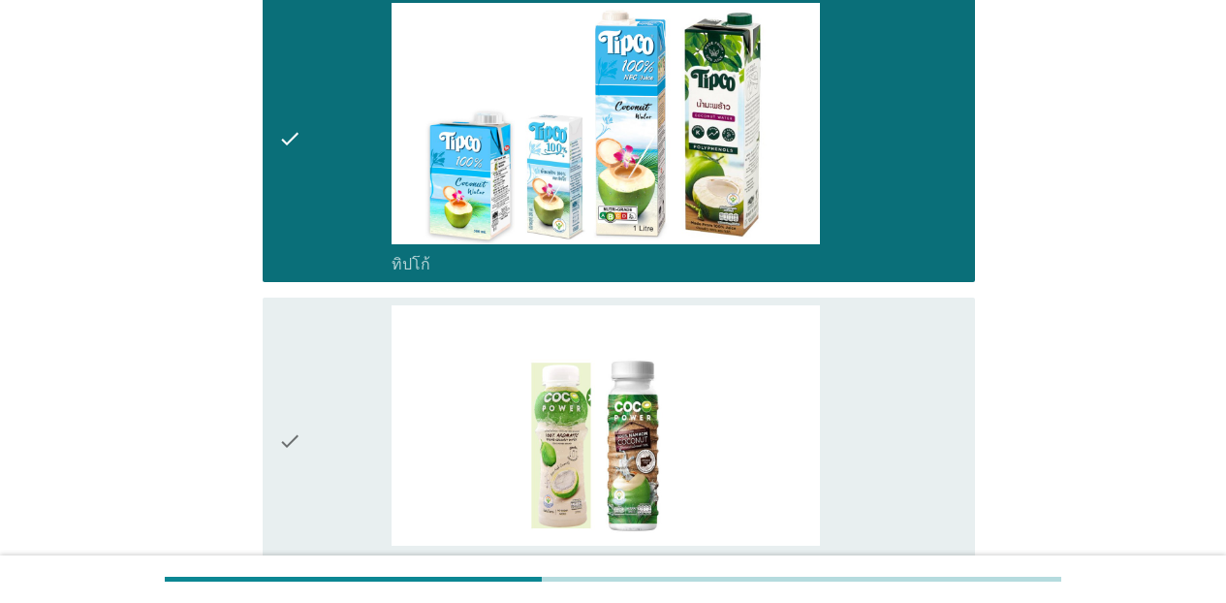
scroll to position [4341, 0]
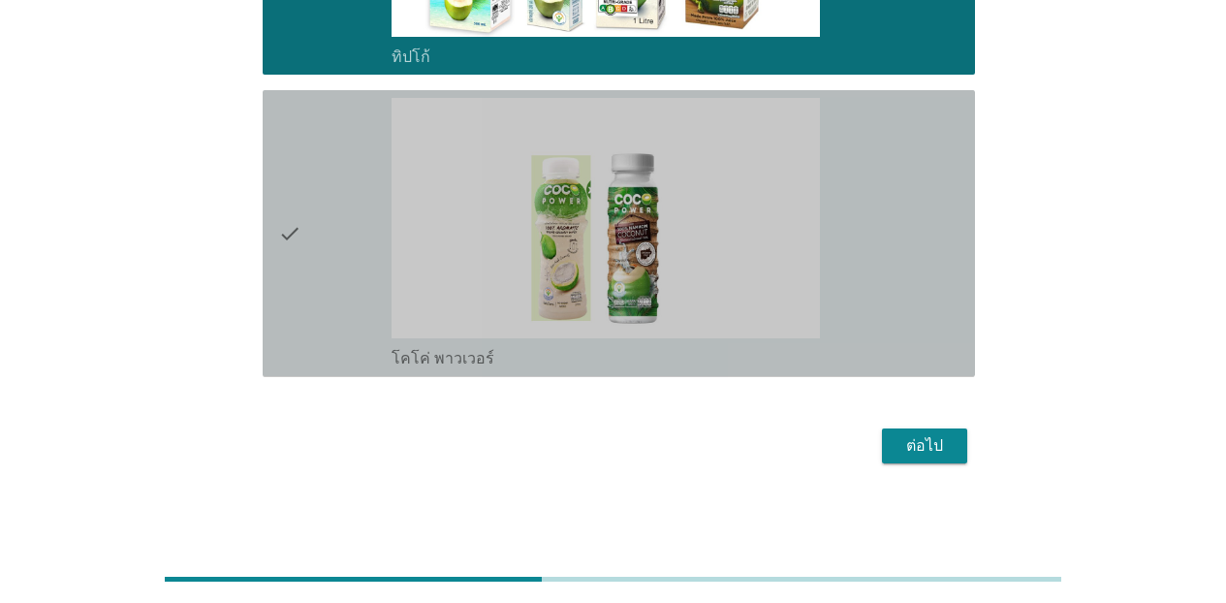
drag, startPoint x: 894, startPoint y: 256, endPoint x: 936, endPoint y: 428, distance: 177.8
click at [896, 259] on div "check_box โคโค่ พาวเวอร์" at bounding box center [676, 233] width 568 height 271
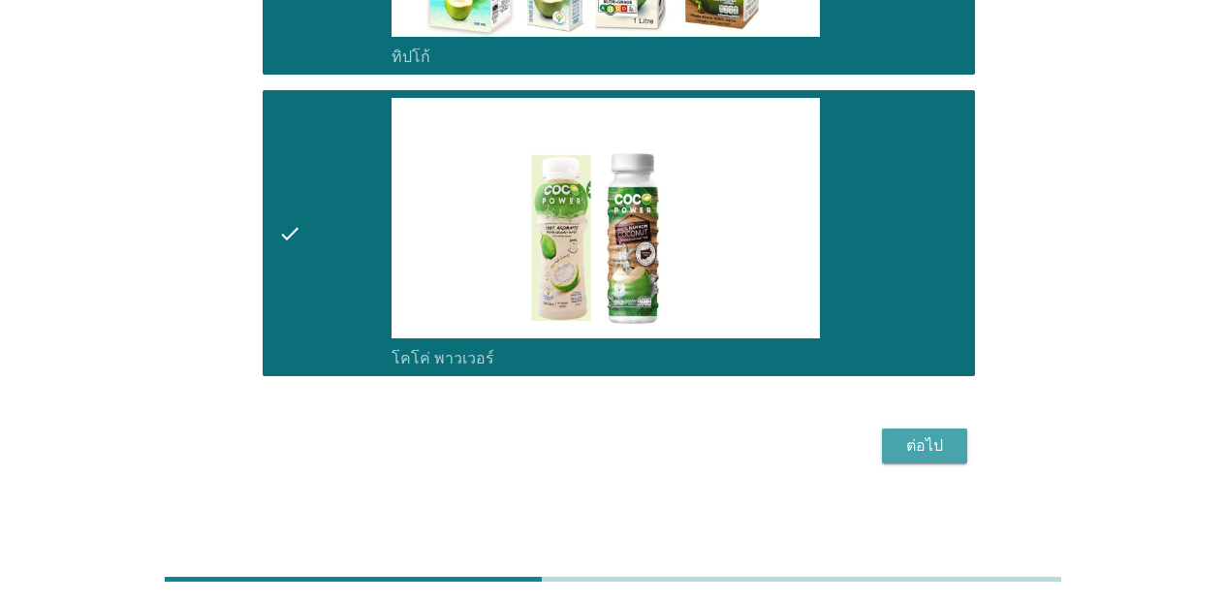
click at [940, 440] on div "ต่อไป" at bounding box center [925, 445] width 54 height 23
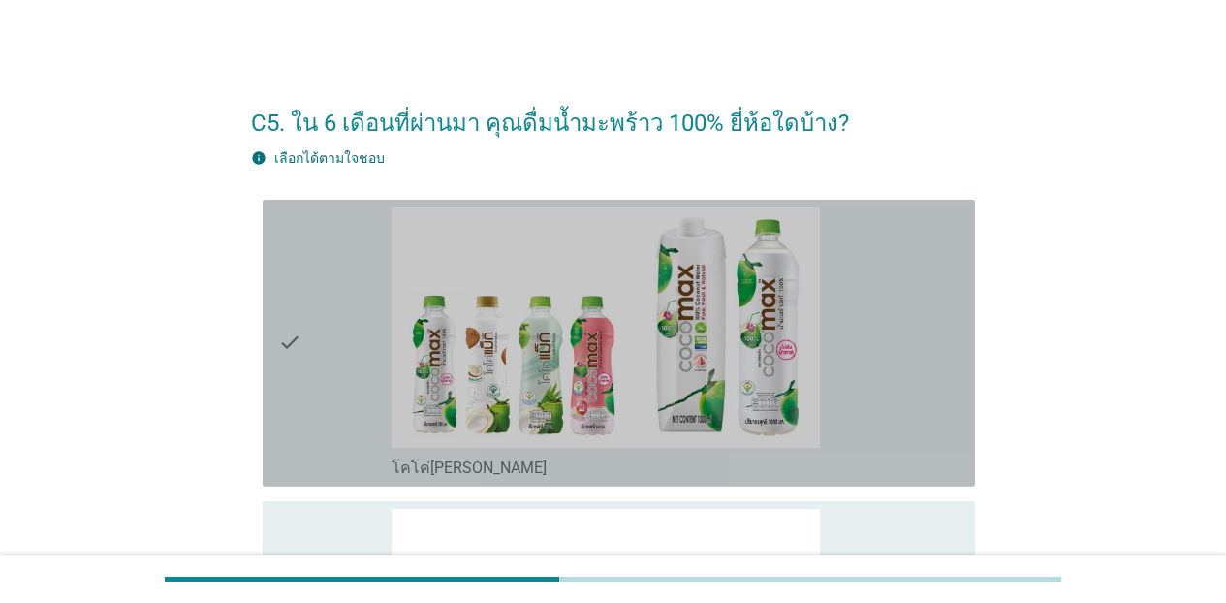
click at [861, 435] on div "check_box โคโค่[PERSON_NAME]" at bounding box center [676, 342] width 568 height 271
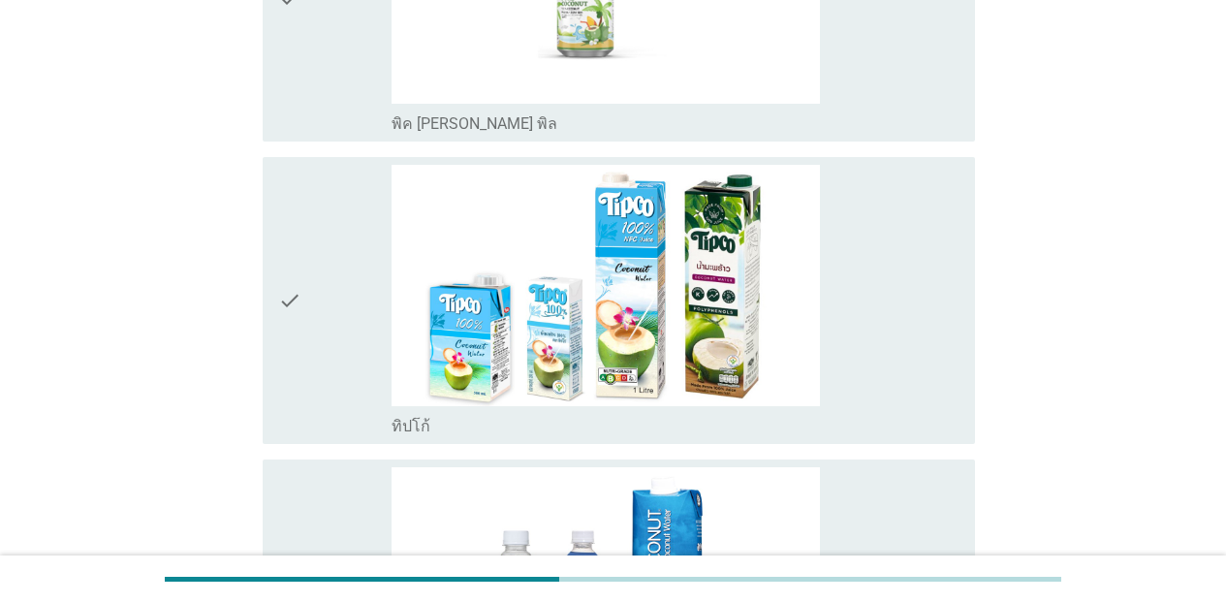
scroll to position [659, 0]
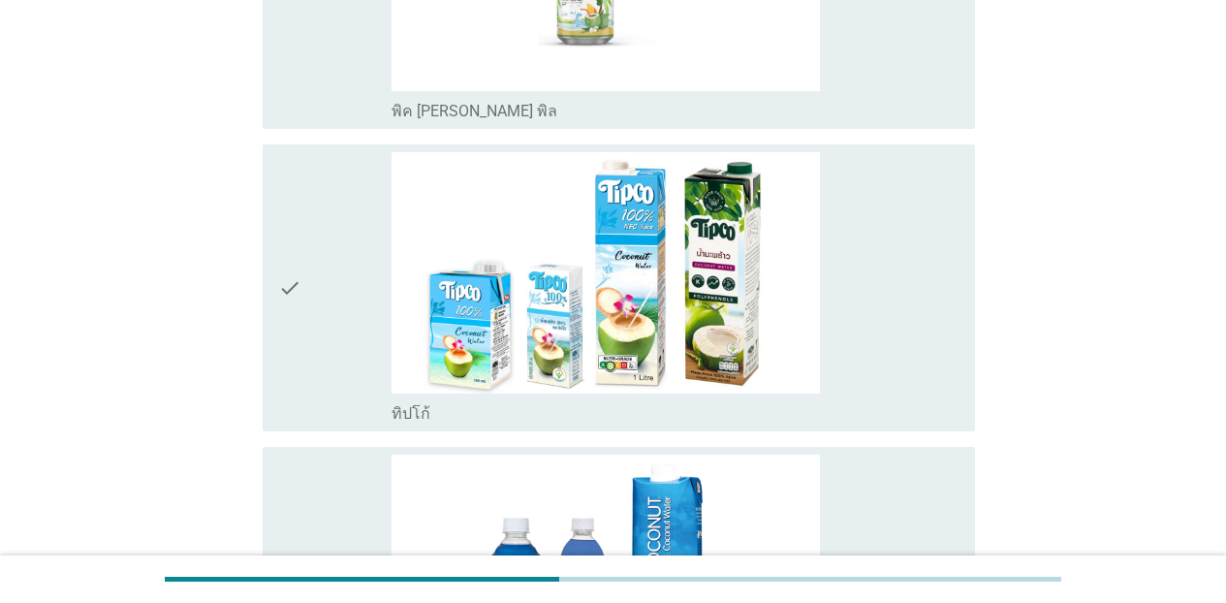
click at [862, 325] on div "check_box ทิปโก้" at bounding box center [676, 287] width 568 height 271
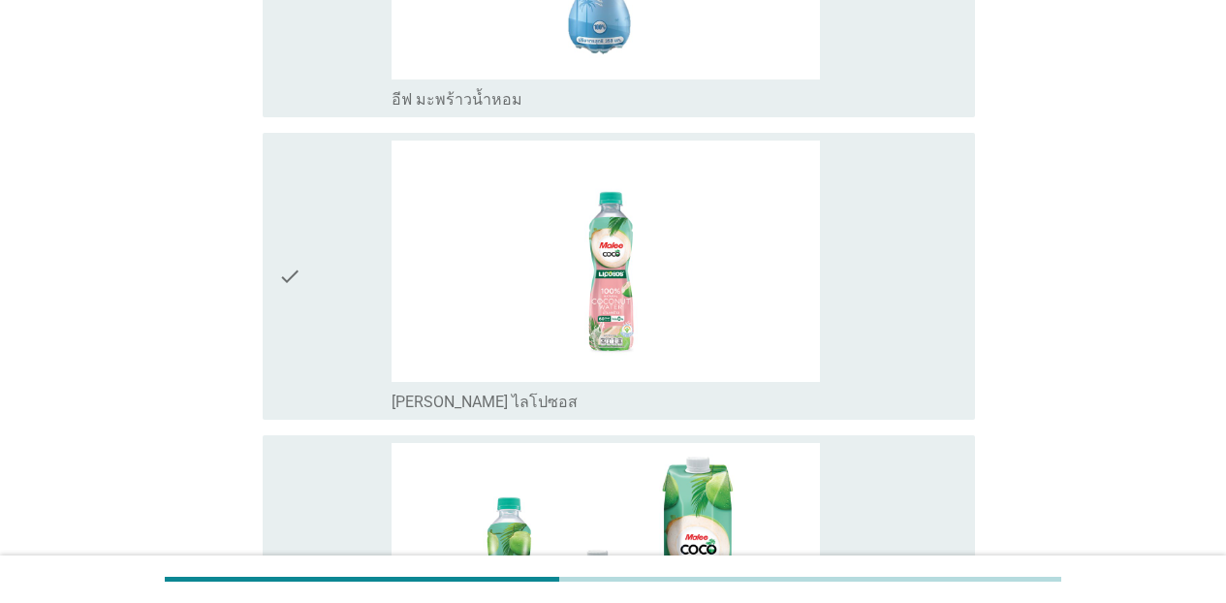
scroll to position [1590, 0]
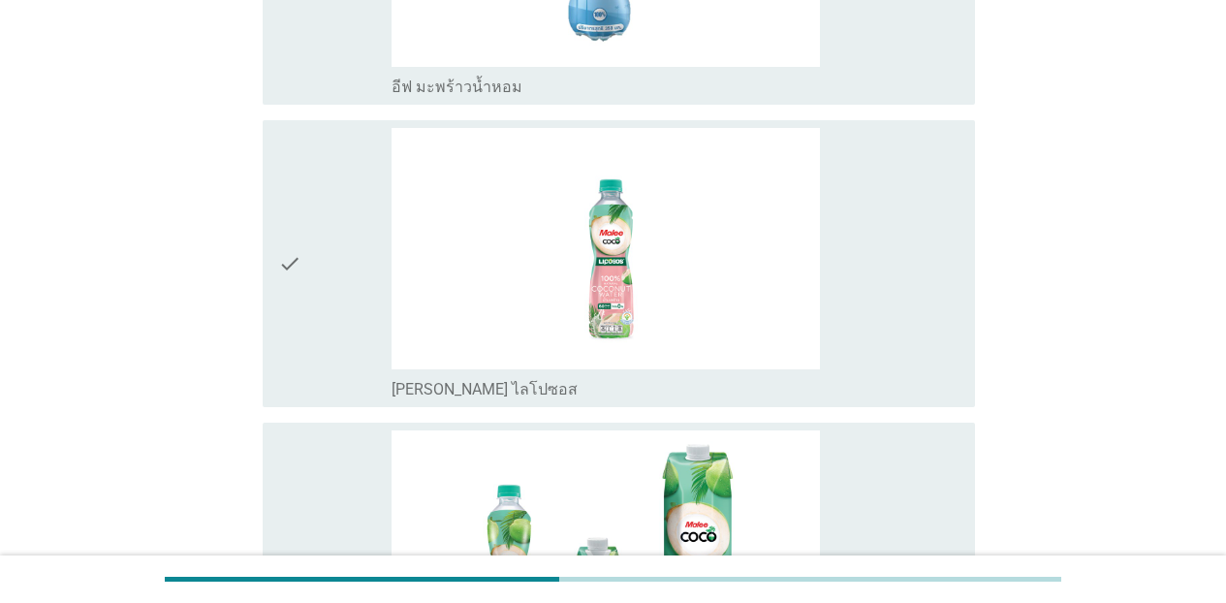
click at [921, 317] on div "check_box_outline_blank [PERSON_NAME] ไลโปซอส" at bounding box center [676, 263] width 568 height 271
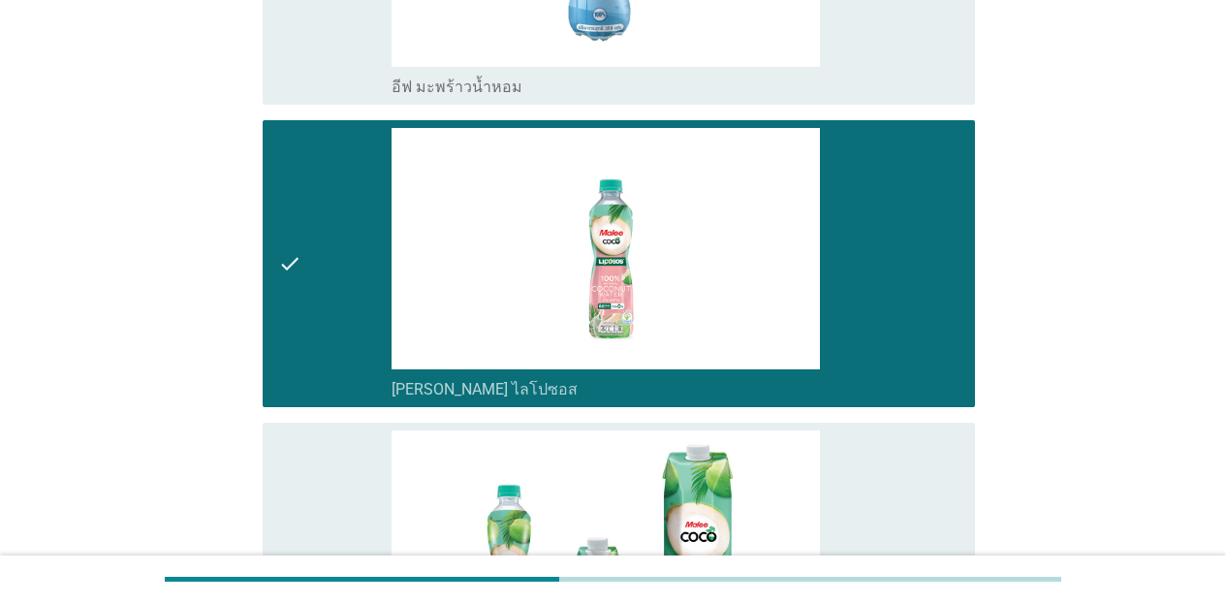
click at [935, 494] on div "check_box_outline_blank [PERSON_NAME]" at bounding box center [676, 565] width 568 height 271
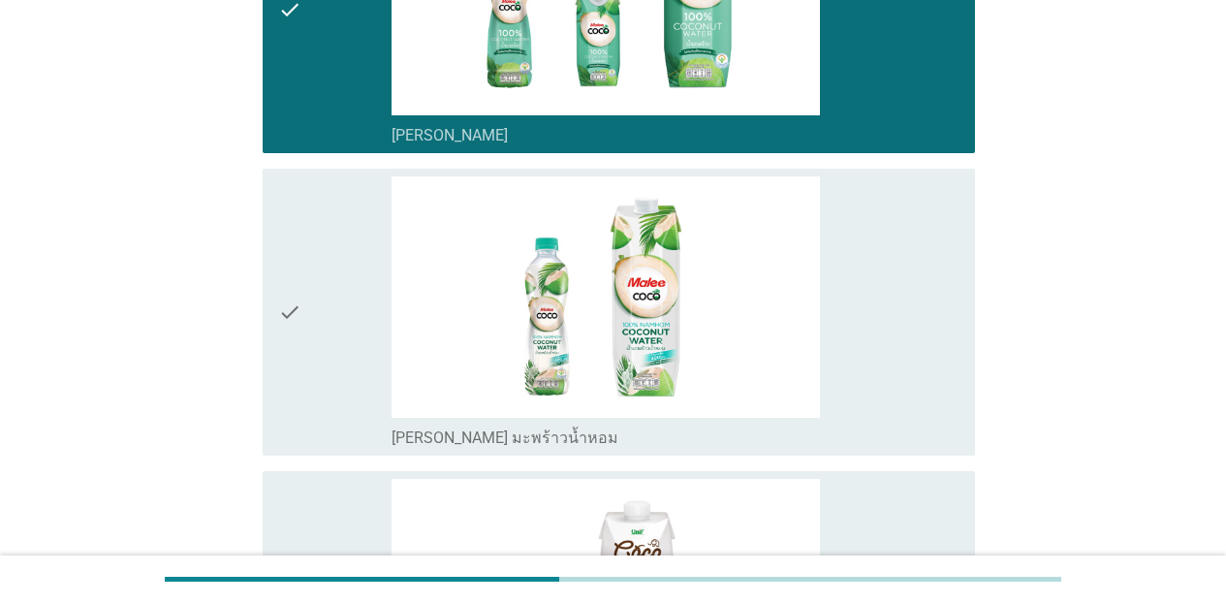
scroll to position [2237, 0]
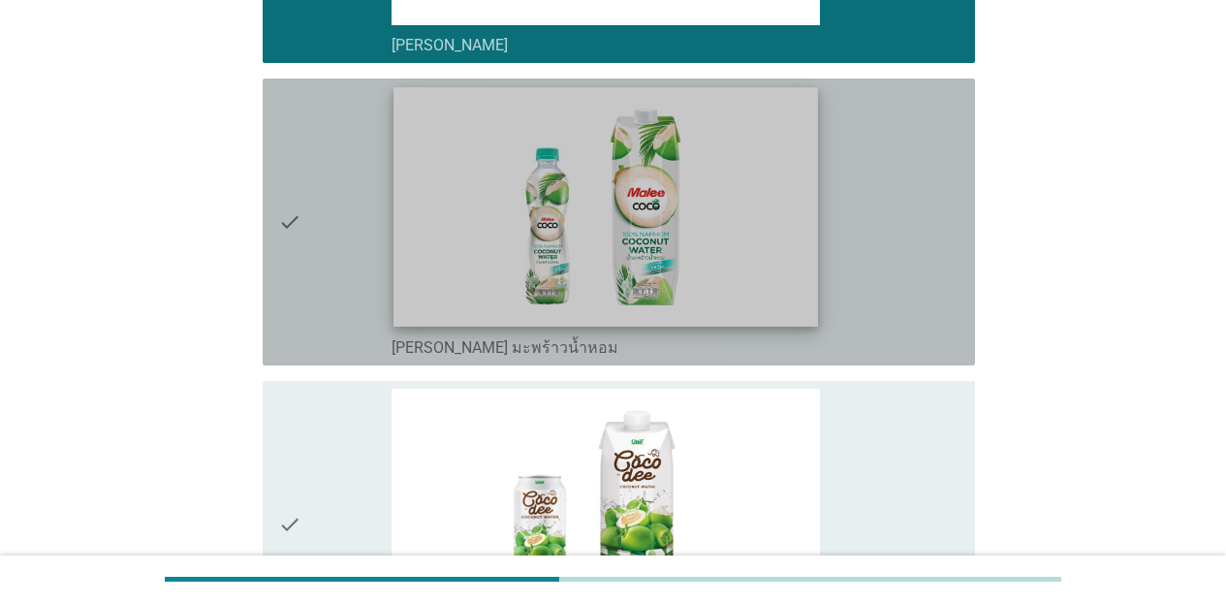
click at [776, 283] on img at bounding box center [606, 206] width 425 height 238
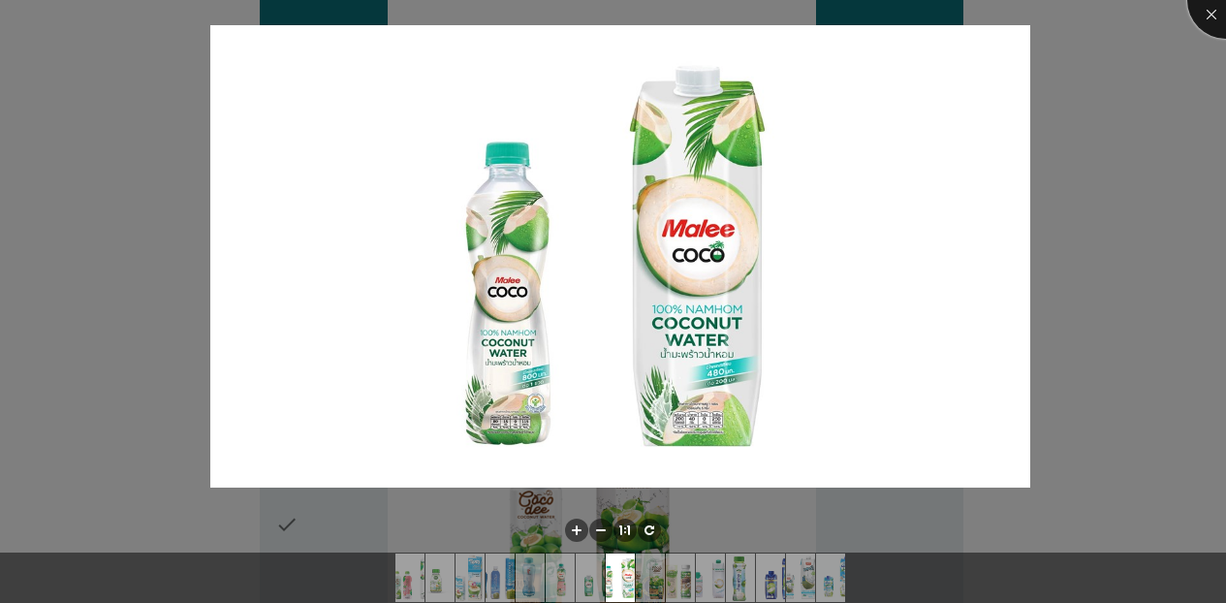
click at [954, 18] on div at bounding box center [1227, 0] width 78 height 78
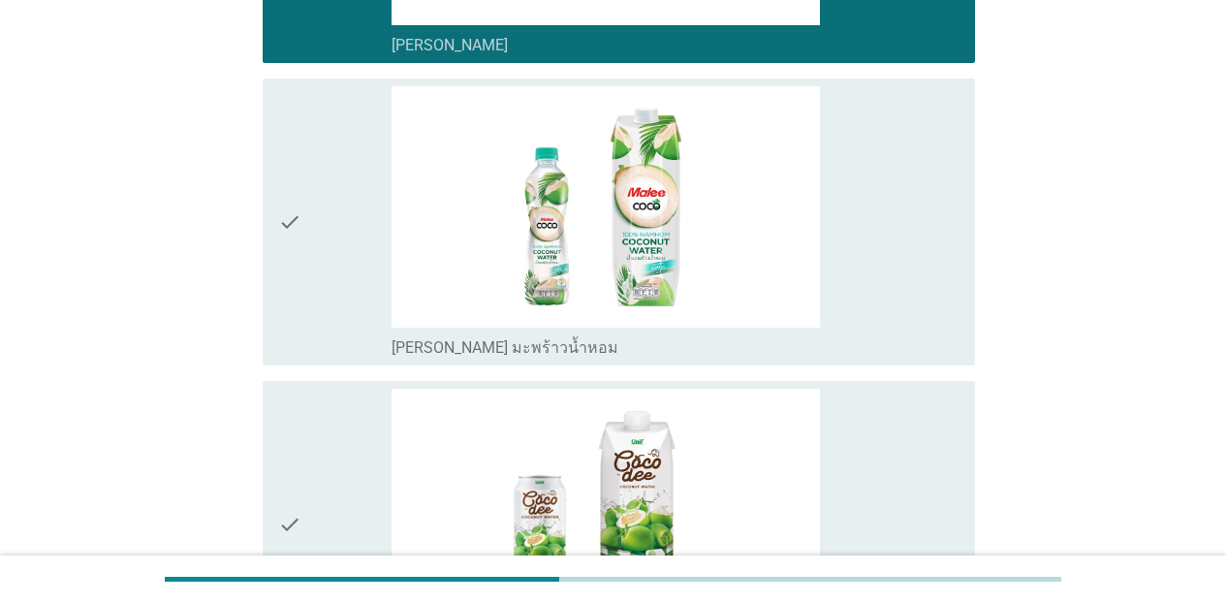
click at [916, 319] on div "check_box_outline_blank [PERSON_NAME] มะพร้าวน้ำหอม" at bounding box center [676, 221] width 568 height 271
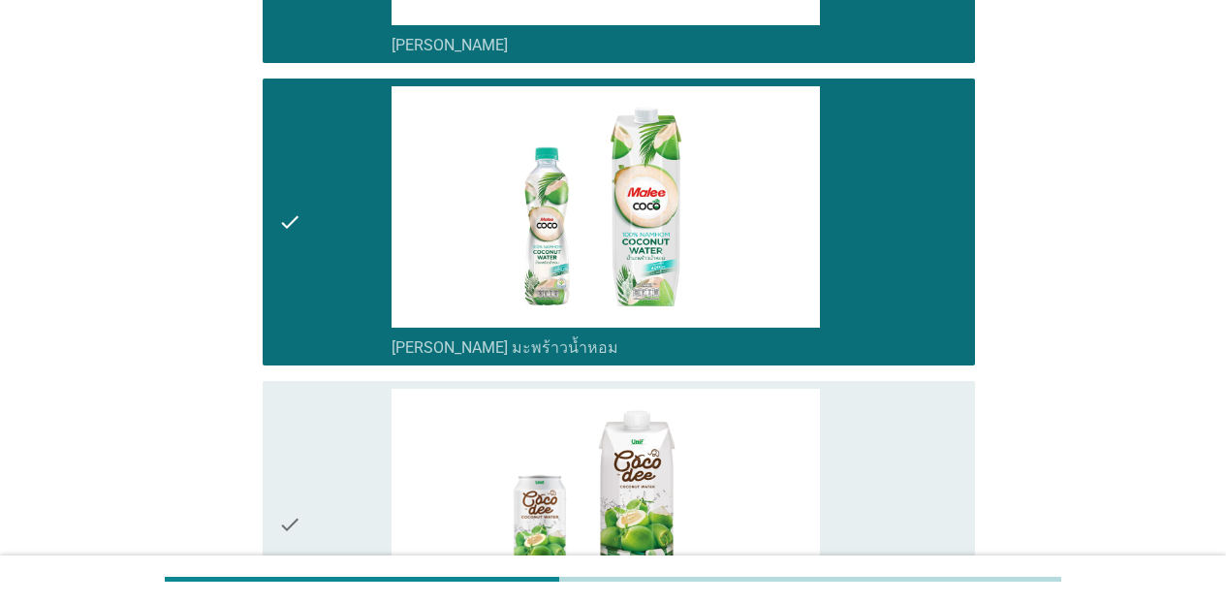
click at [923, 505] on div "check_box [PERSON_NAME]" at bounding box center [676, 524] width 568 height 271
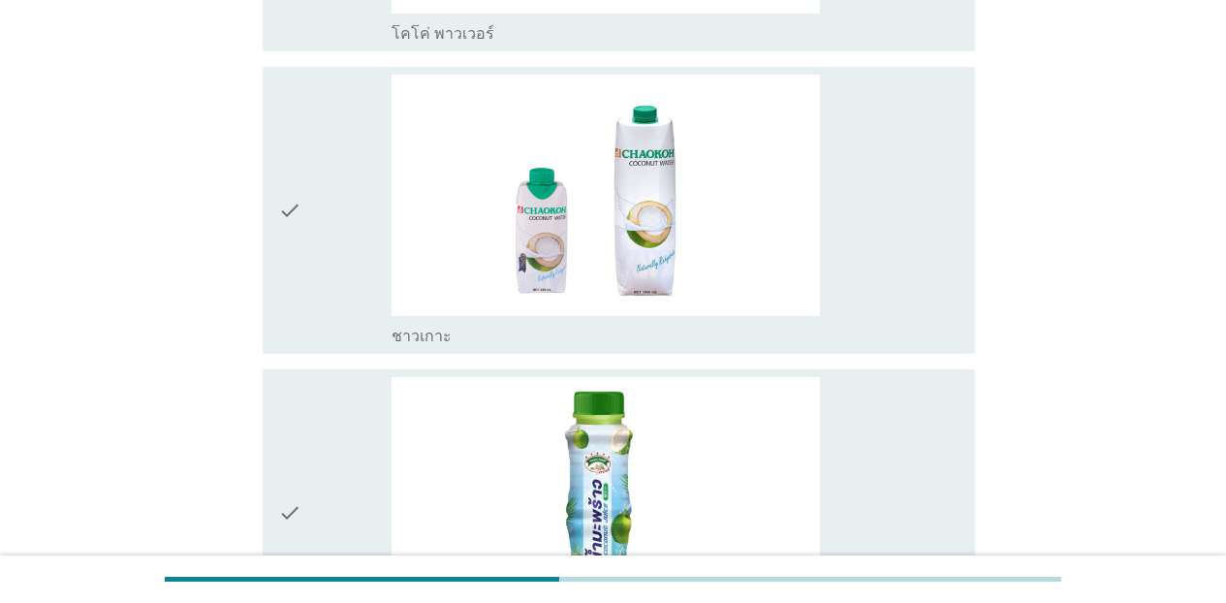
scroll to position [3245, 0]
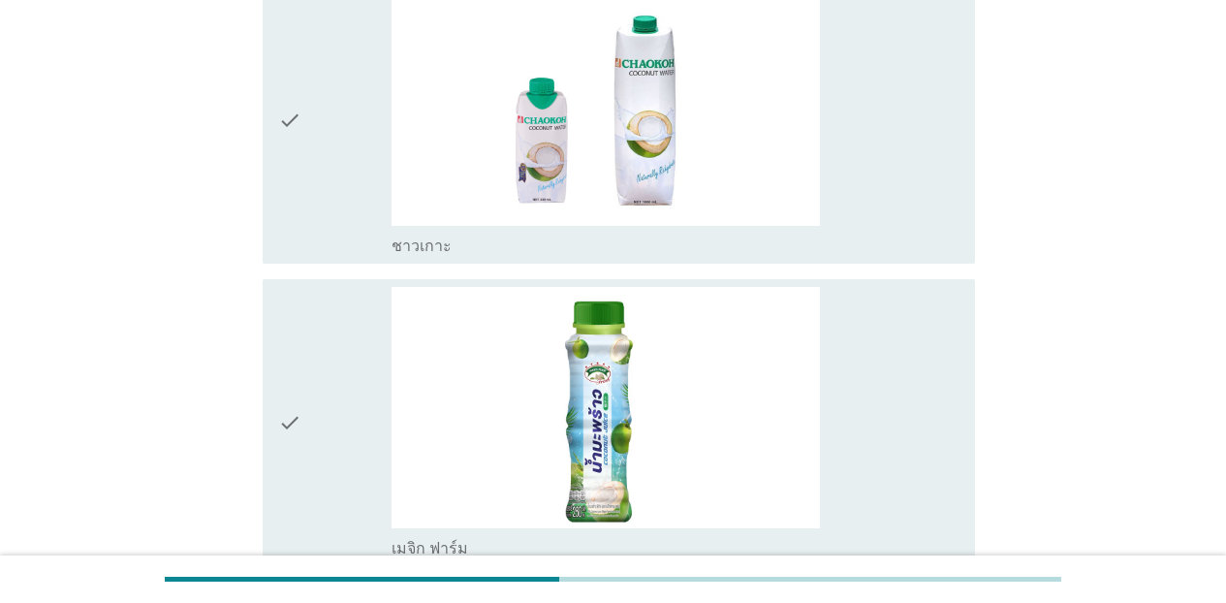
click at [888, 158] on div "check_box ชาวเกาะ" at bounding box center [676, 119] width 568 height 271
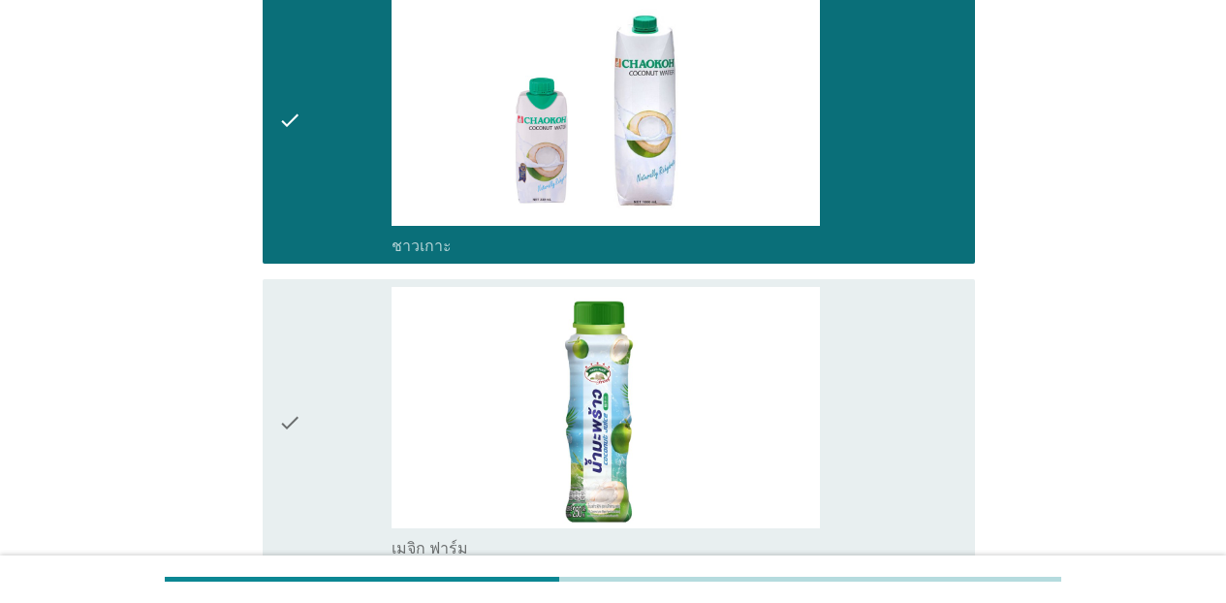
click at [897, 399] on div "check_box เมจิก ฟาร์ม" at bounding box center [676, 422] width 568 height 271
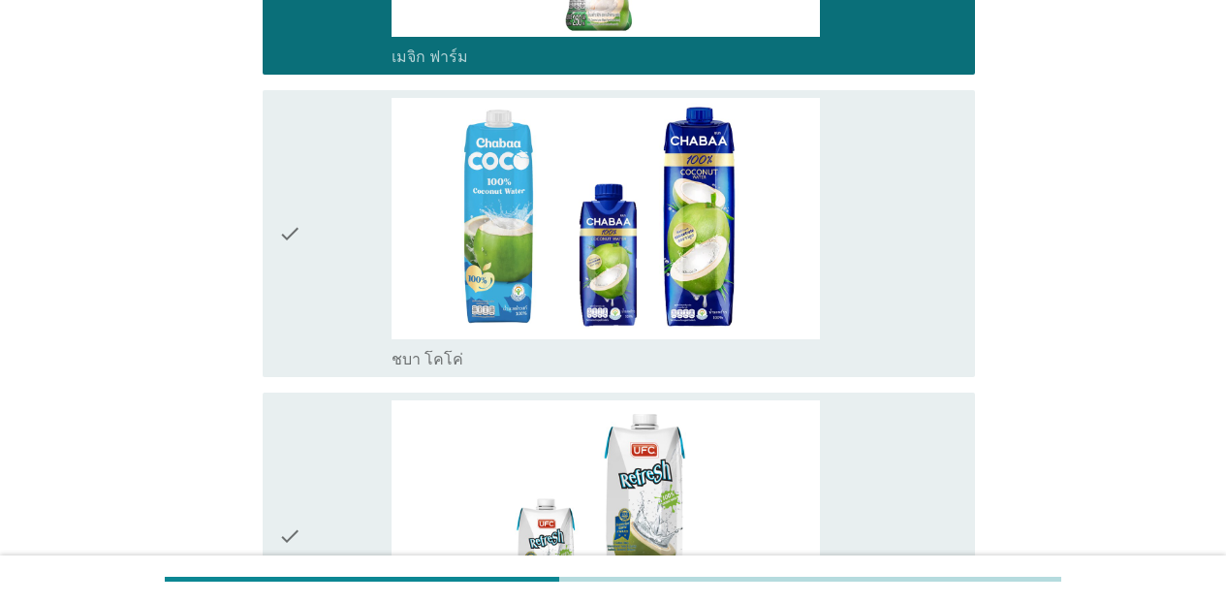
scroll to position [3814, 0]
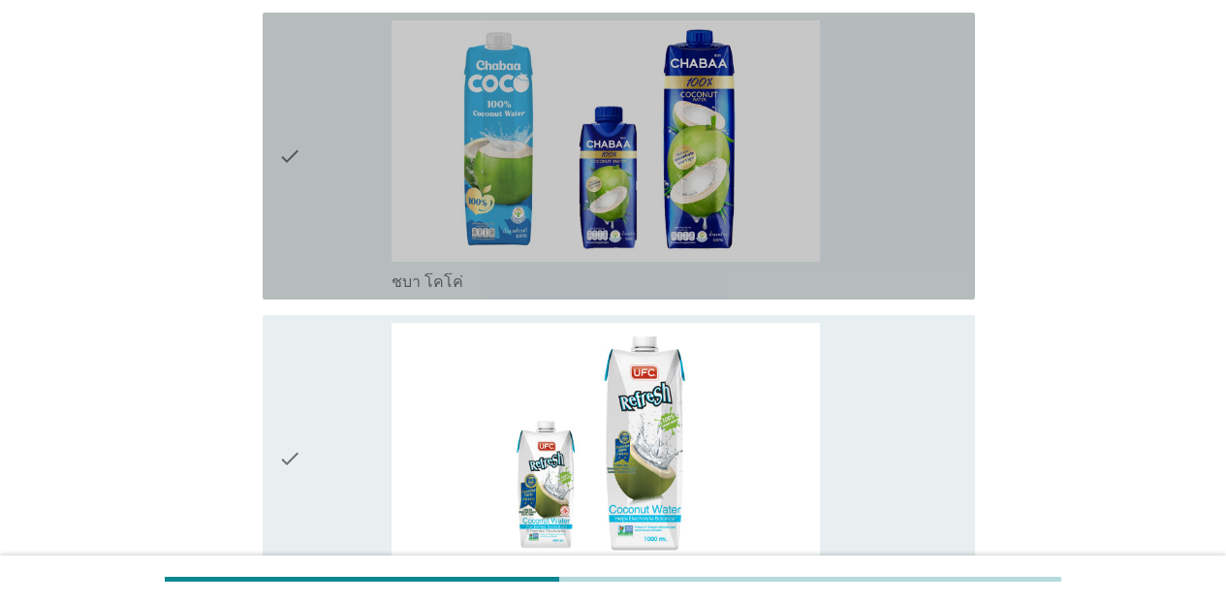
click at [915, 254] on div "check_box ชบา โคโค่" at bounding box center [676, 155] width 568 height 271
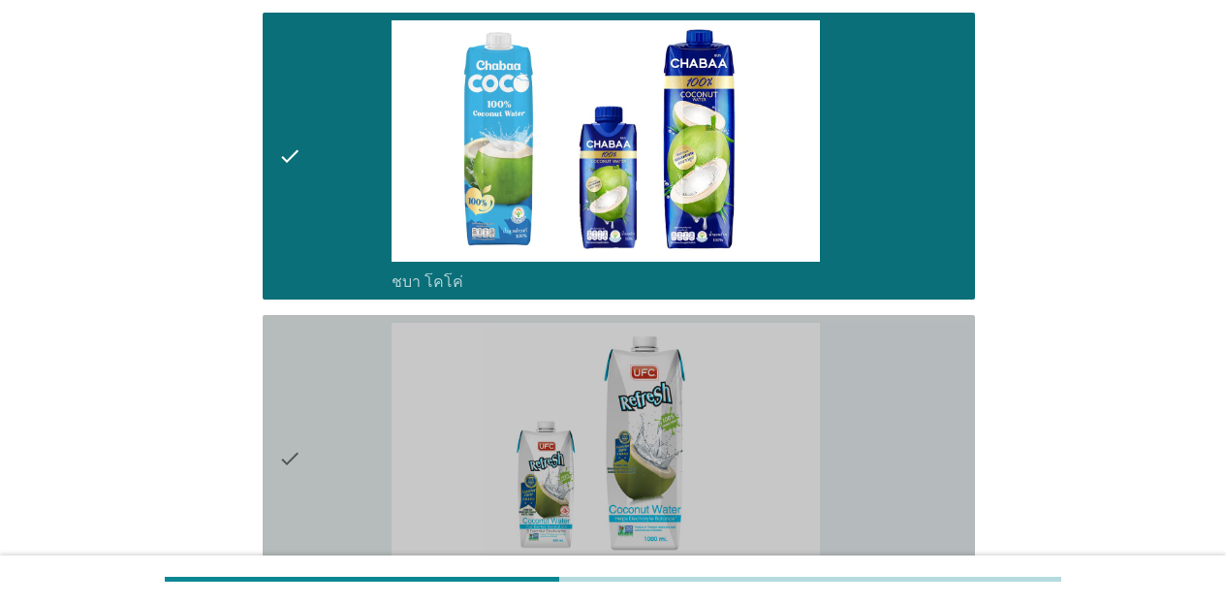
click at [886, 451] on div "check_box [PERSON_NAME]ซี (รีเฟรช)" at bounding box center [676, 458] width 568 height 271
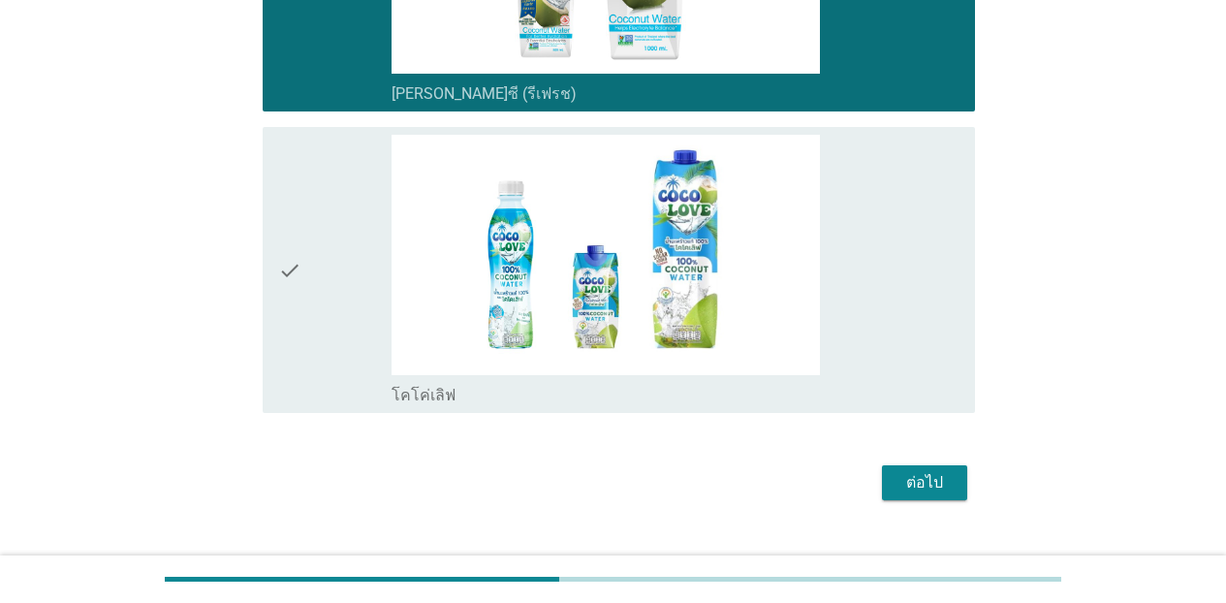
scroll to position [4341, 0]
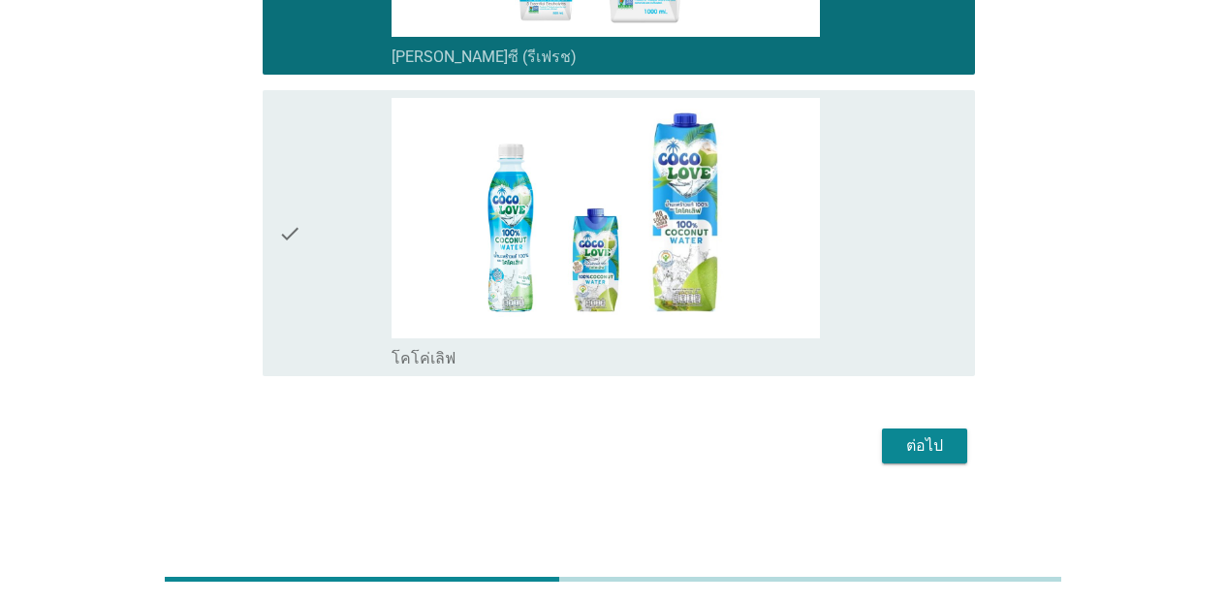
click at [904, 441] on div "ต่อไป" at bounding box center [925, 445] width 54 height 23
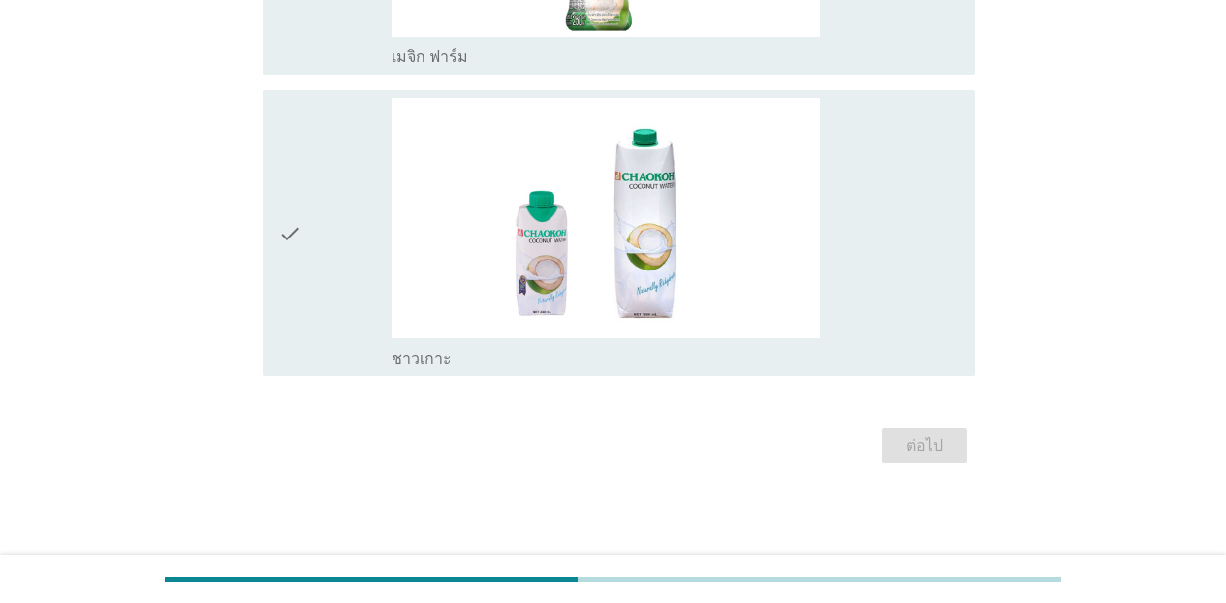
scroll to position [0, 0]
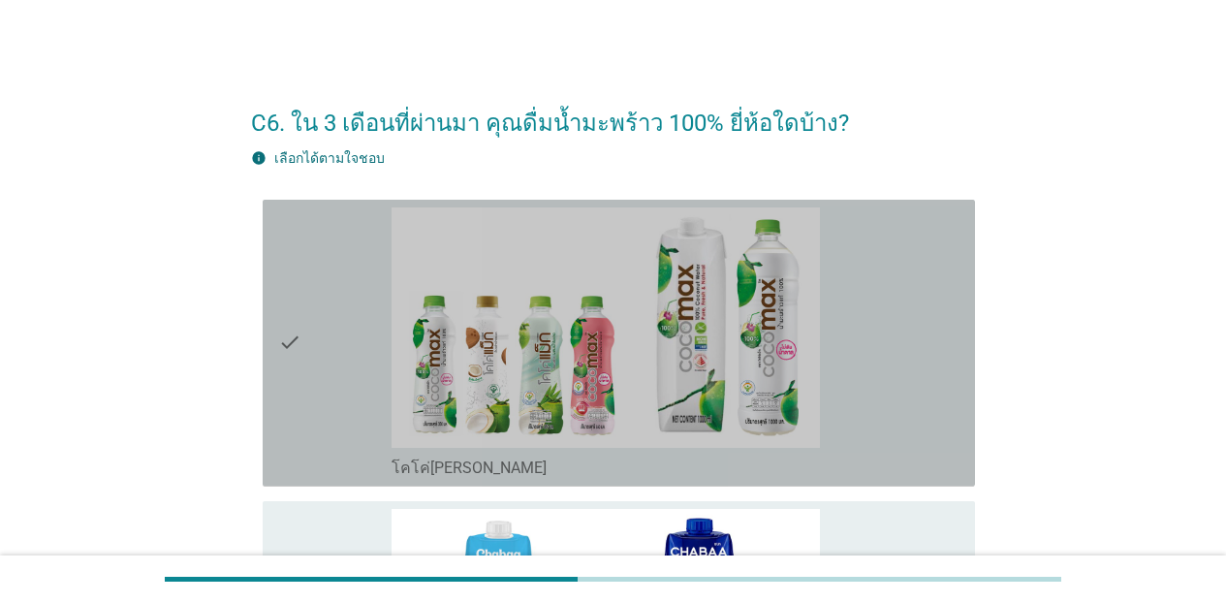
click at [910, 383] on div "check_box โคโค่[PERSON_NAME]" at bounding box center [676, 342] width 568 height 271
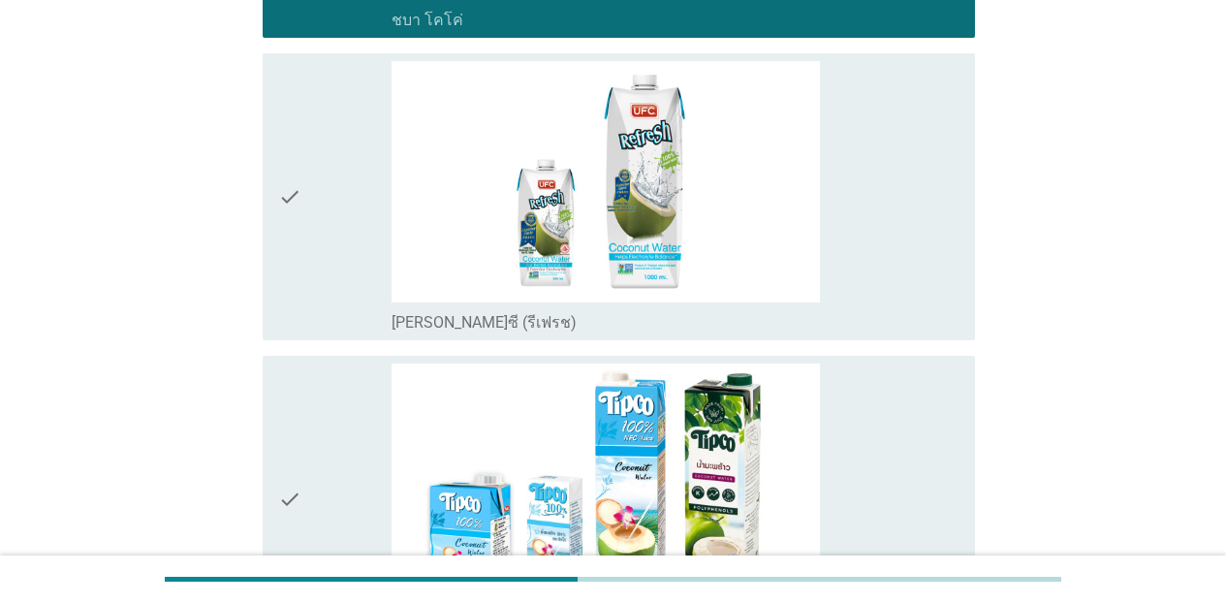
scroll to position [828, 0]
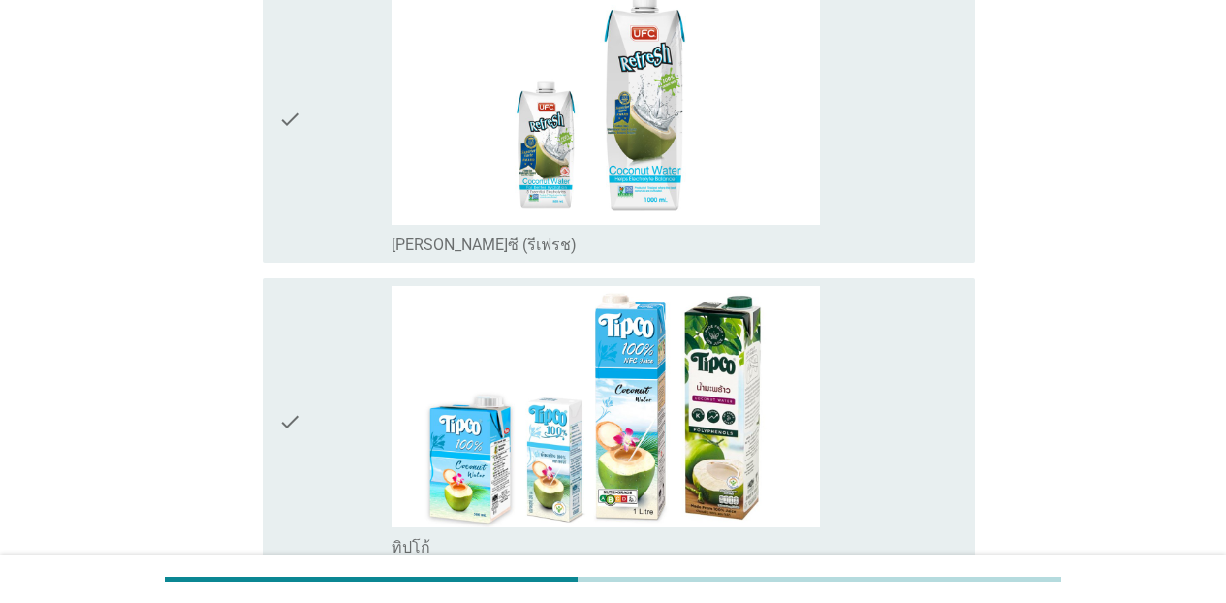
click at [874, 200] on div "check_box [PERSON_NAME]ซี (รีเฟรช)" at bounding box center [676, 119] width 568 height 271
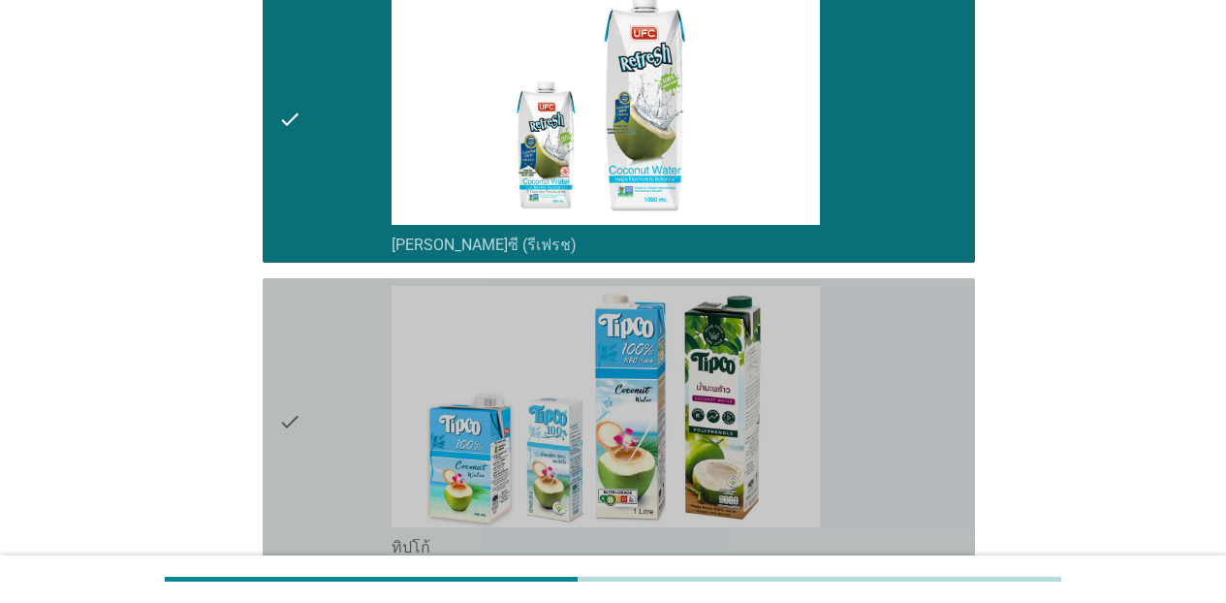
drag, startPoint x: 884, startPoint y: 388, endPoint x: 919, endPoint y: 421, distance: 48.0
click at [884, 389] on div "check_box ทิปโก้" at bounding box center [676, 421] width 568 height 271
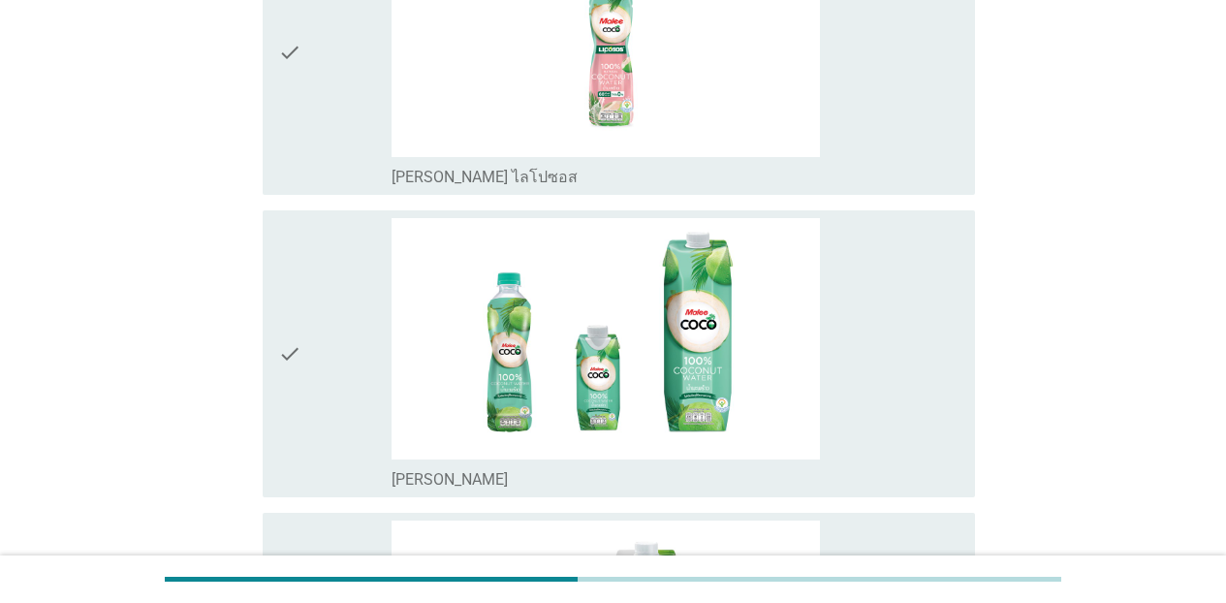
scroll to position [1526, 0]
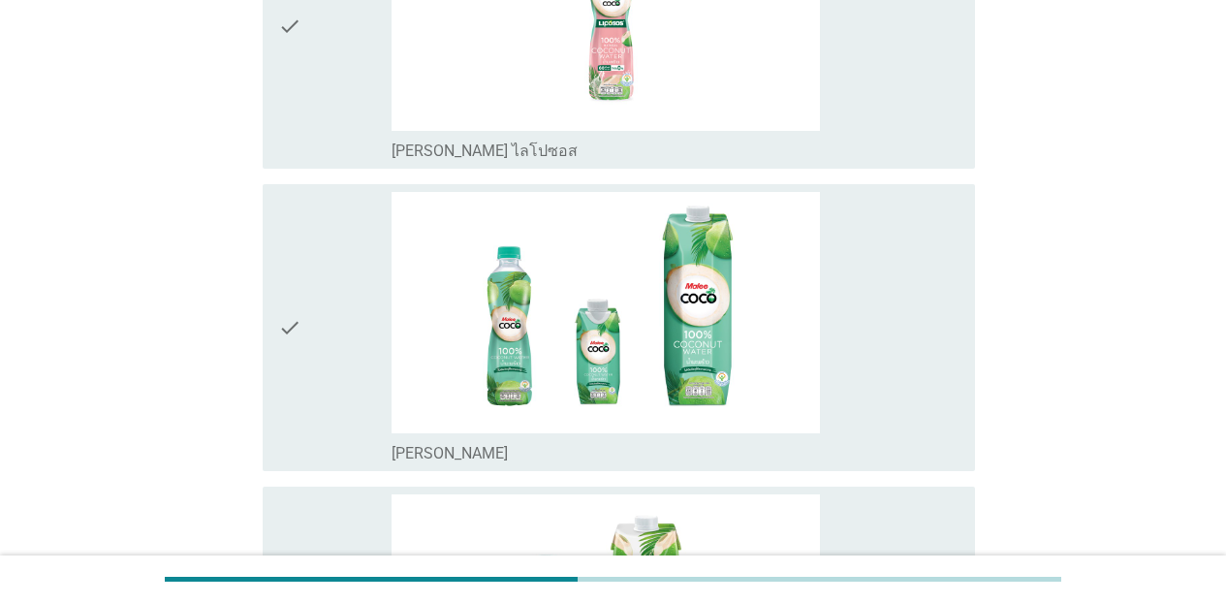
click at [923, 128] on div "check_box [PERSON_NAME] ไลโปซอส" at bounding box center [676, 25] width 568 height 271
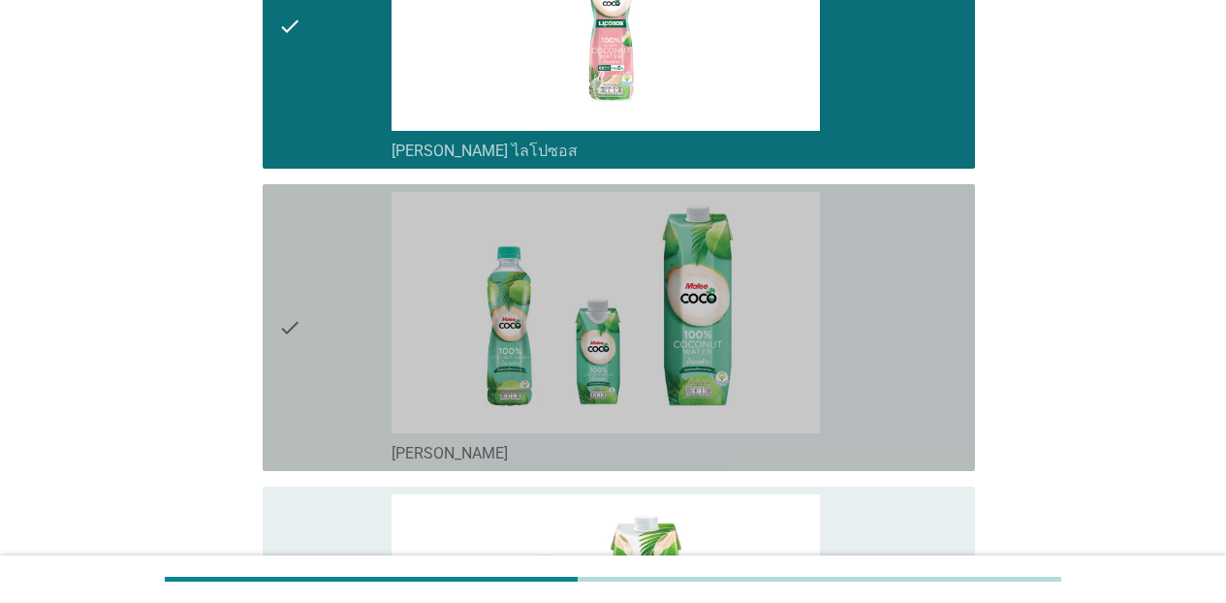
drag, startPoint x: 933, startPoint y: 281, endPoint x: 894, endPoint y: 413, distance: 137.4
click at [933, 282] on div "check_box [PERSON_NAME]" at bounding box center [676, 327] width 568 height 271
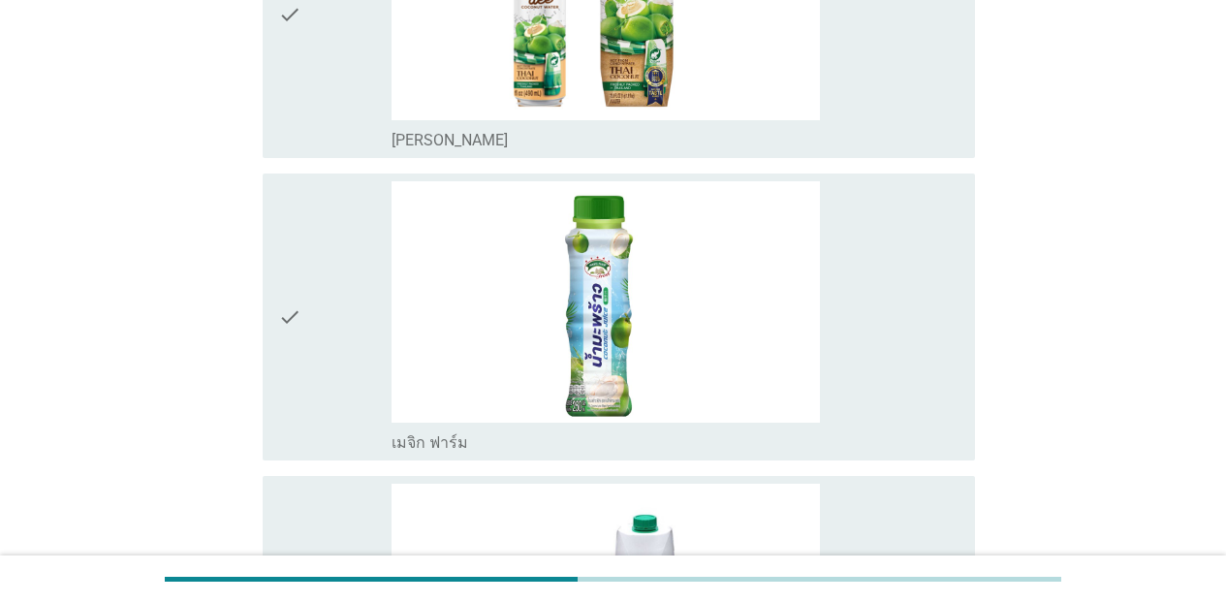
scroll to position [2469, 0]
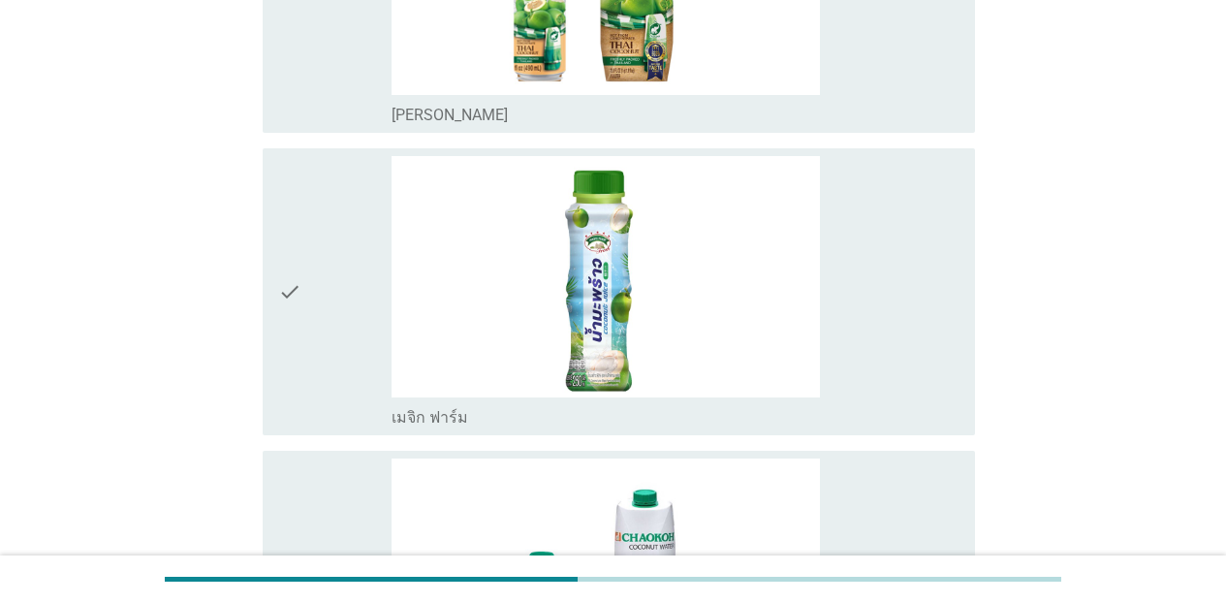
click at [941, 109] on div "check_box [PERSON_NAME]" at bounding box center [676, 113] width 568 height 23
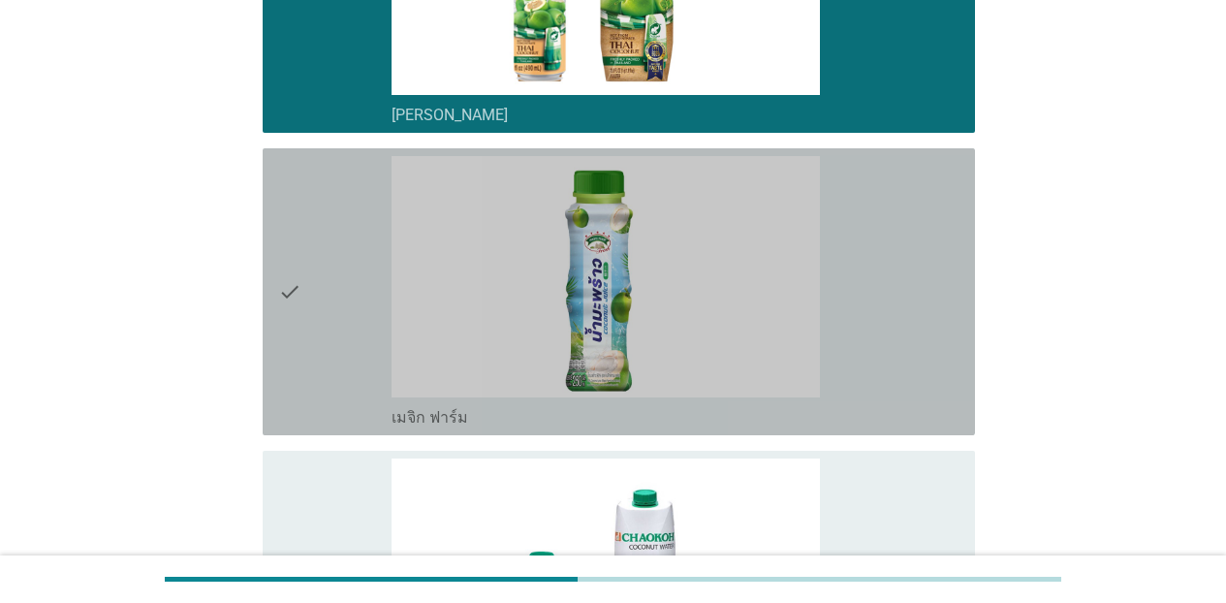
click at [915, 257] on div "check_box เมจิก ฟาร์ม" at bounding box center [676, 291] width 568 height 271
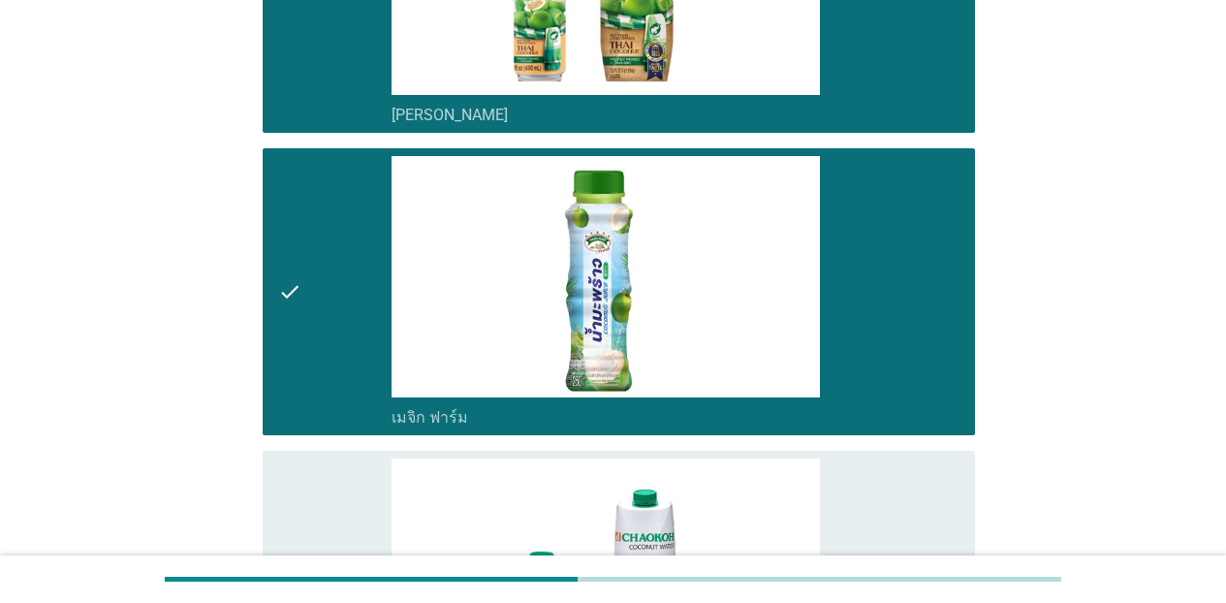
click at [884, 527] on div "check_box ชาวเกาะ" at bounding box center [676, 594] width 568 height 271
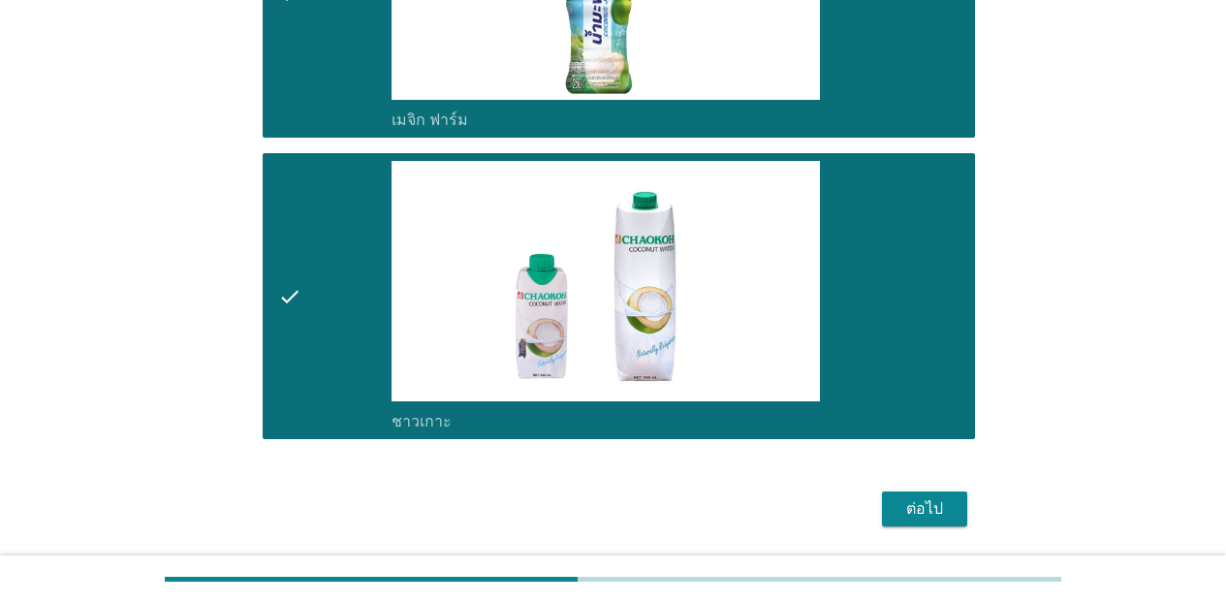
scroll to position [2830, 0]
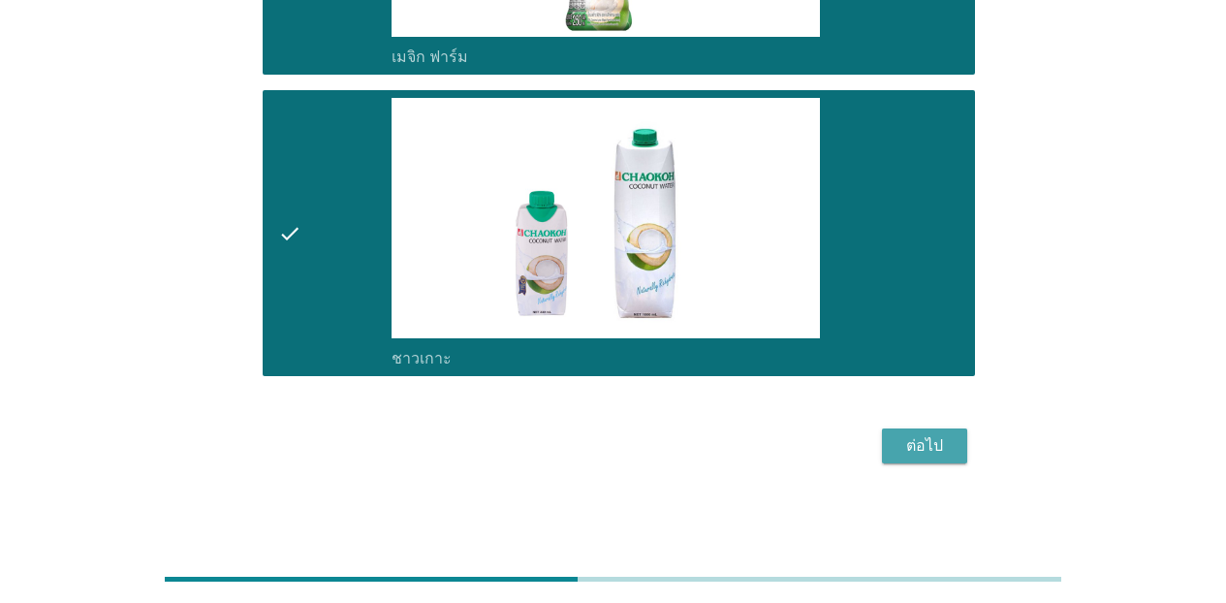
click at [920, 455] on div "ต่อไป" at bounding box center [925, 445] width 54 height 23
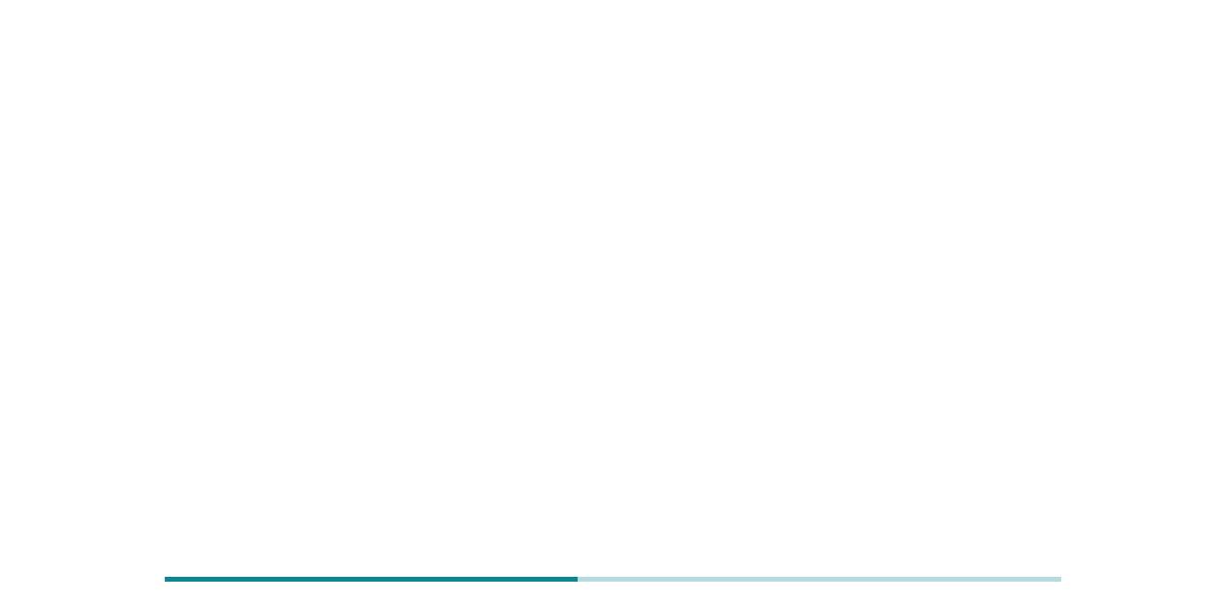
scroll to position [0, 0]
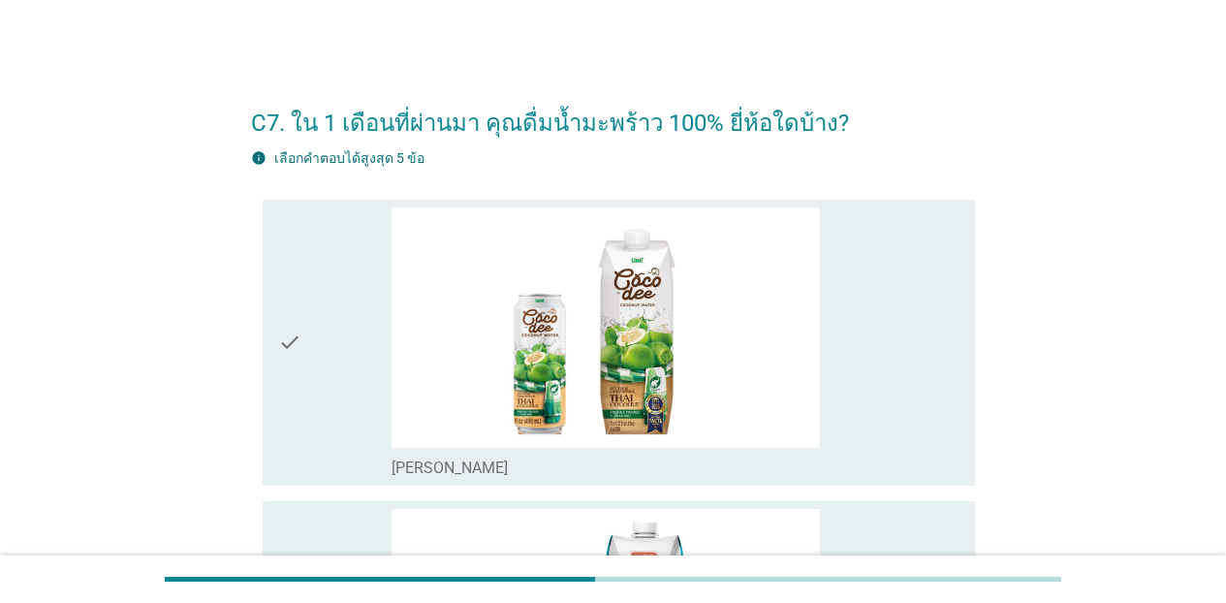
click at [904, 426] on div "check_box [PERSON_NAME]" at bounding box center [676, 342] width 568 height 271
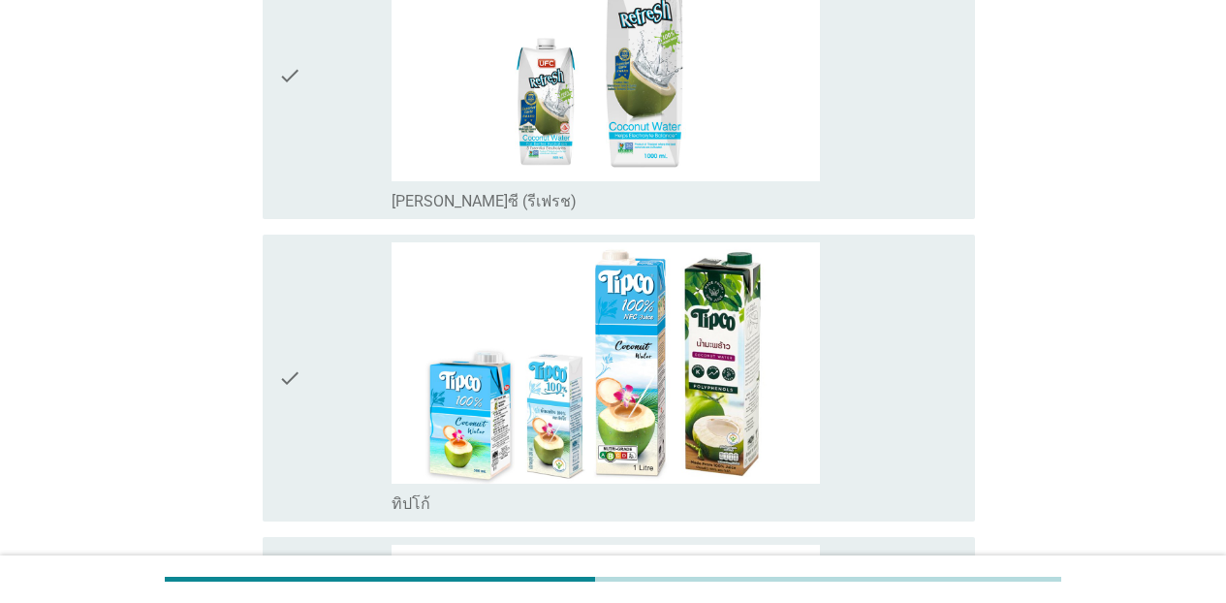
scroll to position [659, 0]
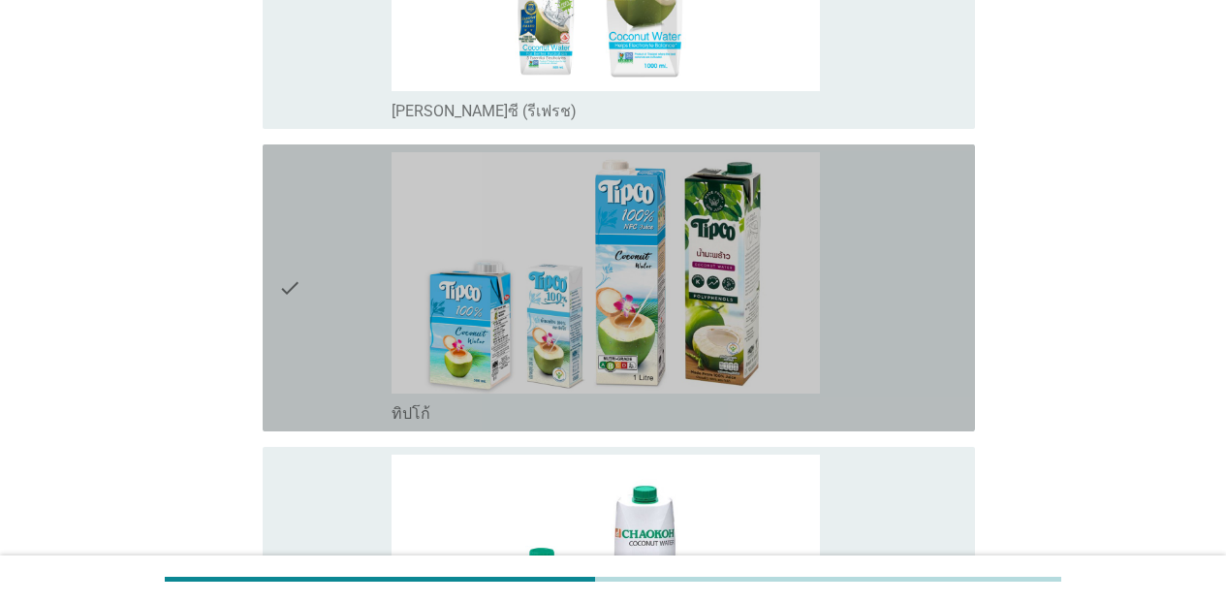
click at [905, 348] on div "check_box ทิปโก้" at bounding box center [676, 287] width 568 height 271
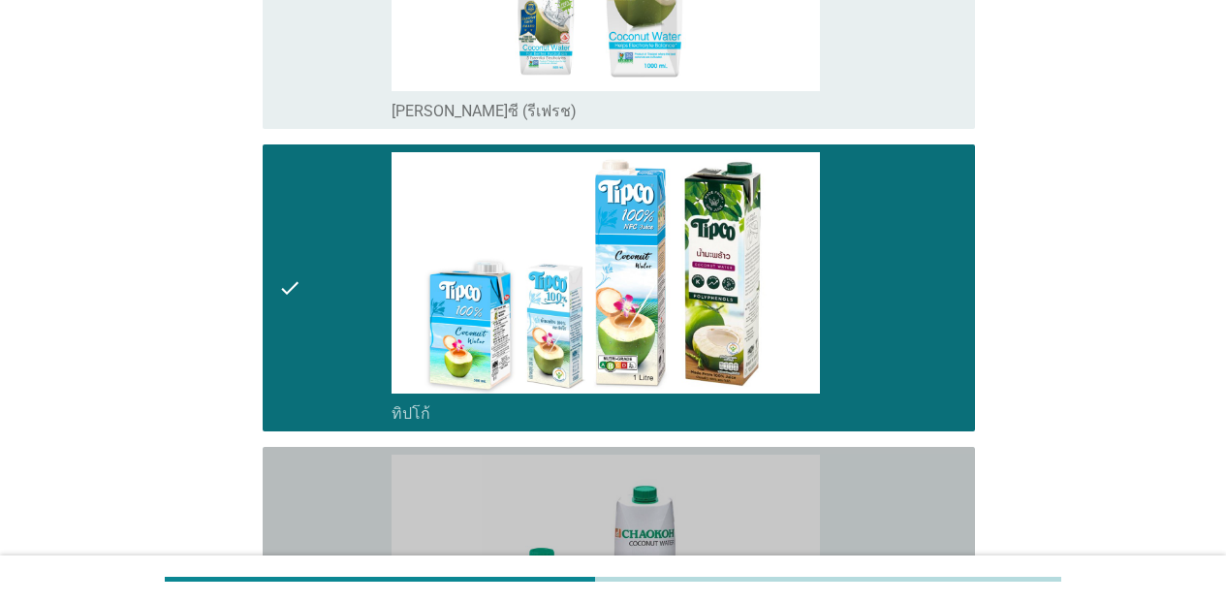
drag, startPoint x: 869, startPoint y: 511, endPoint x: 948, endPoint y: 534, distance: 82.8
click at [869, 512] on div "check_box ชาวเกาะ" at bounding box center [676, 590] width 568 height 271
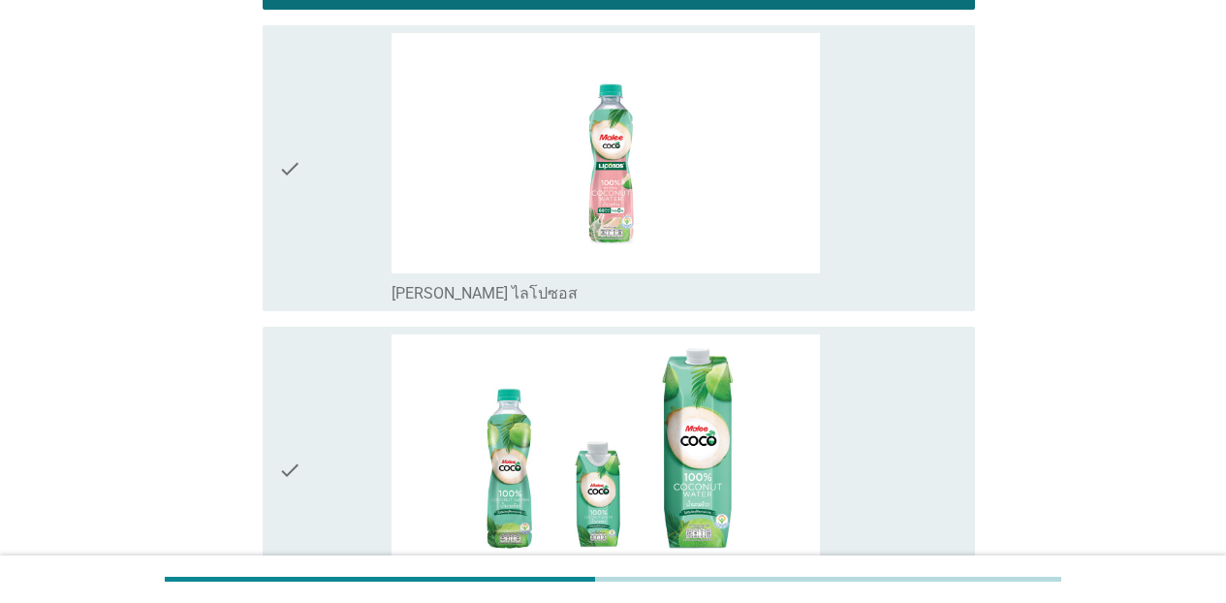
scroll to position [1410, 0]
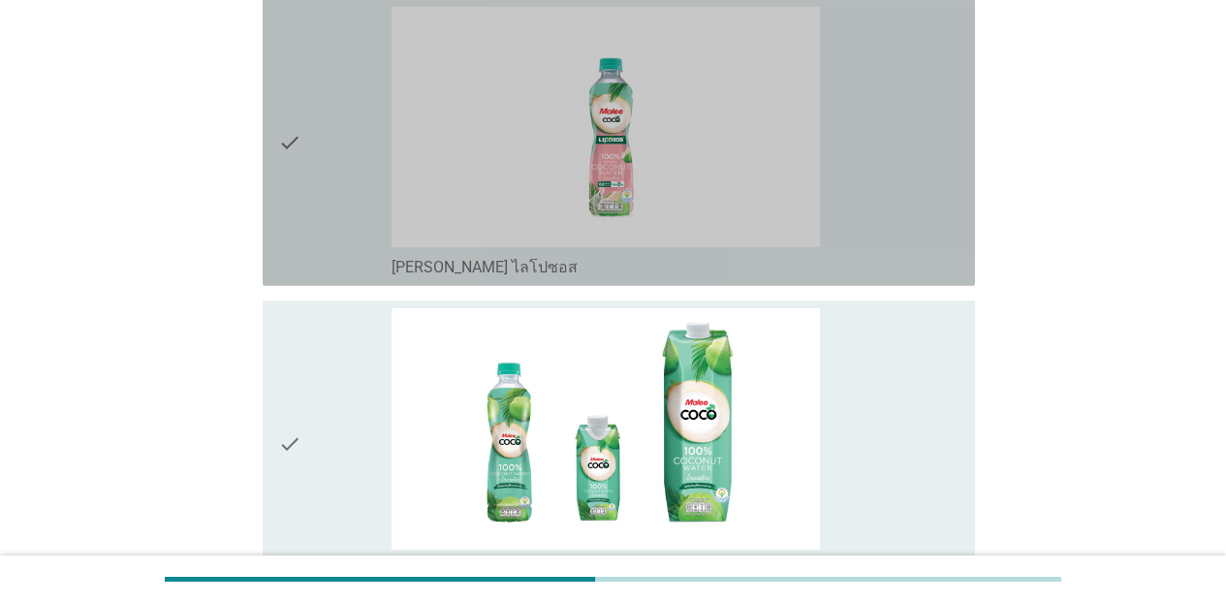
click at [896, 257] on div "check_box [PERSON_NAME] ไลโปซอส" at bounding box center [676, 265] width 568 height 23
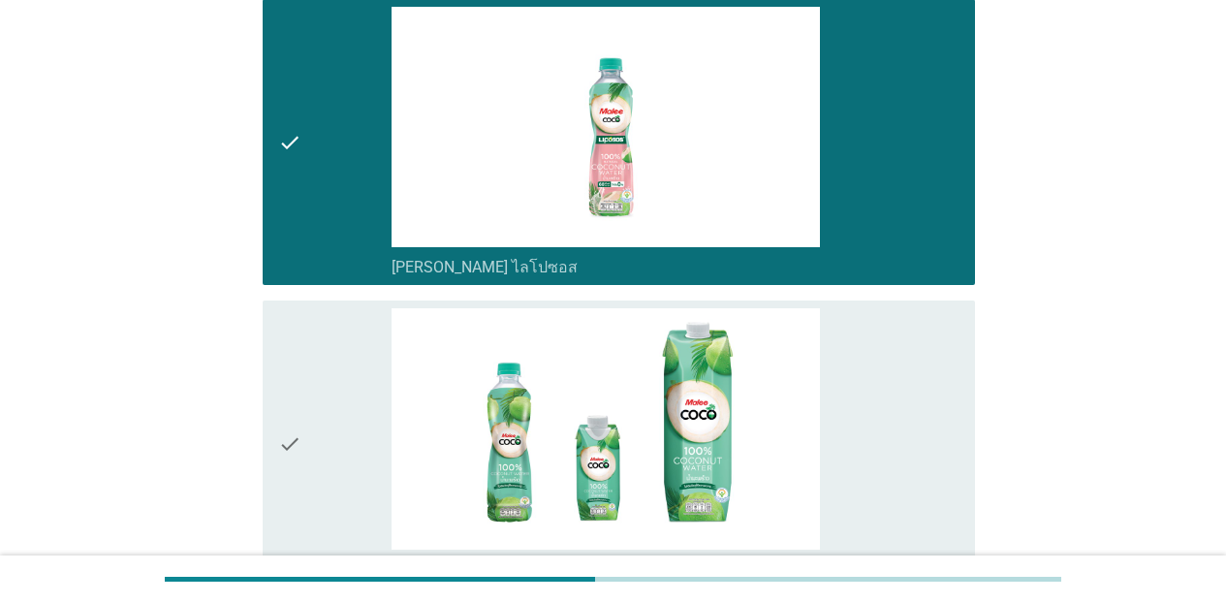
drag, startPoint x: 889, startPoint y: 396, endPoint x: 904, endPoint y: 454, distance: 60.0
click at [889, 400] on div "check_box [PERSON_NAME]" at bounding box center [676, 443] width 568 height 271
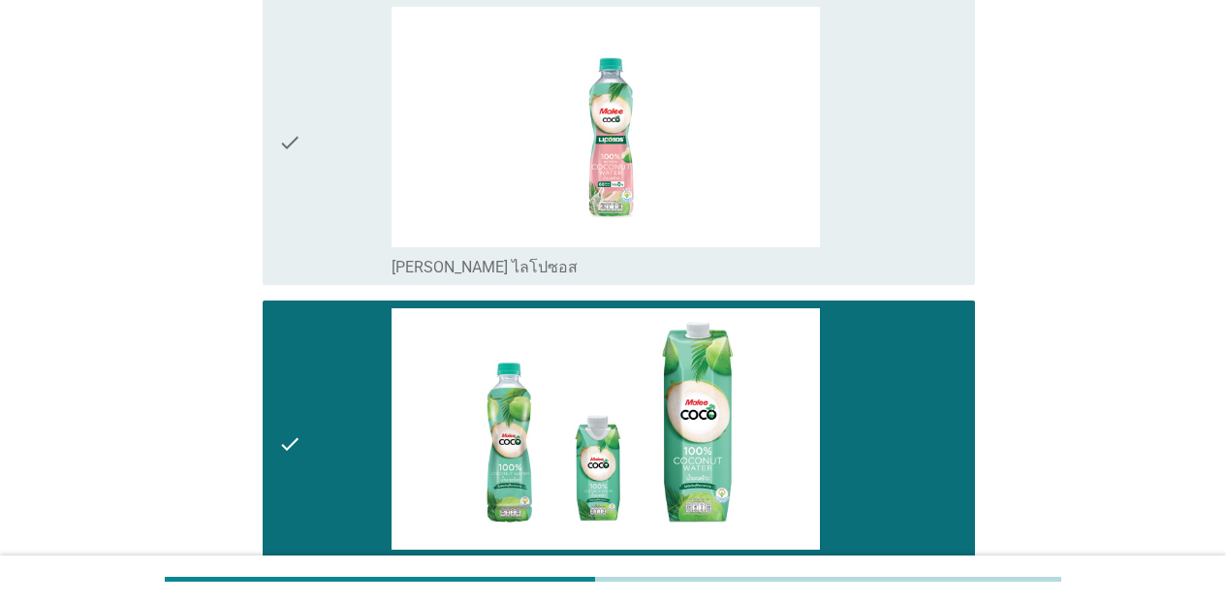
click at [912, 223] on div "check_box [PERSON_NAME] ไลโปซอส" at bounding box center [676, 142] width 568 height 271
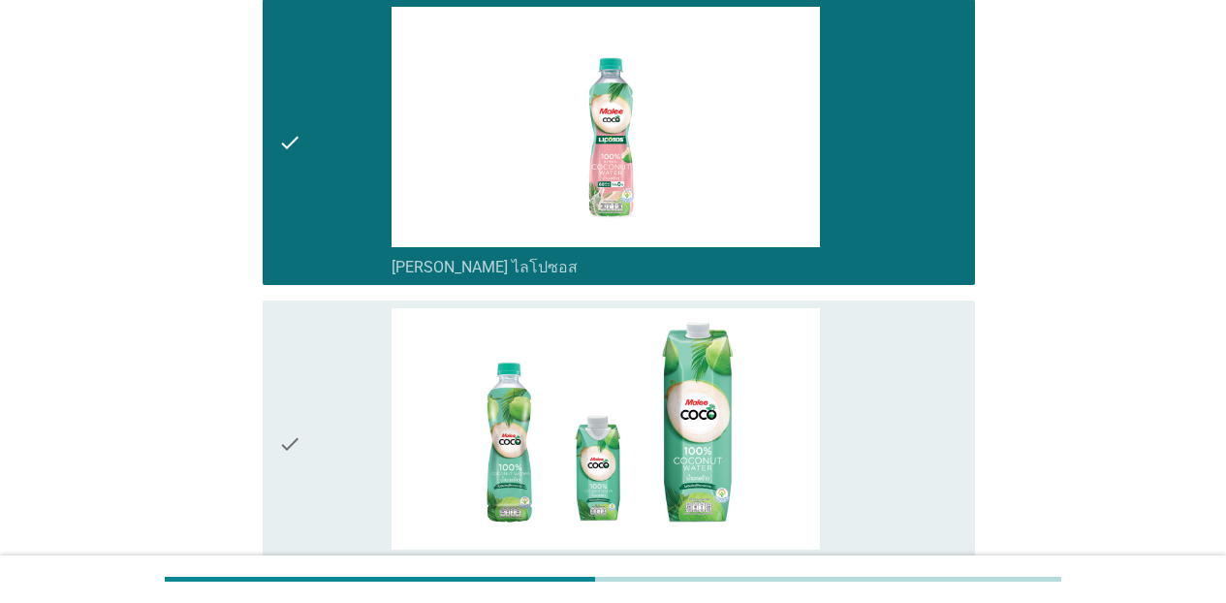
click at [882, 372] on div "check_box [PERSON_NAME]" at bounding box center [676, 443] width 568 height 271
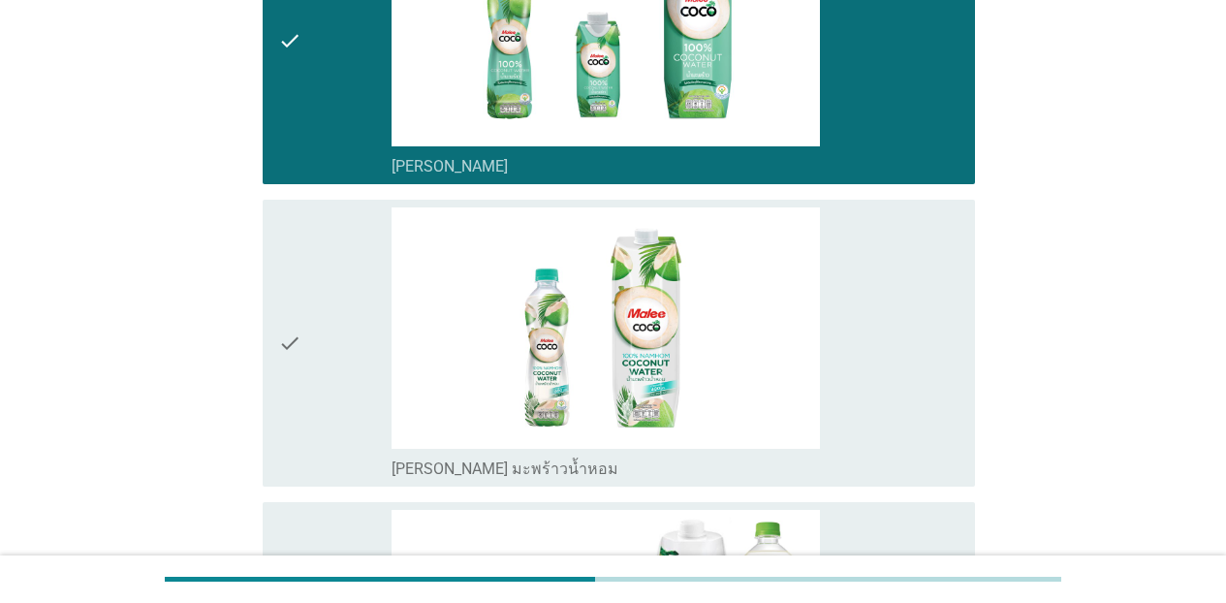
scroll to position [1819, 0]
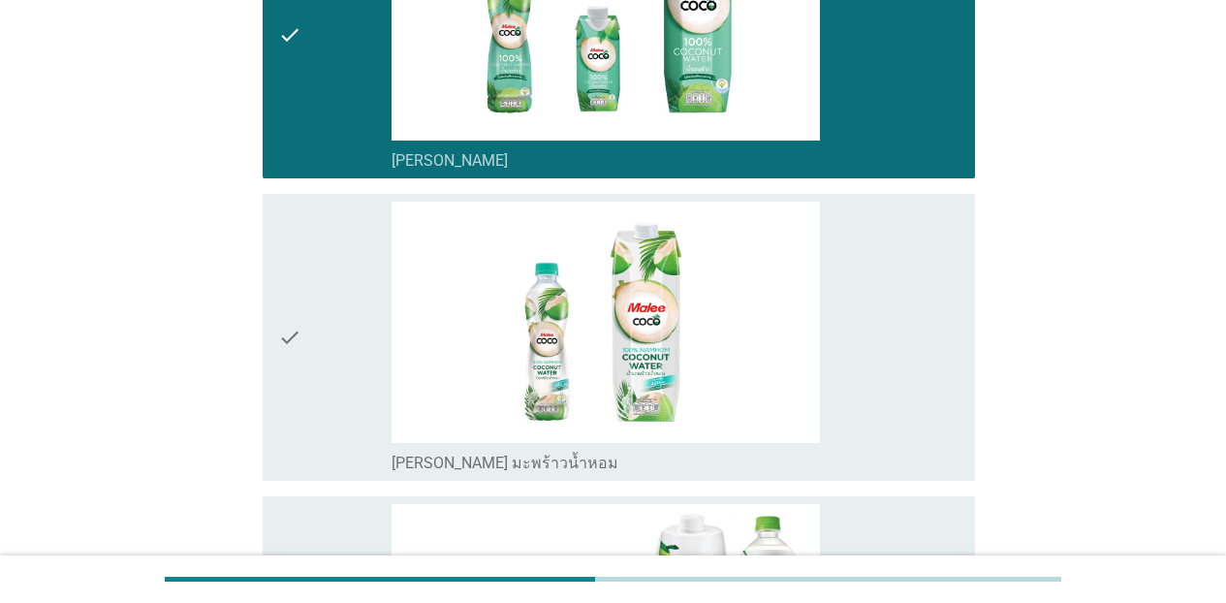
click at [899, 311] on div "check_box [PERSON_NAME] มะพร้าวน้ำหอม" at bounding box center [676, 337] width 568 height 271
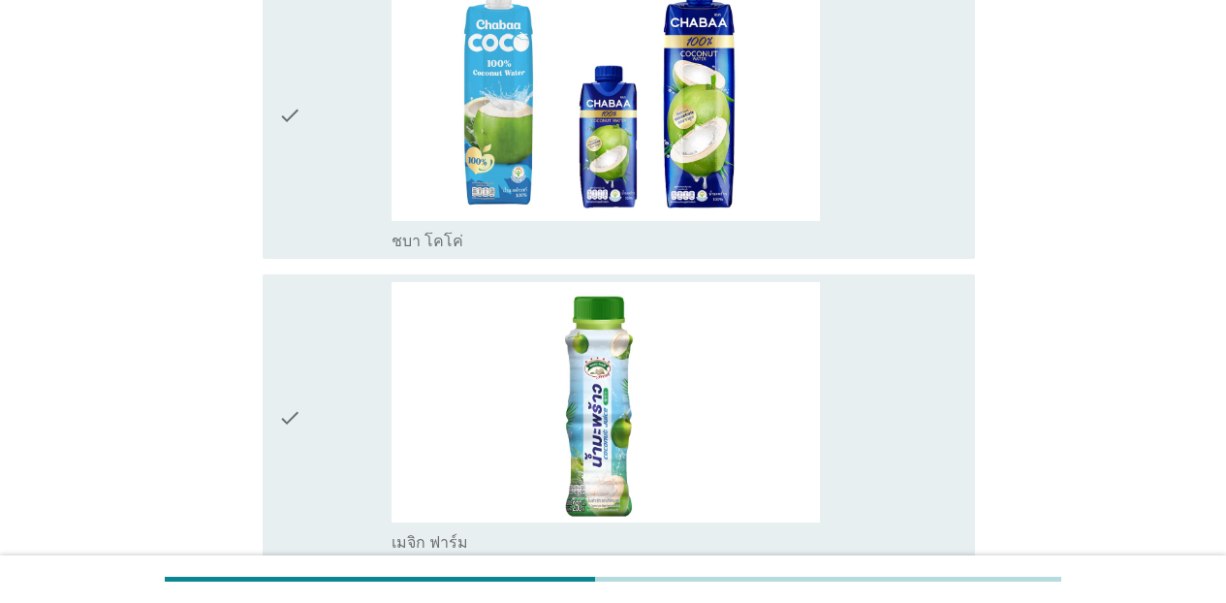
scroll to position [2858, 0]
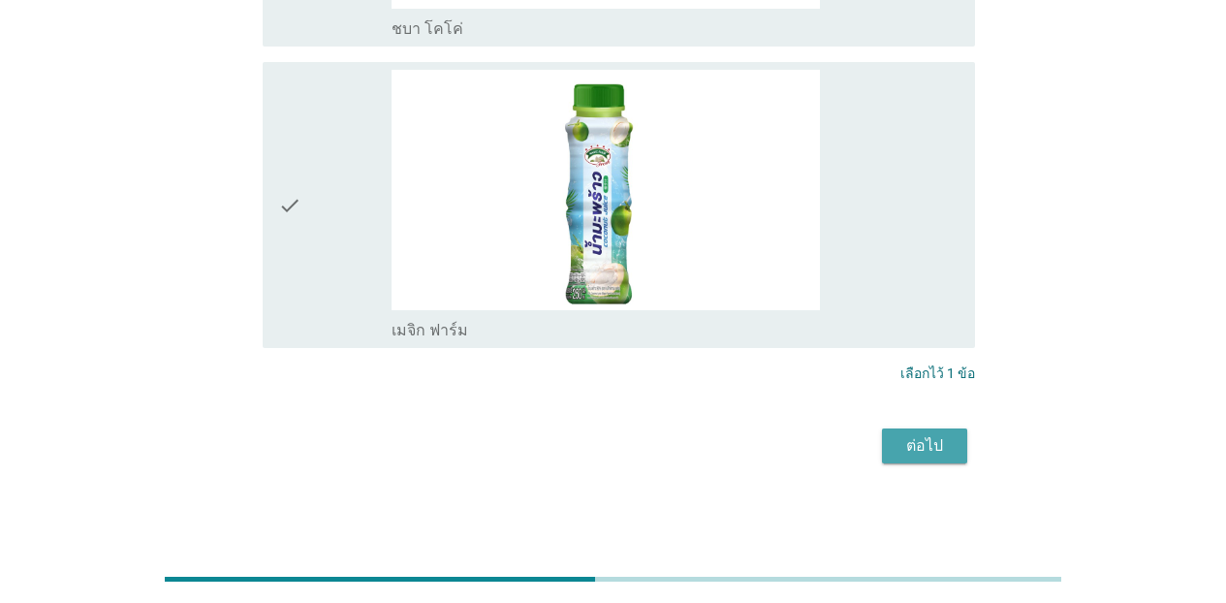
click at [943, 444] on div "ต่อไป" at bounding box center [925, 445] width 54 height 23
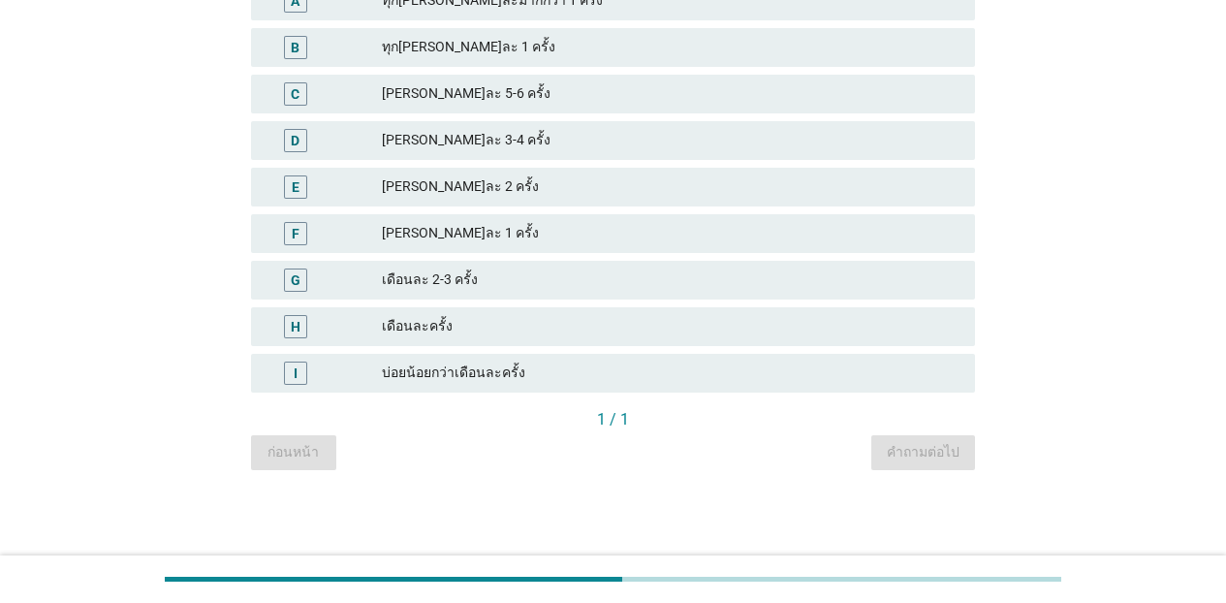
scroll to position [0, 0]
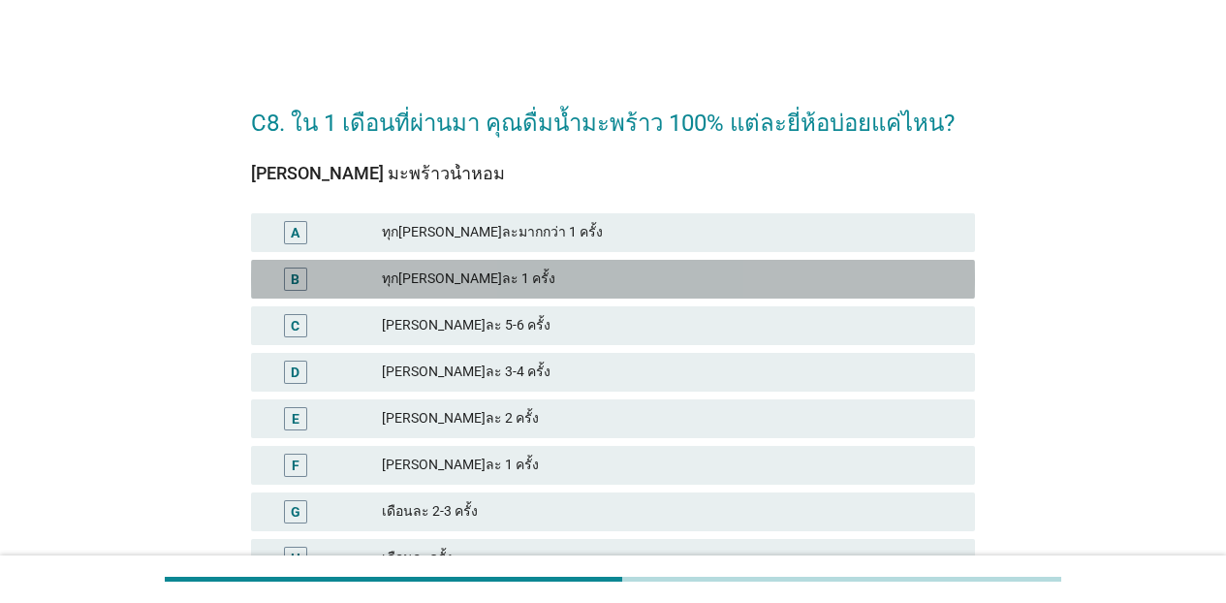
click at [483, 262] on div "B ทุก[PERSON_NAME]ละ 1 ครั้ง" at bounding box center [613, 279] width 724 height 39
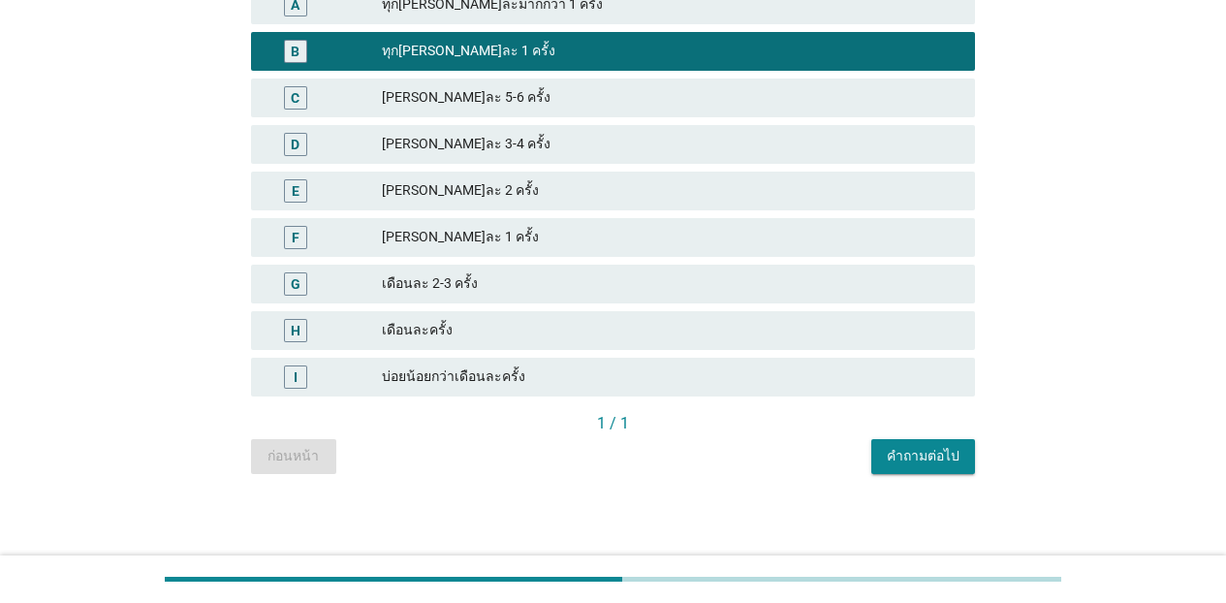
scroll to position [229, 0]
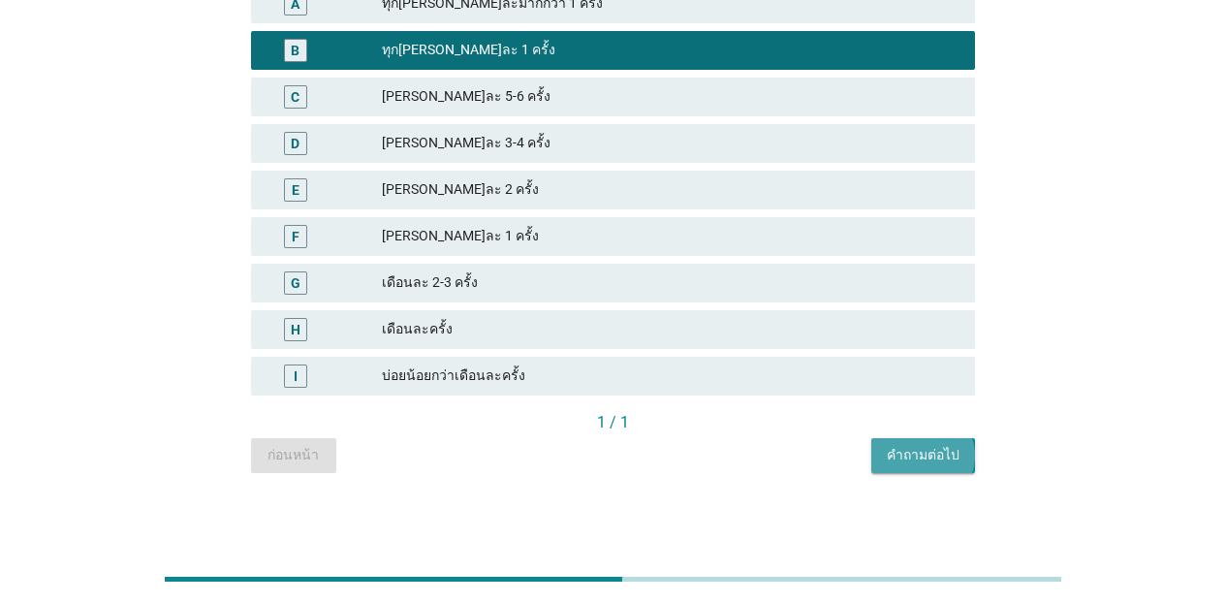
click at [954, 450] on button "คำถามต่อไป" at bounding box center [924, 455] width 104 height 35
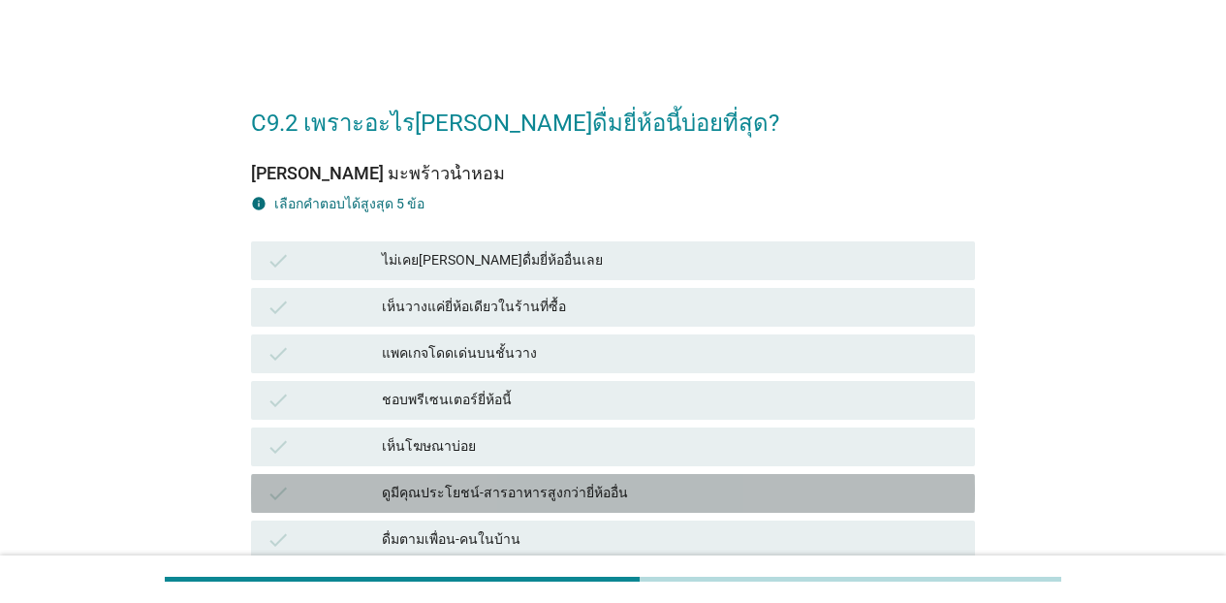
click at [517, 495] on div "ดูมีคุณประโยชน์-สารอาหารสูงกว่ายี่ห้ออื่น" at bounding box center [671, 493] width 578 height 23
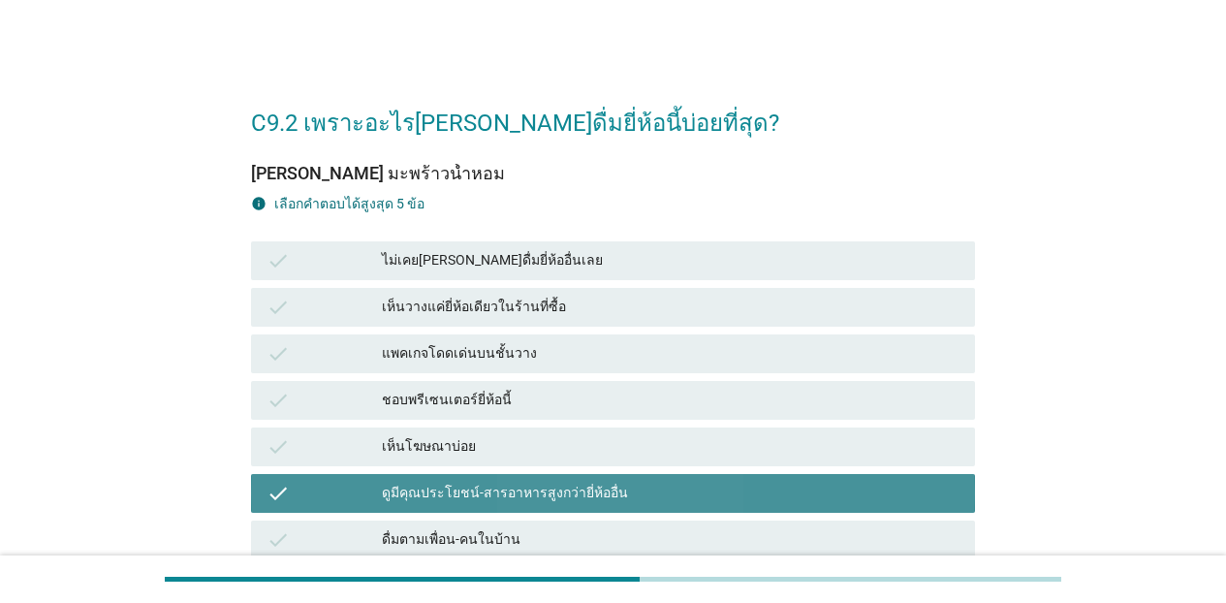
click at [526, 490] on div "ดูมีคุณประโยชน์-สารอาหารสูงกว่ายี่ห้ออื่น" at bounding box center [671, 493] width 578 height 23
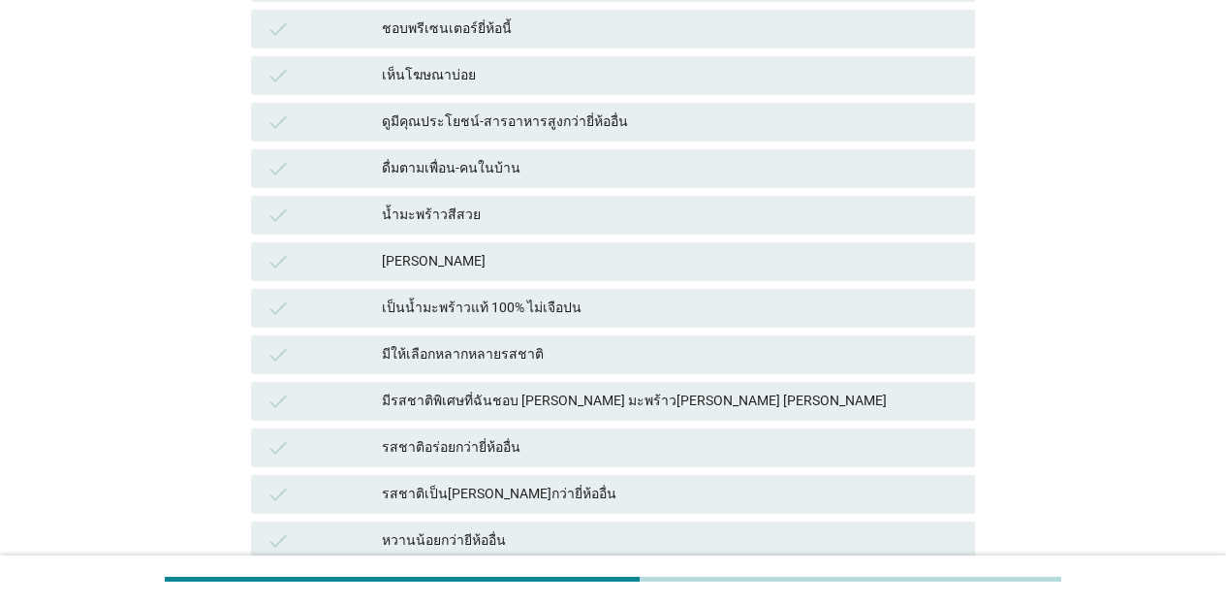
scroll to position [390, 0]
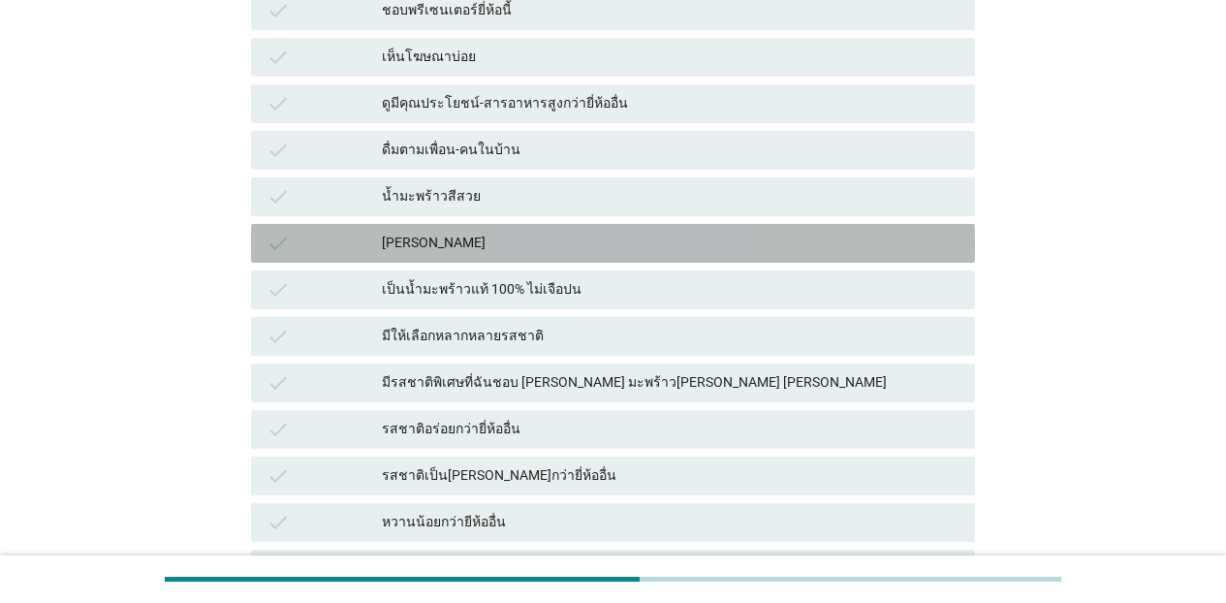
click at [543, 248] on div "[PERSON_NAME]" at bounding box center [671, 243] width 578 height 23
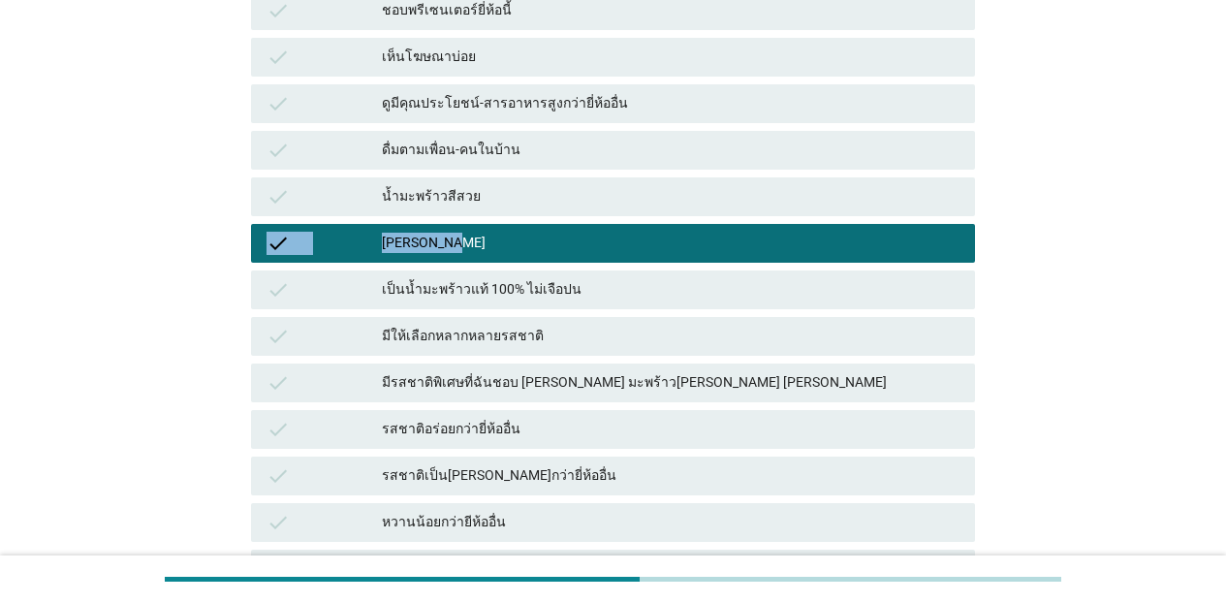
drag, startPoint x: 541, startPoint y: 203, endPoint x: 559, endPoint y: 260, distance: 60.1
click at [558, 257] on div "check ไม่เคย[PERSON_NAME]ดื่มยี่ห้ออื่นเลย check เห็นวางแค่ยี่ห้อเดียวในร้านที่…" at bounding box center [613, 406] width 732 height 1117
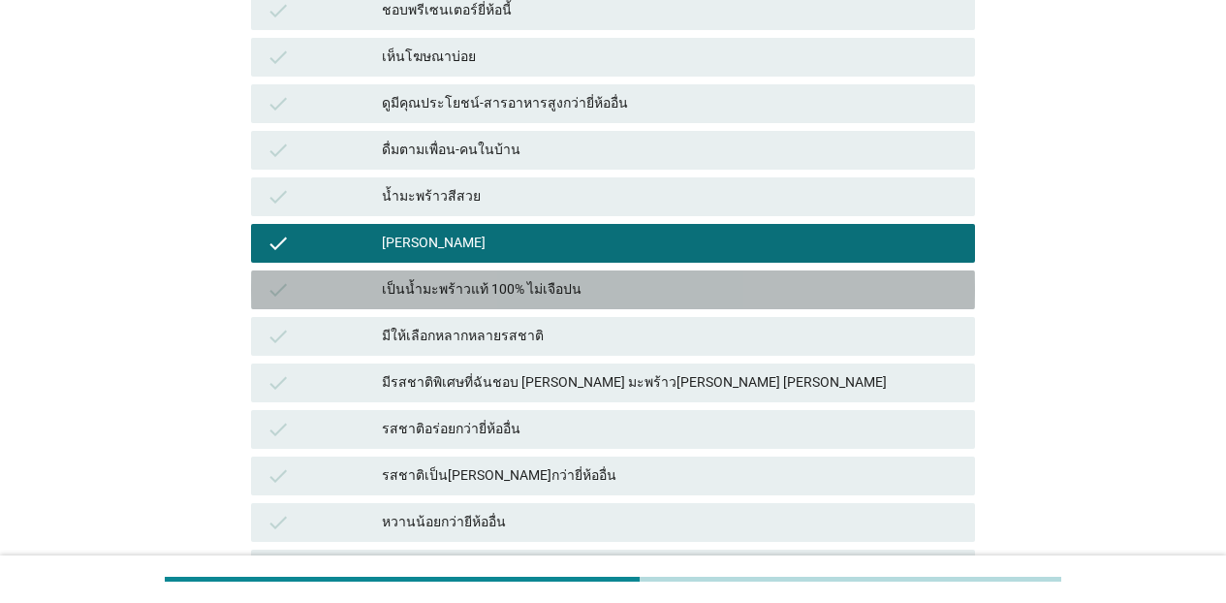
click at [564, 282] on div "เป็นน้ำมะพร้าวแท้ 100% ไม่เจือปน" at bounding box center [671, 289] width 578 height 23
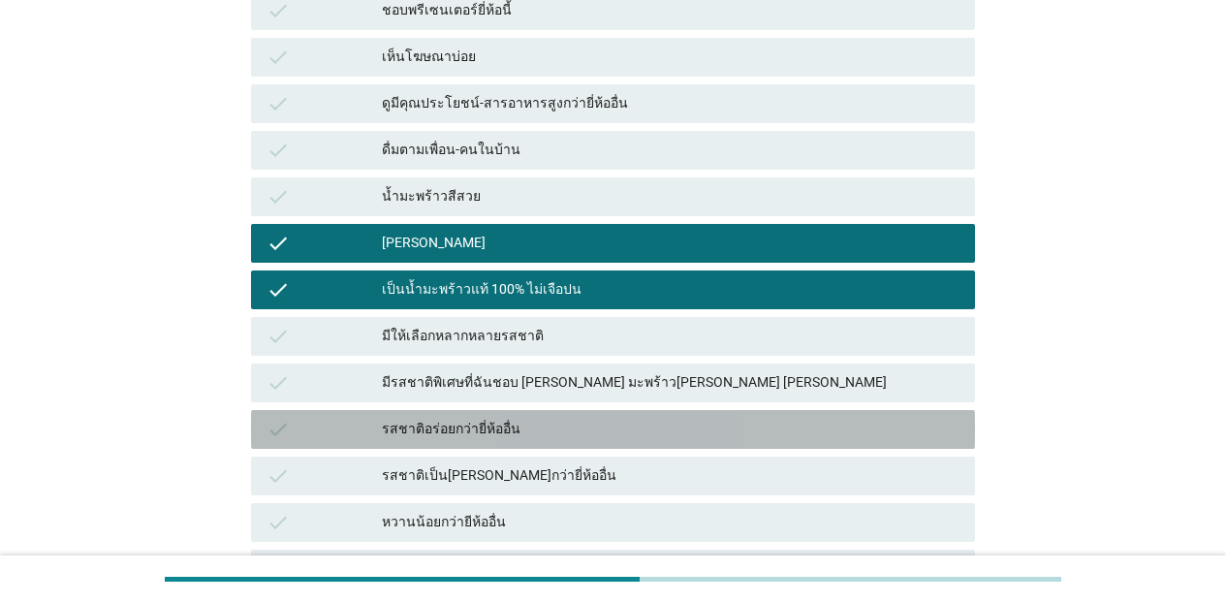
click at [517, 423] on div "รสชาติอร่อยกว่ายี่ห้ออื่น" at bounding box center [671, 429] width 578 height 23
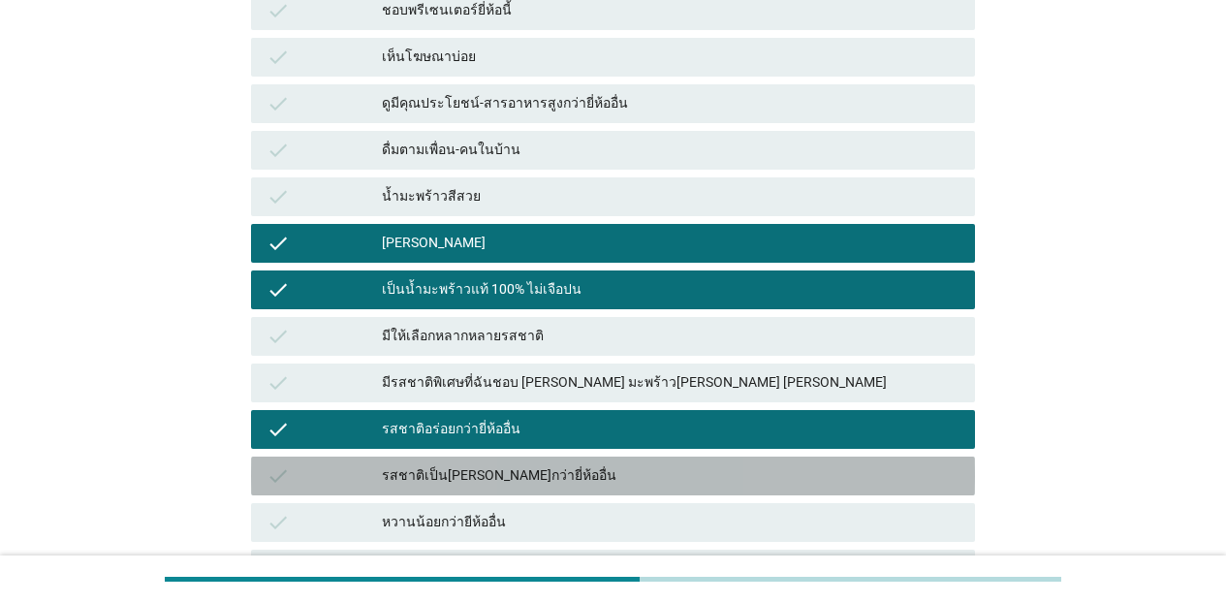
click at [522, 483] on div "รสชาติเป็น[PERSON_NAME]กว่ายี่ห้ออื่น" at bounding box center [671, 475] width 578 height 23
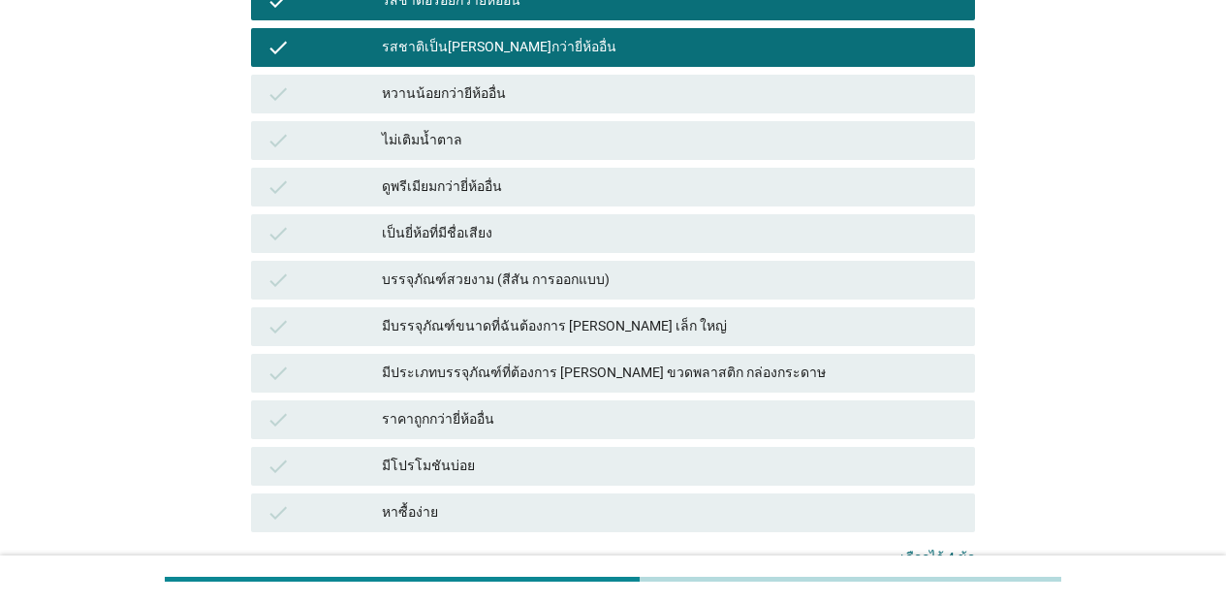
scroll to position [845, 0]
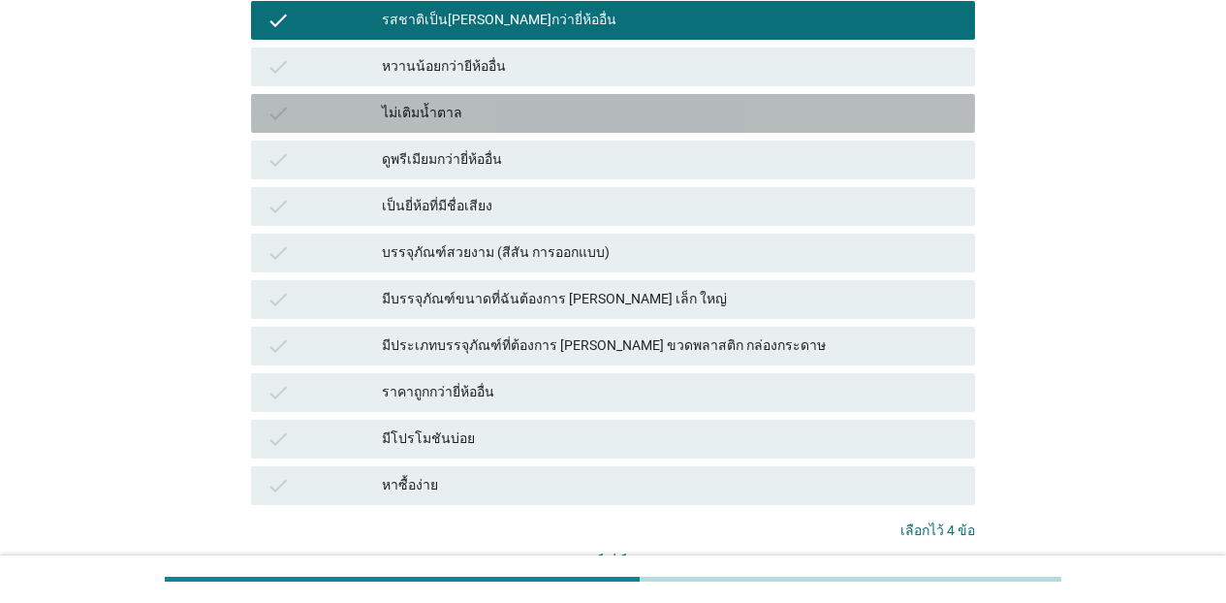
click at [555, 119] on div "ไม่เติมน้ำตาล" at bounding box center [671, 113] width 578 height 23
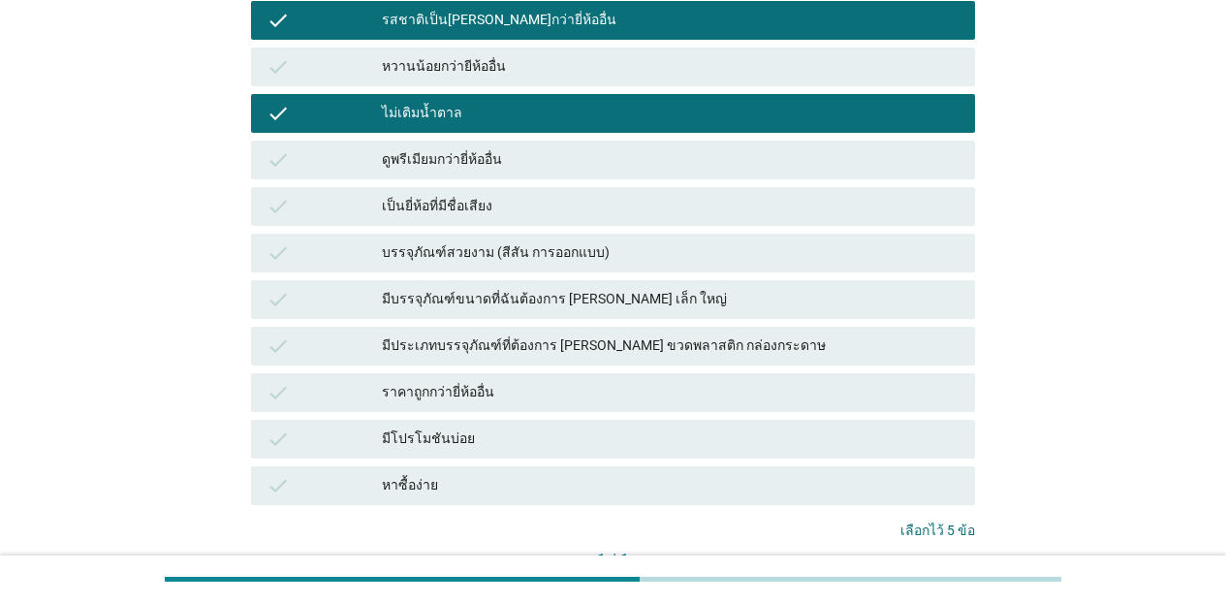
click at [538, 197] on div "เป็นยี่ห้อที่มีชื่อเสียง" at bounding box center [671, 206] width 578 height 23
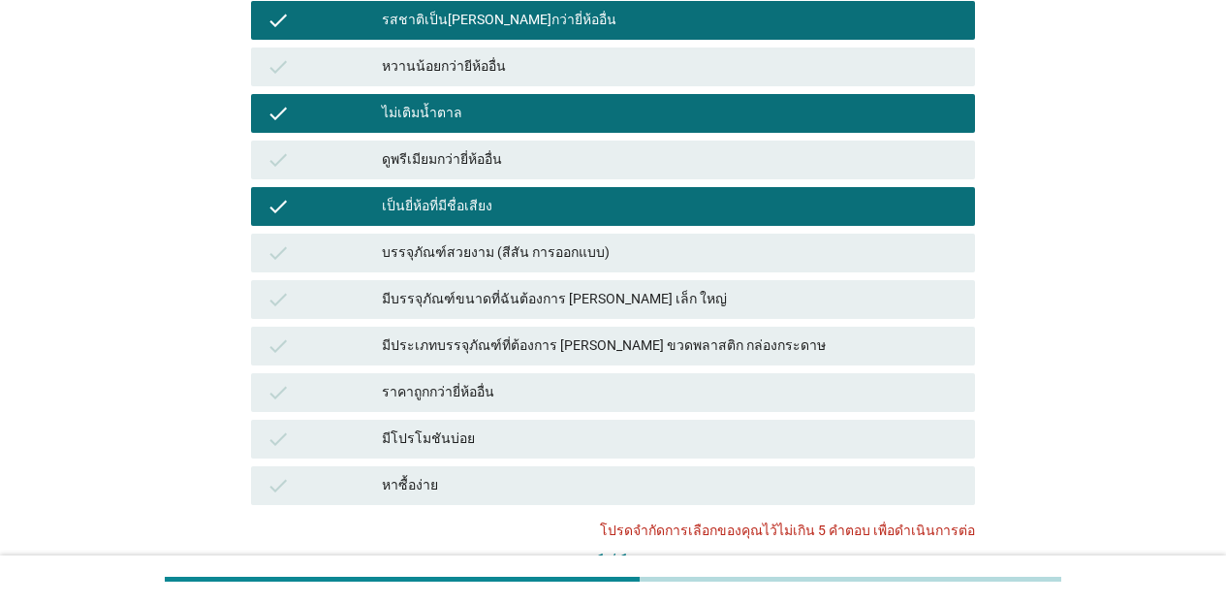
click at [514, 208] on div "เป็นยี่ห้อที่มีชื่อเสียง" at bounding box center [671, 206] width 578 height 23
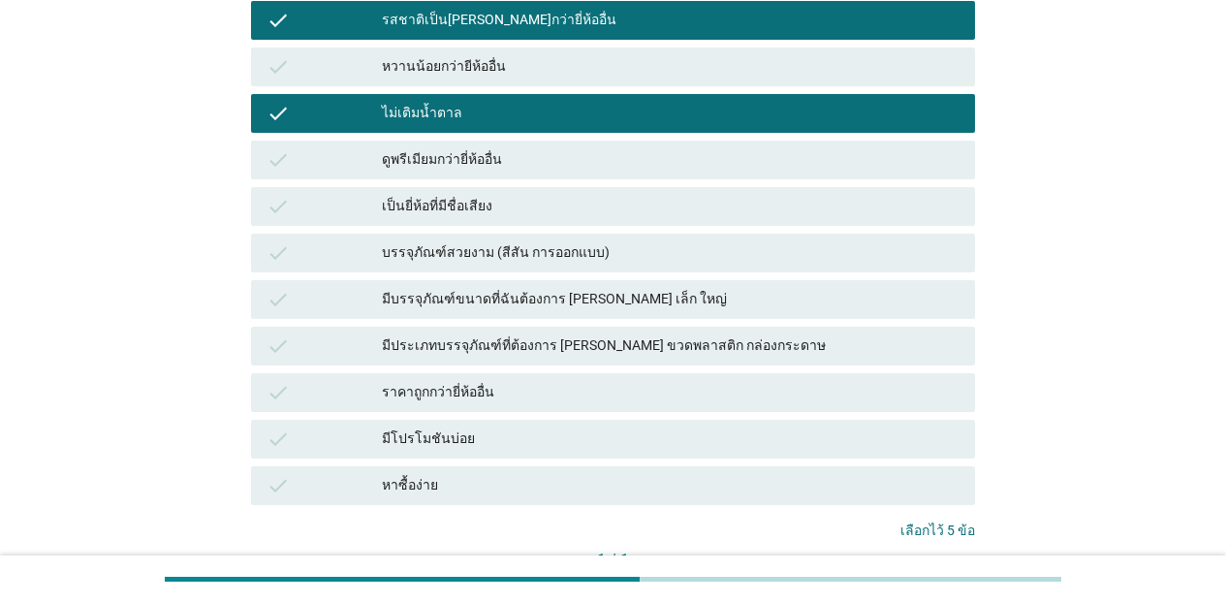
scroll to position [842, 0]
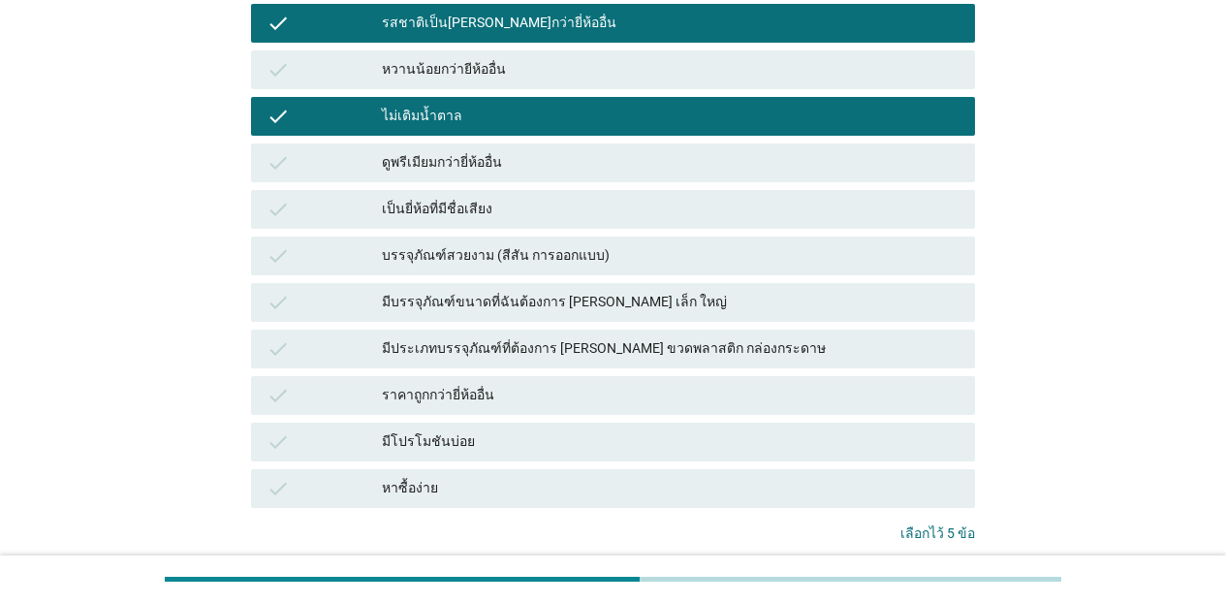
click at [491, 112] on div "ไม่เติมน้ำตาล" at bounding box center [671, 116] width 578 height 23
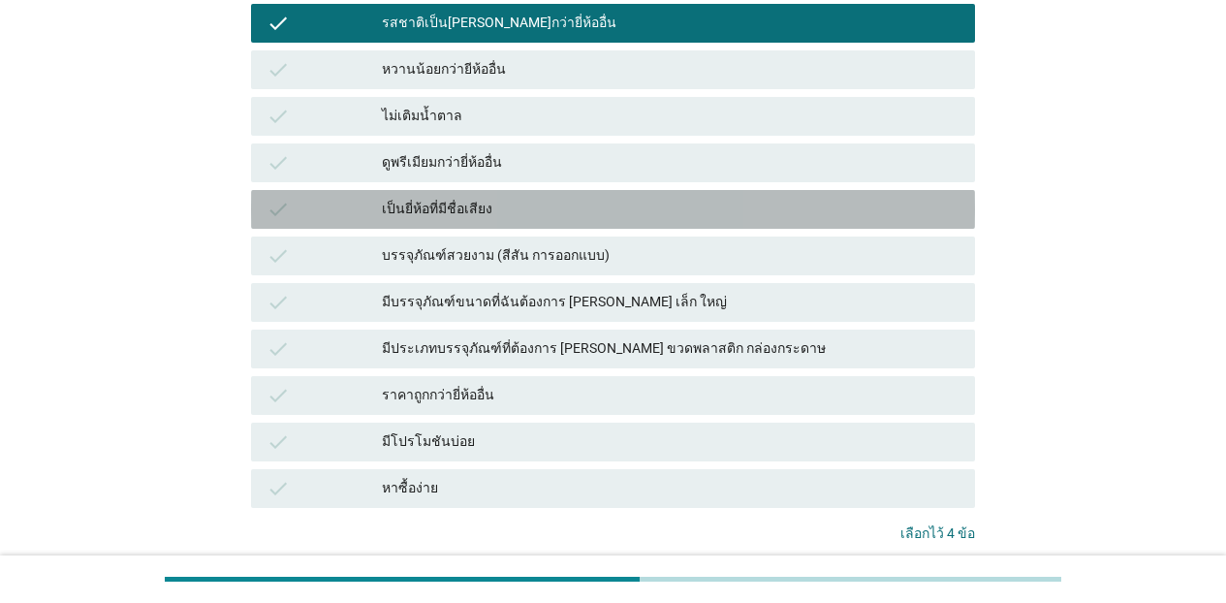
click at [469, 214] on div "เป็นยี่ห้อที่มีชื่อเสียง" at bounding box center [671, 209] width 578 height 23
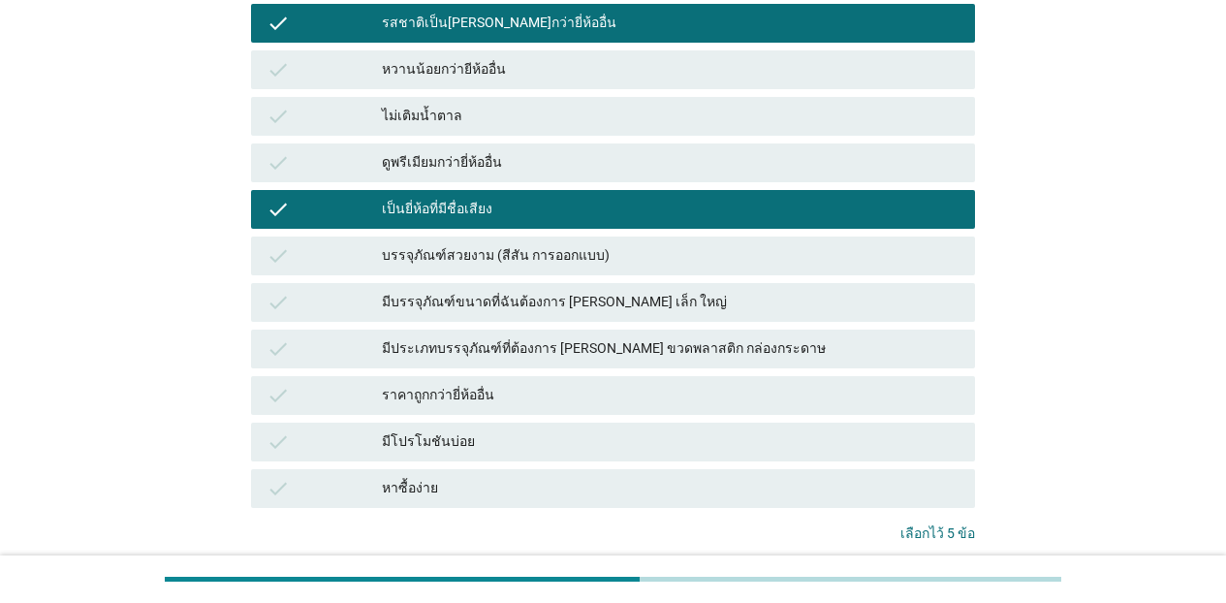
scroll to position [986, 0]
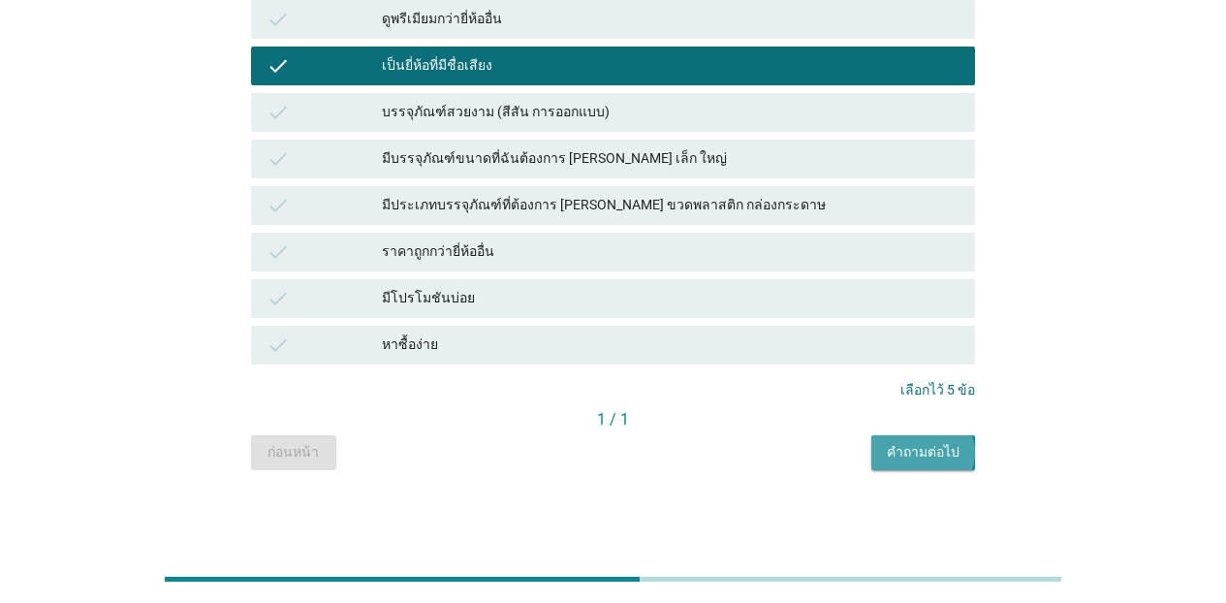
click at [918, 443] on div "คำถามต่อไป" at bounding box center [923, 452] width 73 height 20
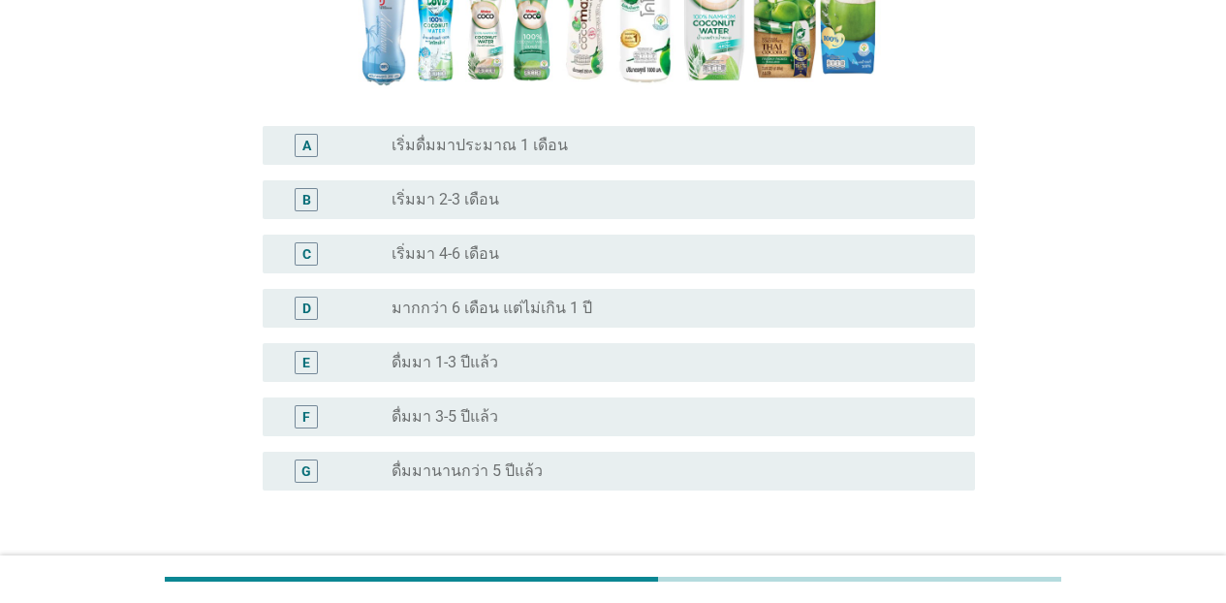
scroll to position [406, 0]
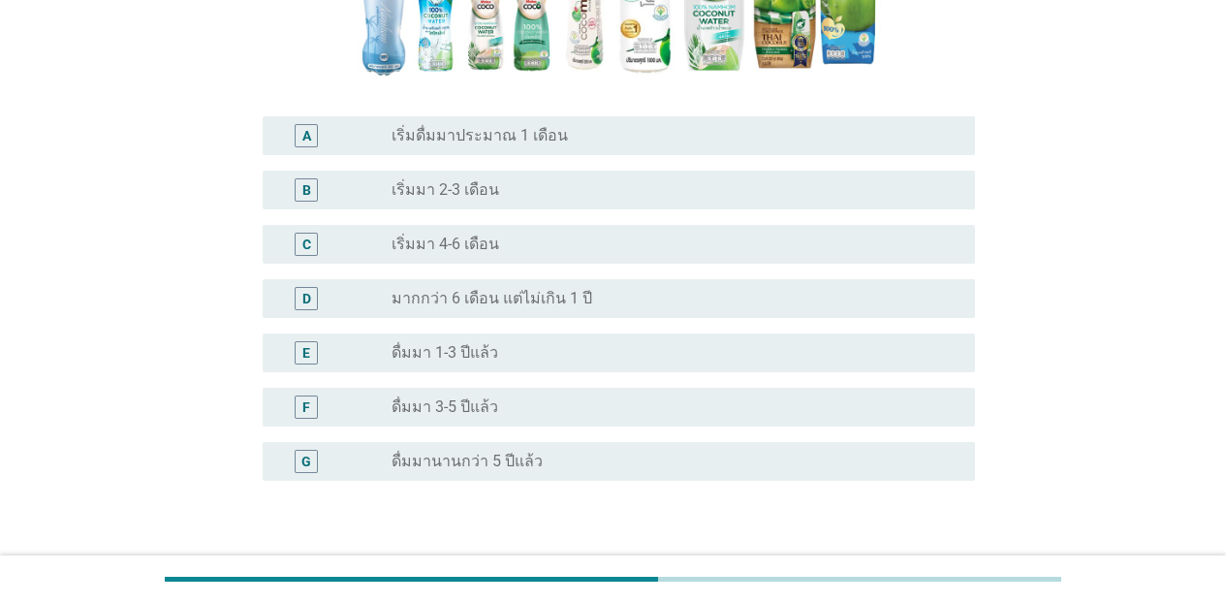
click at [526, 338] on div "E radio_button_unchecked ดื่มมา 1-3 ปีแล้ว" at bounding box center [619, 352] width 713 height 39
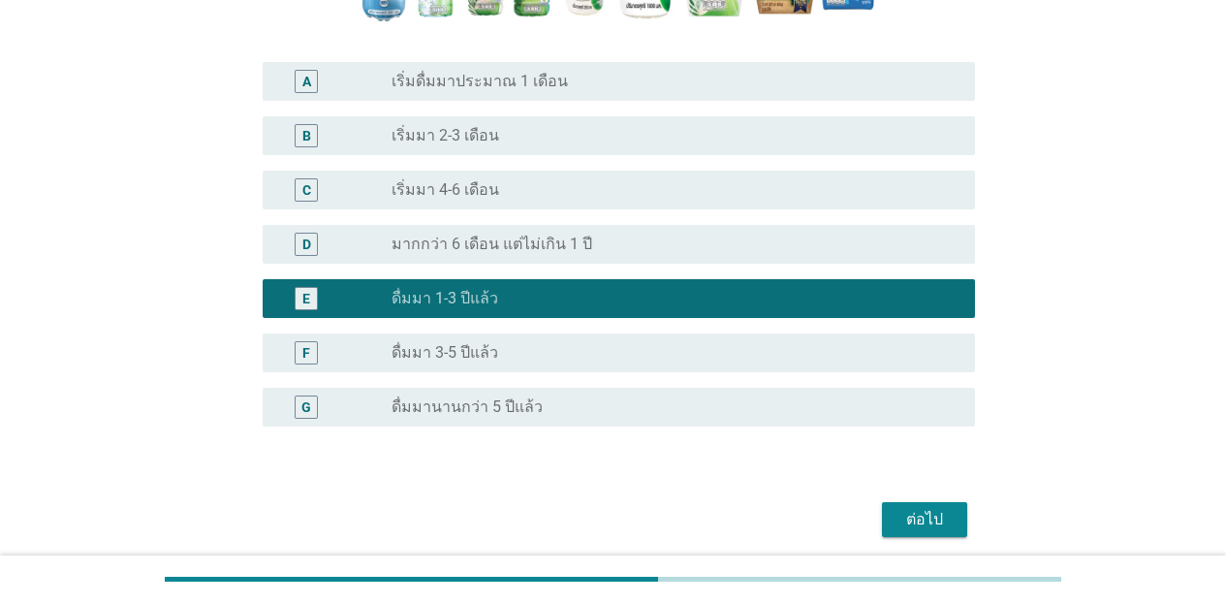
scroll to position [534, 0]
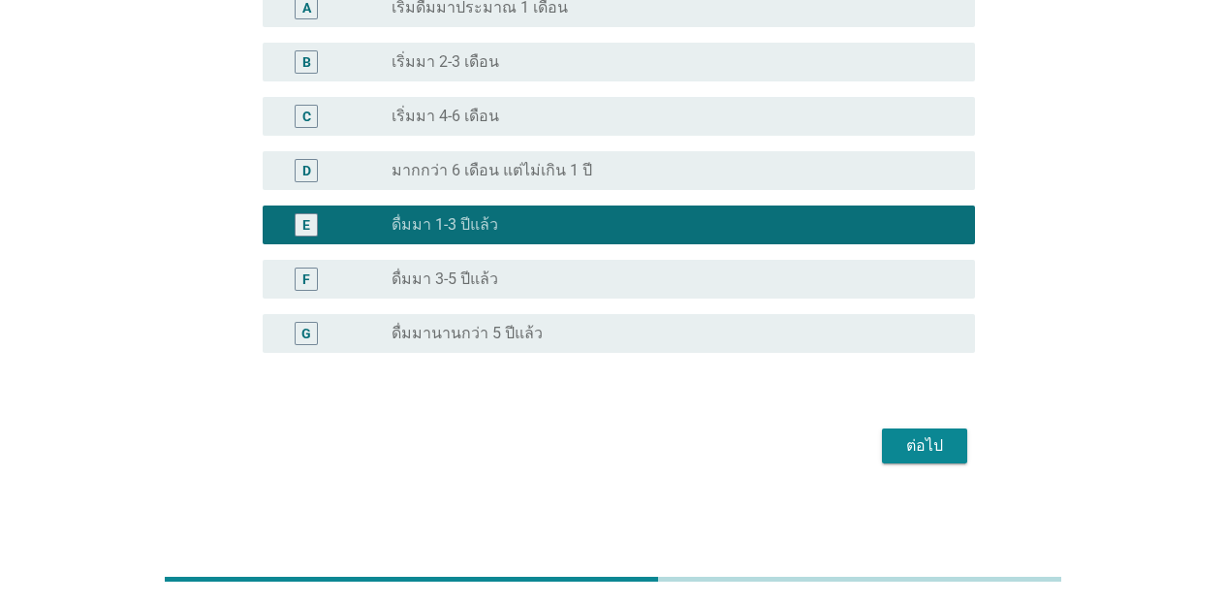
click at [780, 340] on div "radio_button_unchecked ดื่มมานานกว่า 5 ปีแล้ว" at bounding box center [668, 333] width 553 height 19
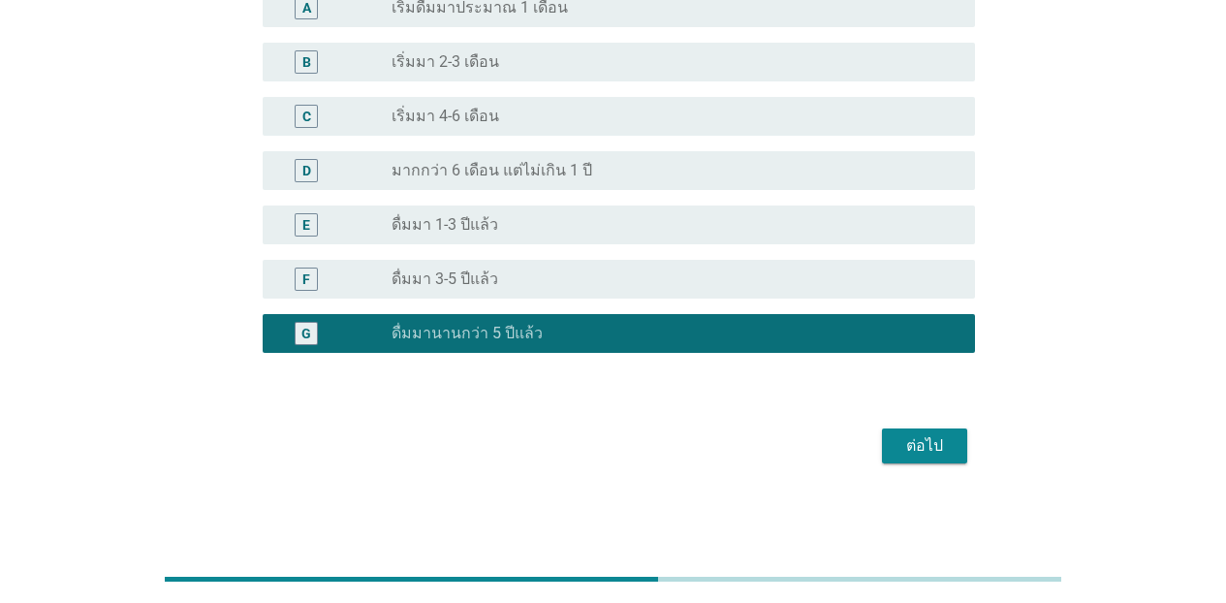
click at [928, 455] on div "ต่อไป" at bounding box center [925, 445] width 54 height 23
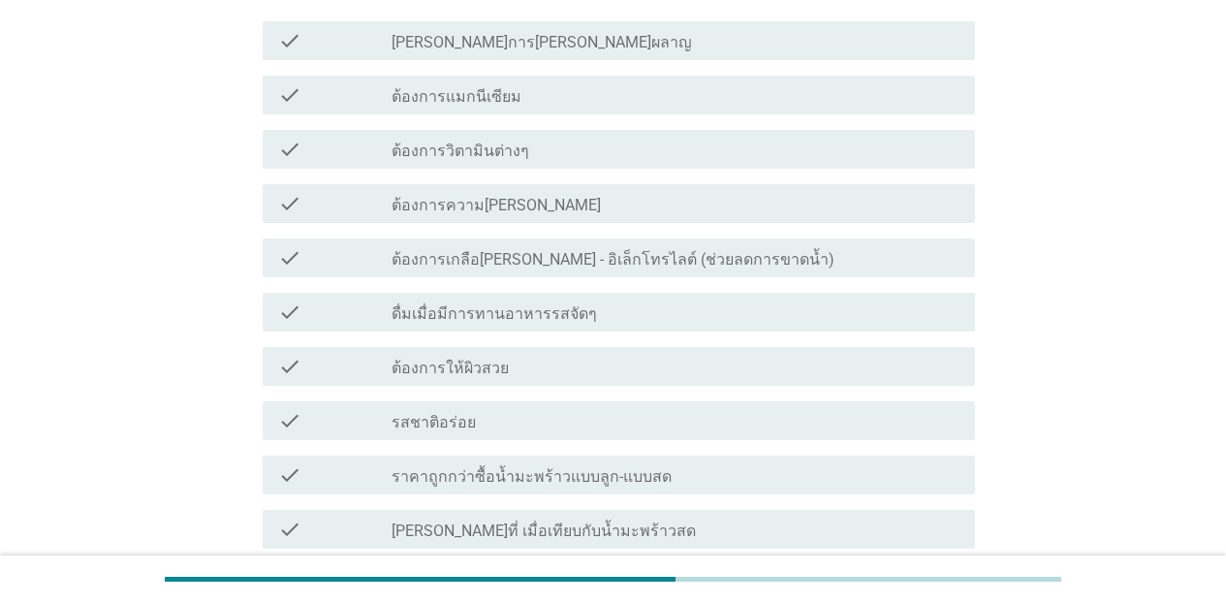
scroll to position [603, 0]
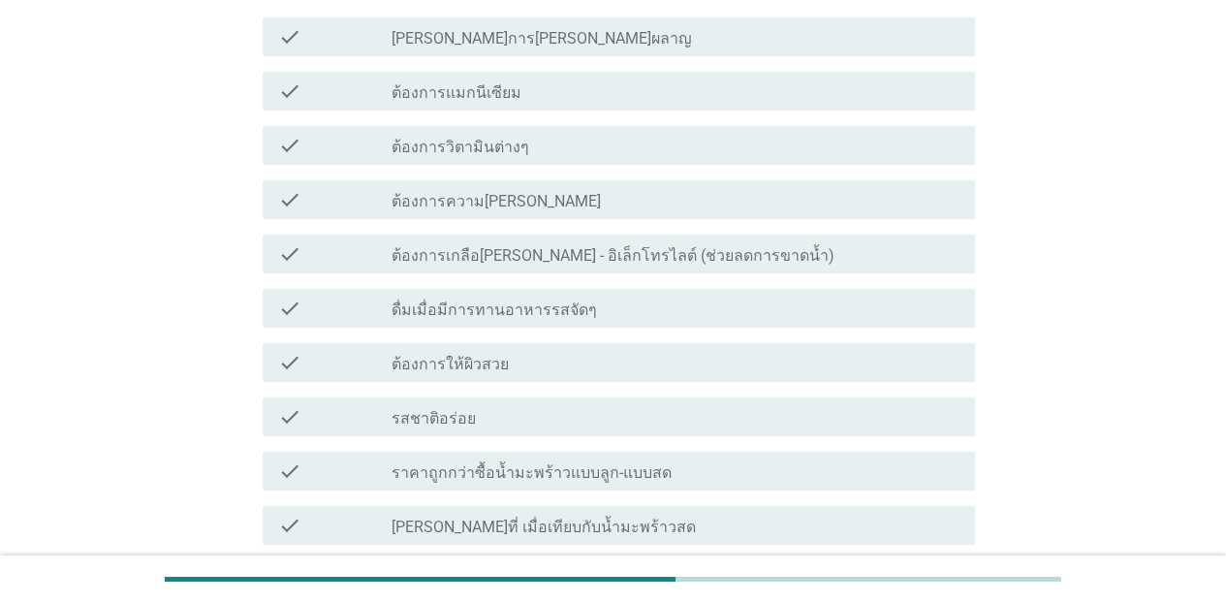
click at [612, 38] on div "check_box_outline_blank [PERSON_NAME]การ[PERSON_NAME]ผลาญ" at bounding box center [676, 36] width 568 height 23
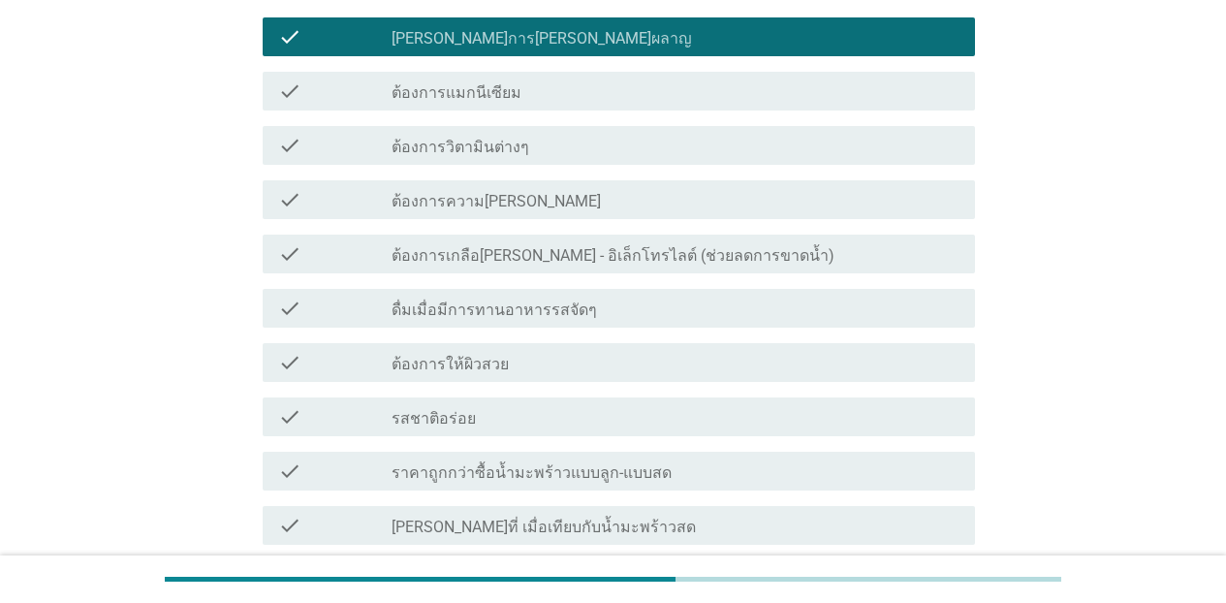
click at [582, 104] on div "check check_box_outline_blank ต้องการแมกนีเซียม" at bounding box center [619, 91] width 713 height 39
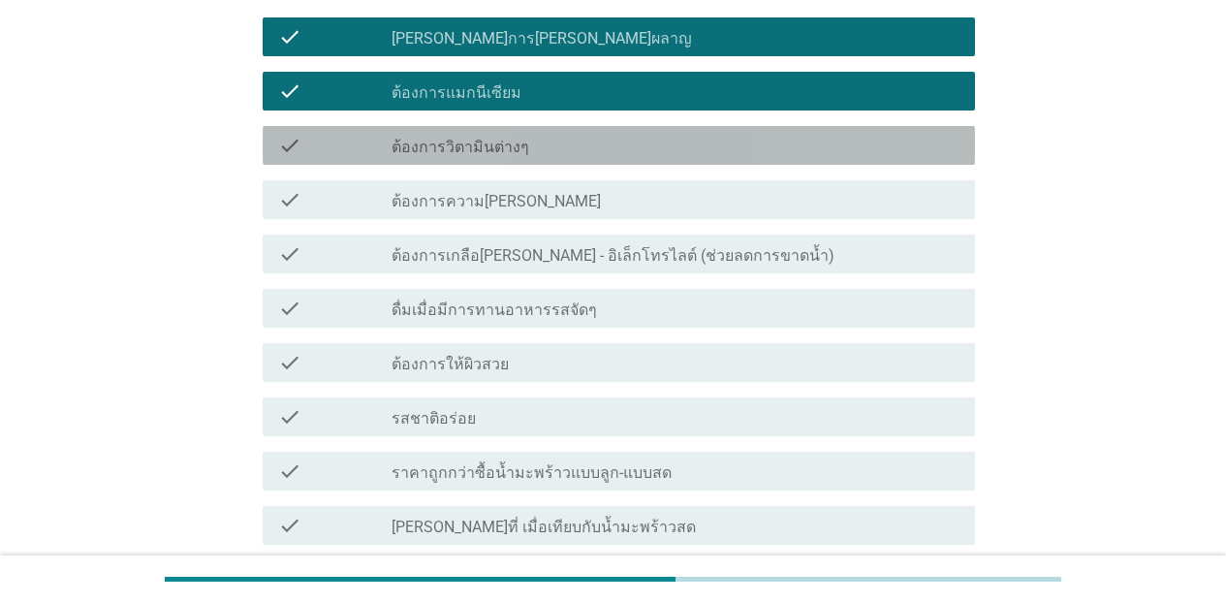
click at [573, 143] on div "check_box_outline_blank ต้องการวิตามินต่างๆ" at bounding box center [676, 145] width 568 height 23
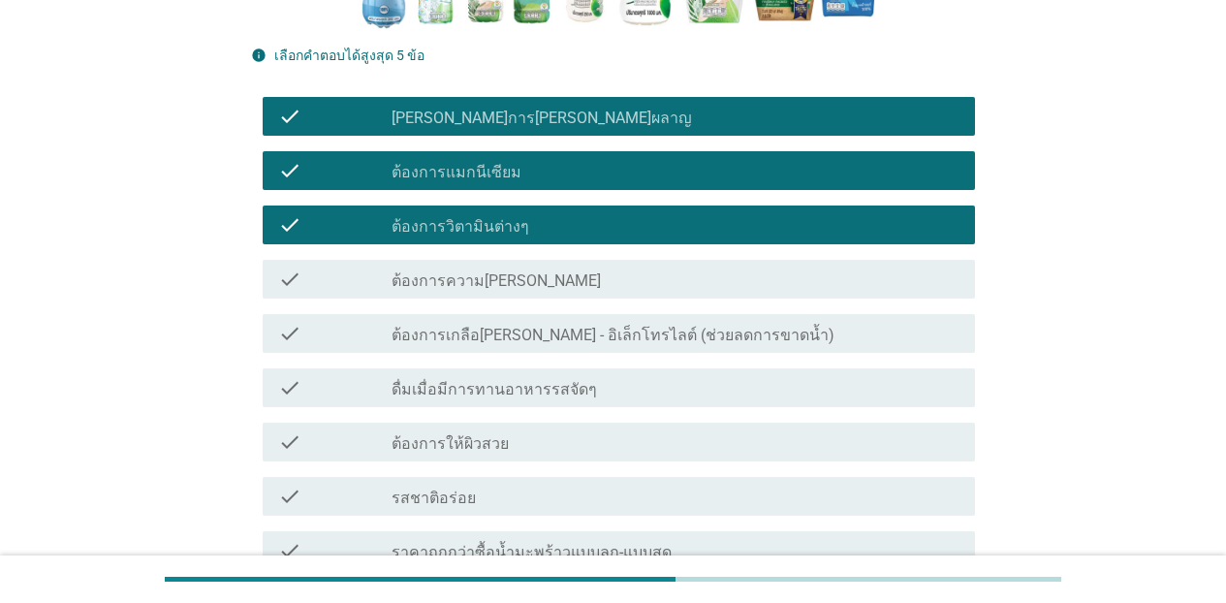
scroll to position [572, 0]
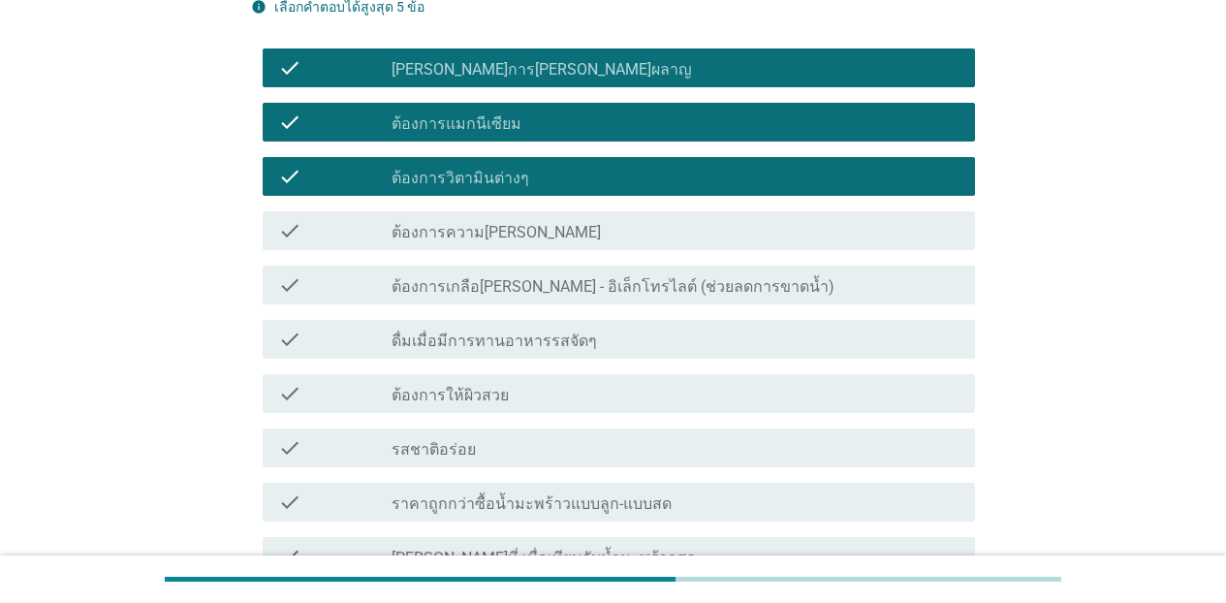
click at [498, 462] on div "check check_box_outline_blank รสชาติอร่อย" at bounding box center [619, 447] width 713 height 39
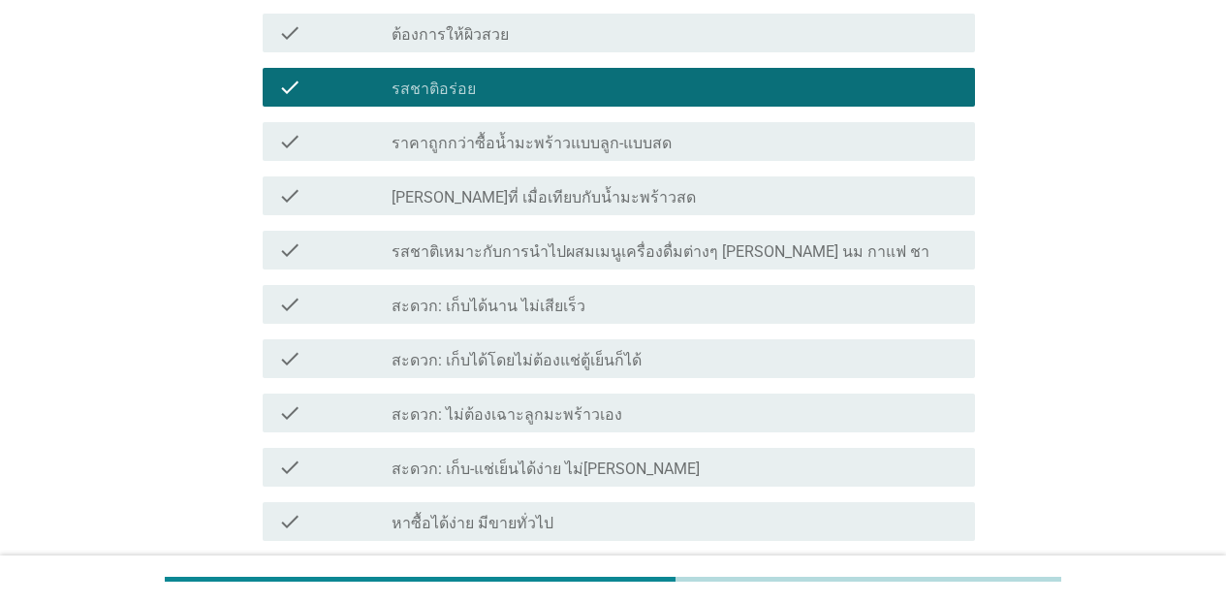
scroll to position [961, 0]
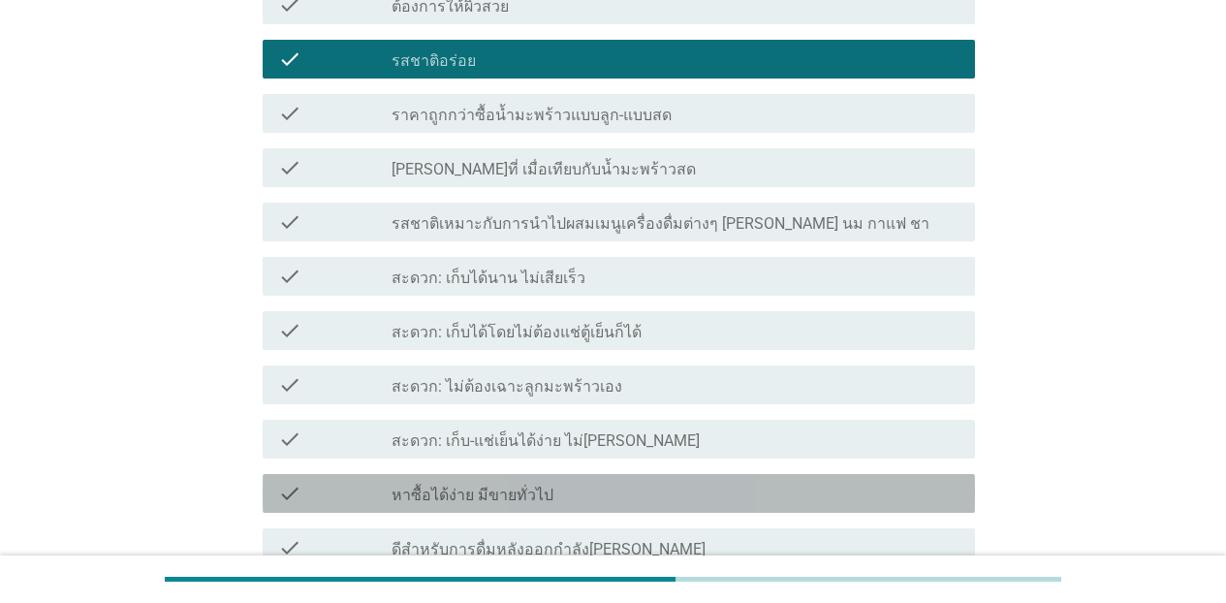
drag, startPoint x: 521, startPoint y: 495, endPoint x: 606, endPoint y: 496, distance: 85.3
click at [521, 495] on label "หาซื้อได้ง่าย มีขายทั่วไป" at bounding box center [473, 495] width 162 height 19
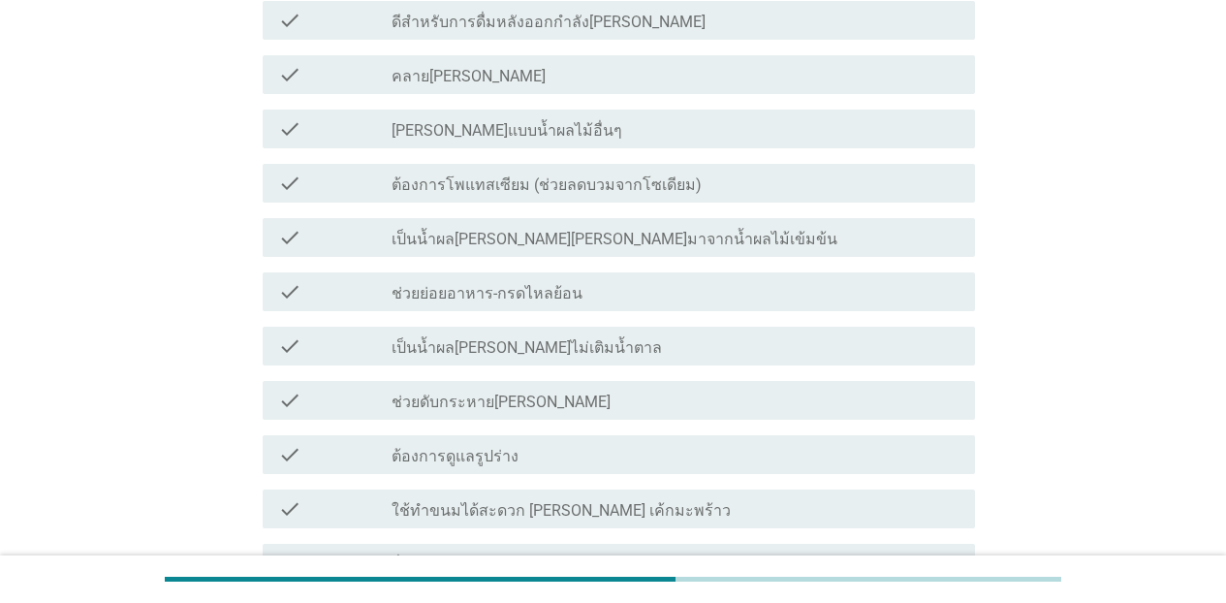
scroll to position [1723, 0]
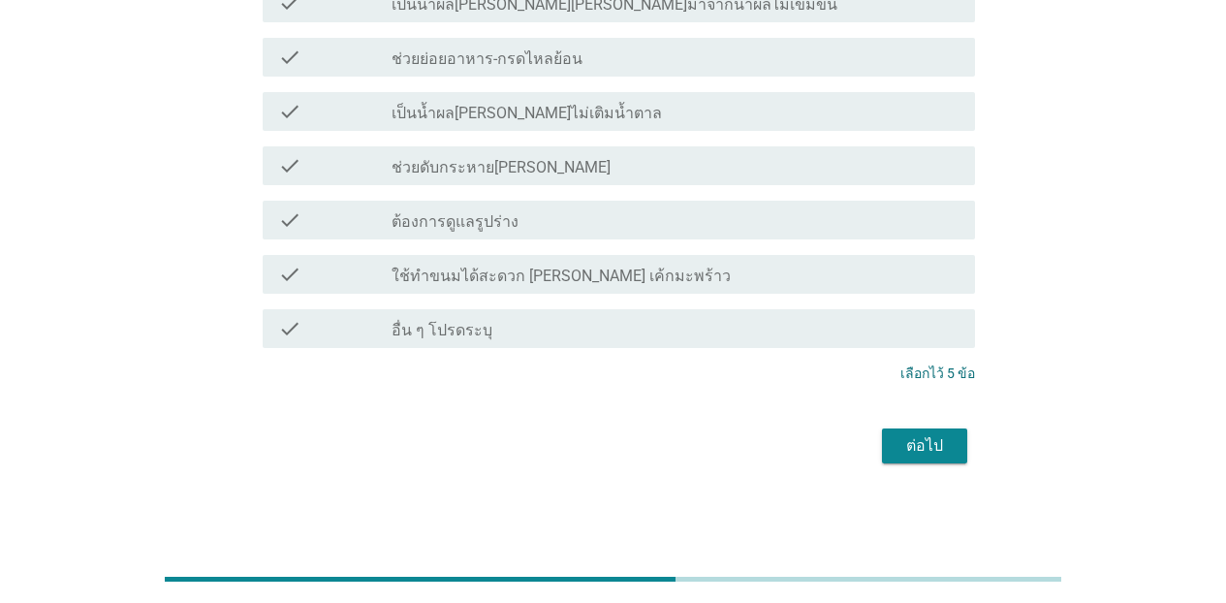
click at [933, 436] on div "ต่อไป" at bounding box center [925, 445] width 54 height 23
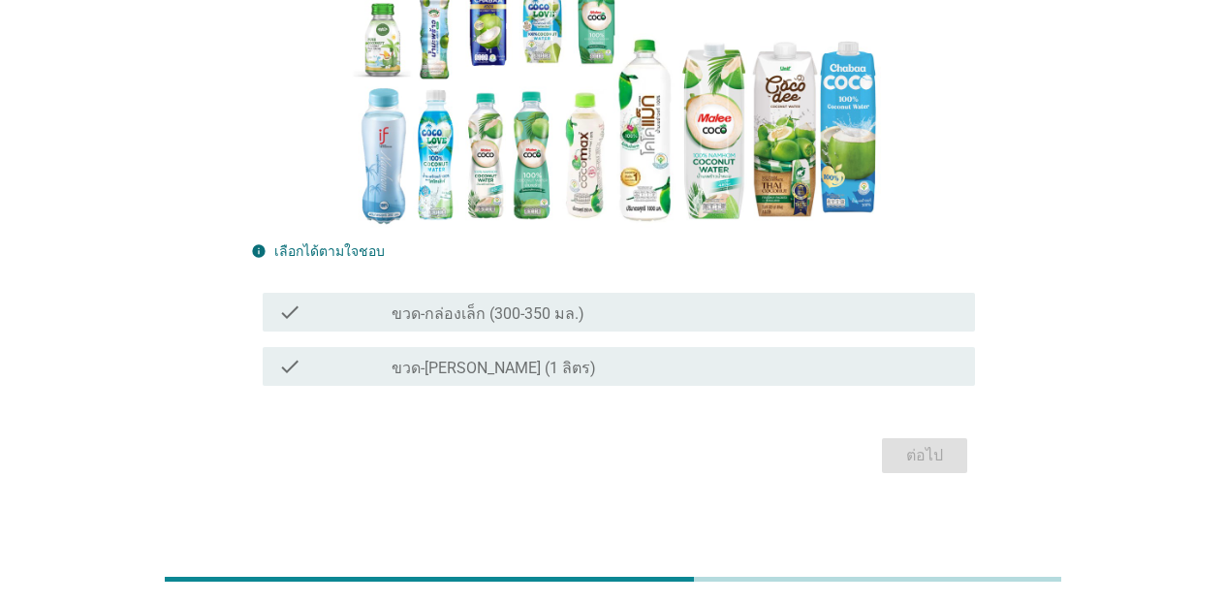
scroll to position [233, 0]
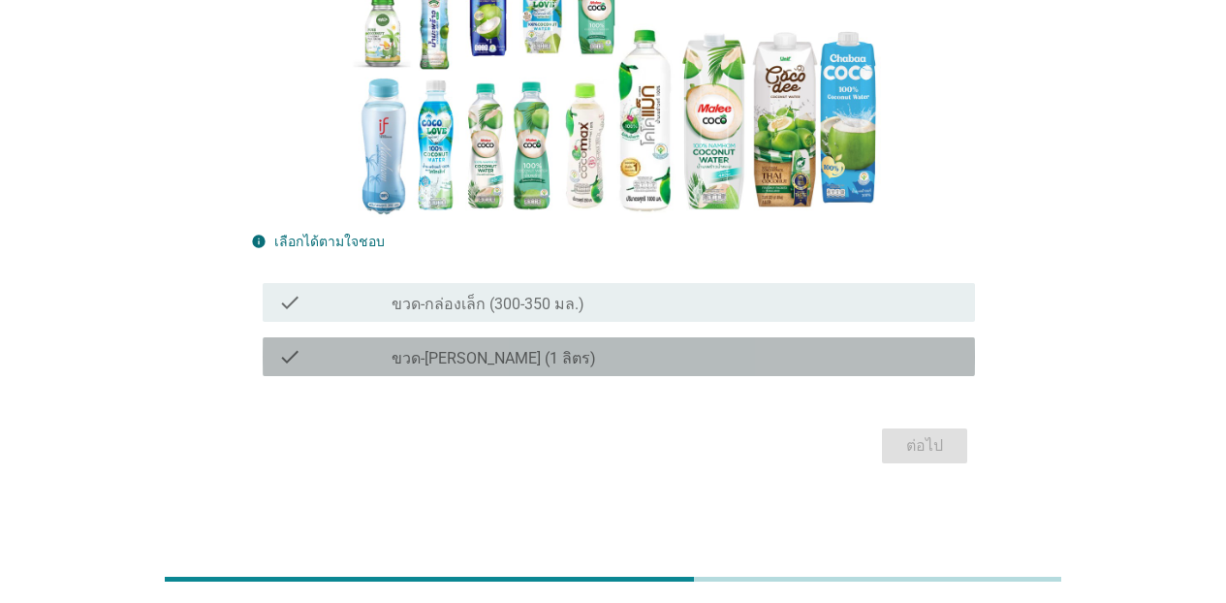
click at [746, 338] on div "check check_box_outline_blank ขวด-[PERSON_NAME] (1 ลิตร)" at bounding box center [619, 356] width 713 height 39
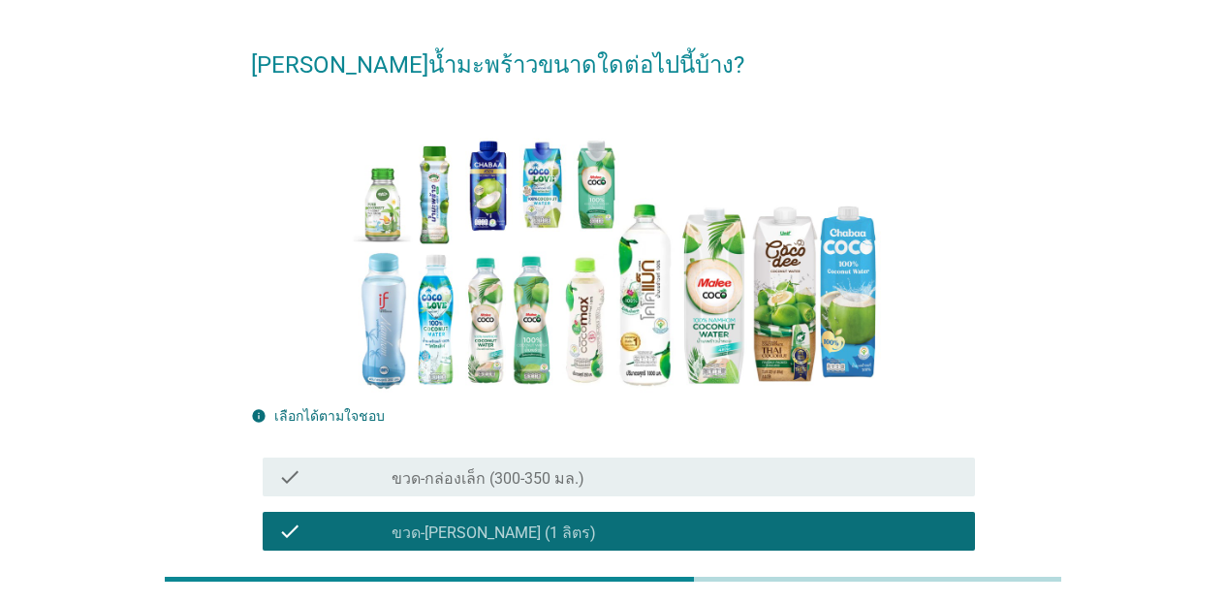
scroll to position [0, 0]
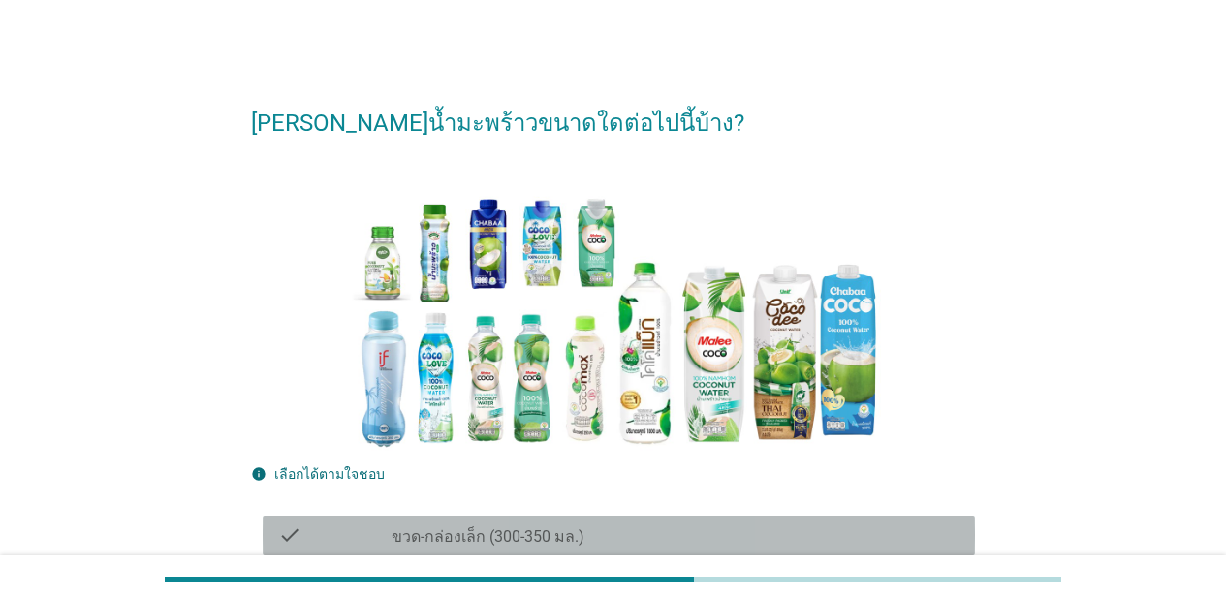
drag, startPoint x: 385, startPoint y: 539, endPoint x: 472, endPoint y: 522, distance: 89.0
click at [386, 538] on div "check" at bounding box center [334, 535] width 113 height 23
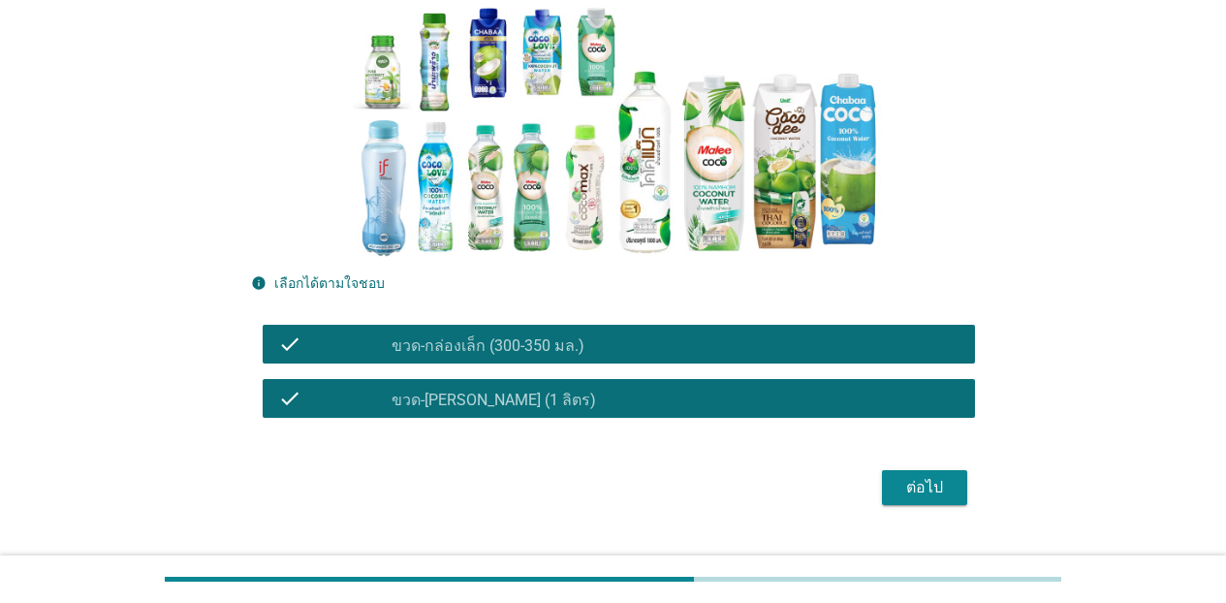
scroll to position [233, 0]
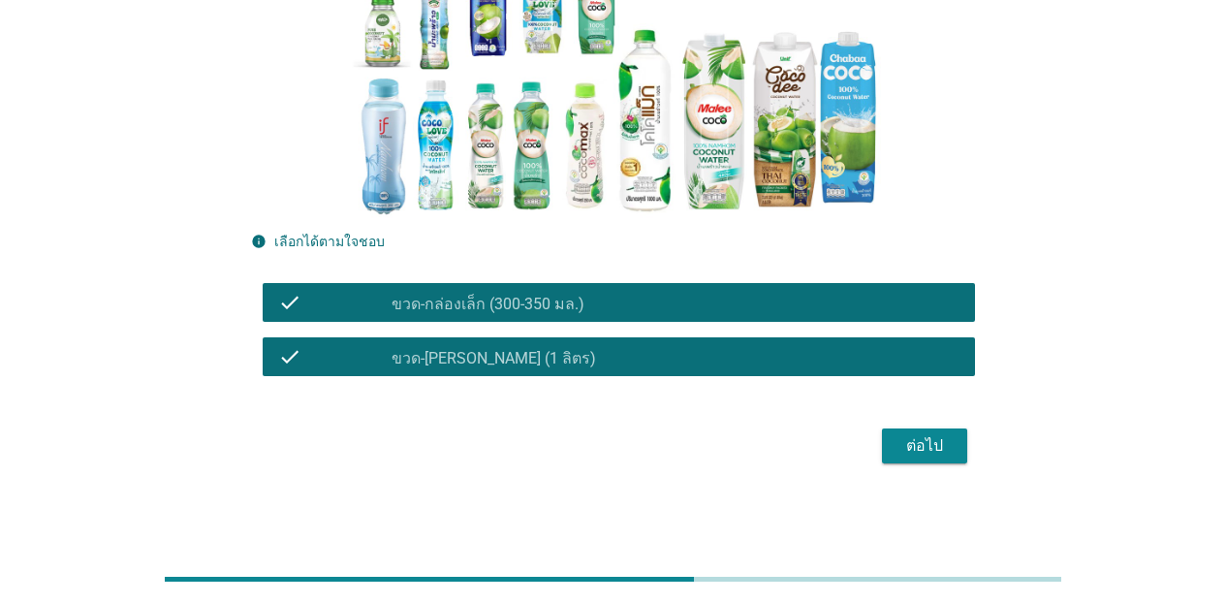
click at [930, 445] on div "ต่อไป" at bounding box center [925, 445] width 54 height 23
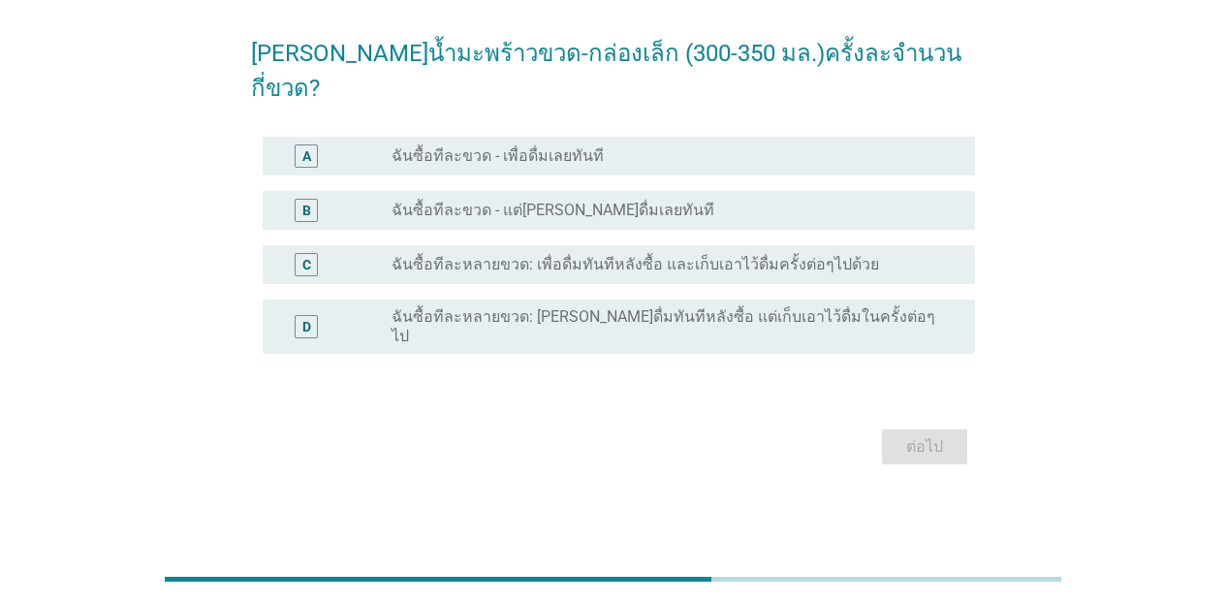
scroll to position [0, 0]
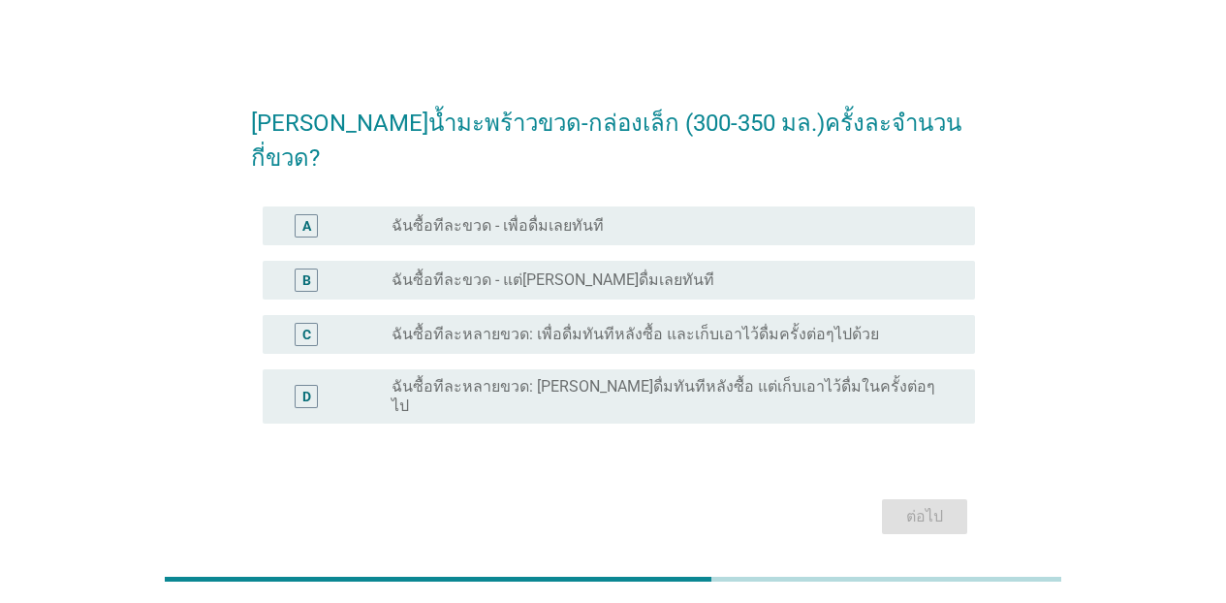
click at [664, 325] on label "ฉันซื้อทีละหลายขวด: เพื่อดื่มทันทีหลังซื้อ และเก็บเอาไว้ดื่มครั้งต่อๆไปด้วย" at bounding box center [636, 334] width 488 height 19
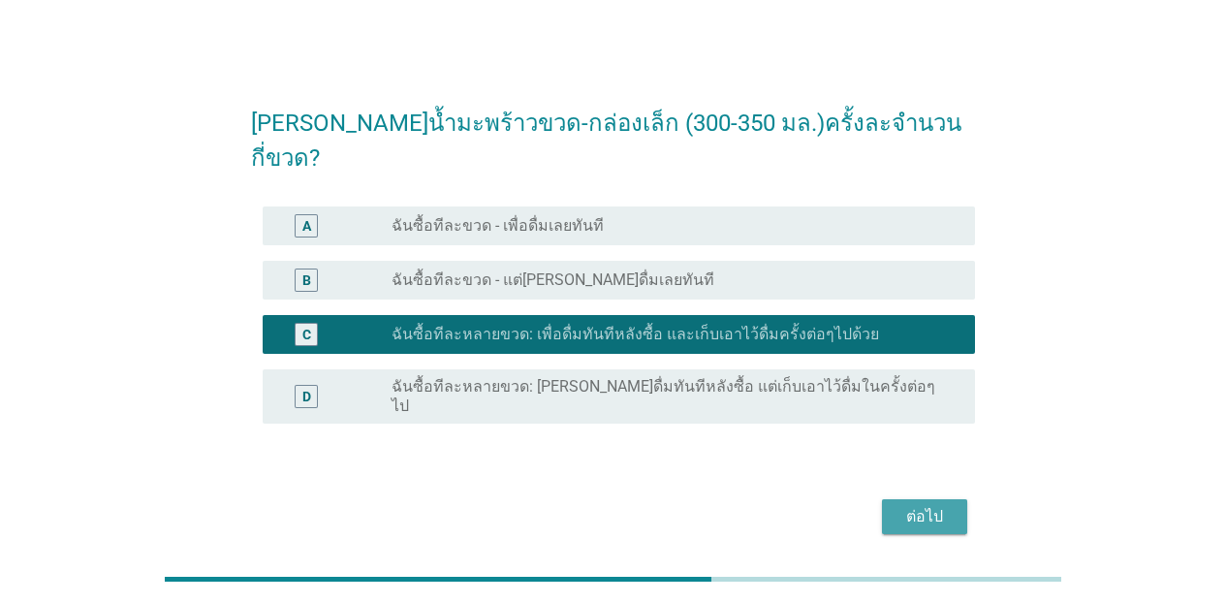
click at [898, 505] on div "ต่อไป" at bounding box center [925, 516] width 54 height 23
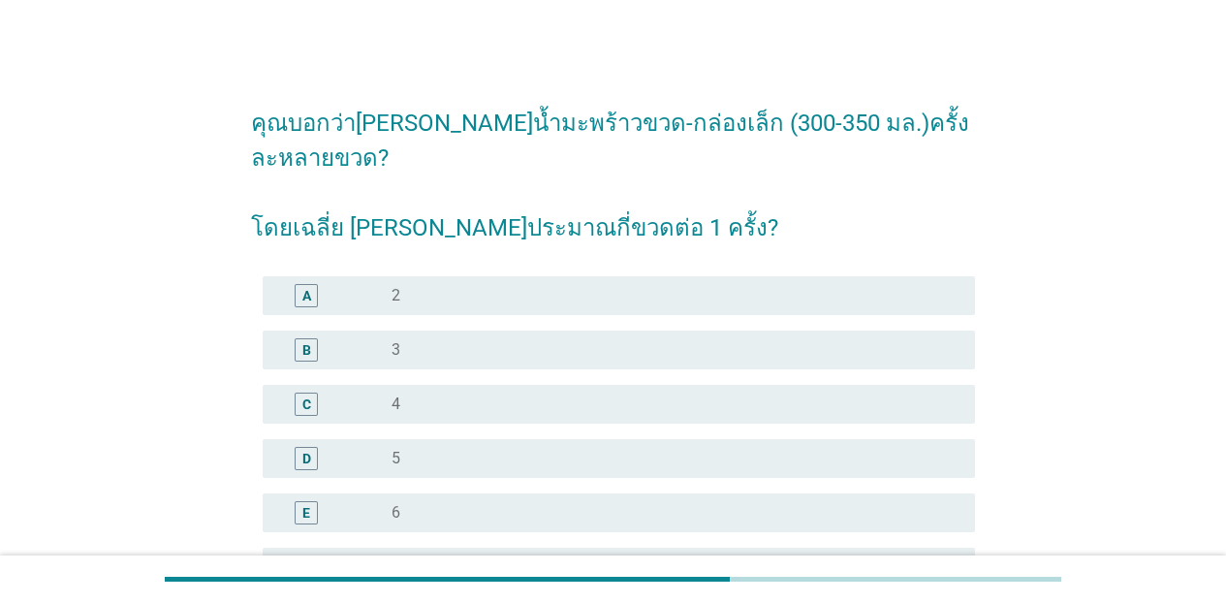
click at [511, 503] on div "radio_button_unchecked 6" at bounding box center [668, 512] width 553 height 19
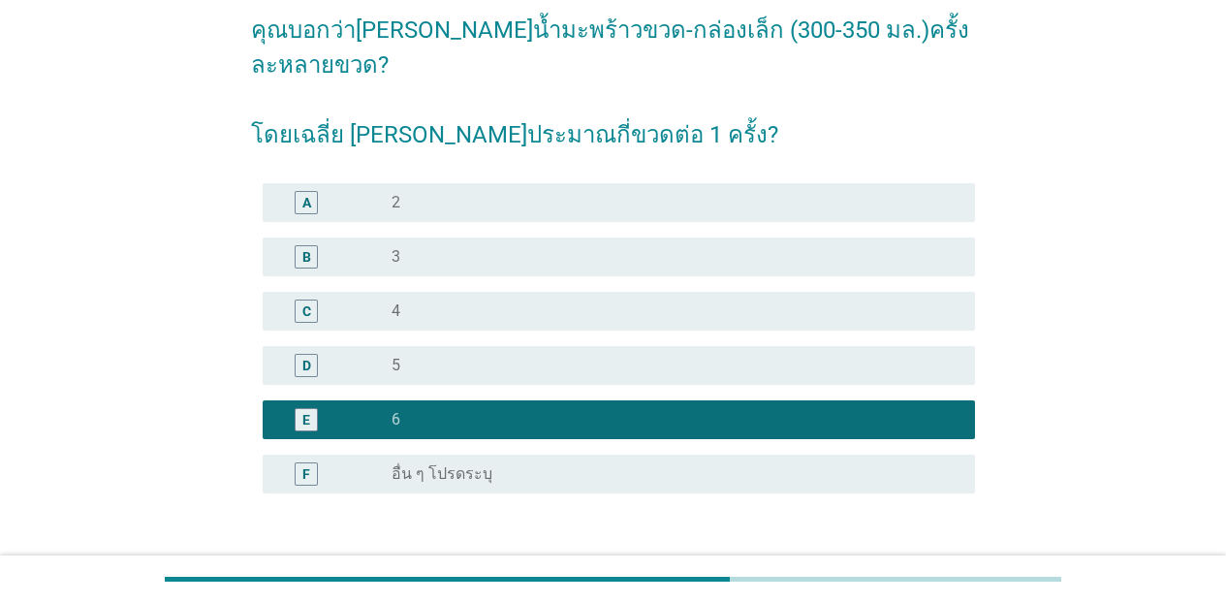
scroll to position [198, 0]
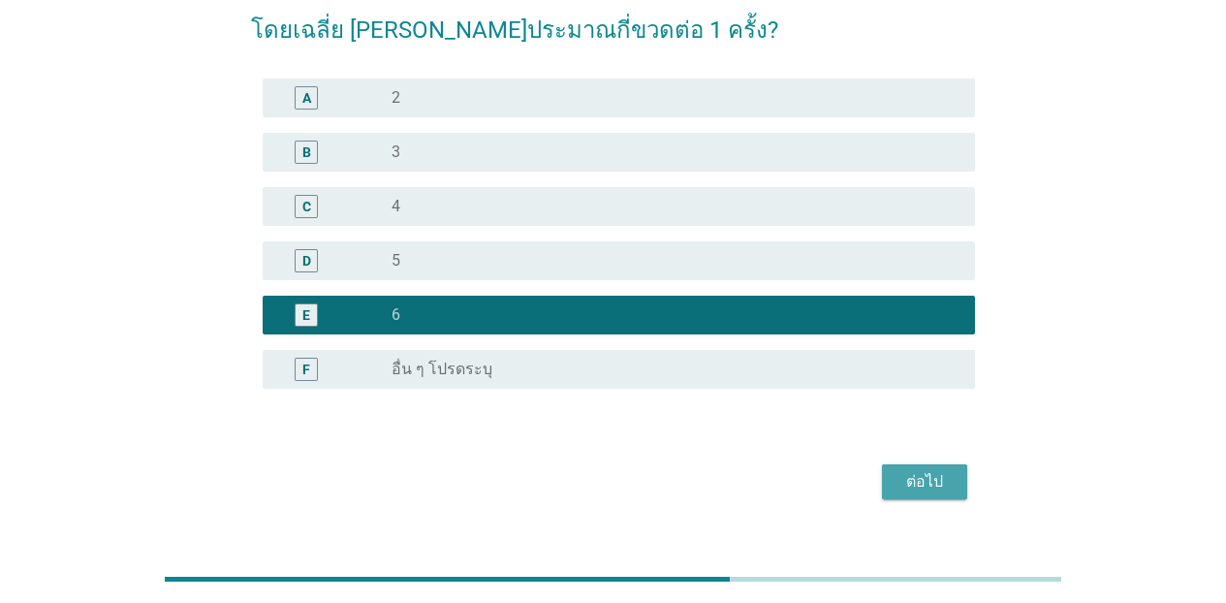
click at [902, 470] on div "ต่อไป" at bounding box center [925, 481] width 54 height 23
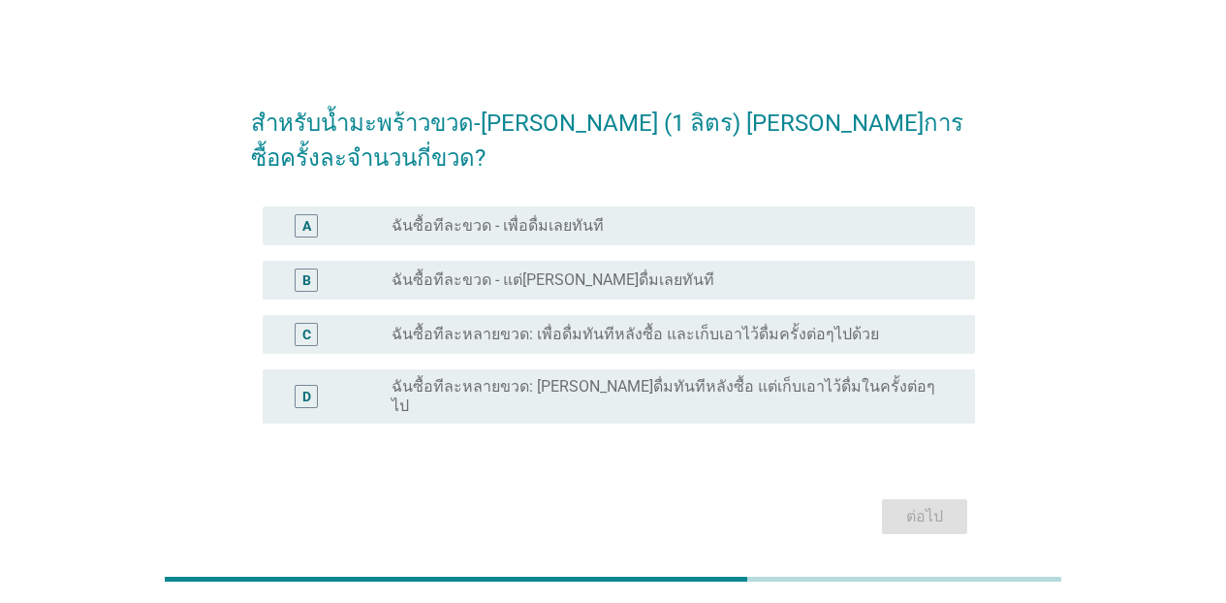
click at [483, 325] on label "ฉันซื้อทีละหลายขวด: เพื่อดื่มทันทีหลังซื้อ และเก็บเอาไว้ดื่มครั้งต่อๆไปด้วย" at bounding box center [636, 334] width 488 height 19
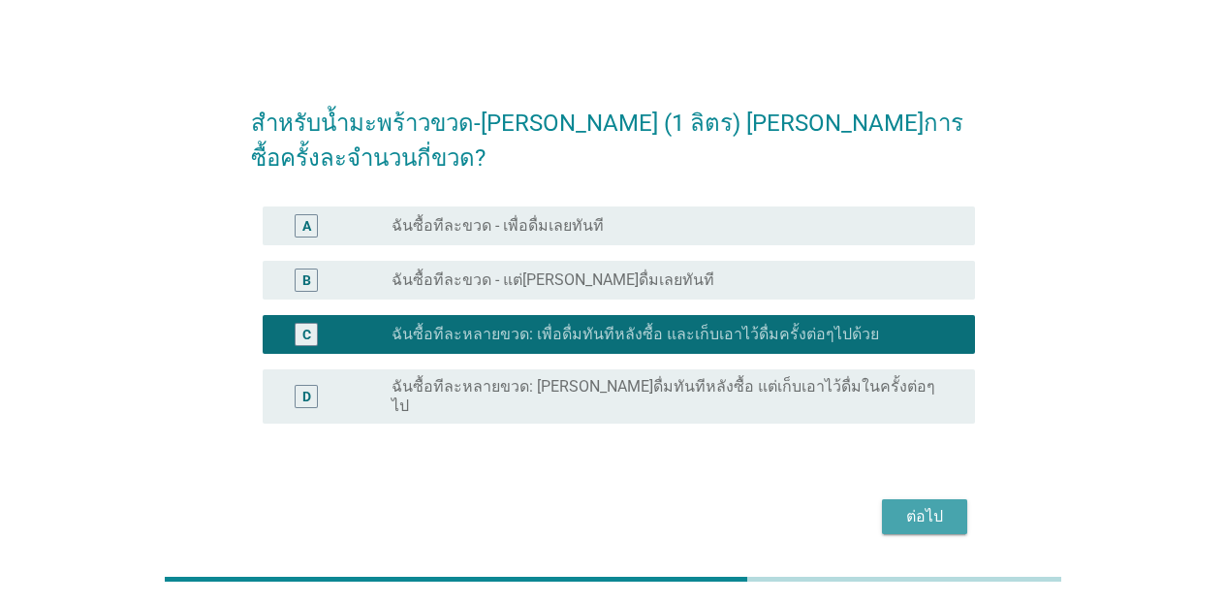
click at [938, 505] on div "ต่อไป" at bounding box center [925, 516] width 54 height 23
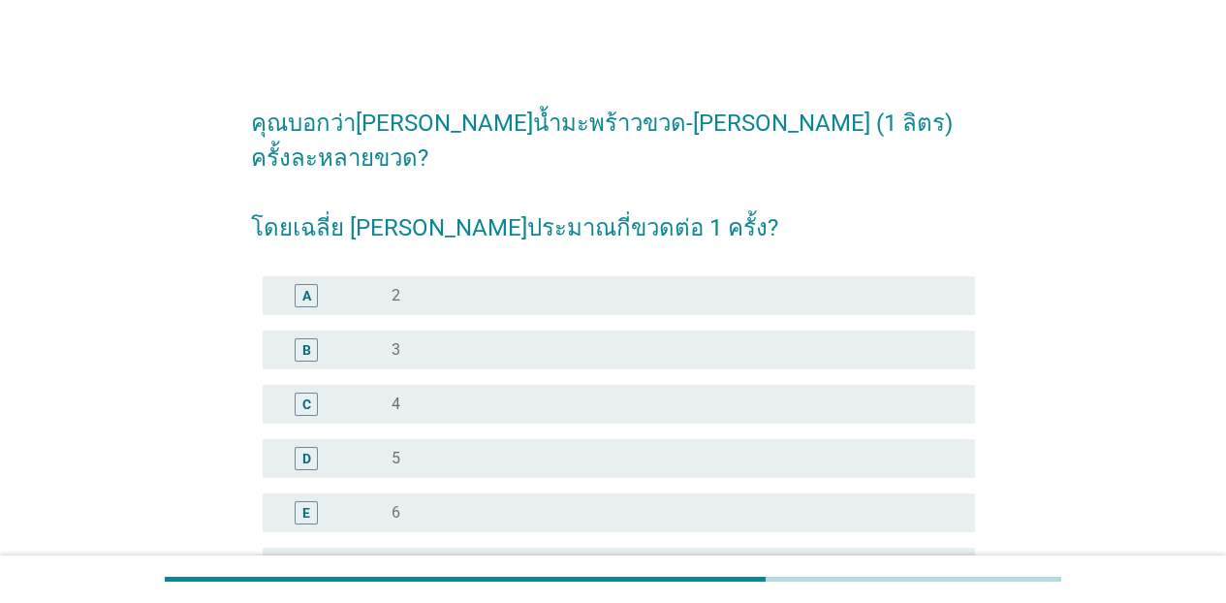
click at [482, 340] on div "radio_button_unchecked 3" at bounding box center [668, 349] width 553 height 19
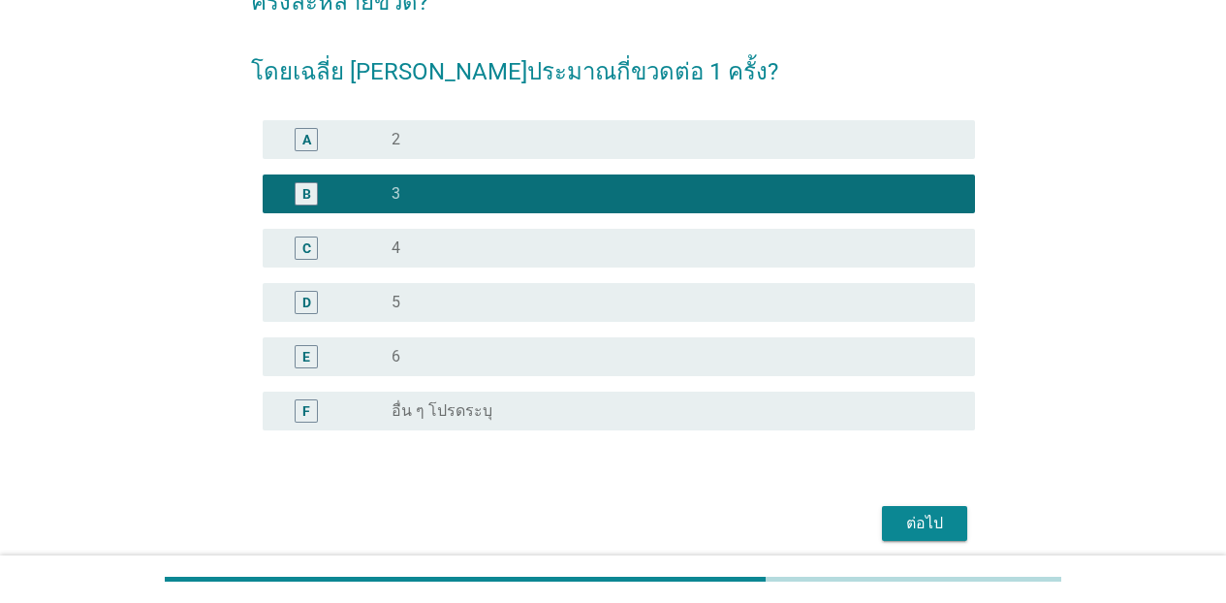
scroll to position [198, 0]
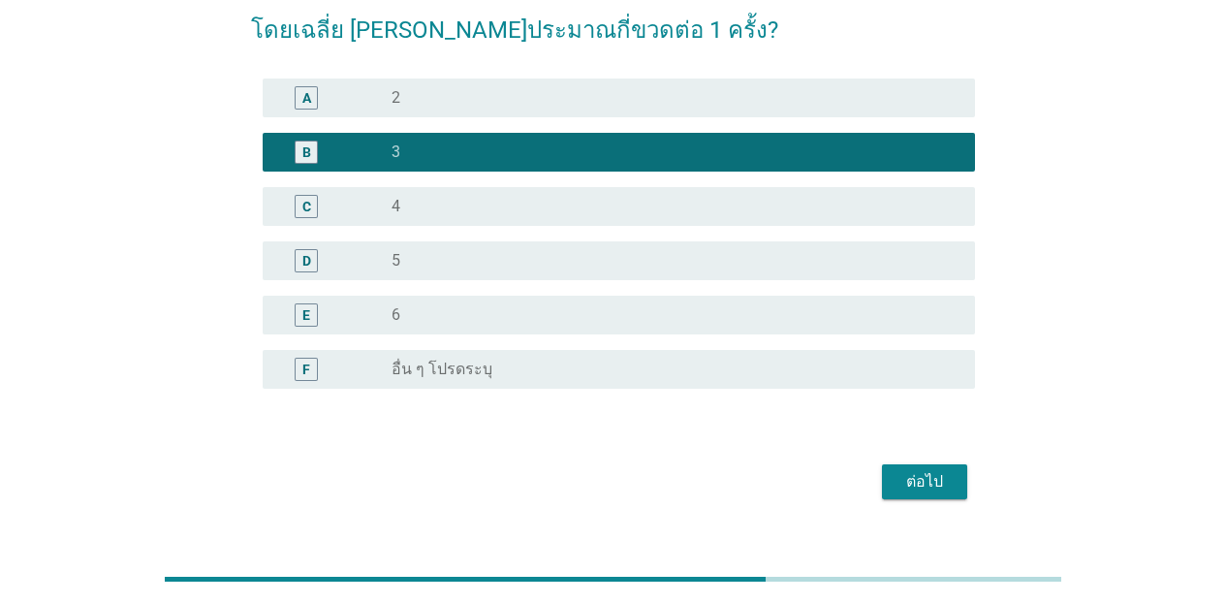
click at [924, 464] on button "ต่อไป" at bounding box center [924, 481] width 85 height 35
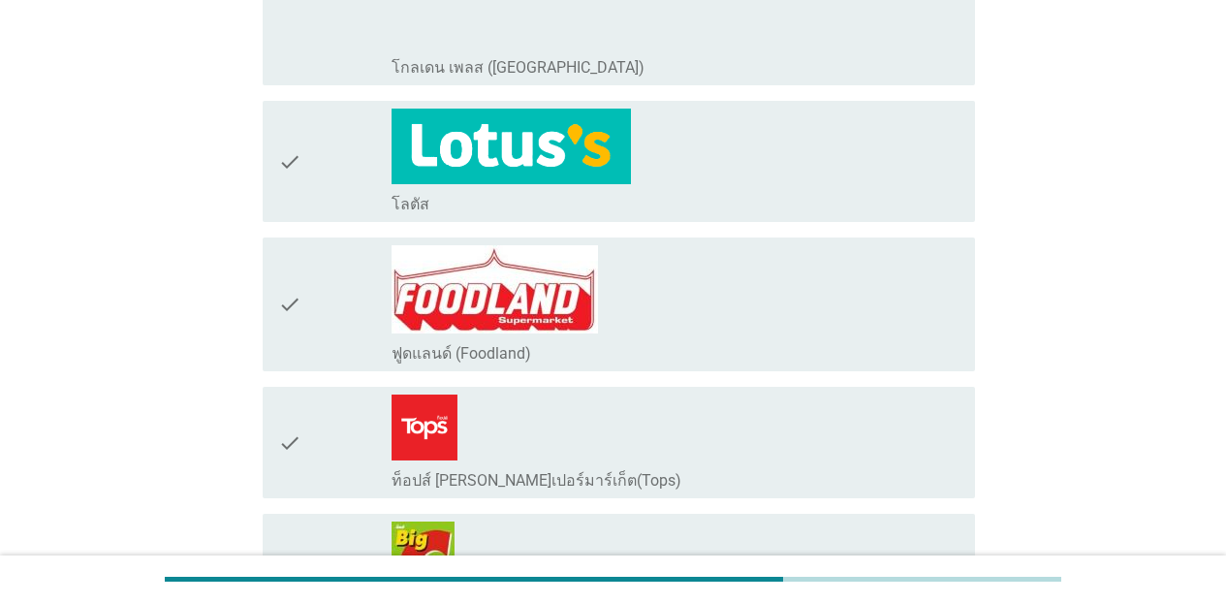
scroll to position [1240, 0]
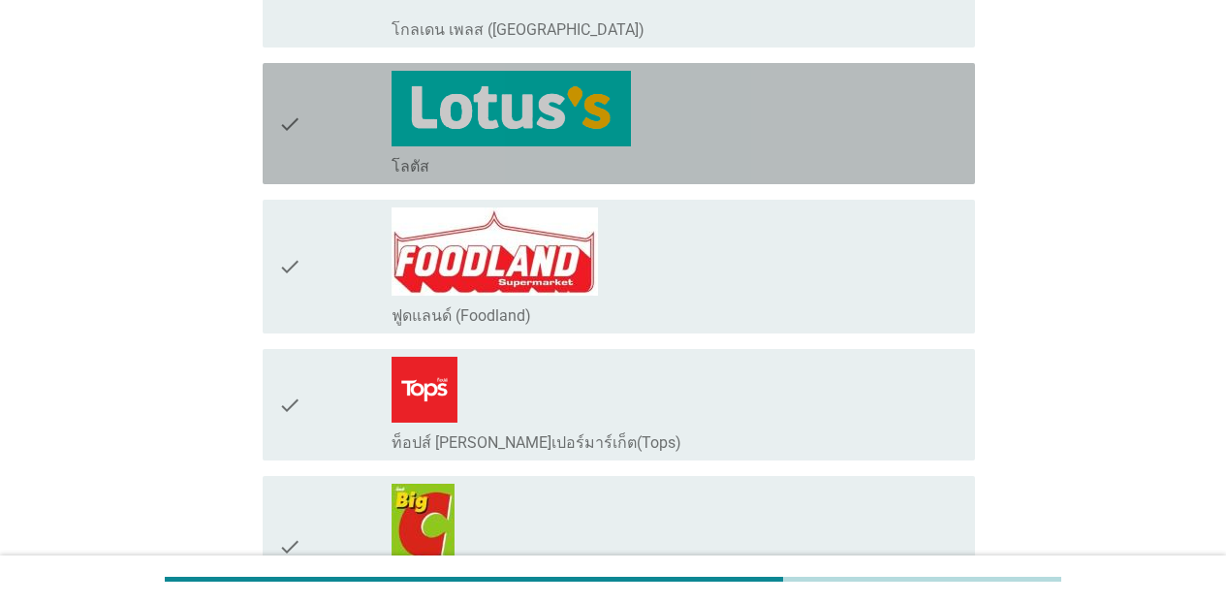
click at [888, 114] on div "check_box_outline_blank โลตัส" at bounding box center [676, 124] width 568 height 106
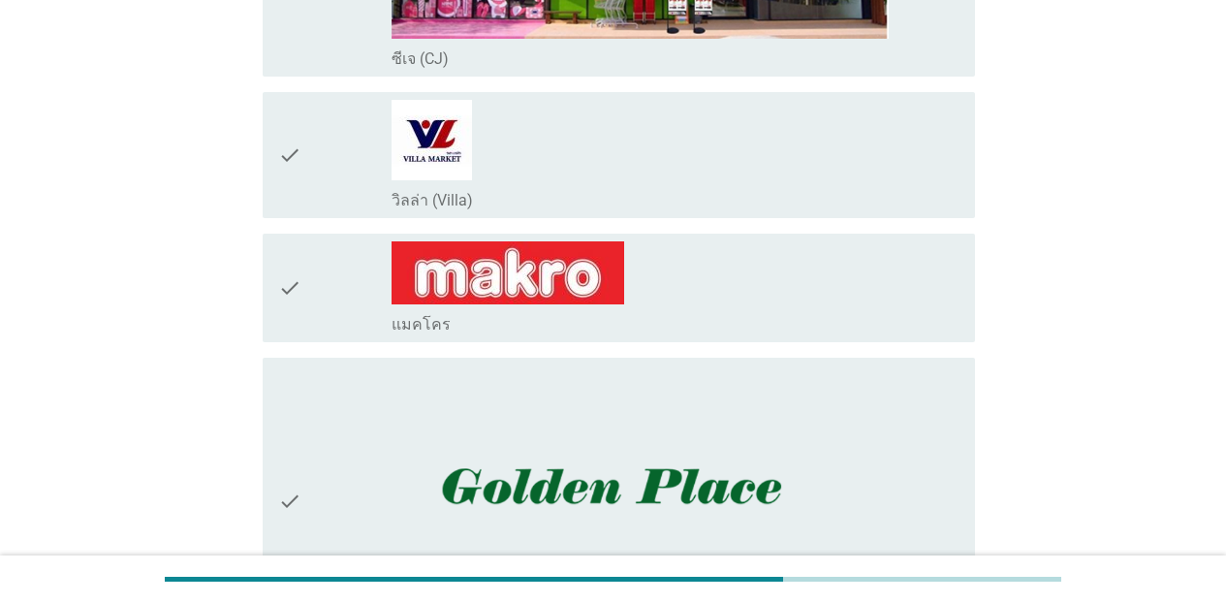
scroll to position [482, 0]
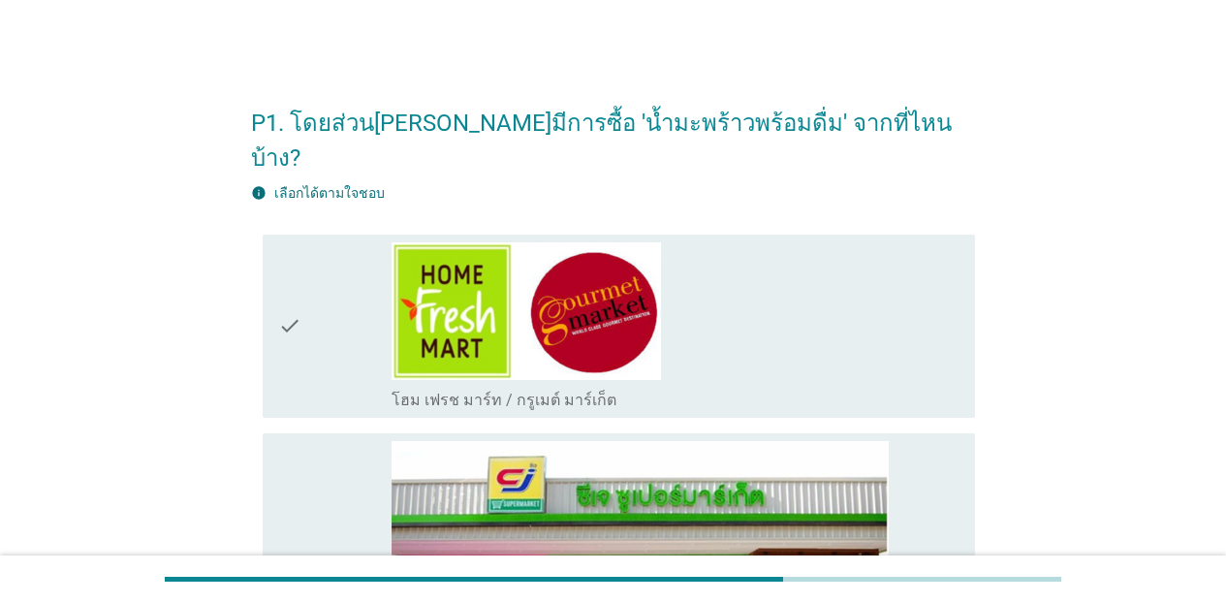
scroll to position [199, 0]
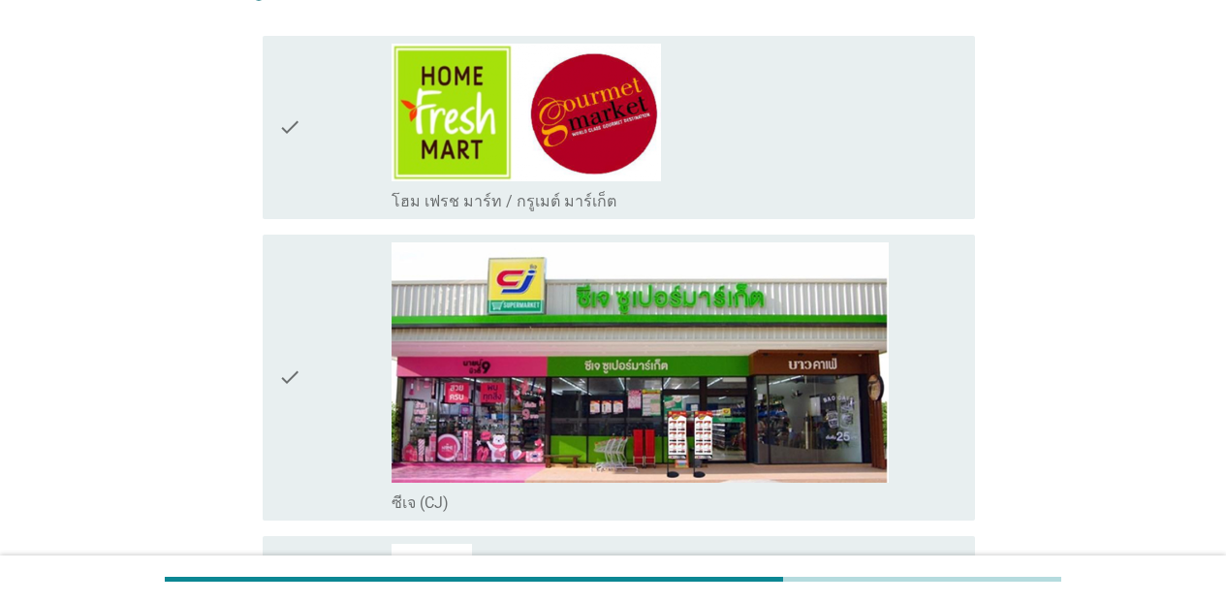
click at [929, 331] on div "check_box_outline_blank ซีเจ (CJ)" at bounding box center [676, 377] width 568 height 271
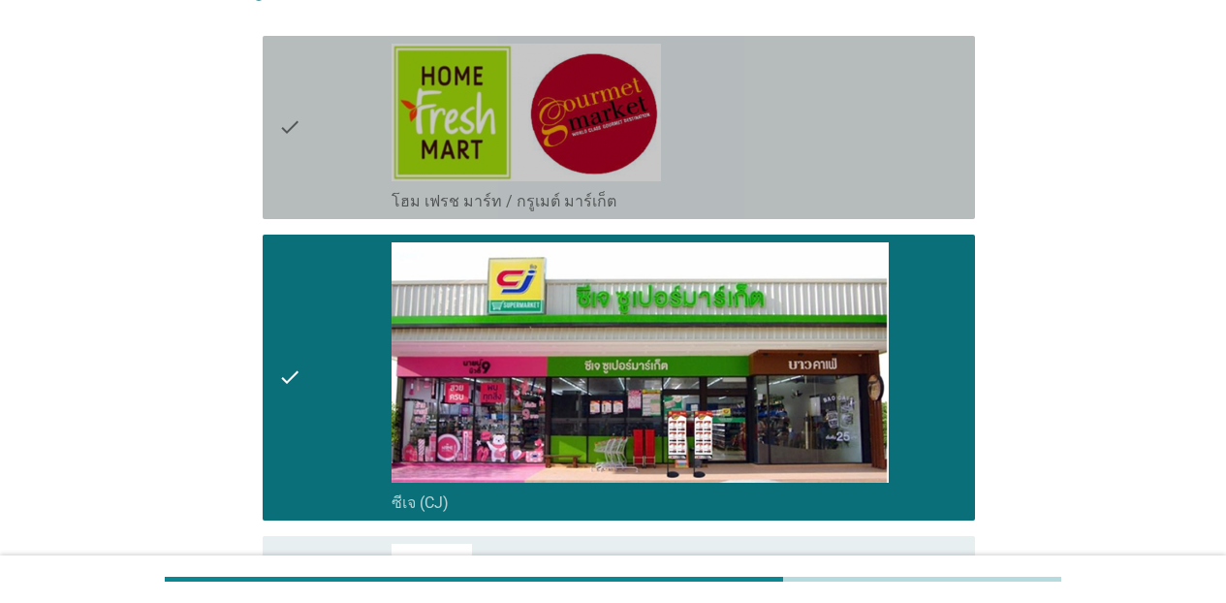
click at [905, 112] on div "check_box_outline_blank โฮม เฟรช มาร์ท / กรูเมต์ มาร์เก็ต" at bounding box center [676, 128] width 568 height 168
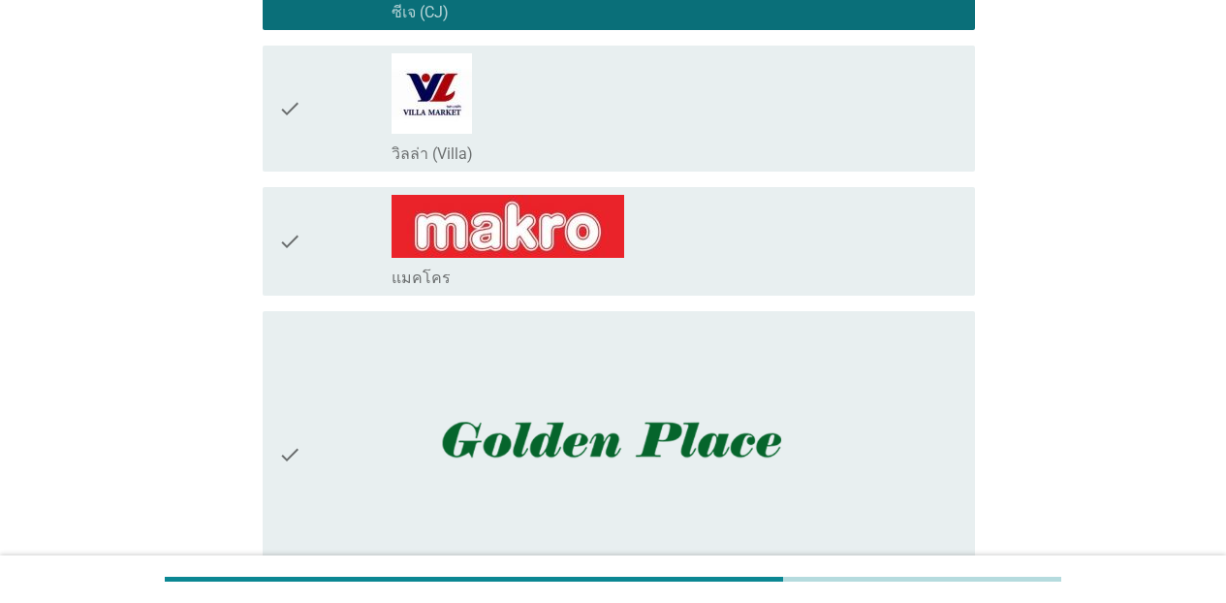
scroll to position [696, 0]
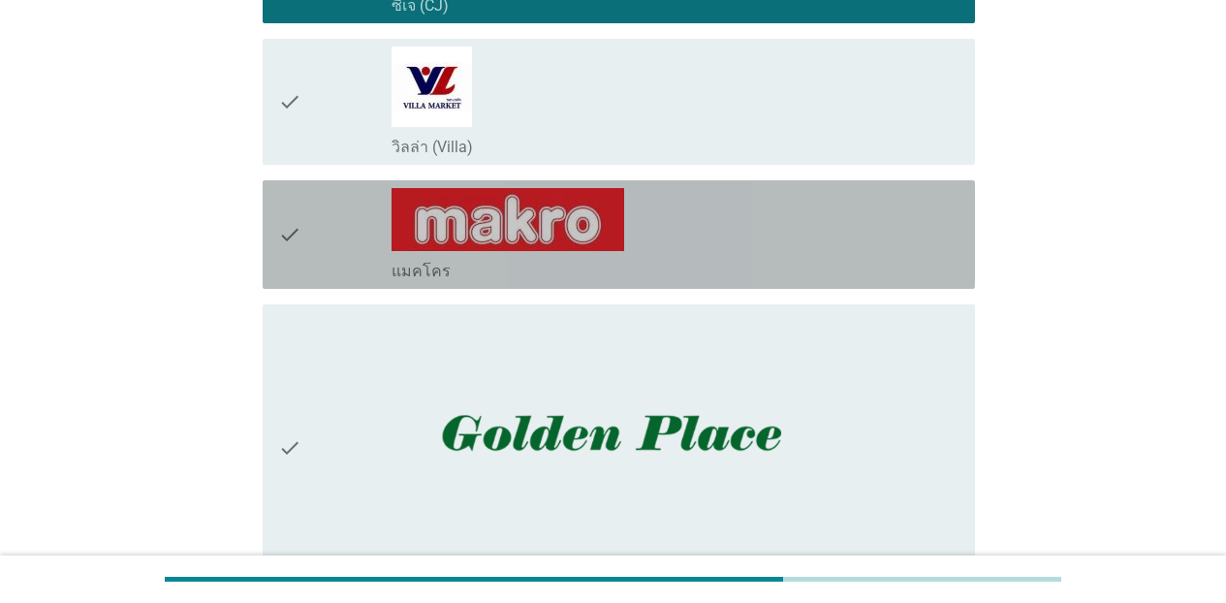
click at [902, 206] on div "check_box_outline_blank แมคโคร" at bounding box center [676, 234] width 568 height 93
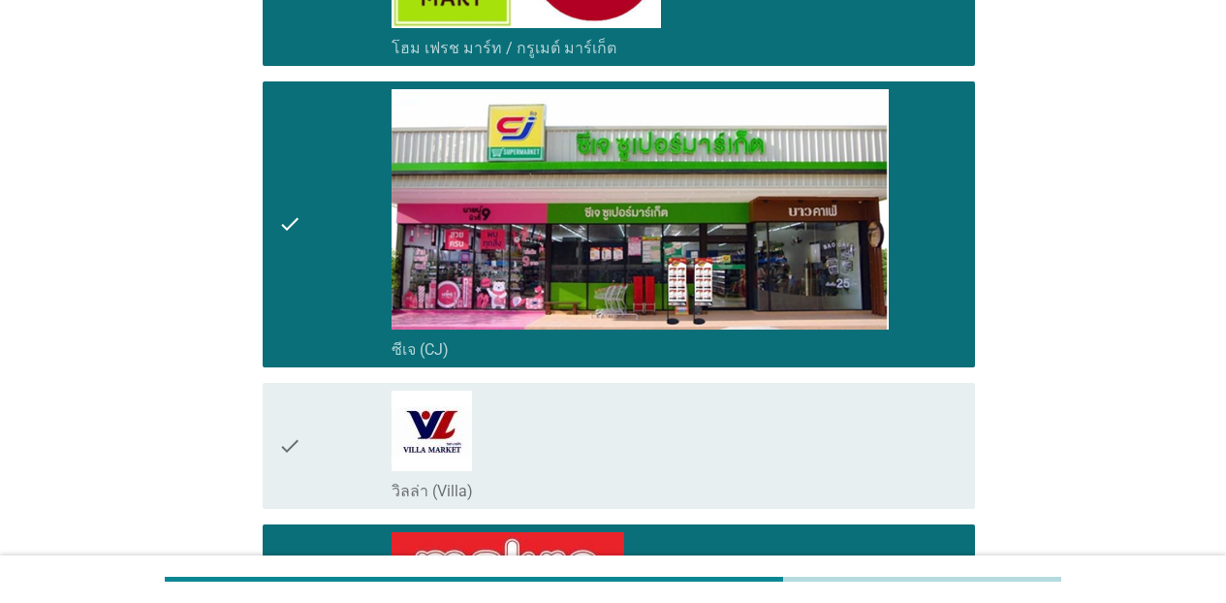
scroll to position [344, 0]
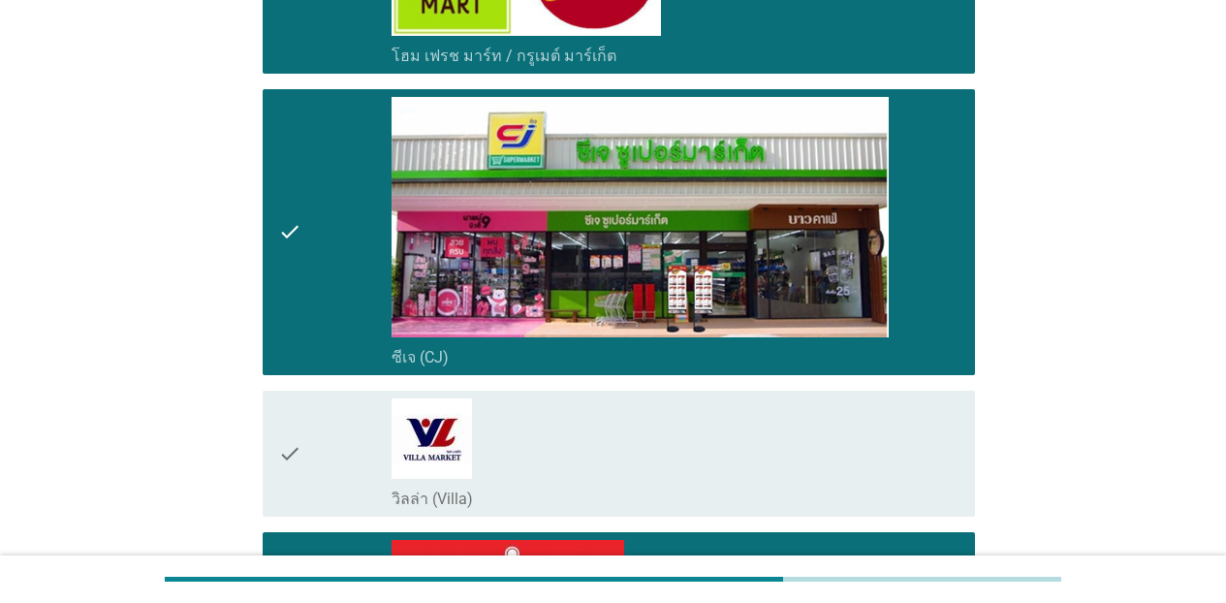
click at [907, 398] on div "check_box_outline_blank วิลล่า (Villa)" at bounding box center [676, 453] width 568 height 111
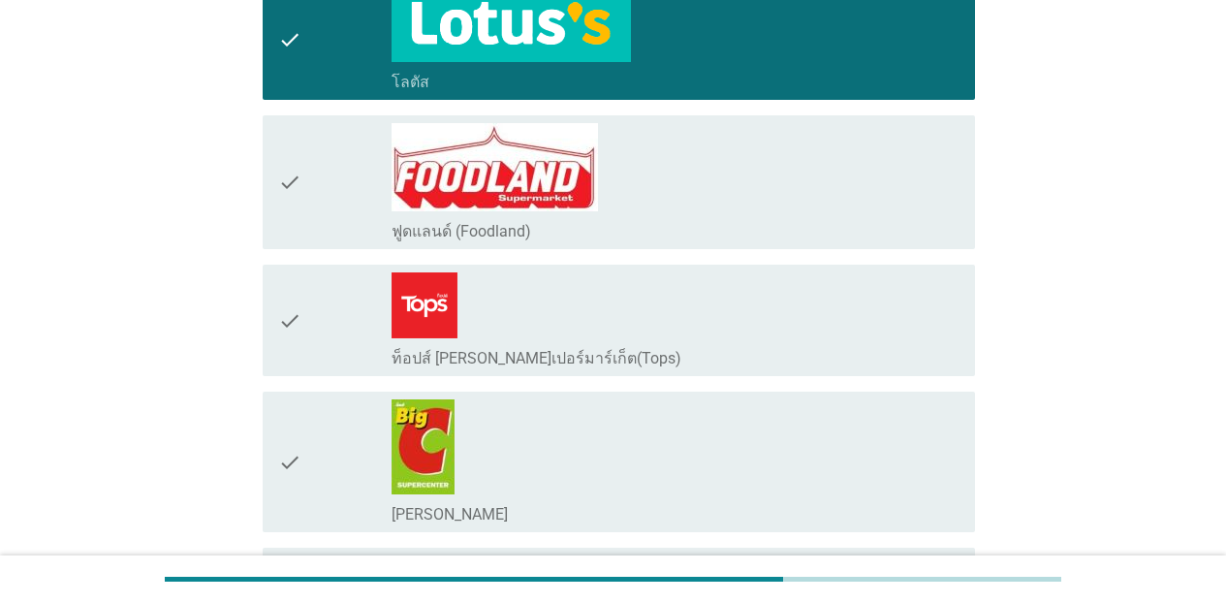
scroll to position [1340, 0]
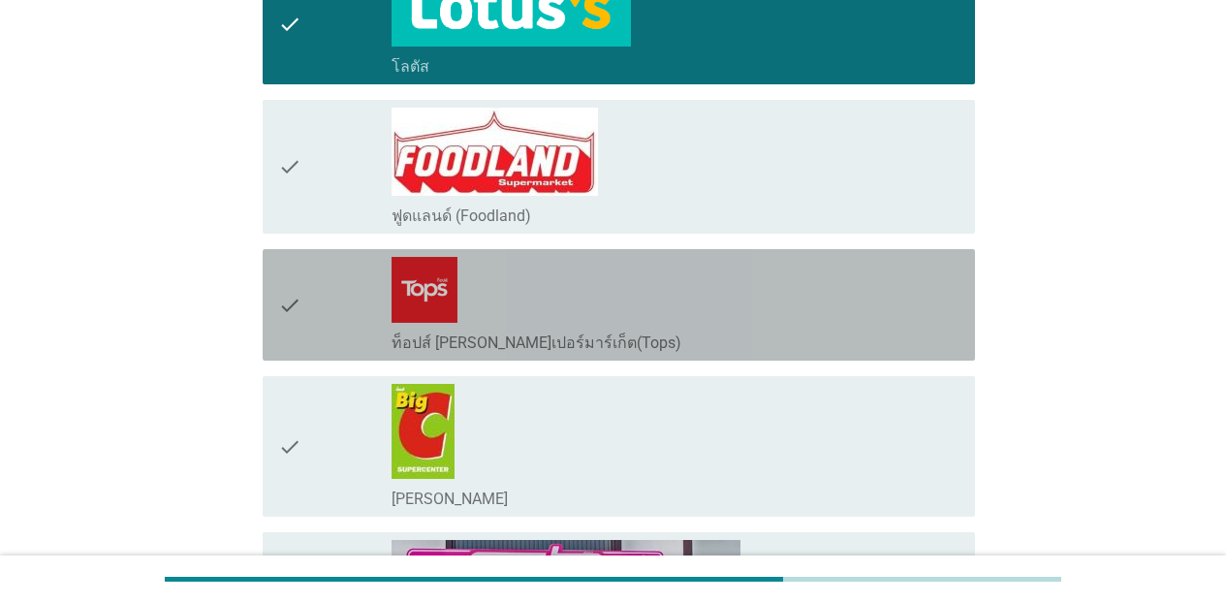
click at [916, 279] on div "check_box_outline_blank ท็อปส์ [PERSON_NAME]เปอร์มาร์เก็ต(Tops)" at bounding box center [676, 305] width 568 height 96
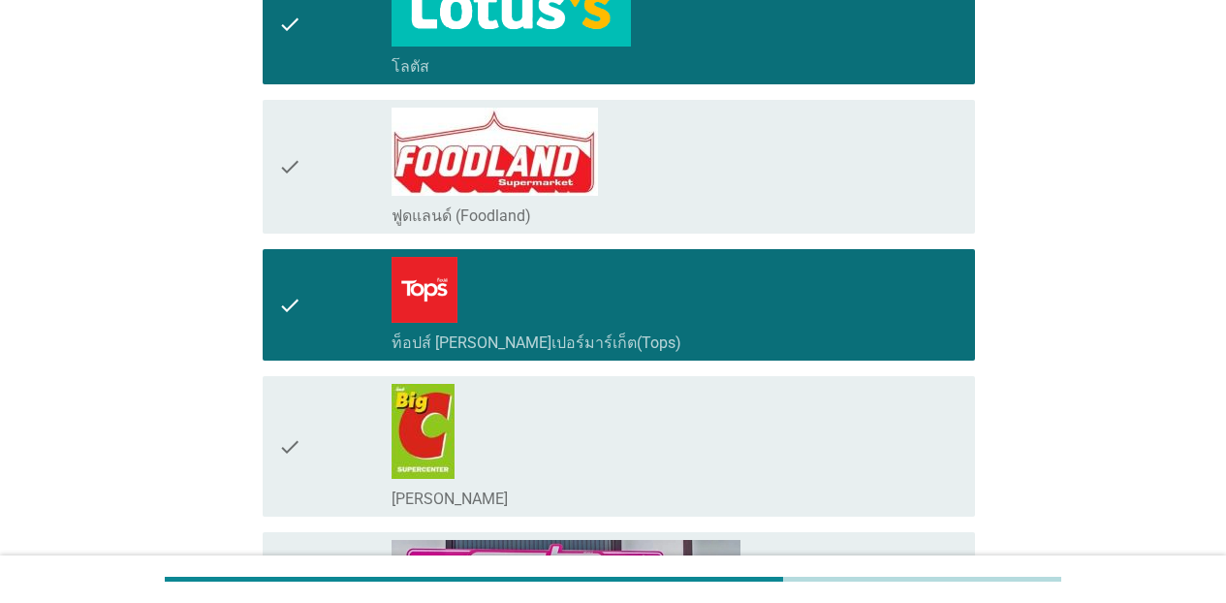
click at [873, 486] on div "check_box_outline_blank [PERSON_NAME]" at bounding box center [676, 497] width 568 height 23
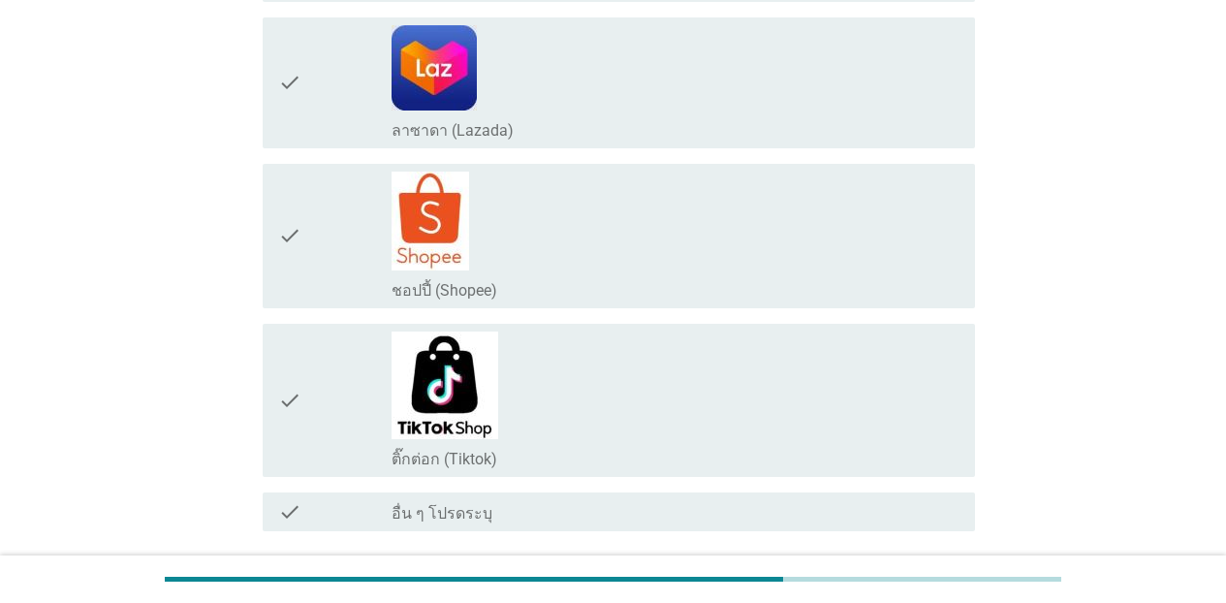
scroll to position [3881, 0]
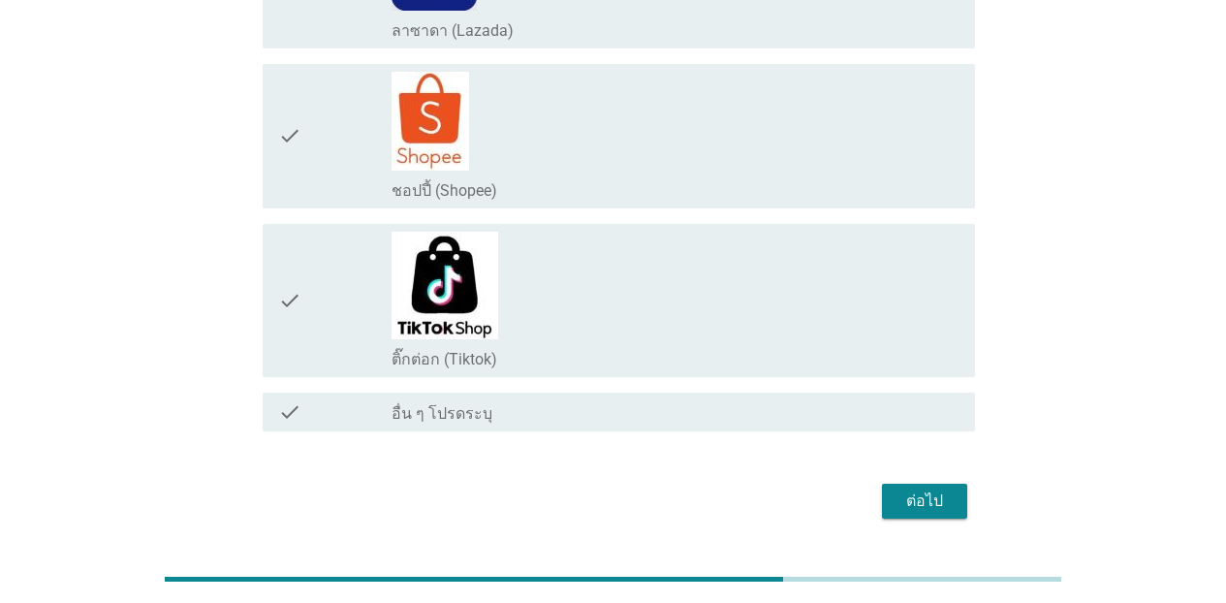
click at [928, 490] on div "ต่อไป" at bounding box center [925, 501] width 54 height 23
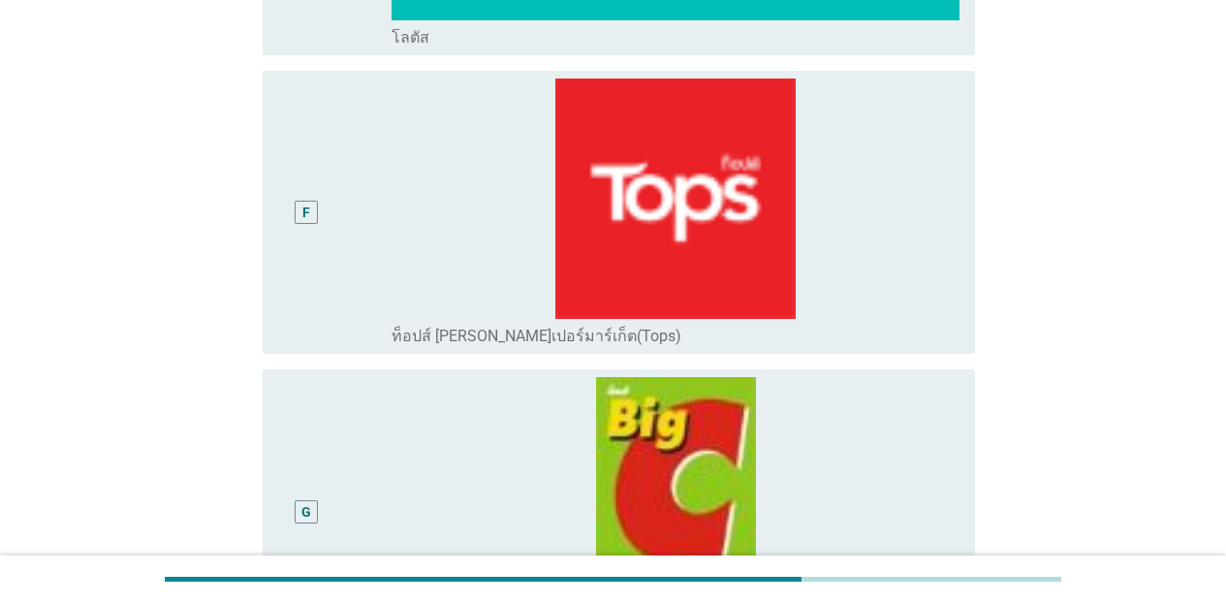
scroll to position [1500, 0]
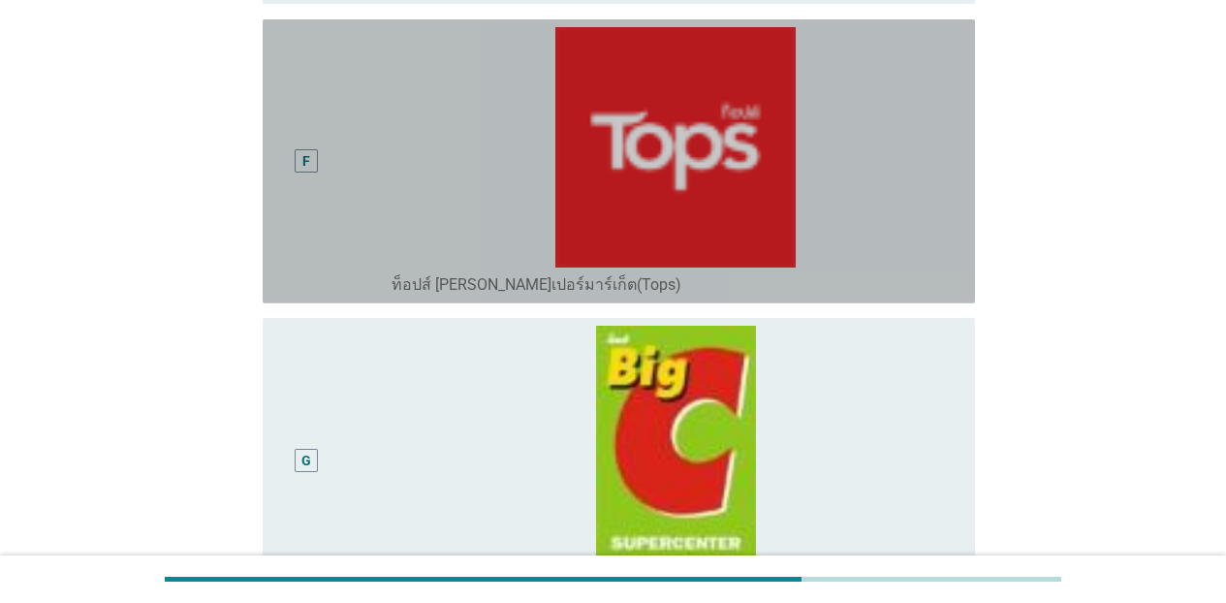
click at [816, 278] on div "radio_button_unchecked ท็อปส์ [PERSON_NAME]เปอร์มาร์เก็ต(Tops)" at bounding box center [668, 284] width 553 height 19
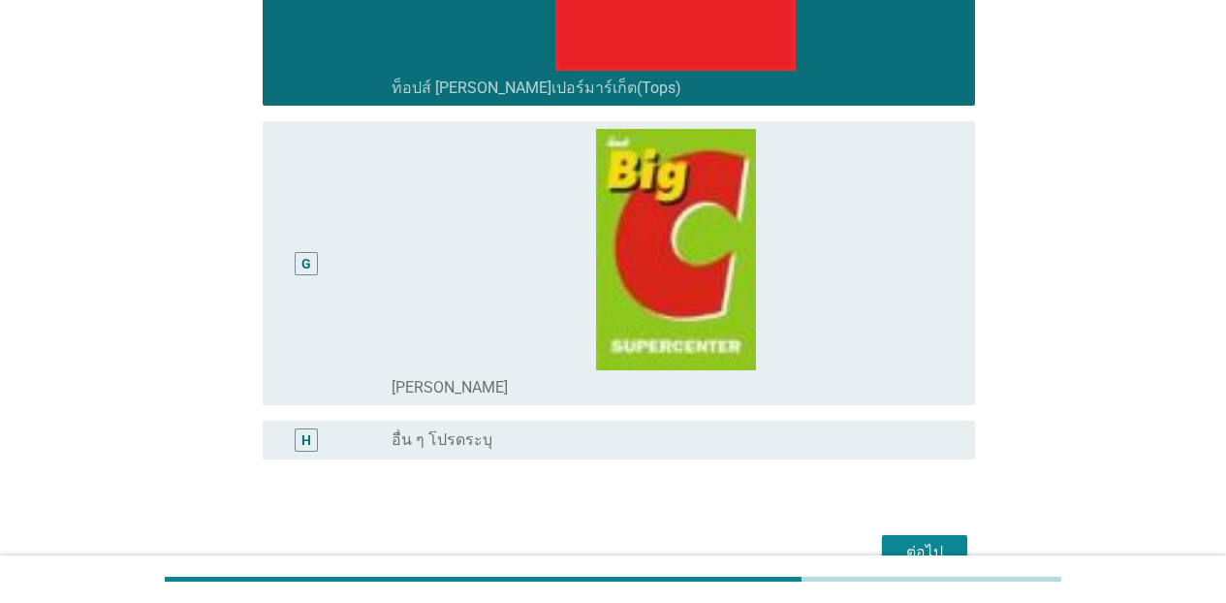
scroll to position [1803, 0]
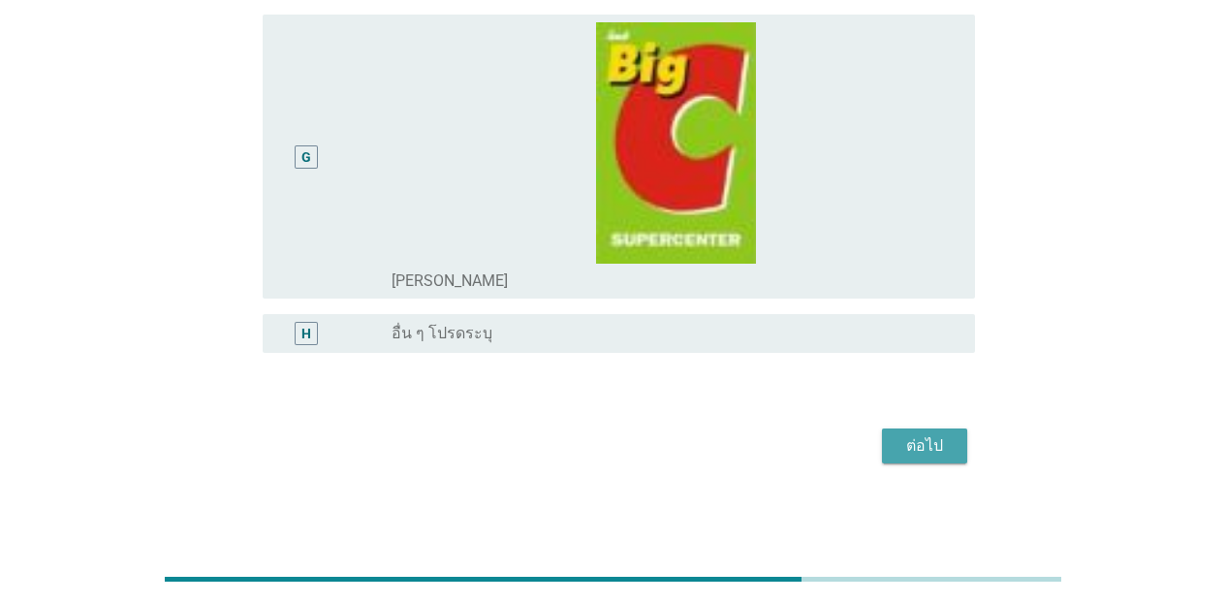
click at [899, 450] on div "ต่อไป" at bounding box center [925, 445] width 54 height 23
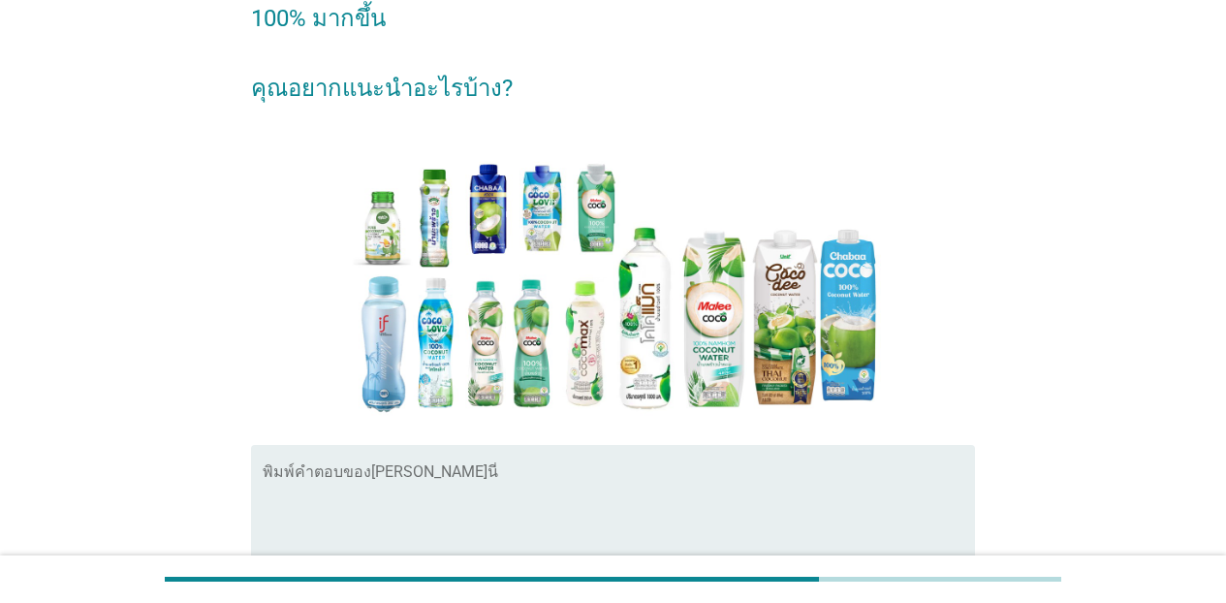
scroll to position [313, 0]
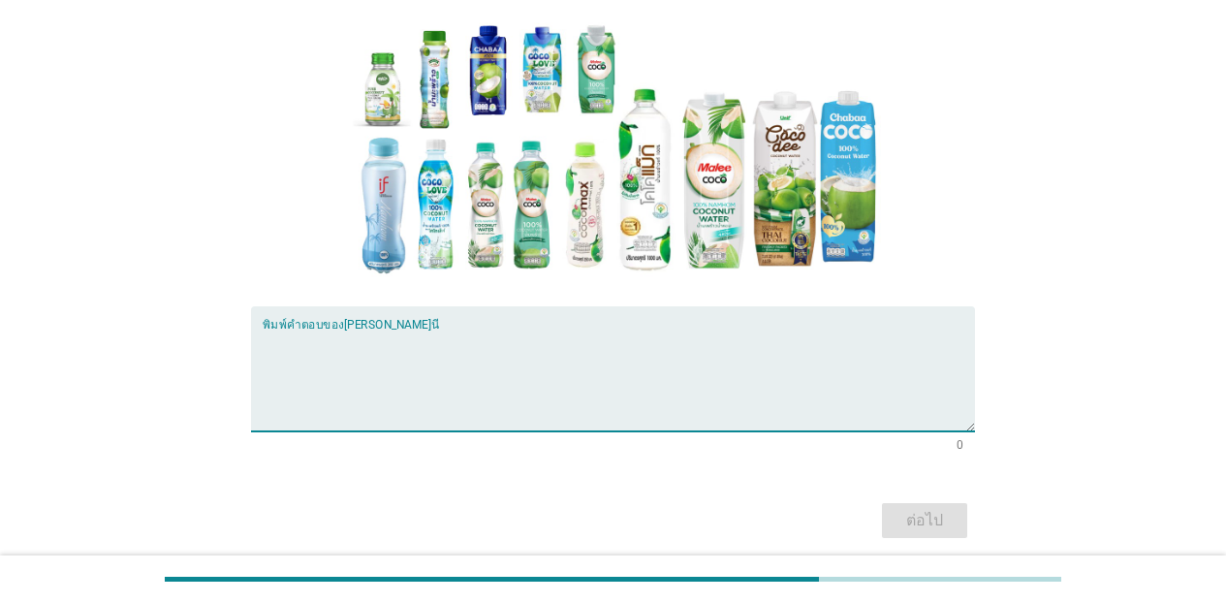
click at [482, 391] on textarea "พิมพ์คำตอบของคุณ ที่นี่" at bounding box center [619, 381] width 713 height 102
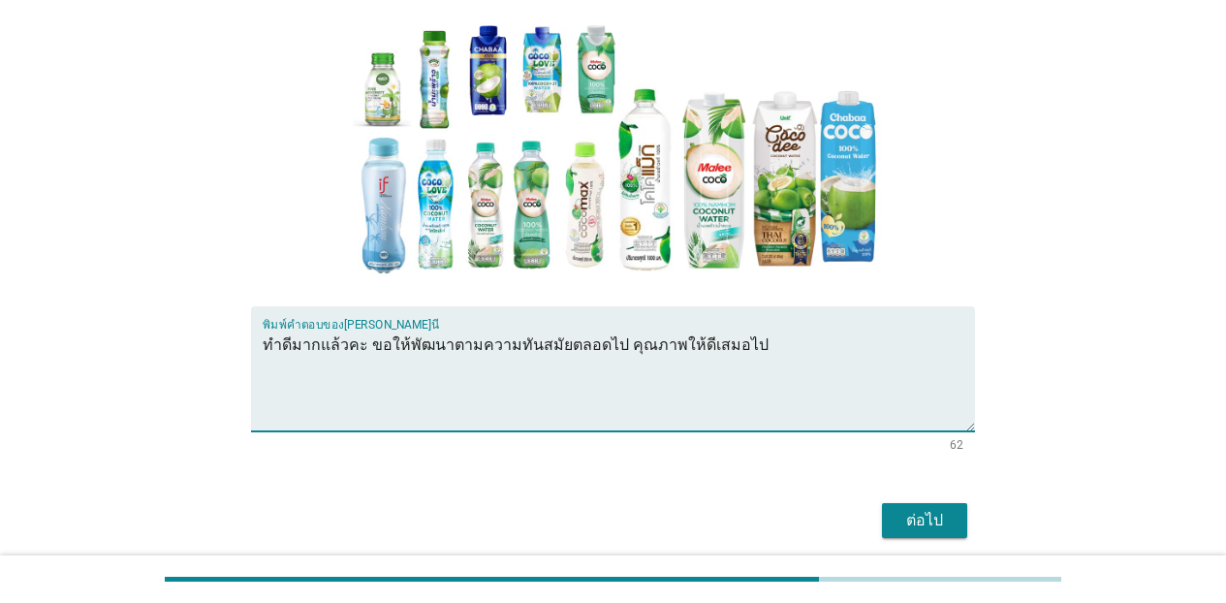
type textarea "ทำดีมากแล้วคะ ขอให้พัฒนาตามความทันสมัยตลอดไป คุณภาพให้ดีเสมอไป"
click at [905, 513] on div "ต่อไป" at bounding box center [925, 520] width 54 height 23
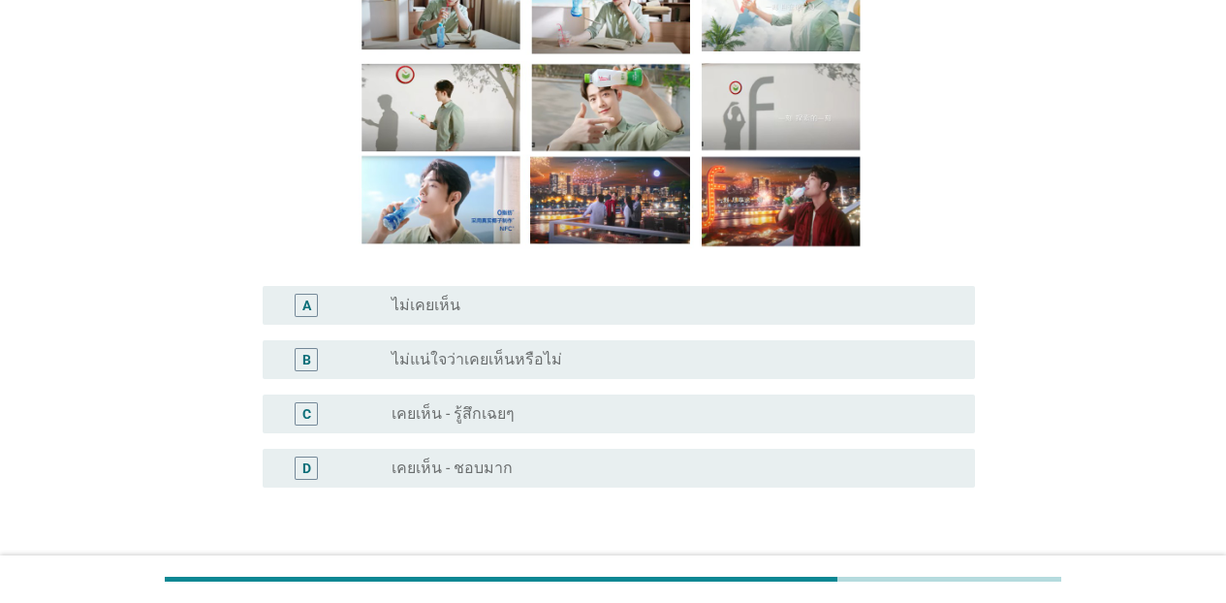
scroll to position [213, 0]
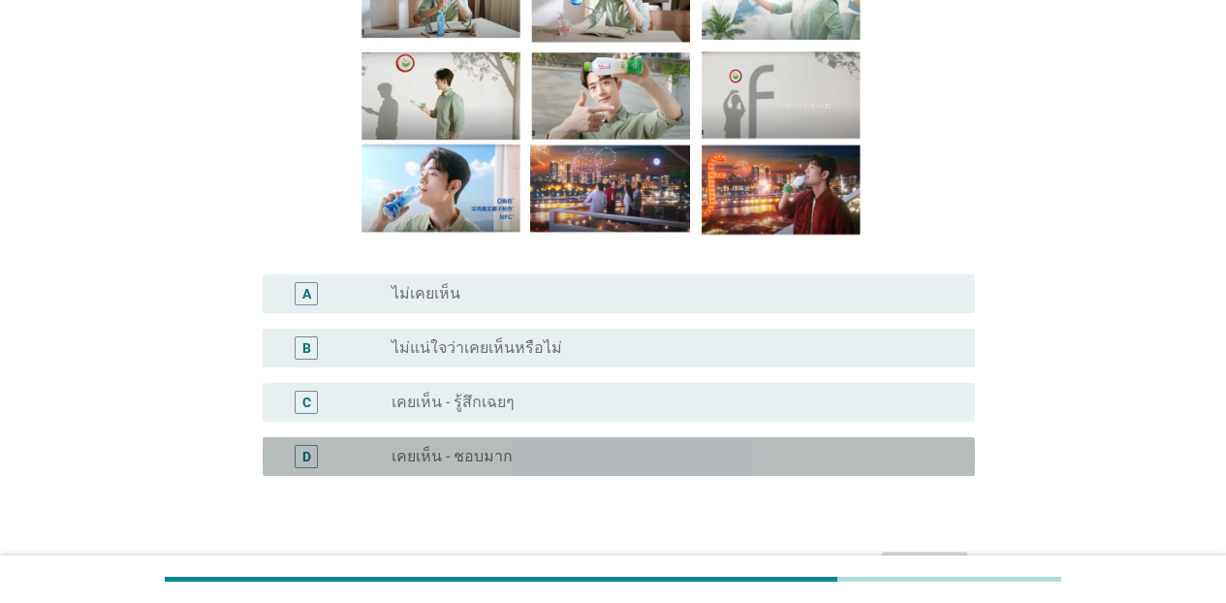
click at [536, 455] on div "radio_button_unchecked เคยเห็น - ชอบมาก" at bounding box center [668, 456] width 553 height 19
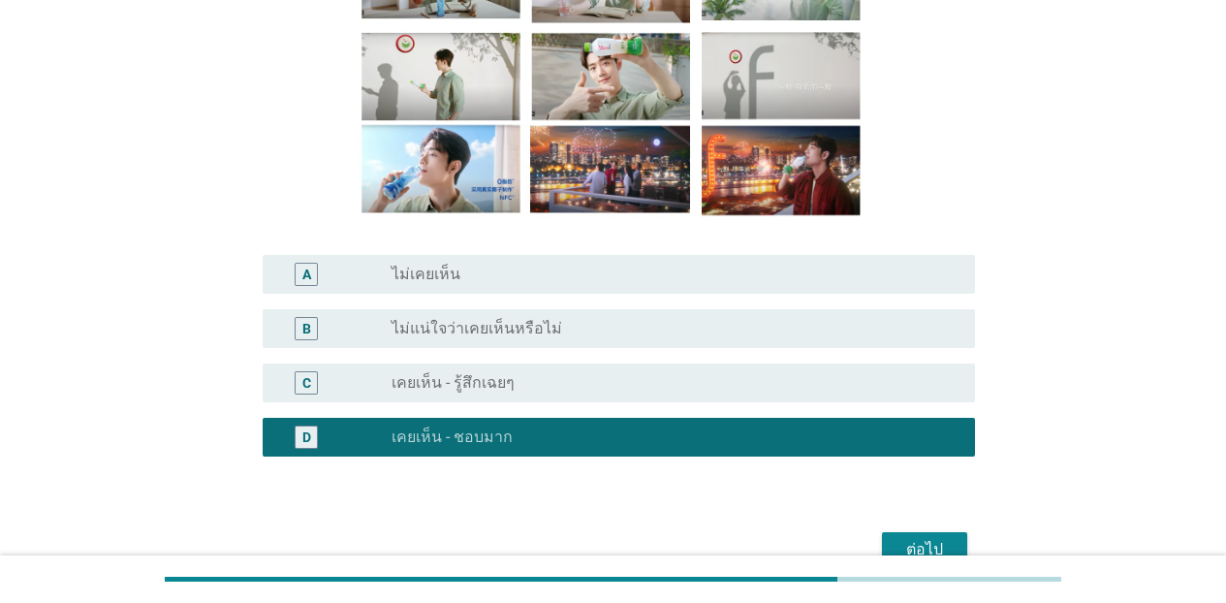
scroll to position [336, 0]
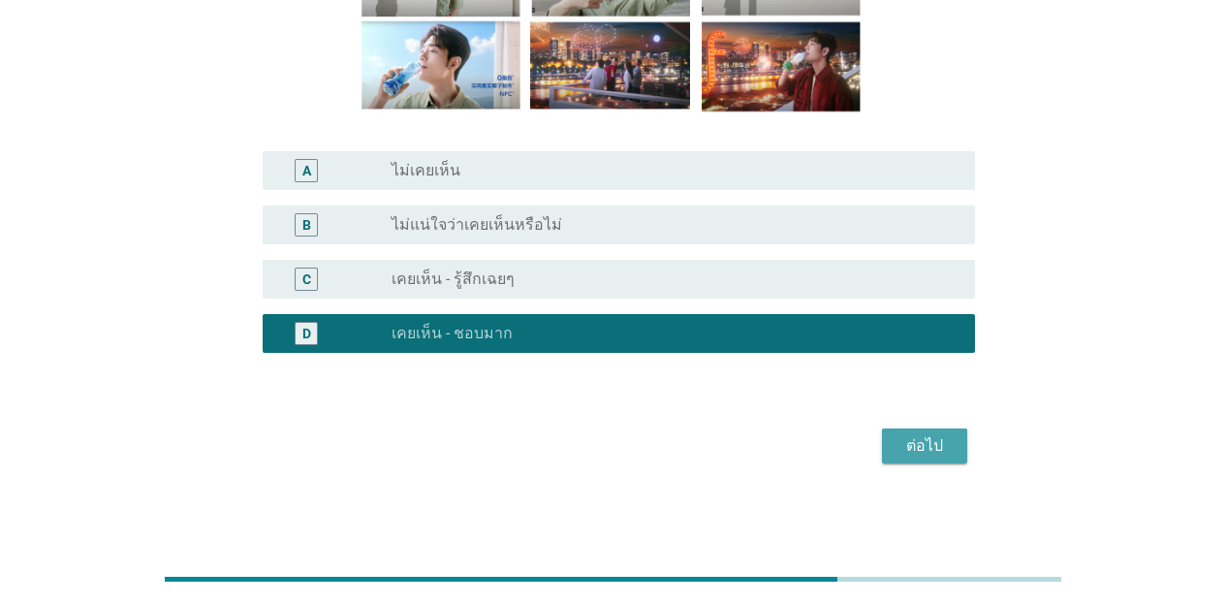
click at [929, 453] on div "ต่อไป" at bounding box center [925, 445] width 54 height 23
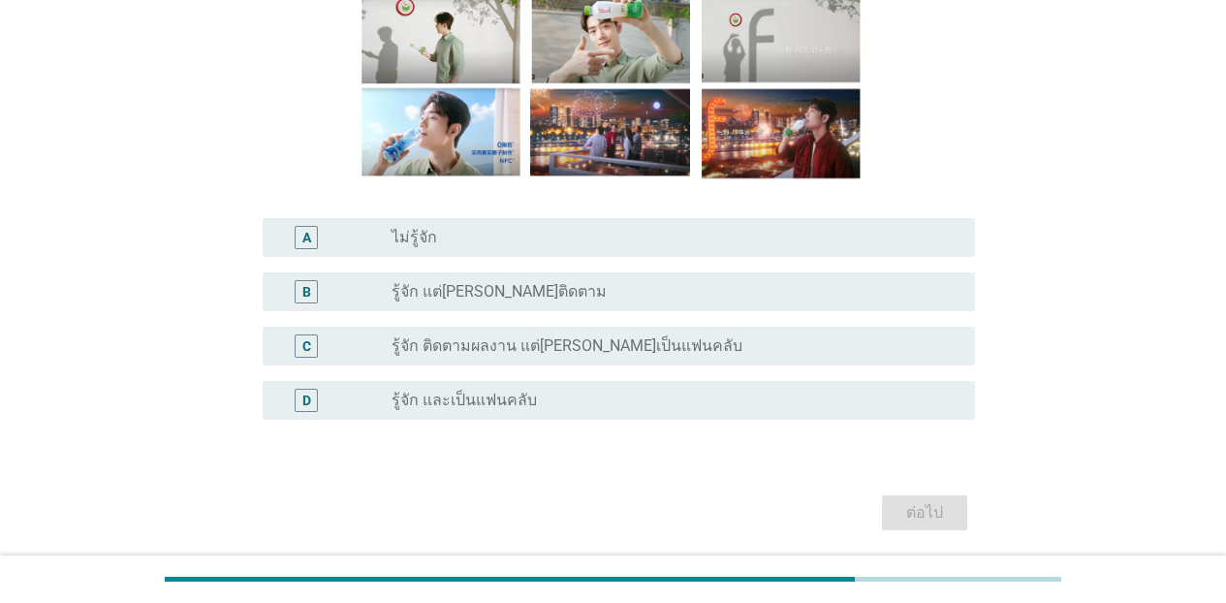
scroll to position [270, 0]
click at [594, 403] on div "radio_button_unchecked รู้จัก และเป็นแฟนคลับ" at bounding box center [668, 399] width 553 height 19
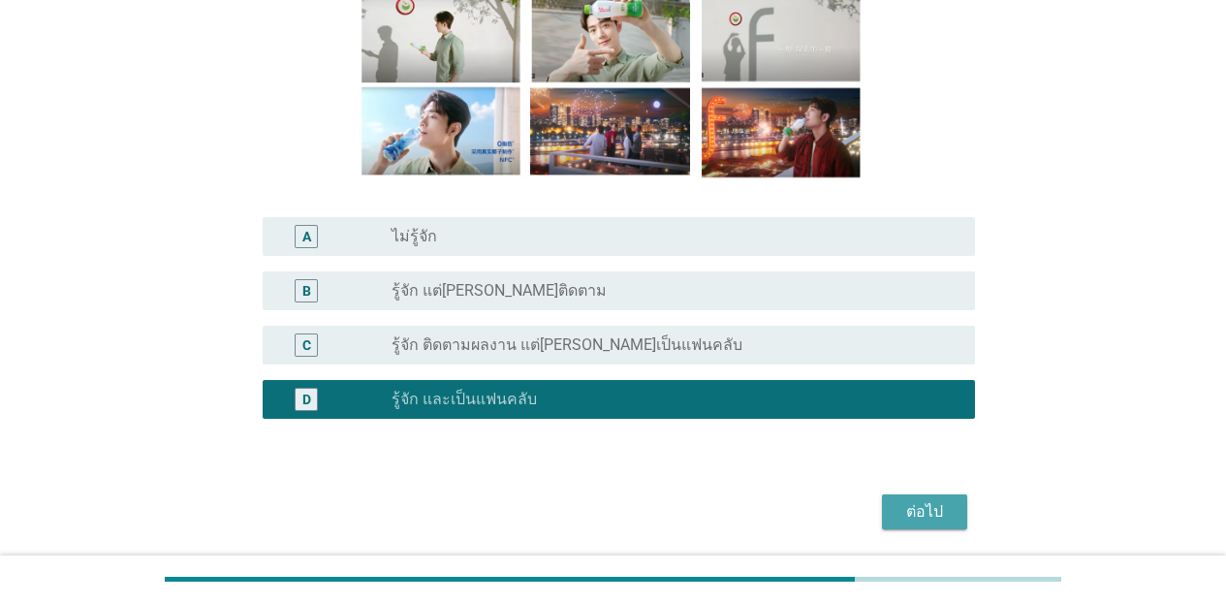
click at [938, 503] on div "ต่อไป" at bounding box center [925, 511] width 54 height 23
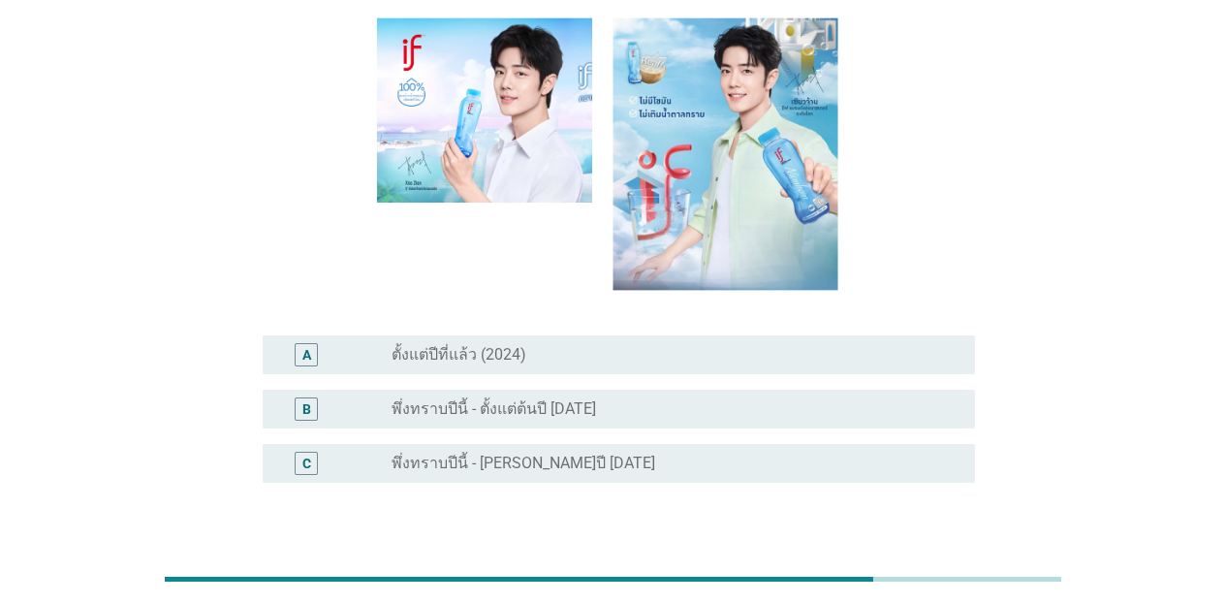
scroll to position [193, 0]
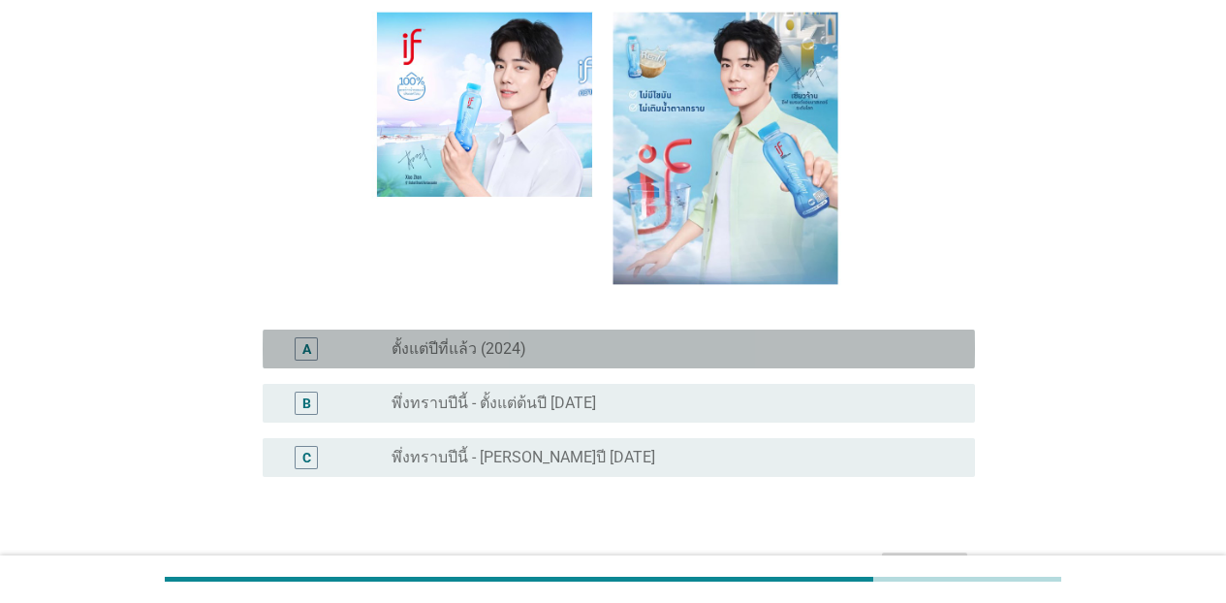
click at [611, 339] on div "radio_button_unchecked ตั้งแต่ปีที่แล้ว (2024)" at bounding box center [668, 348] width 553 height 19
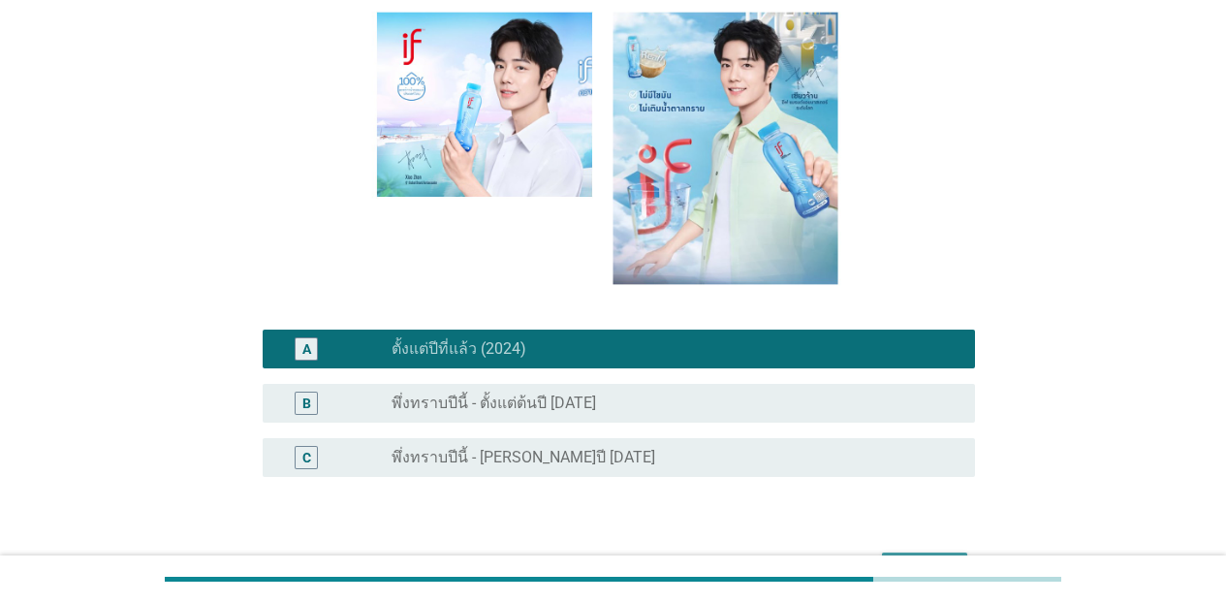
click at [906, 558] on div "ต่อไป" at bounding box center [925, 569] width 54 height 23
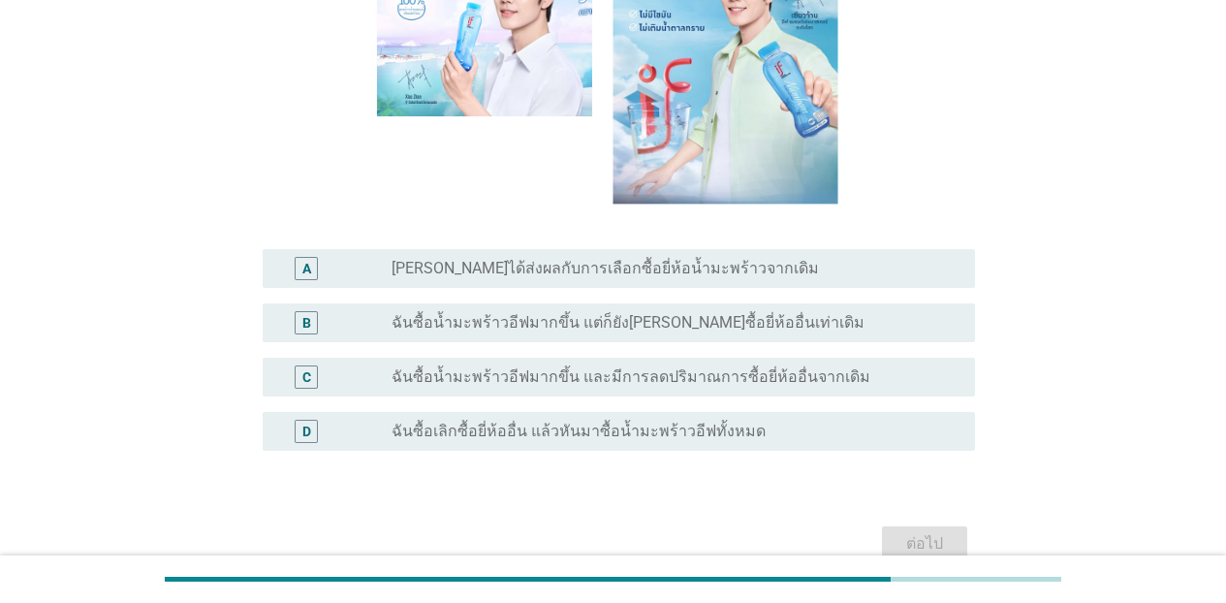
scroll to position [282, 0]
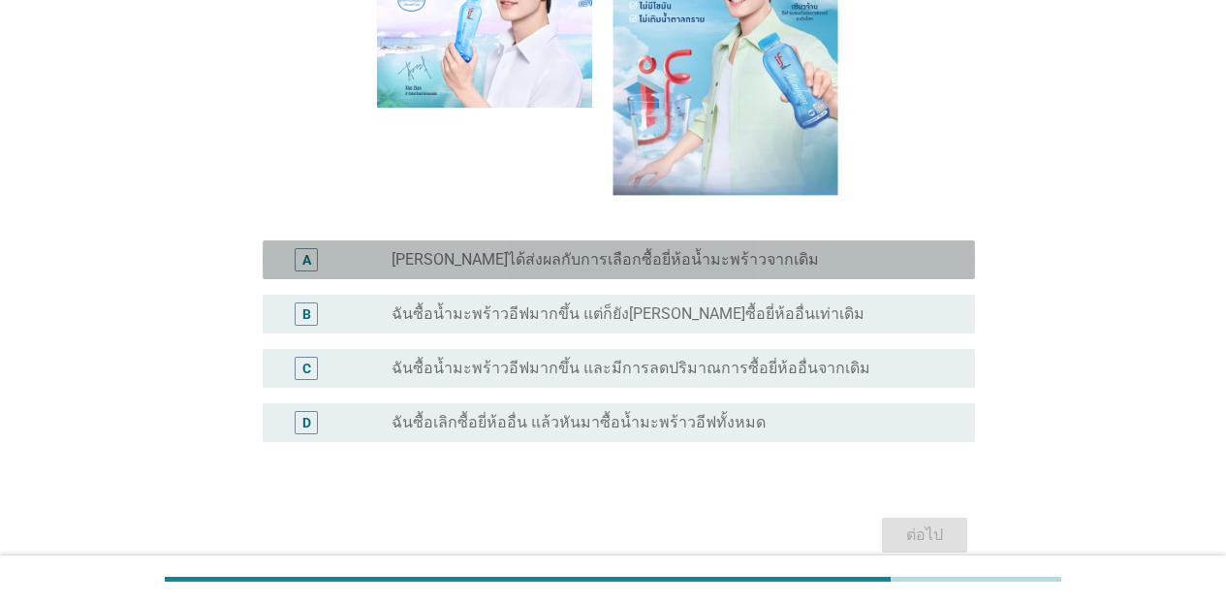
click at [675, 265] on label "[PERSON_NAME]ได้ส่งผลกับการเลือกซื้อยี่ห้อน้ำมะพร้าวจากเดิม" at bounding box center [606, 259] width 428 height 19
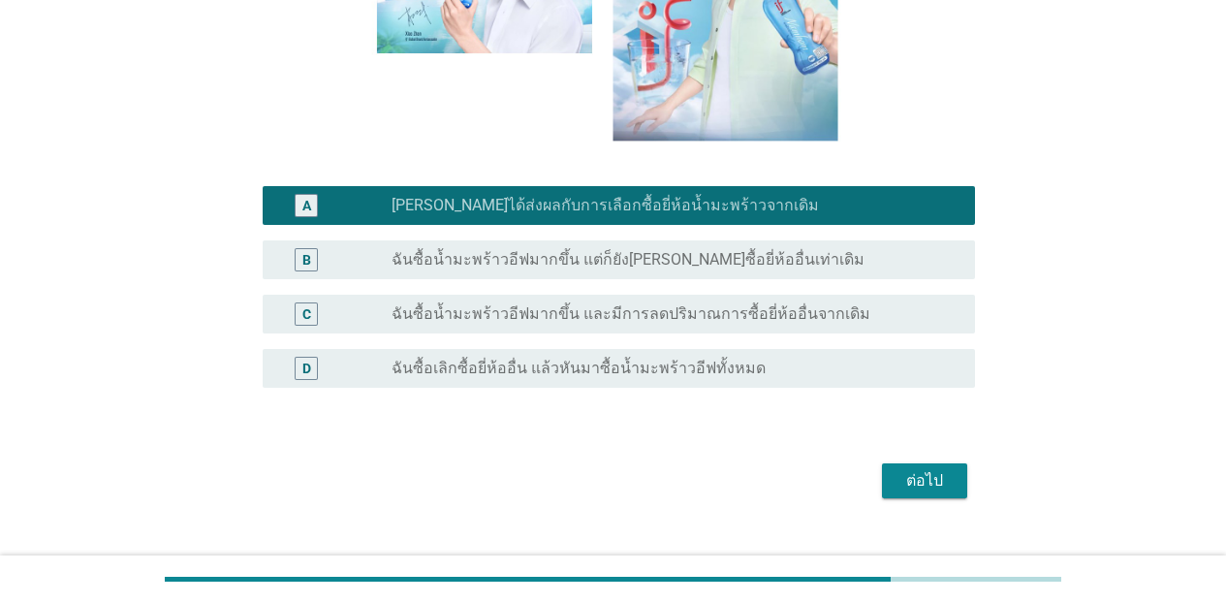
scroll to position [345, 0]
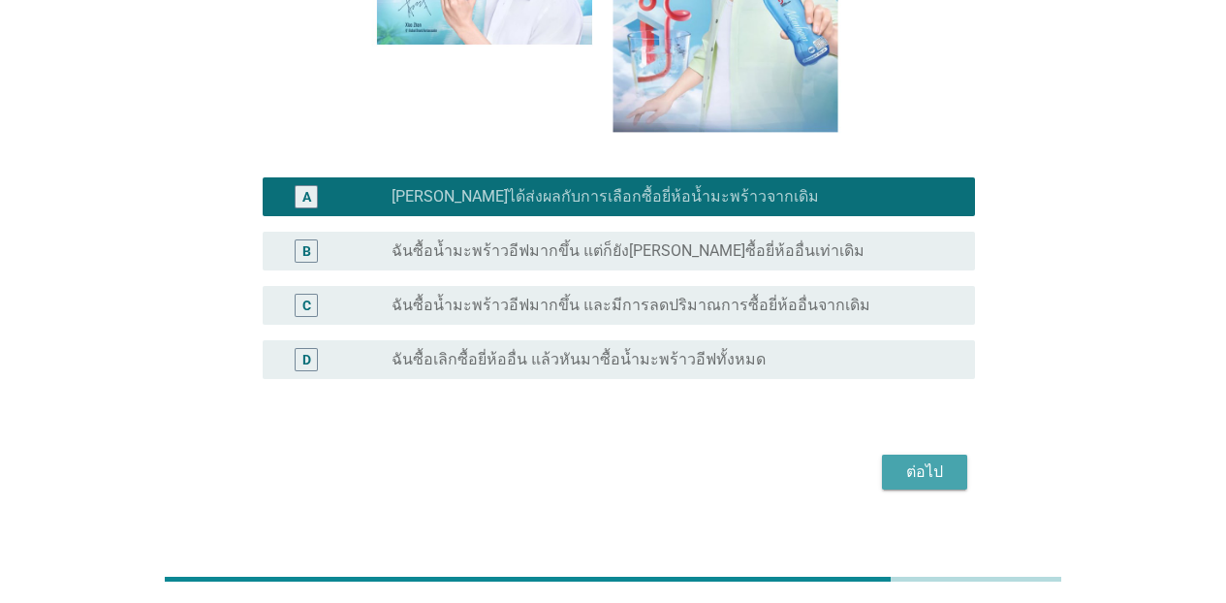
click at [893, 467] on button "ต่อไป" at bounding box center [924, 472] width 85 height 35
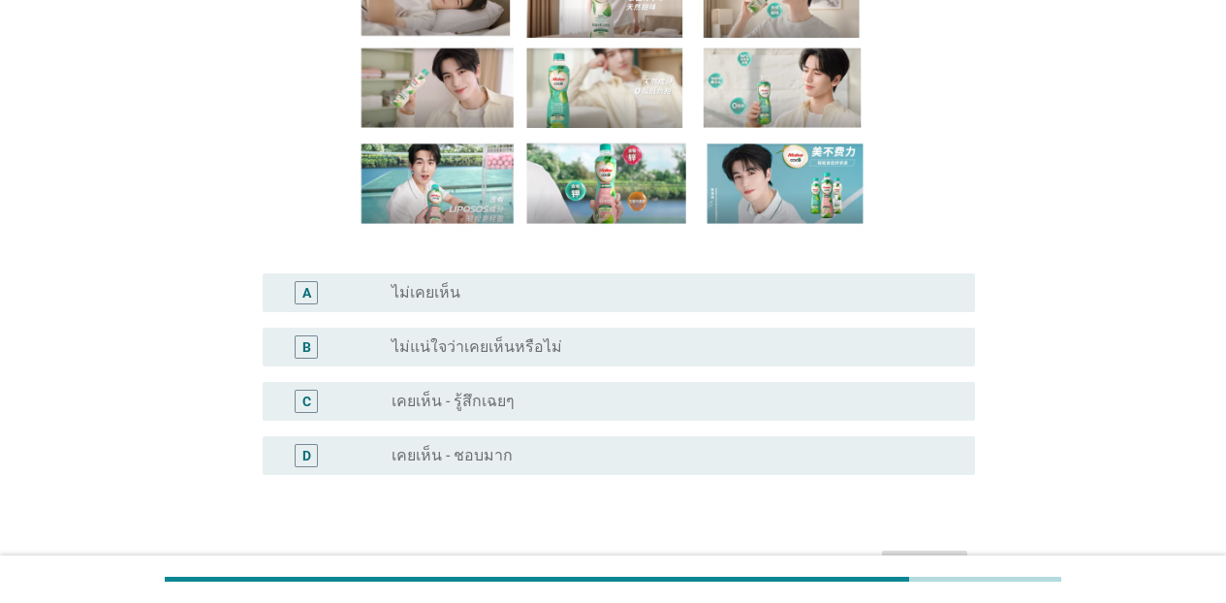
scroll to position [265, 0]
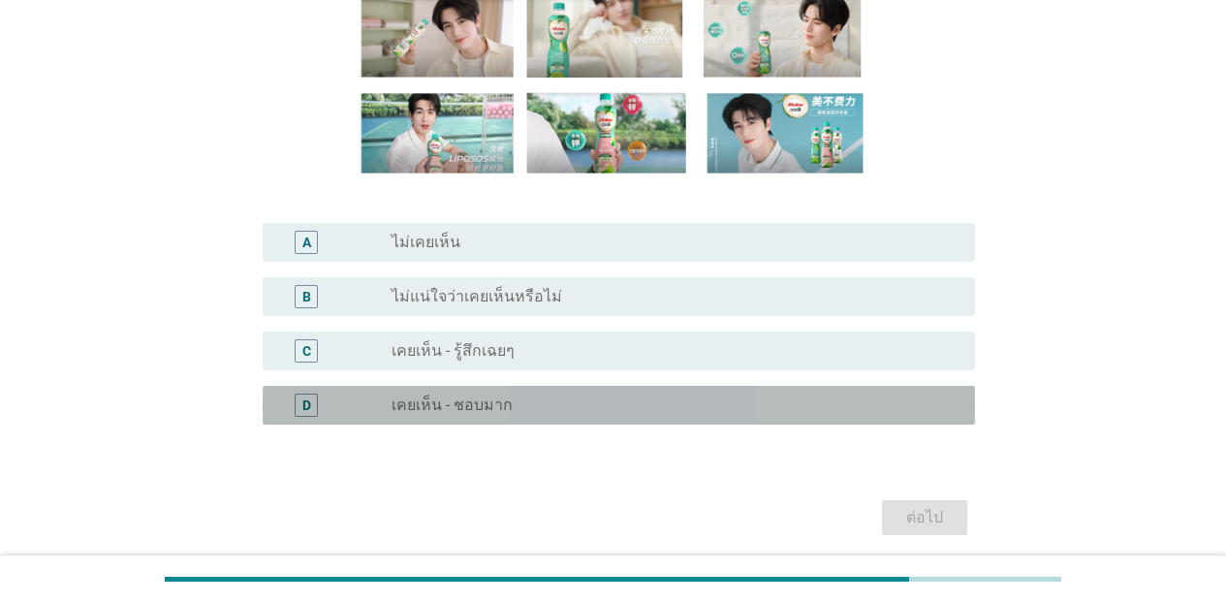
click at [488, 397] on label "เคยเห็น - ชอบมาก" at bounding box center [452, 405] width 121 height 19
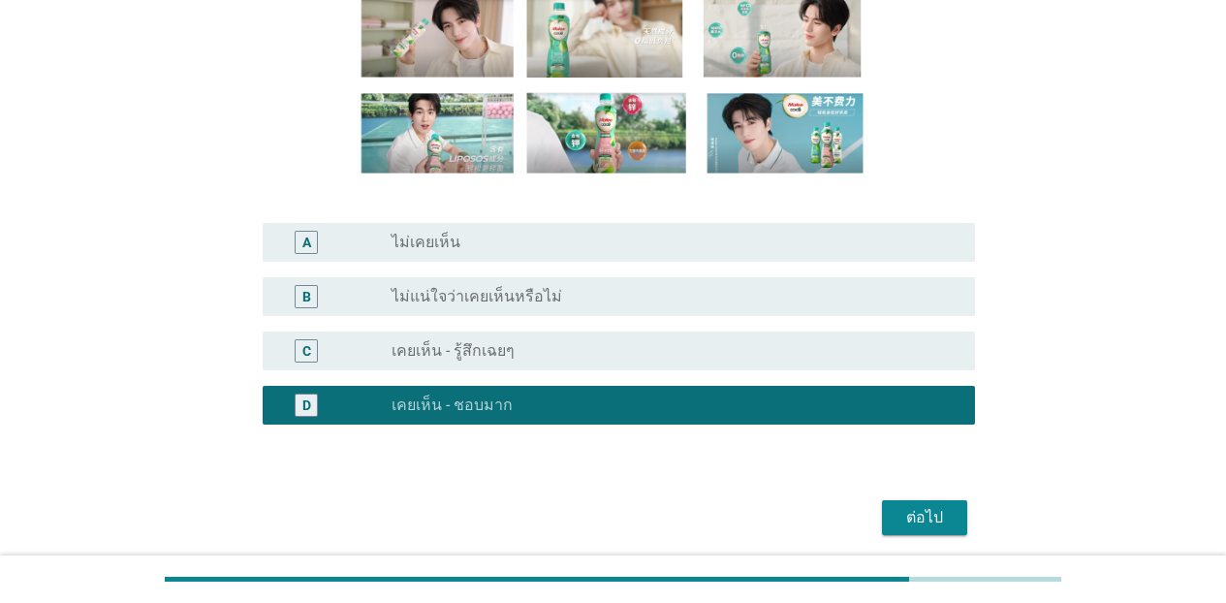
click at [920, 498] on div "ต่อไป" at bounding box center [613, 517] width 724 height 47
click at [913, 515] on div "ต่อไป" at bounding box center [925, 517] width 54 height 23
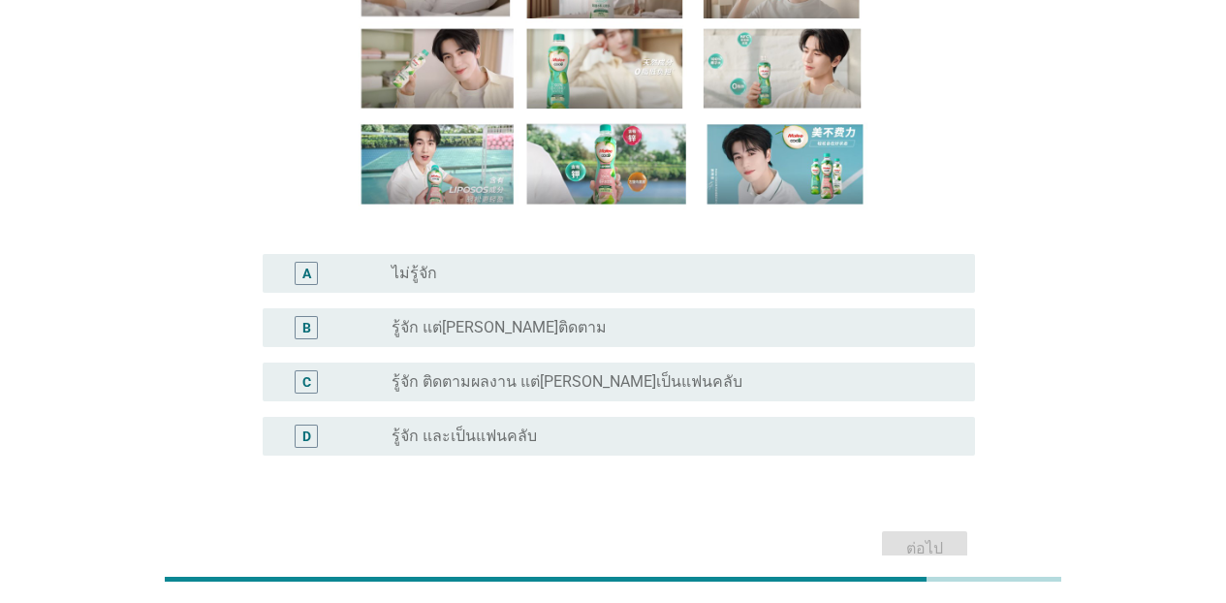
scroll to position [300, 0]
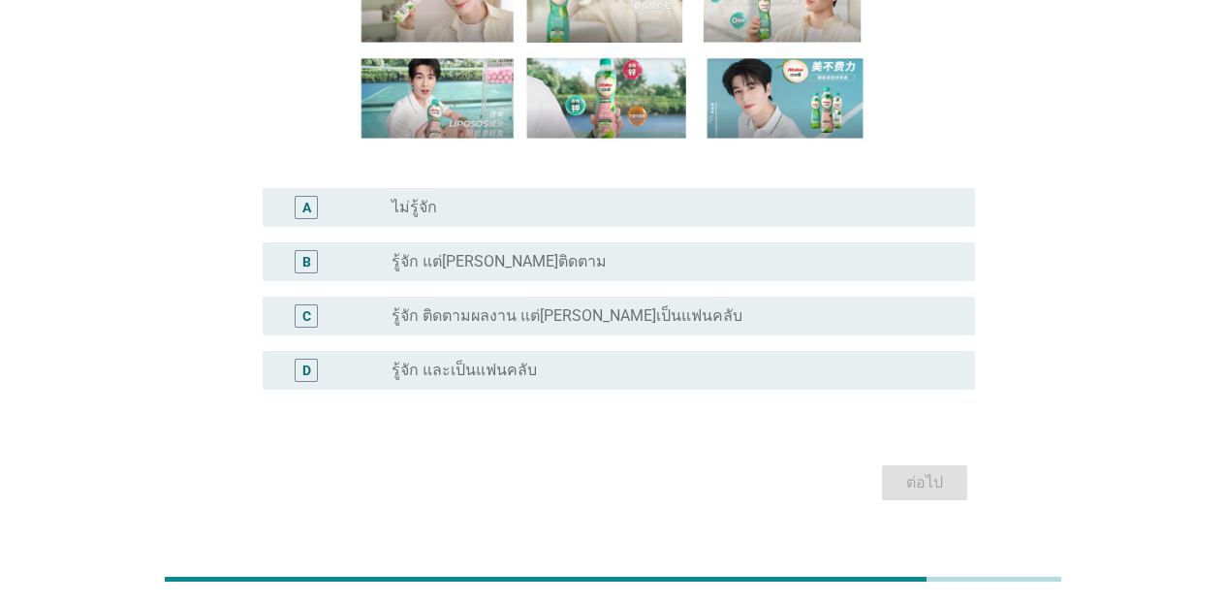
click at [522, 372] on label "รู้จัก และเป็นแฟนคลับ" at bounding box center [464, 370] width 145 height 19
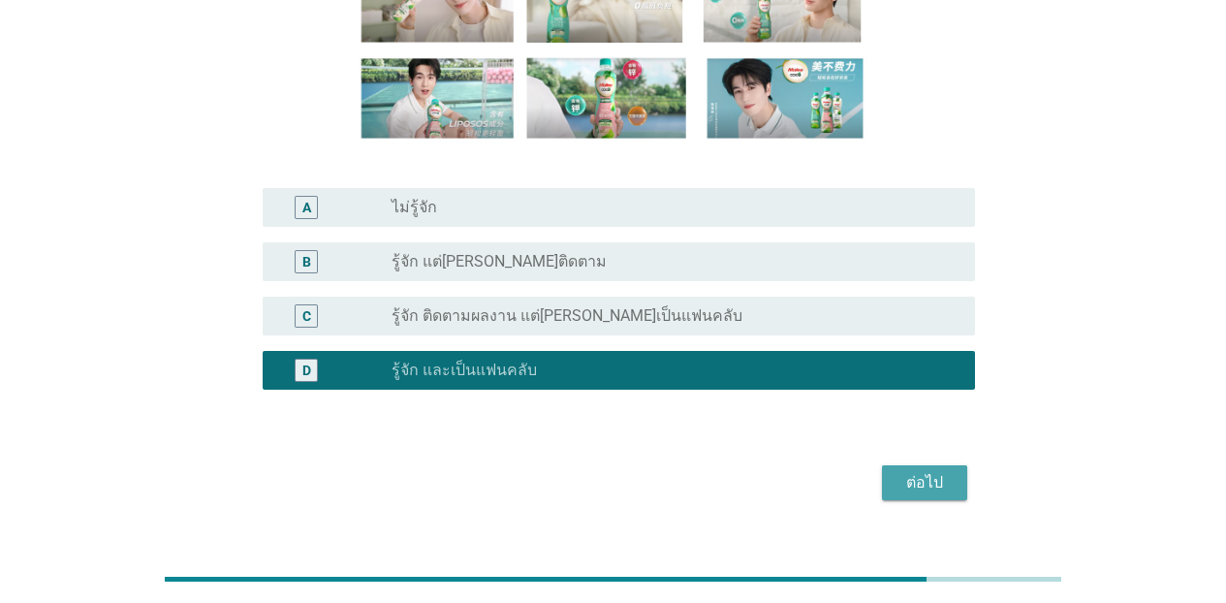
click at [935, 489] on div "ต่อไป" at bounding box center [925, 482] width 54 height 23
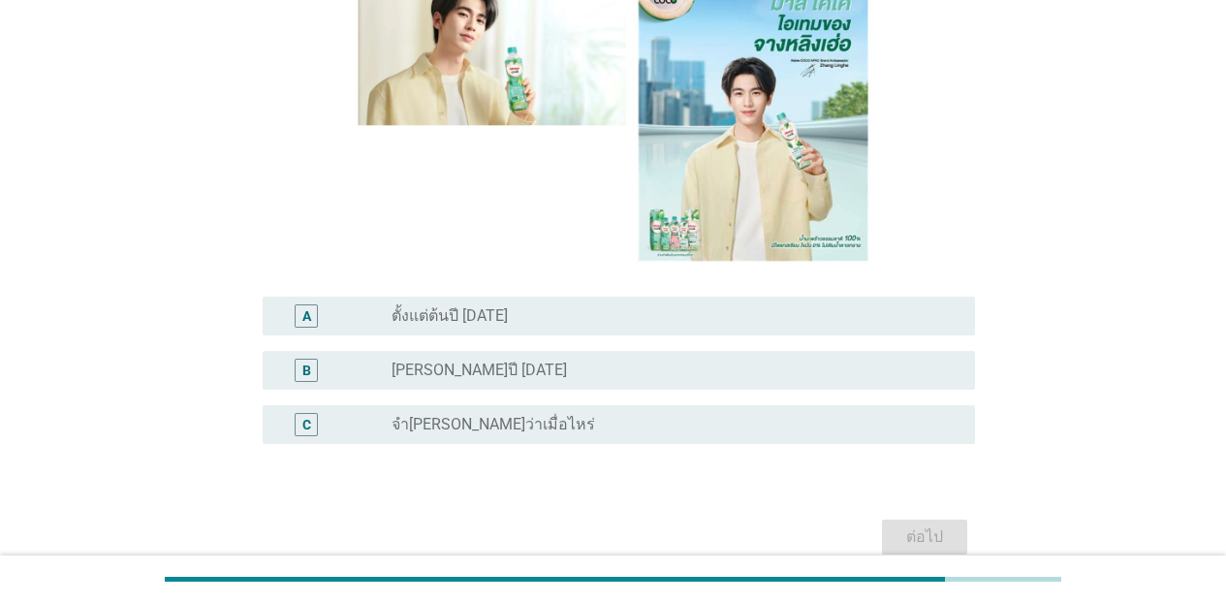
scroll to position [241, 0]
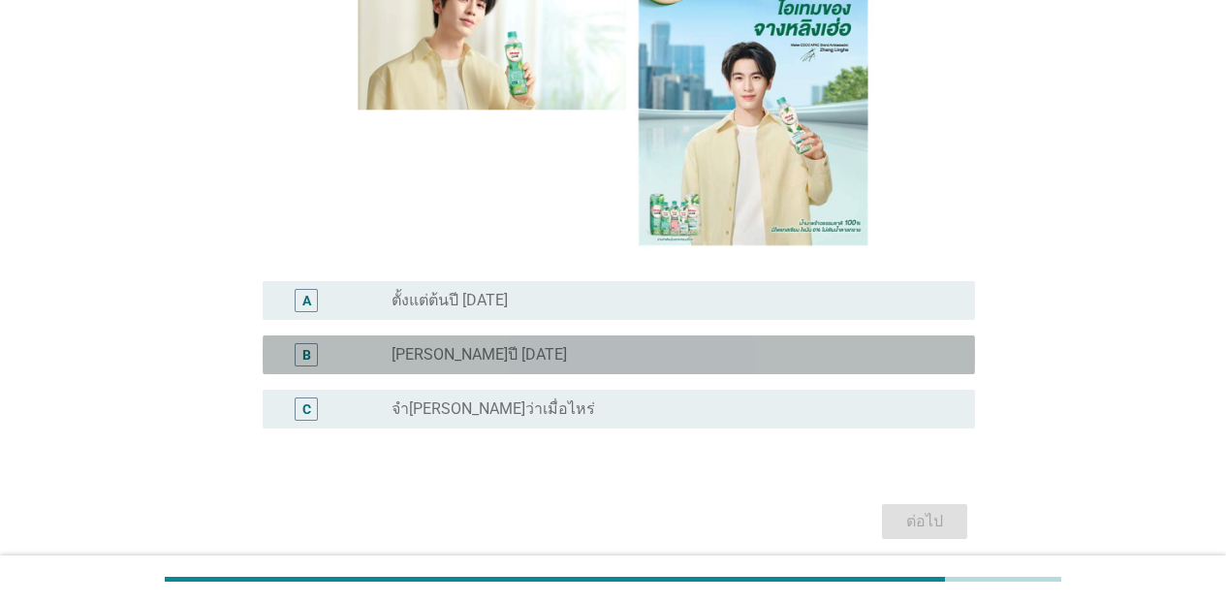
click at [471, 345] on label "[PERSON_NAME]ปี [DATE]" at bounding box center [479, 354] width 175 height 19
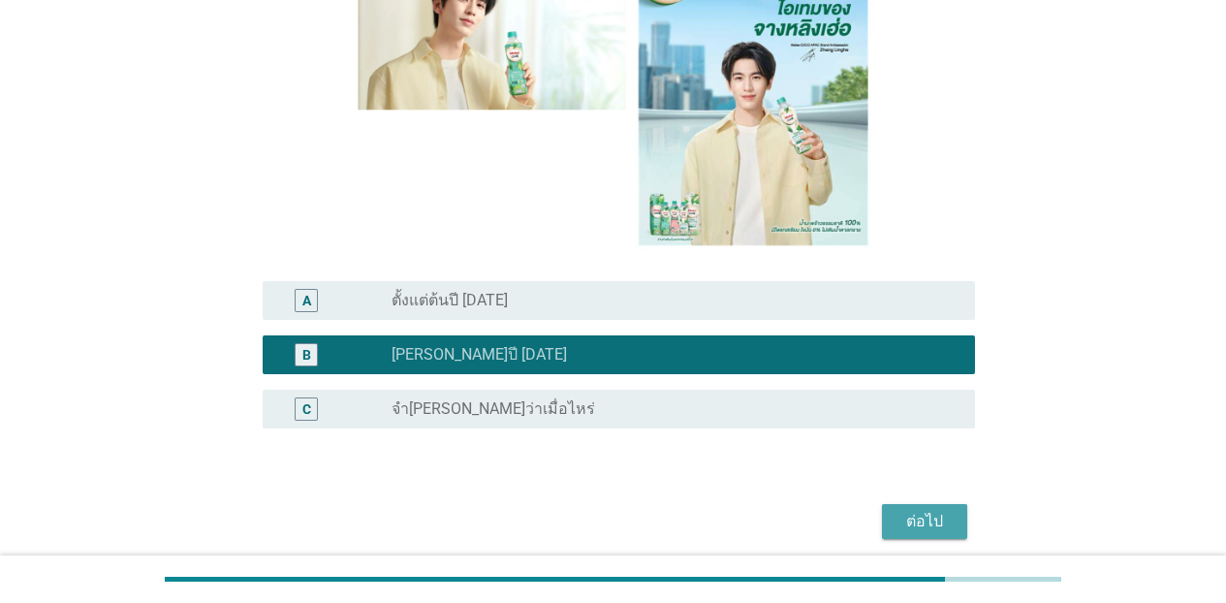
click at [928, 509] on button "ต่อไป" at bounding box center [924, 521] width 85 height 35
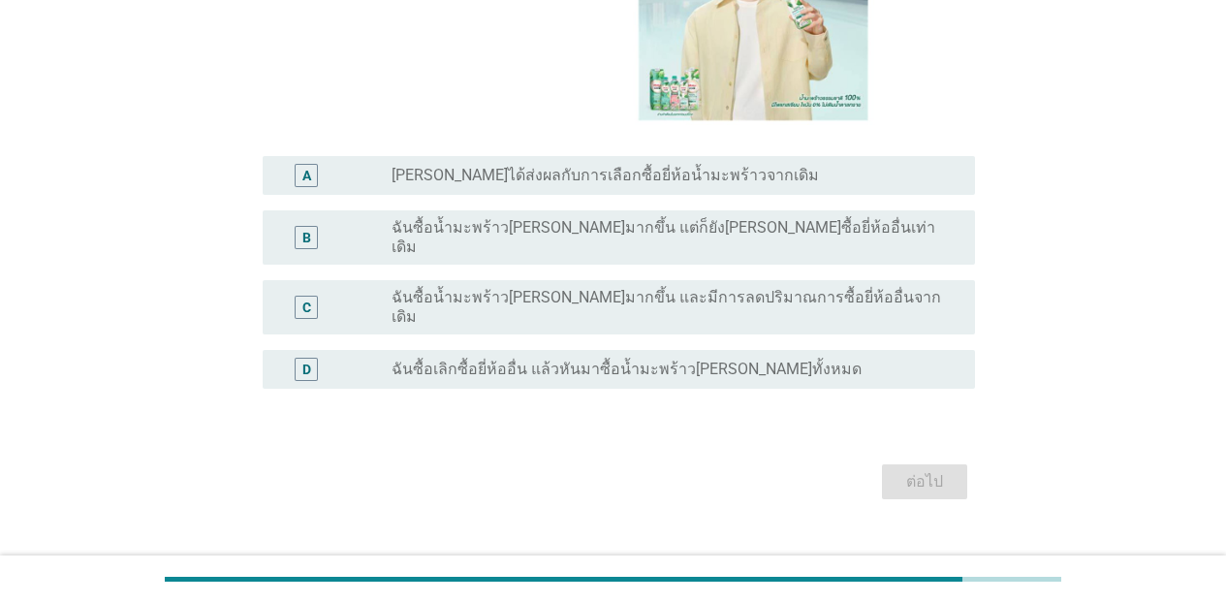
scroll to position [370, 0]
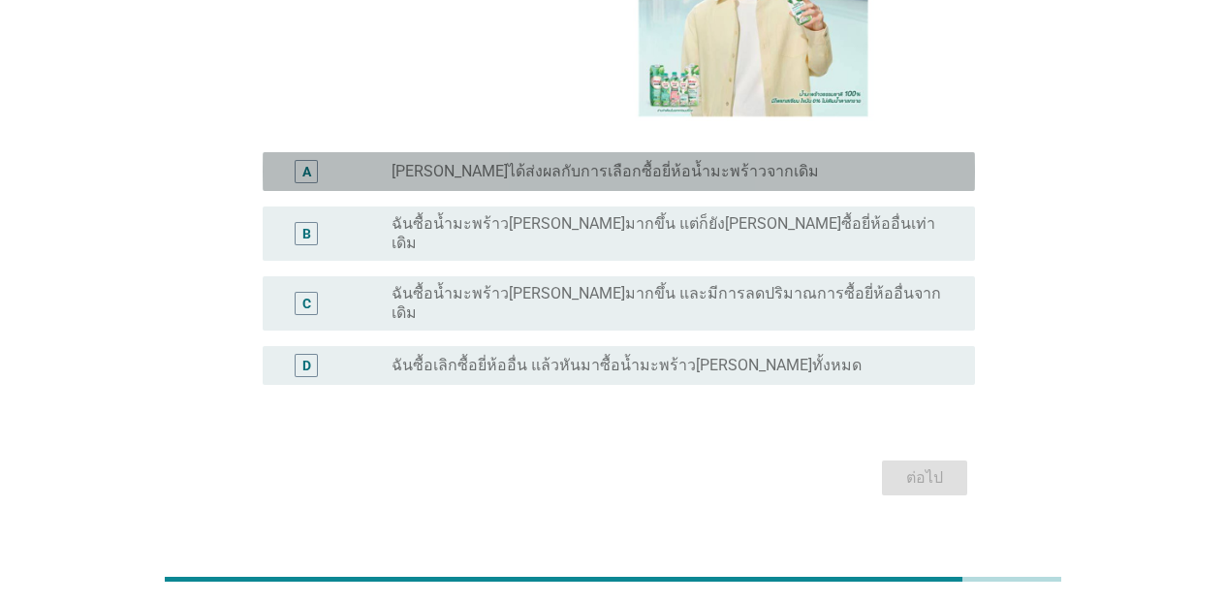
click at [638, 167] on label "[PERSON_NAME]ได้ส่งผลกับการเลือกซื้อยี่ห้อน้ำมะพร้าวจากเดิม" at bounding box center [606, 171] width 428 height 19
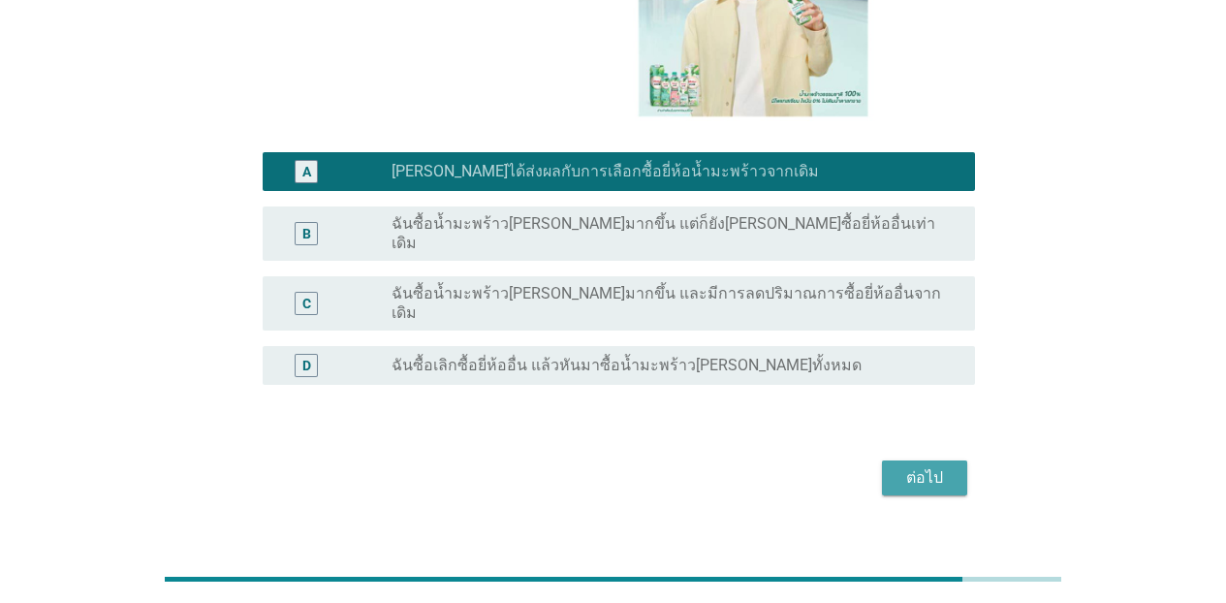
click at [930, 466] on div "ต่อไป" at bounding box center [925, 477] width 54 height 23
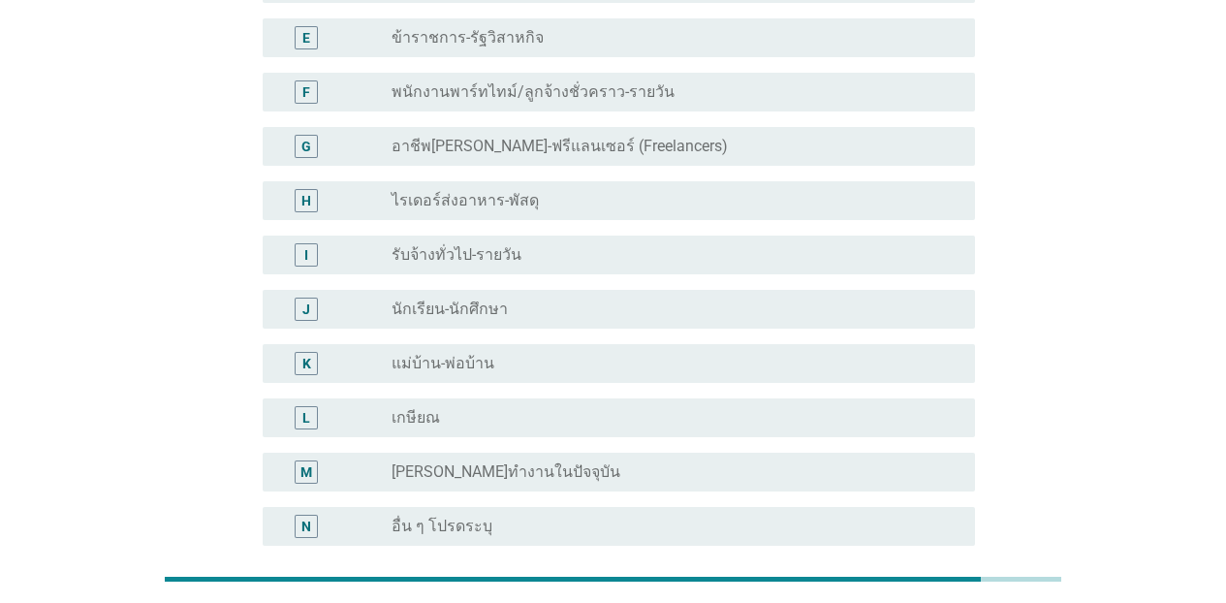
scroll to position [0, 0]
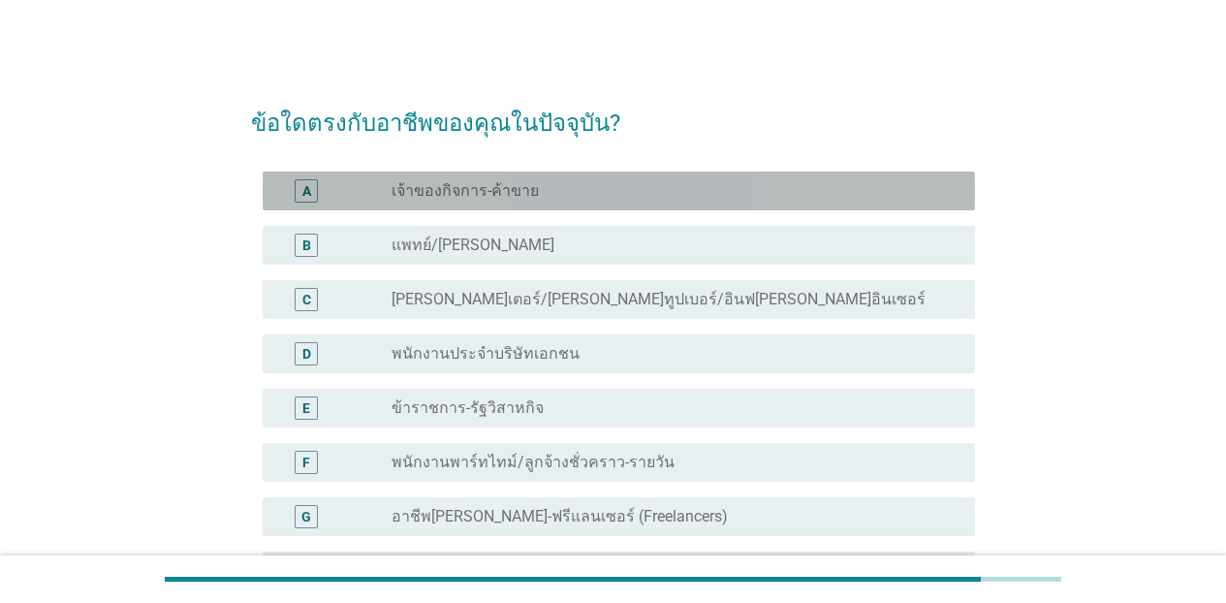
click at [375, 188] on div "A" at bounding box center [334, 190] width 113 height 23
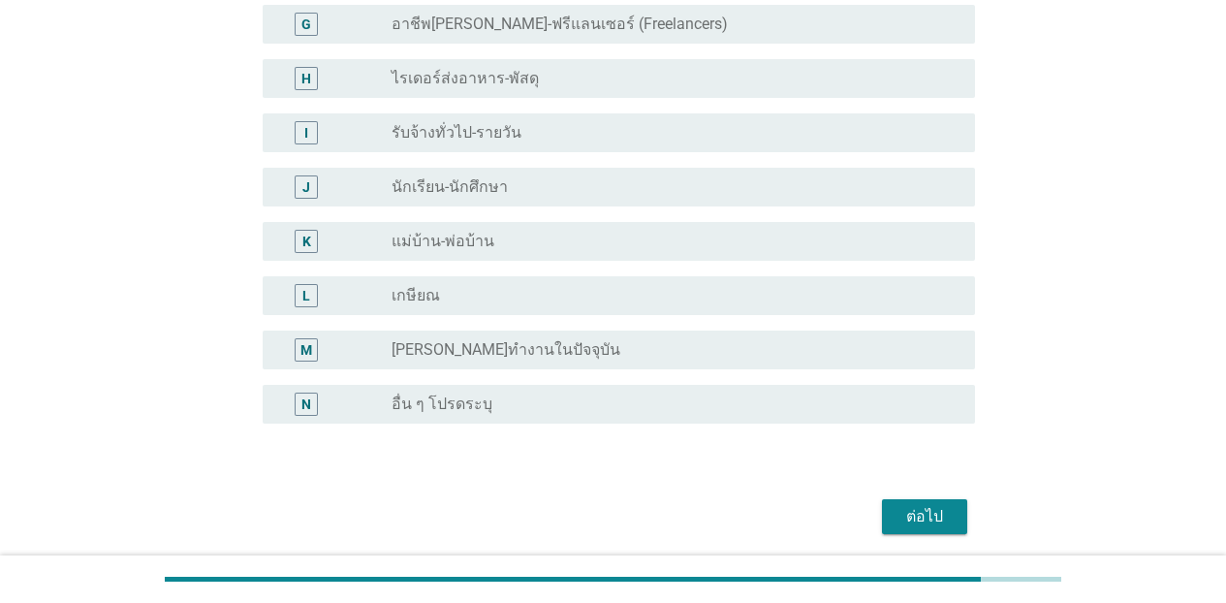
scroll to position [562, 0]
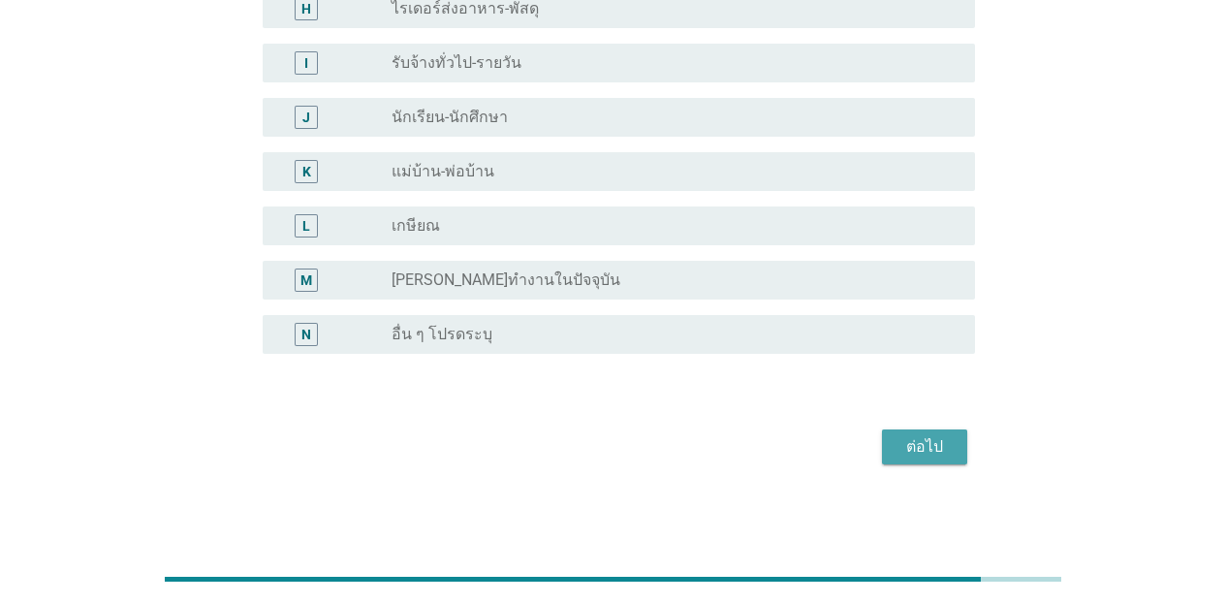
click at [927, 447] on div "ต่อไป" at bounding box center [925, 446] width 54 height 23
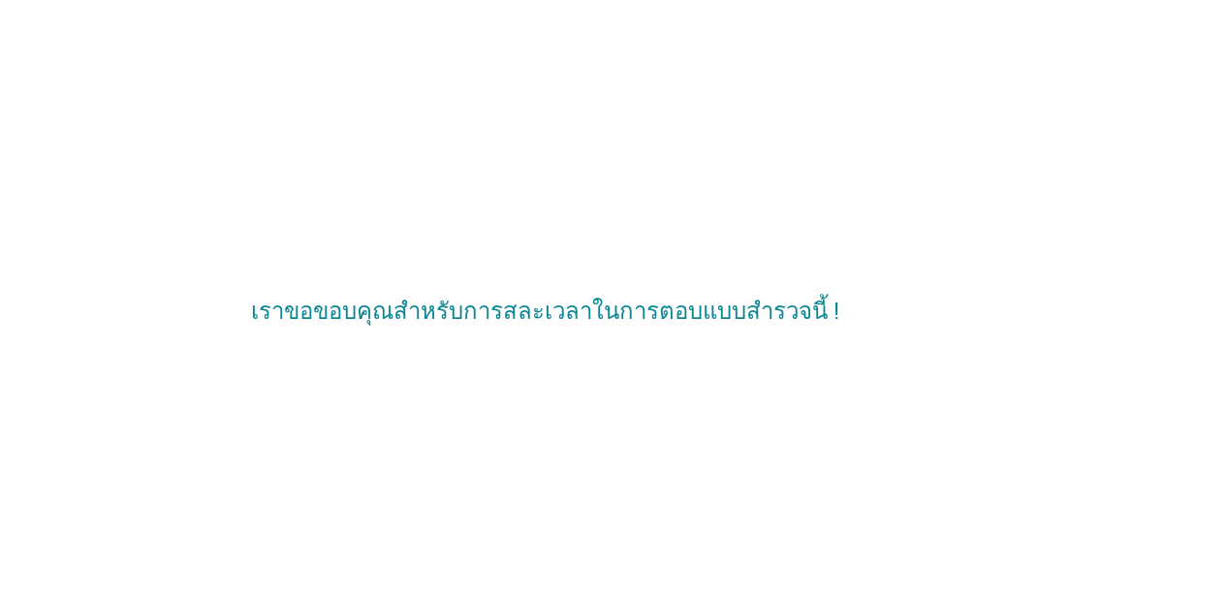
scroll to position [0, 0]
